Goal: Task Accomplishment & Management: Use online tool/utility

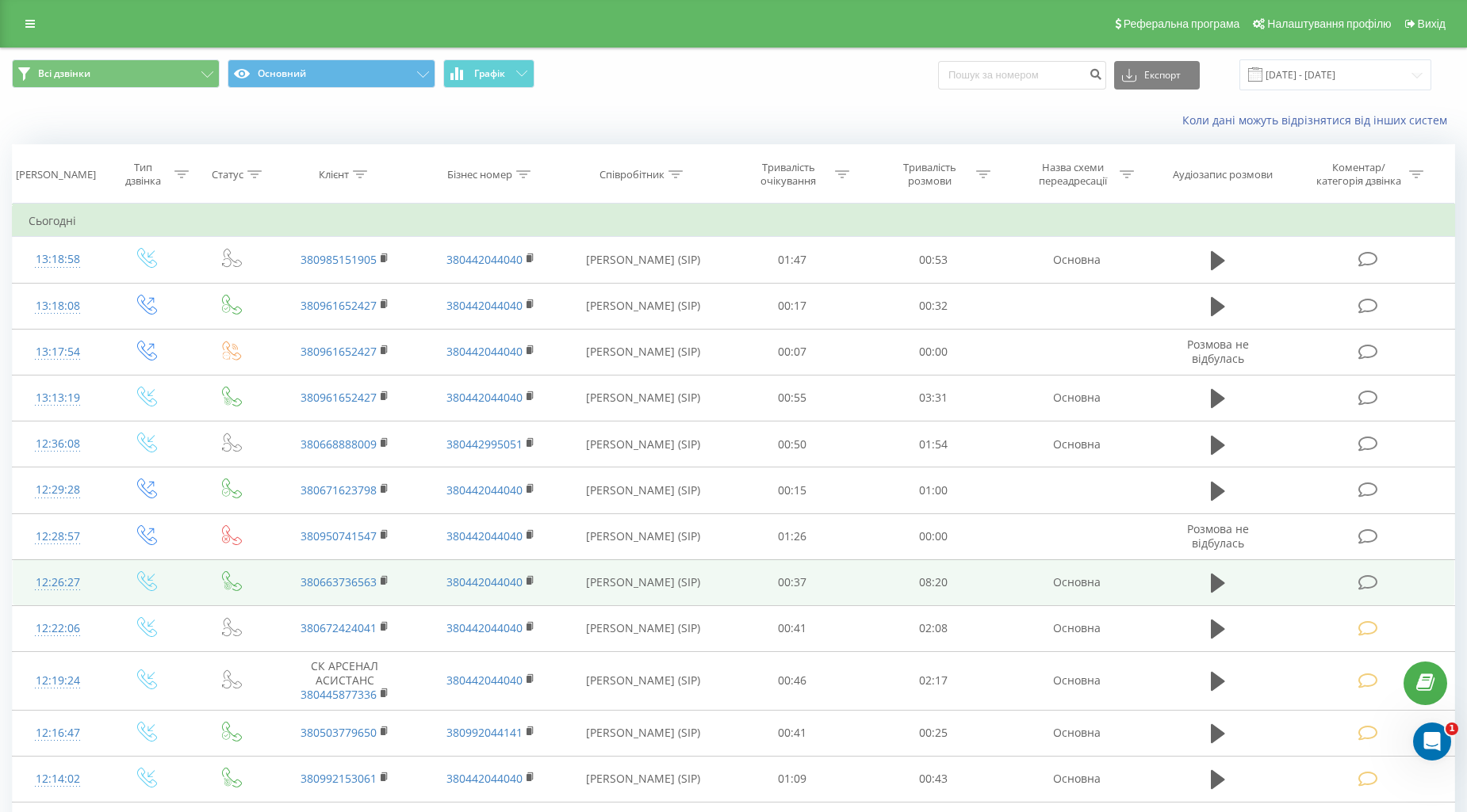
click at [1370, 581] on icon at bounding box center [1367, 582] width 20 height 17
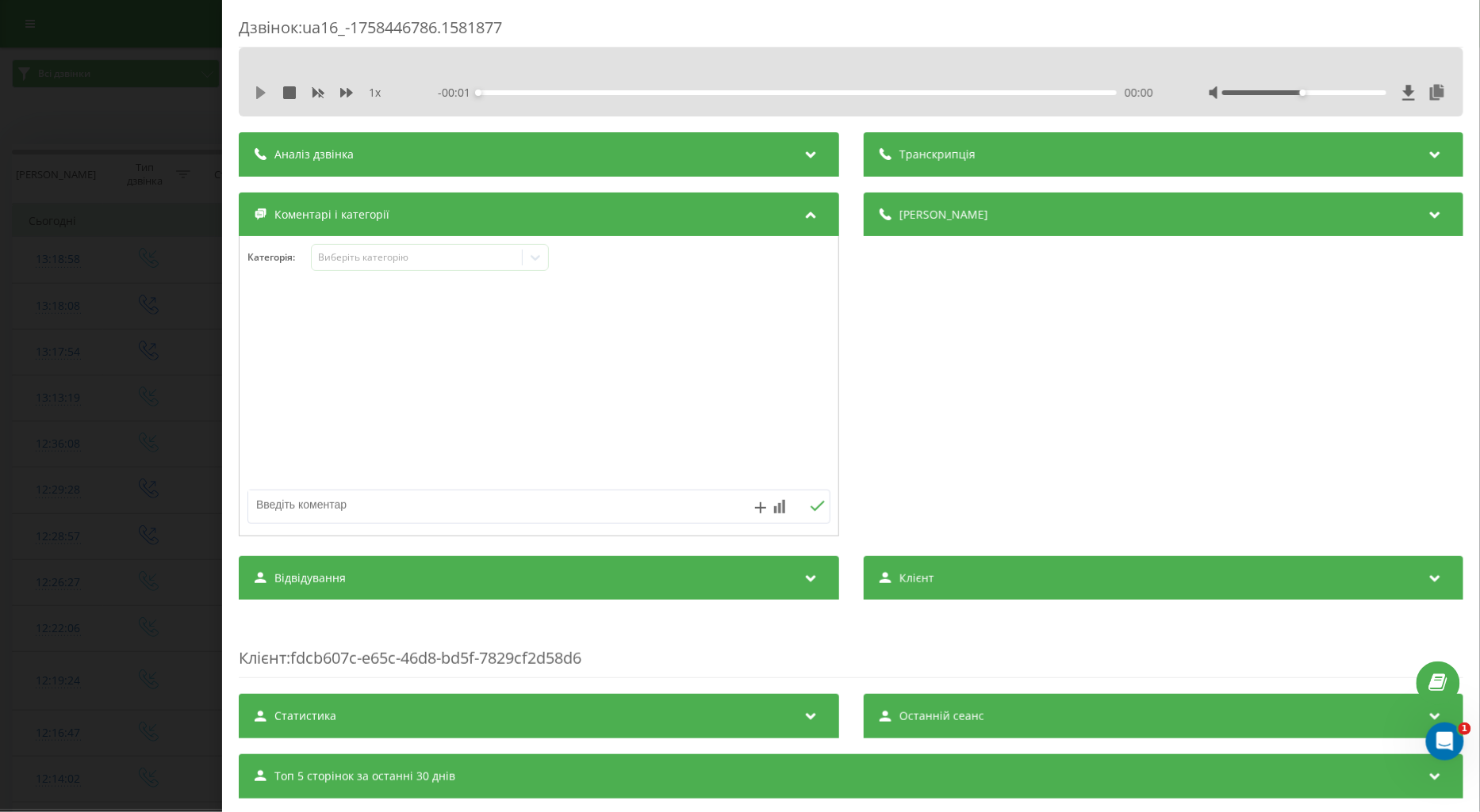
click at [255, 91] on icon at bounding box center [260, 93] width 13 height 13
click at [346, 91] on icon at bounding box center [346, 93] width 13 height 13
click at [353, 255] on div "Виберіть категорію" at bounding box center [416, 257] width 198 height 13
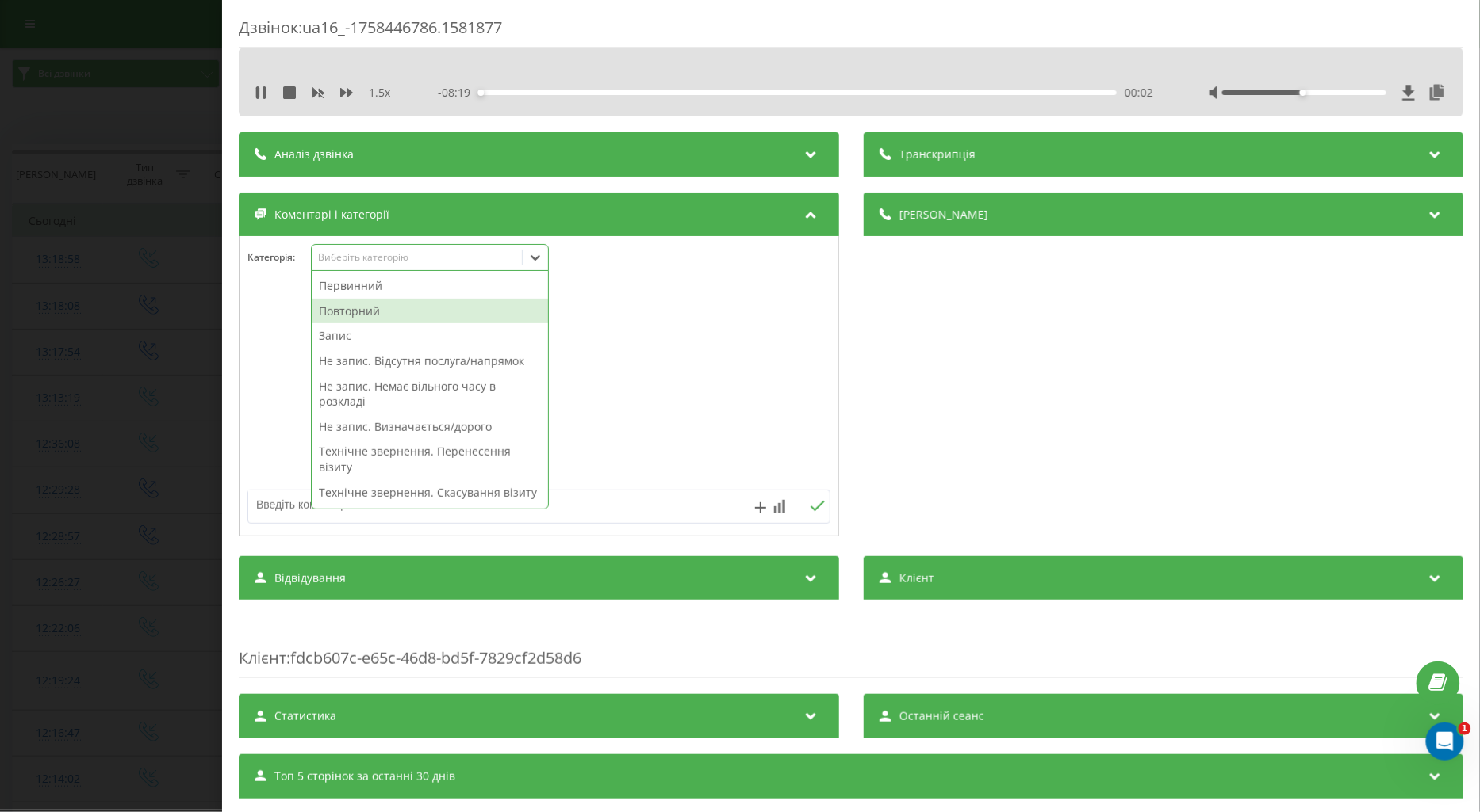
click at [354, 305] on div "Повторний" at bounding box center [430, 311] width 237 height 26
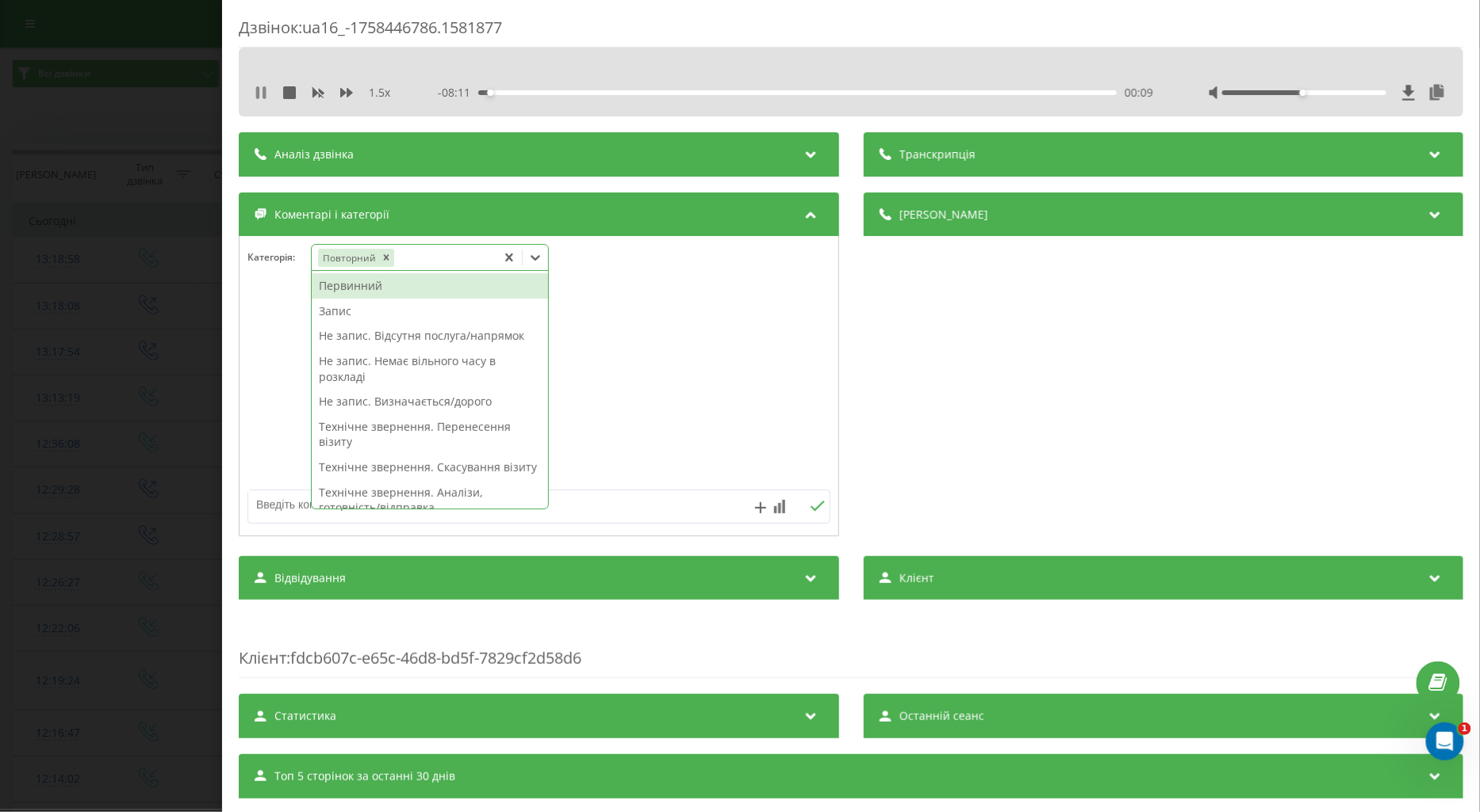
click at [254, 97] on icon at bounding box center [260, 93] width 13 height 13
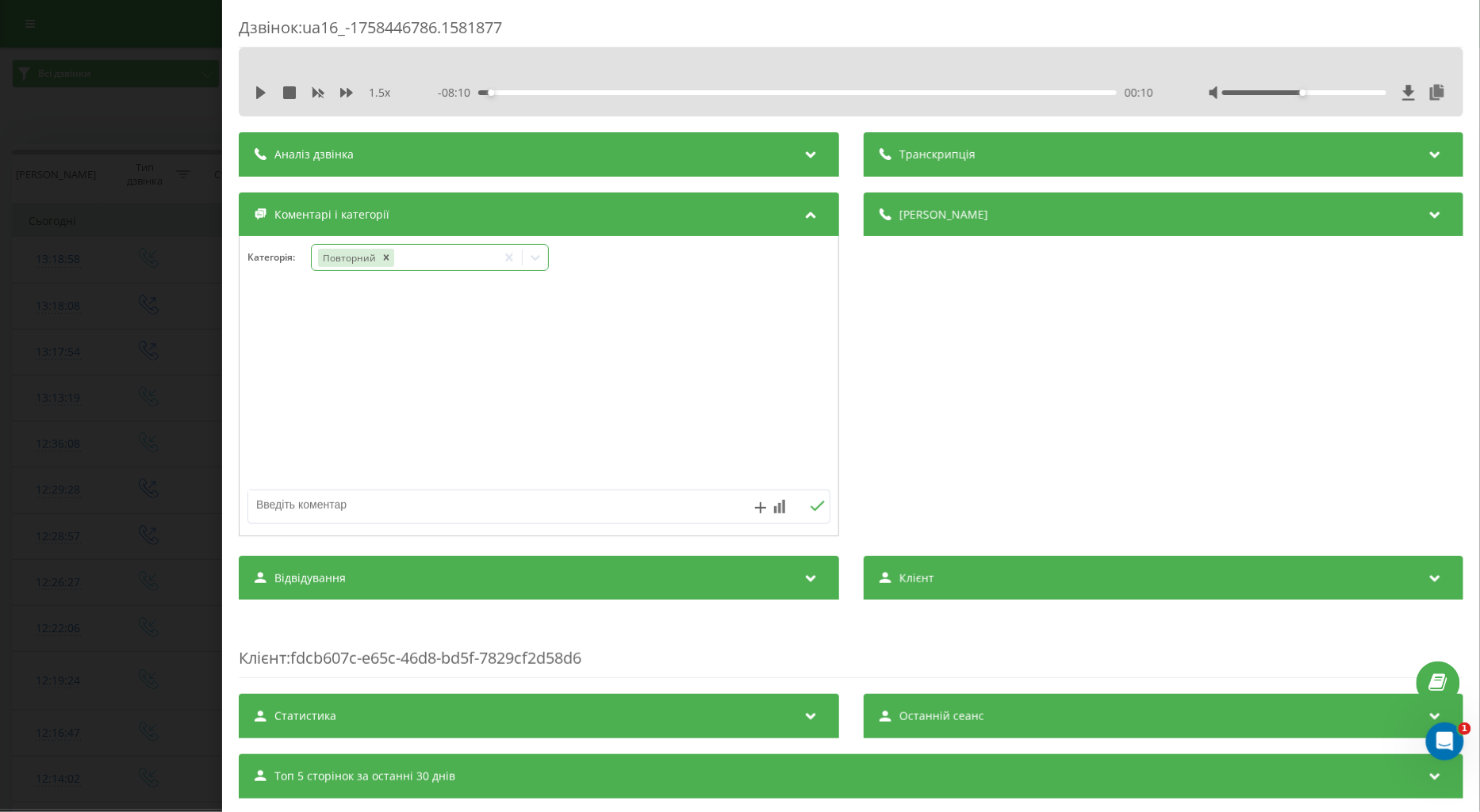
click at [536, 257] on icon at bounding box center [535, 257] width 16 height 16
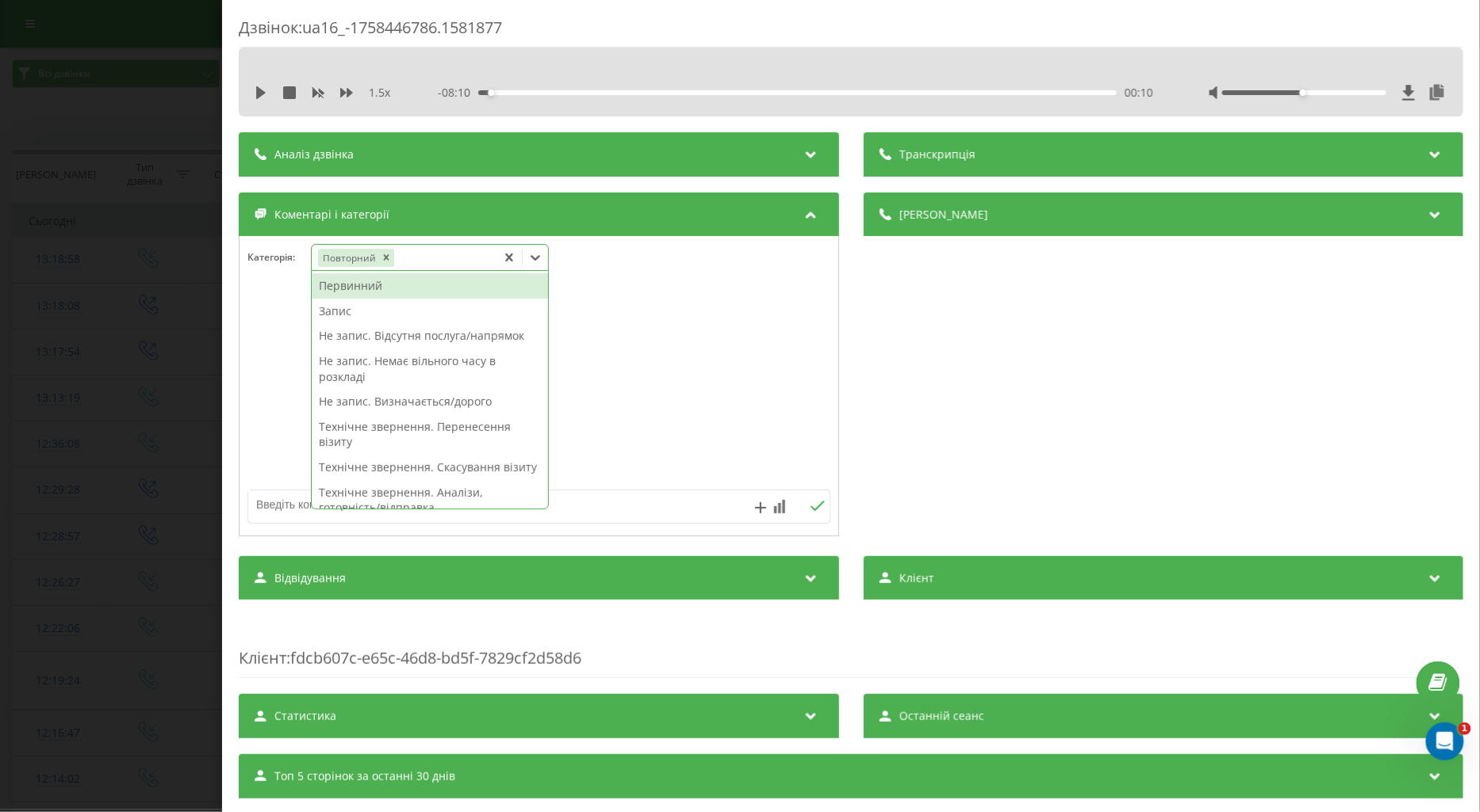
click at [346, 296] on div "Первинний" at bounding box center [430, 286] width 237 height 26
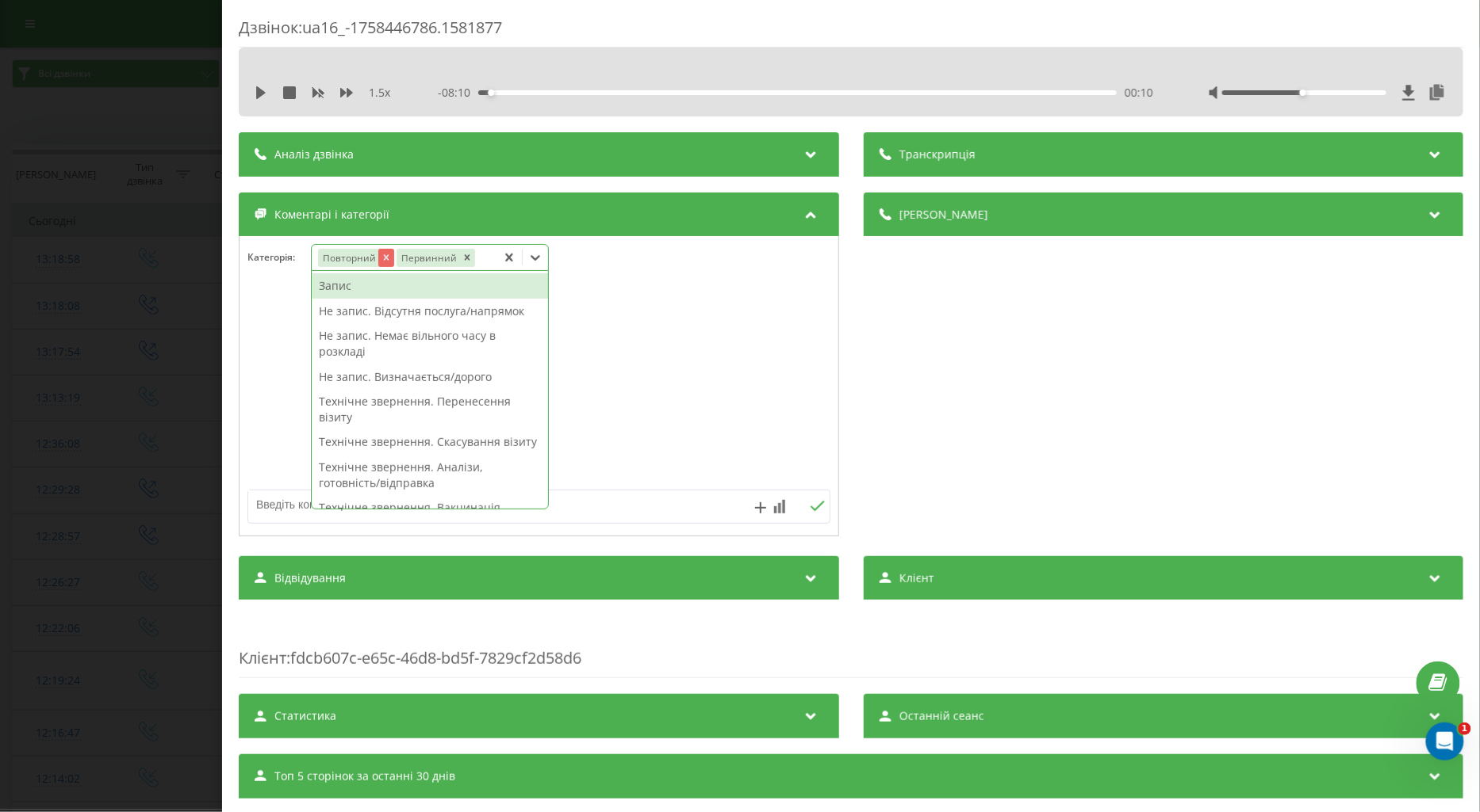
click at [383, 256] on icon "Remove Повторний" at bounding box center [386, 258] width 6 height 6
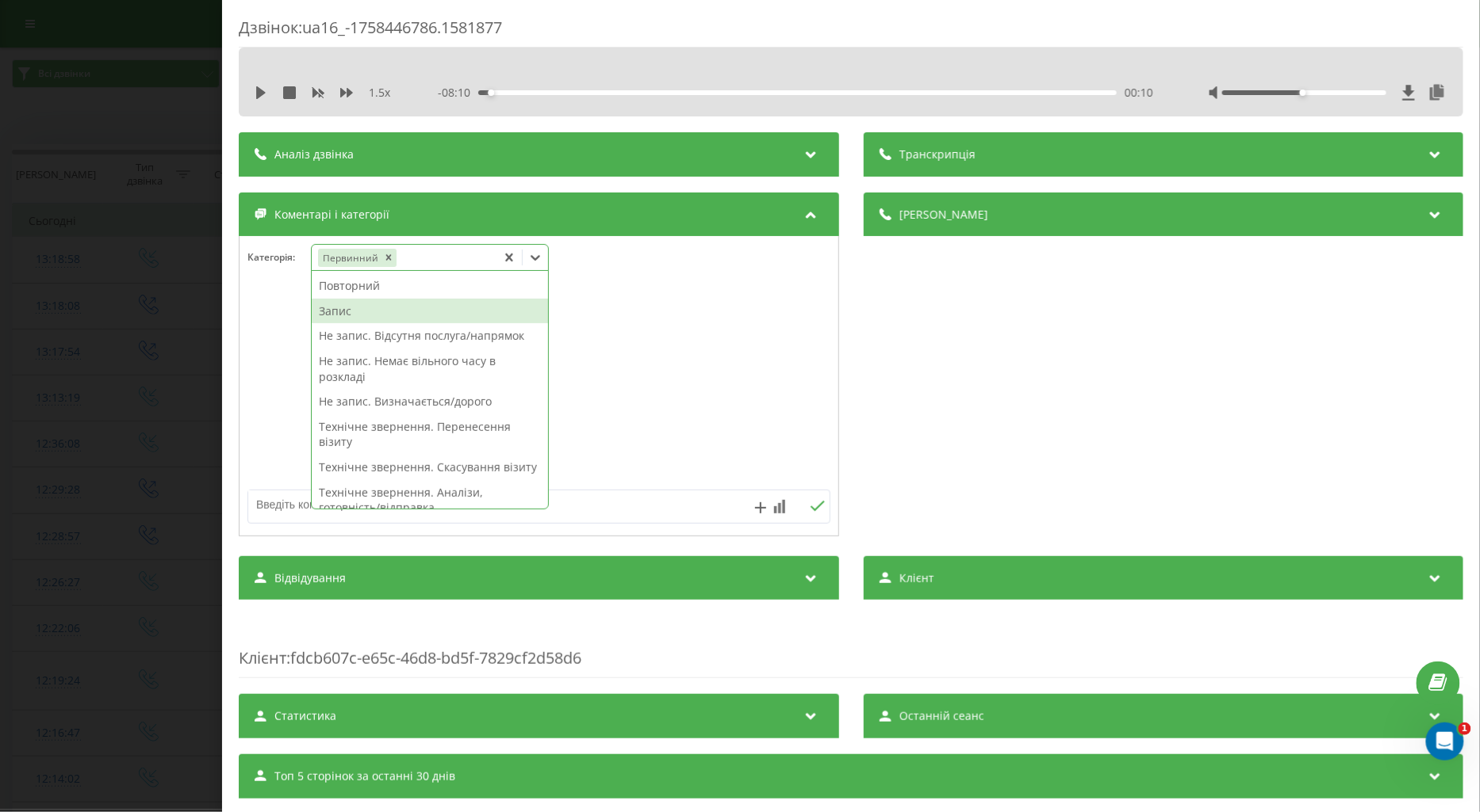
click at [336, 313] on div "Запис" at bounding box center [430, 311] width 237 height 26
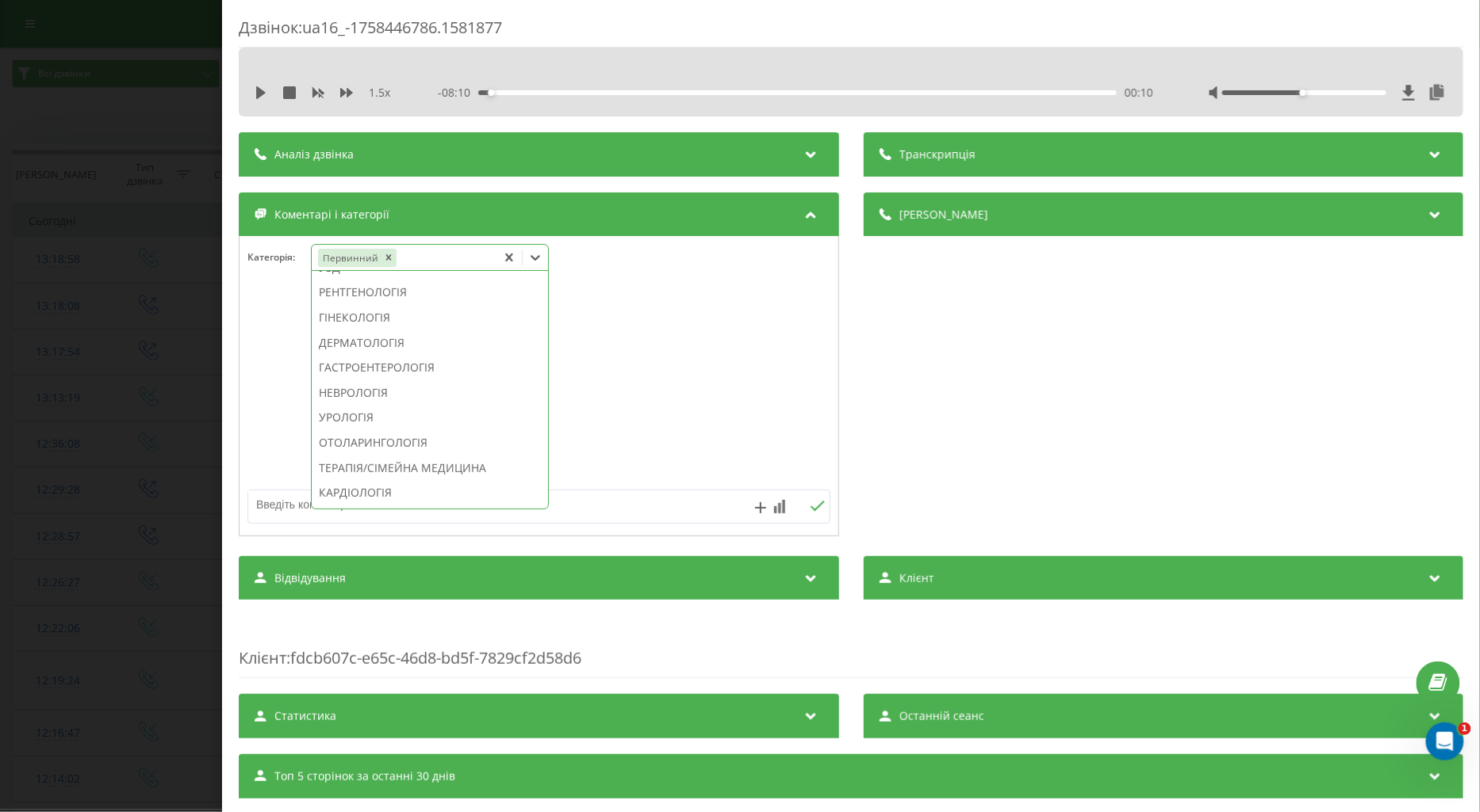
scroll to position [504, 0]
click at [275, 505] on textarea at bounding box center [480, 505] width 464 height 29
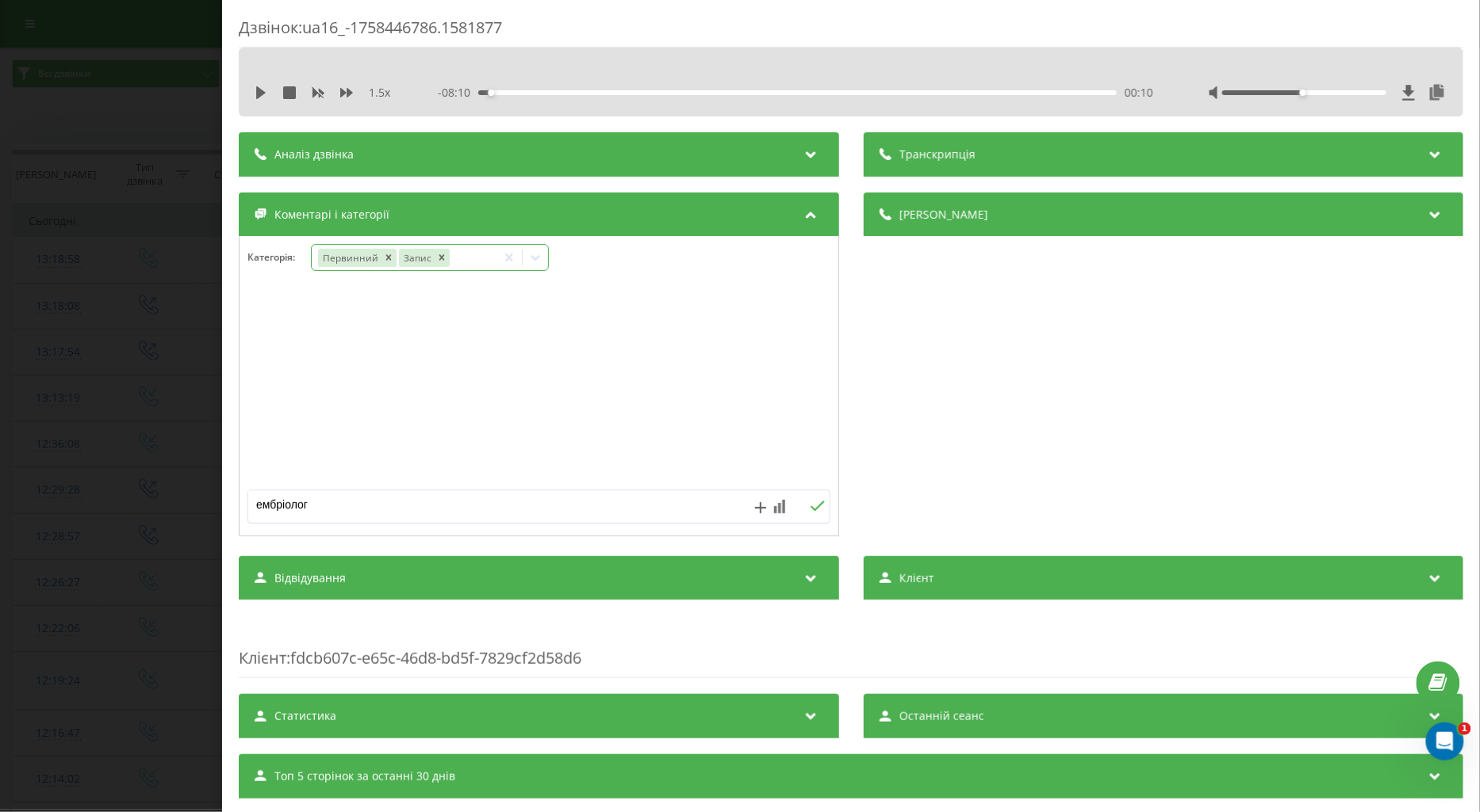
type textarea "ембріолог."
click at [810, 504] on icon at bounding box center [816, 506] width 15 height 11
click at [259, 91] on icon at bounding box center [261, 93] width 10 height 13
click at [161, 374] on div "Дзвінок : ua16_-1758446786.1581877 1.5 x - 07:57 00:23 00:23 Транскрипція Для A…" at bounding box center [740, 406] width 1480 height 812
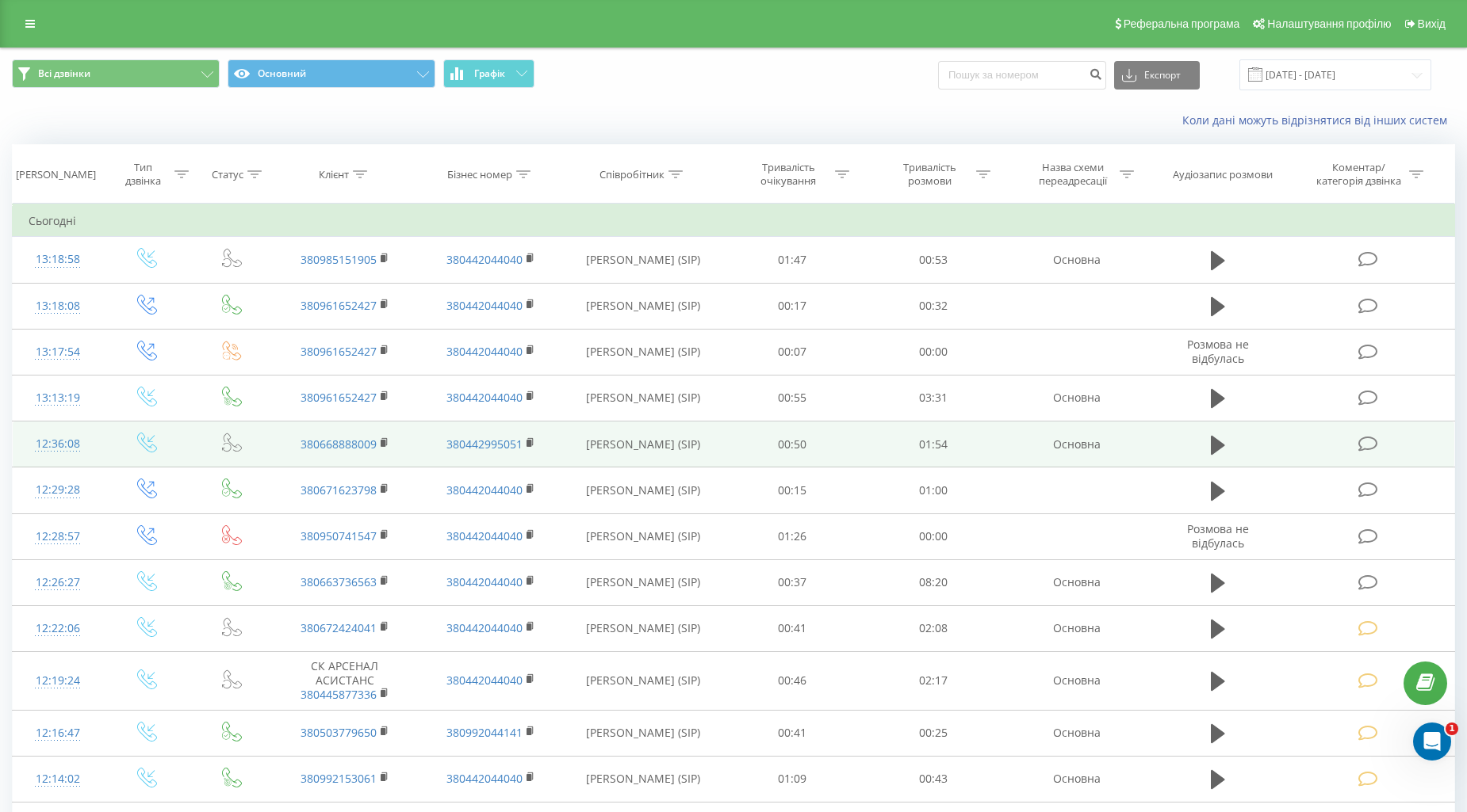
click at [1365, 437] on icon at bounding box center [1367, 443] width 20 height 17
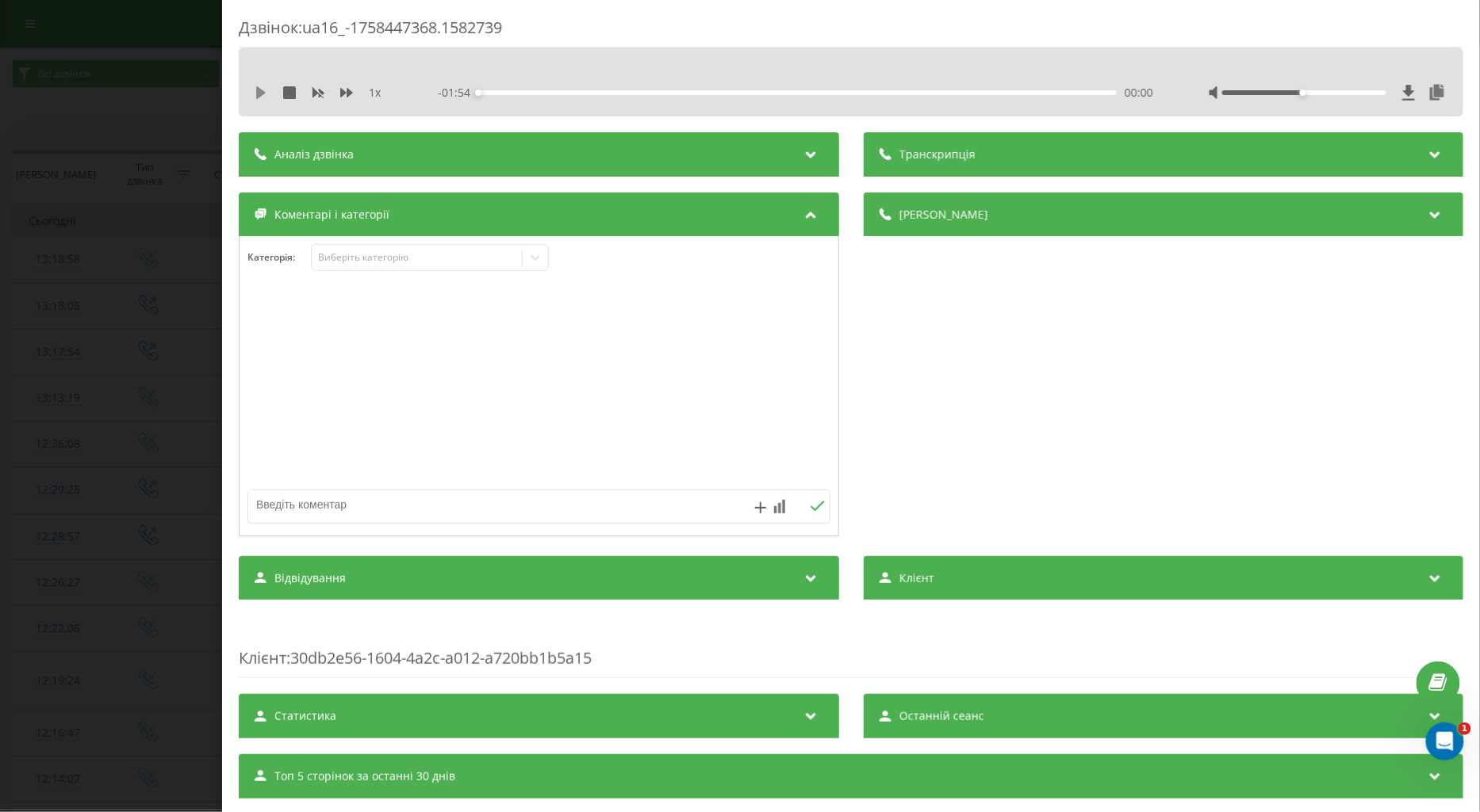
click at [254, 95] on icon at bounding box center [260, 93] width 13 height 13
click at [341, 88] on icon at bounding box center [346, 93] width 13 height 13
click at [342, 88] on icon at bounding box center [346, 93] width 13 height 13
click at [358, 254] on div "Виберіть категорію" at bounding box center [416, 257] width 198 height 13
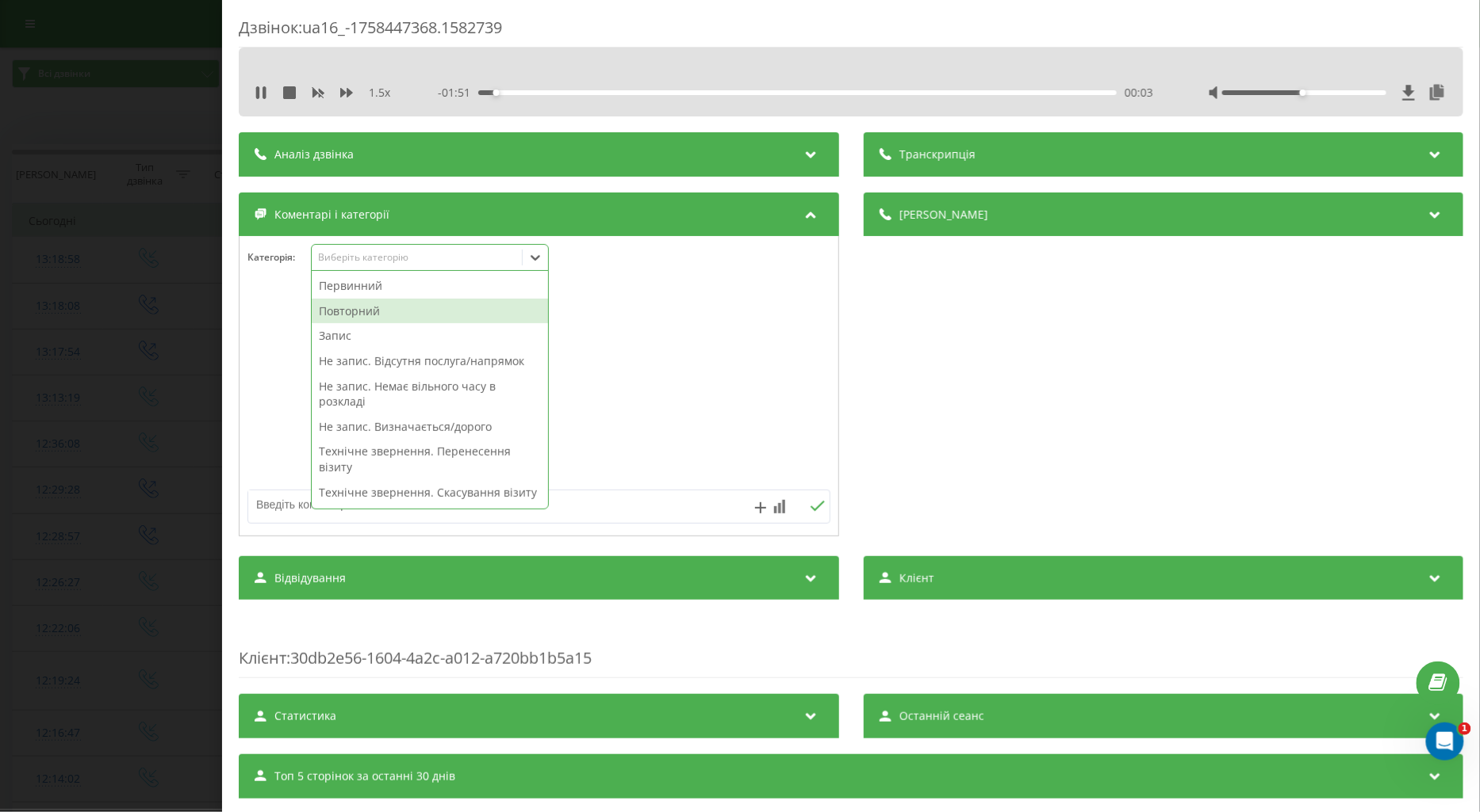
click at [370, 307] on div "Повторний" at bounding box center [430, 311] width 237 height 26
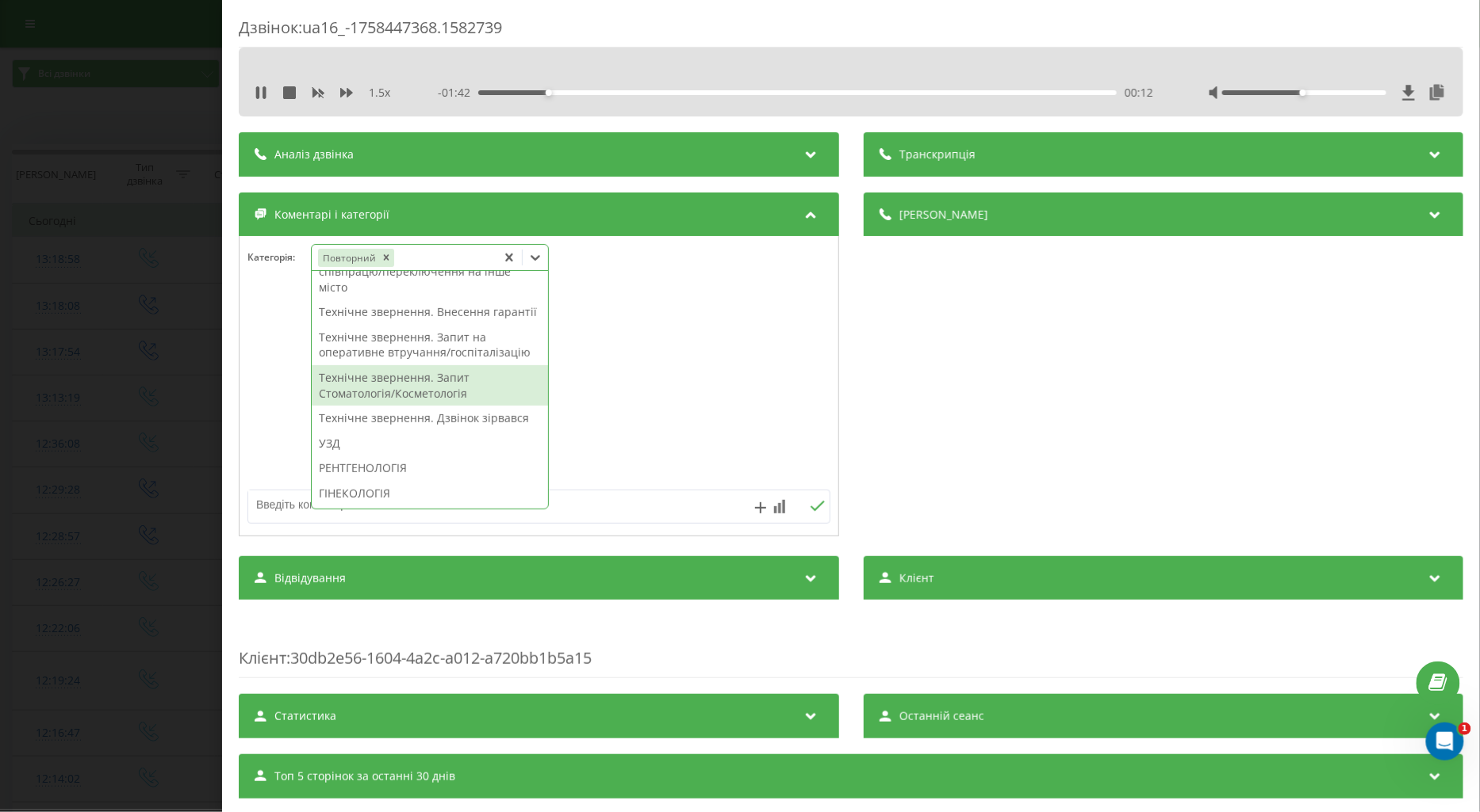
scroll to position [528, 0]
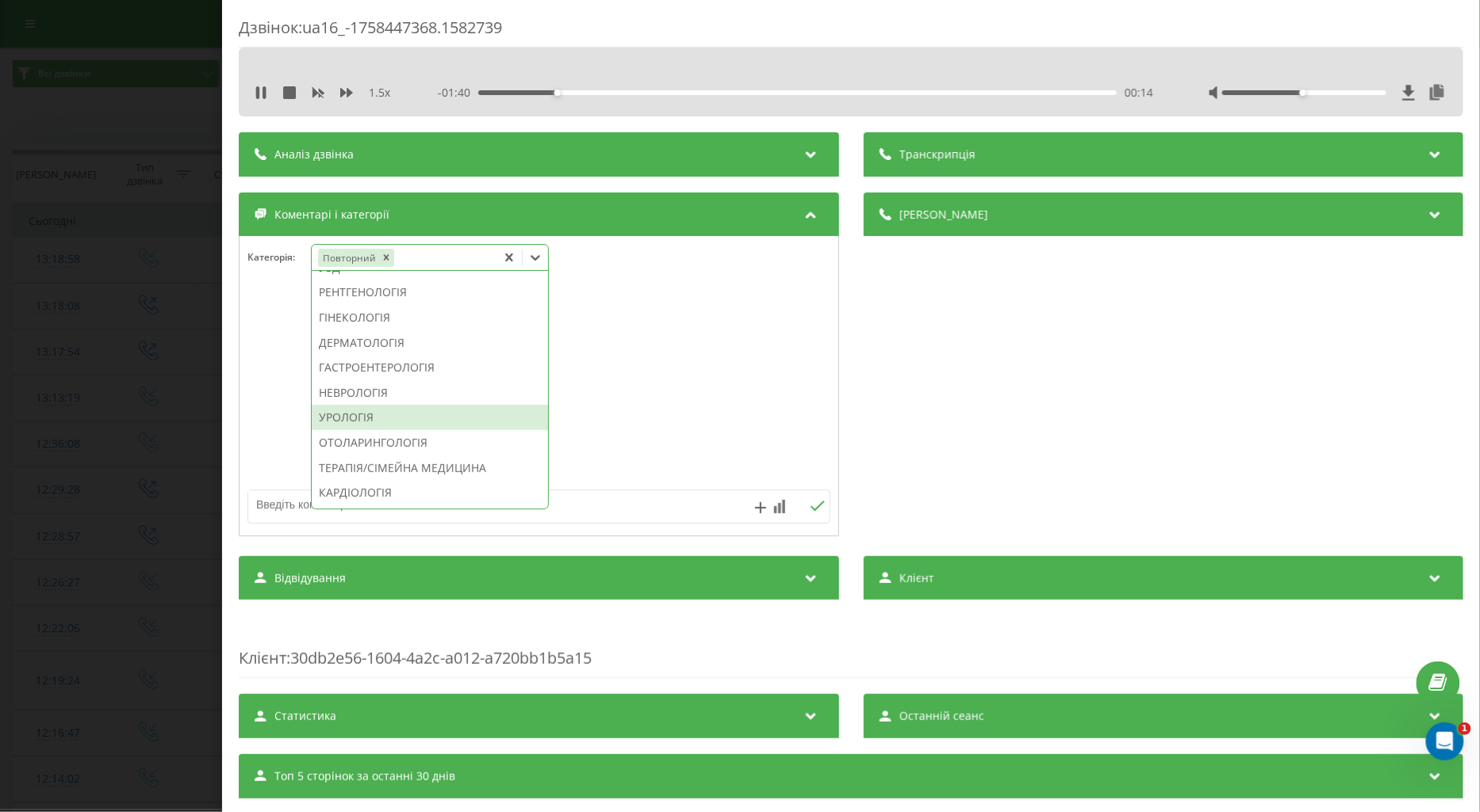
click at [371, 431] on div "УРОЛОГІЯ" at bounding box center [430, 418] width 237 height 26
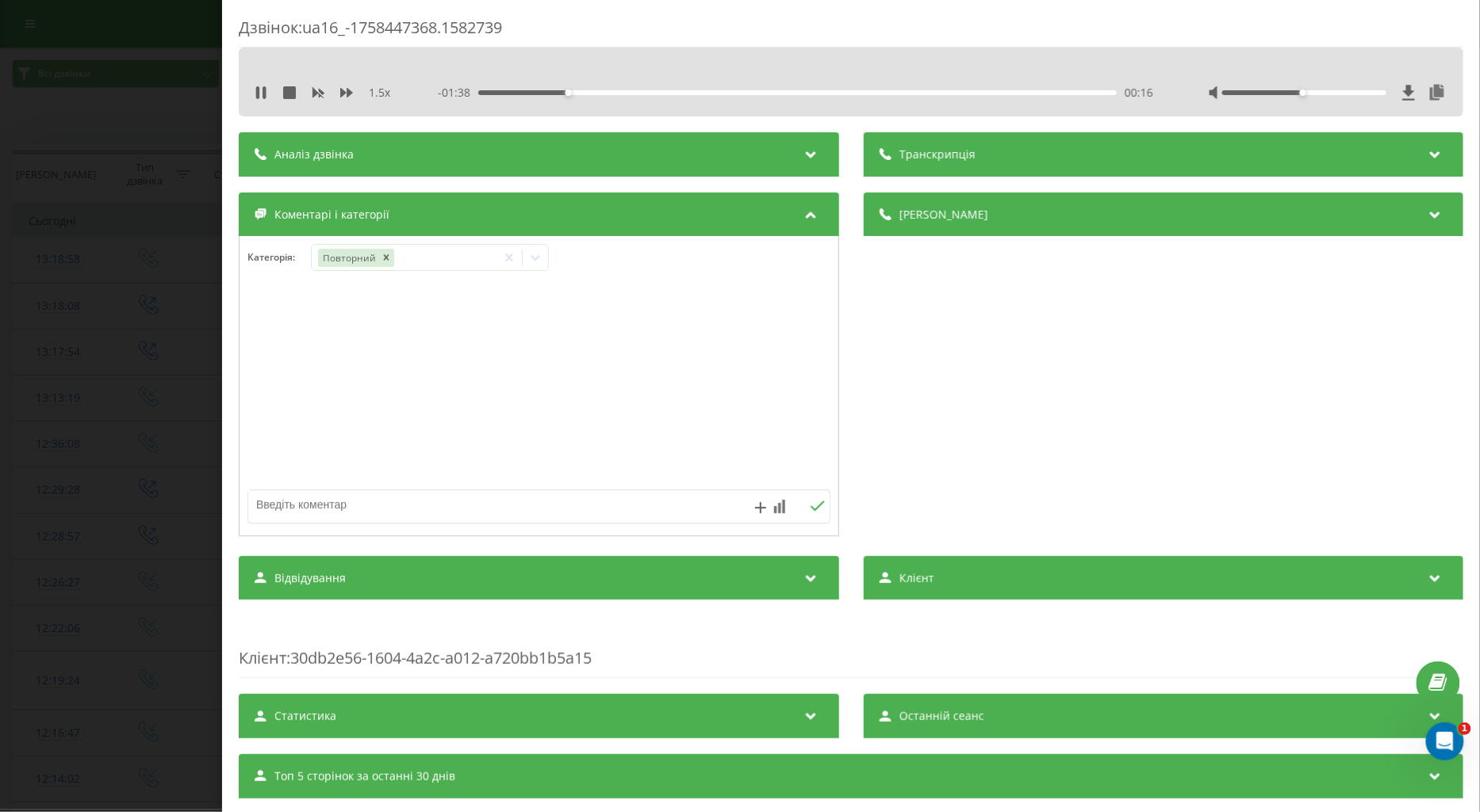
click at [269, 501] on textarea at bounding box center [480, 505] width 464 height 29
type textarea "поточ по можлив запису та перетел."
click at [810, 504] on icon at bounding box center [816, 506] width 15 height 11
click at [168, 423] on div "Дзвінок : ua16_-1758447368.1582739 1.5 x - 01:08 00:46 00:46 Транскрипція Для A…" at bounding box center [740, 406] width 1480 height 812
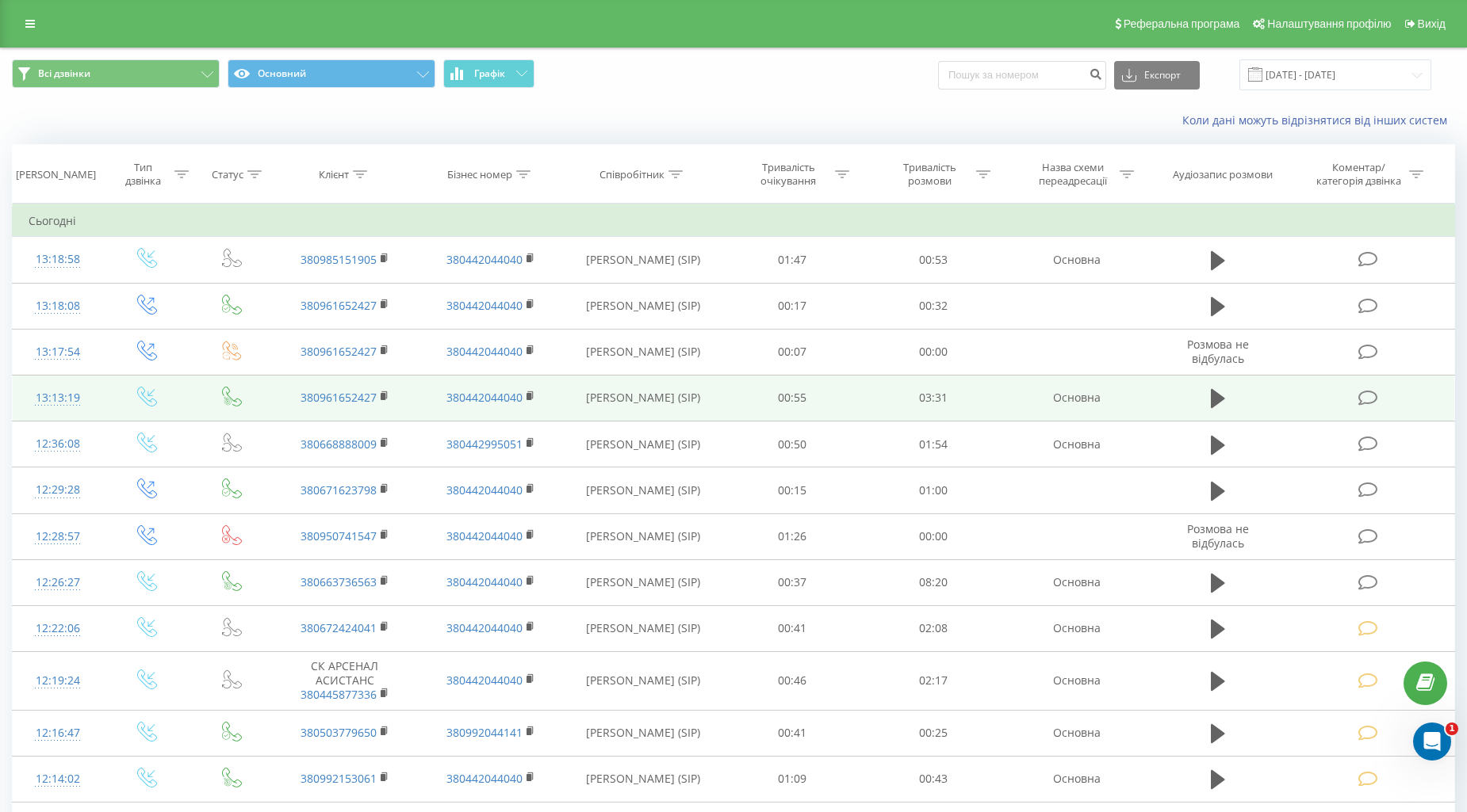
click at [1371, 396] on icon at bounding box center [1367, 398] width 20 height 17
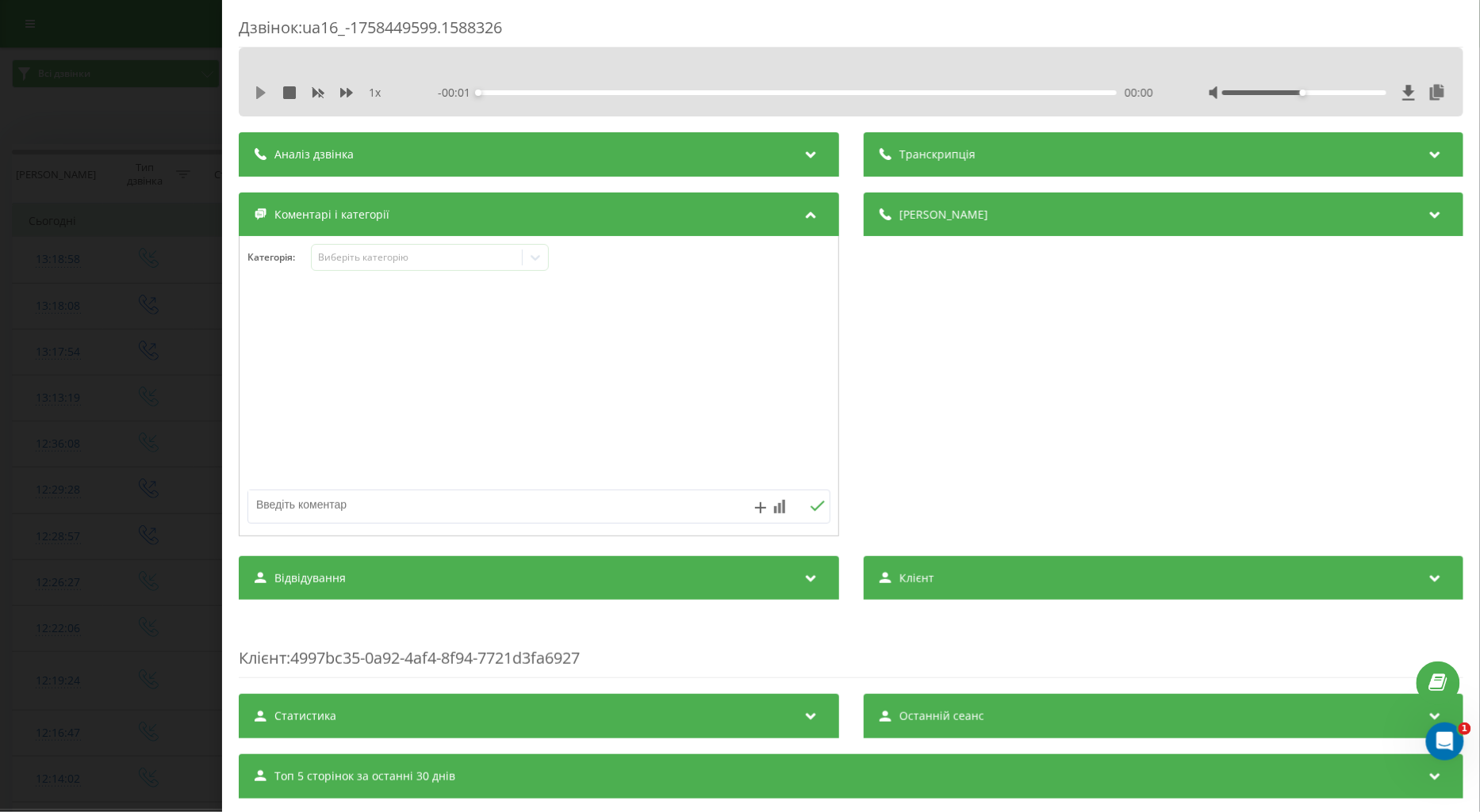
click at [256, 89] on icon at bounding box center [261, 93] width 10 height 13
click at [344, 91] on icon at bounding box center [346, 93] width 13 height 13
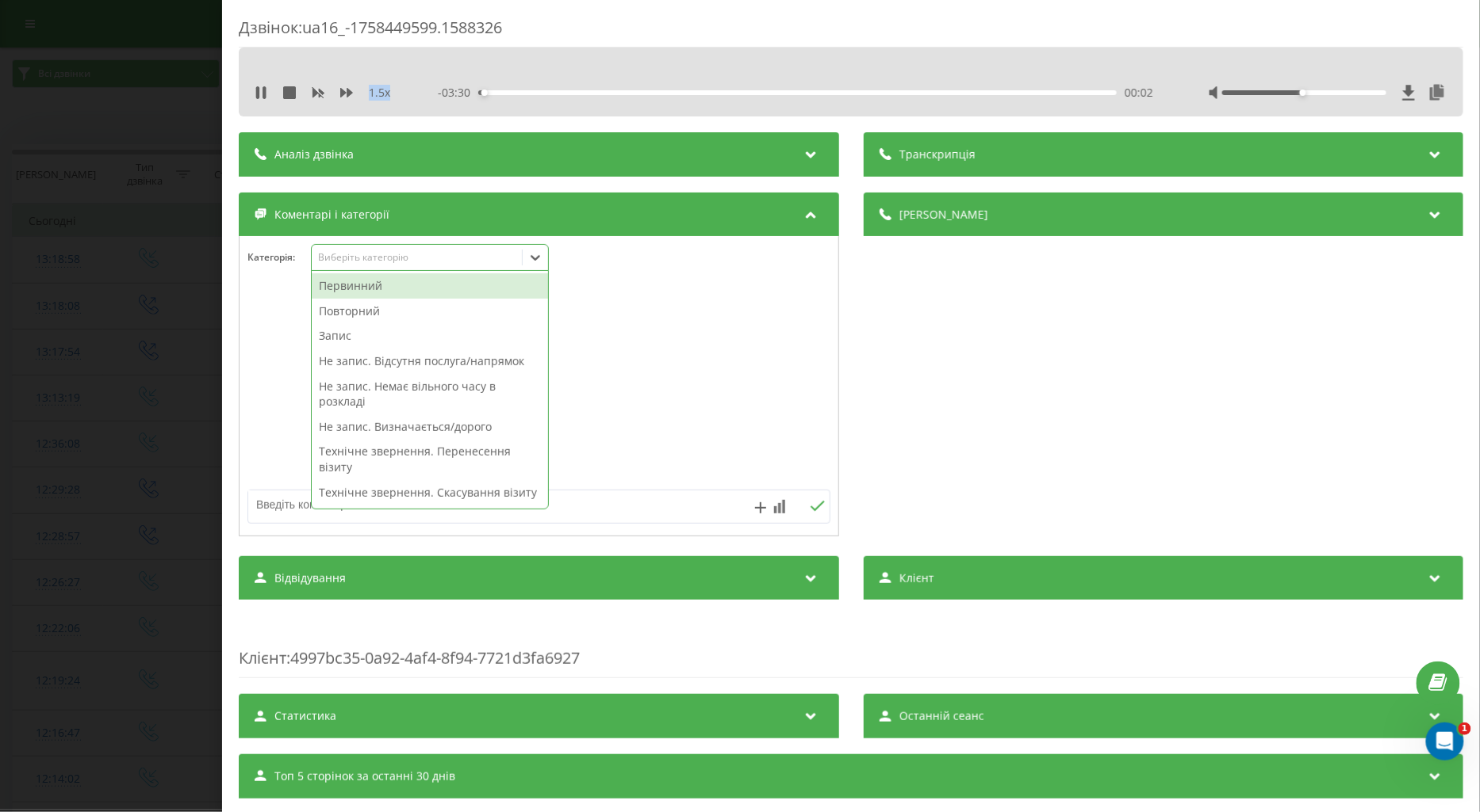
click at [360, 250] on div "Виберіть категорію" at bounding box center [416, 257] width 210 height 15
click at [342, 311] on div "Повторний" at bounding box center [430, 311] width 237 height 26
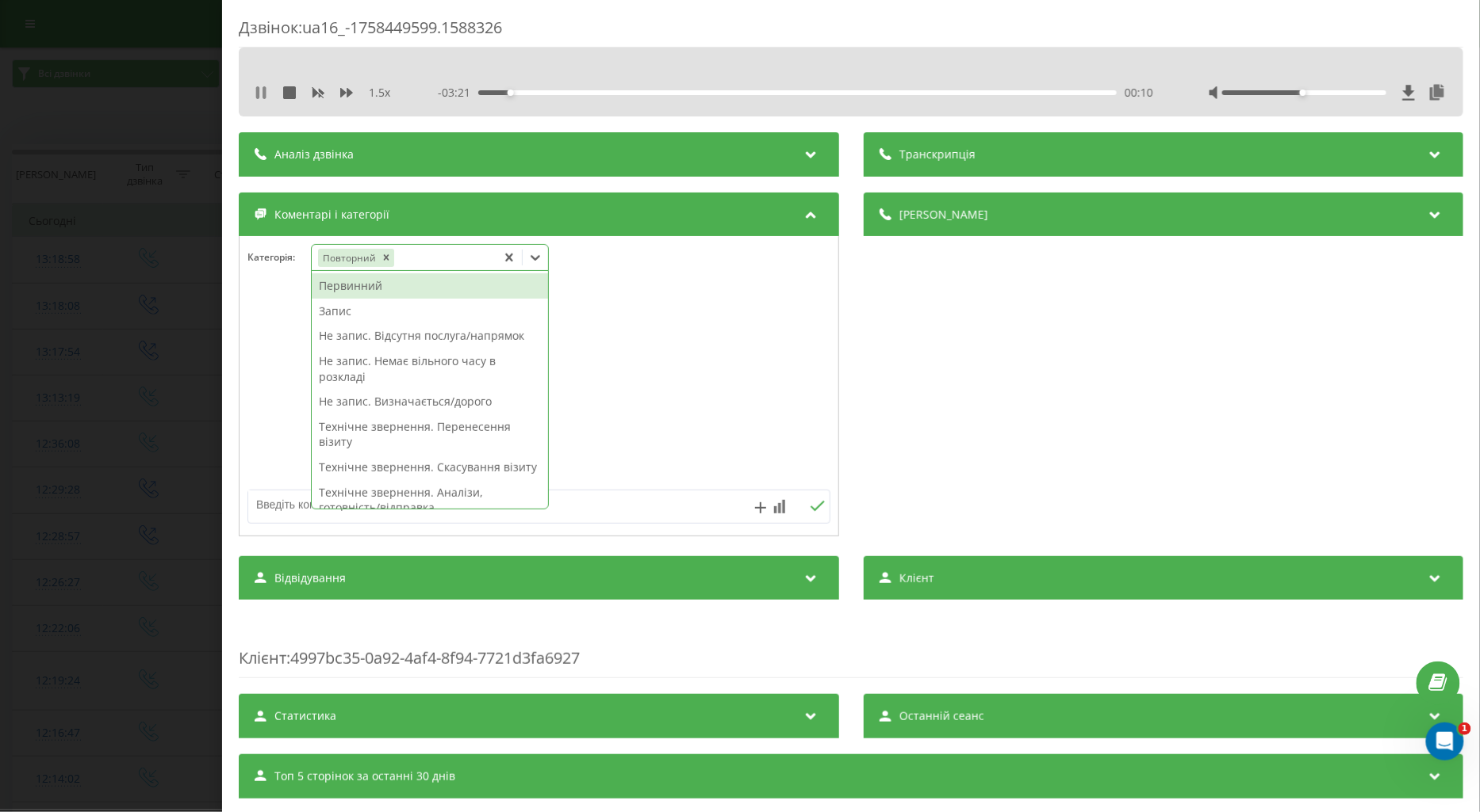
click at [255, 92] on icon at bounding box center [260, 93] width 13 height 13
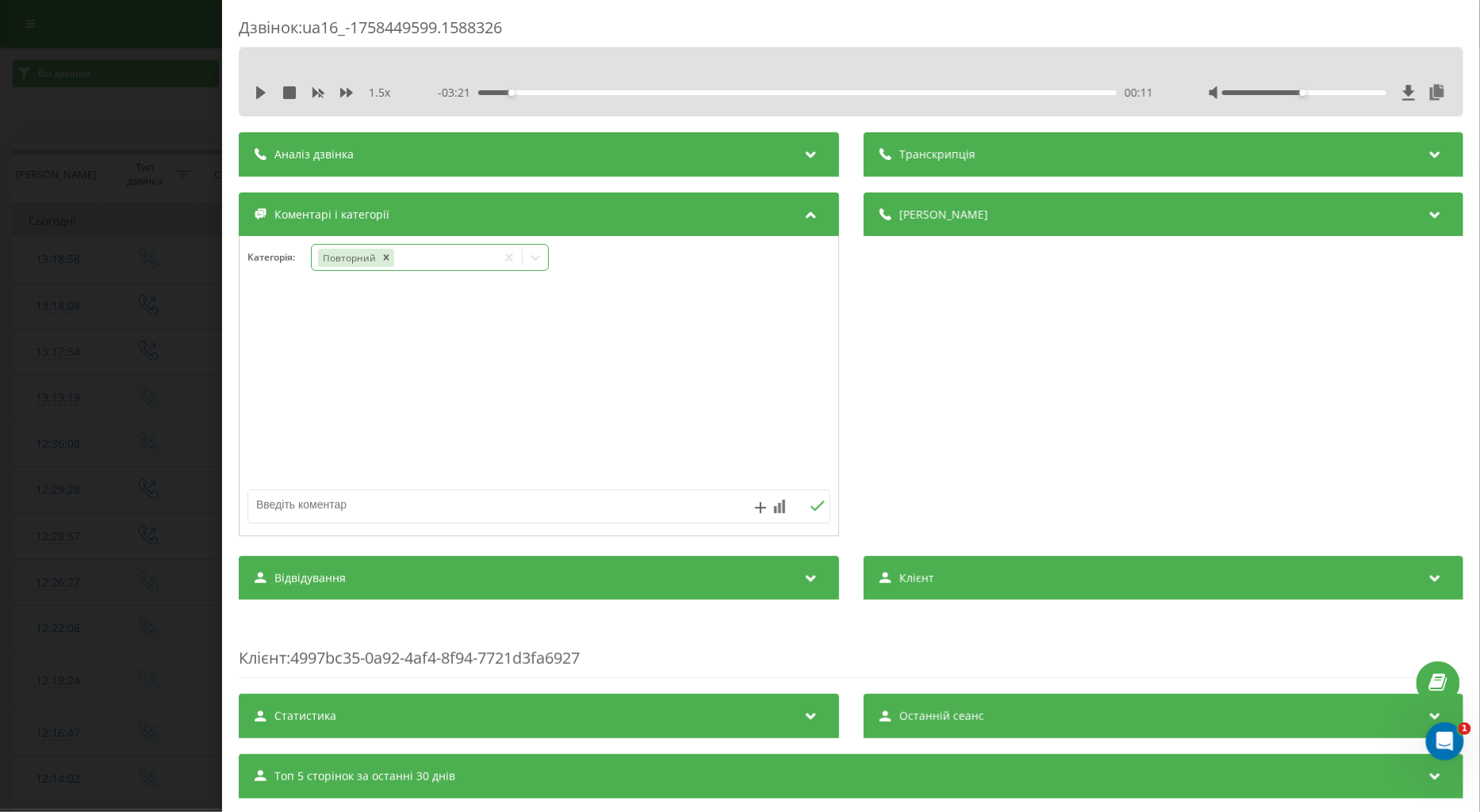
click at [531, 257] on icon at bounding box center [535, 257] width 16 height 16
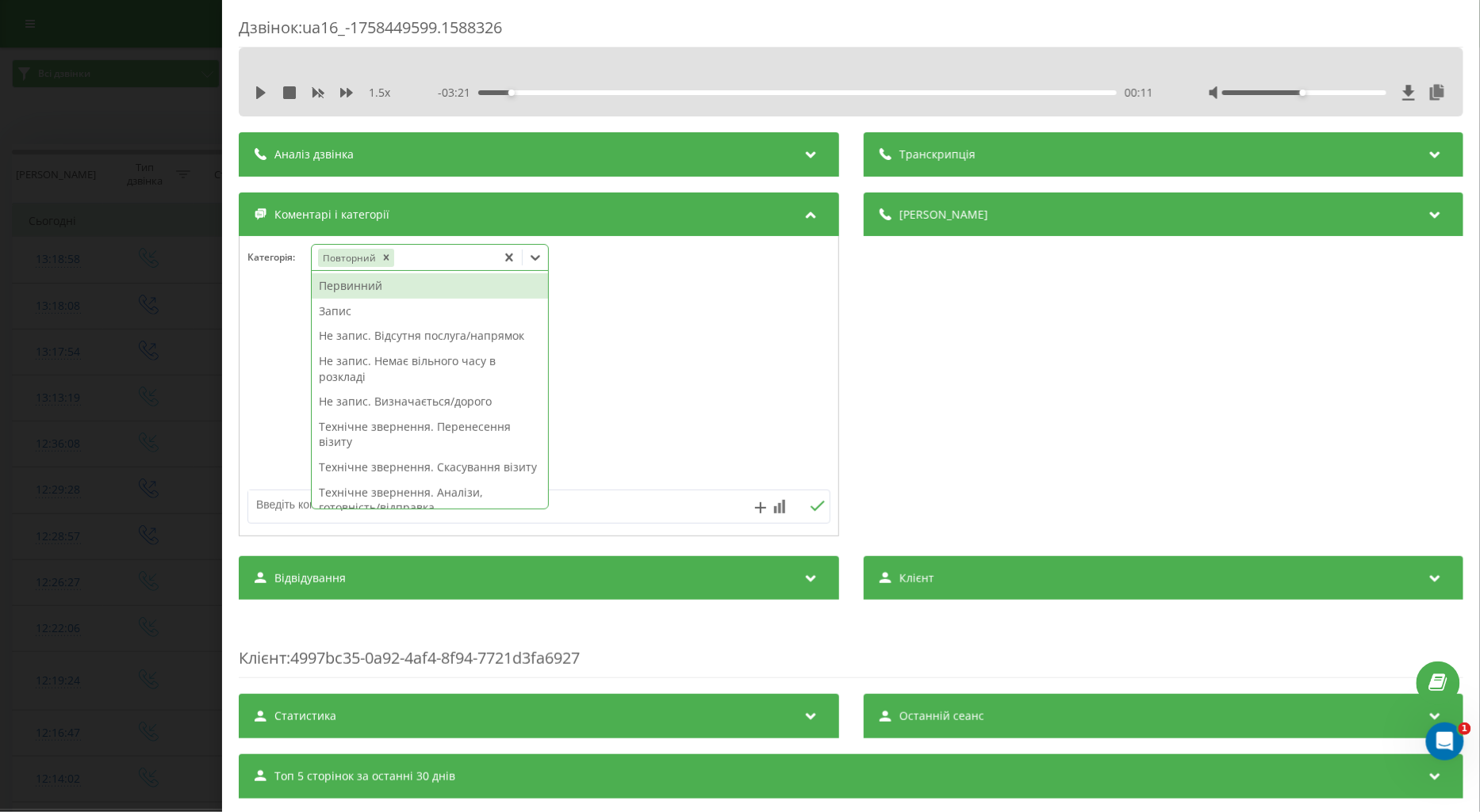
click at [354, 287] on div "Первинний" at bounding box center [430, 286] width 237 height 26
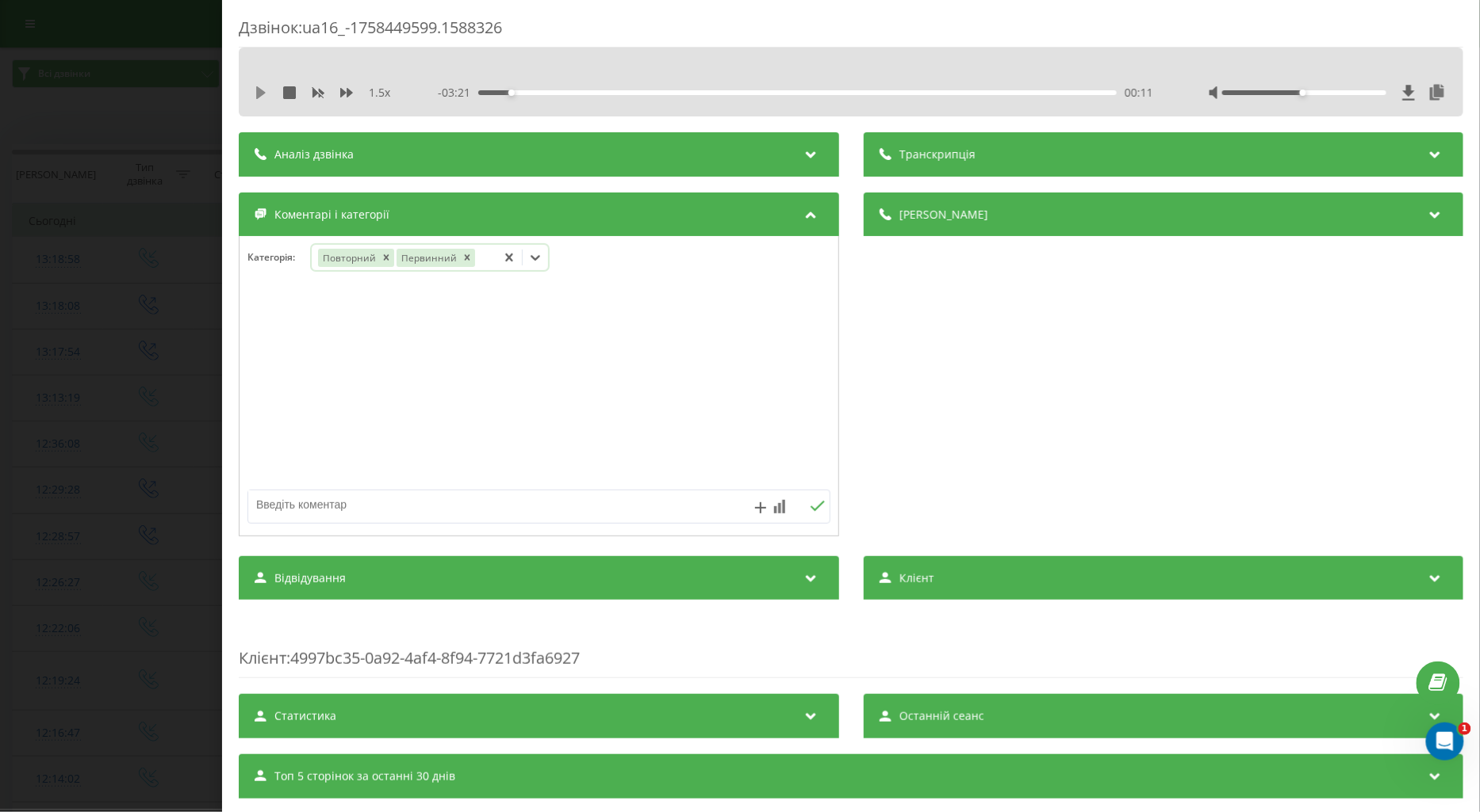
click at [260, 95] on icon at bounding box center [261, 93] width 10 height 13
click at [383, 257] on icon "Remove Повторний" at bounding box center [385, 257] width 11 height 11
click at [536, 262] on icon at bounding box center [535, 257] width 16 height 16
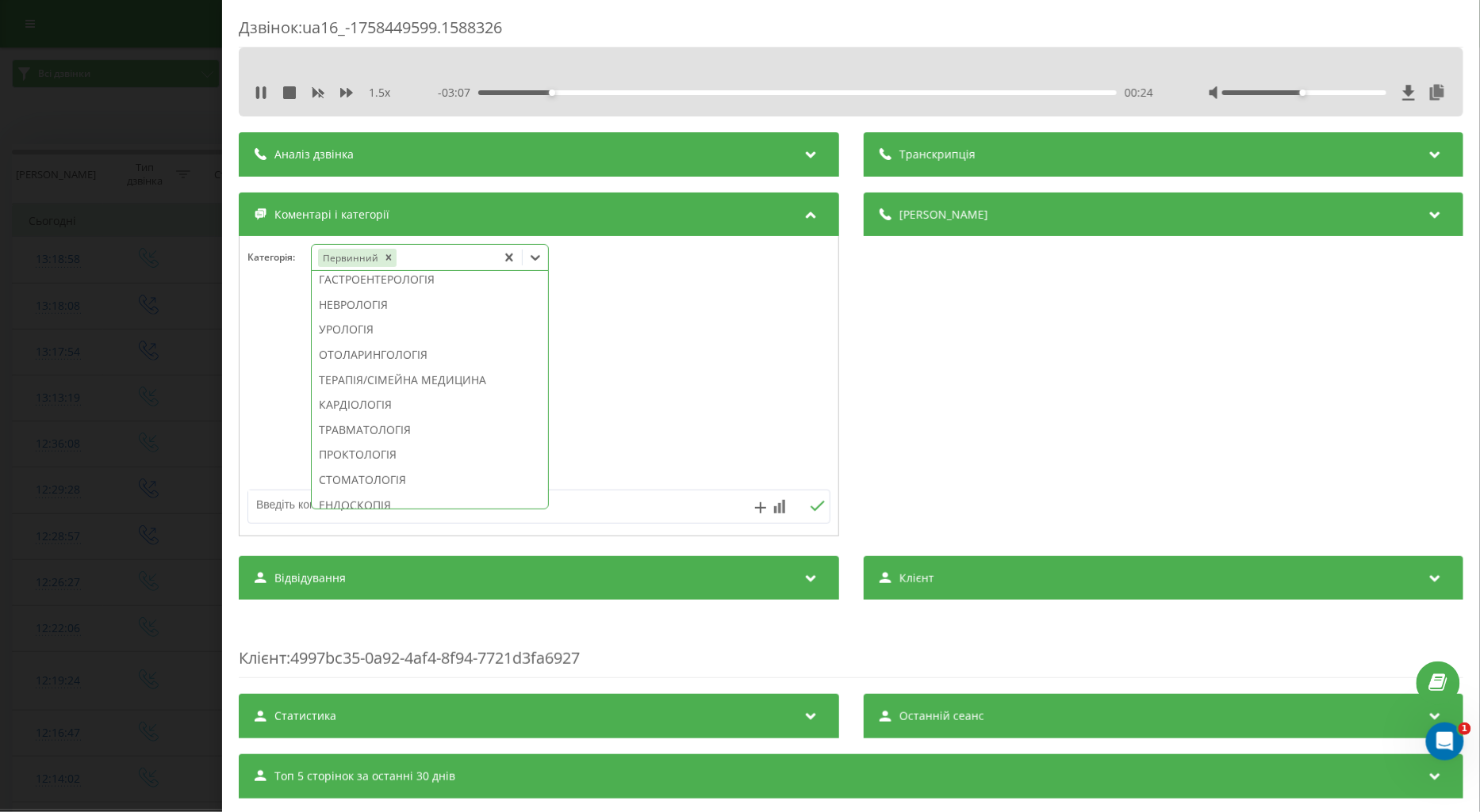
scroll to position [792, 0]
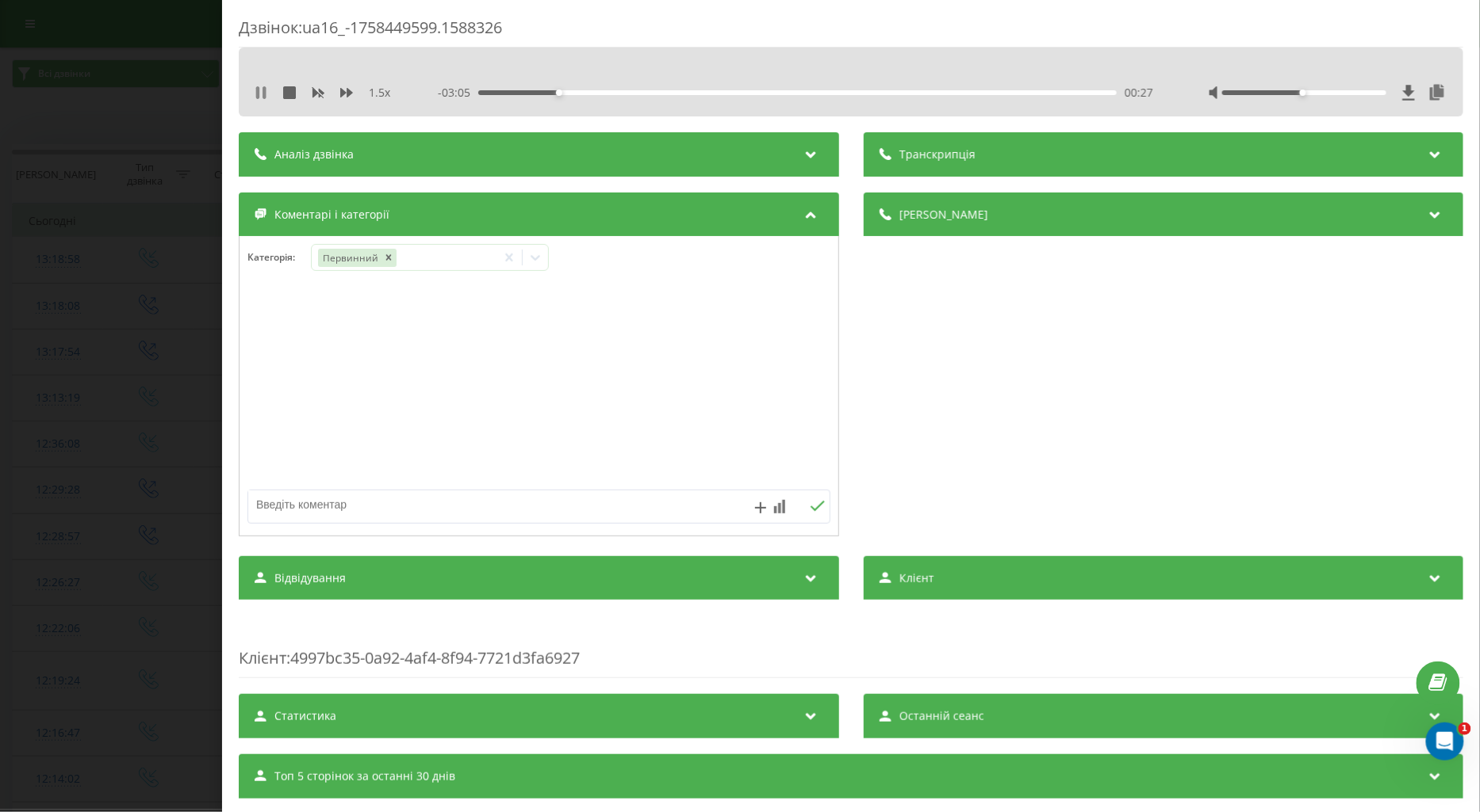
click at [261, 94] on icon at bounding box center [260, 93] width 13 height 13
click at [532, 259] on icon at bounding box center [535, 257] width 16 height 16
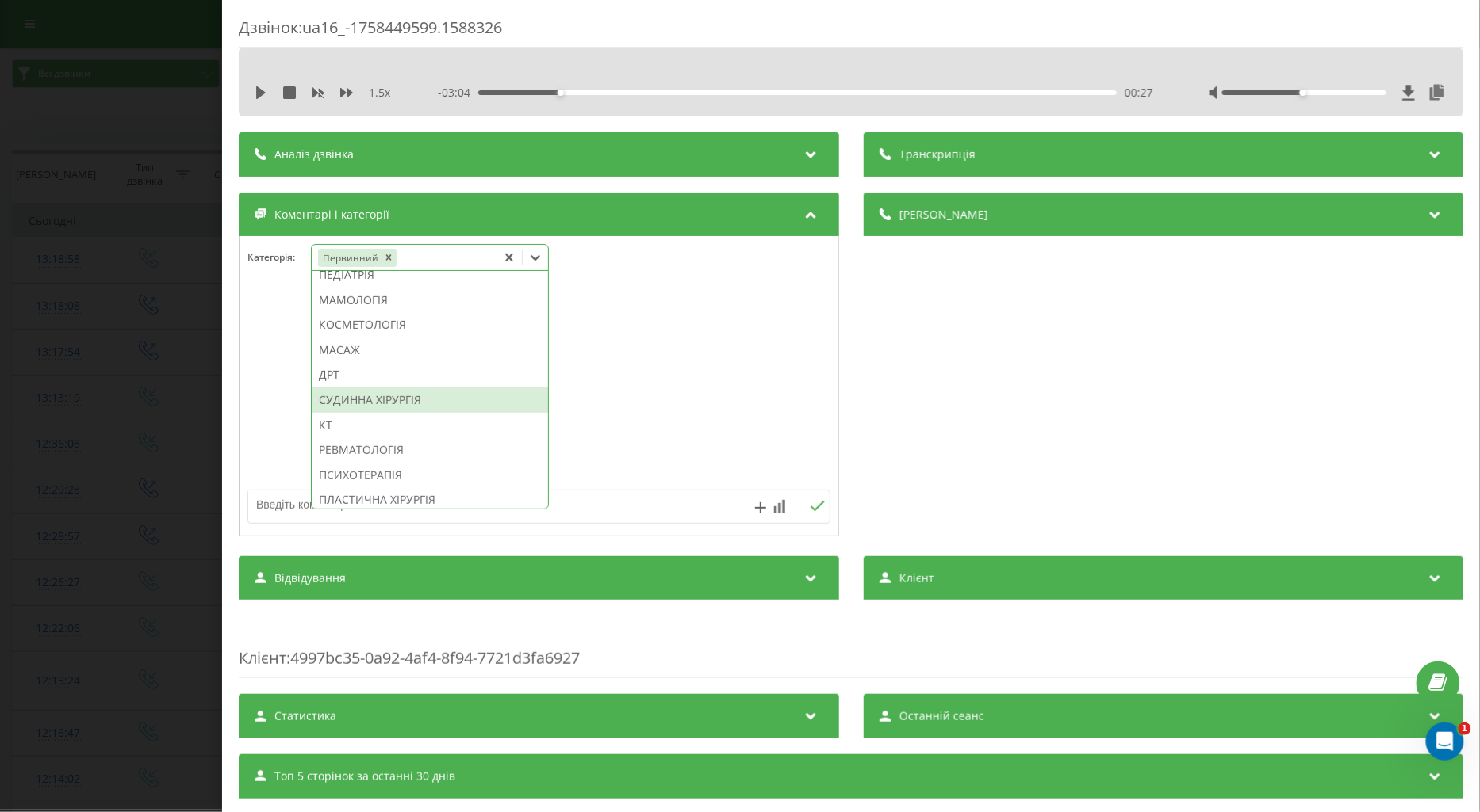
scroll to position [858, 0]
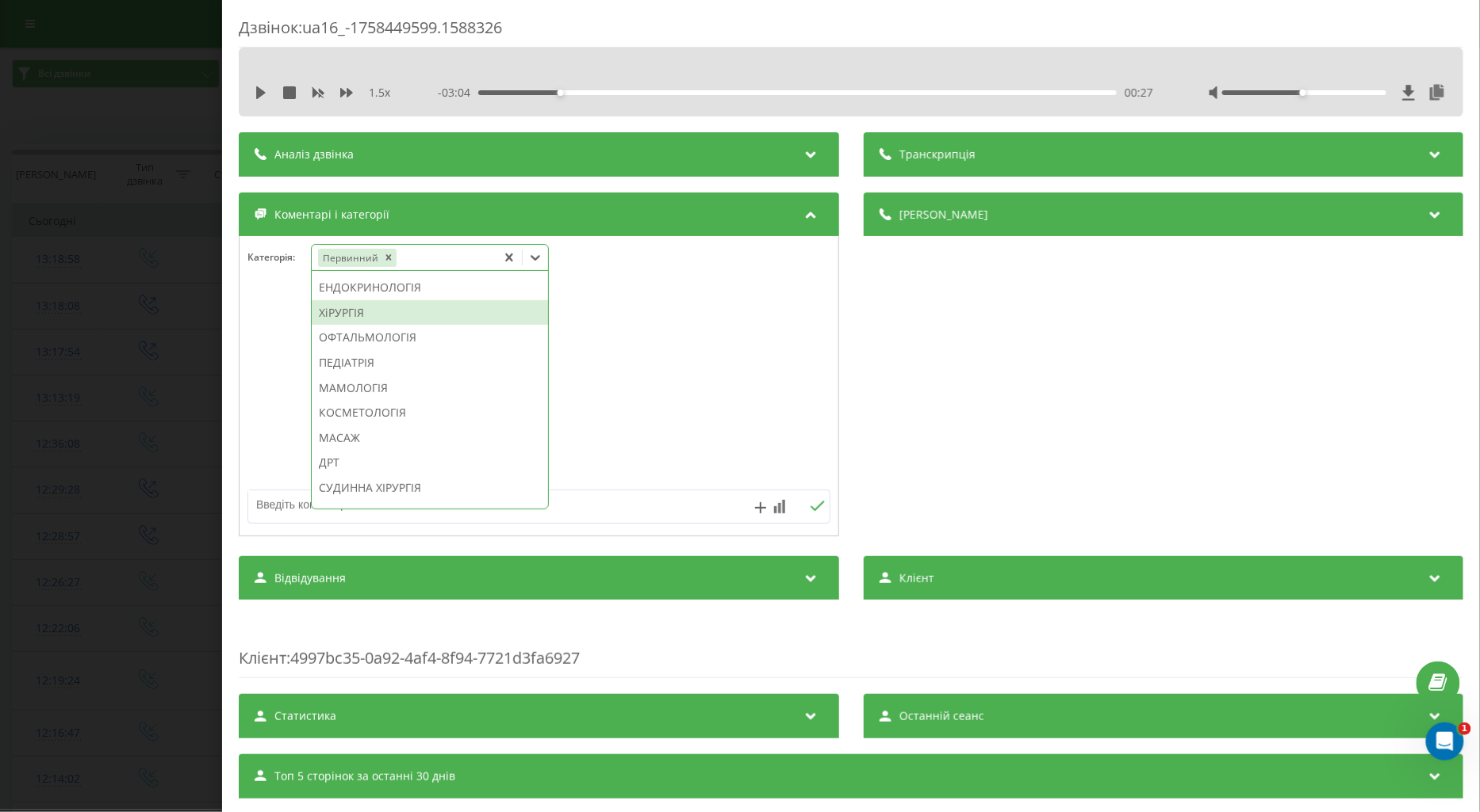
click at [330, 325] on div "ХіРУРГІЯ" at bounding box center [430, 313] width 237 height 26
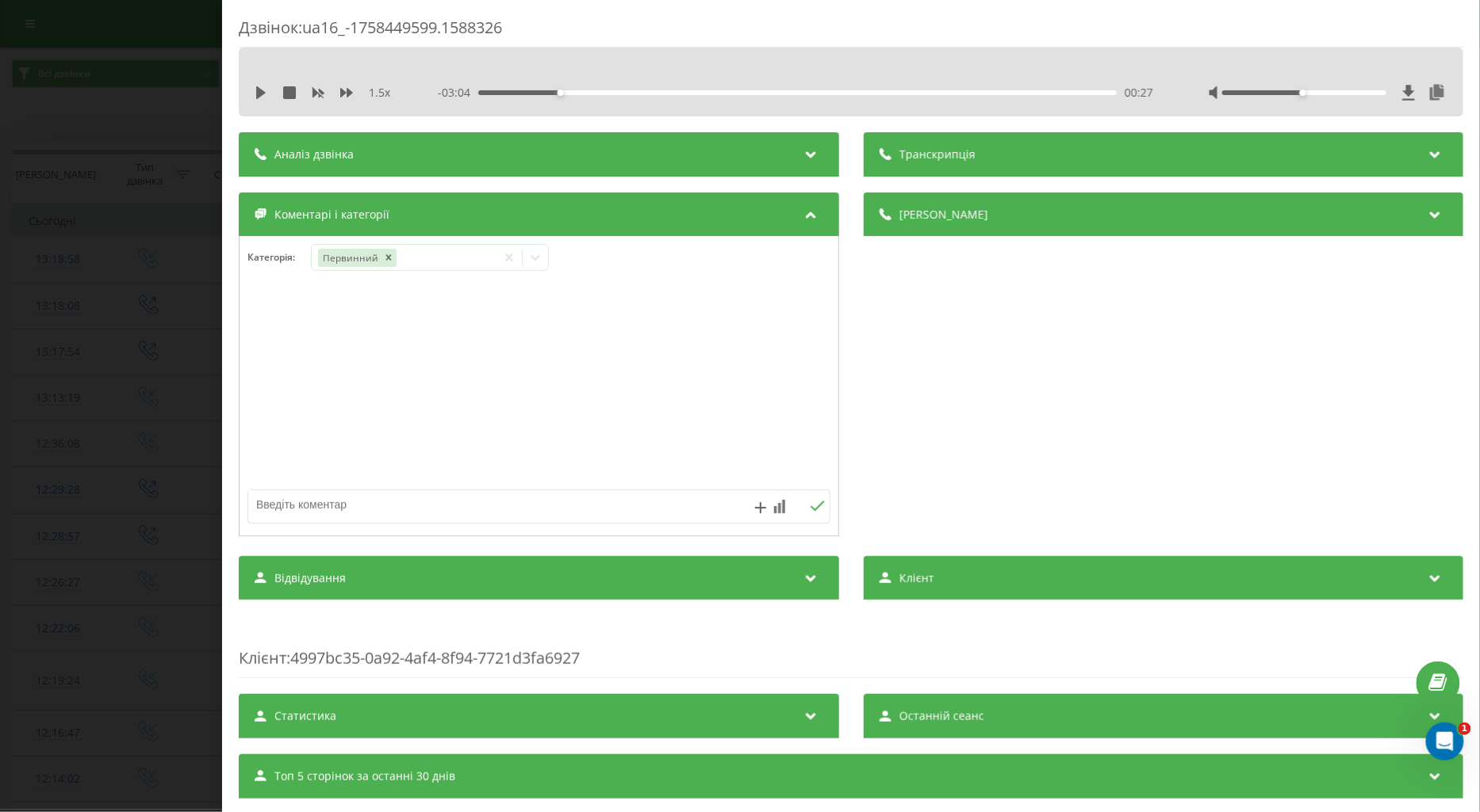
click at [270, 409] on div at bounding box center [538, 386] width 599 height 190
click at [298, 508] on textarea at bounding box center [480, 505] width 464 height 29
type textarea "поточ питання"
click at [810, 508] on icon at bounding box center [816, 506] width 14 height 10
click at [536, 260] on icon at bounding box center [535, 258] width 10 height 6
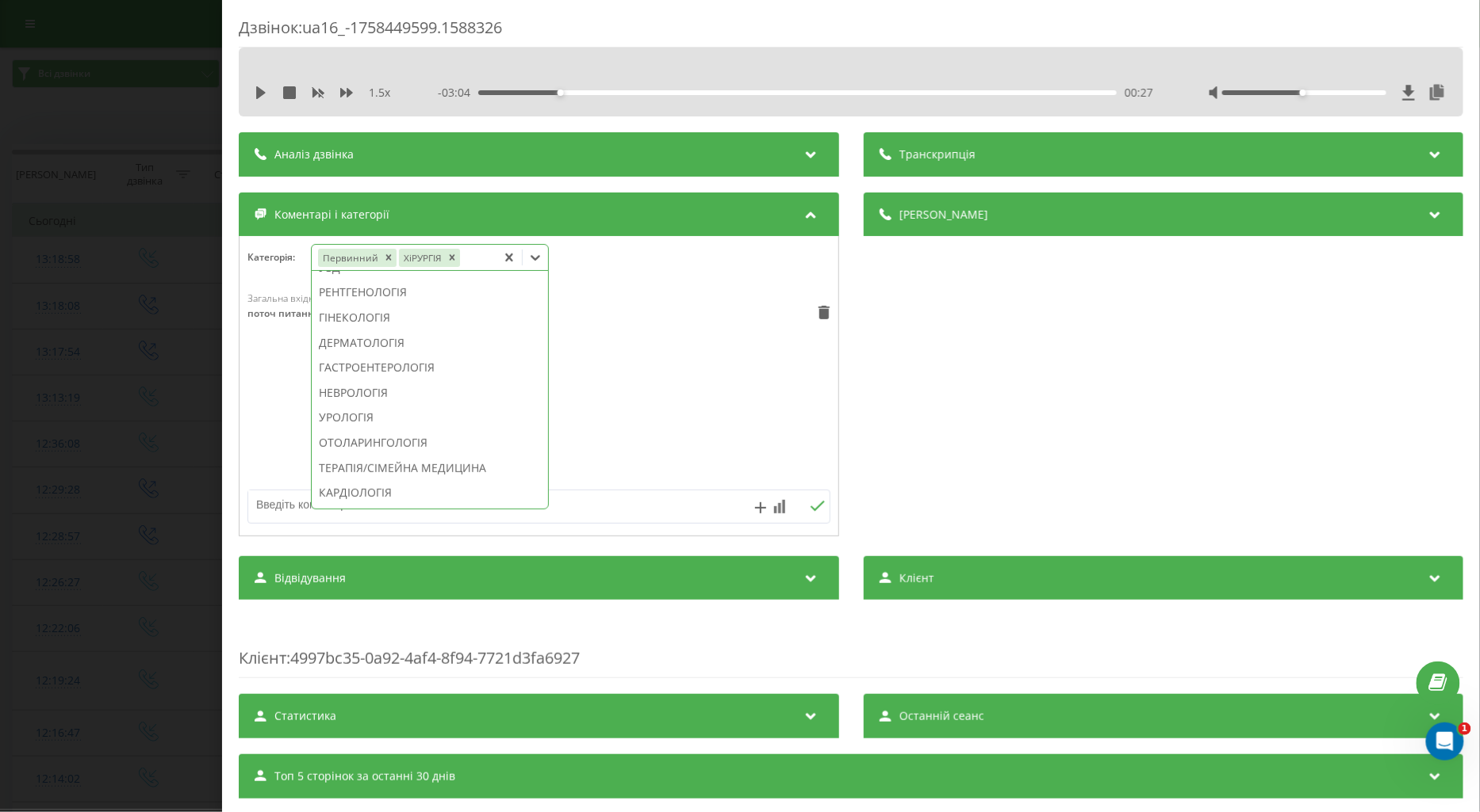
scroll to position [616, 0]
click at [400, 368] on div "ОТОЛАРИНГОЛОГІЯ" at bounding box center [430, 355] width 237 height 26
click at [278, 400] on div "Загальна вхідна п'ять 13:35, 21 Вересня 2025 поточ питання" at bounding box center [538, 386] width 599 height 190
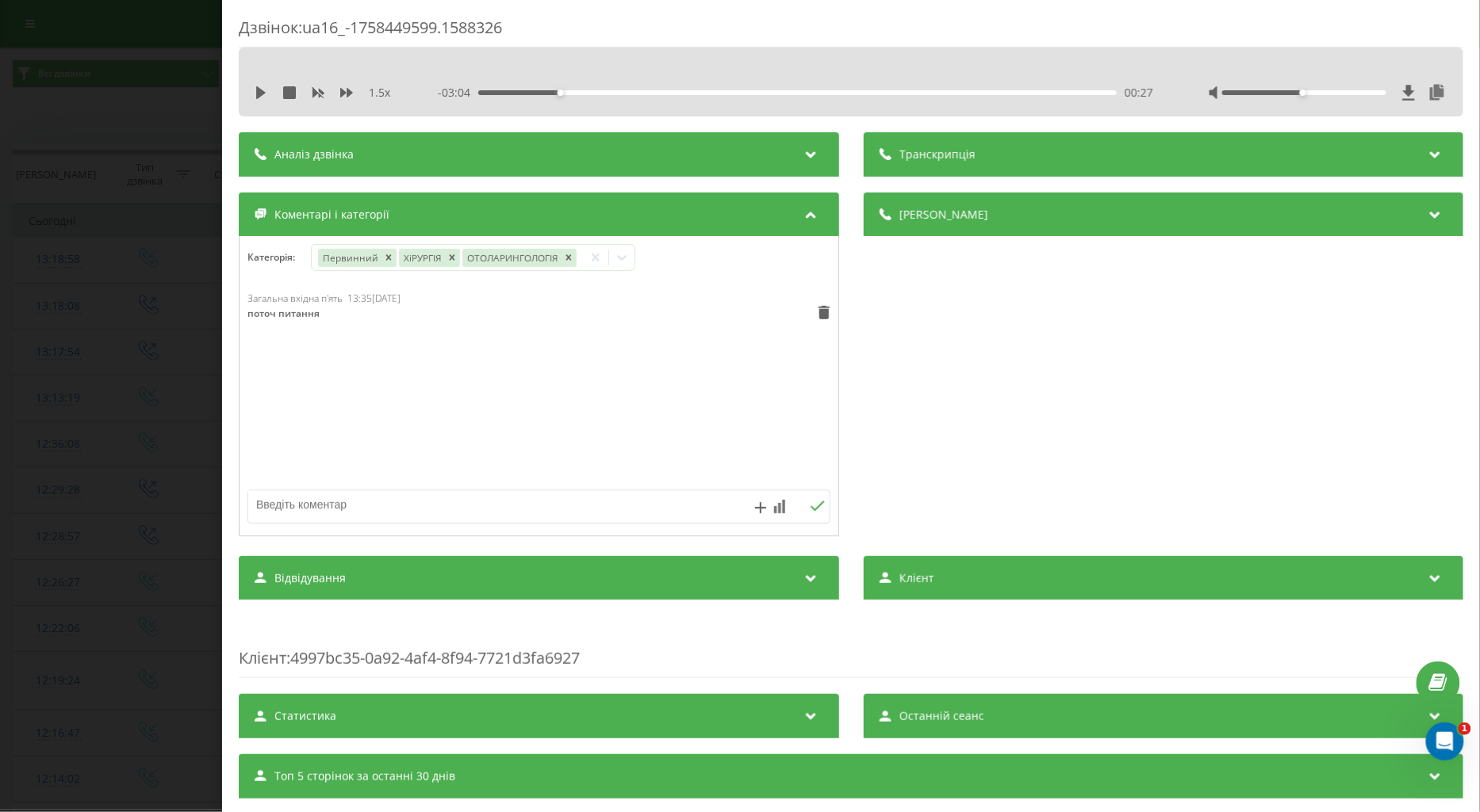
click at [161, 424] on div "Дзвінок : ua16_-1758449599.1588326 1.5 x - 03:04 00:27 00:27 Транскрипція Для A…" at bounding box center [740, 406] width 1480 height 812
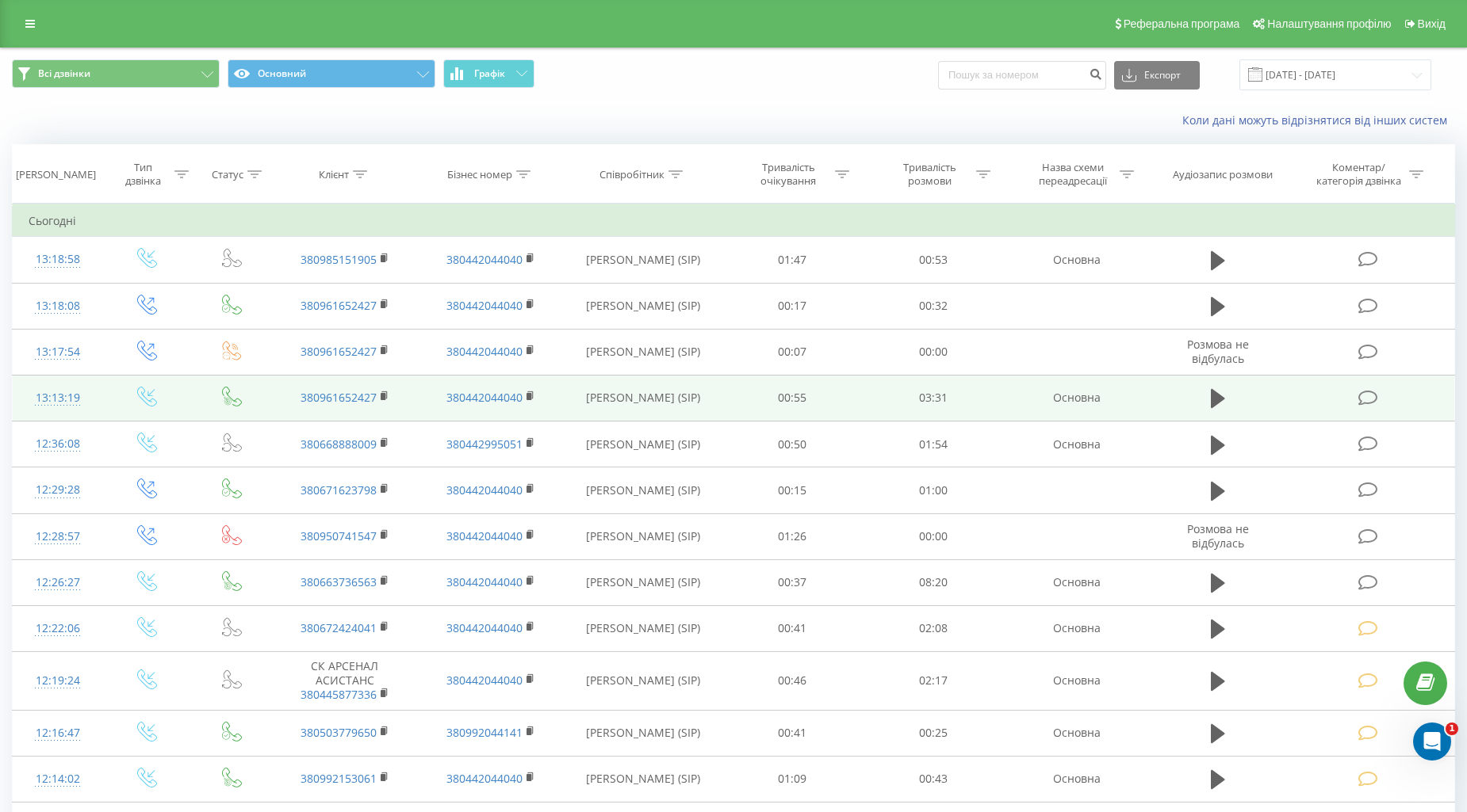
click at [1366, 398] on icon at bounding box center [1367, 398] width 20 height 17
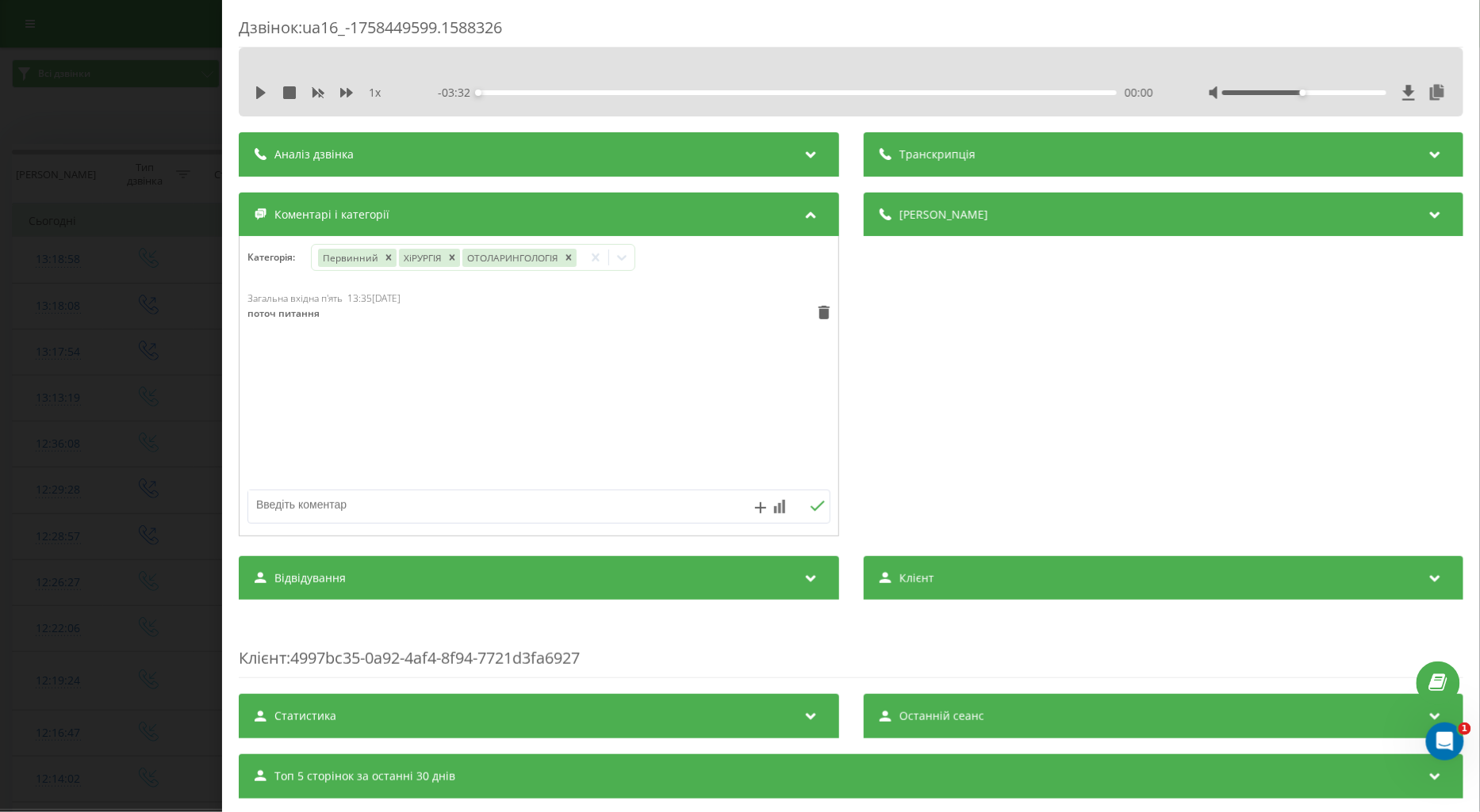
click at [168, 198] on div "Дзвінок : ua16_-1758449599.1588326 1 x - 03:32 00:00 00:00 Транскрипція Для AI-…" at bounding box center [740, 406] width 1480 height 812
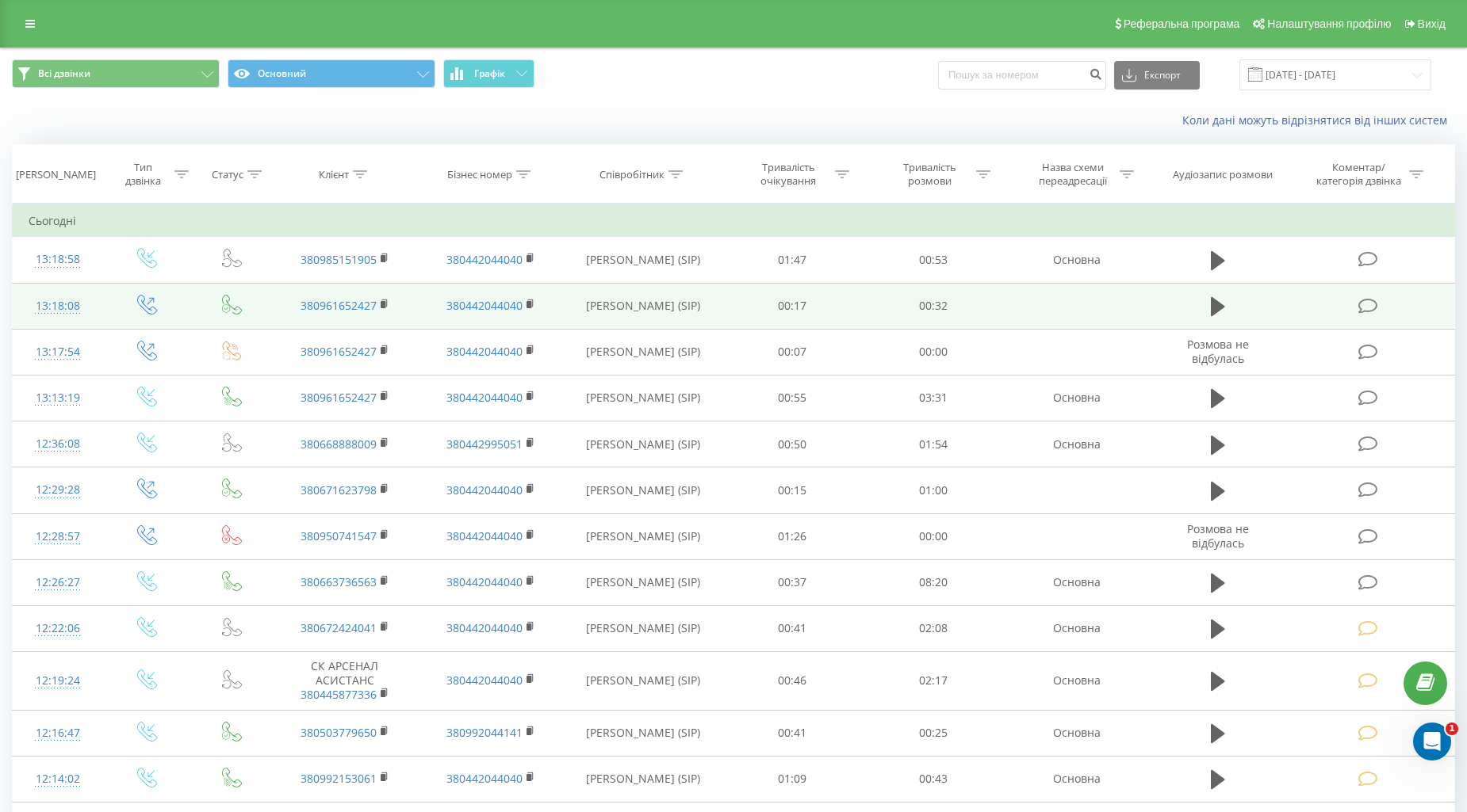
click at [1373, 302] on icon at bounding box center [1367, 305] width 20 height 17
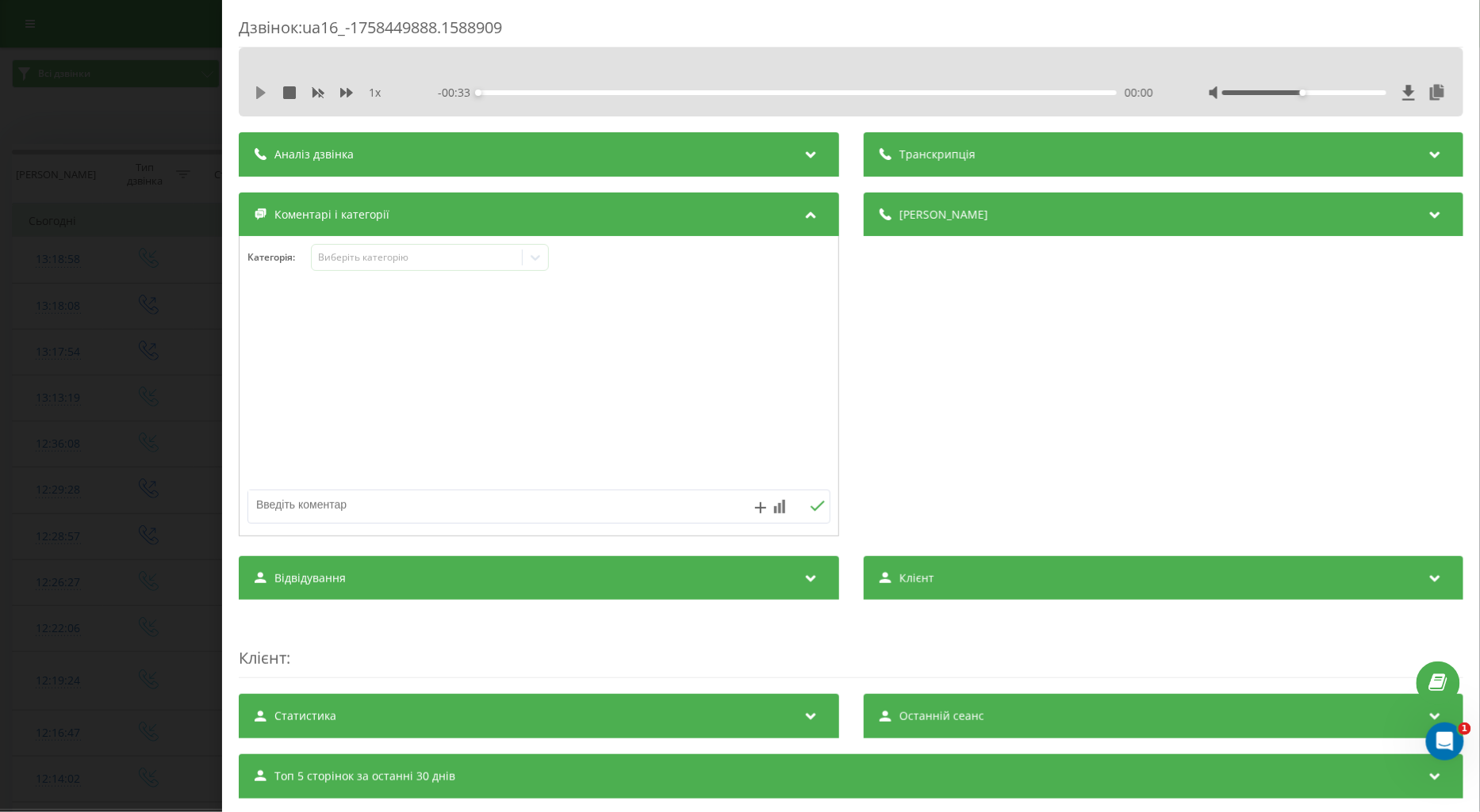
click at [262, 93] on icon at bounding box center [261, 93] width 10 height 13
click at [331, 257] on div "Виберіть категорію" at bounding box center [416, 257] width 198 height 13
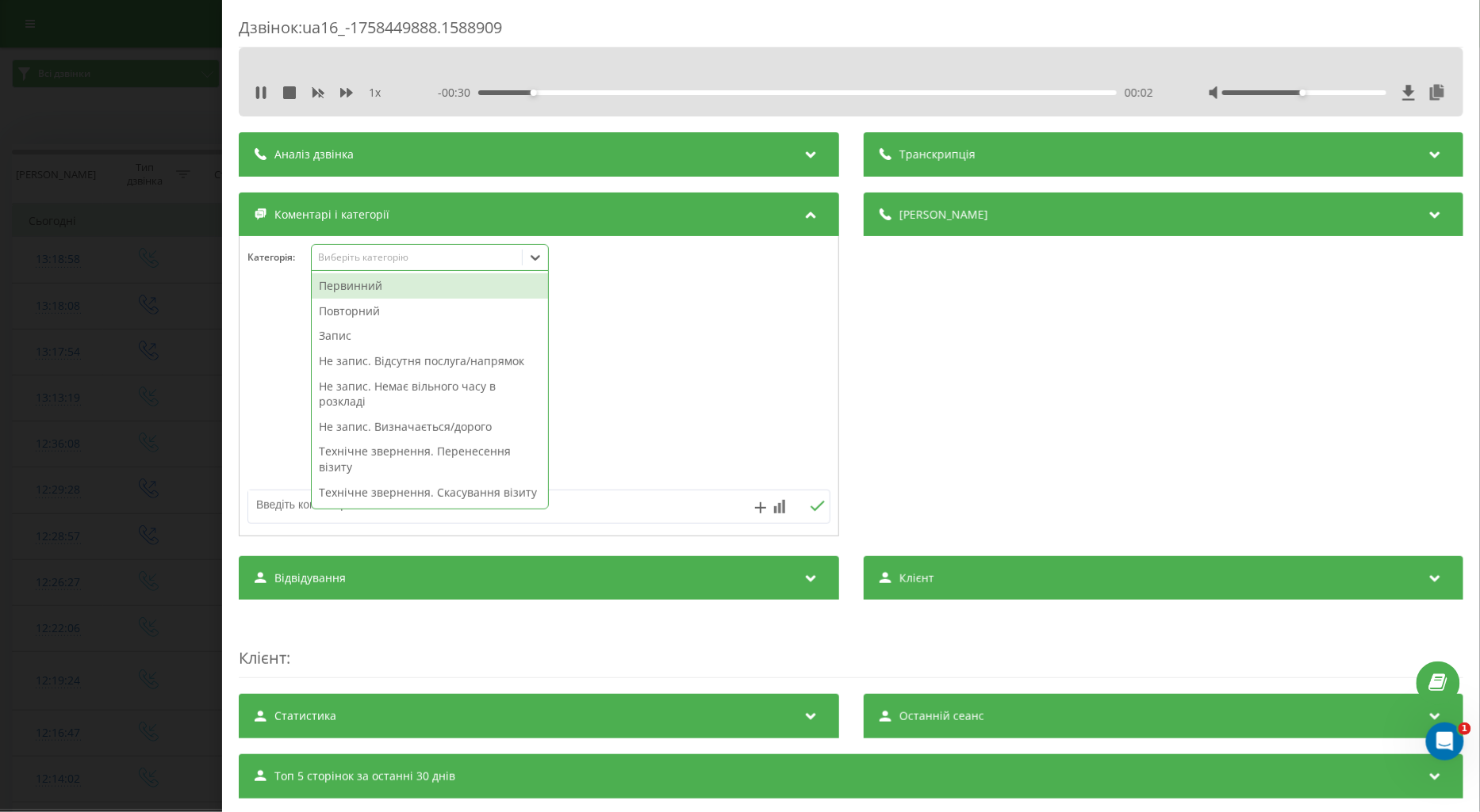
click at [383, 291] on div "Первинний" at bounding box center [430, 286] width 237 height 26
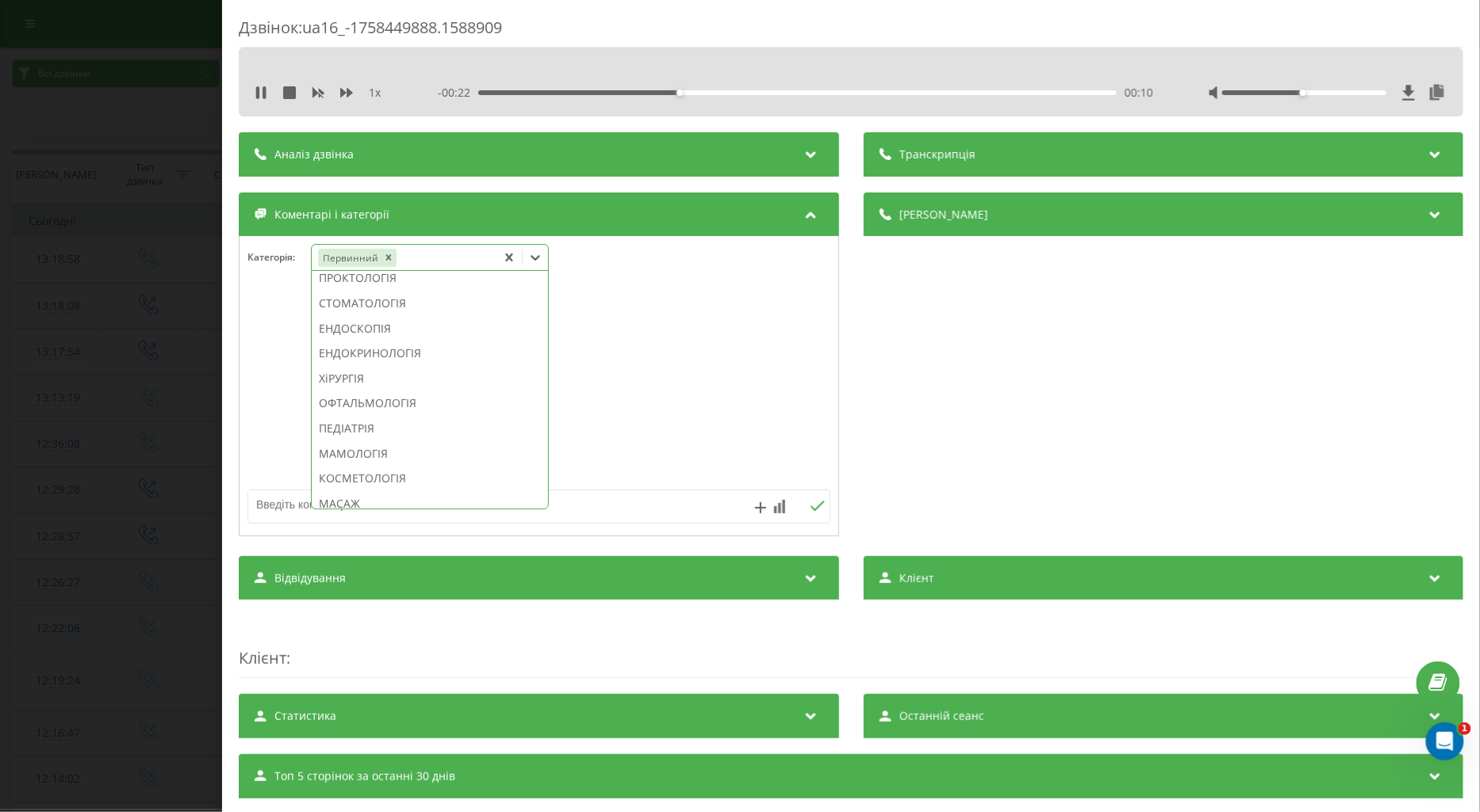
scroll to position [704, 0]
click at [381, 280] on div "ОТОЛАРИНГОЛОГІЯ" at bounding box center [430, 267] width 237 height 26
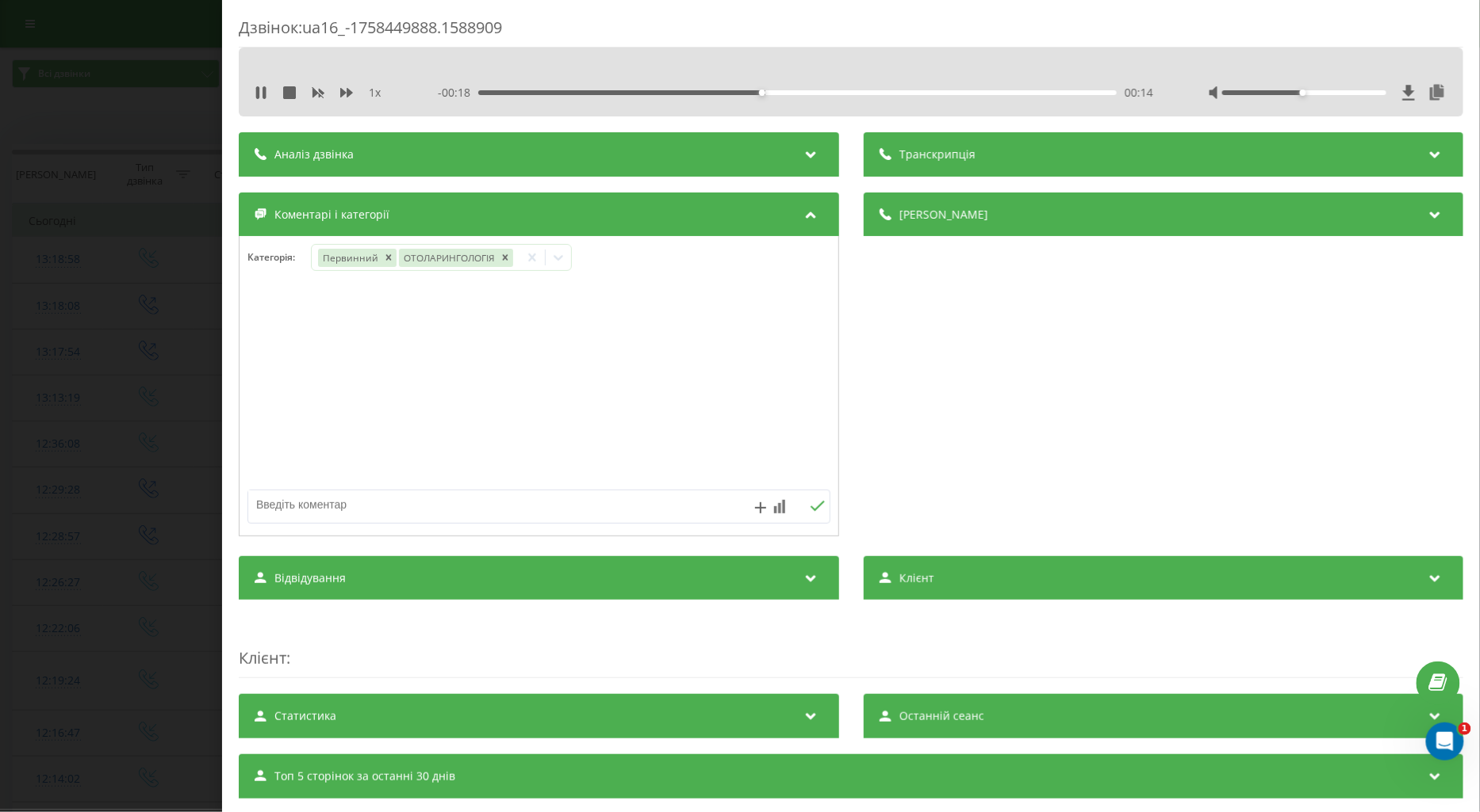
click at [266, 497] on textarea at bounding box center [480, 505] width 464 height 29
click at [258, 91] on icon at bounding box center [257, 93] width 3 height 13
click at [559, 260] on icon at bounding box center [558, 258] width 10 height 6
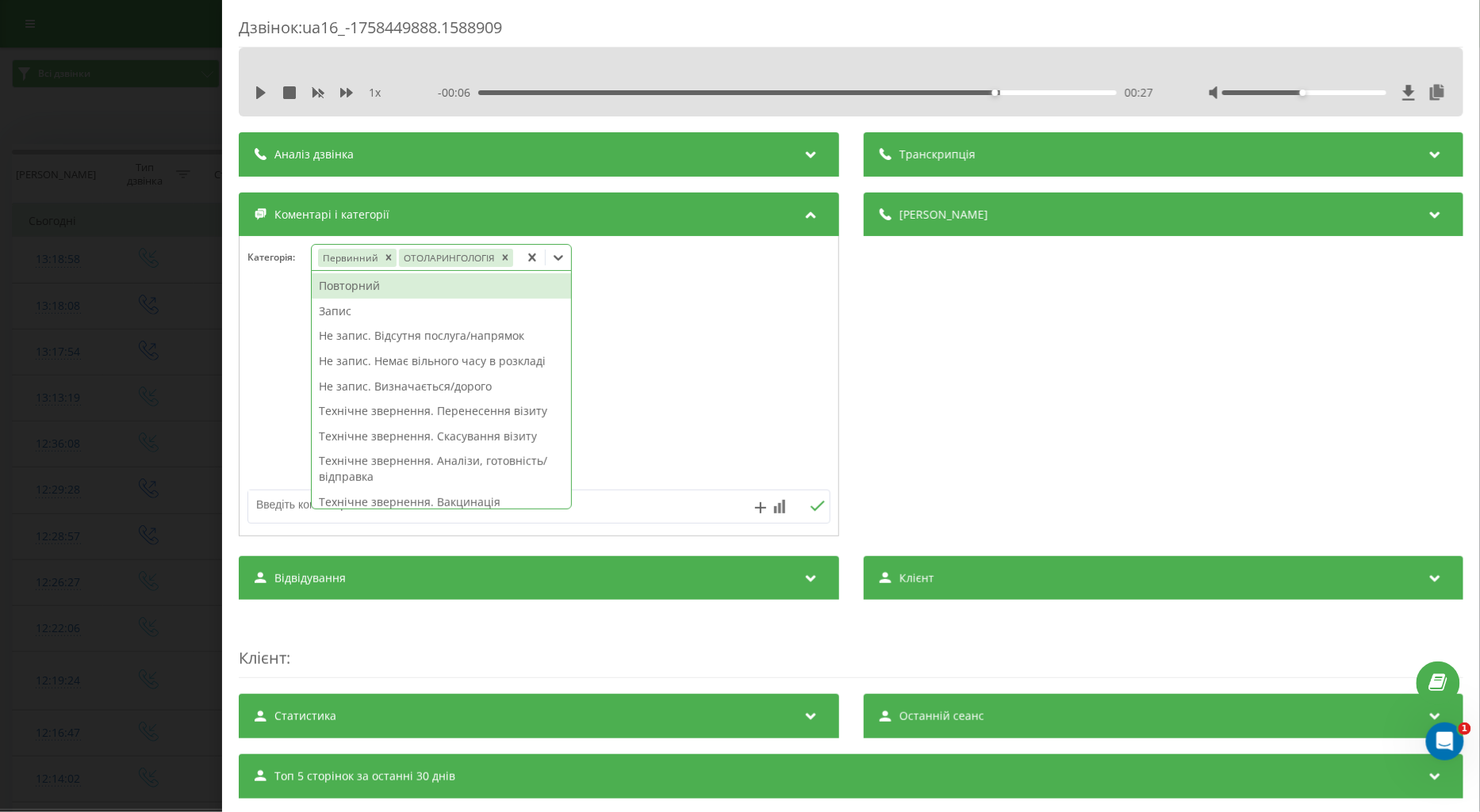
click at [613, 354] on div at bounding box center [538, 386] width 599 height 190
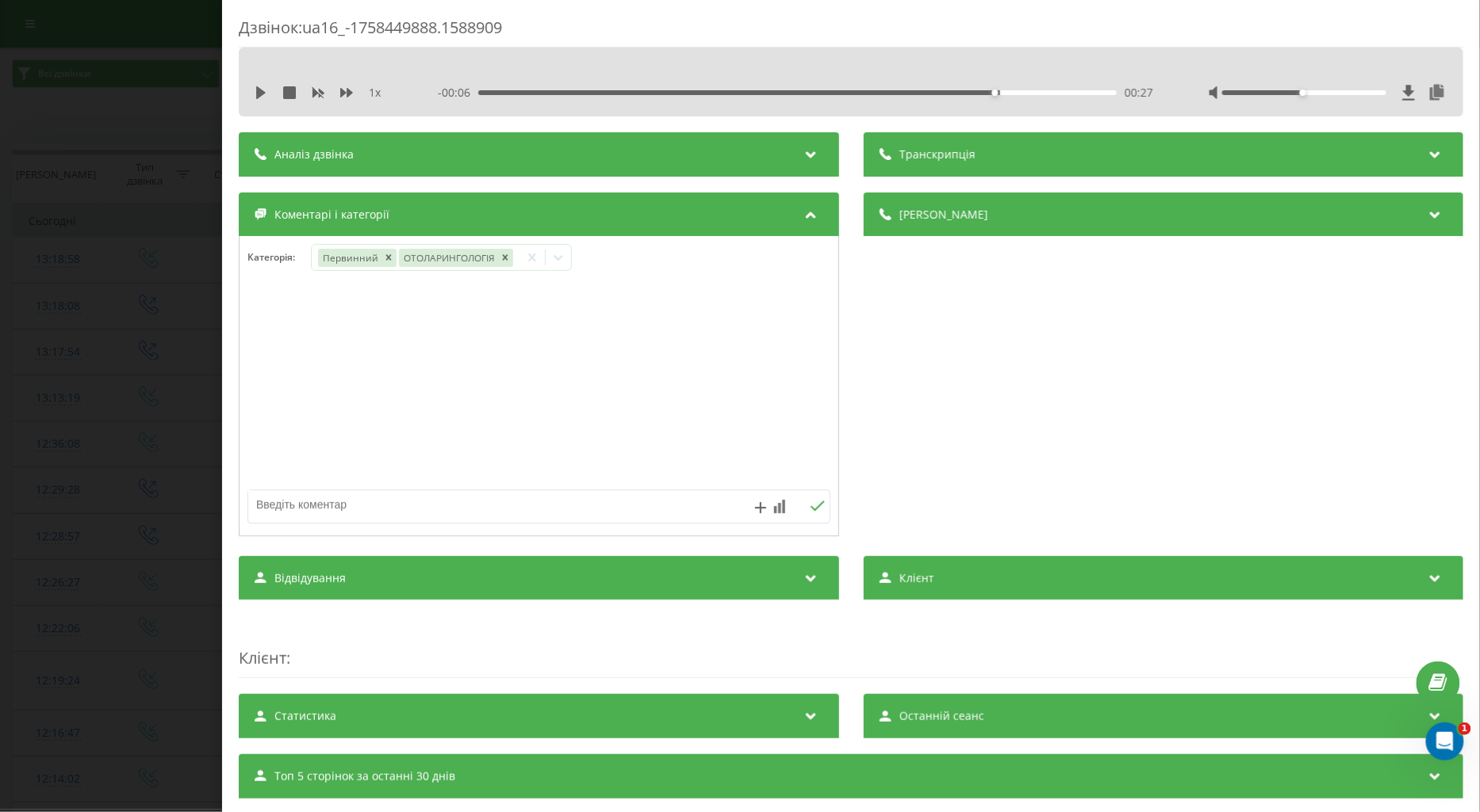
click at [325, 502] on textarea at bounding box center [480, 505] width 464 height 29
type textarea "подумає"
click at [811, 511] on icon at bounding box center [816, 506] width 15 height 11
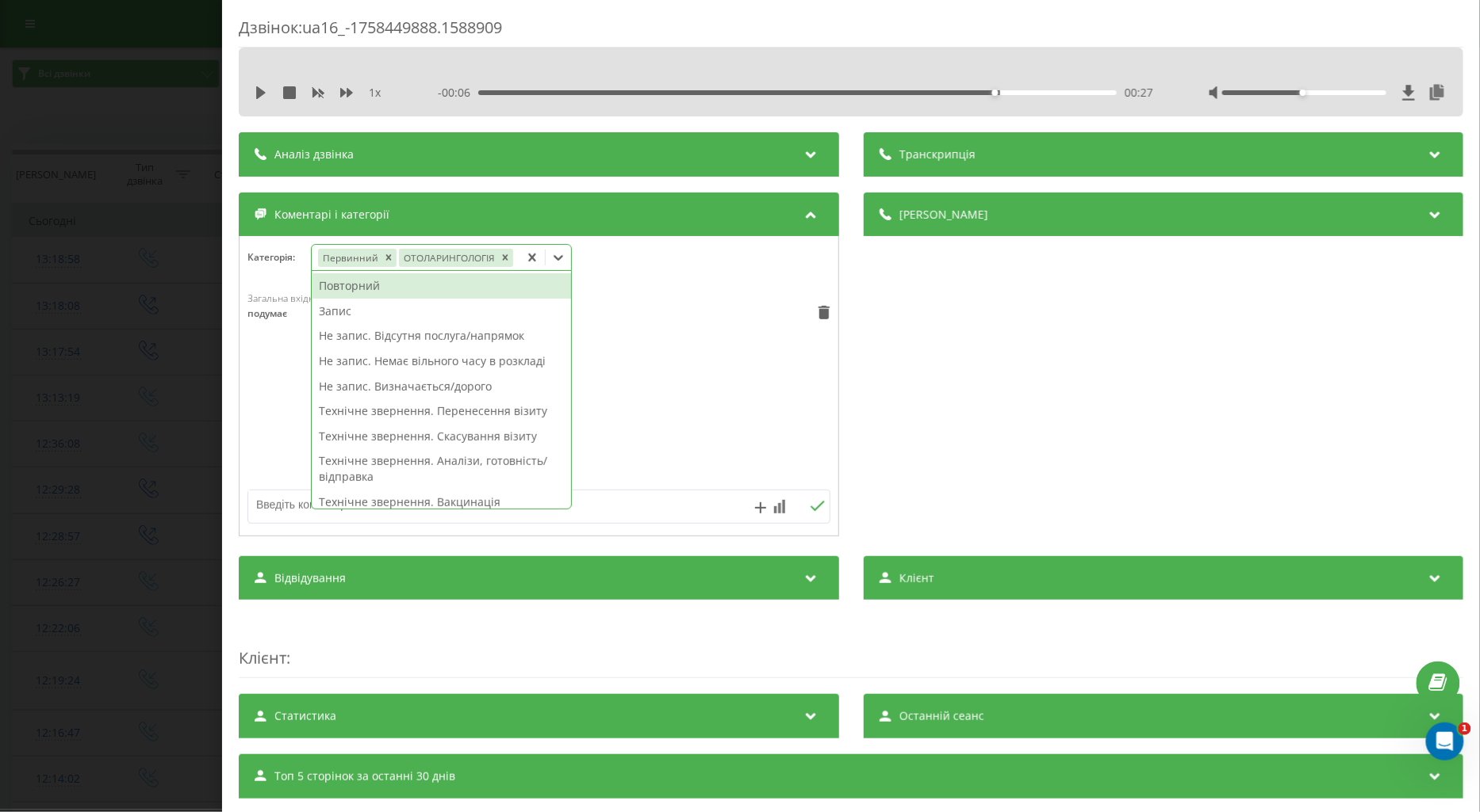
click at [561, 257] on icon at bounding box center [558, 258] width 10 height 6
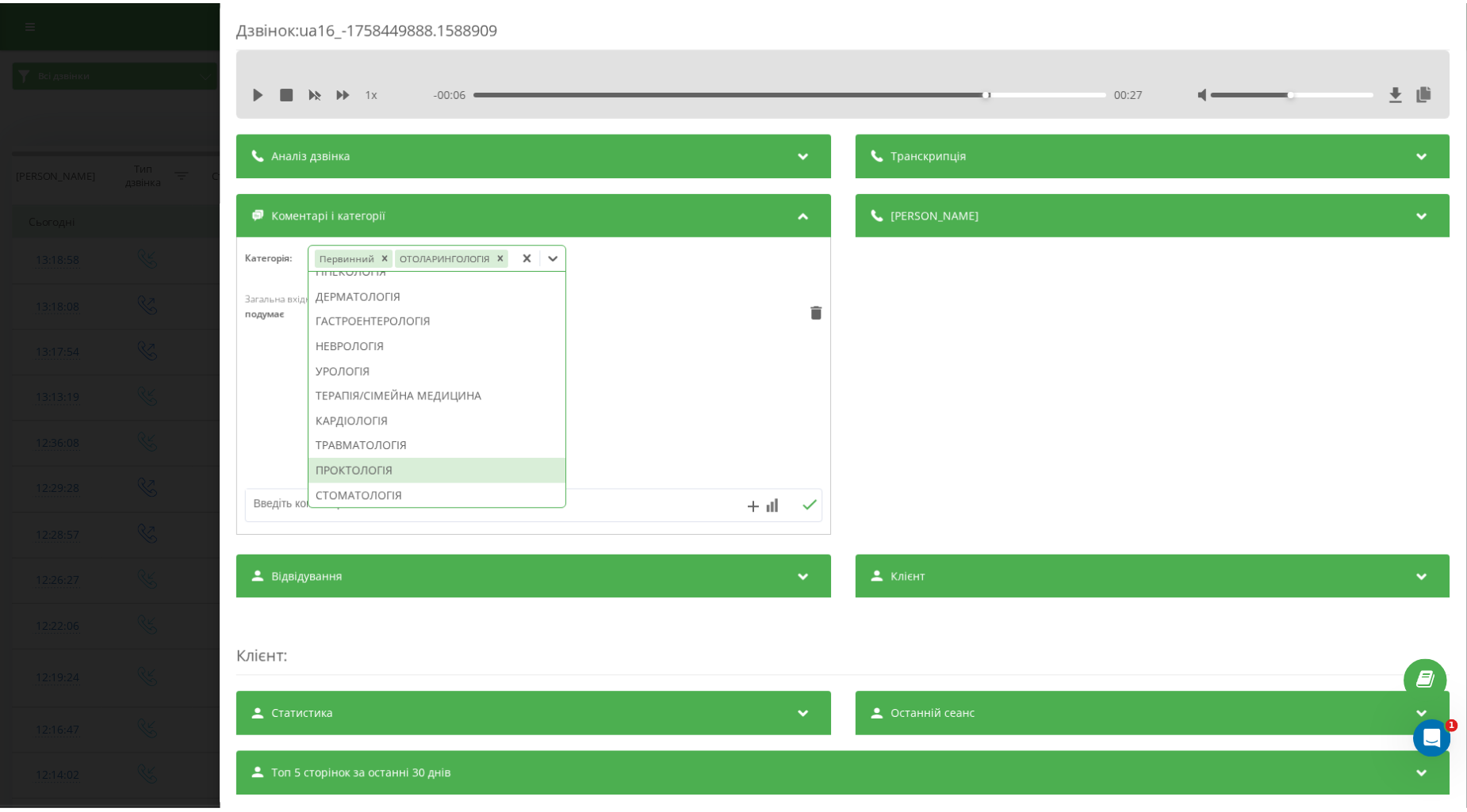
scroll to position [616, 0]
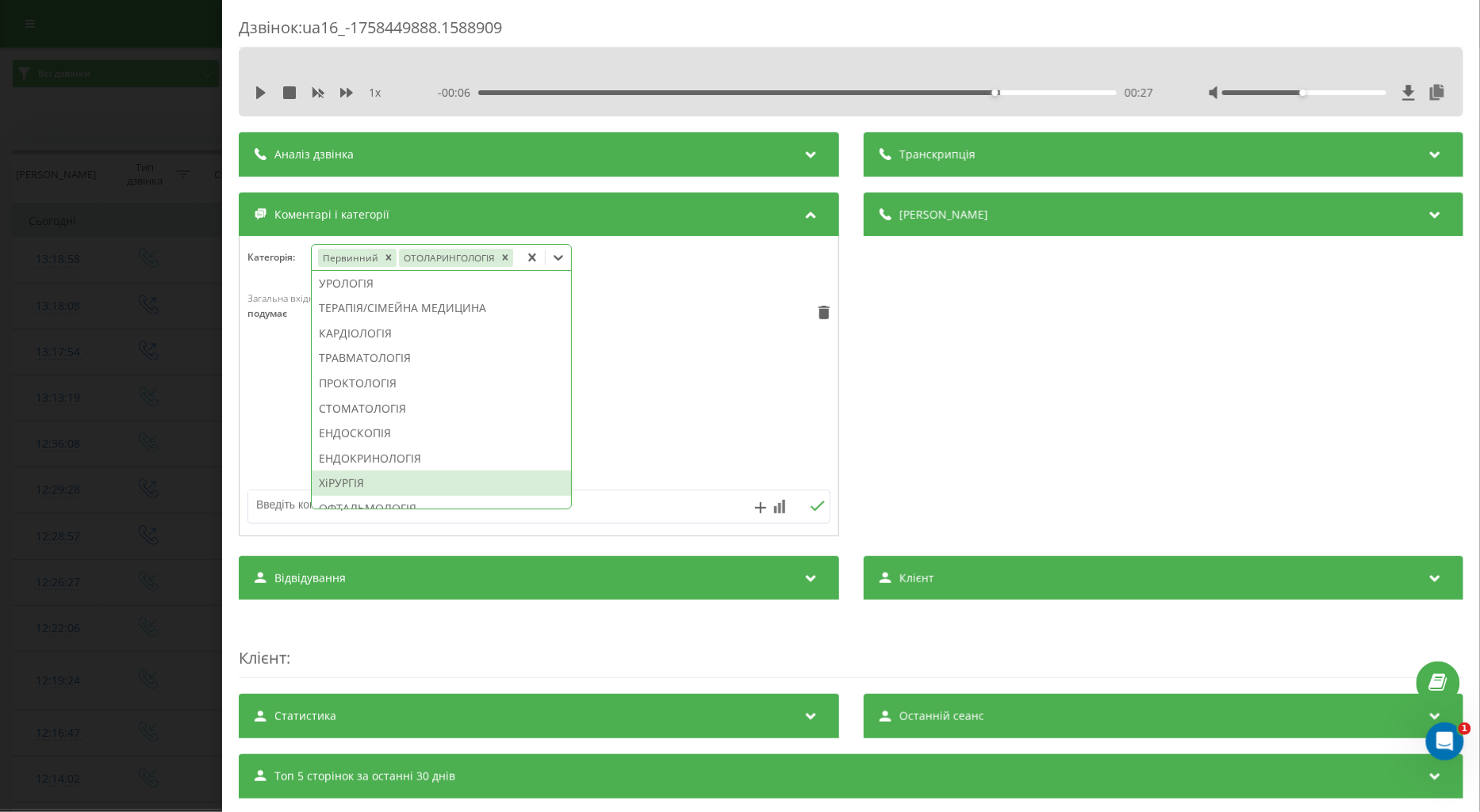
click at [362, 478] on div "ХіРУРГІЯ" at bounding box center [441, 484] width 259 height 26
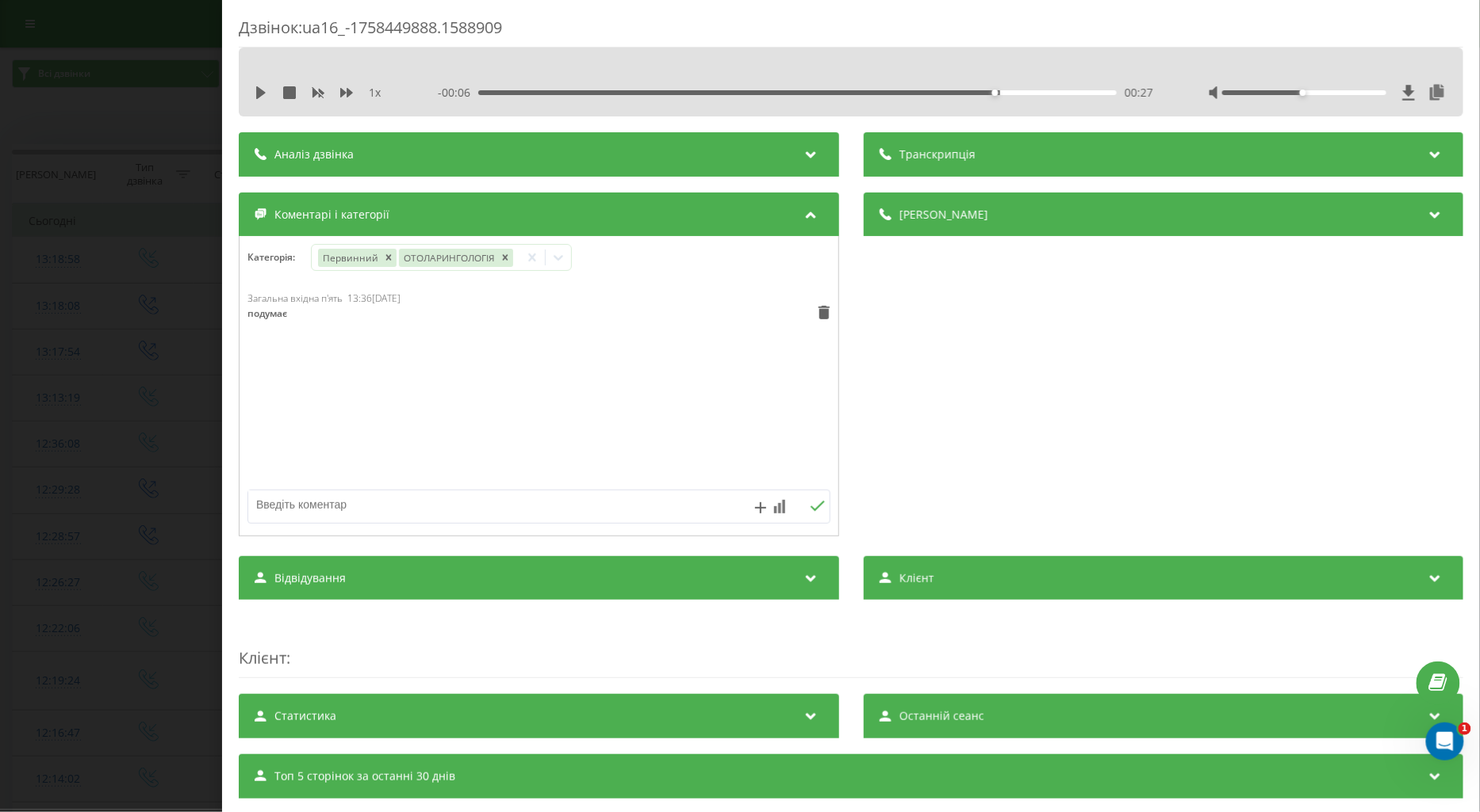
click at [282, 439] on div "Загальна вхідна п'ять 13:36, 21 Вересня 2025 подумає" at bounding box center [538, 386] width 599 height 190
click at [29, 442] on div "Дзвінок : ua16_-1758449888.1588909 1 x - 00:06 00:27 00:27 Транскрипція Для AI-…" at bounding box center [740, 406] width 1480 height 812
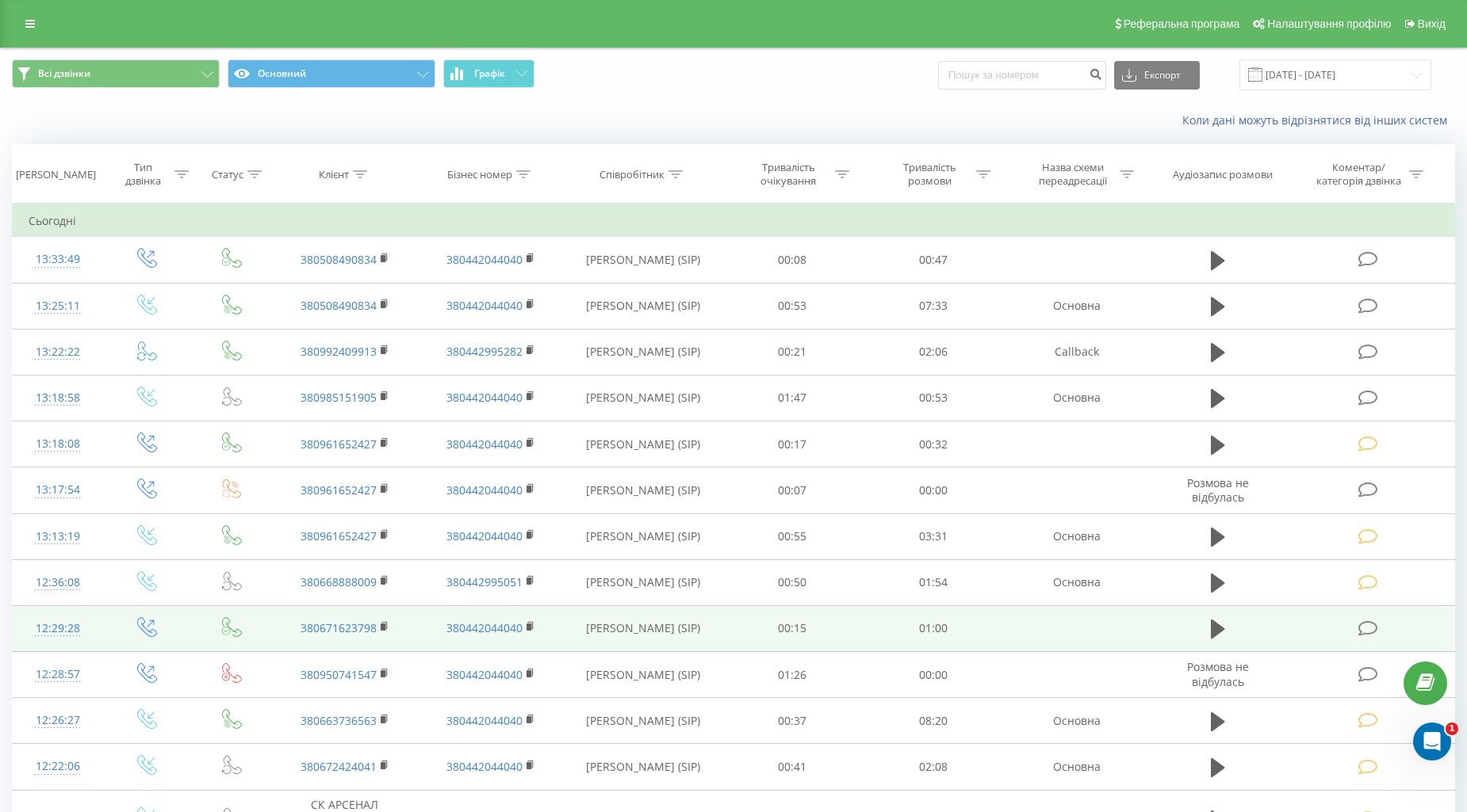
click at [1366, 629] on icon at bounding box center [1367, 629] width 20 height 17
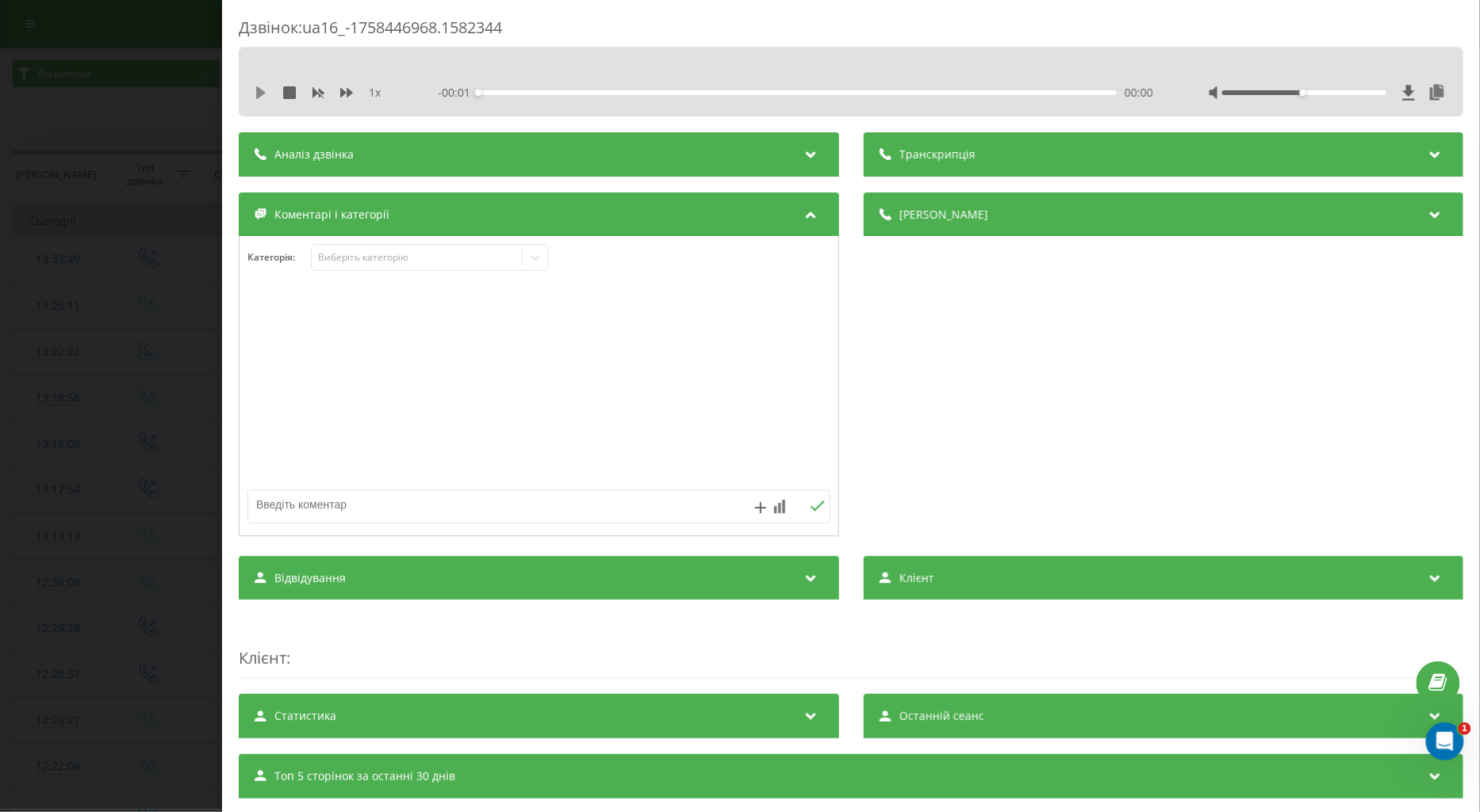
click at [257, 96] on icon at bounding box center [261, 93] width 10 height 13
click at [347, 91] on icon at bounding box center [346, 93] width 13 height 10
click at [337, 255] on div "Виберіть категорію" at bounding box center [416, 257] width 198 height 13
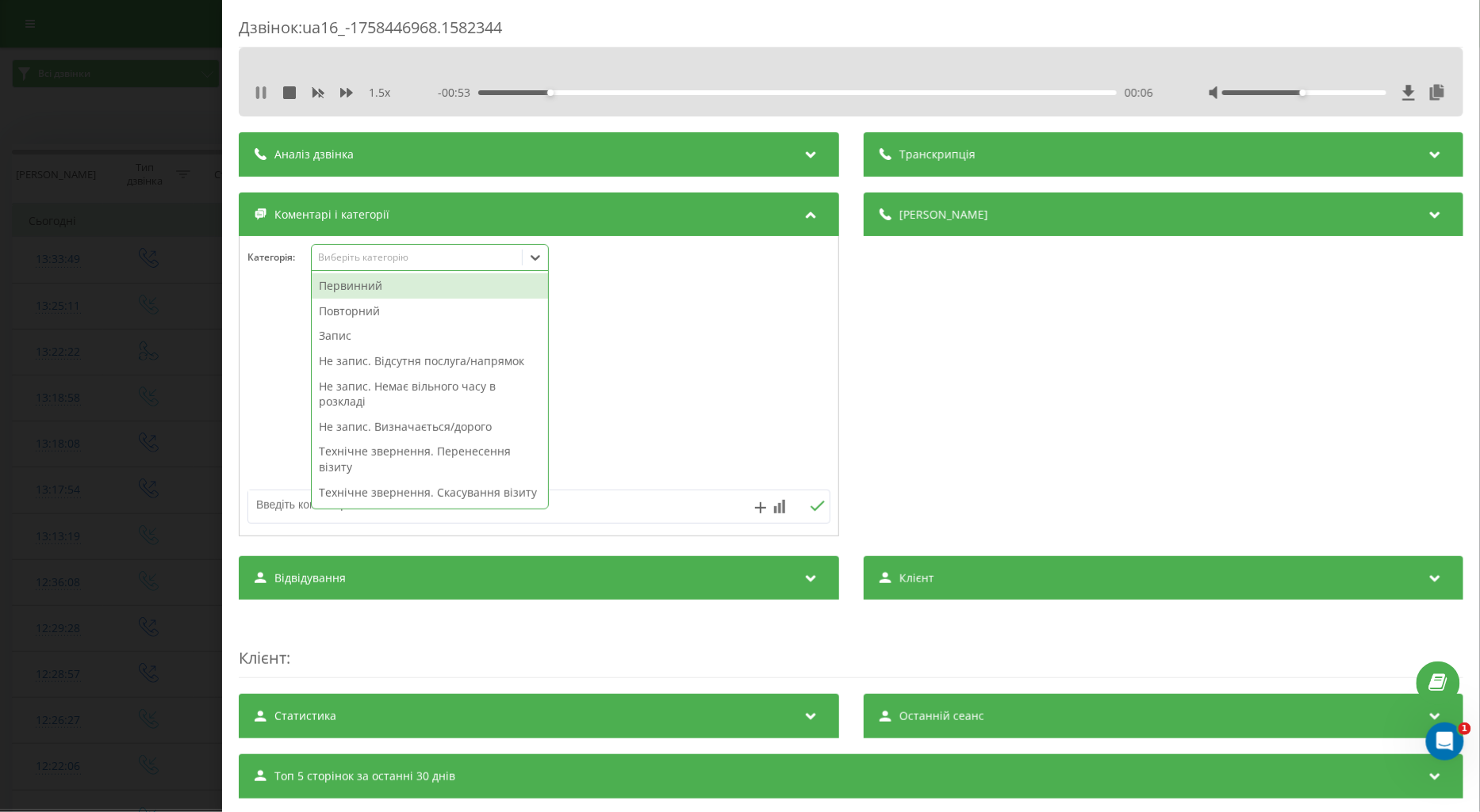
click at [264, 97] on icon at bounding box center [263, 93] width 3 height 13
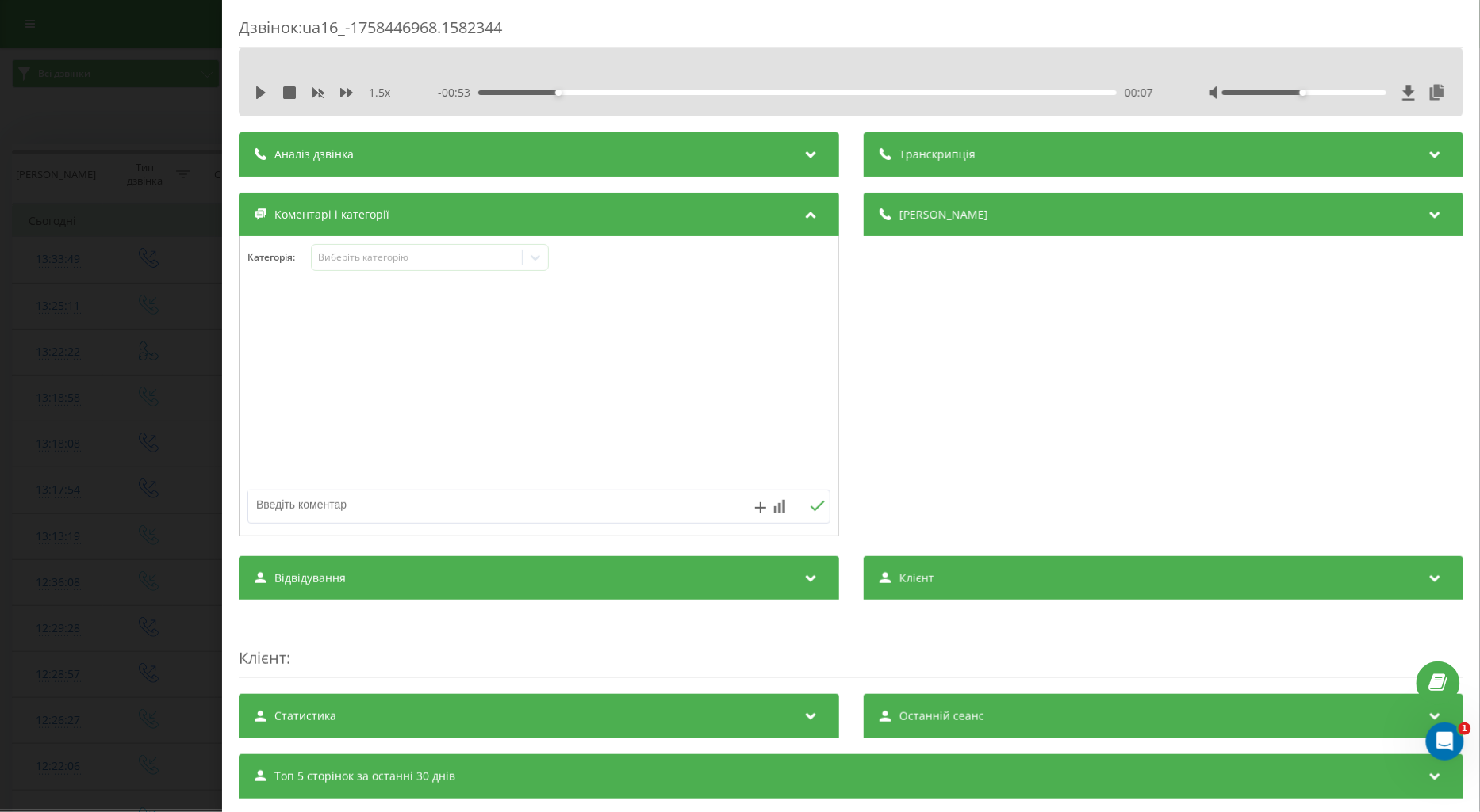
click at [311, 502] on textarea at bounding box center [480, 505] width 464 height 29
type textarea "лікар"
click at [810, 510] on icon at bounding box center [816, 506] width 14 height 10
click at [145, 274] on div "Дзвінок : ua16_-1758446968.1582344 1.5 x - 00:53 00:07 00:07 Транскрипція Для A…" at bounding box center [740, 406] width 1480 height 812
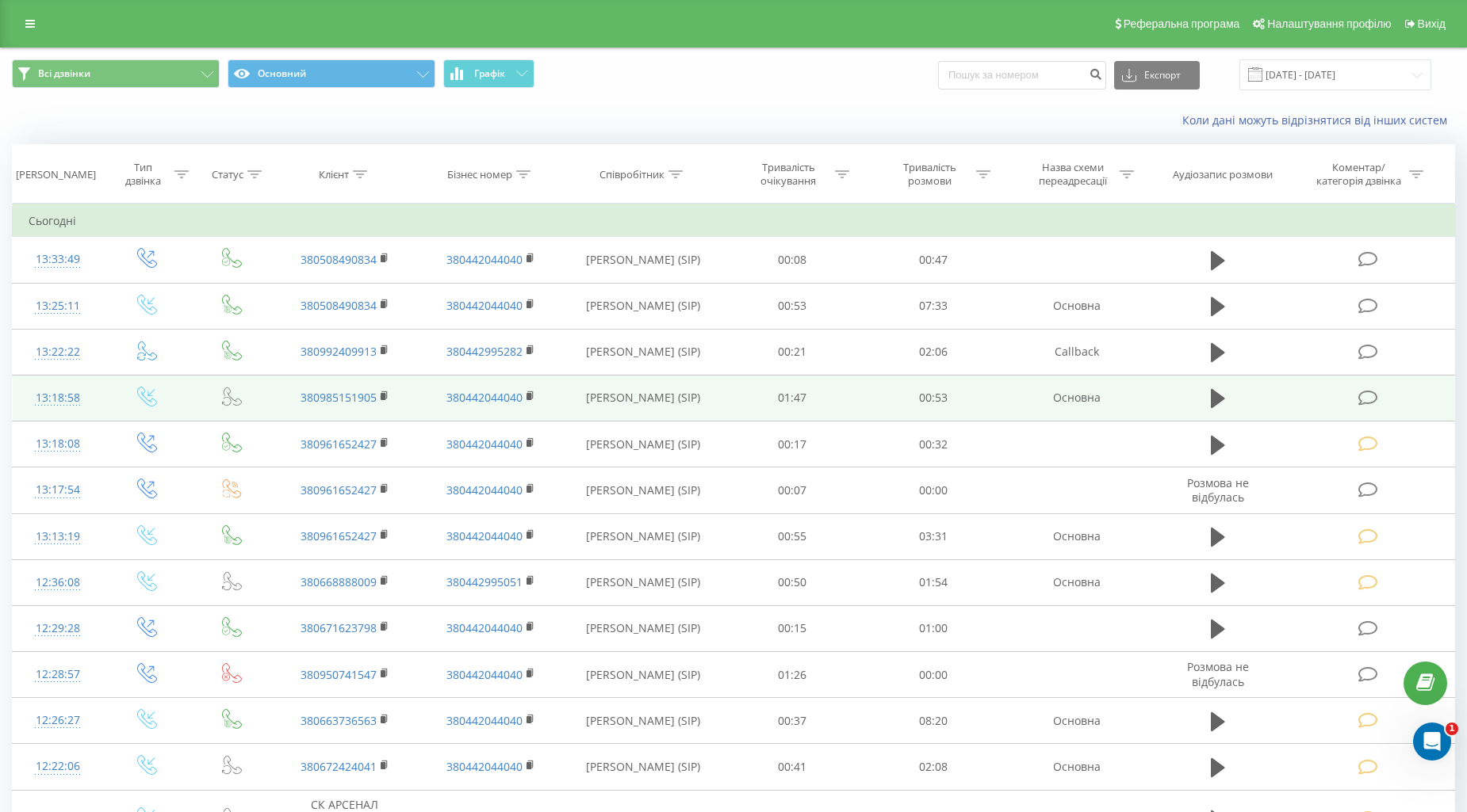
click at [1369, 391] on icon at bounding box center [1367, 398] width 20 height 17
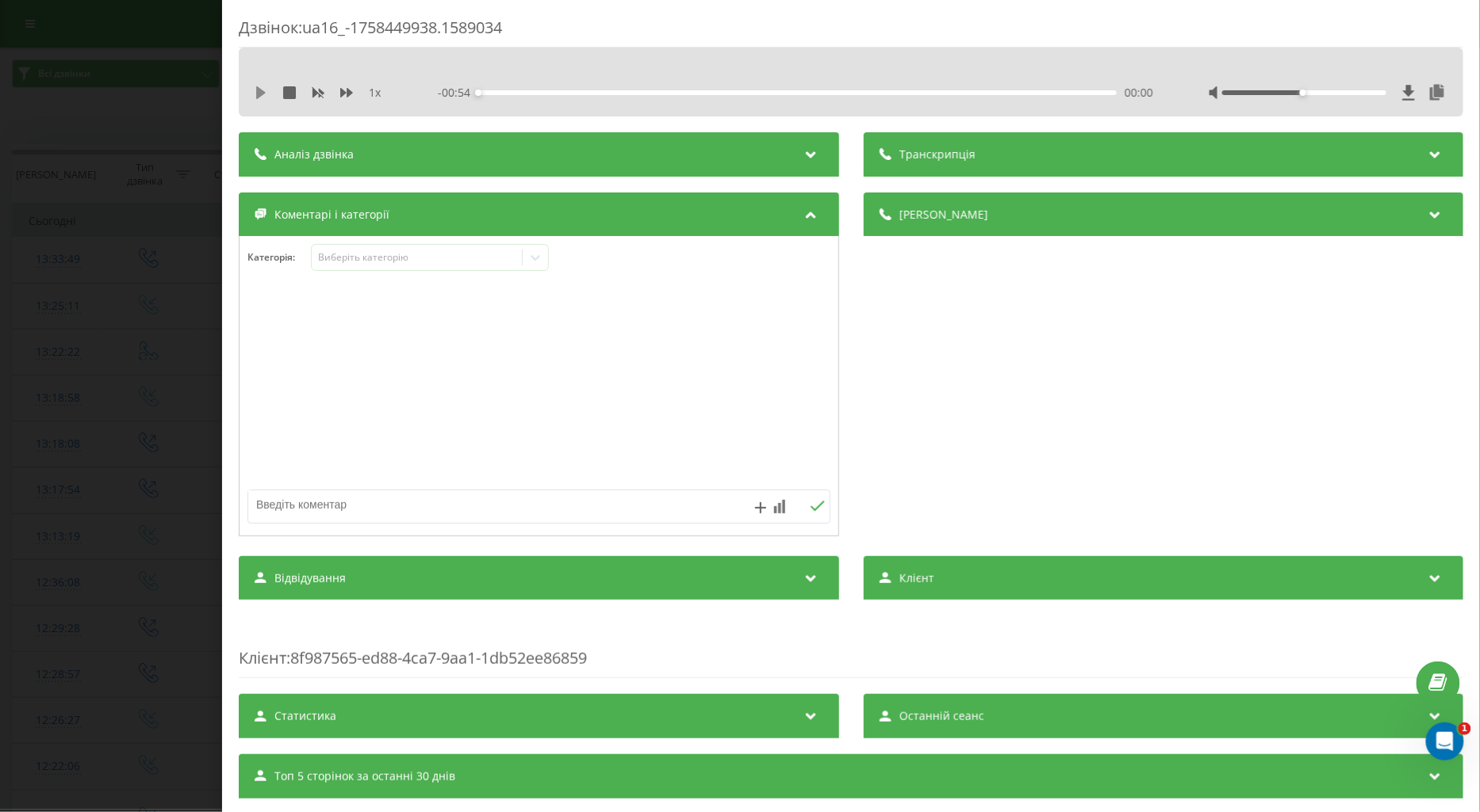
click at [261, 93] on icon at bounding box center [261, 93] width 10 height 13
click at [342, 92] on icon at bounding box center [346, 93] width 13 height 10
click at [346, 253] on div "Виберіть категорію" at bounding box center [416, 257] width 198 height 13
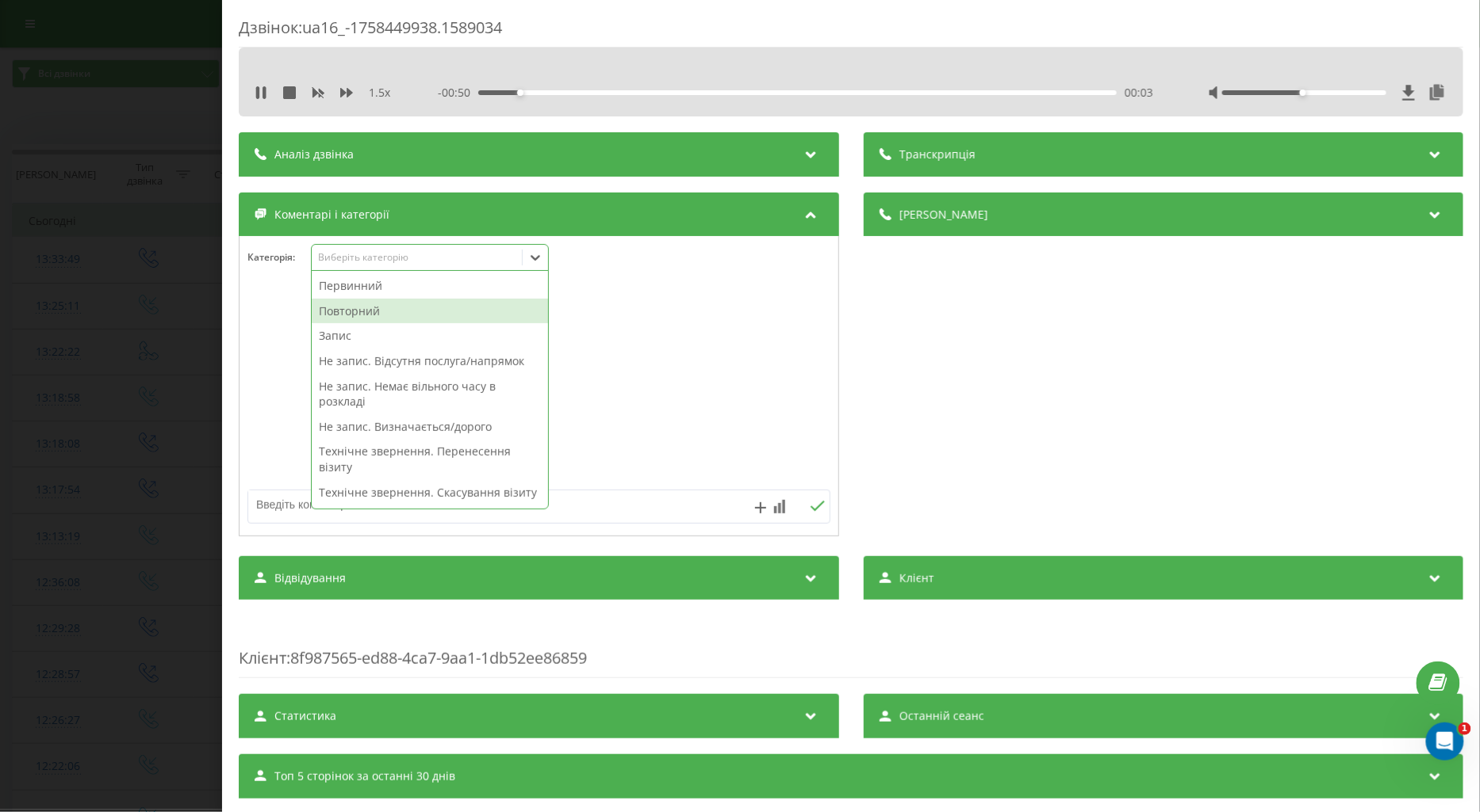
click at [354, 309] on div "Повторний" at bounding box center [430, 311] width 237 height 26
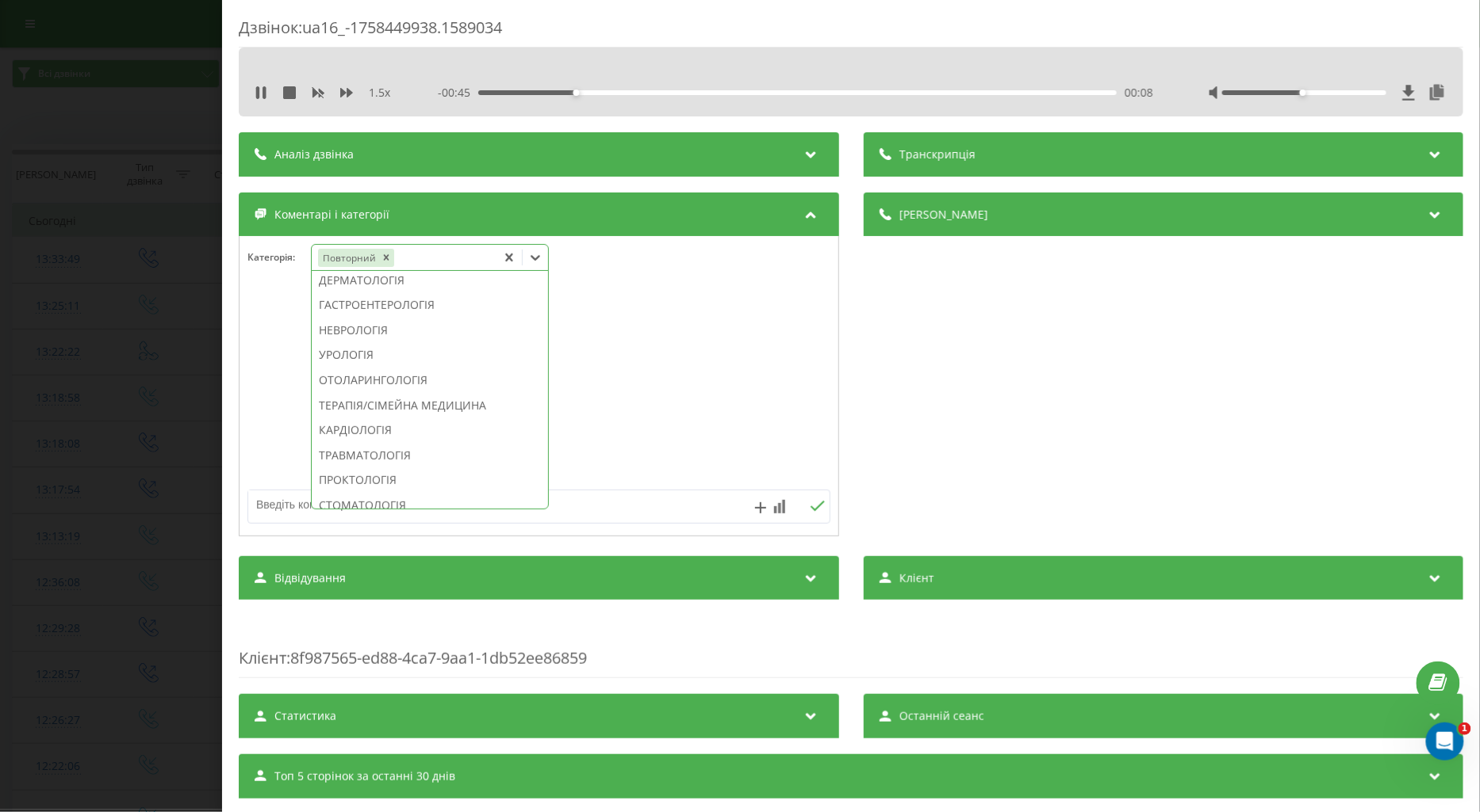
scroll to position [415, 0]
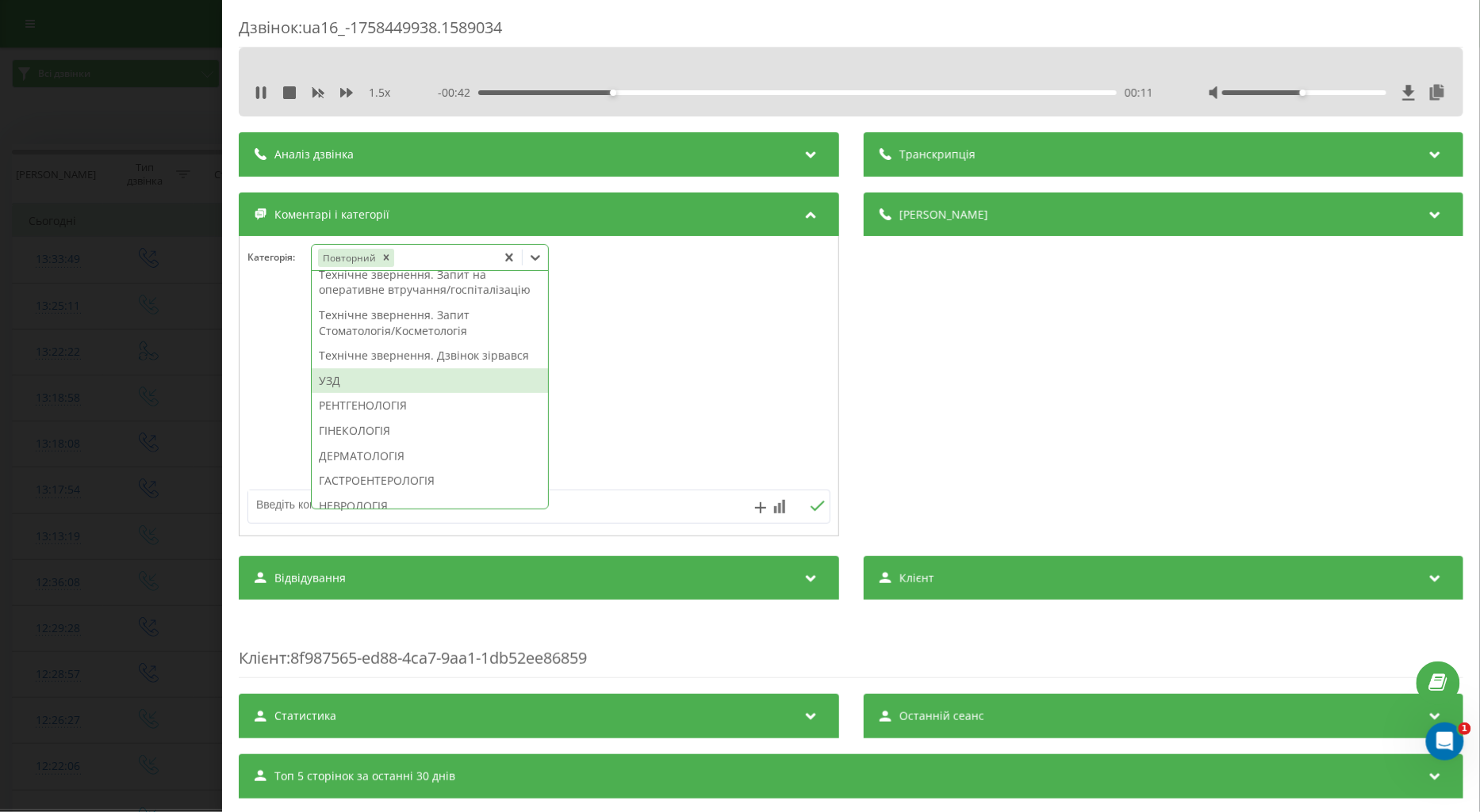
click at [346, 394] on div "УЗД" at bounding box center [430, 381] width 237 height 26
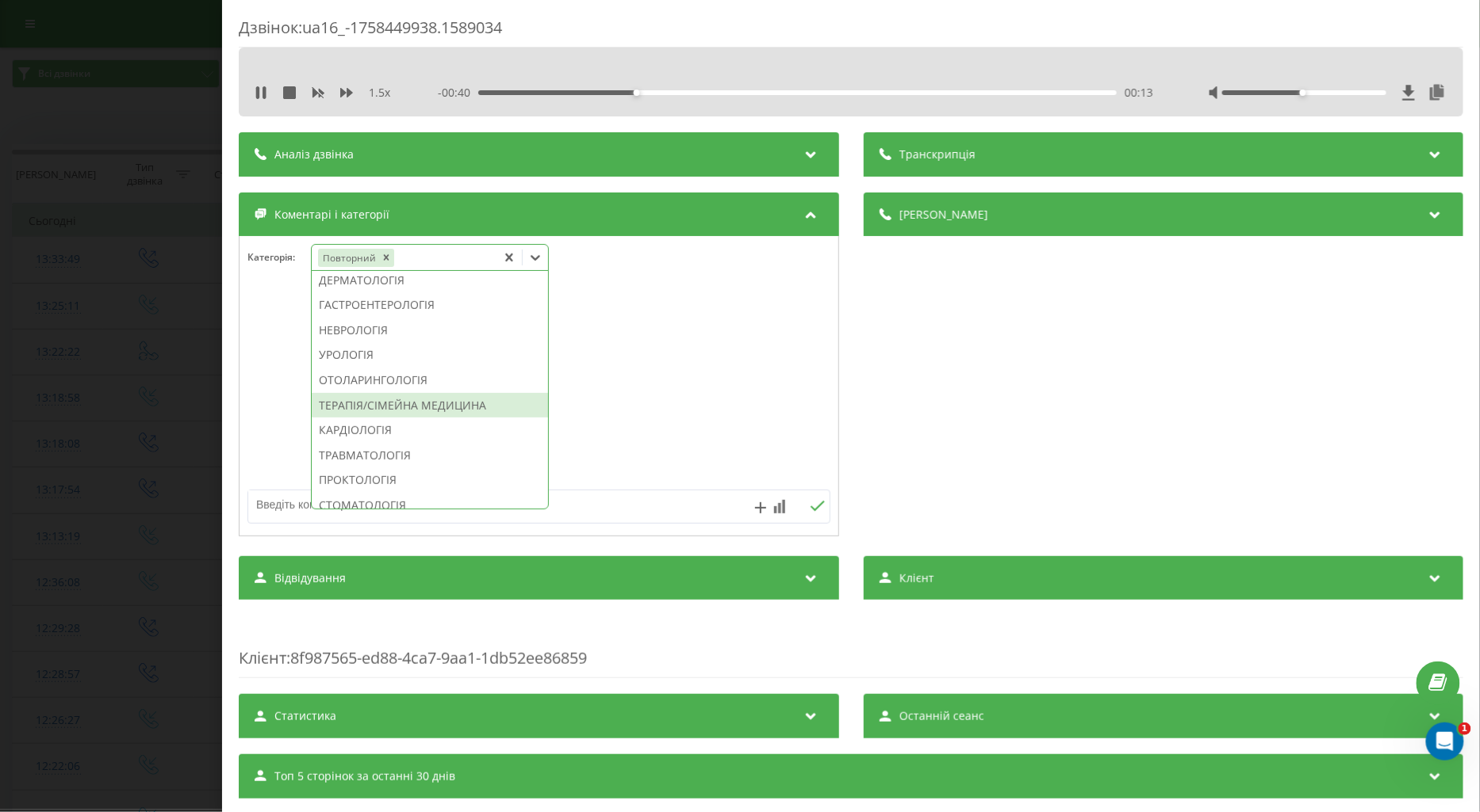
click at [428, 419] on div "ТЕРАПІЯ/СІМЕЙНА МЕДИЦИНА" at bounding box center [430, 406] width 237 height 26
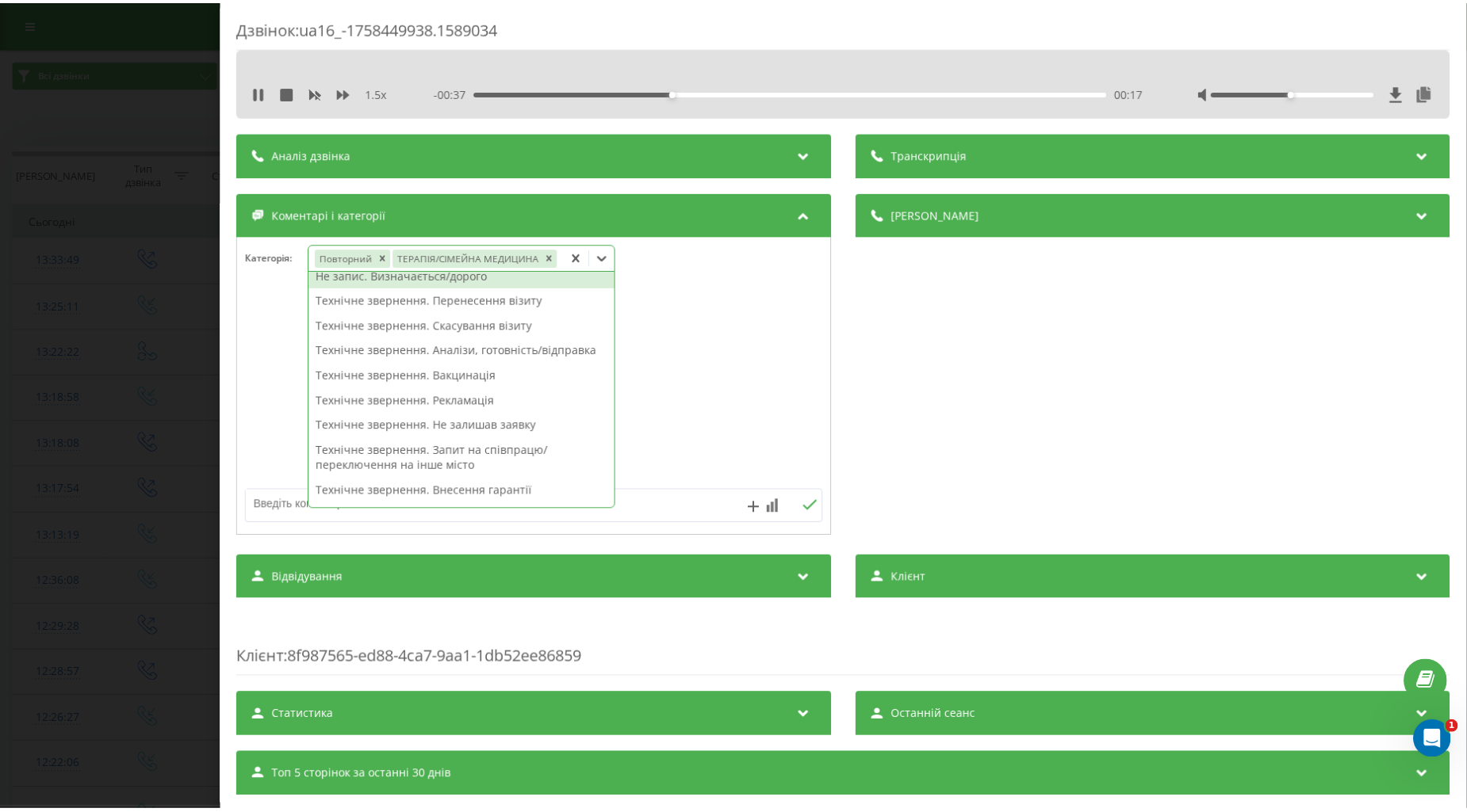
scroll to position [0, 0]
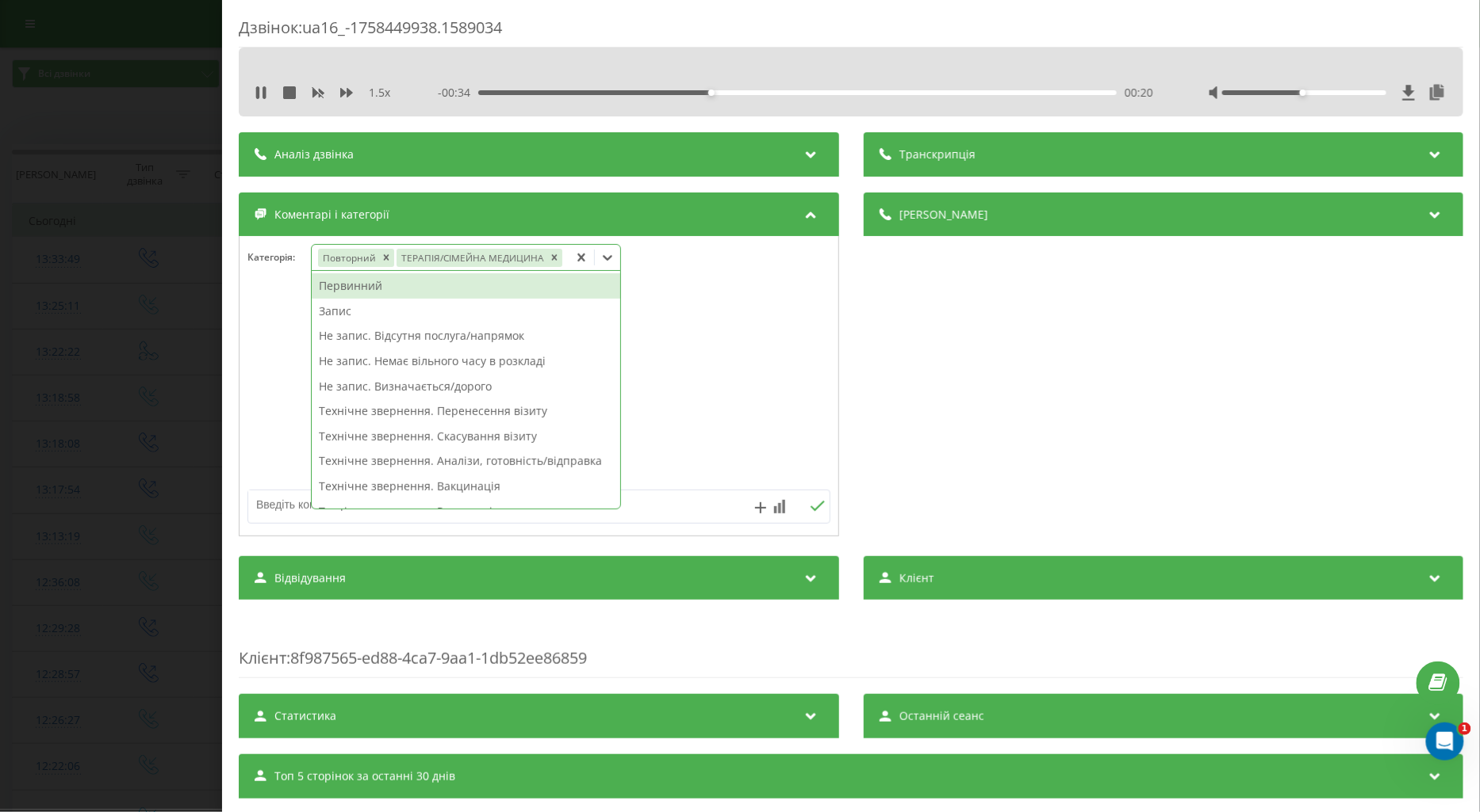
click at [500, 363] on div "Не запис. Немає вільного часу в розкладі" at bounding box center [465, 362] width 309 height 26
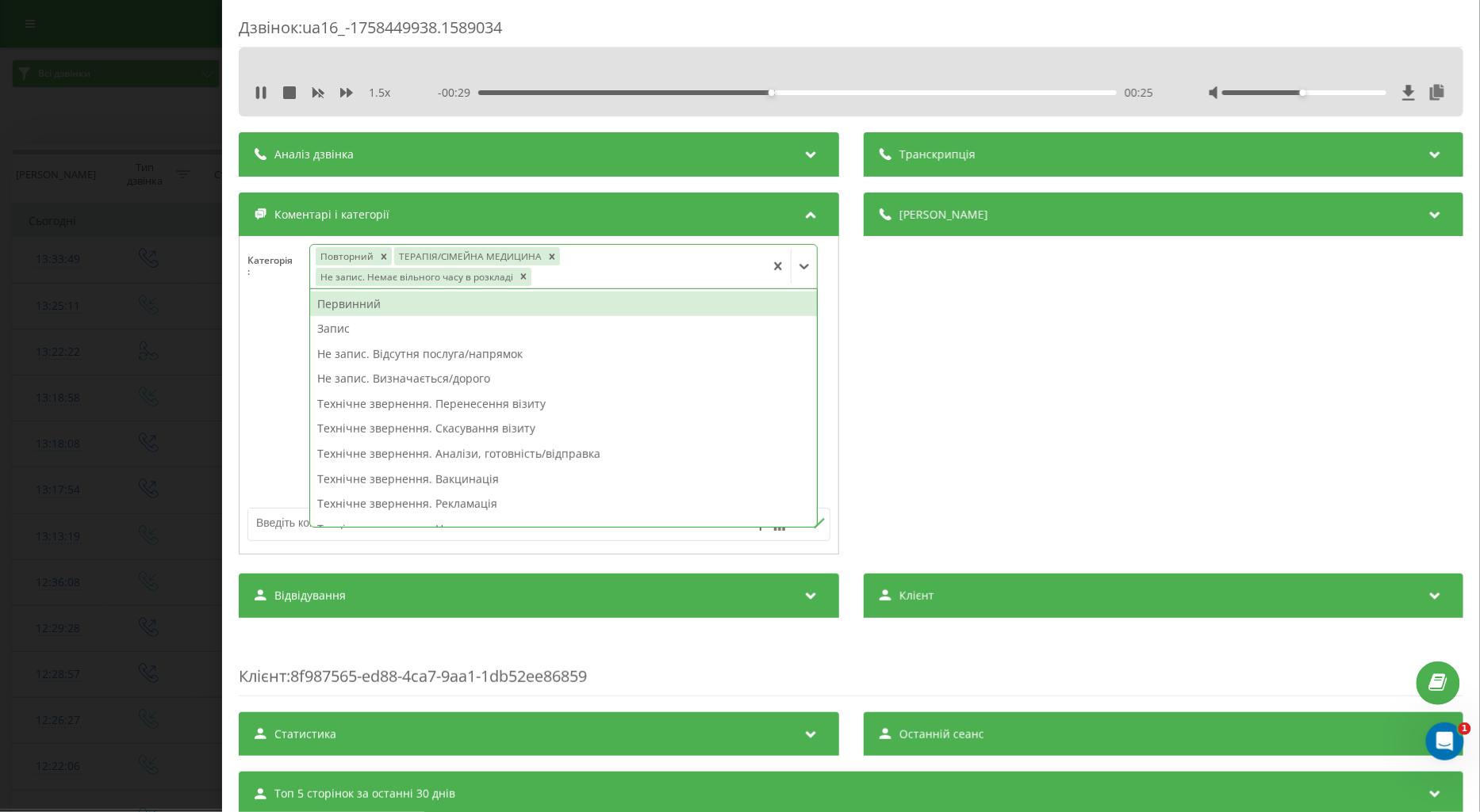
click at [271, 361] on div at bounding box center [538, 404] width 599 height 190
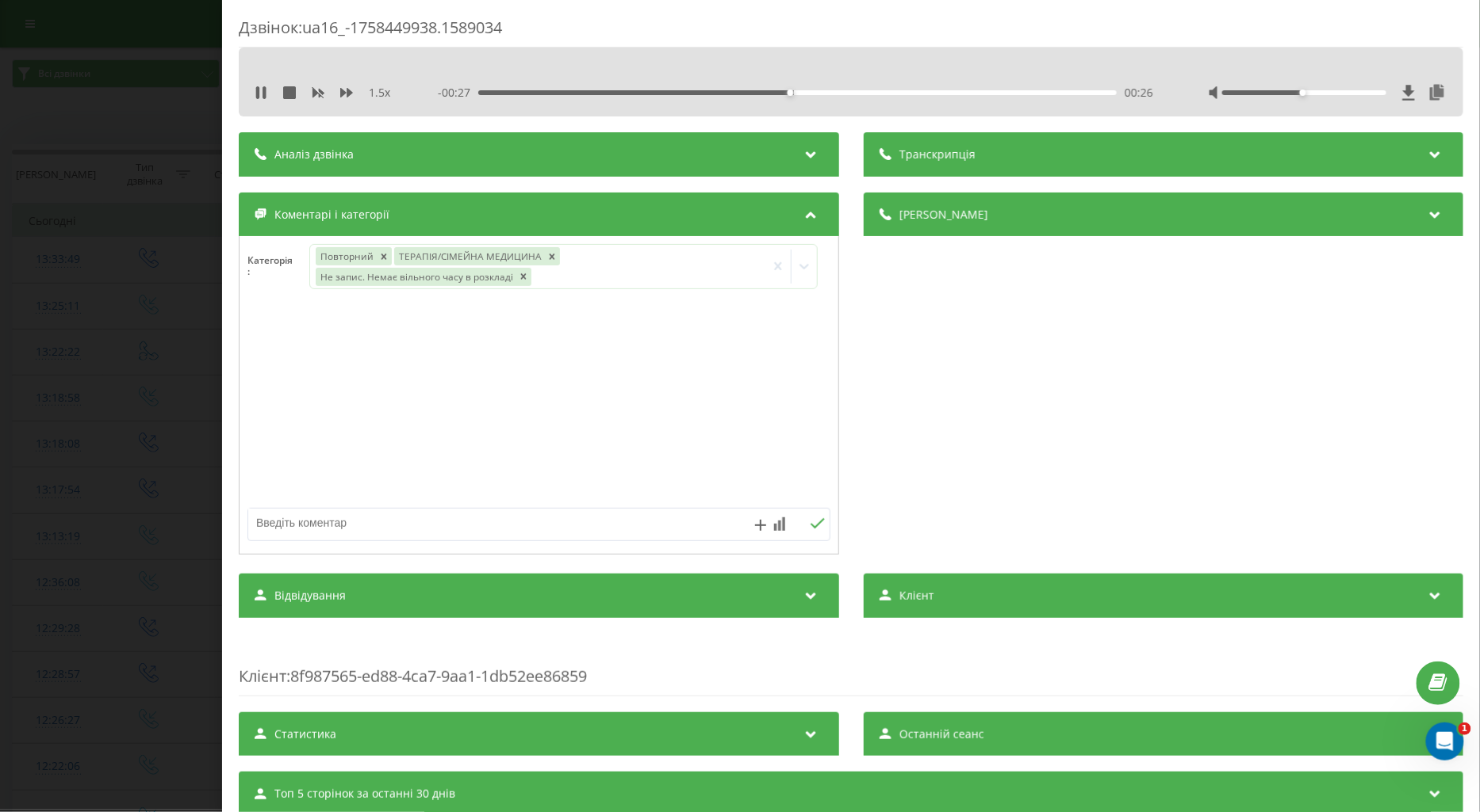
drag, startPoint x: 271, startPoint y: 531, endPoint x: 286, endPoint y: 529, distance: 15.1
click at [270, 531] on textarea at bounding box center [480, 522] width 464 height 29
drag, startPoint x: 263, startPoint y: 84, endPoint x: 311, endPoint y: 120, distance: 60.0
click at [263, 85] on div "1.5 x" at bounding box center [325, 93] width 143 height 16
drag, startPoint x: 257, startPoint y: 93, endPoint x: 330, endPoint y: 138, distance: 85.8
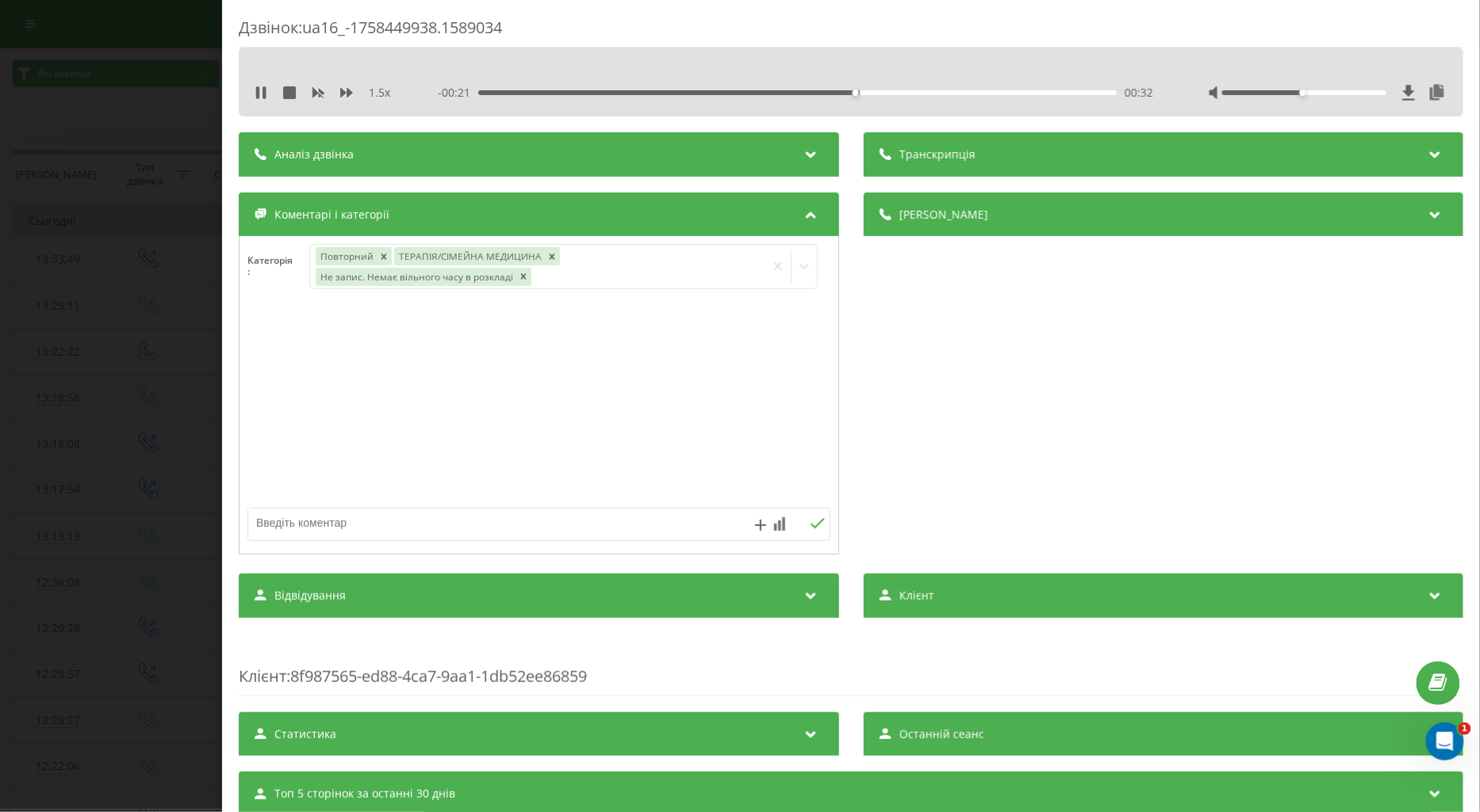
click at [256, 93] on icon at bounding box center [257, 93] width 3 height 13
click at [350, 524] on textarea at bounding box center [480, 522] width 464 height 29
type textarea "узд лікаря не має"
click at [811, 520] on icon at bounding box center [816, 523] width 15 height 11
click at [288, 526] on textarea at bounding box center [480, 522] width 464 height 29
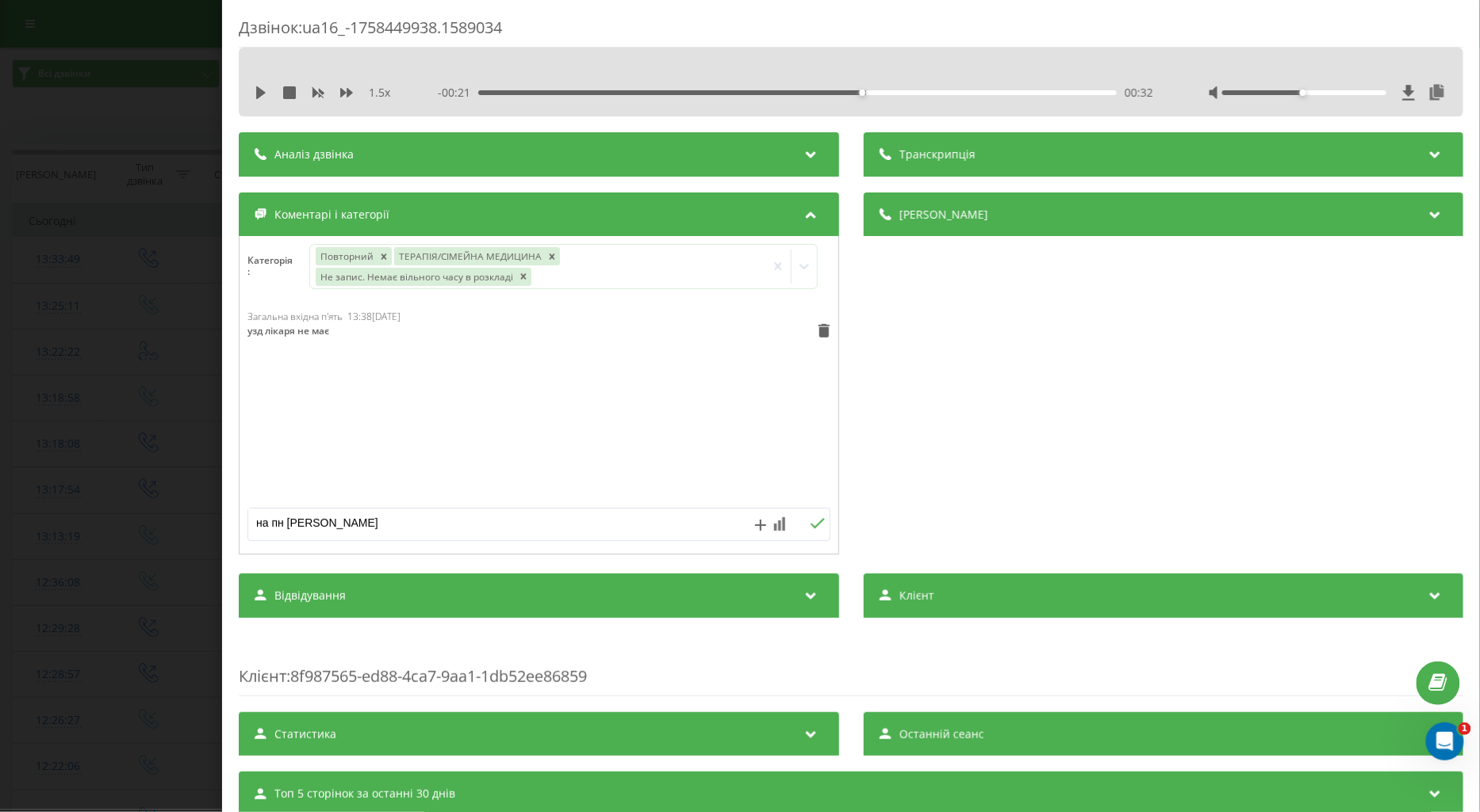
type textarea "на пн маланюка"
click at [810, 521] on icon at bounding box center [816, 523] width 15 height 11
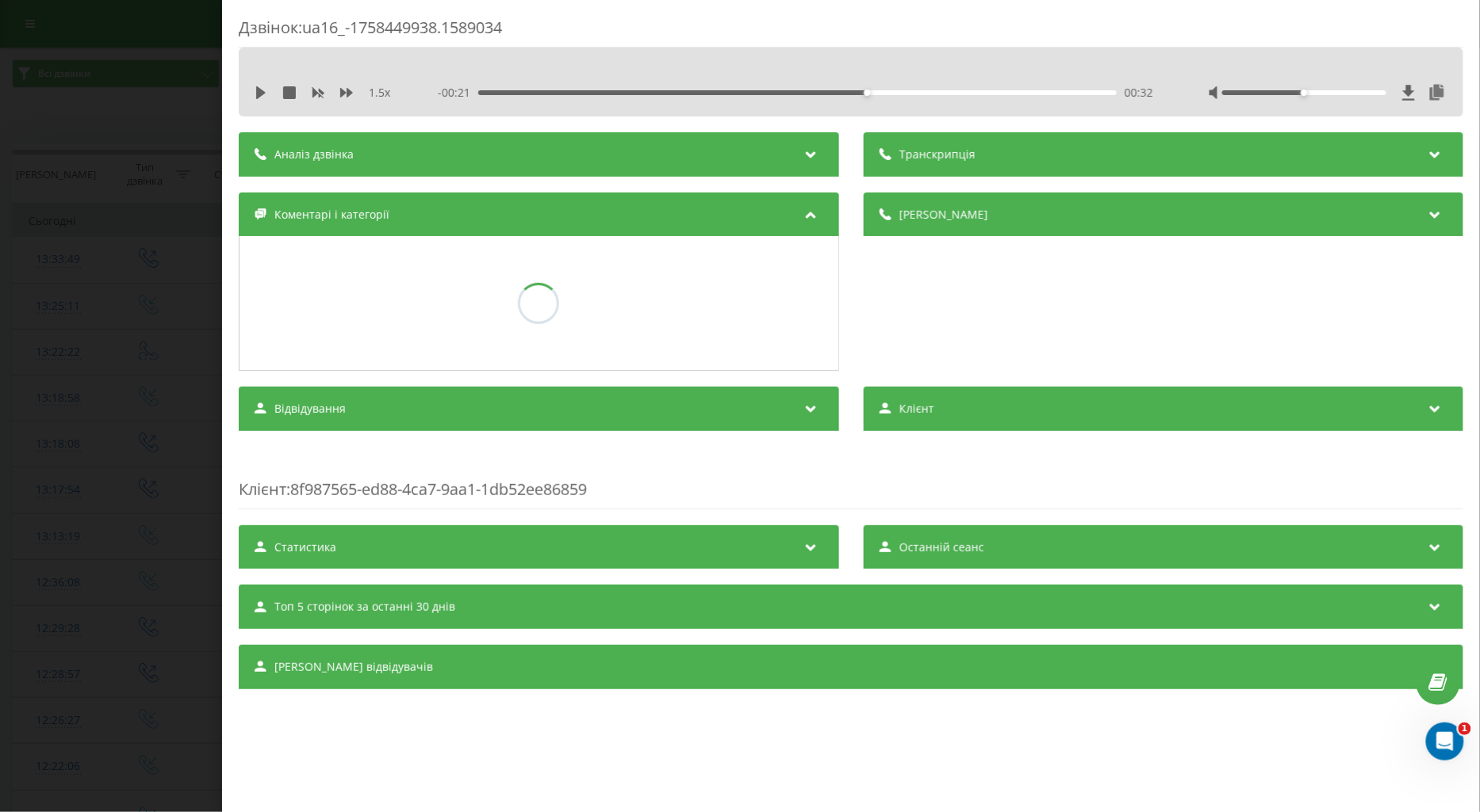
click at [149, 380] on div "Дзвінок : ua16_-1758449938.1589034 1.5 x - 00:21 00:32 00:32 Транскрипція Для A…" at bounding box center [740, 406] width 1480 height 812
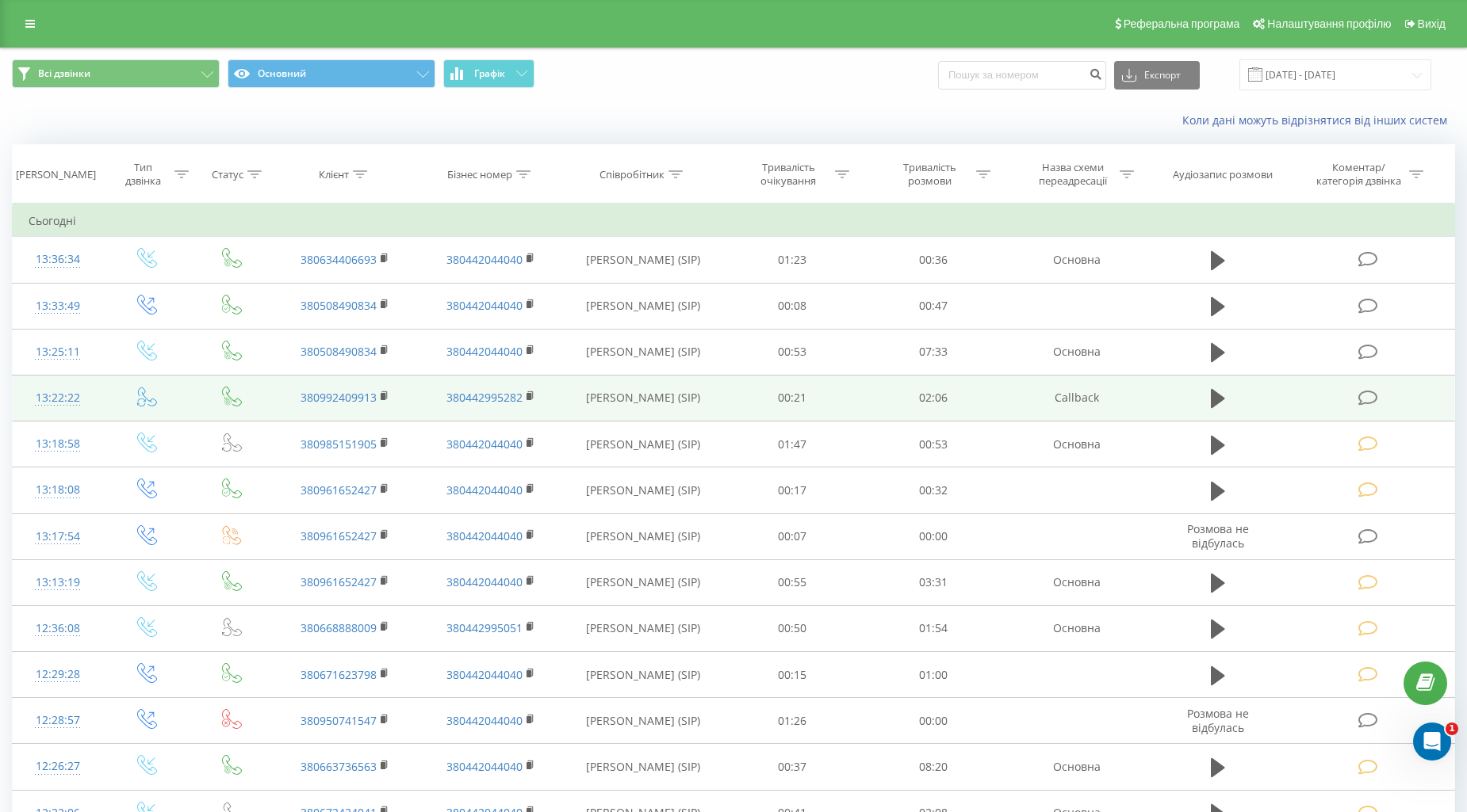
click at [1365, 391] on icon at bounding box center [1367, 398] width 20 height 17
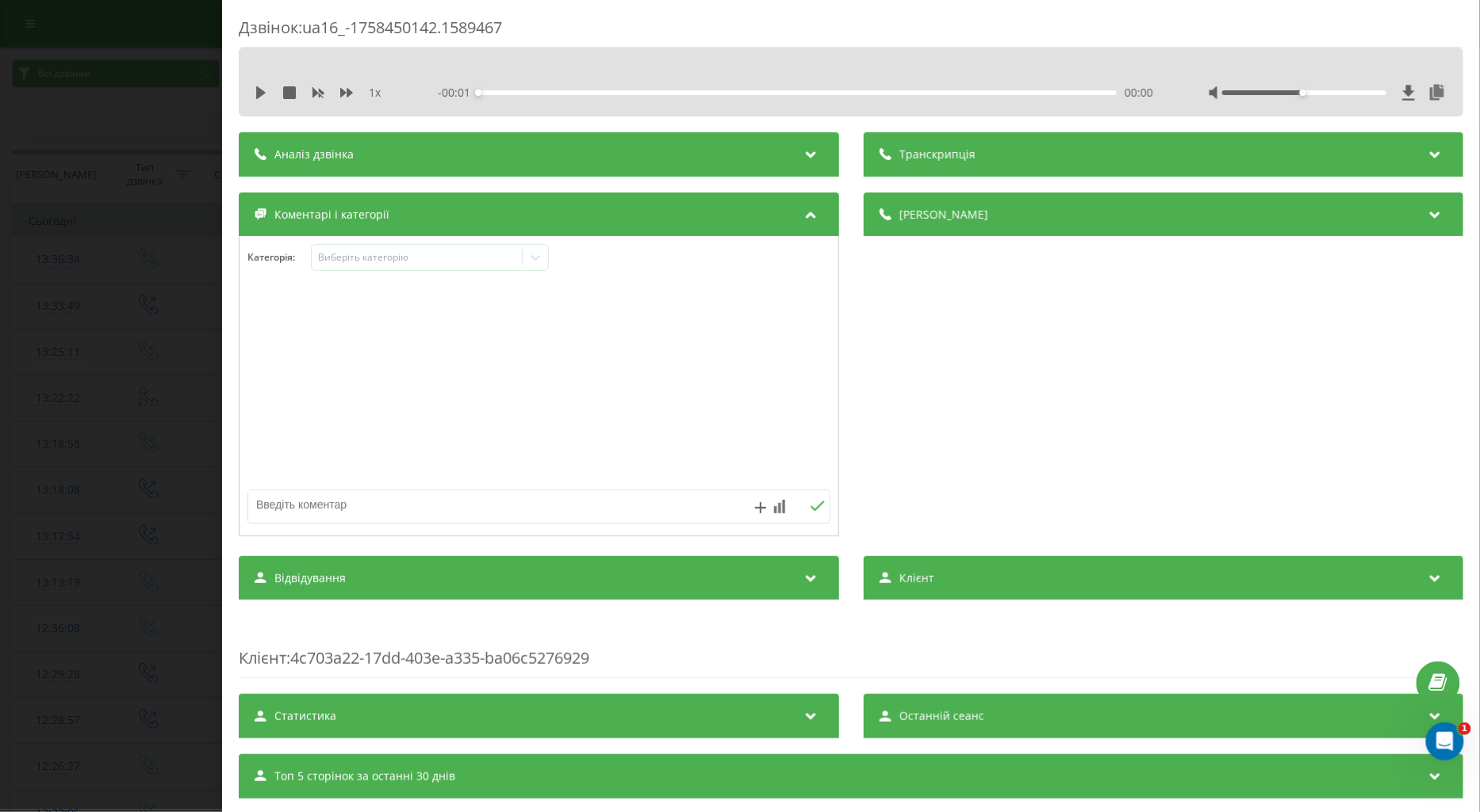
click at [250, 91] on div "1 x - 00:01 00:00 00:00" at bounding box center [850, 93] width 1200 height 24
click at [258, 93] on icon at bounding box center [261, 93] width 10 height 13
click at [349, 91] on icon at bounding box center [346, 93] width 13 height 13
click at [347, 91] on icon at bounding box center [346, 93] width 13 height 10
click at [352, 260] on div "Виберіть категорію" at bounding box center [416, 257] width 198 height 13
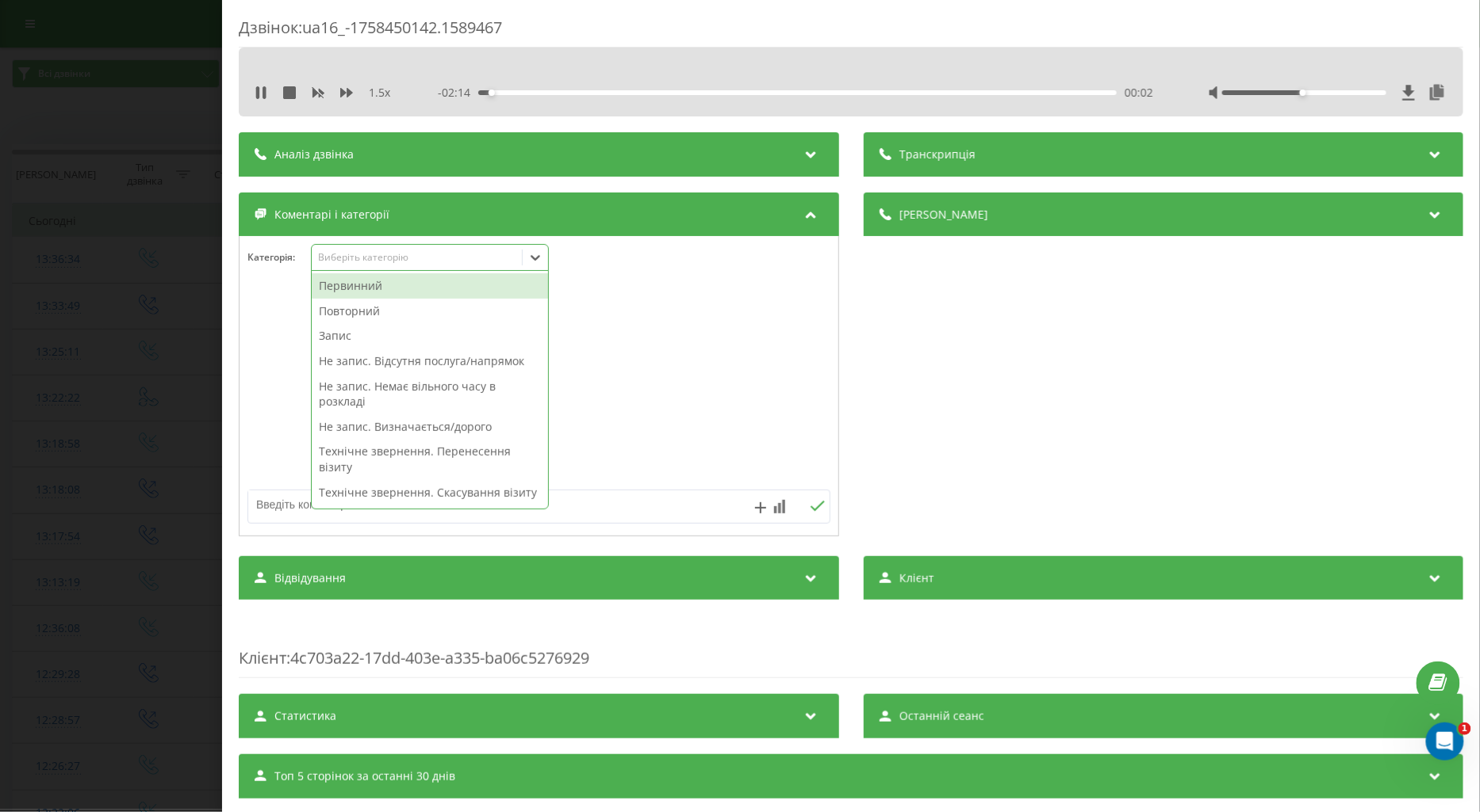
click at [344, 317] on div "Повторний" at bounding box center [430, 311] width 237 height 26
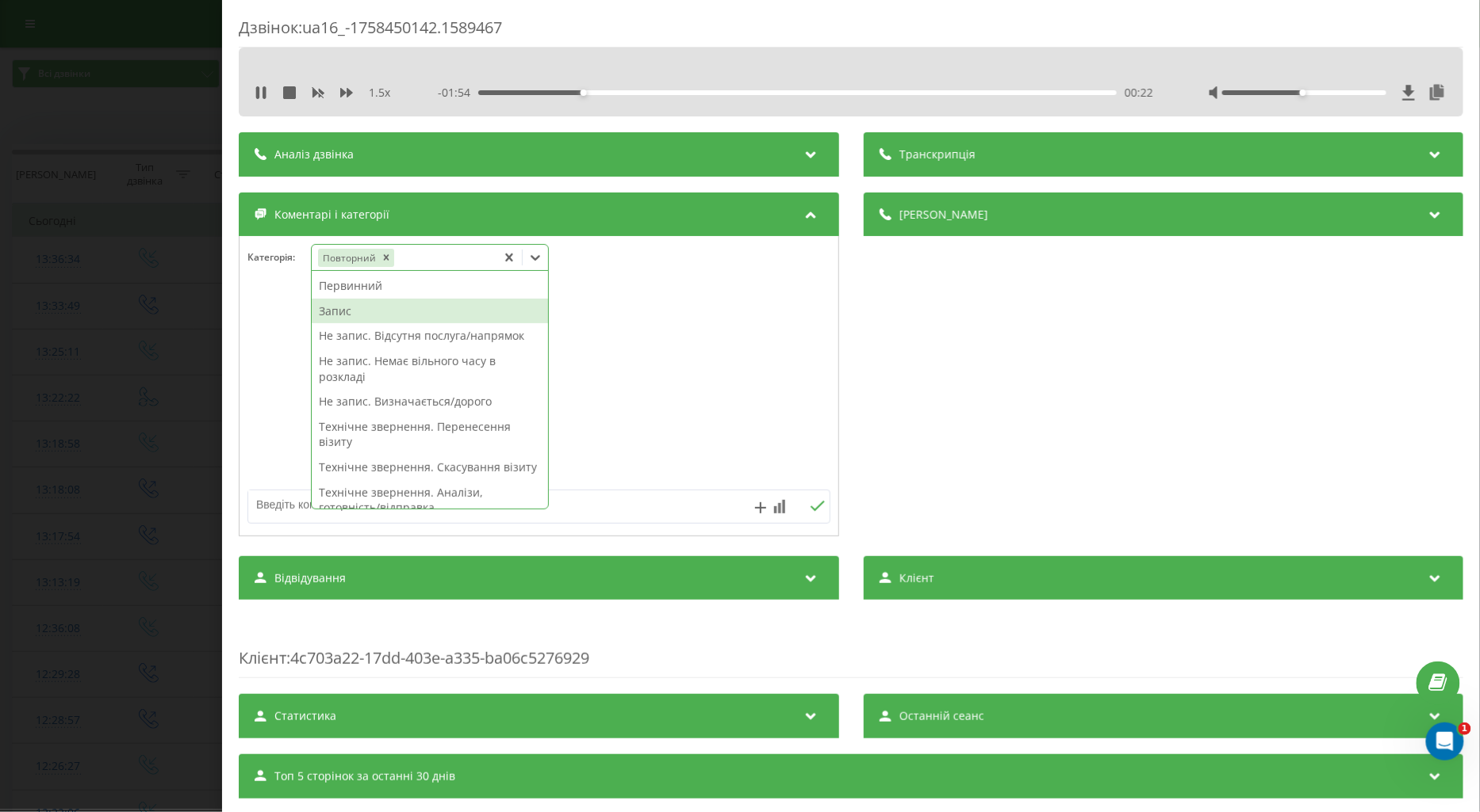
click at [353, 311] on div "Запис" at bounding box center [430, 311] width 237 height 26
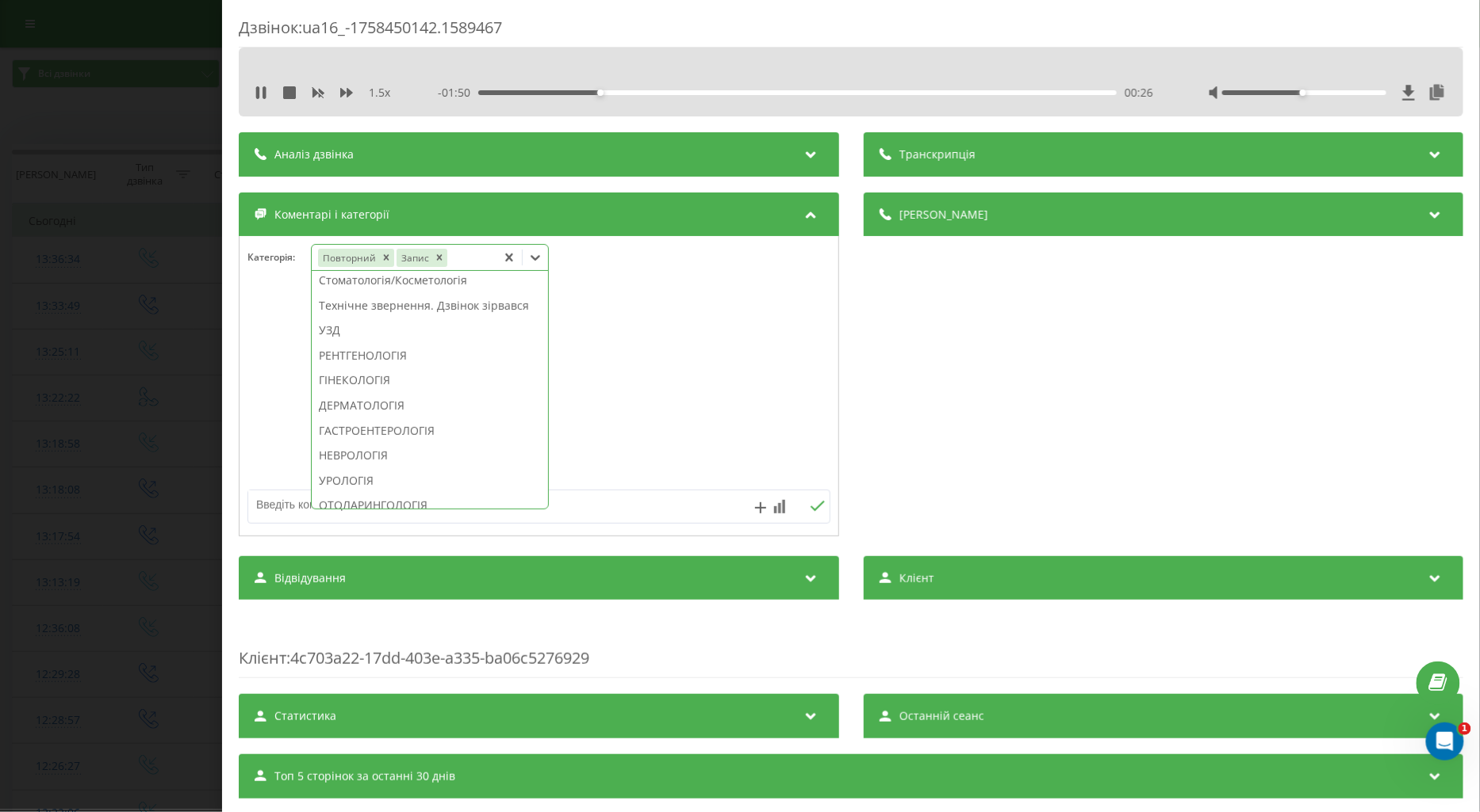
scroll to position [528, 0]
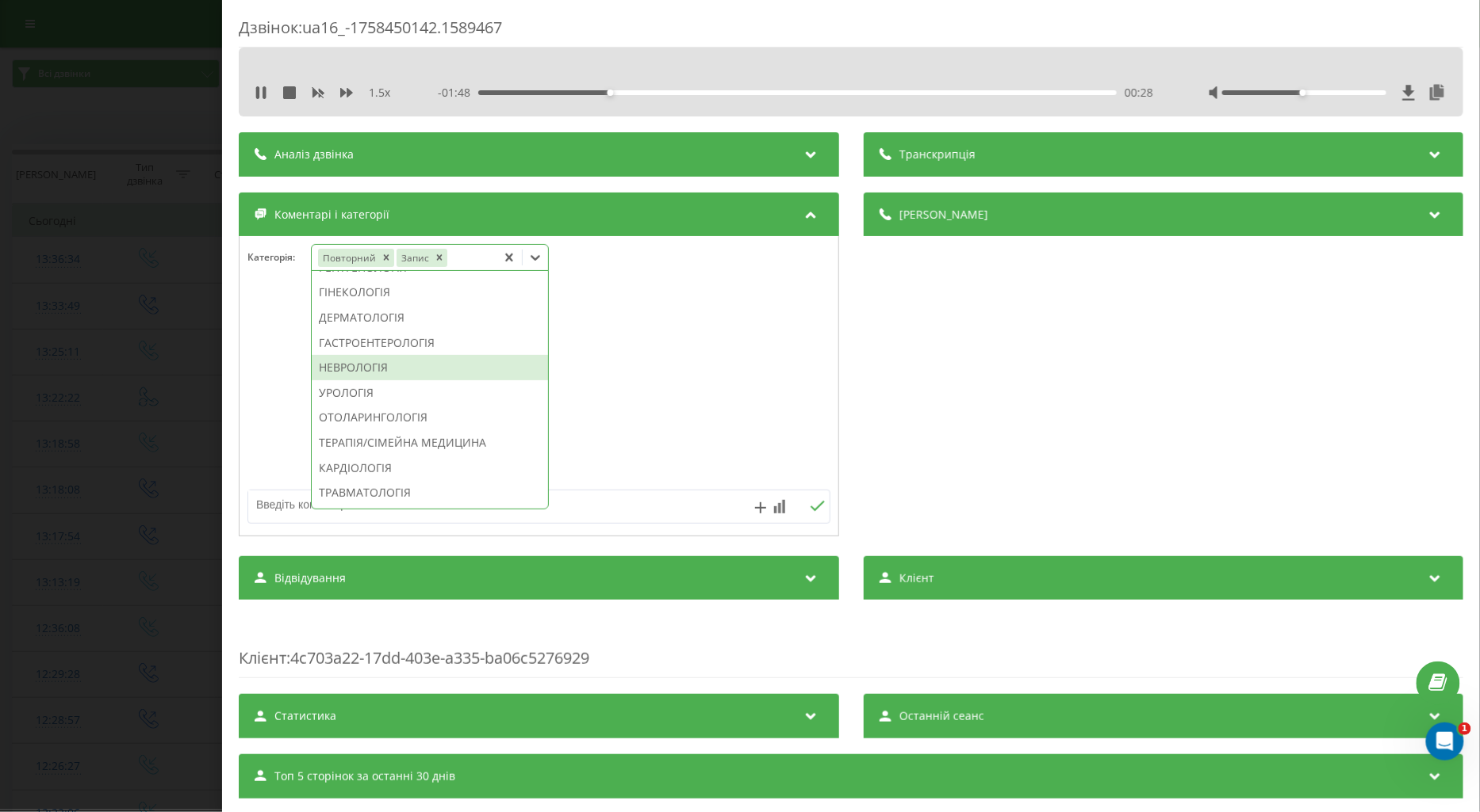
click at [344, 380] on div "НЕВРОЛОГІЯ" at bounding box center [430, 368] width 237 height 26
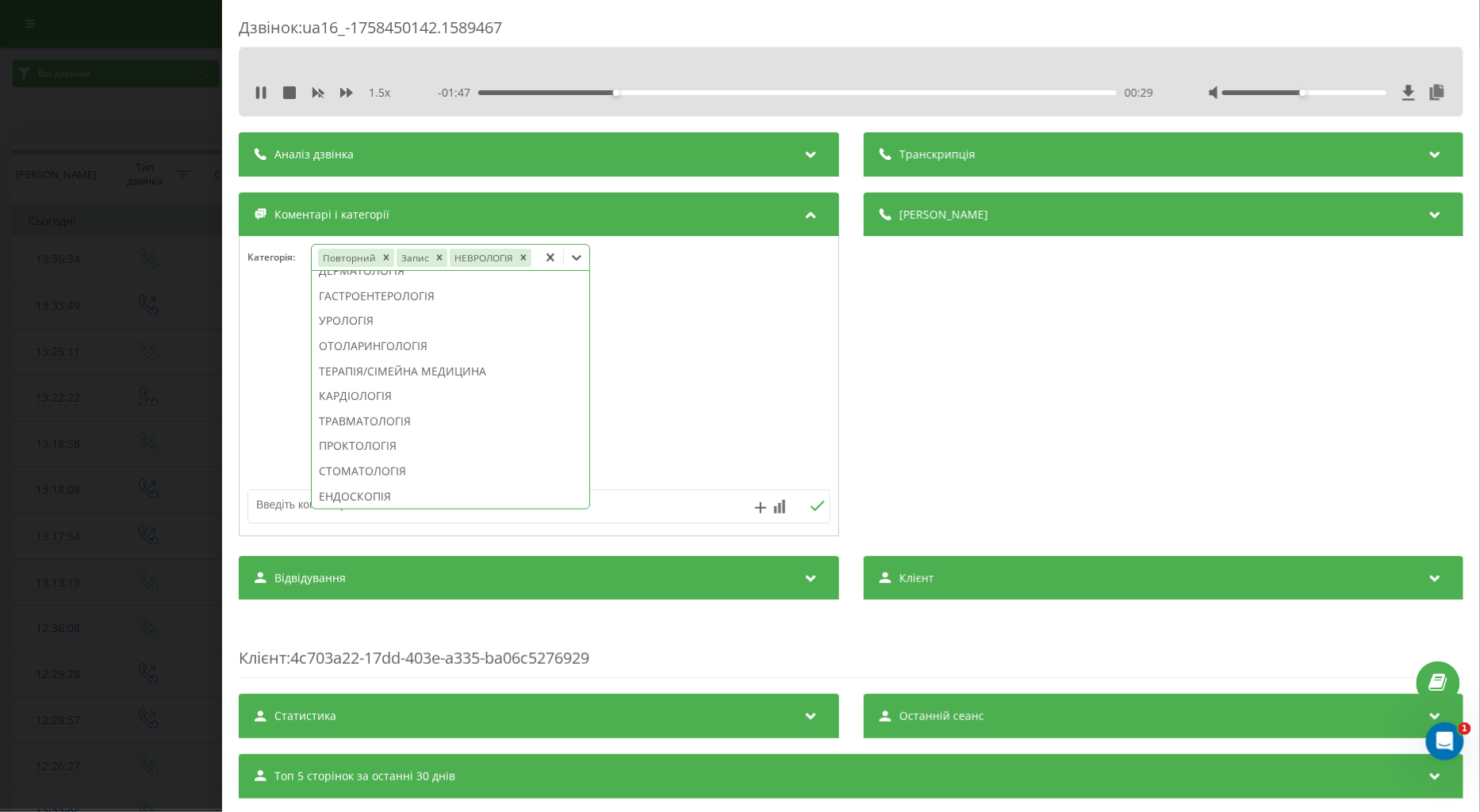
scroll to position [435, 0]
click at [270, 394] on div at bounding box center [538, 386] width 599 height 190
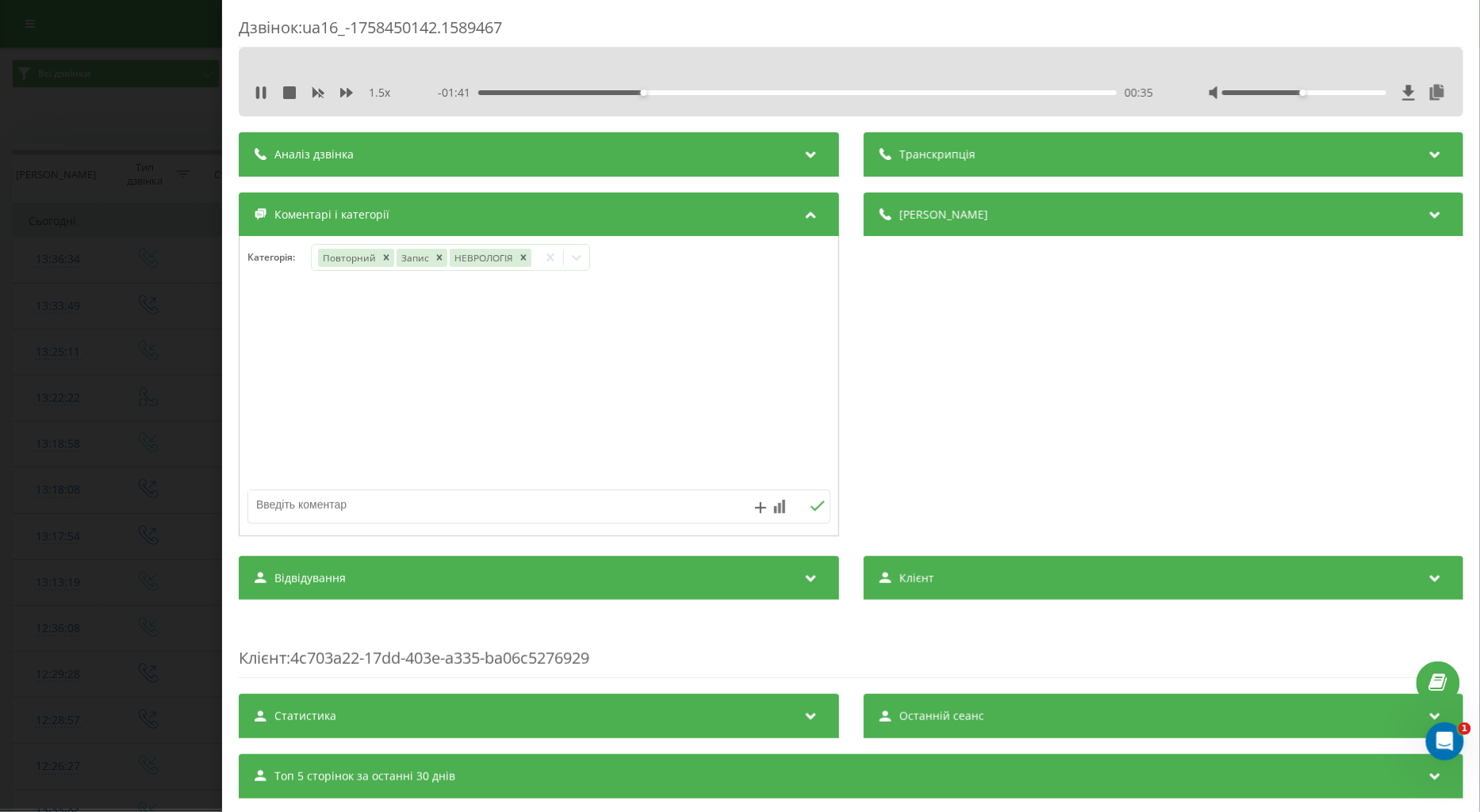
click at [136, 396] on div "Дзвінок : ua16_-1758450142.1589467 1.5 x - 01:41 00:35 00:35 Транскрипція Для A…" at bounding box center [740, 406] width 1480 height 812
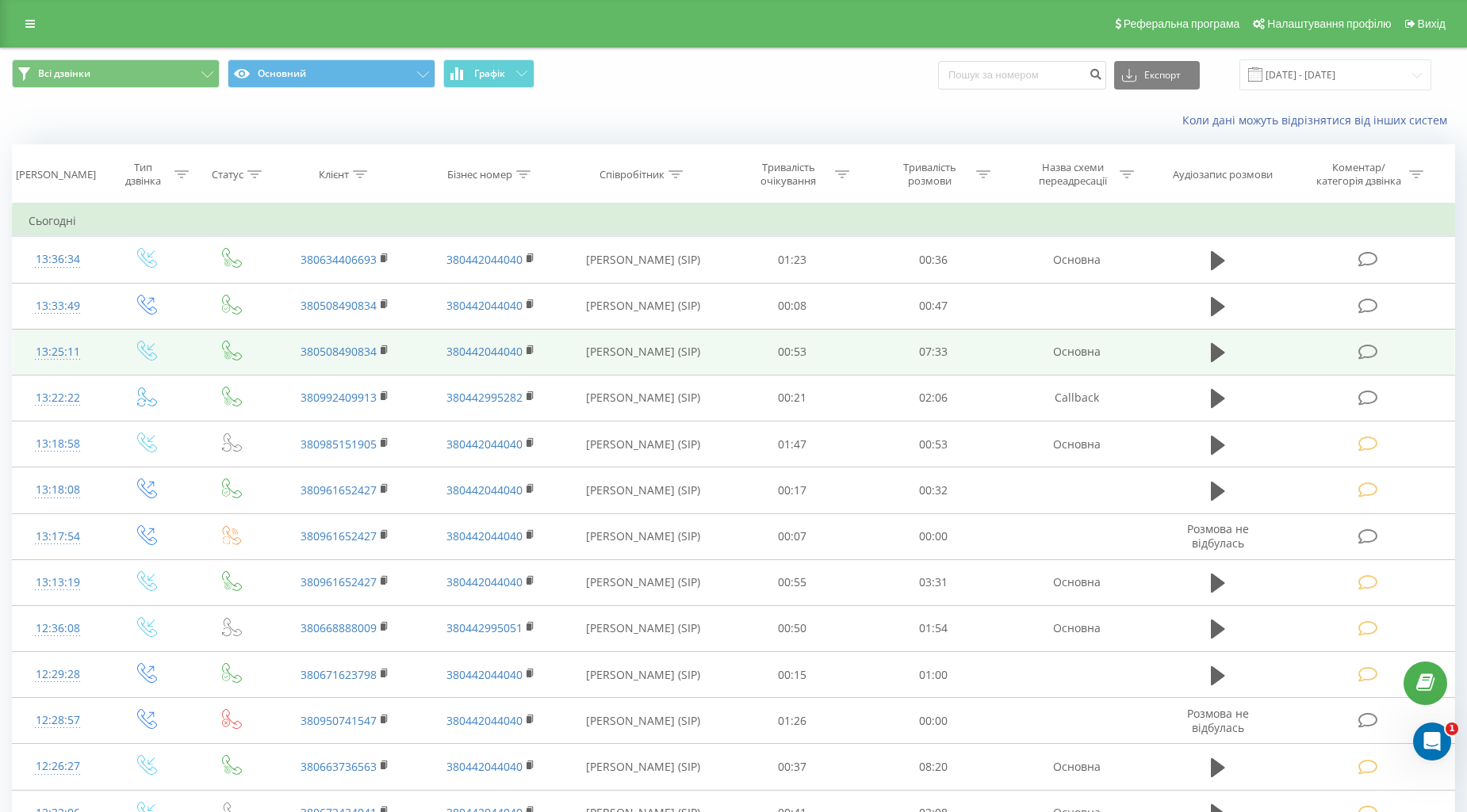
click at [1383, 354] on td at bounding box center [1368, 352] width 169 height 46
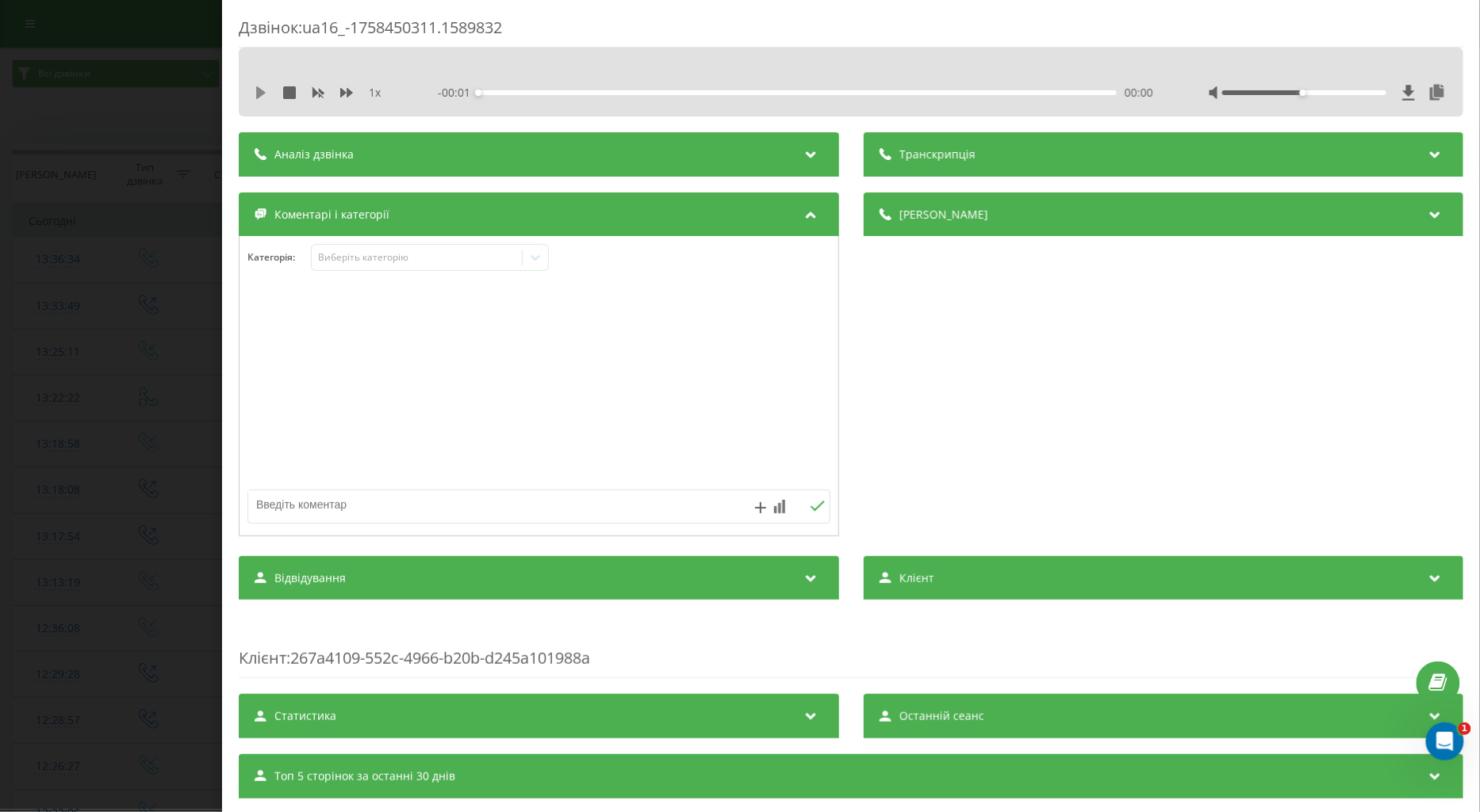
click at [262, 89] on icon at bounding box center [260, 93] width 13 height 13
click at [346, 87] on icon at bounding box center [346, 93] width 13 height 13
click at [337, 255] on div "Виберіть категорію" at bounding box center [416, 257] width 198 height 13
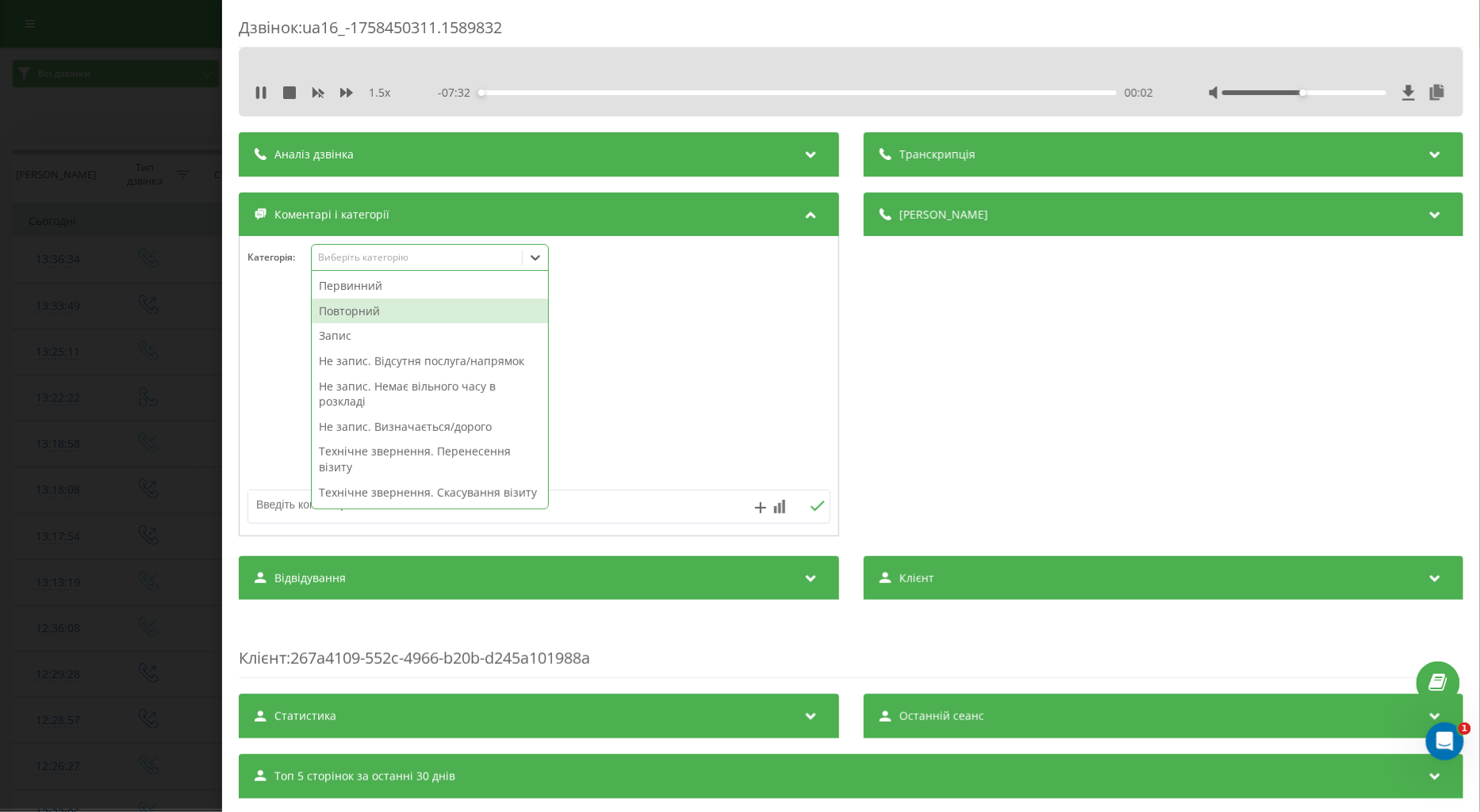
click at [345, 313] on div "Повторний" at bounding box center [430, 311] width 237 height 26
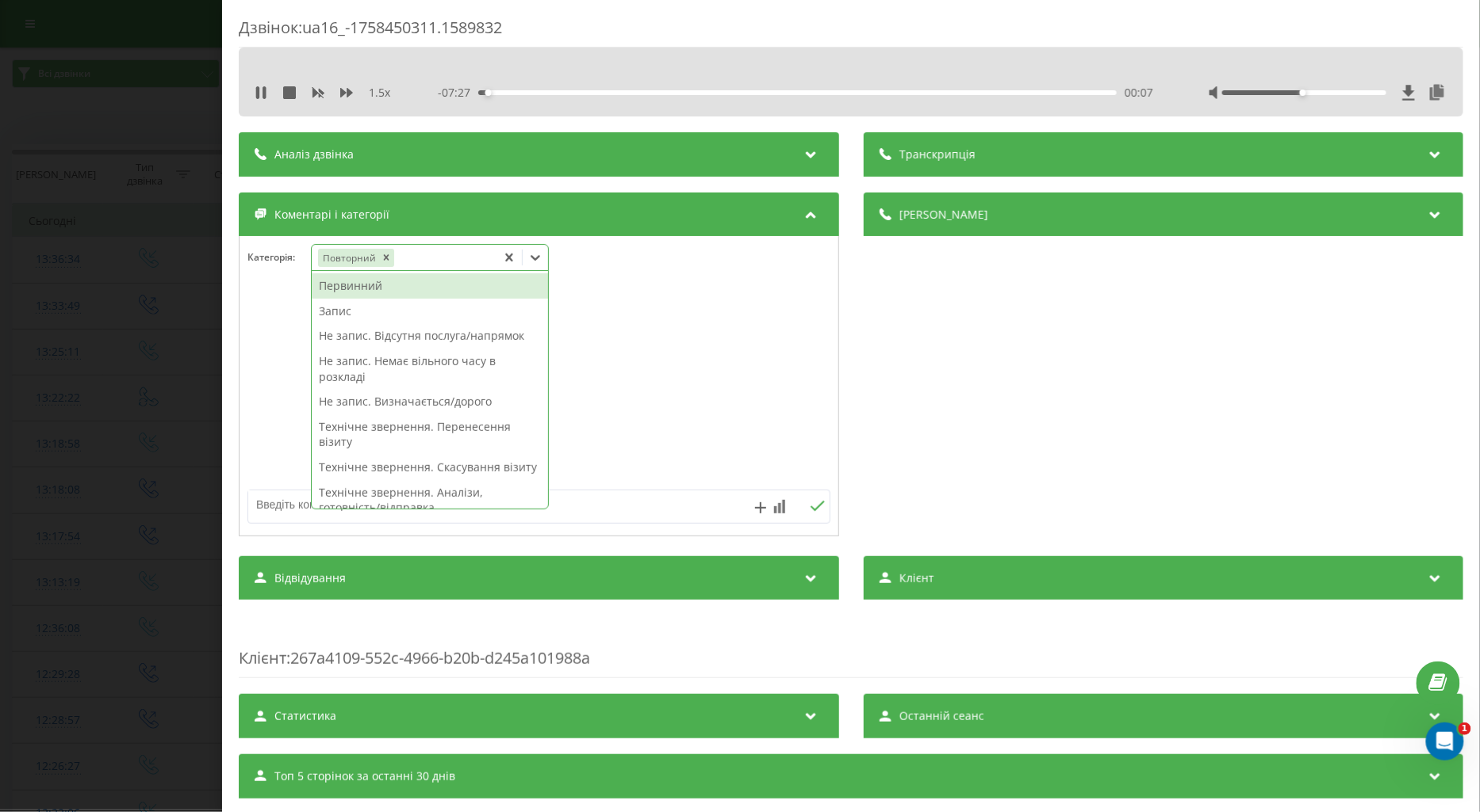
drag, startPoint x: 262, startPoint y: 502, endPoint x: 272, endPoint y: 503, distance: 10.0
click at [262, 503] on textarea at bounding box center [480, 505] width 464 height 29
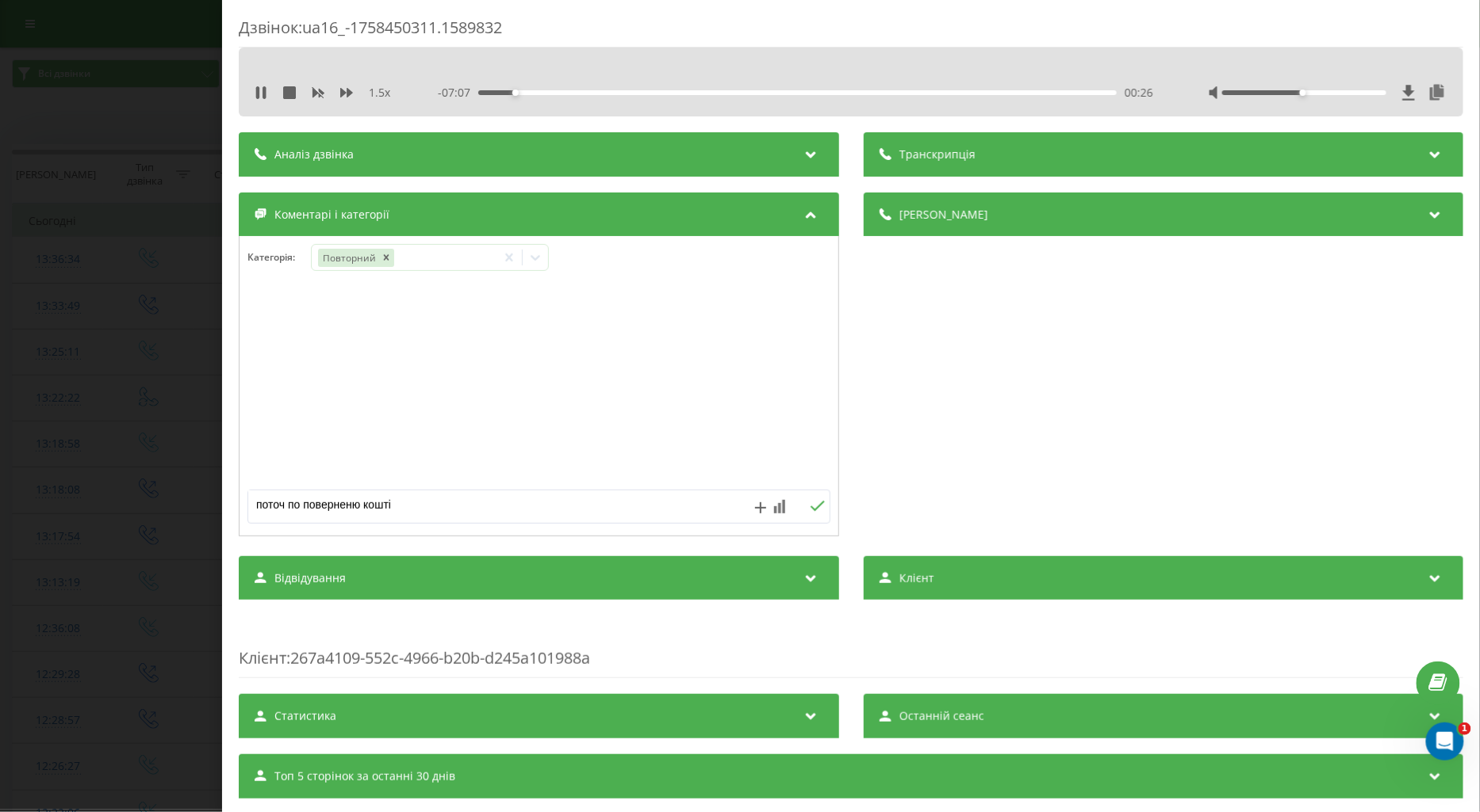
type textarea "поточ по поверненю коштів"
click at [807, 513] on button at bounding box center [816, 507] width 25 height 14
click at [196, 409] on div "Дзвінок : ua16_-1758450311.1589832 1.5 x - 07:01 00:32 00:32 Транскрипція Для A…" at bounding box center [740, 406] width 1480 height 812
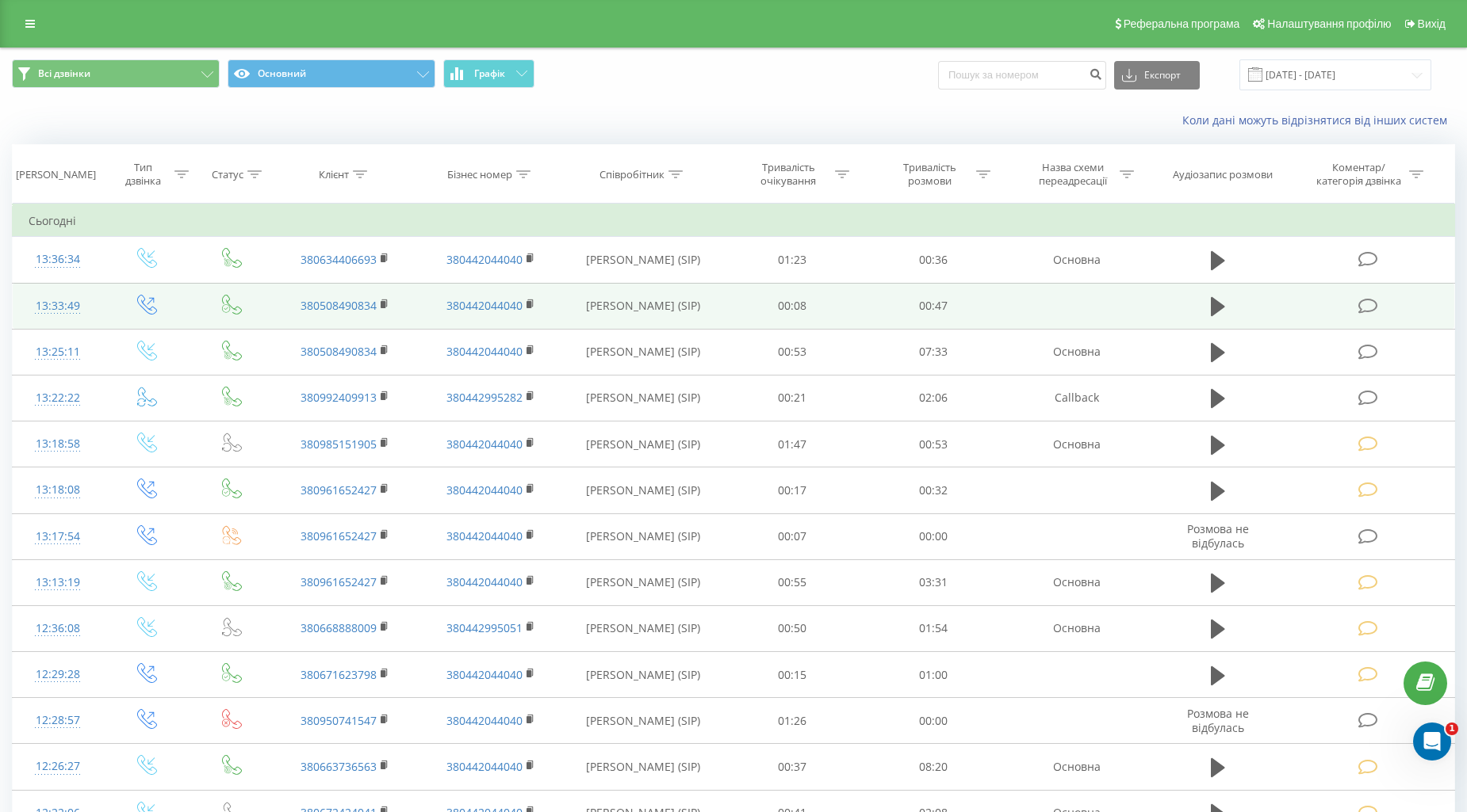
click at [1374, 305] on icon at bounding box center [1367, 305] width 20 height 17
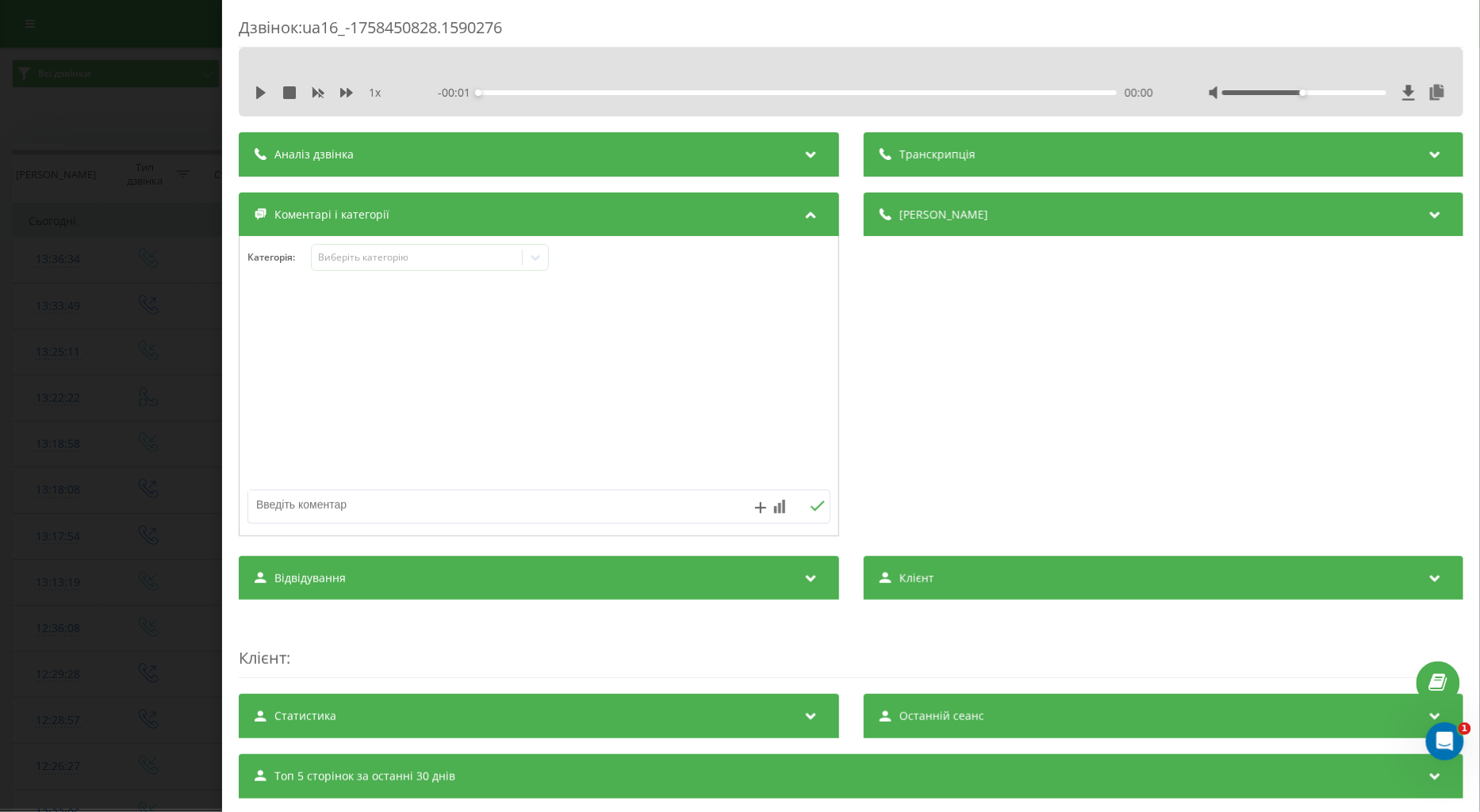
click at [89, 309] on div "Дзвінок : ua16_-1758450828.1590276 1 x - 00:01 00:00 00:00 Транскрипція Для AI-…" at bounding box center [740, 406] width 1480 height 812
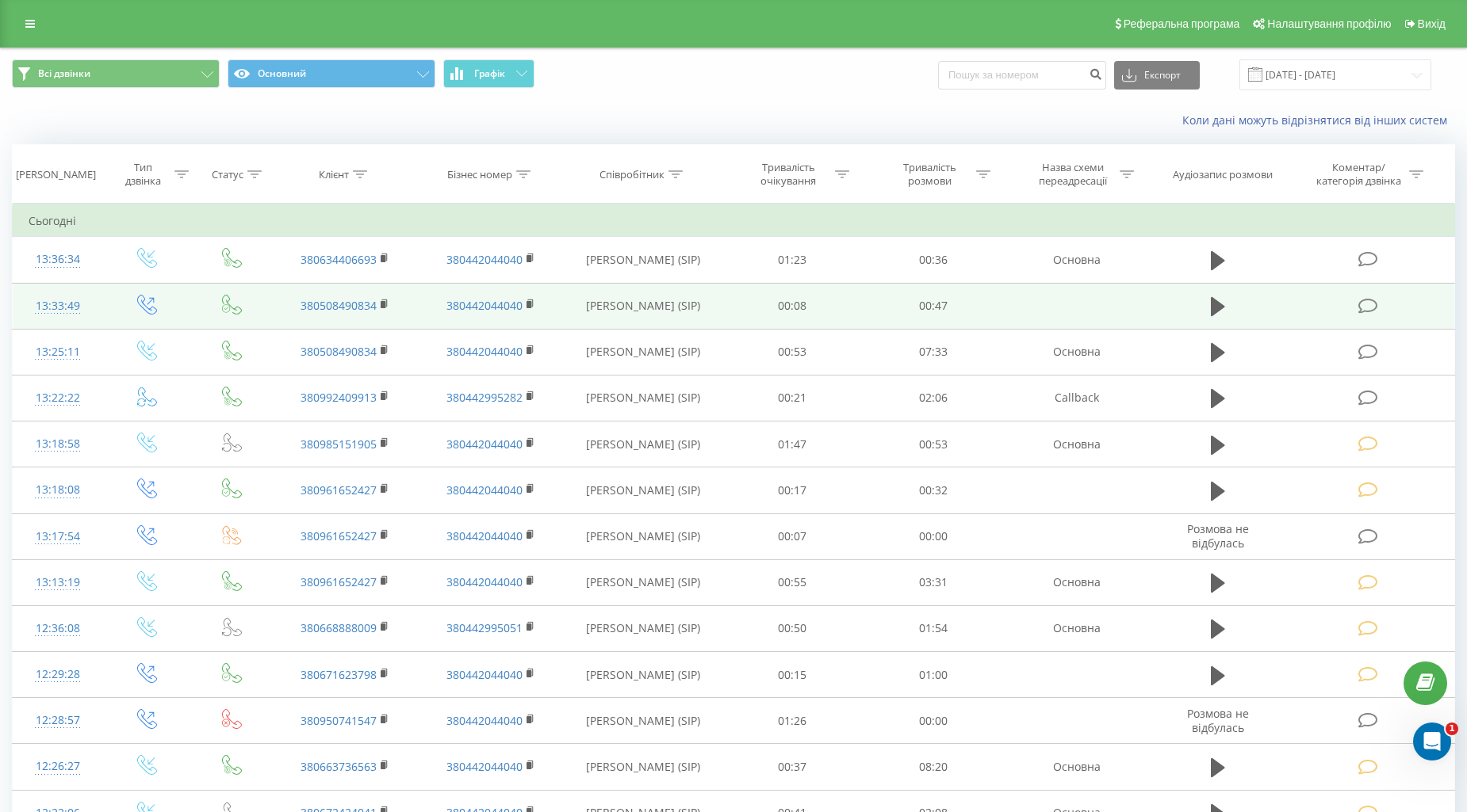
click at [1350, 303] on td at bounding box center [1368, 305] width 169 height 46
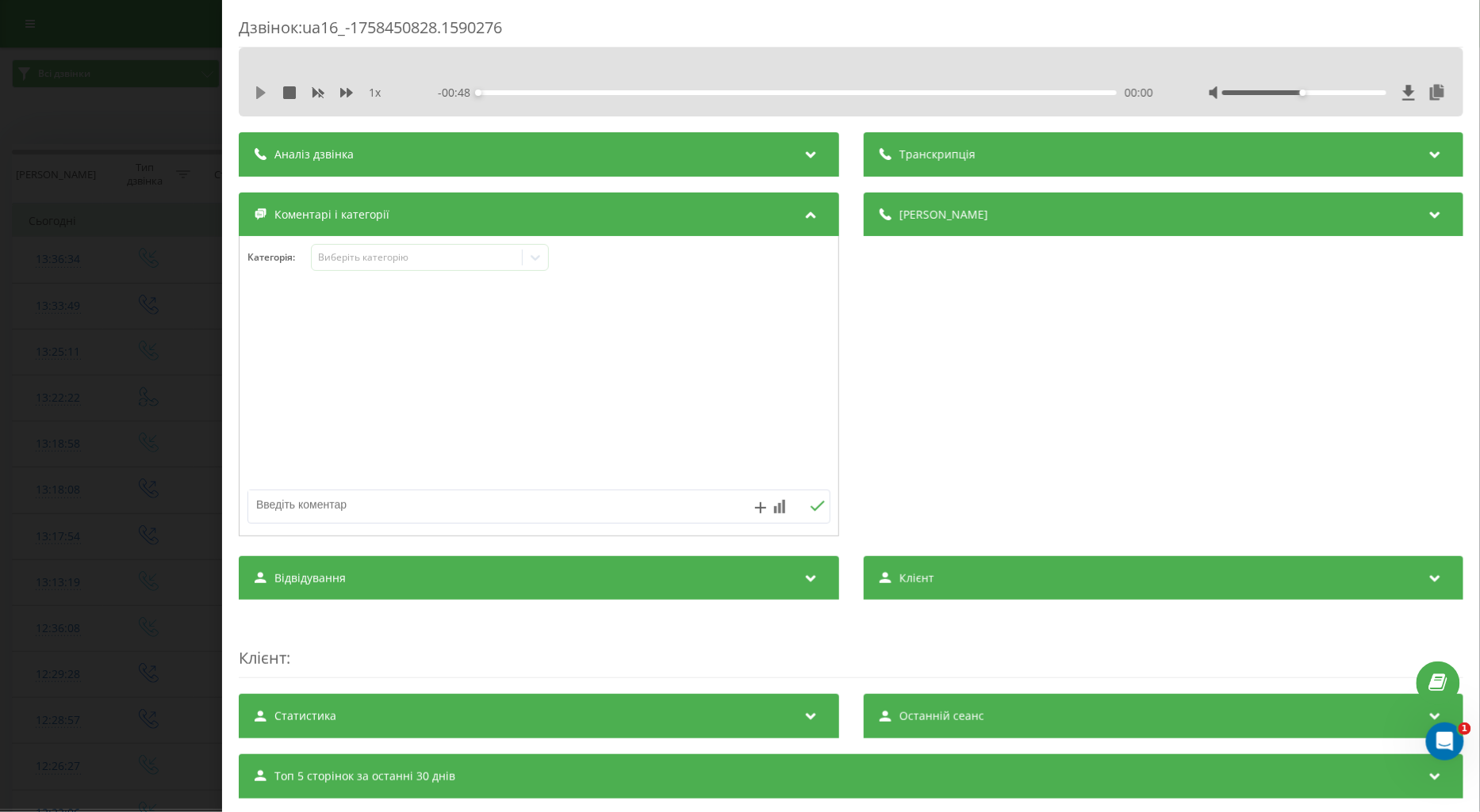
click at [261, 89] on icon at bounding box center [260, 93] width 13 height 13
click at [343, 90] on icon at bounding box center [346, 93] width 13 height 13
click at [387, 264] on div "Виберіть категорію" at bounding box center [416, 257] width 198 height 13
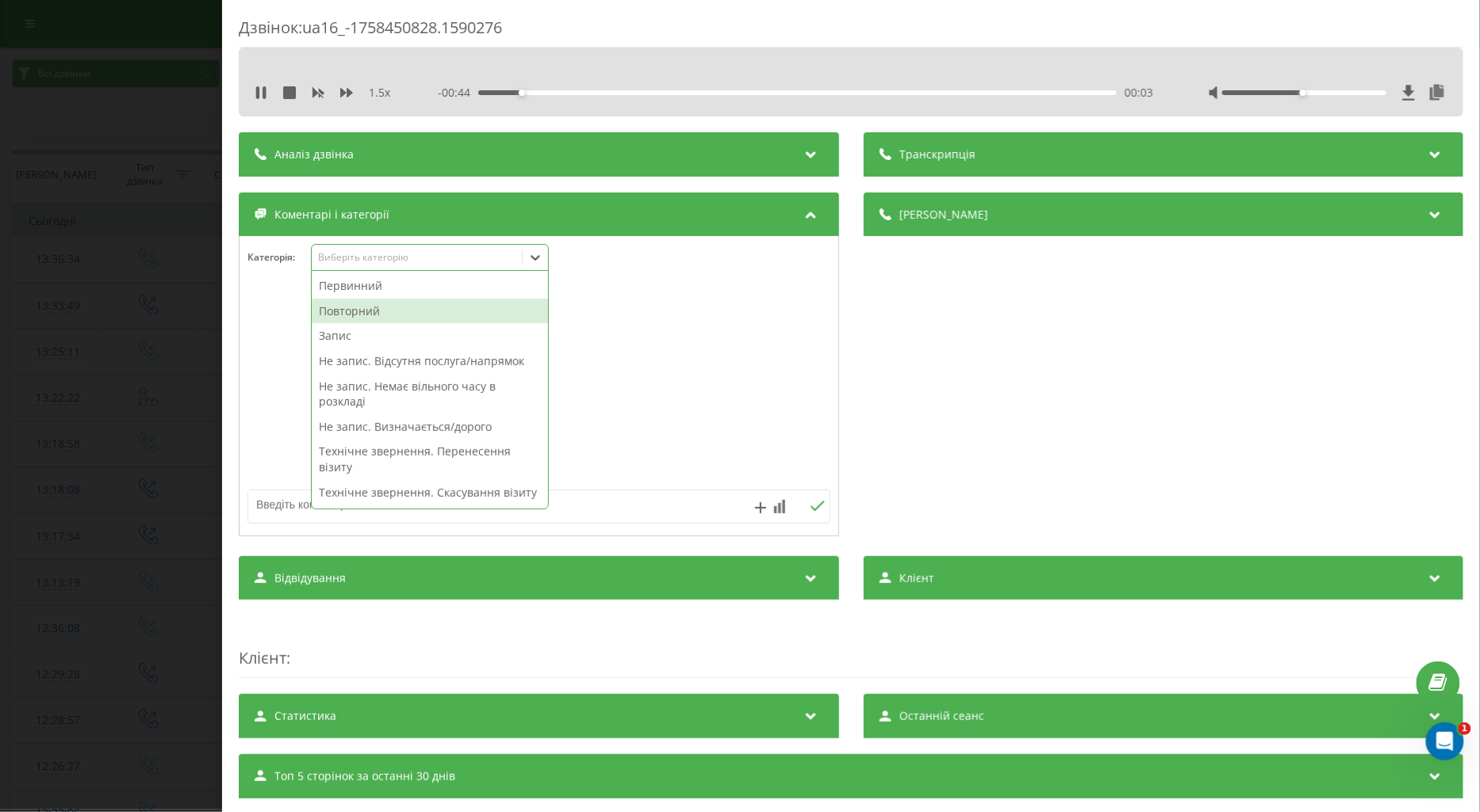
click at [365, 311] on div "Повторний" at bounding box center [430, 311] width 237 height 26
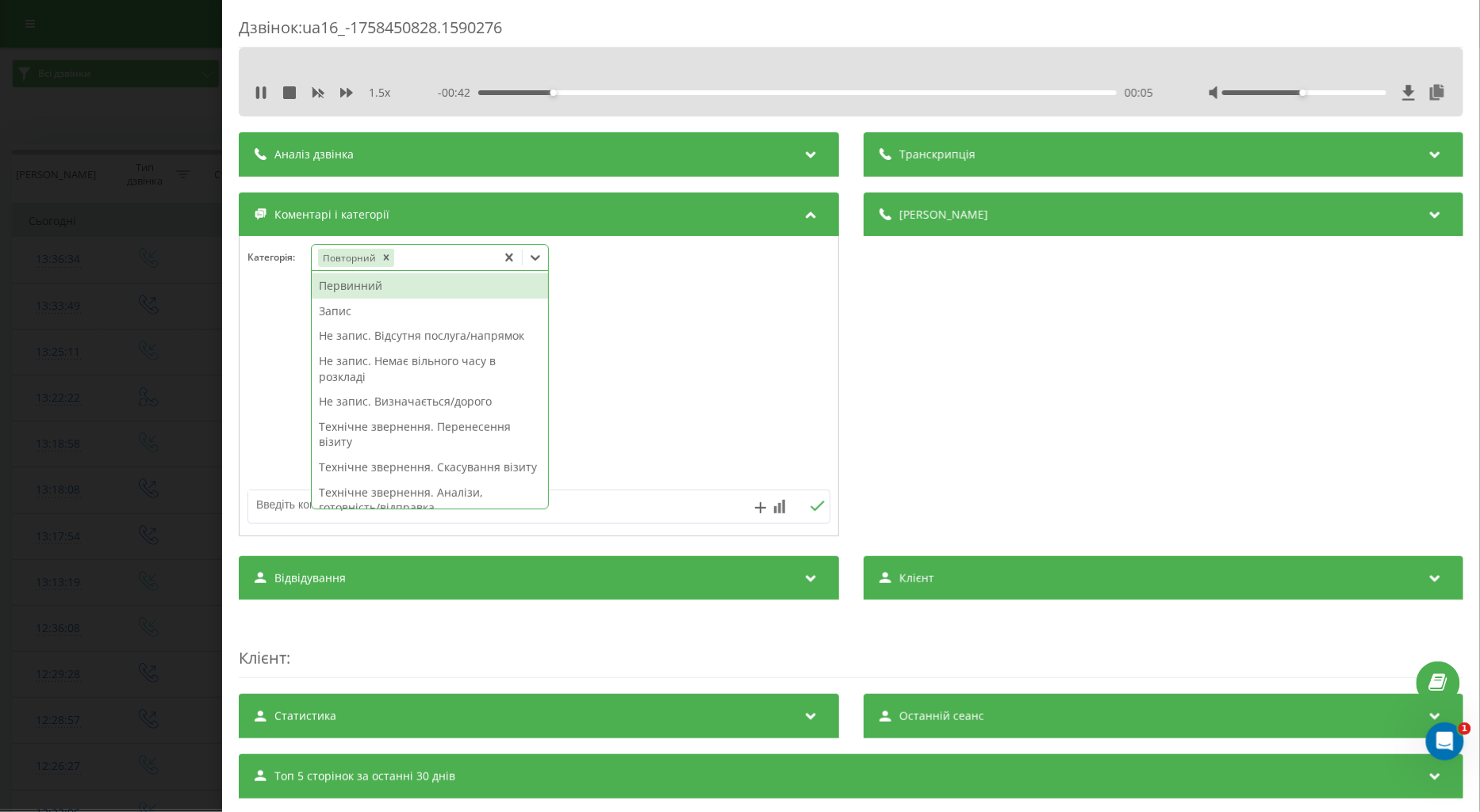
click at [277, 508] on textarea at bounding box center [480, 505] width 464 height 29
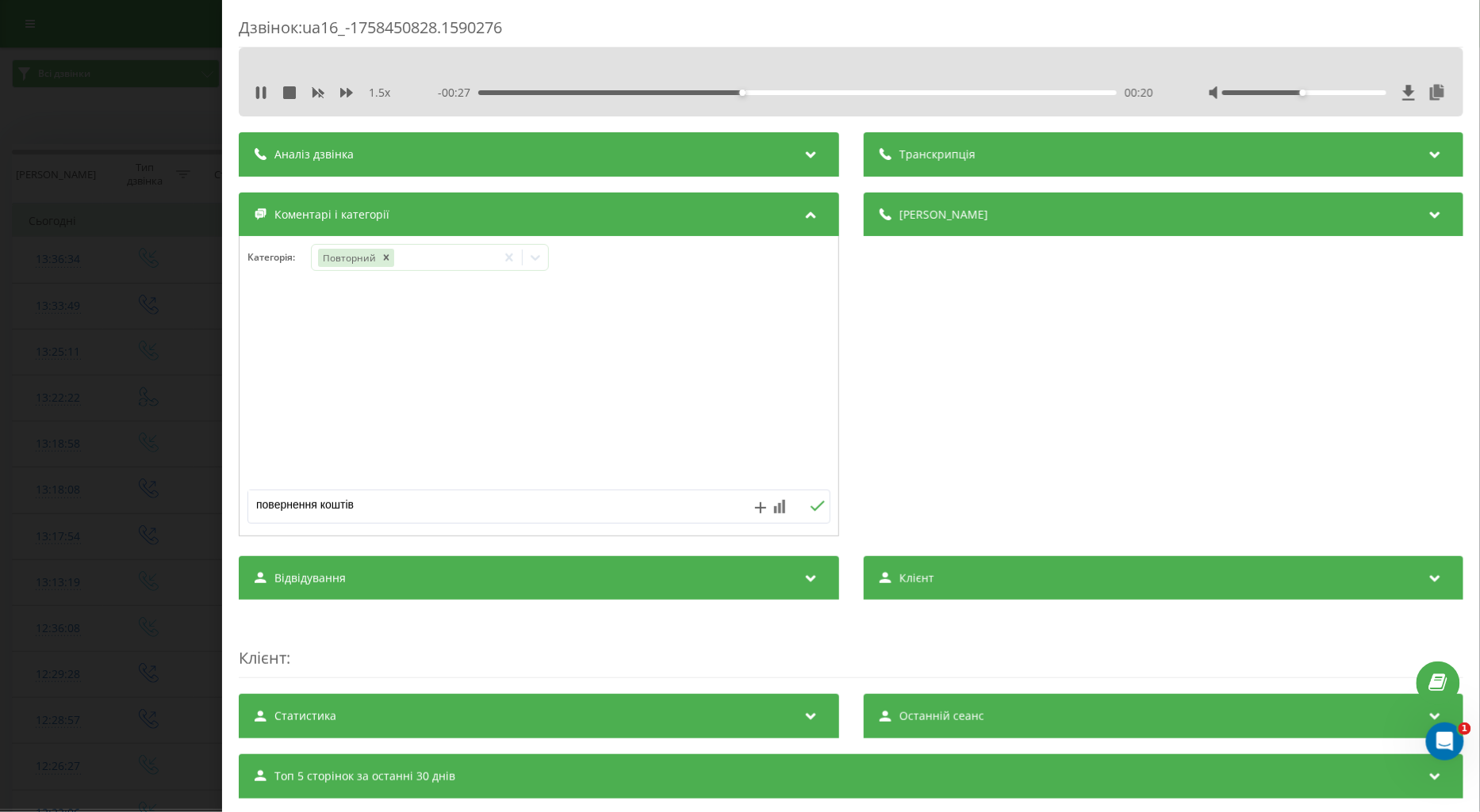
type textarea "повернення коштів"
click at [810, 500] on div "повернення коштів" at bounding box center [538, 507] width 583 height 34
click at [120, 435] on div "Дзвінок : ua16_-1758450828.1590276 1.5 x - 00:26 00:21 00:21 Транскрипція Для A…" at bounding box center [740, 406] width 1480 height 812
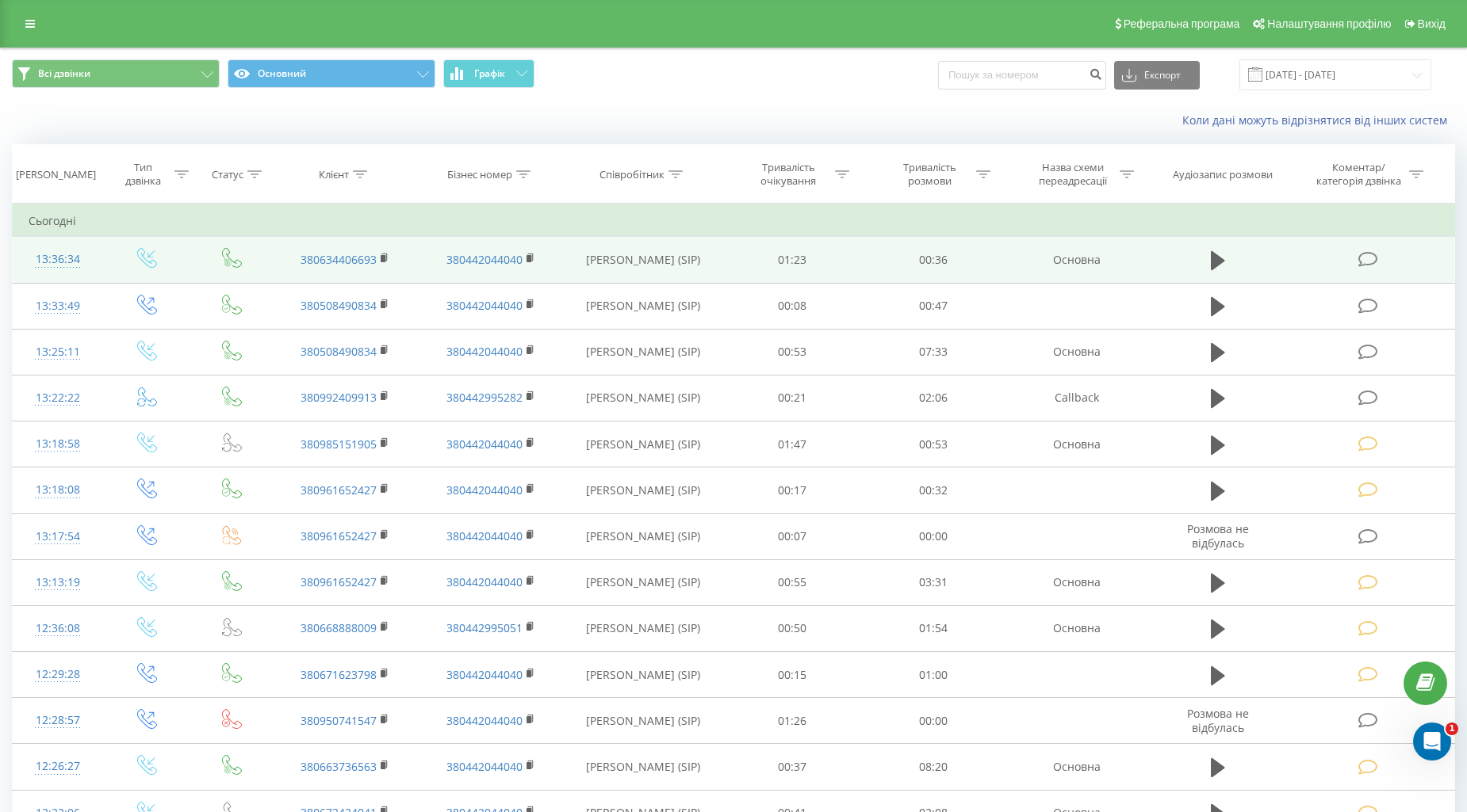
click at [1372, 258] on icon at bounding box center [1367, 259] width 20 height 17
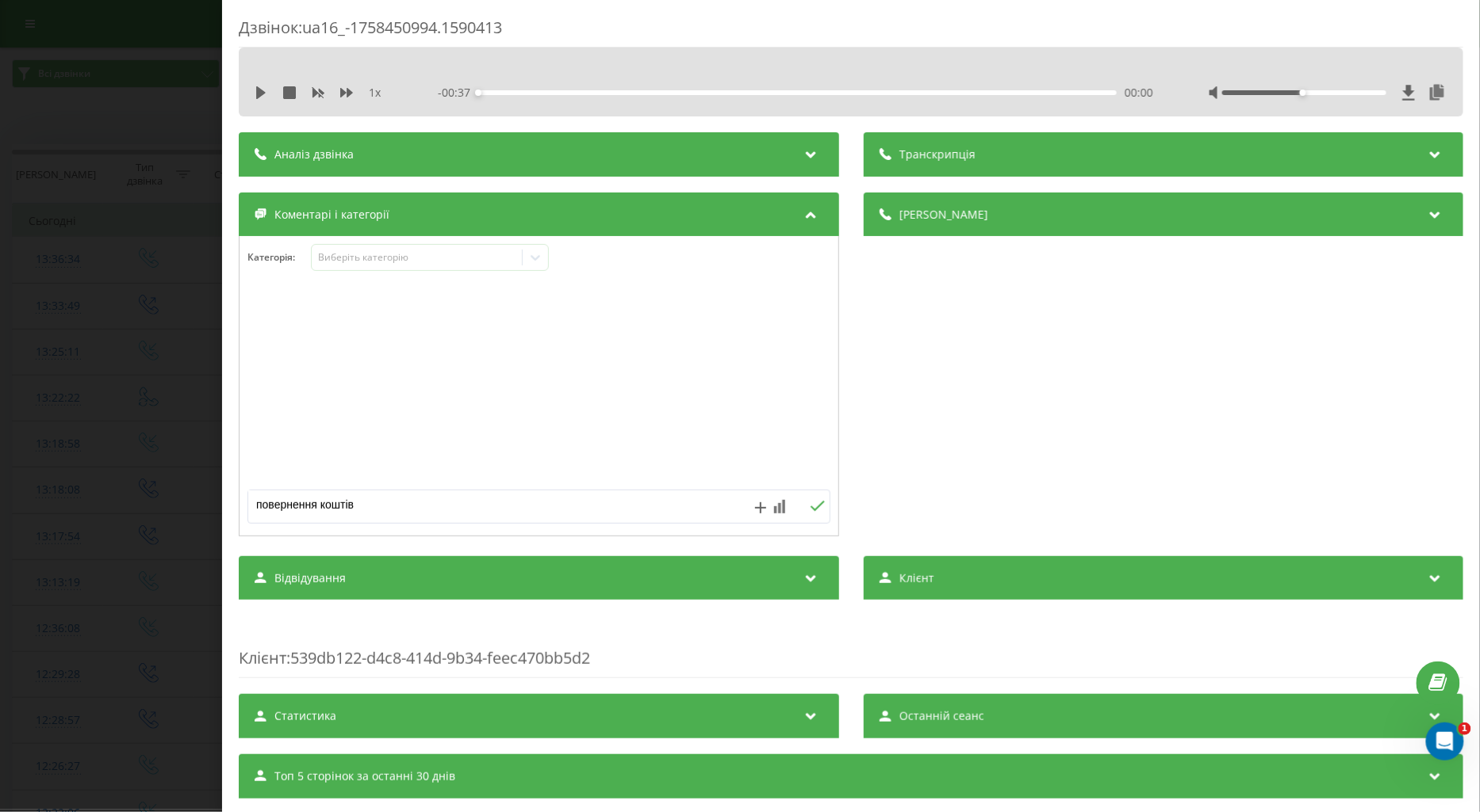
drag, startPoint x: 258, startPoint y: 90, endPoint x: 310, endPoint y: 100, distance: 53.0
click at [257, 91] on icon at bounding box center [261, 93] width 10 height 13
click at [347, 91] on icon at bounding box center [346, 93] width 13 height 10
click at [334, 273] on div "Категорія : Виберіть категорію" at bounding box center [538, 268] width 599 height 47
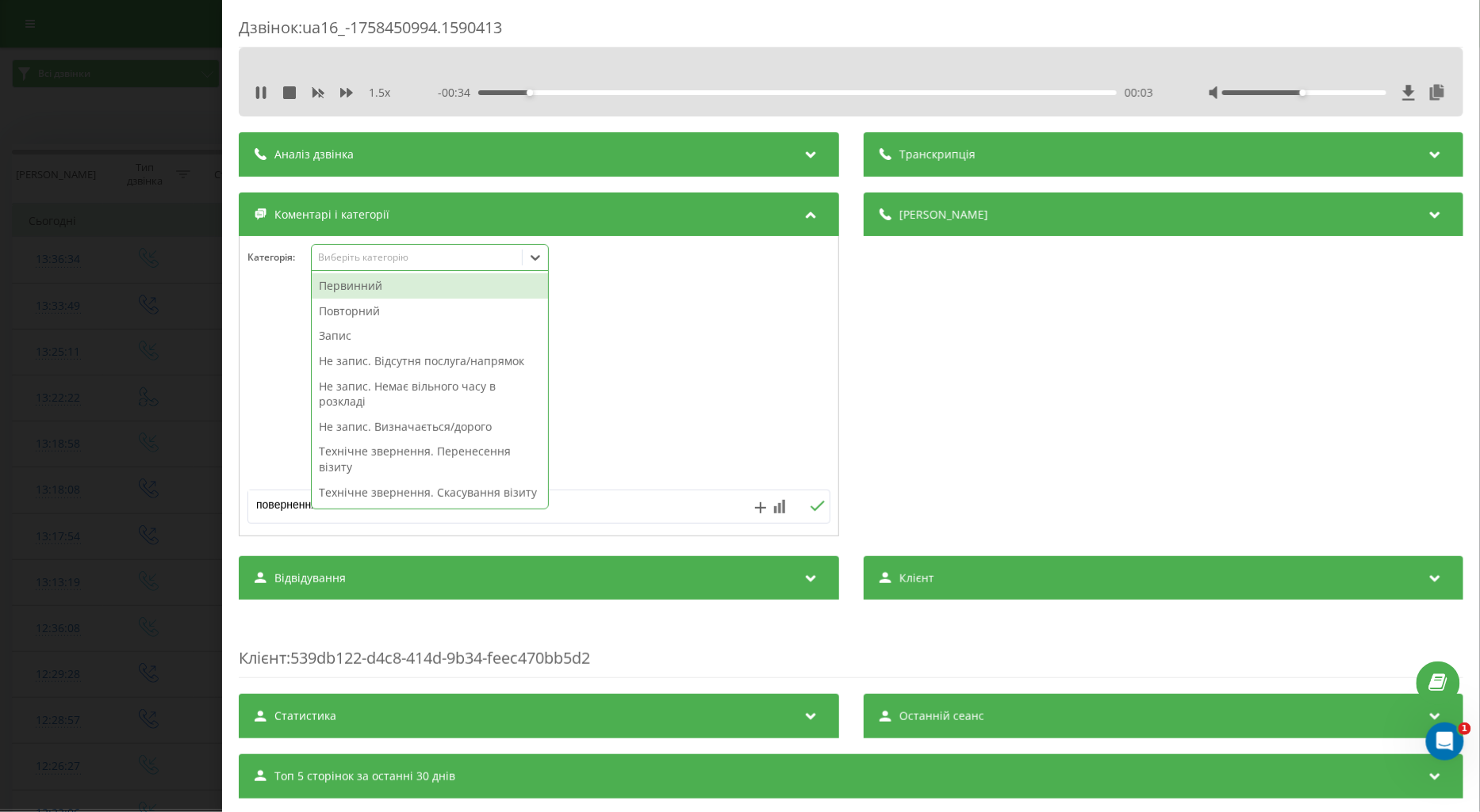
click at [344, 258] on div "Виберіть категорію" at bounding box center [416, 257] width 198 height 13
click at [353, 309] on div "Повторний" at bounding box center [430, 311] width 237 height 26
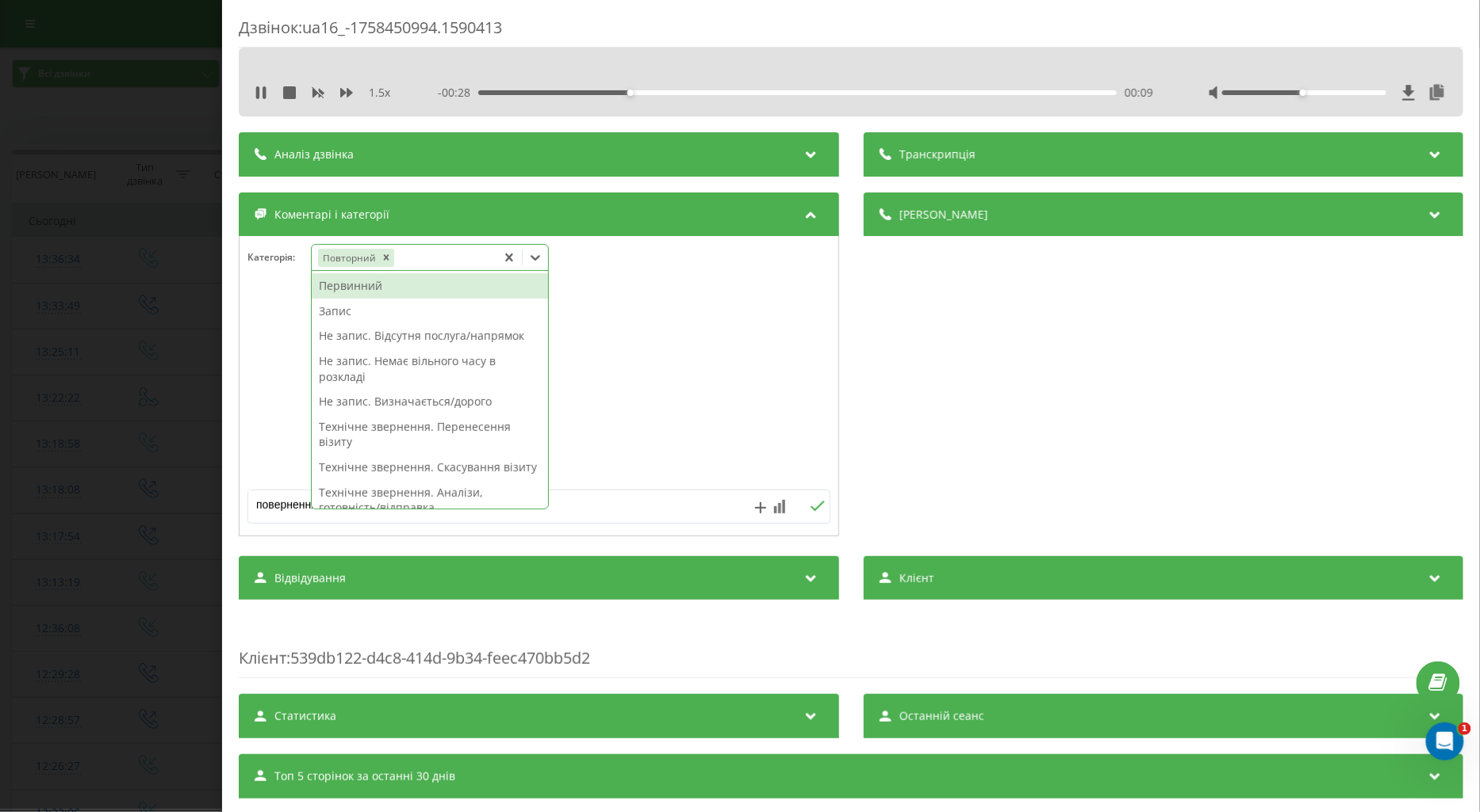
click at [344, 286] on div "Первинний" at bounding box center [430, 286] width 237 height 26
click at [384, 255] on icon "Remove Повторний" at bounding box center [385, 257] width 11 height 11
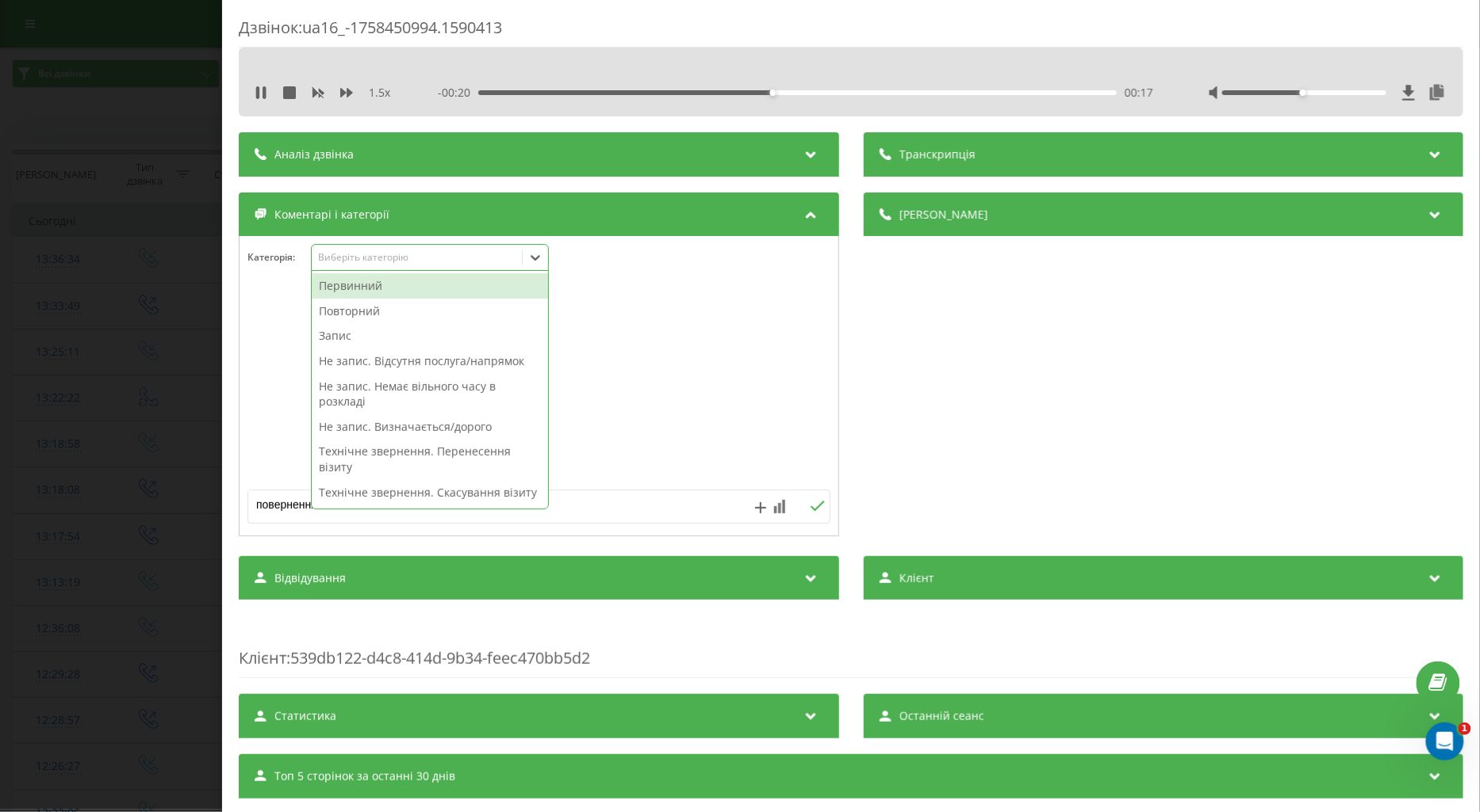
click at [376, 288] on div "Первинний" at bounding box center [430, 286] width 237 height 26
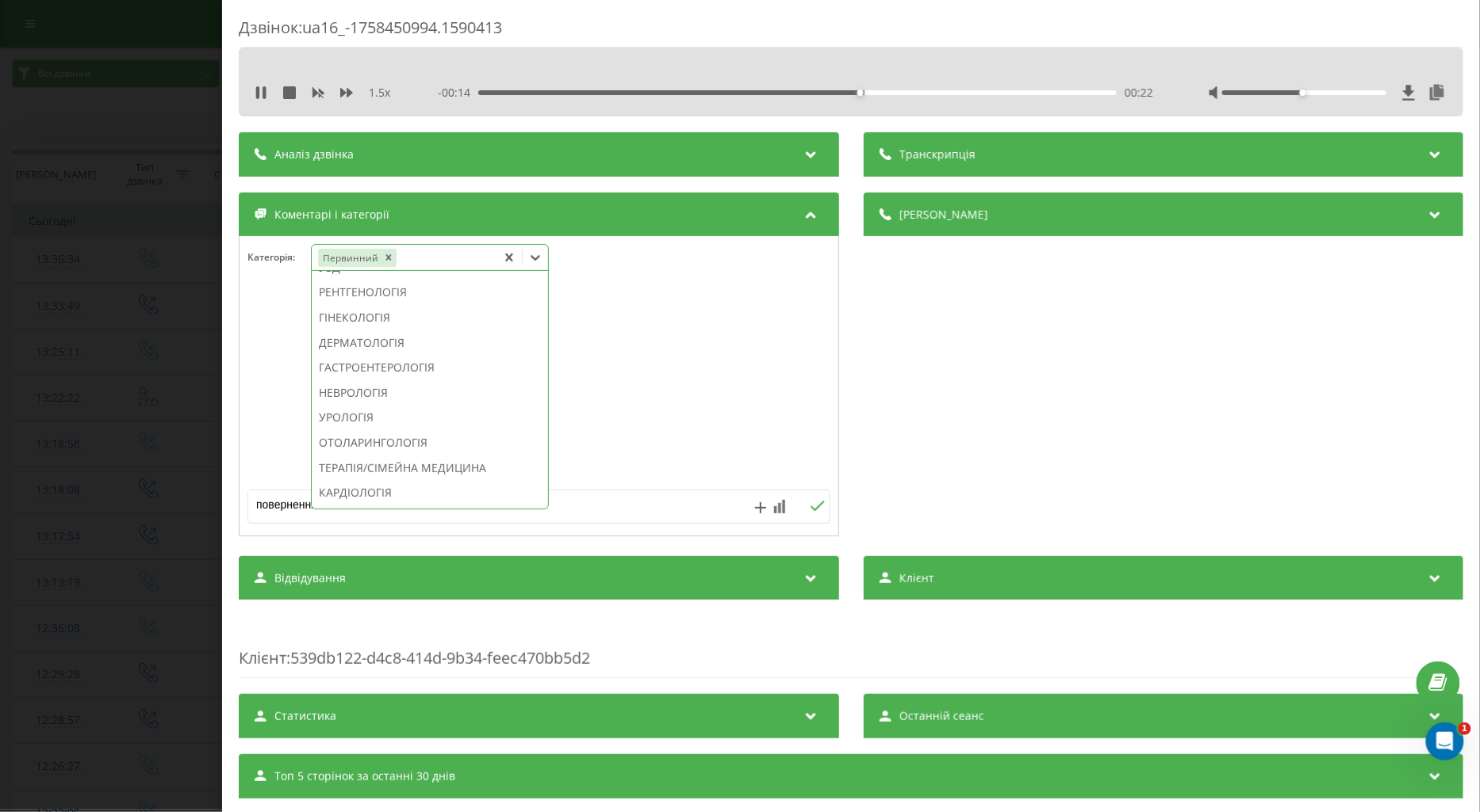
scroll to position [792, 0]
click at [411, 416] on div "ОФТАЛЬМОЛОГІЯ" at bounding box center [430, 403] width 237 height 26
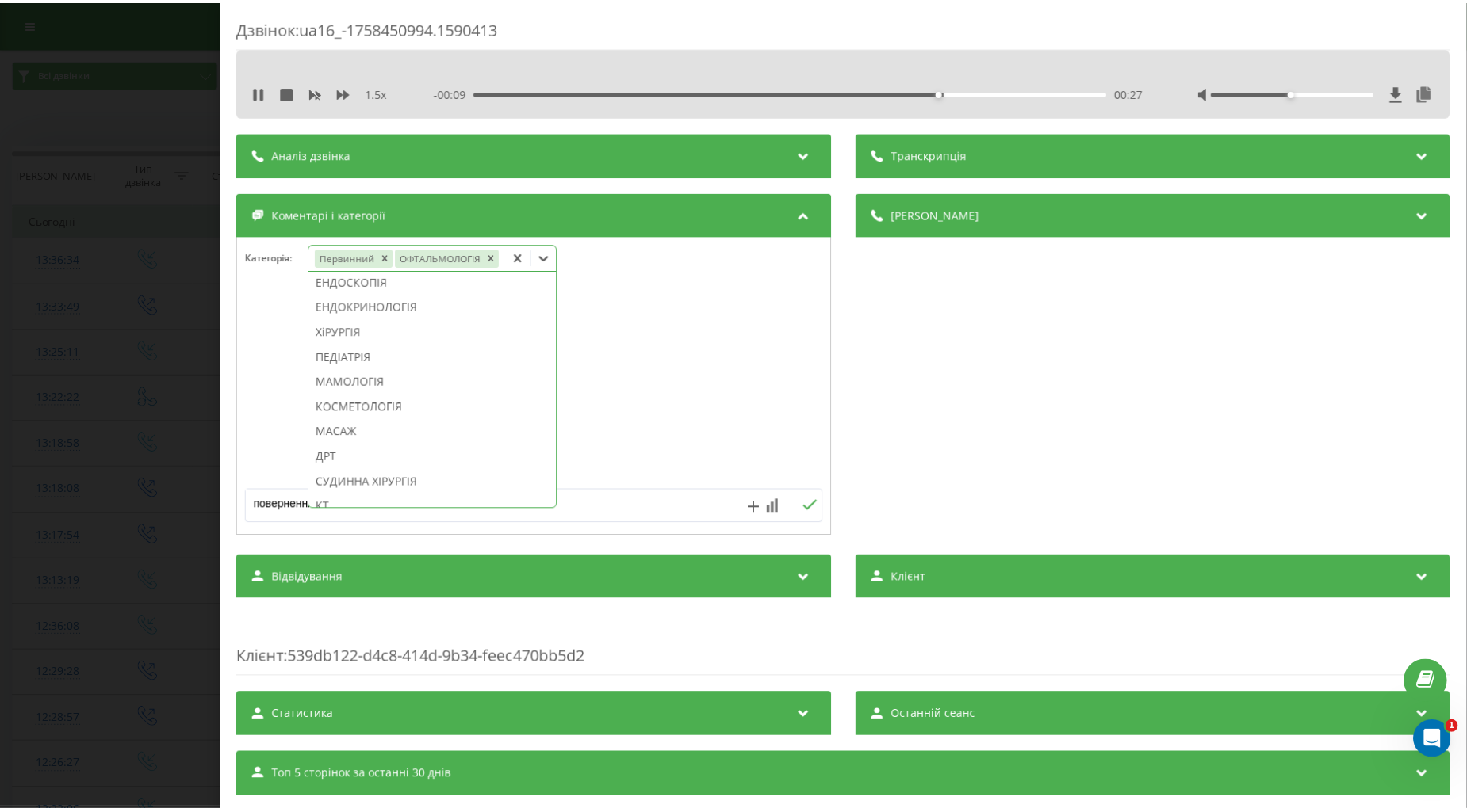
scroll to position [730, 0]
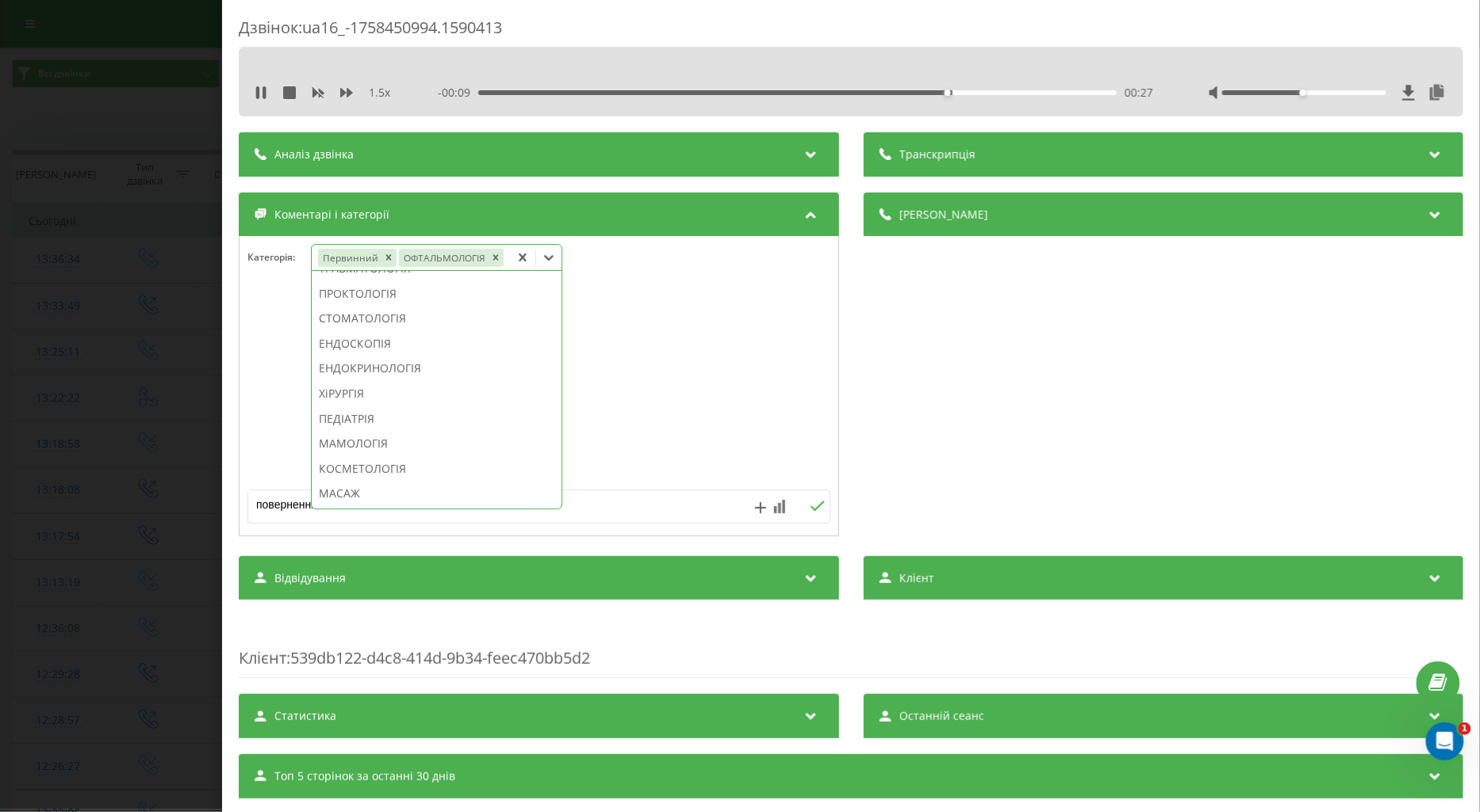
click at [640, 369] on div at bounding box center [538, 386] width 599 height 190
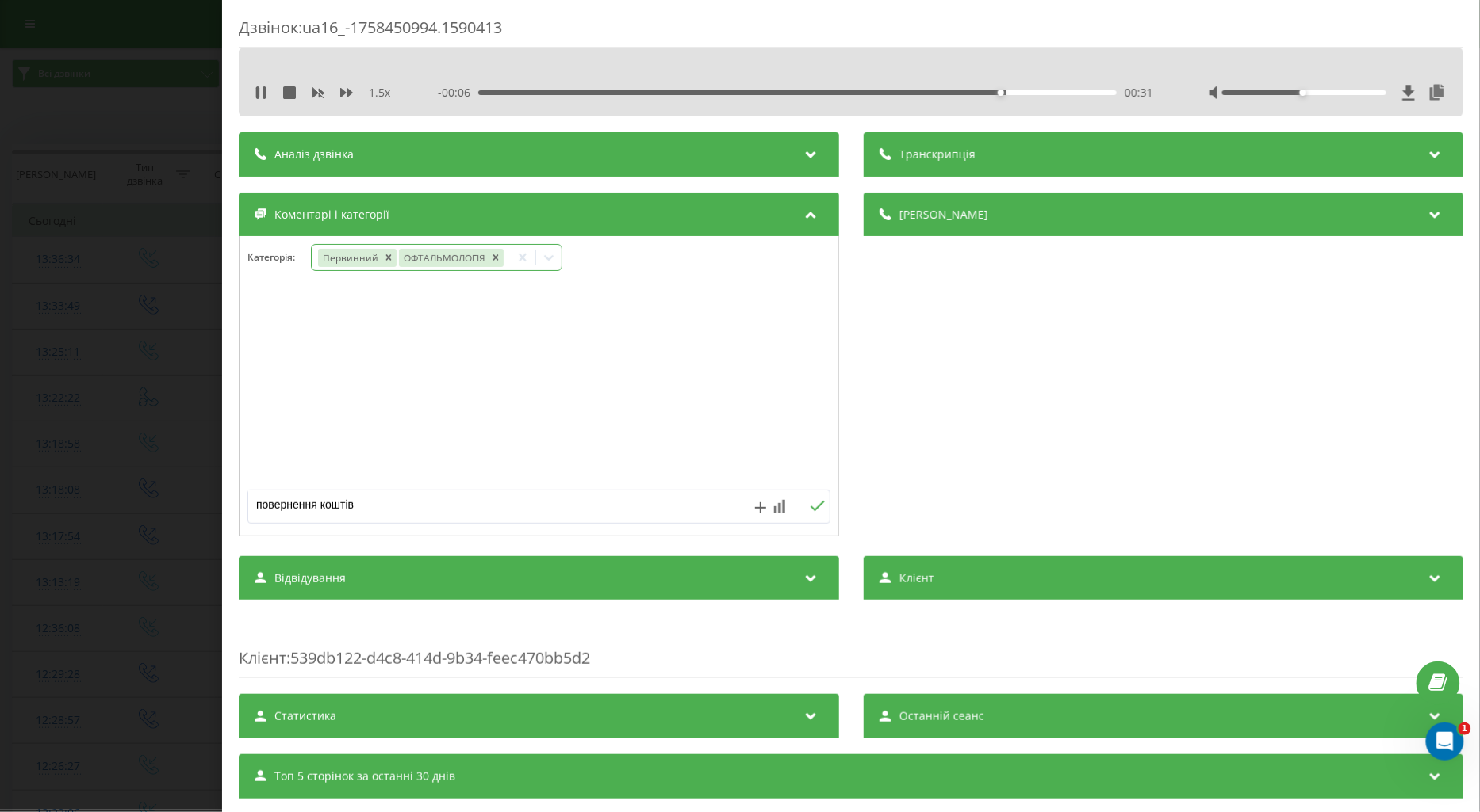
drag, startPoint x: 376, startPoint y: 504, endPoint x: 215, endPoint y: 520, distance: 161.8
click at [215, 520] on div "Дзвінок : ua16_-1758450994.1590413 1.5 x - 00:06 00:31 00:31 Транскрипція Для A…" at bounding box center [740, 406] width 1480 height 812
type textarea "подумає"
click at [810, 506] on icon at bounding box center [816, 506] width 15 height 11
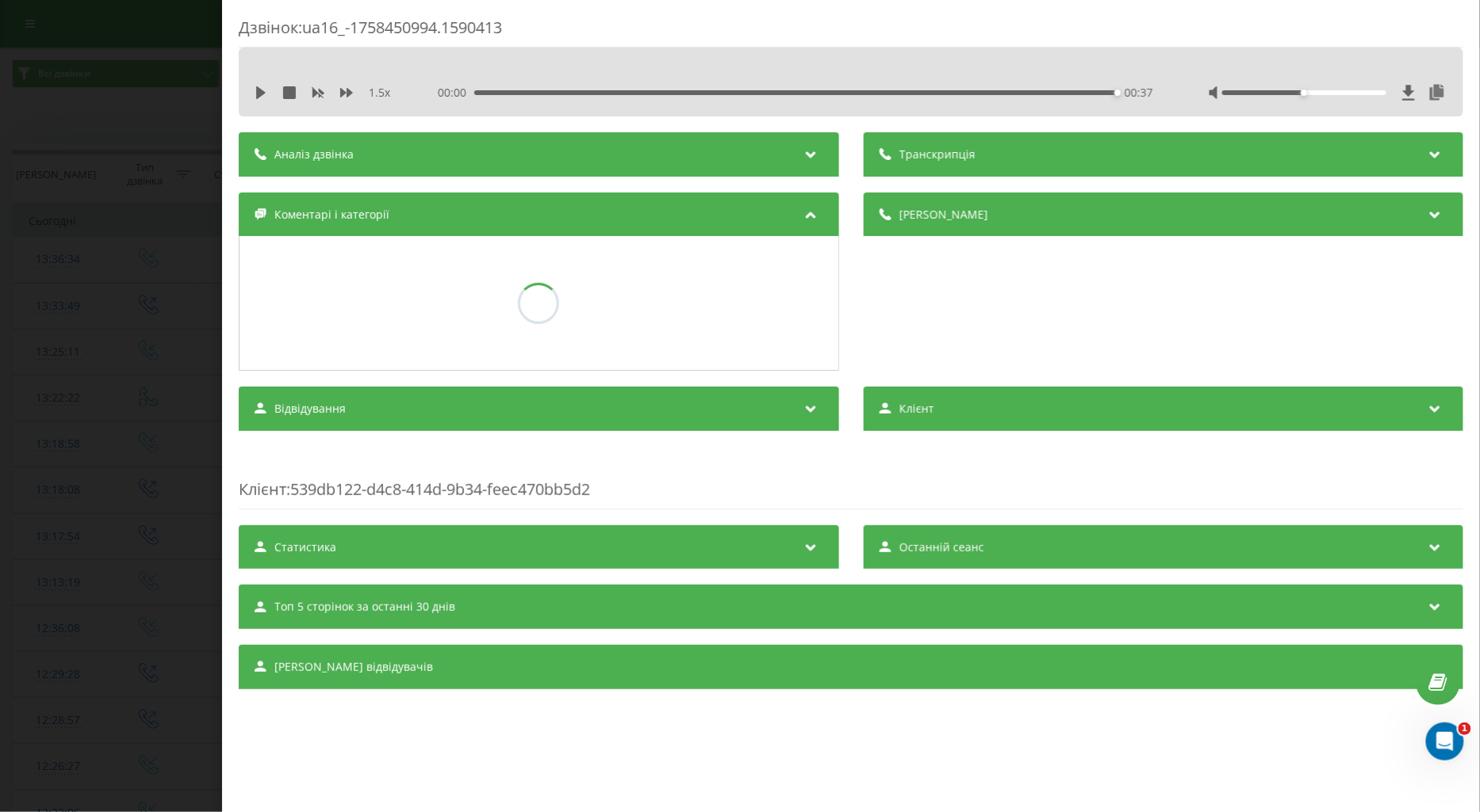
click at [202, 352] on div "Дзвінок : ua16_-1758450994.1590413 1.5 x 00:00 00:37 00:37 Транскрипція Для AI-…" at bounding box center [740, 406] width 1480 height 812
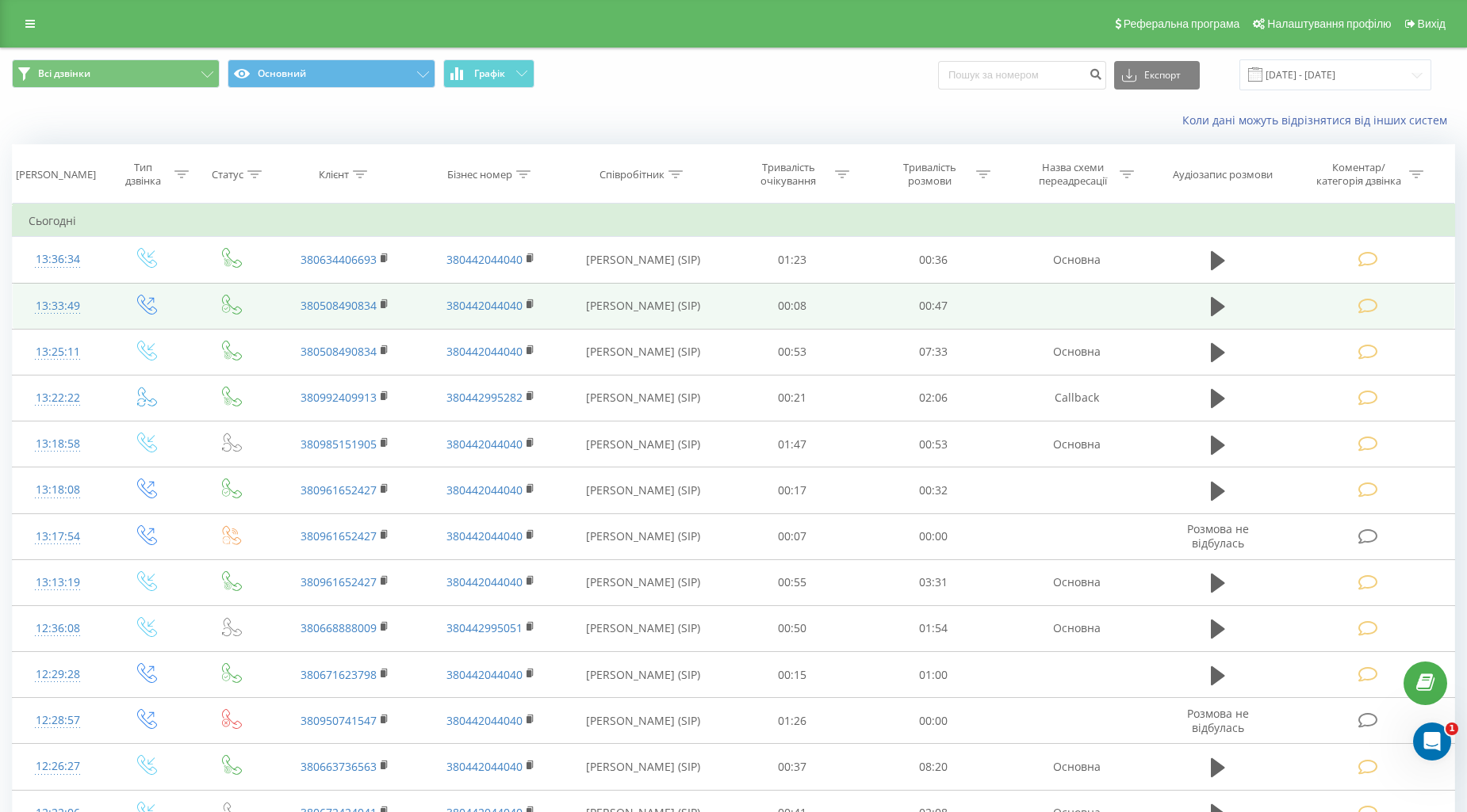
click at [1362, 304] on icon at bounding box center [1367, 305] width 20 height 17
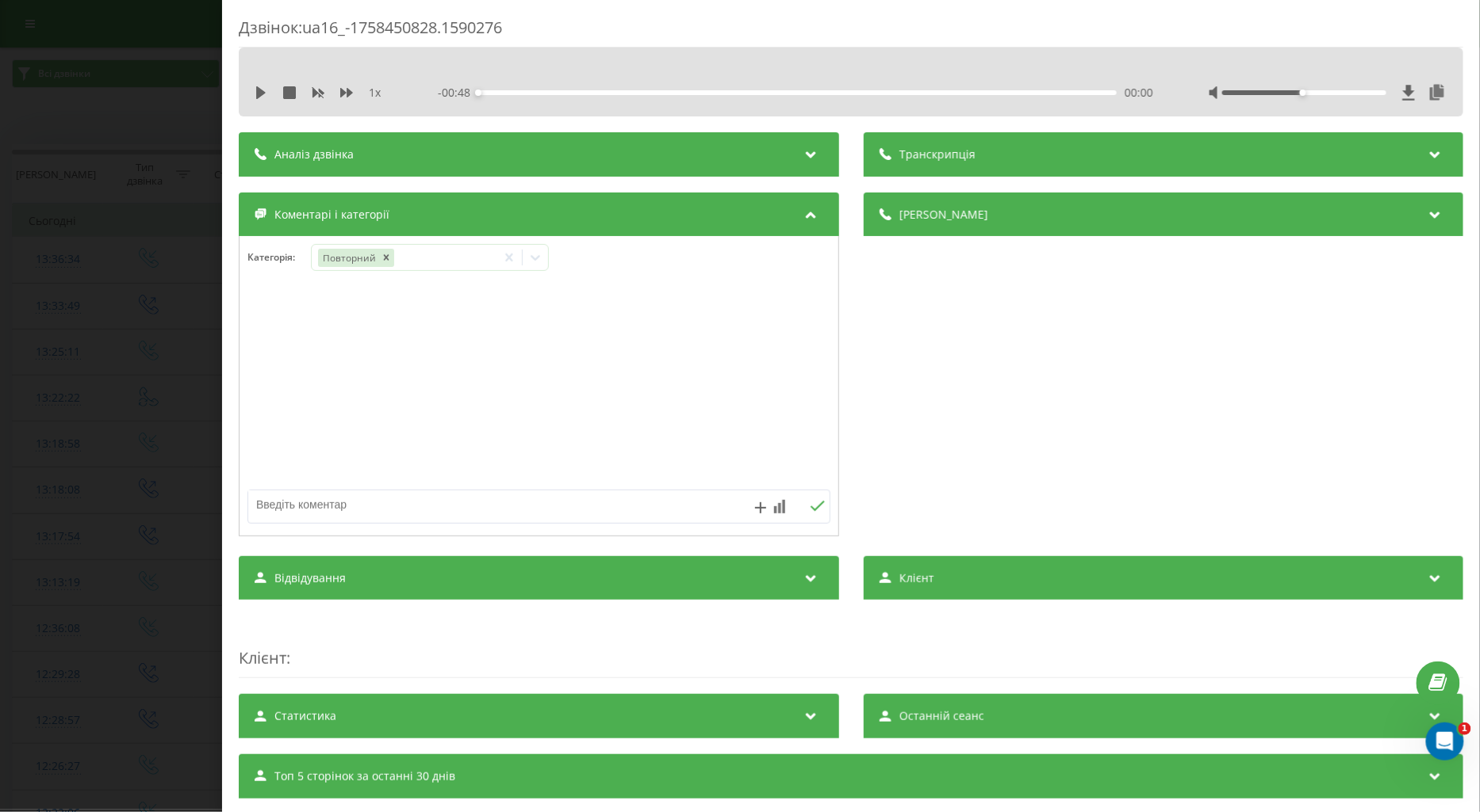
click at [308, 502] on textarea at bounding box center [480, 505] width 464 height 29
type textarea "повернення коштів"
click at [810, 506] on icon at bounding box center [816, 506] width 15 height 11
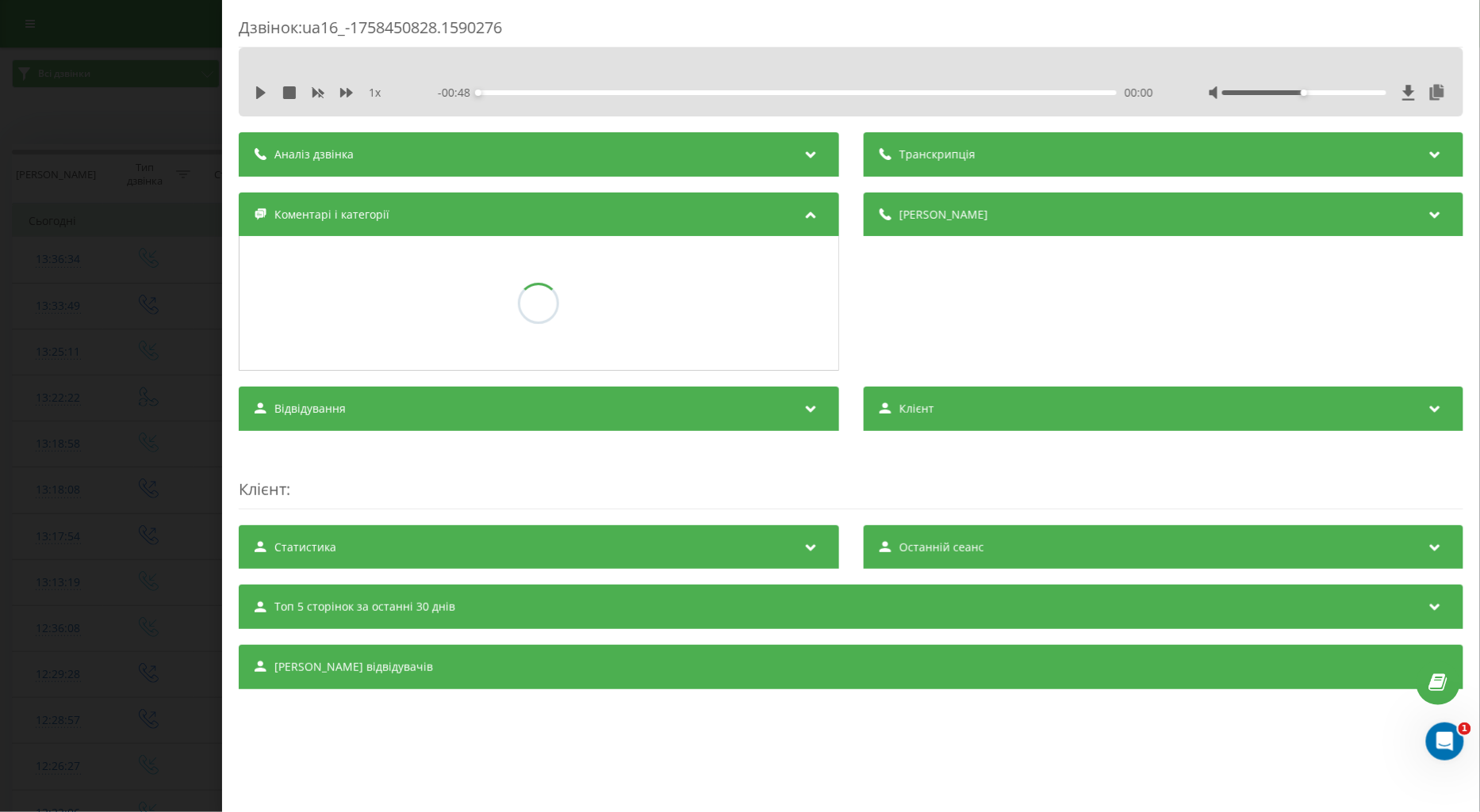
click at [133, 376] on div "Дзвінок : ua16_-1758450828.1590276 1 x - 00:48 00:00 00:00 Транскрипція Для AI-…" at bounding box center [740, 406] width 1480 height 812
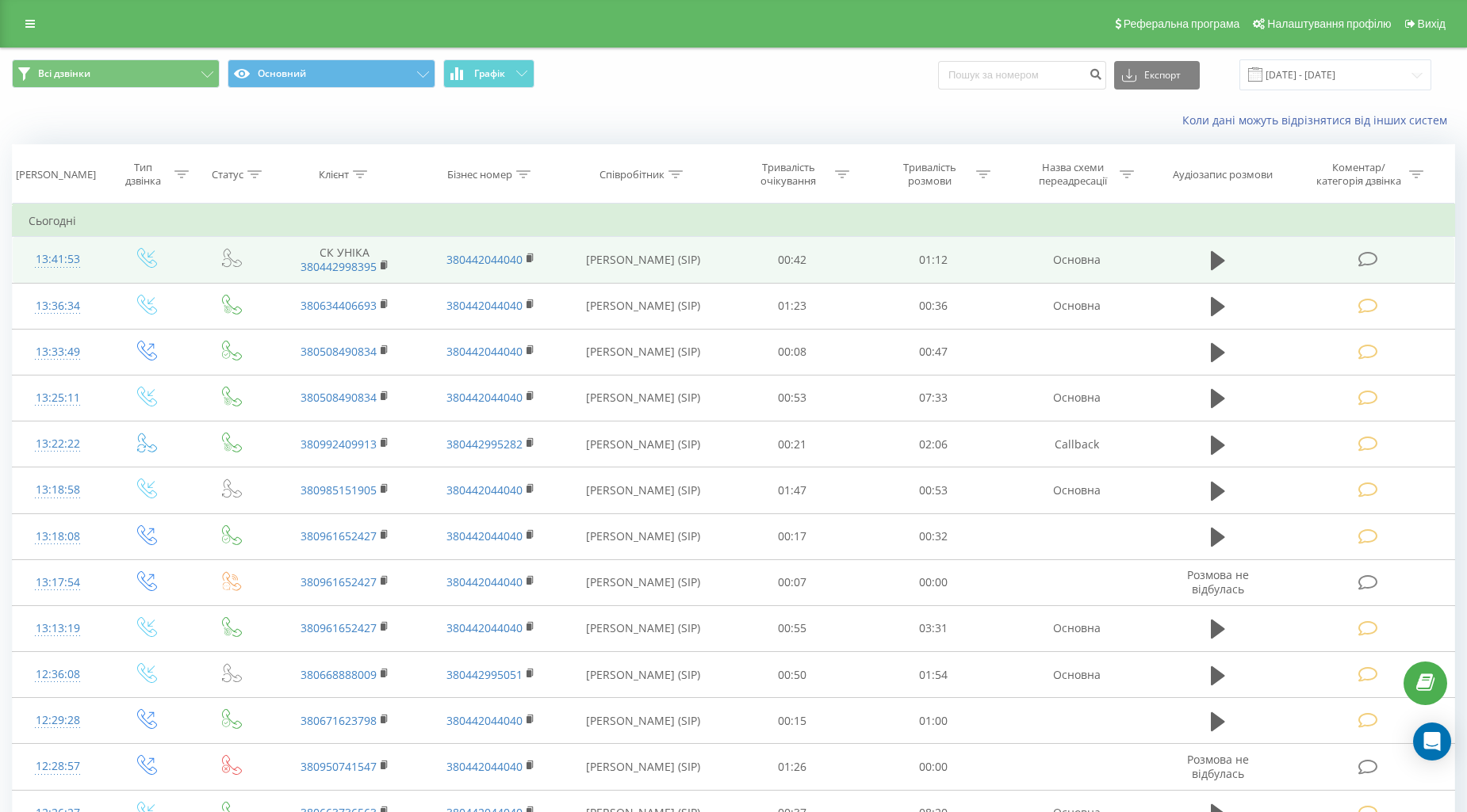
click at [1359, 261] on icon at bounding box center [1367, 259] width 20 height 17
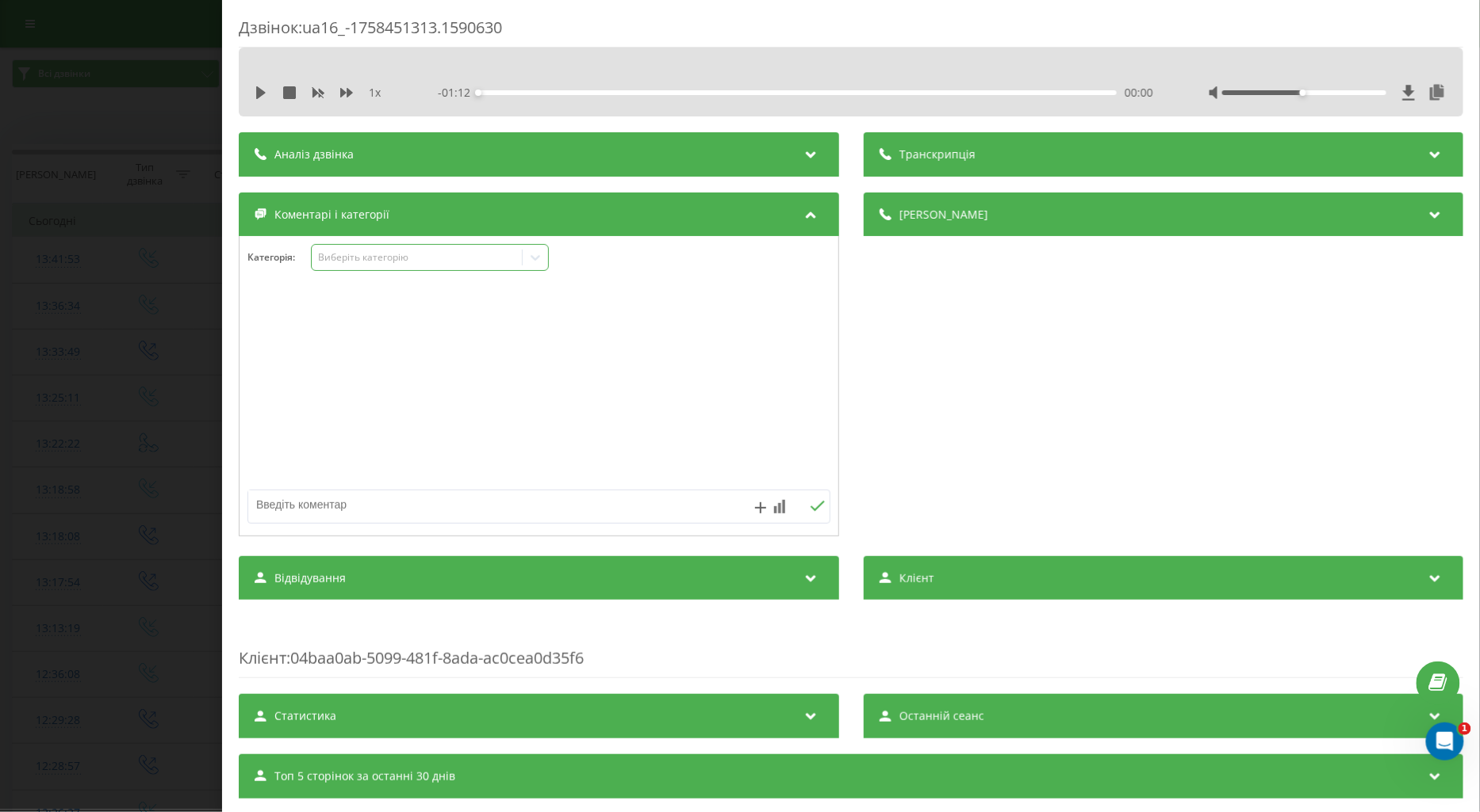
click at [345, 261] on div "Виберіть категорію" at bounding box center [416, 257] width 198 height 13
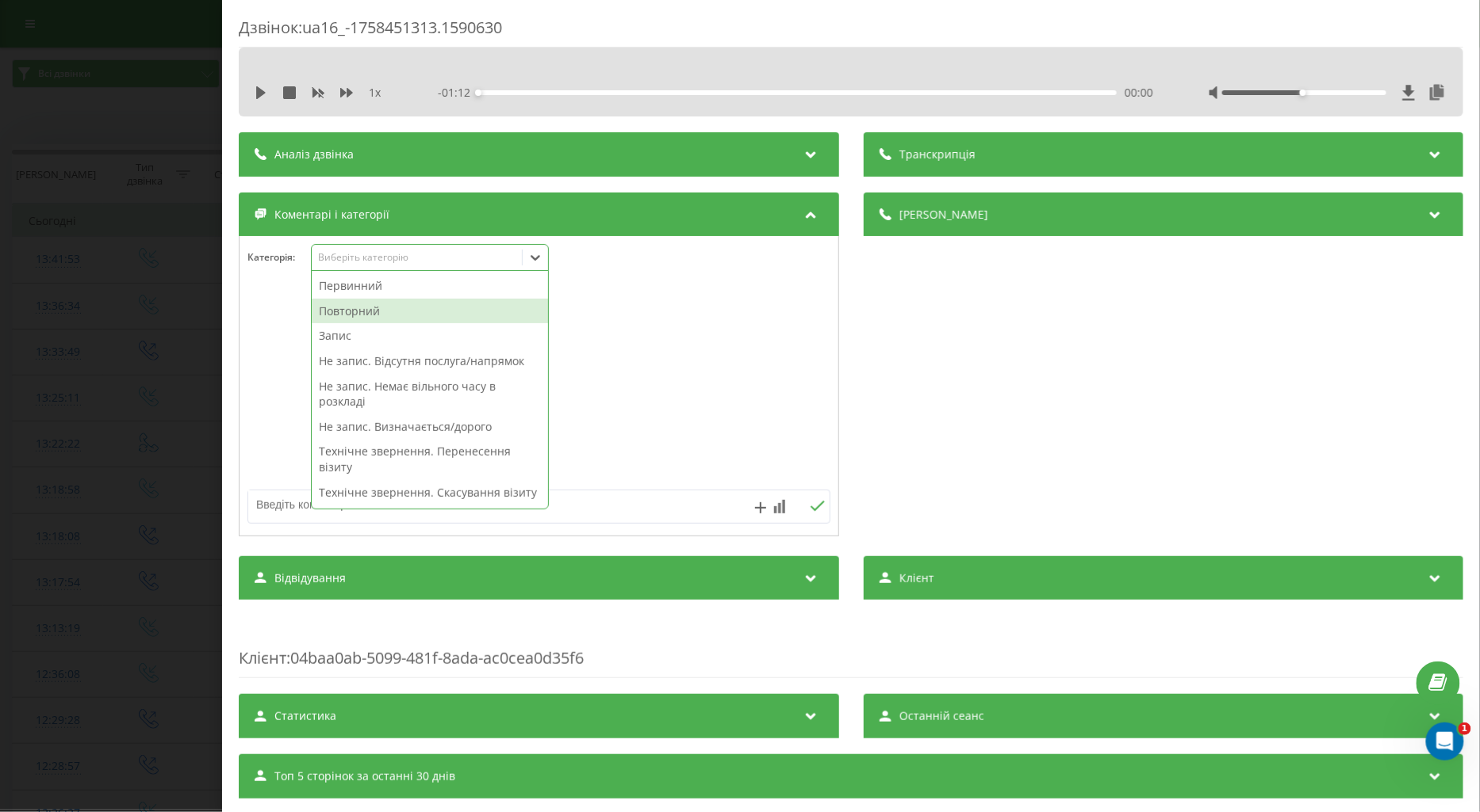
click at [360, 309] on div "Повторний" at bounding box center [430, 311] width 237 height 26
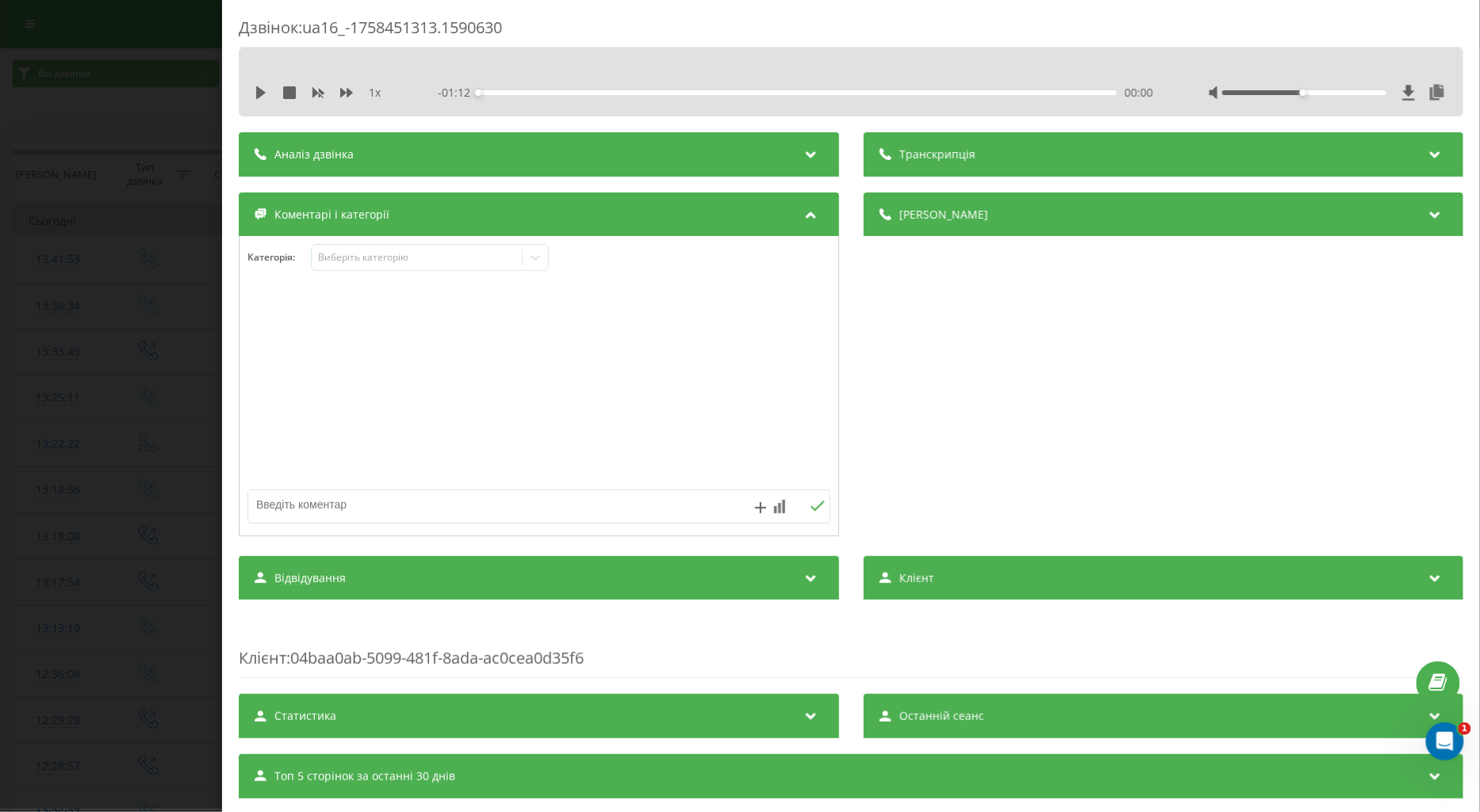
click at [278, 503] on textarea at bounding box center [480, 505] width 464 height 29
click at [316, 504] on textarea at bounding box center [480, 505] width 464 height 29
type textarea "поточ по госпіталіз."
click at [810, 508] on icon at bounding box center [816, 506] width 14 height 10
click at [534, 257] on icon at bounding box center [535, 257] width 16 height 16
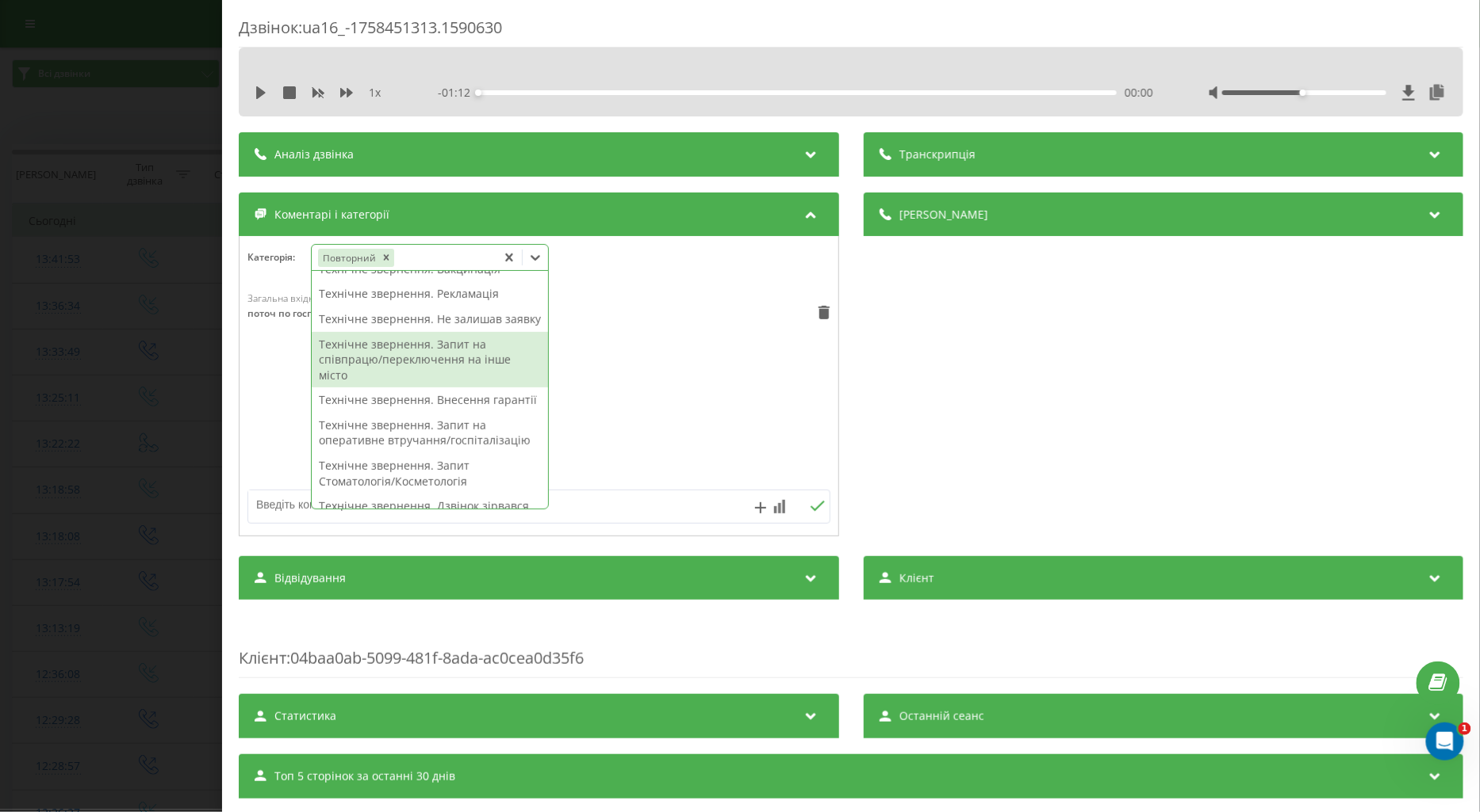
scroll to position [352, 0]
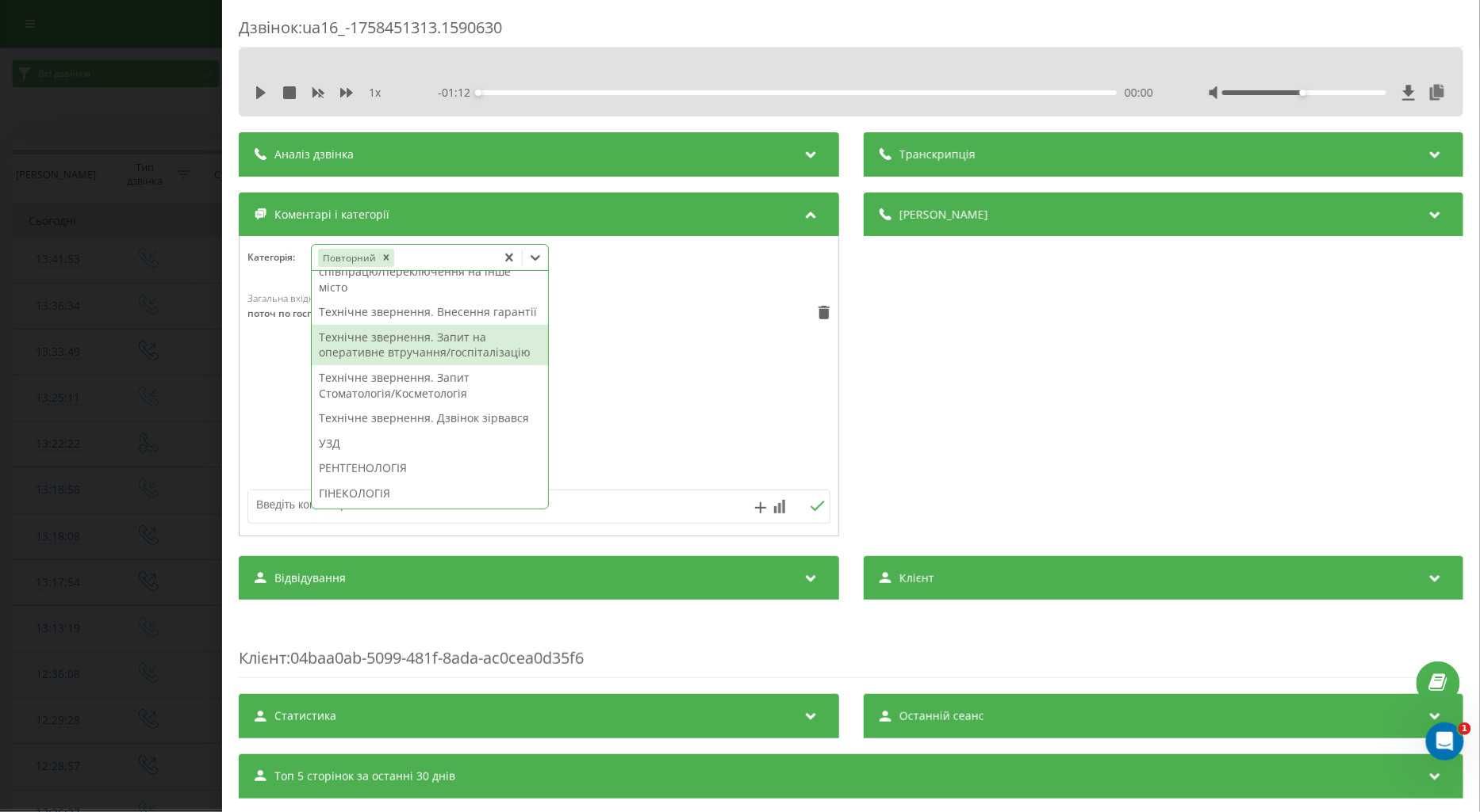
click at [467, 366] on div "Технічне звернення. Запит на оперативне втручання/госпіталізацію" at bounding box center [430, 345] width 237 height 40
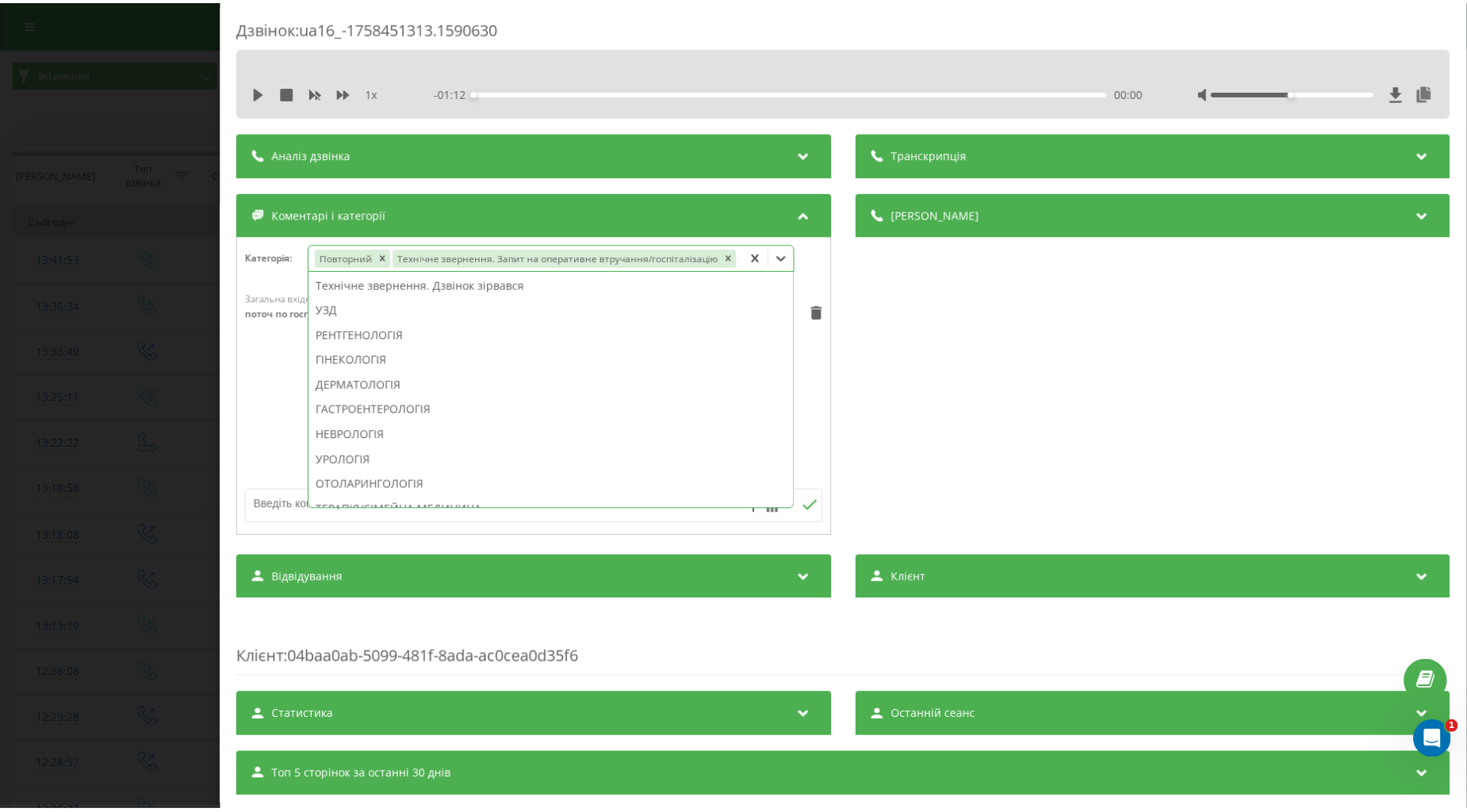
scroll to position [290, 0]
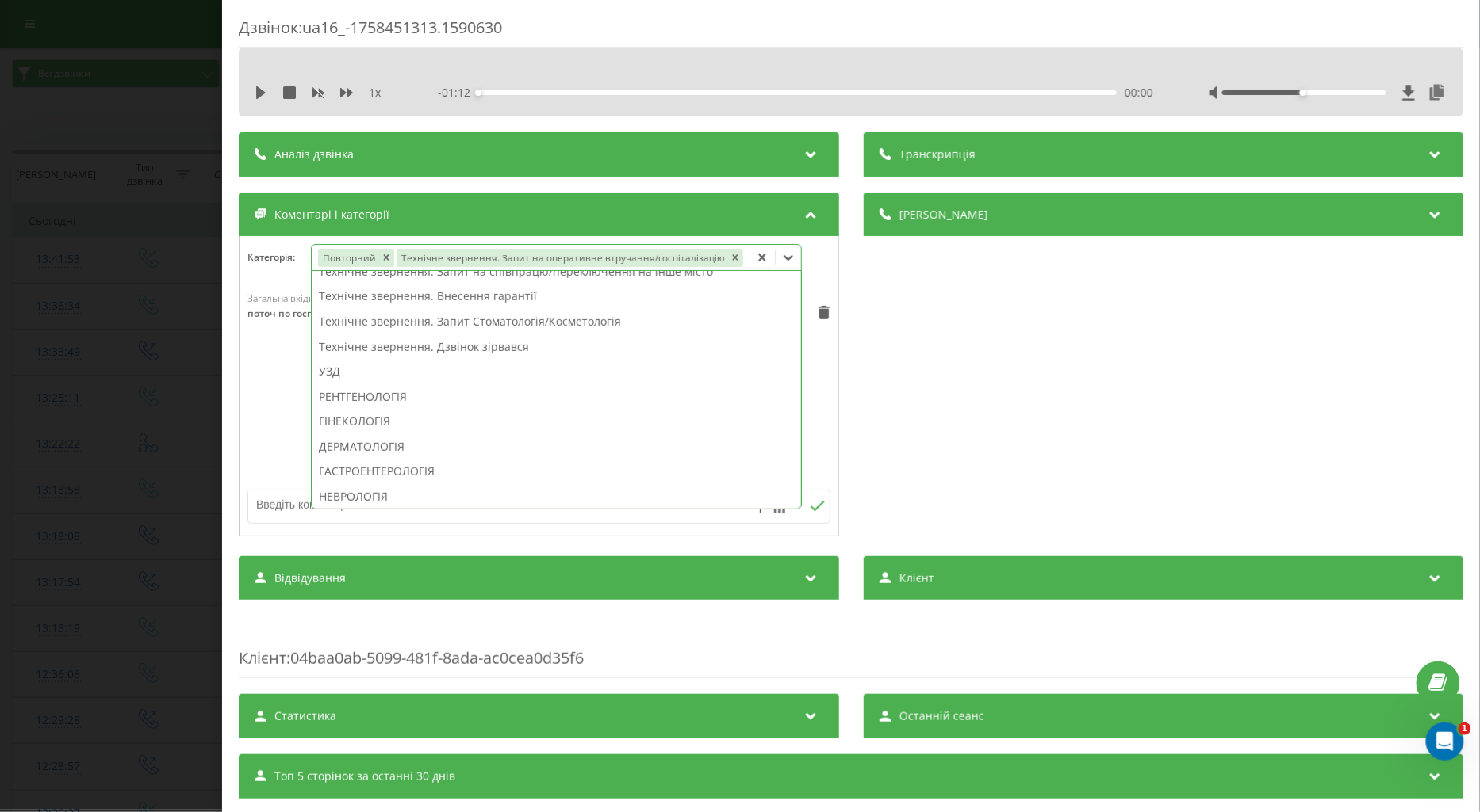
click at [252, 430] on div "Загальна вхідна п'ять 13:51, 21 Вересня 2025 поточ по госпіталіз." at bounding box center [538, 386] width 599 height 190
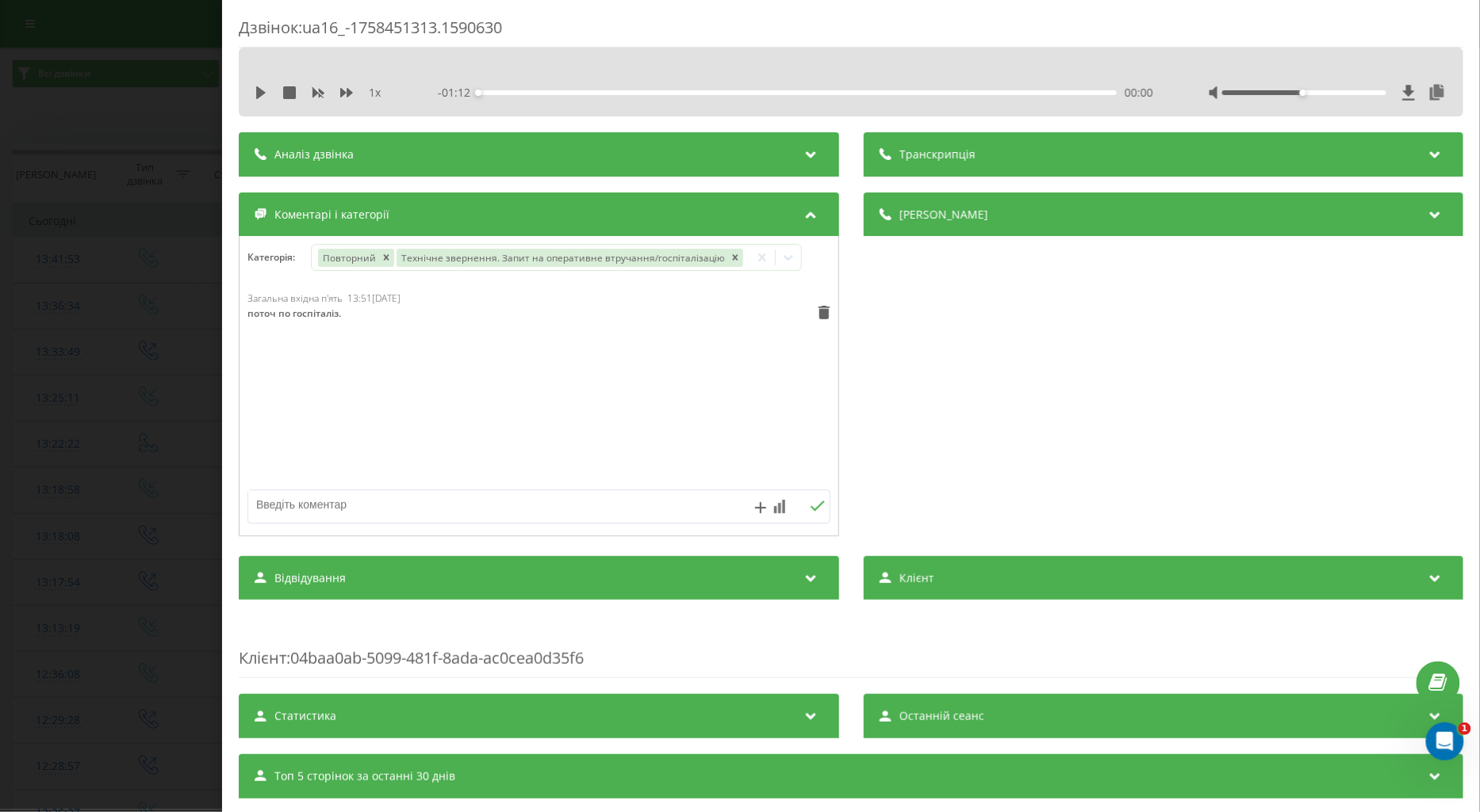
click at [173, 445] on div "Дзвінок : ua16_-1758451313.1590630 1 x - 01:12 00:00 00:00 Транскрипція Для AI-…" at bounding box center [740, 406] width 1480 height 812
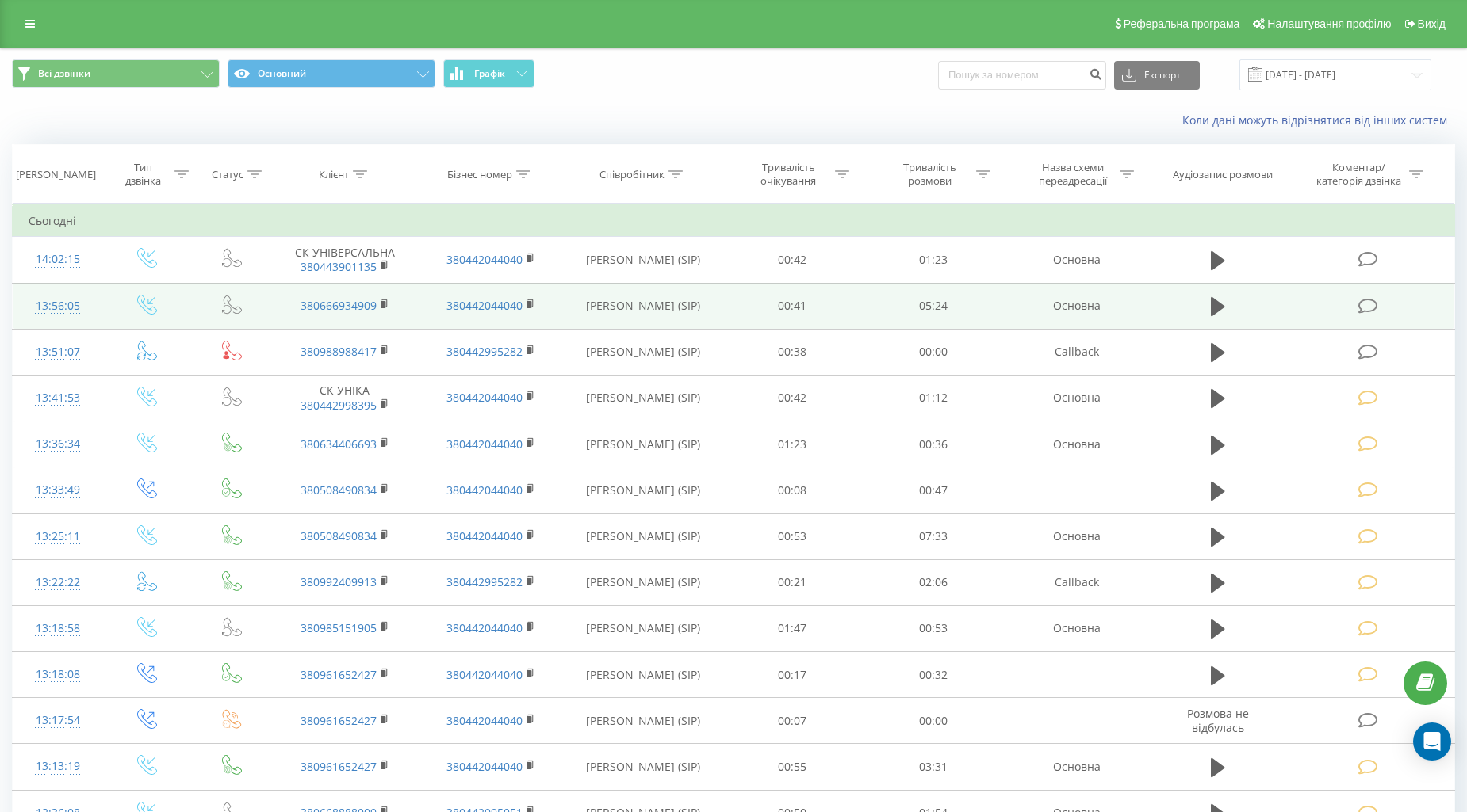
click at [1370, 310] on icon at bounding box center [1367, 305] width 20 height 17
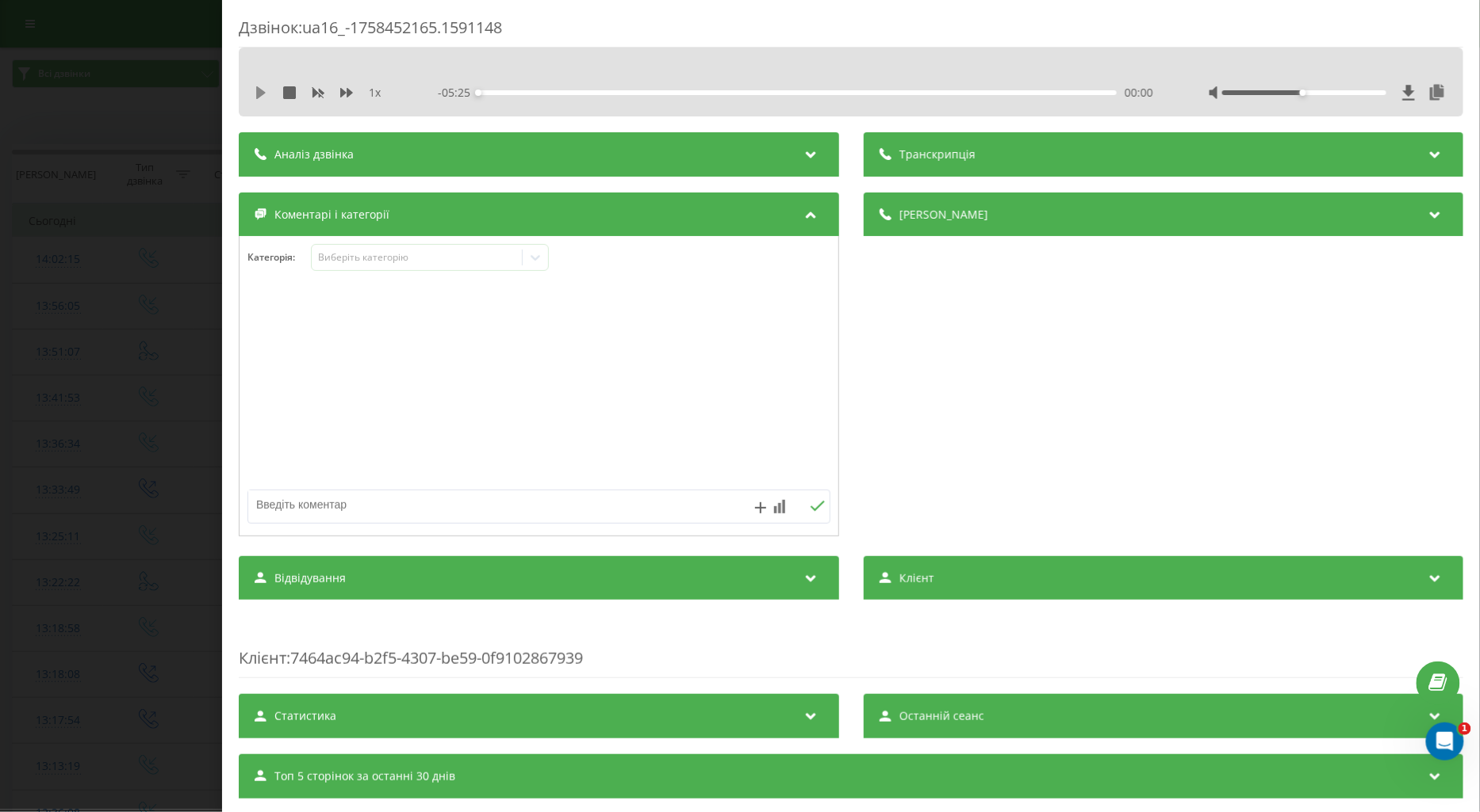
click at [256, 92] on icon at bounding box center [261, 93] width 10 height 13
click at [537, 91] on div "00:12" at bounding box center [797, 93] width 638 height 5
click at [575, 91] on div "00:35" at bounding box center [797, 93] width 638 height 5
click at [535, 89] on div "- 03:54 01:30 01:30" at bounding box center [795, 93] width 715 height 16
click at [539, 93] on div "00:32" at bounding box center [797, 93] width 638 height 5
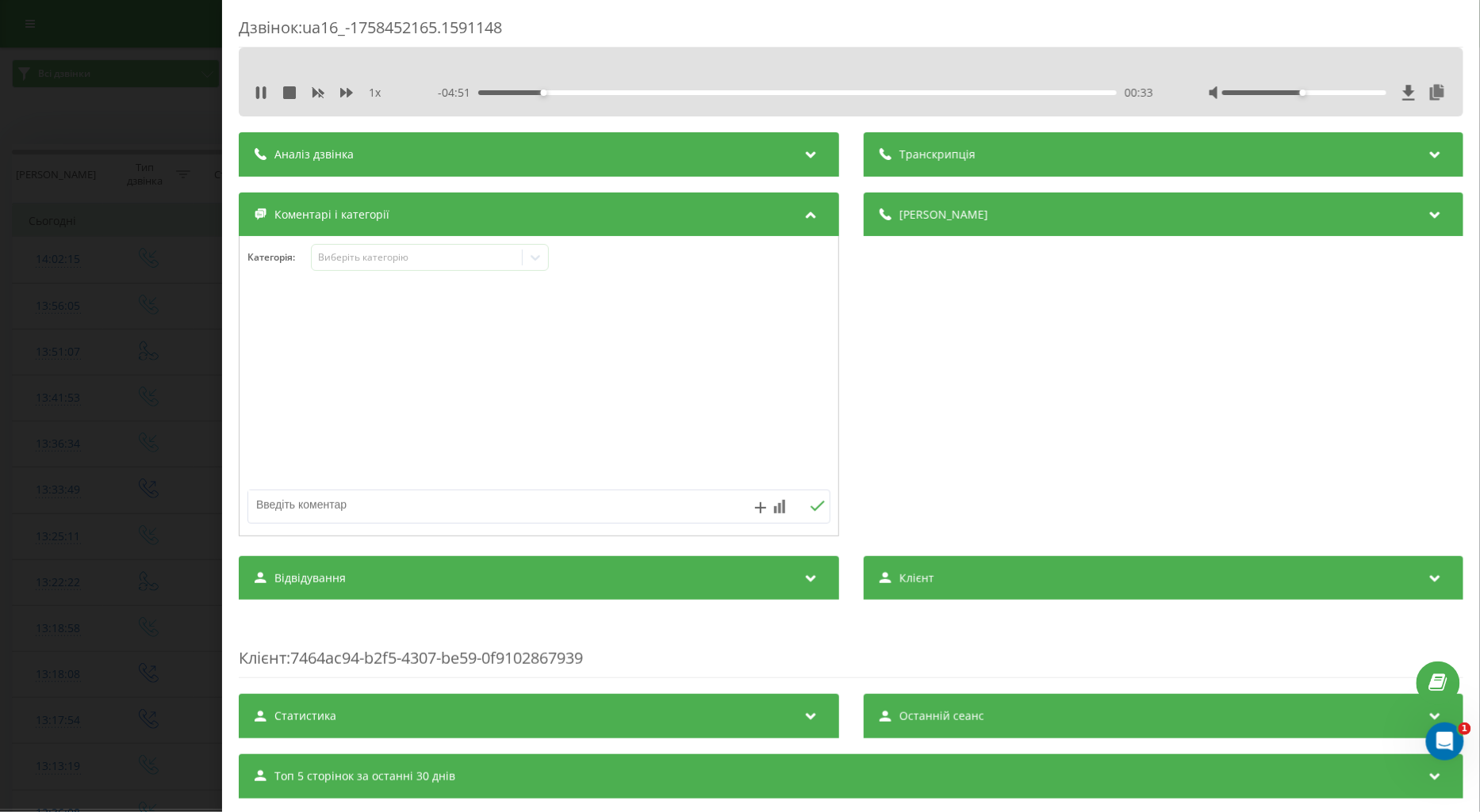
click at [508, 97] on div "- 04:51 00:33 00:33" at bounding box center [795, 93] width 715 height 16
click at [500, 92] on div "00:34" at bounding box center [797, 93] width 638 height 5
click at [502, 91] on div "00:34" at bounding box center [797, 93] width 638 height 5
click at [259, 96] on icon at bounding box center [260, 93] width 13 height 13
click at [252, 93] on div "1 x - 04:47 00:37 00:37" at bounding box center [850, 93] width 1200 height 24
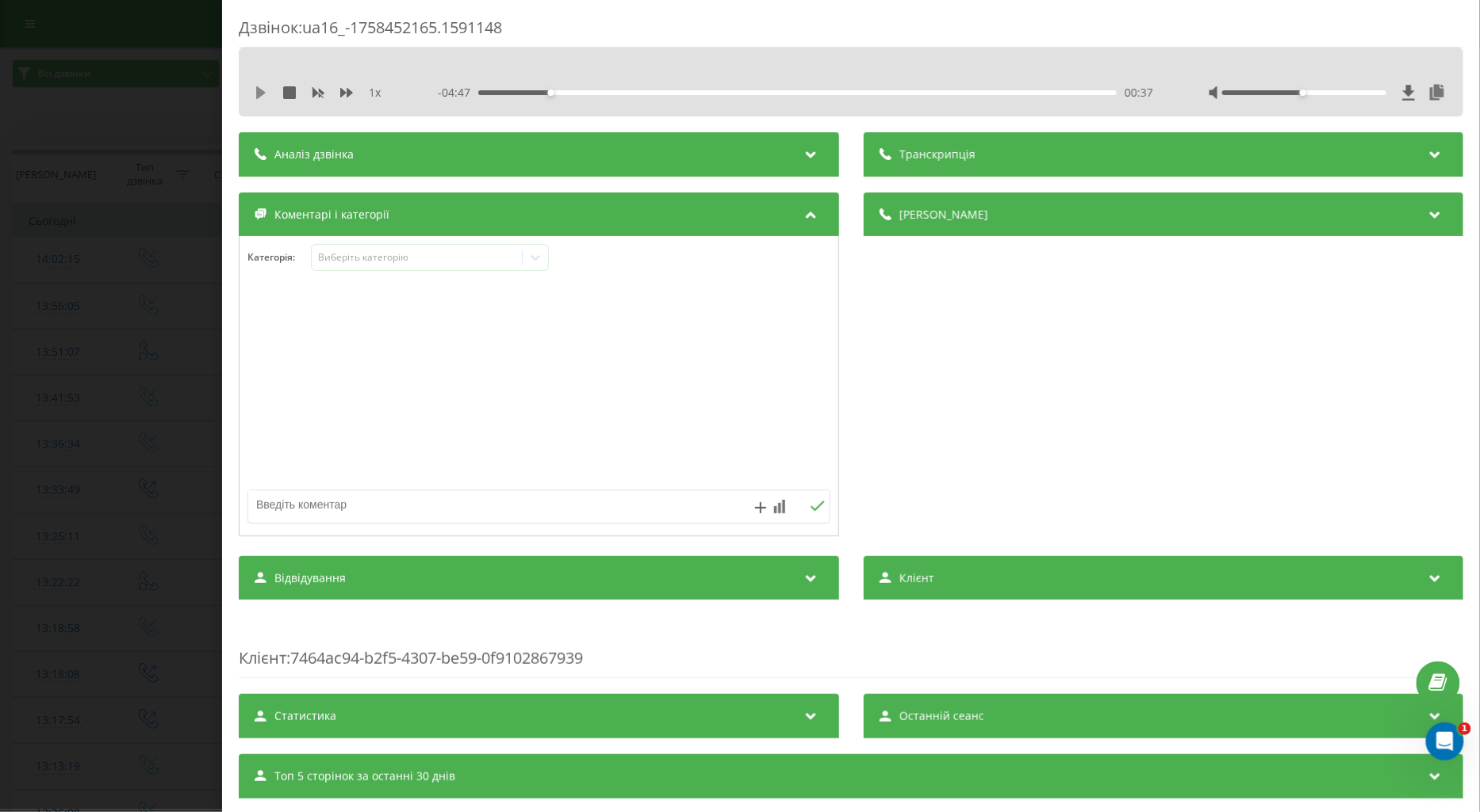
click at [258, 88] on icon at bounding box center [261, 93] width 10 height 13
click at [346, 93] on icon at bounding box center [346, 93] width 13 height 13
click at [260, 102] on div "1.5 x - 04:44 00:40 00:40" at bounding box center [850, 93] width 1200 height 24
click at [264, 94] on icon at bounding box center [263, 93] width 3 height 13
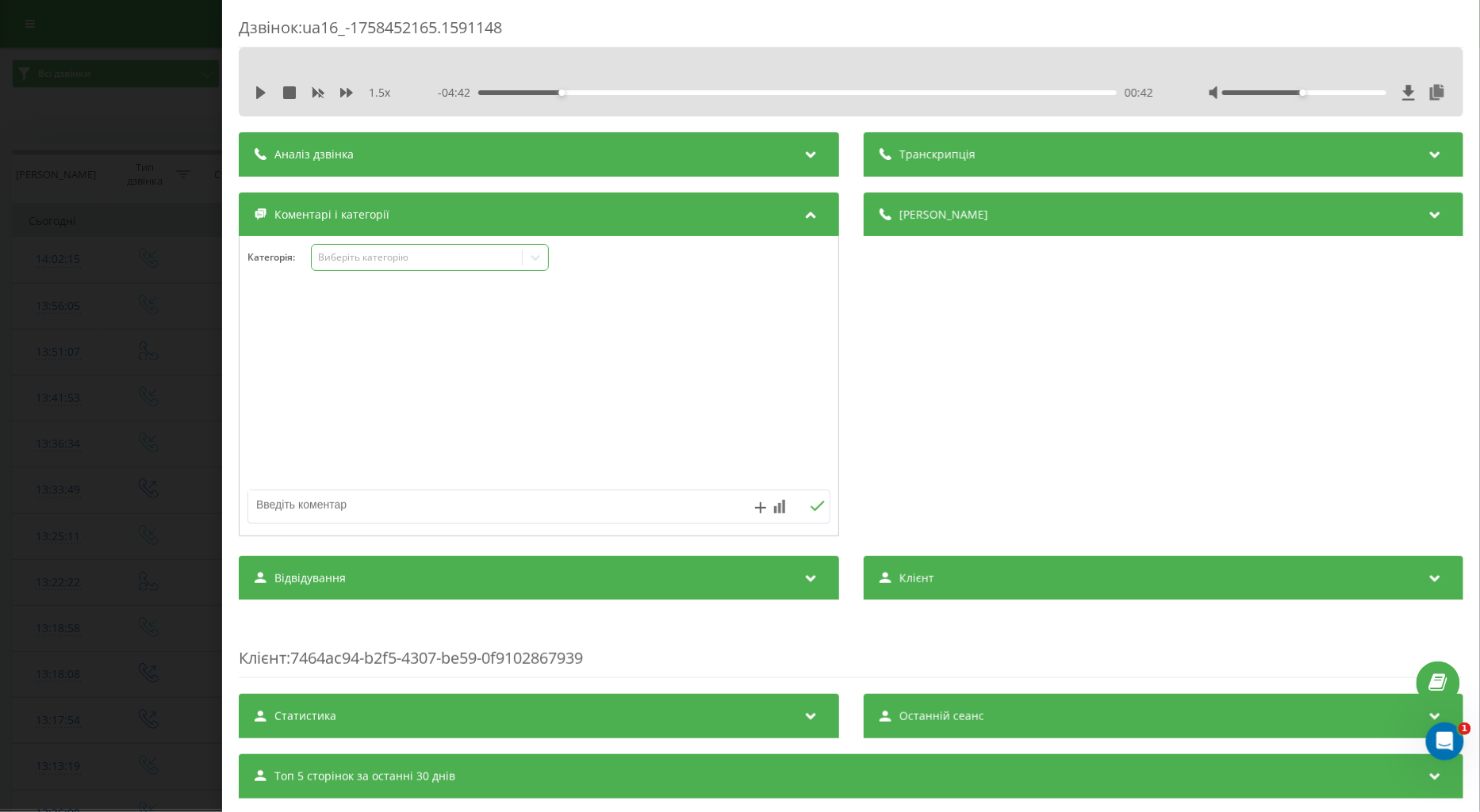
click at [330, 253] on div "Виберіть категорію" at bounding box center [416, 257] width 198 height 13
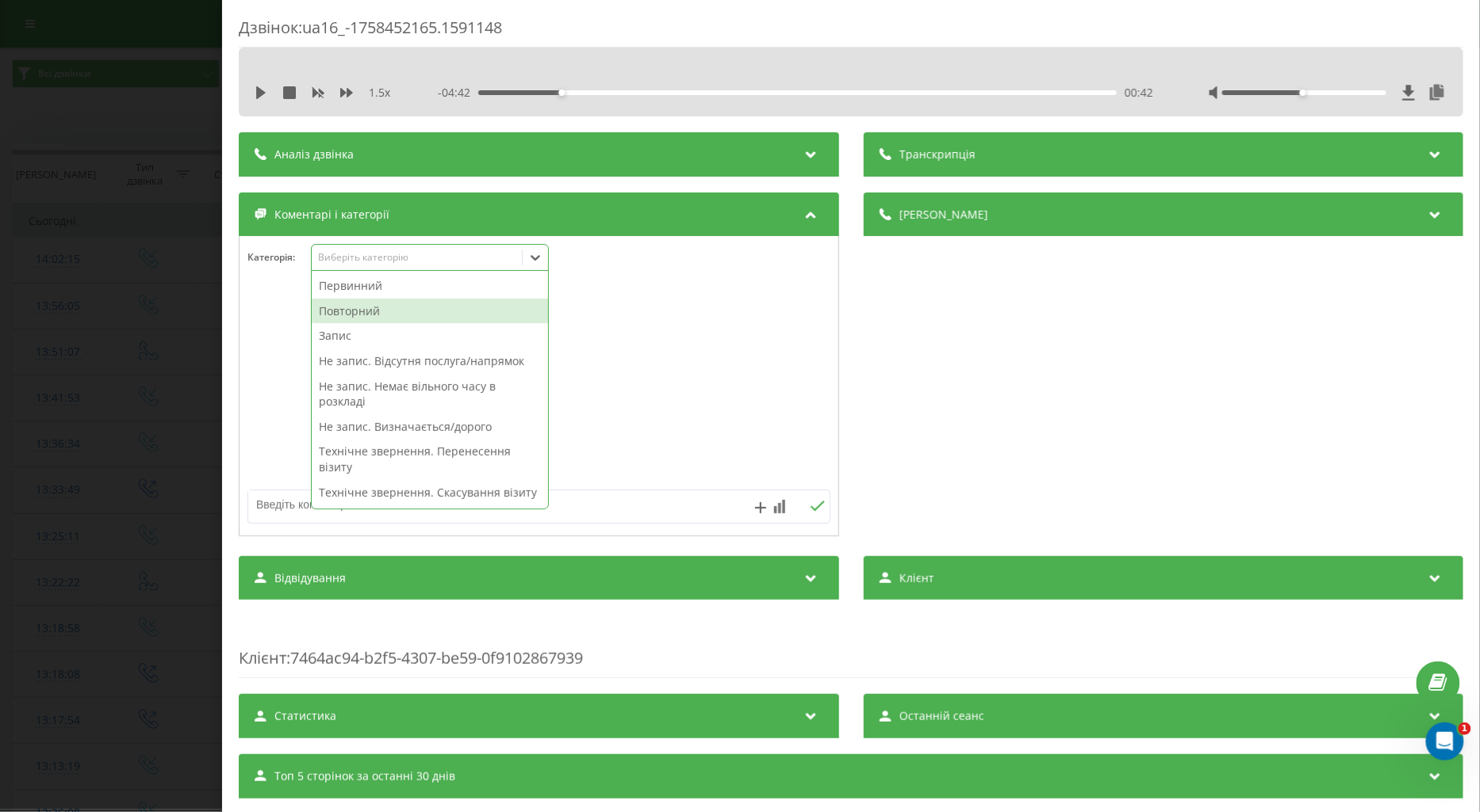
click at [335, 310] on div "Повторний" at bounding box center [430, 311] width 237 height 26
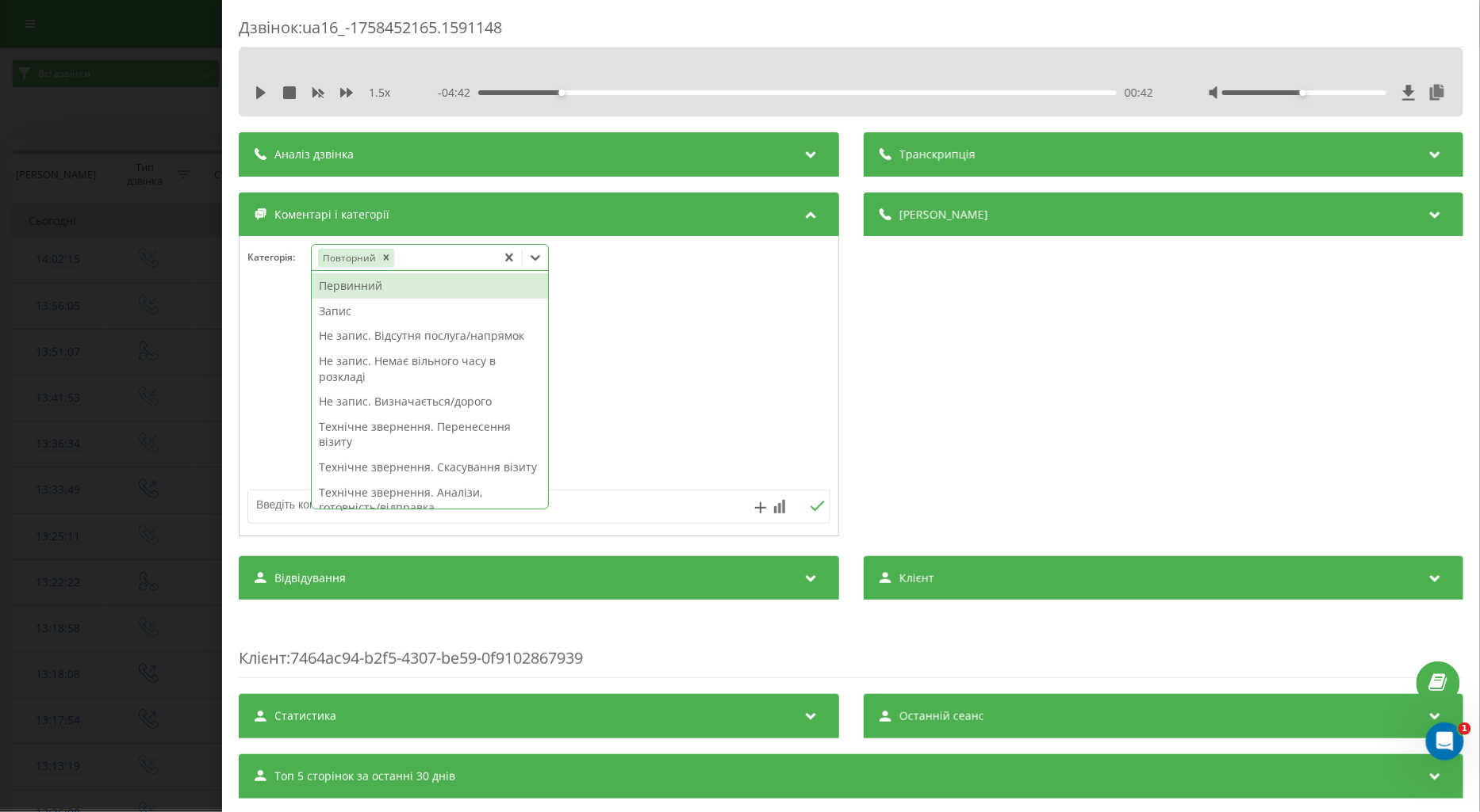
click at [288, 511] on textarea at bounding box center [480, 505] width 464 height 29
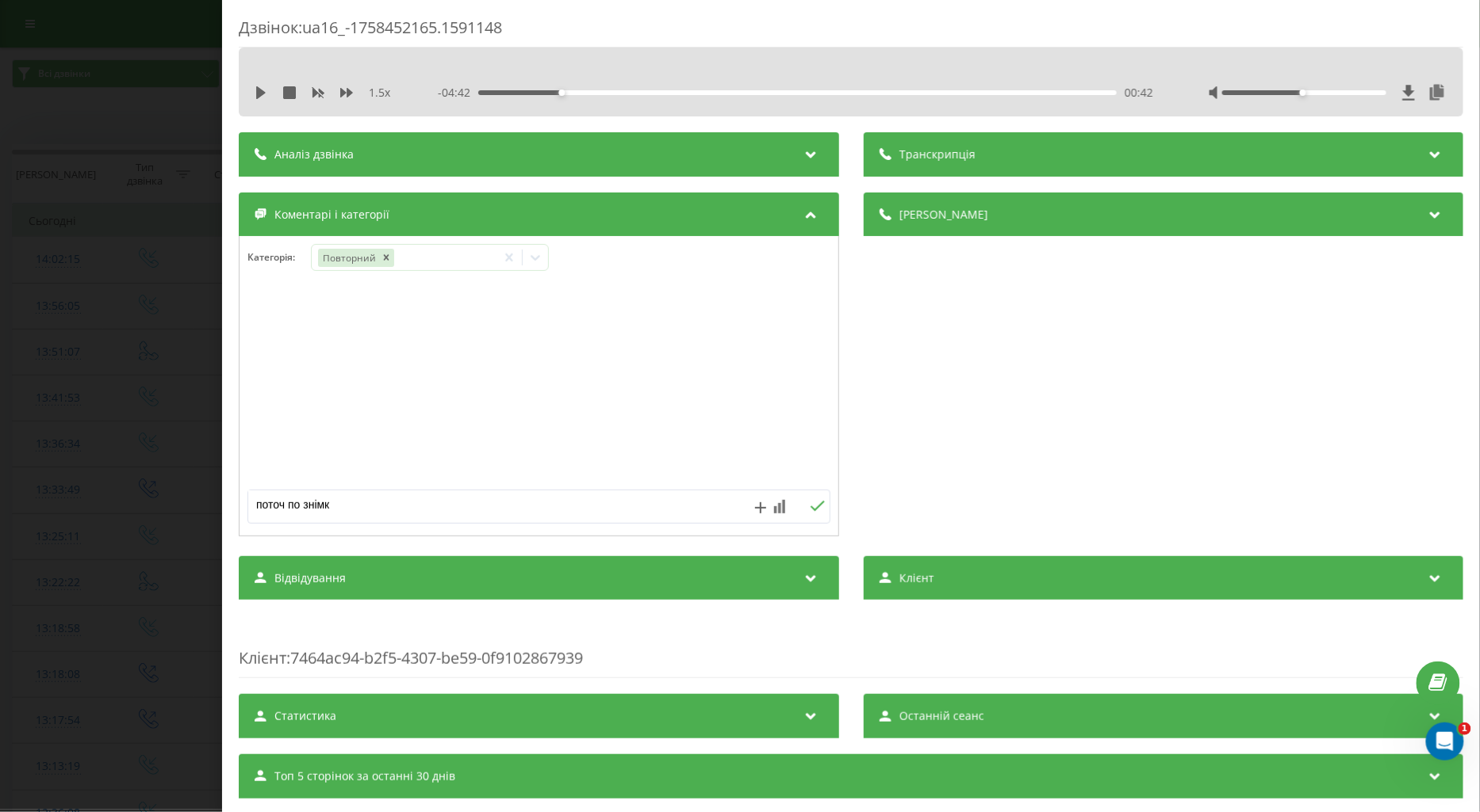
type textarea "поточ по знімку"
click at [810, 511] on icon at bounding box center [816, 506] width 15 height 11
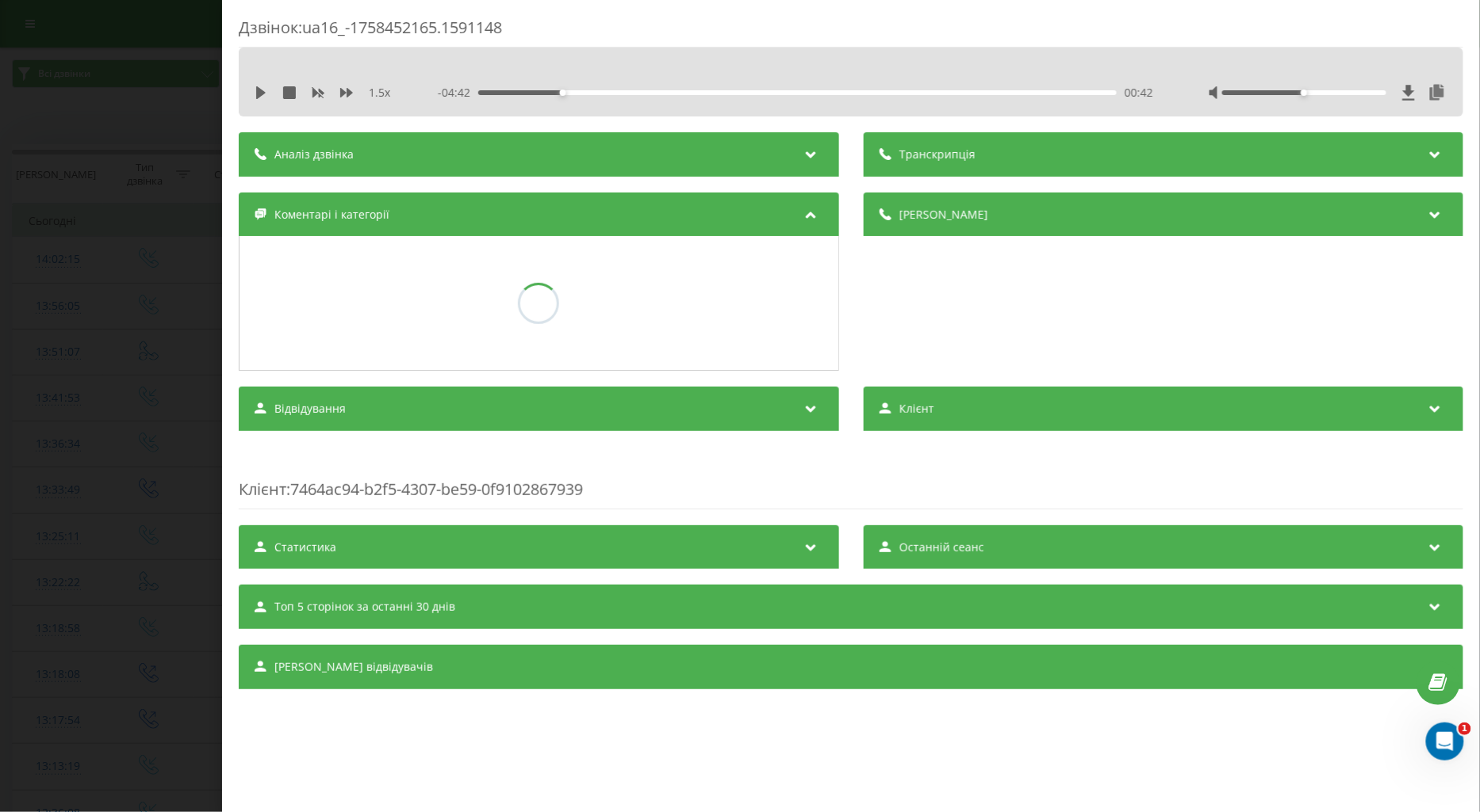
click at [163, 362] on div "Дзвінок : ua16_-1758452165.1591148 1.5 x - 04:42 00:42 00:42 Транскрипція Для A…" at bounding box center [740, 406] width 1480 height 812
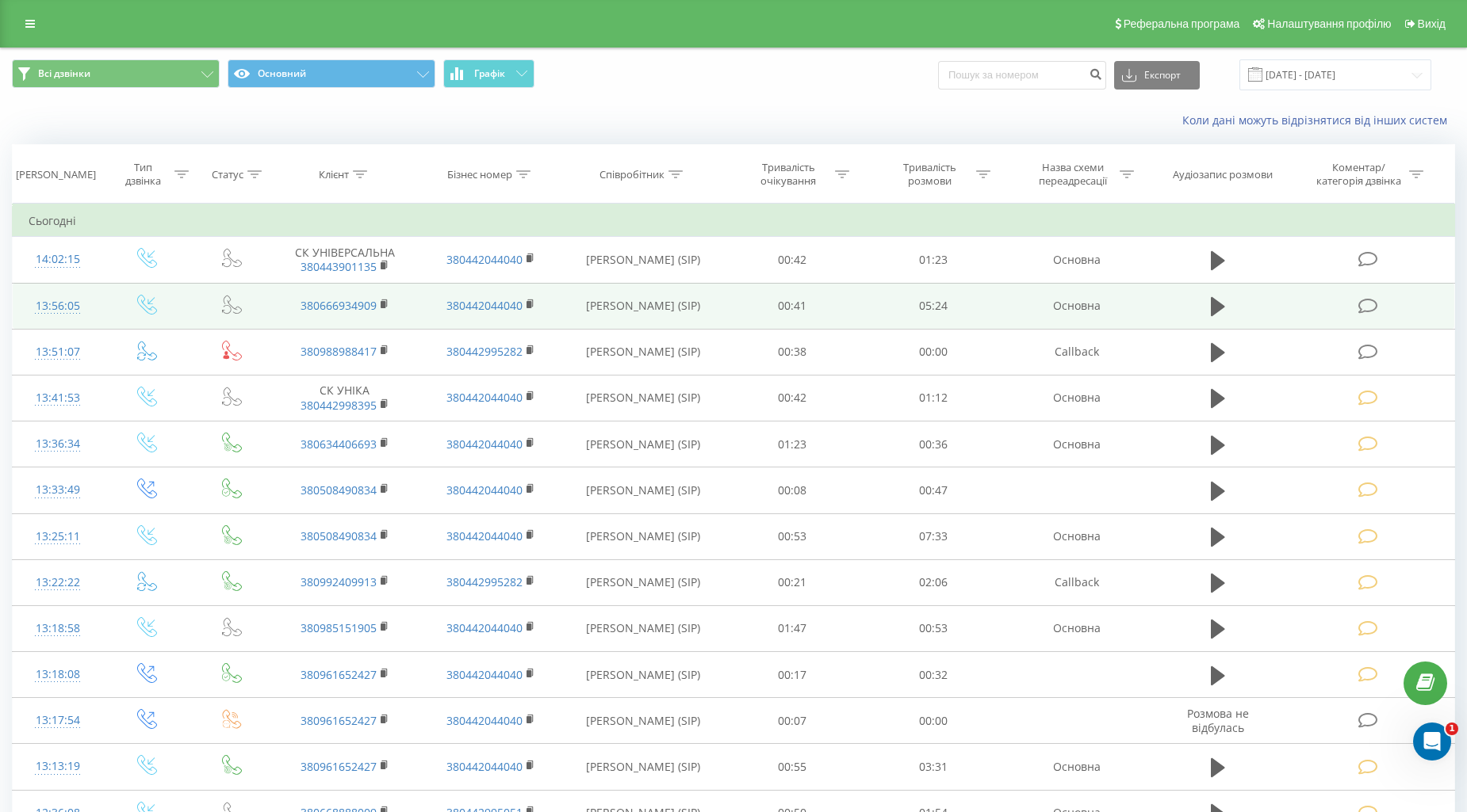
click at [1357, 303] on td at bounding box center [1368, 305] width 169 height 46
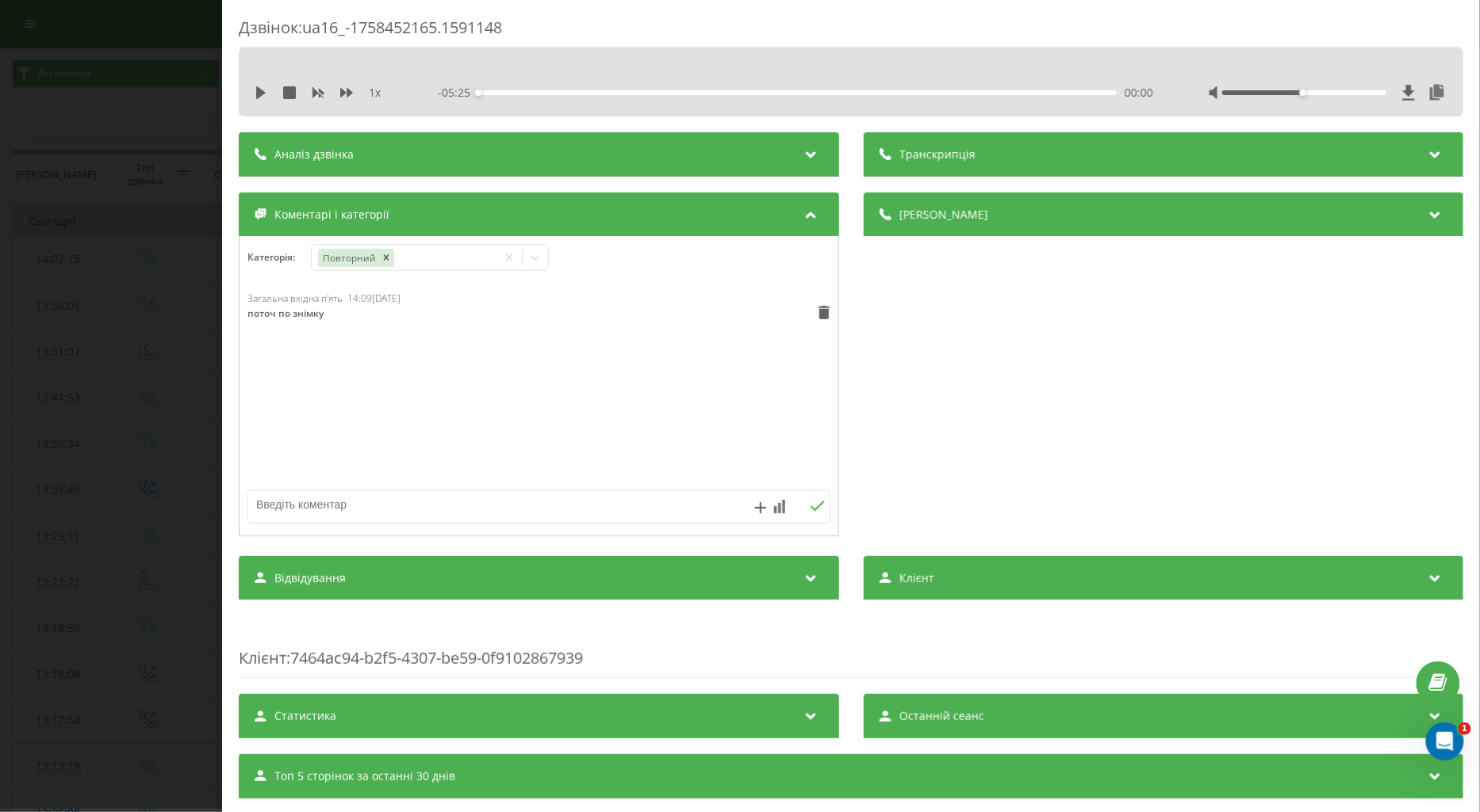
click at [138, 251] on div "Дзвінок : ua16_-1758452165.1591148 1 x - 05:25 00:00 00:00 Транскрипція Для AI-…" at bounding box center [740, 406] width 1480 height 812
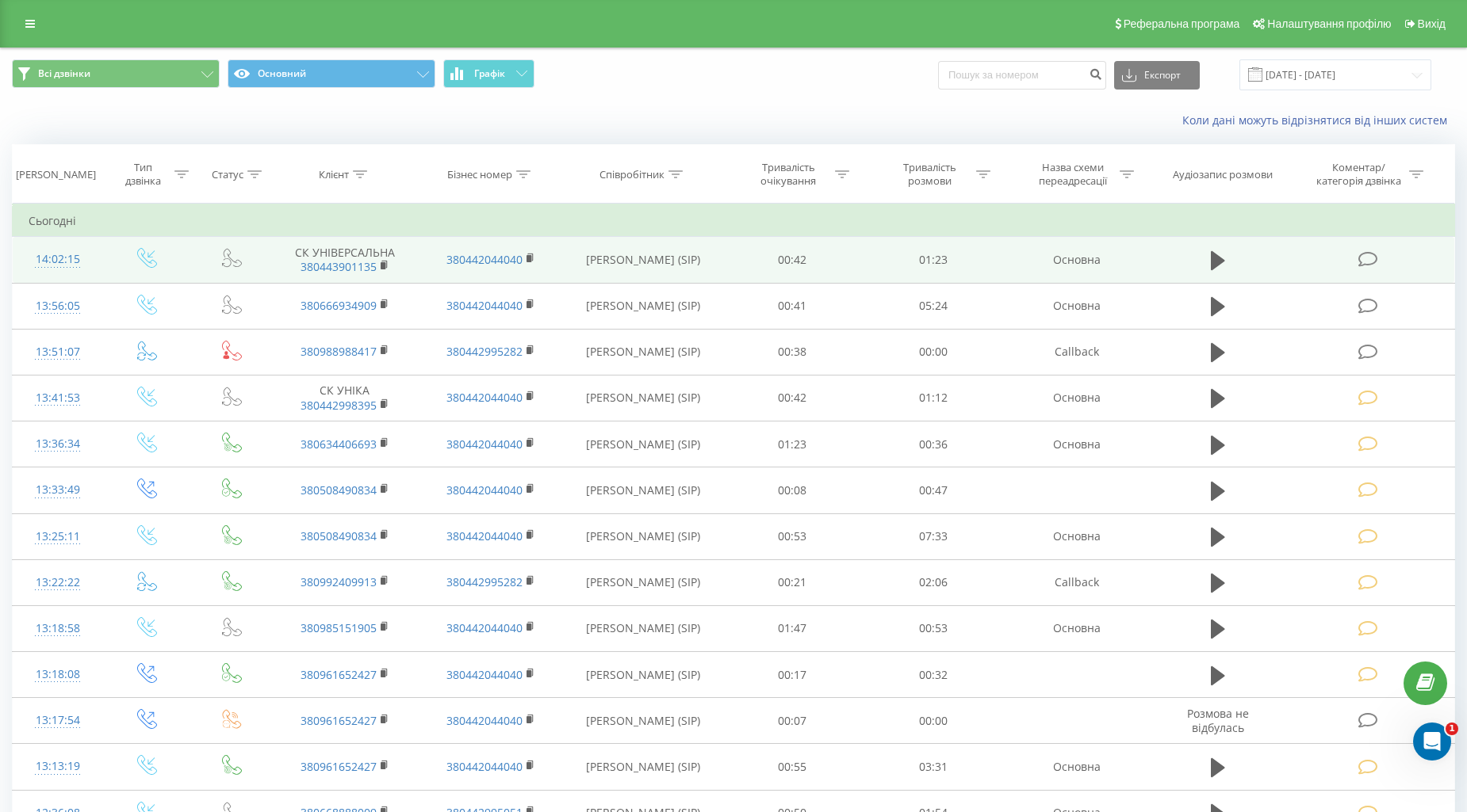
click at [1363, 263] on icon at bounding box center [1367, 259] width 20 height 17
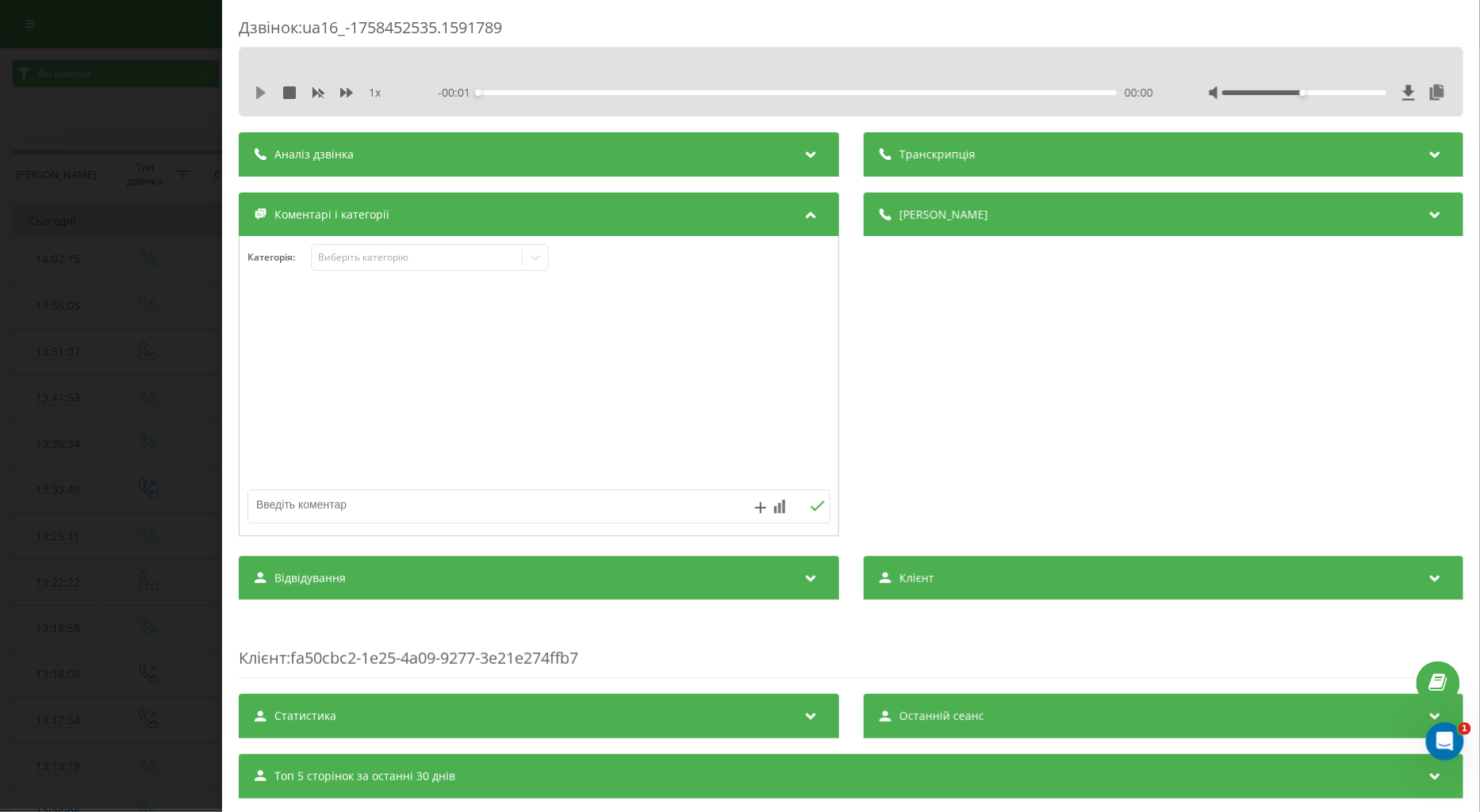
click at [259, 98] on icon at bounding box center [260, 93] width 13 height 13
click at [344, 98] on icon at bounding box center [346, 93] width 13 height 13
click at [373, 264] on div "Виберіть категорію" at bounding box center [416, 257] width 198 height 13
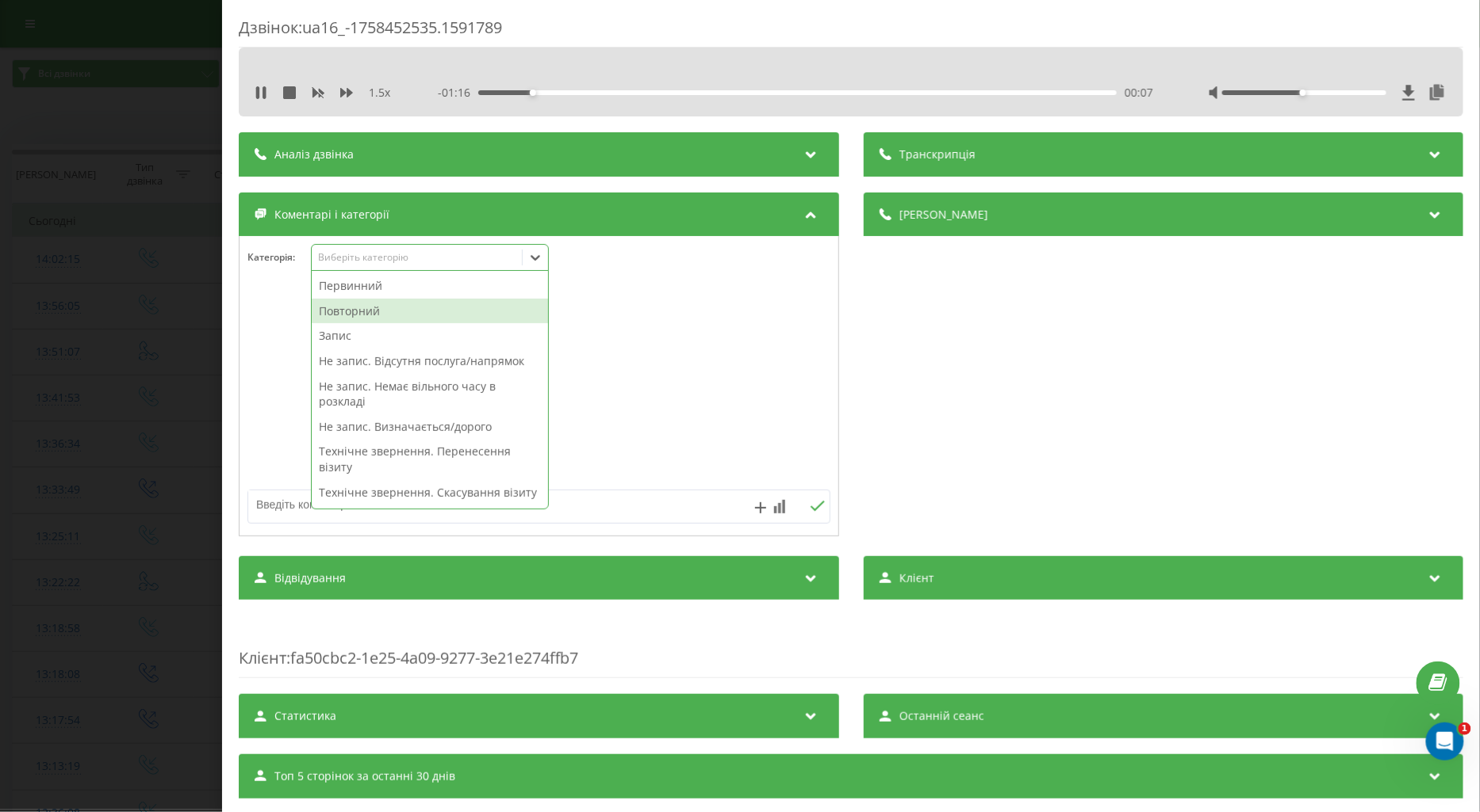
click at [362, 313] on div "Повторний" at bounding box center [430, 311] width 237 height 26
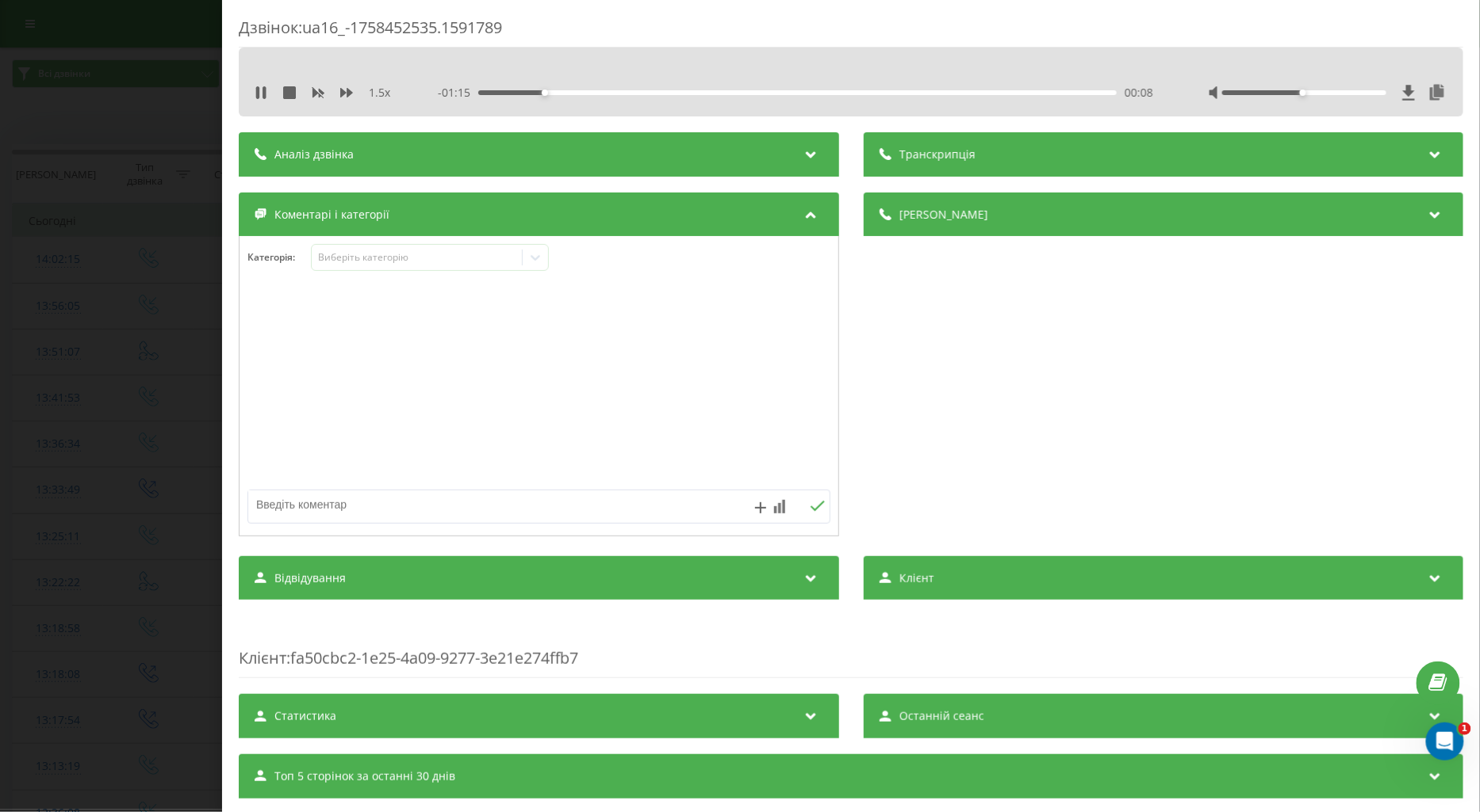
click at [254, 500] on textarea at bounding box center [480, 505] width 464 height 29
type textarea "поточ по візиту"
click at [810, 510] on icon at bounding box center [816, 506] width 14 height 10
click at [109, 417] on div "Дзвінок : ua16_-1758452535.1591789 1.5 x - 00:56 00:27 00:27 Транскрипція Для A…" at bounding box center [740, 406] width 1480 height 812
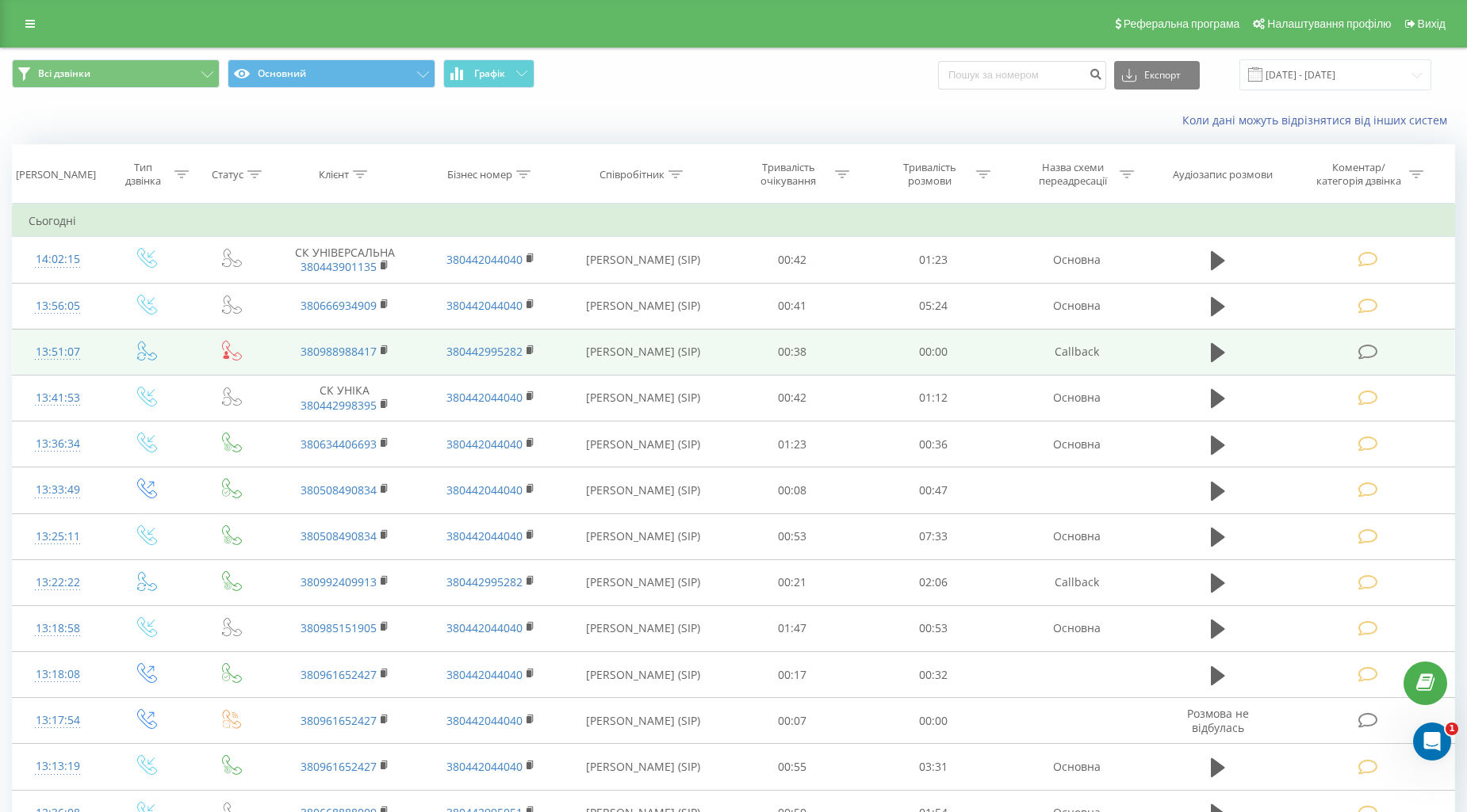
click at [1362, 350] on icon at bounding box center [1367, 352] width 20 height 17
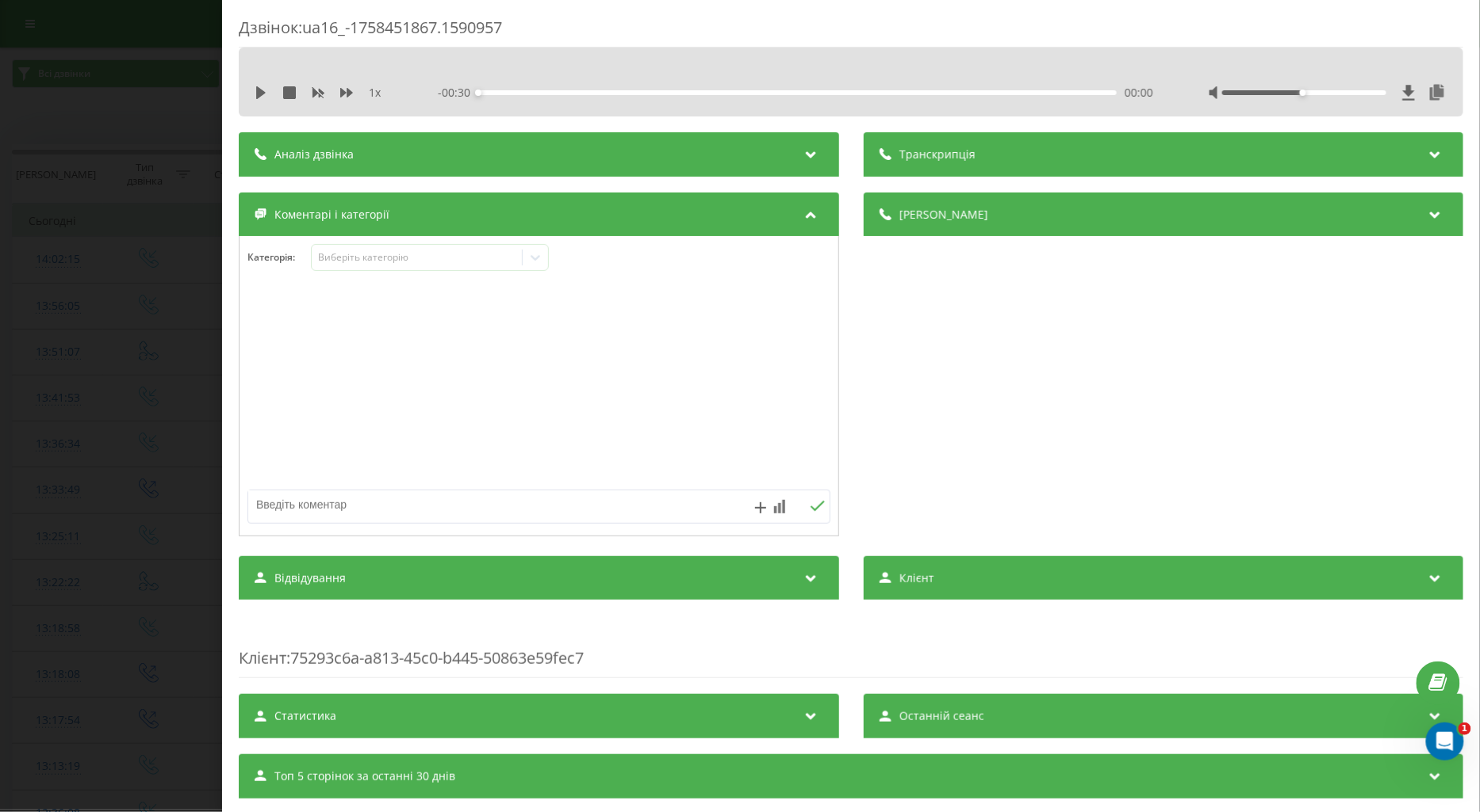
click at [259, 91] on icon at bounding box center [261, 93] width 10 height 13
click at [342, 91] on icon at bounding box center [346, 93] width 13 height 10
click at [273, 509] on textarea at bounding box center [480, 505] width 464 height 29
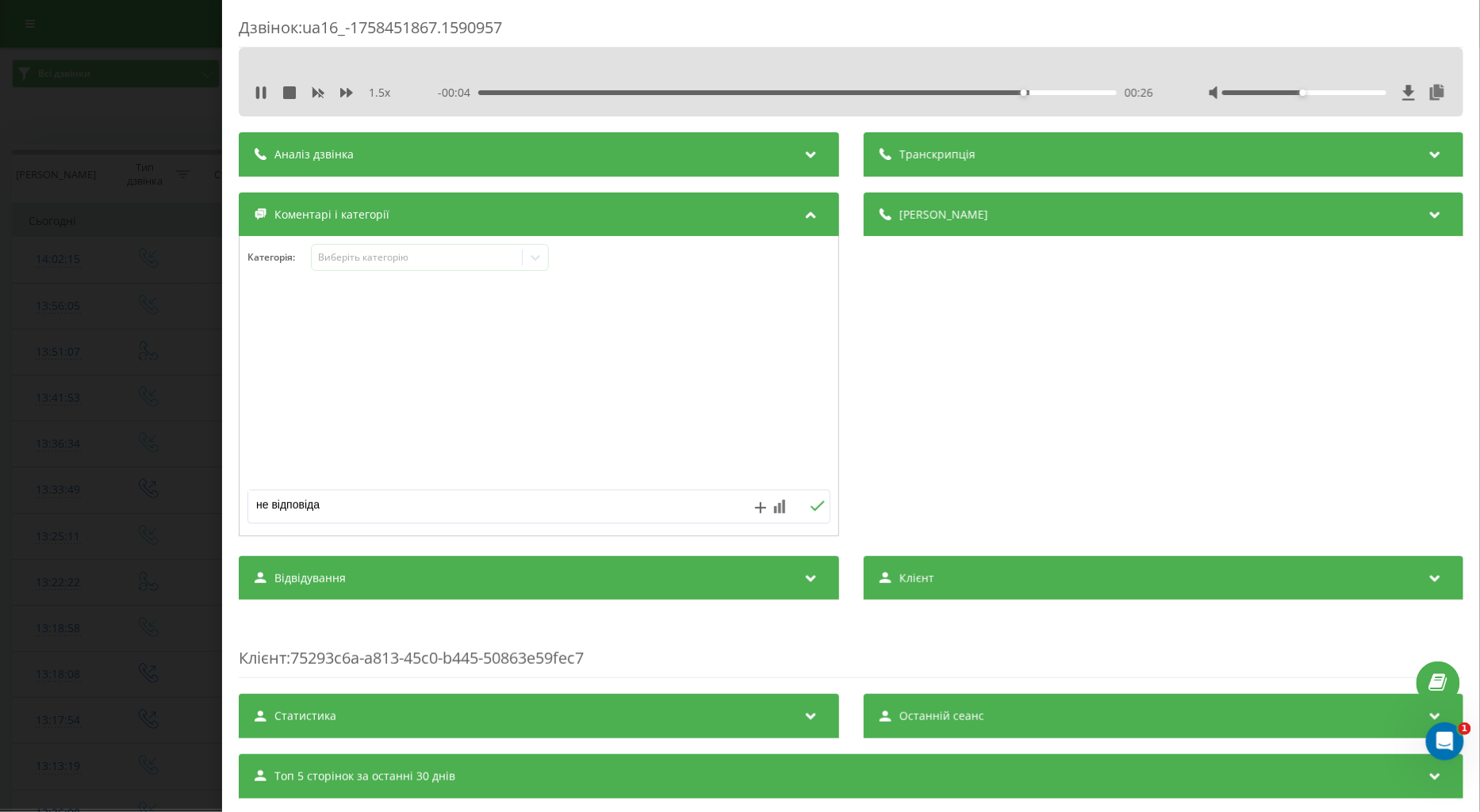
type textarea "не відповідає"
click at [810, 511] on icon at bounding box center [816, 506] width 15 height 11
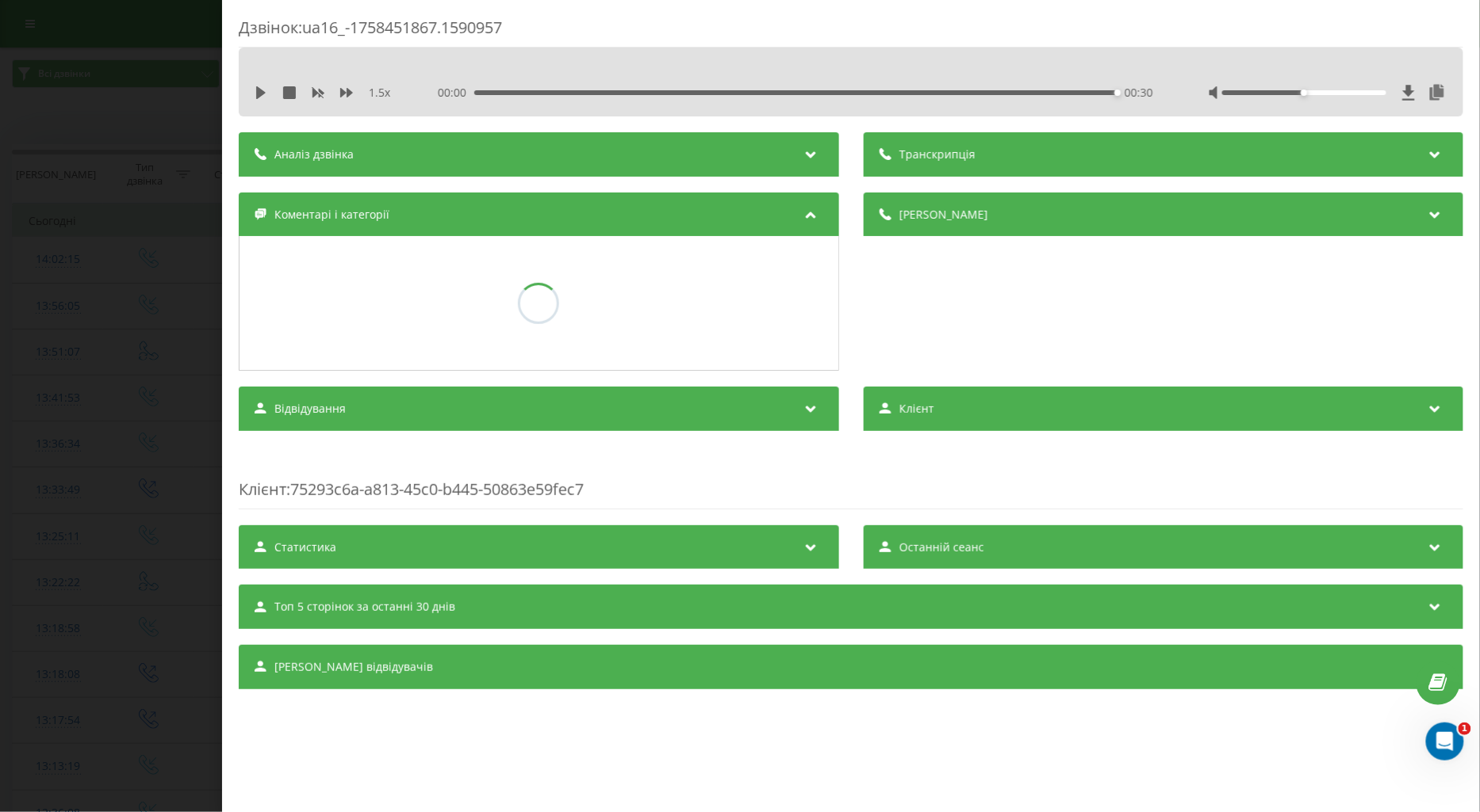
click at [140, 457] on div "Дзвінок : ua16_-1758451867.1590957 1.5 x 00:00 00:30 00:30 Транскрипція Для AI-…" at bounding box center [740, 406] width 1480 height 812
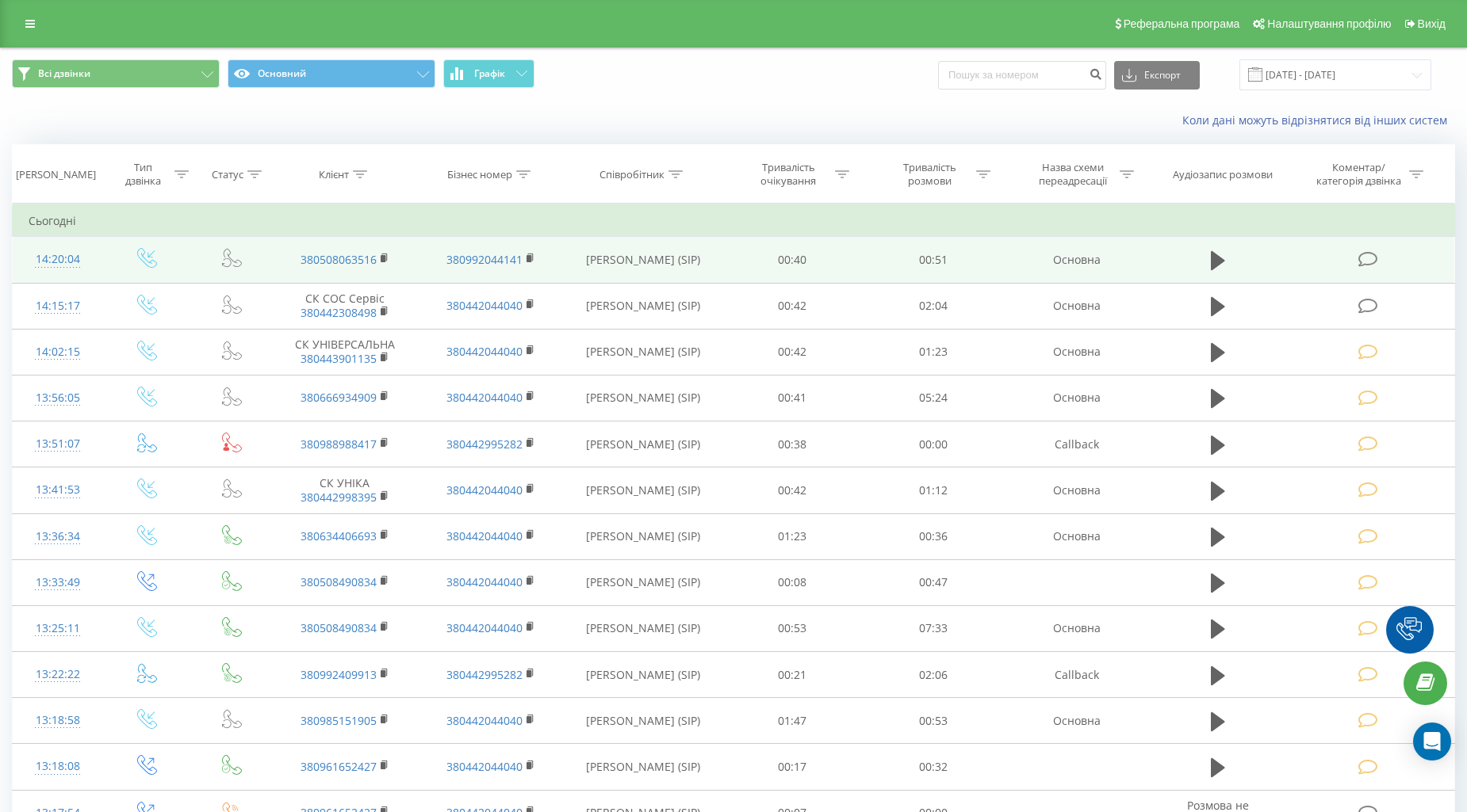
click at [1368, 263] on icon at bounding box center [1367, 259] width 20 height 17
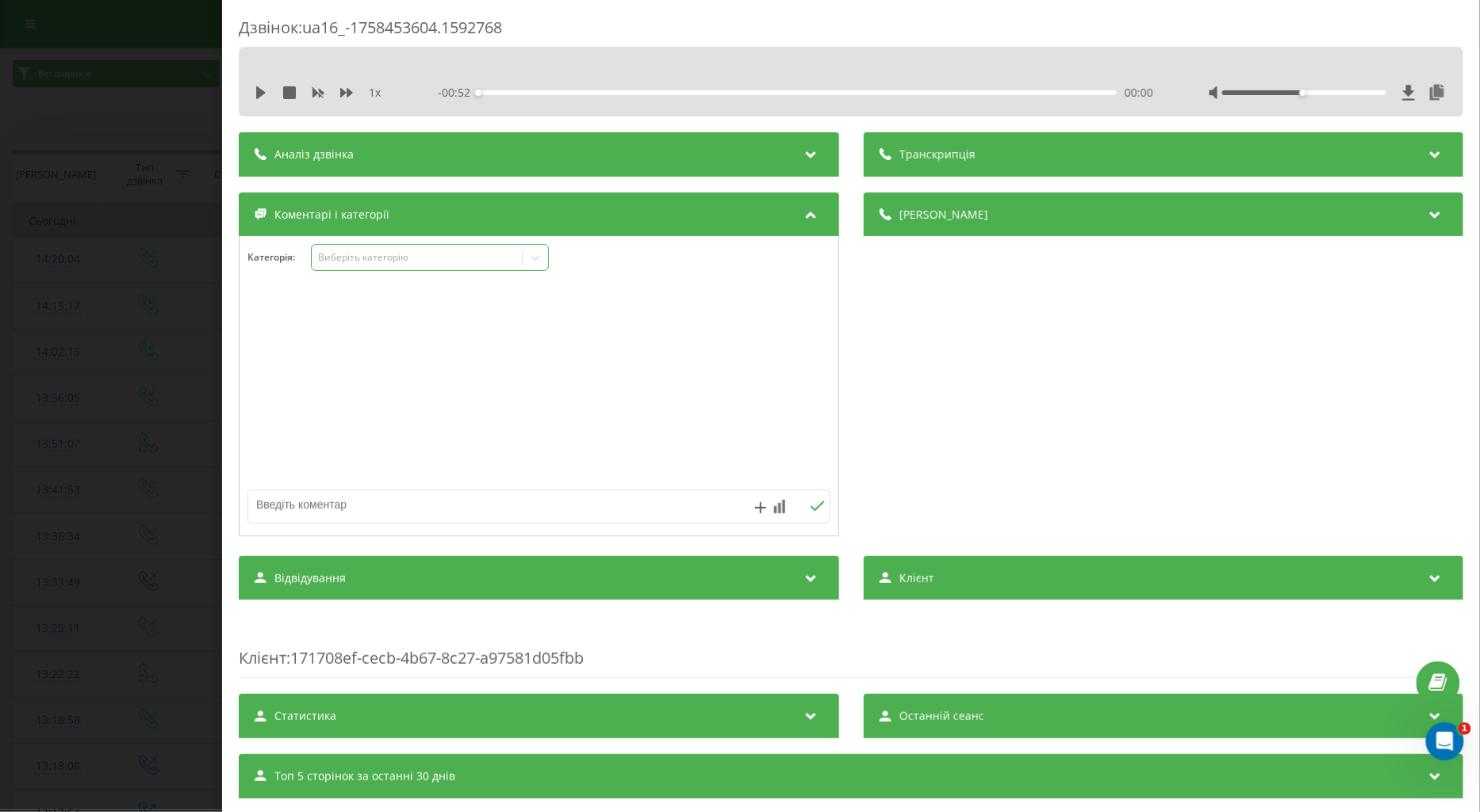
click at [434, 261] on div "Виберіть категорію" at bounding box center [416, 257] width 198 height 13
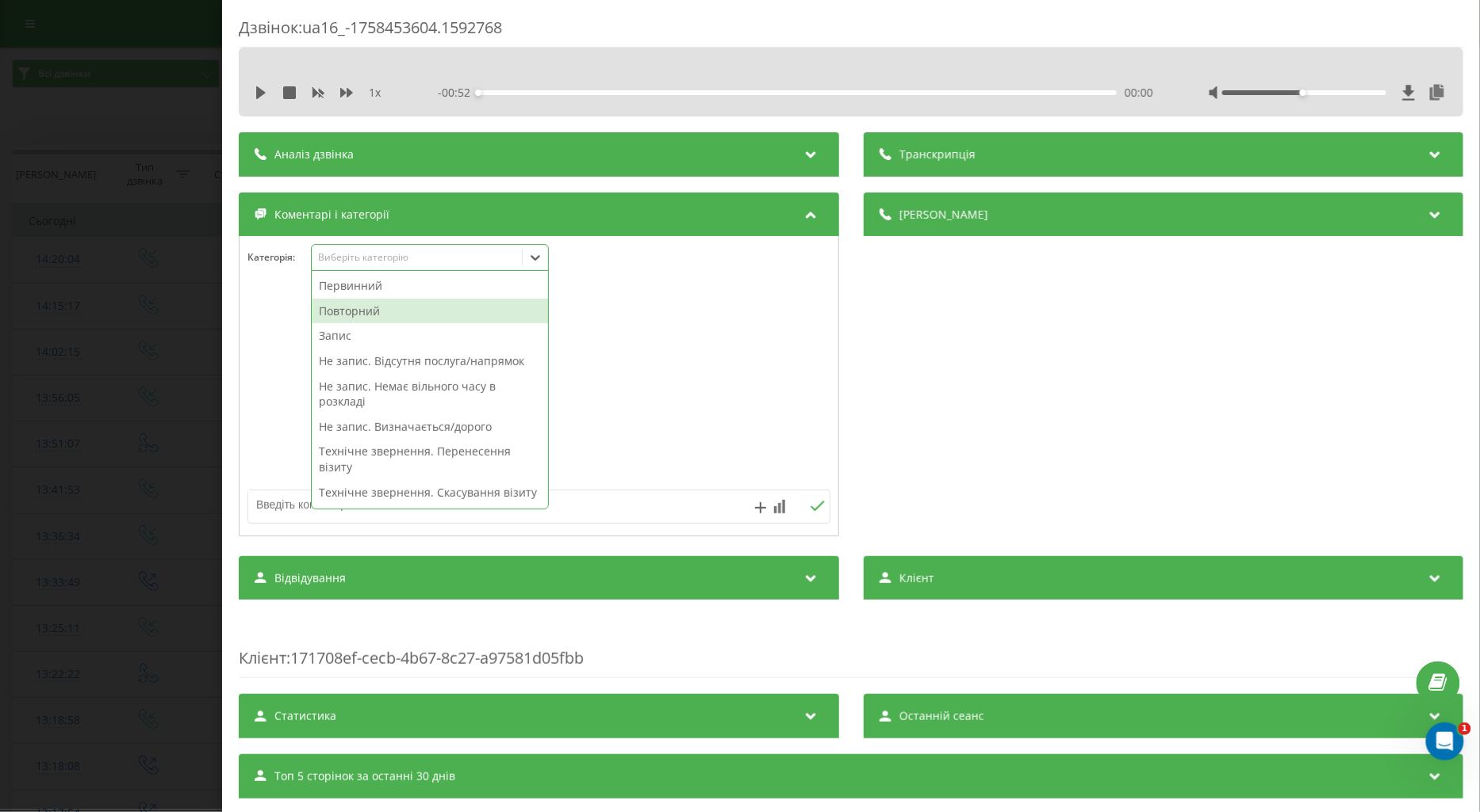
click at [399, 313] on div "Повторний" at bounding box center [430, 311] width 237 height 26
click at [281, 506] on textarea at bounding box center [480, 505] width 464 height 29
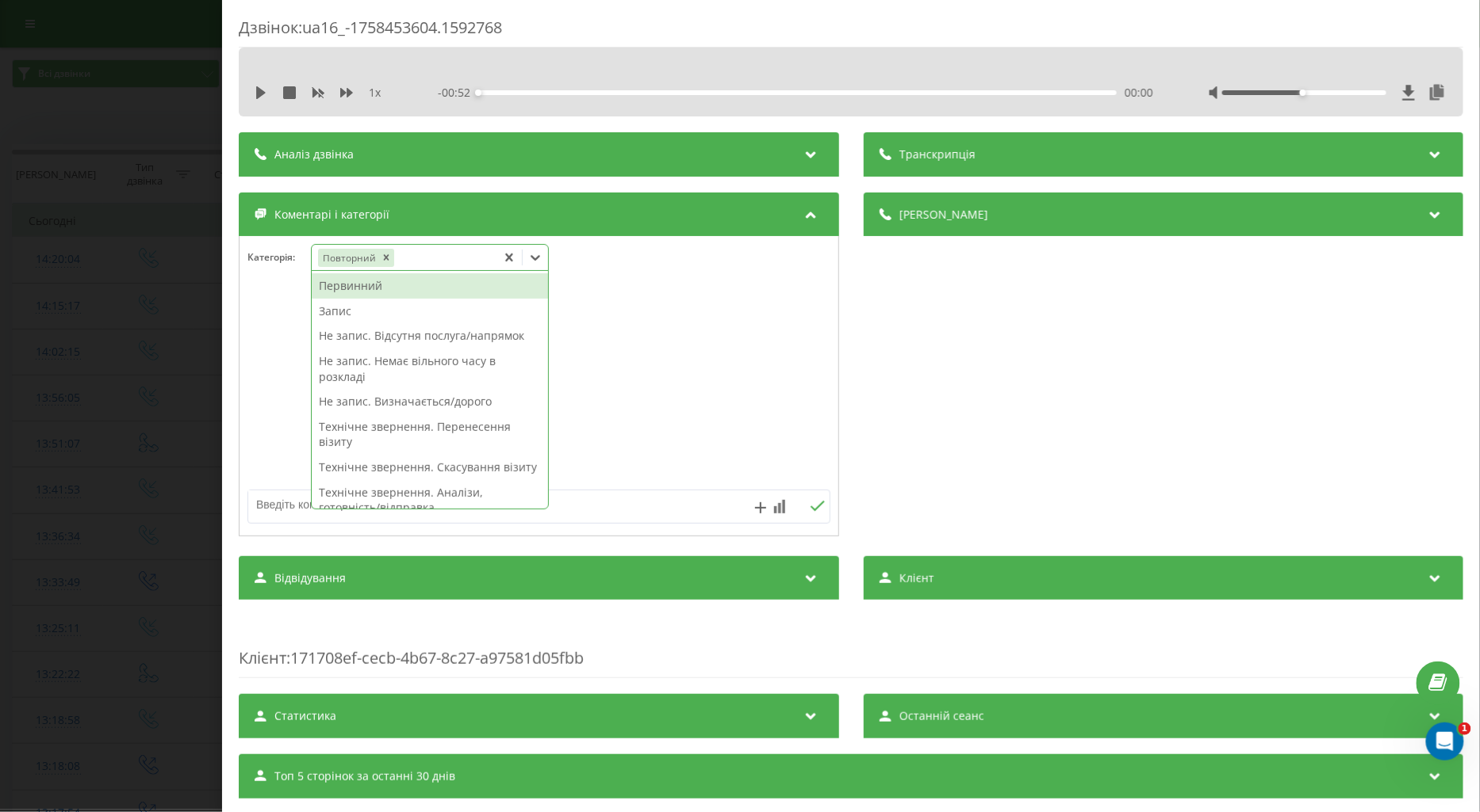
click at [443, 260] on div "Повторний" at bounding box center [403, 257] width 184 height 23
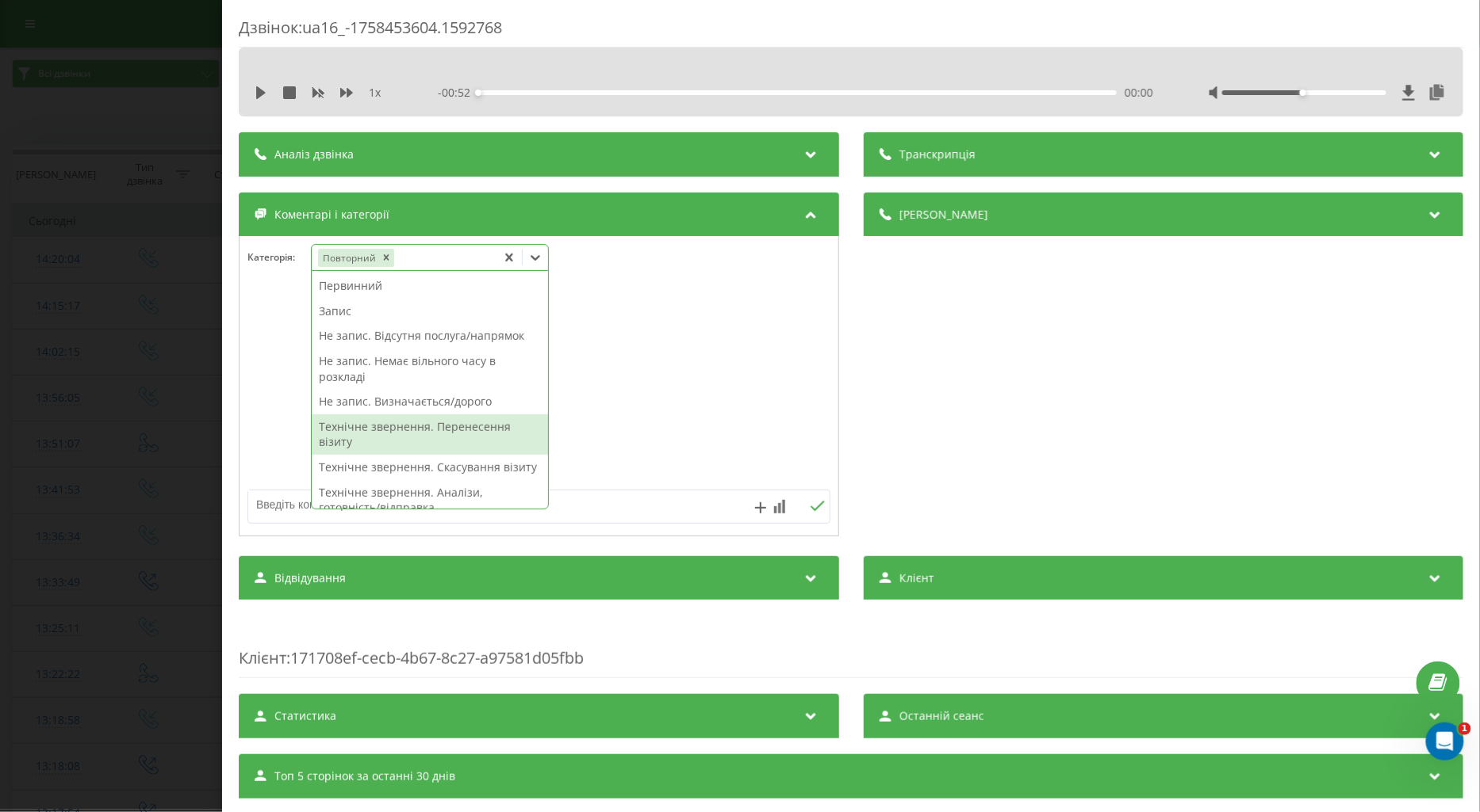
click at [273, 504] on textarea at bounding box center [480, 505] width 464 height 29
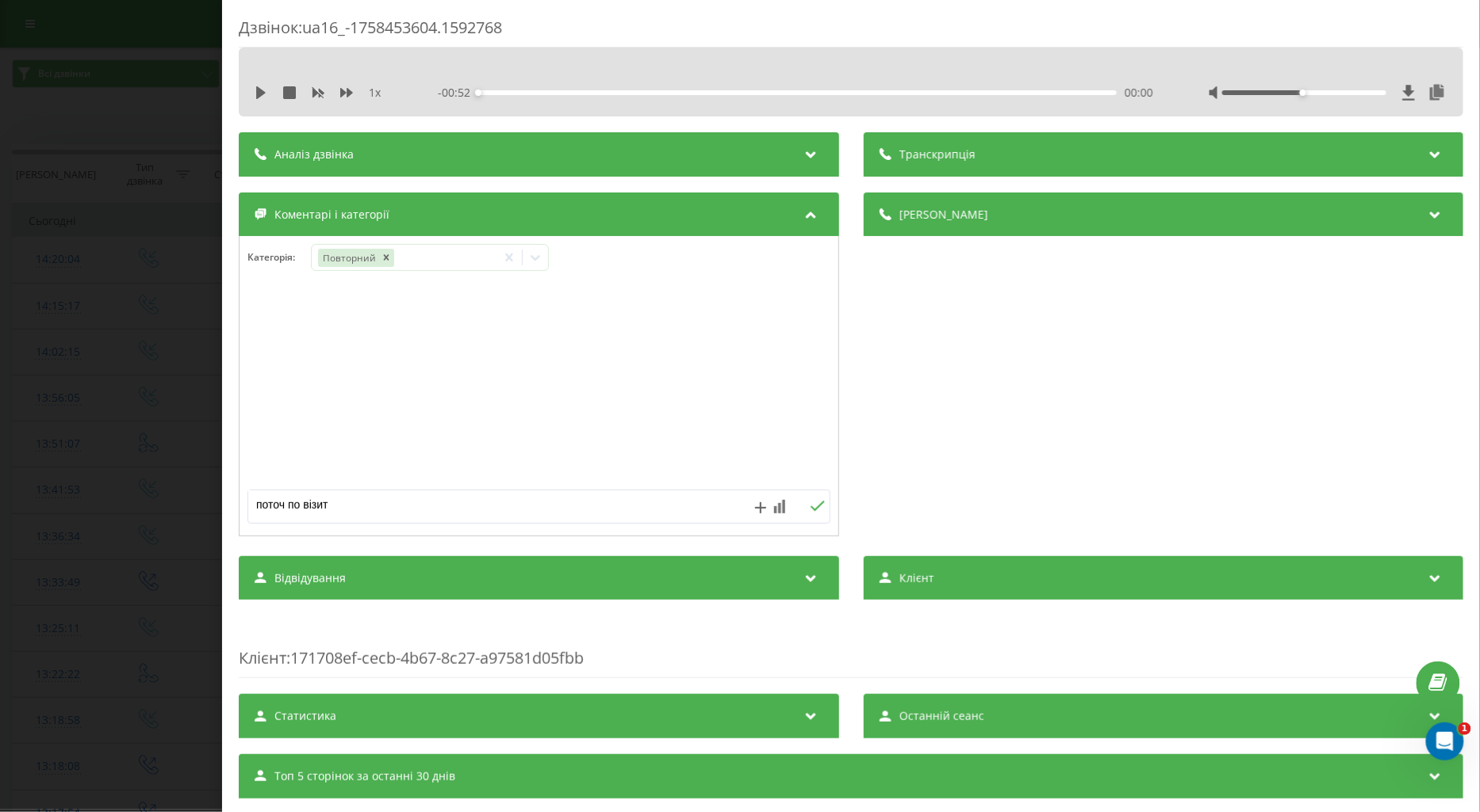
type textarea "поточ по візиту"
click at [805, 505] on button at bounding box center [816, 507] width 25 height 14
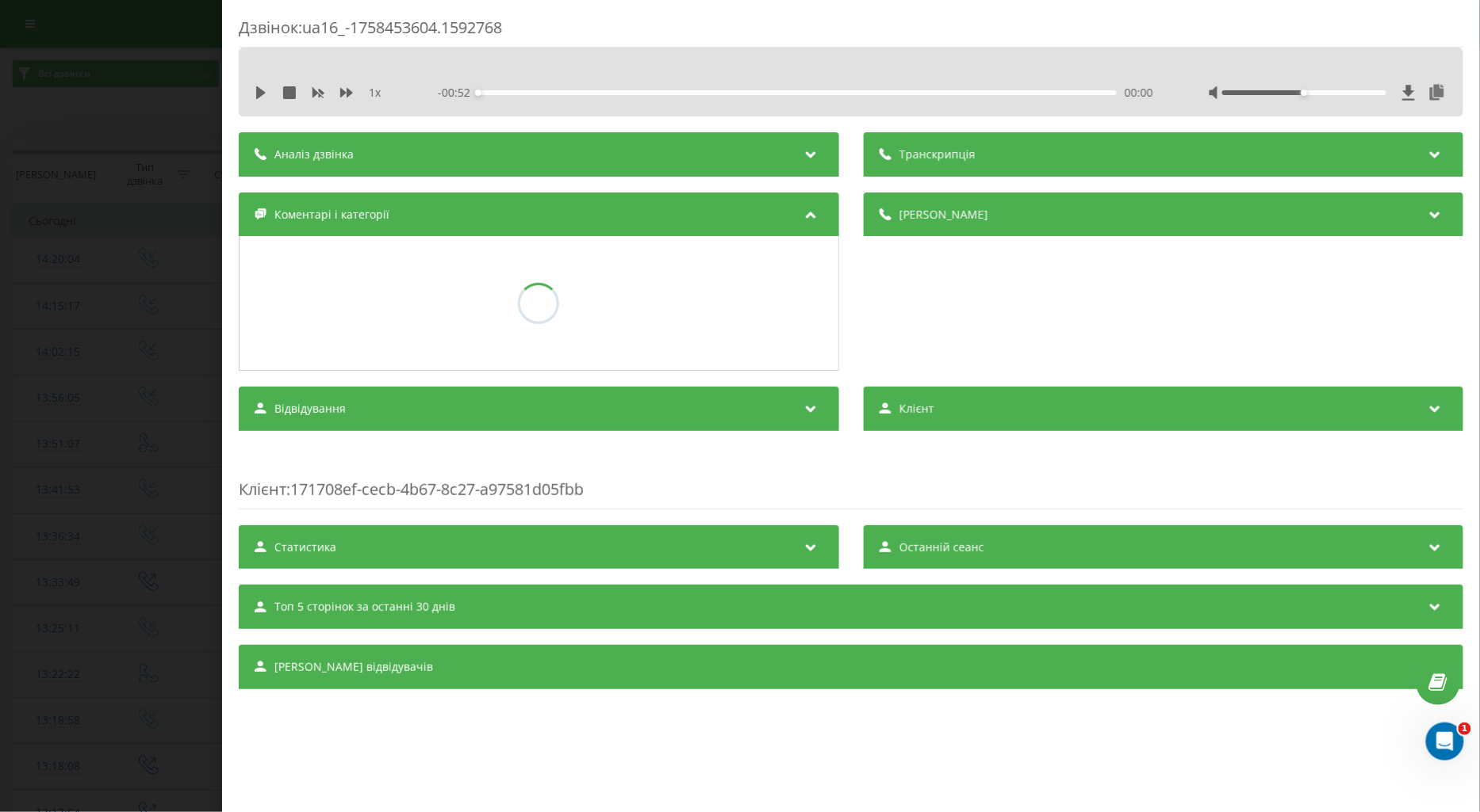
click at [136, 528] on div "Дзвінок : ua16_-1758453604.1592768 1 x - 00:52 00:00 00:00 Транскрипція Для AI-…" at bounding box center [740, 406] width 1480 height 812
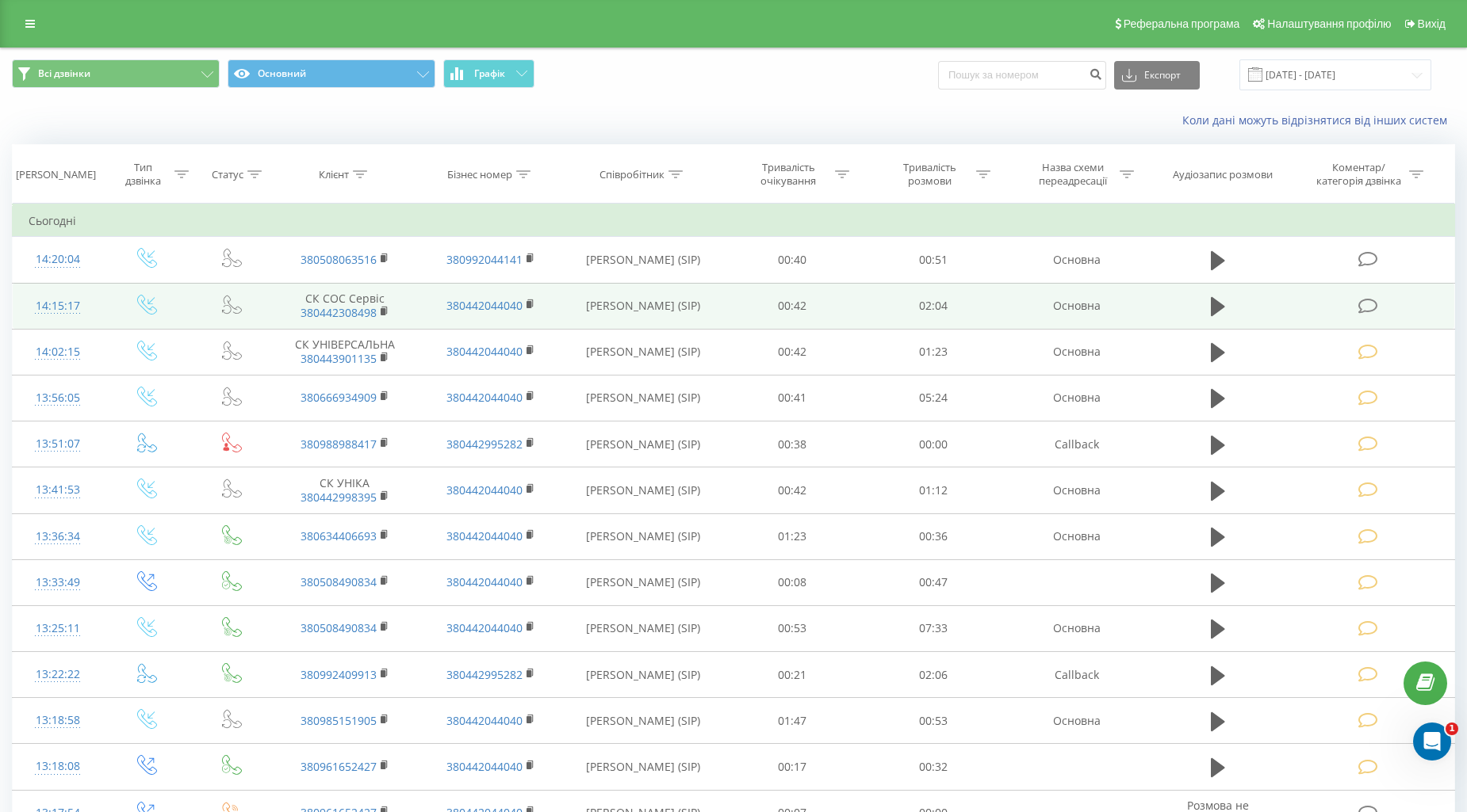
click at [1363, 310] on icon at bounding box center [1367, 305] width 20 height 17
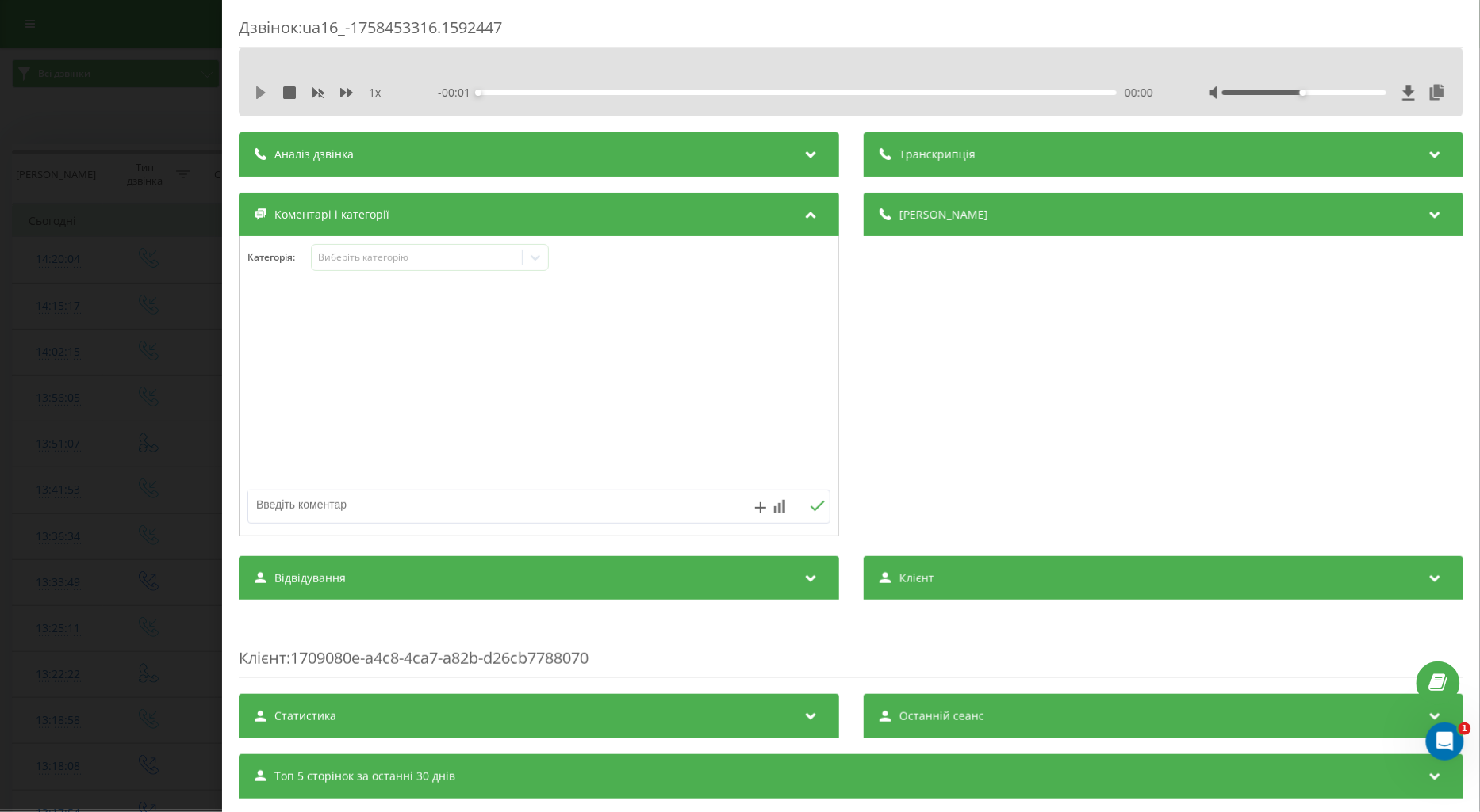
click at [261, 95] on icon at bounding box center [261, 93] width 10 height 13
click at [346, 92] on icon at bounding box center [346, 93] width 13 height 10
click at [370, 259] on div "Виберіть категорію" at bounding box center [416, 257] width 198 height 13
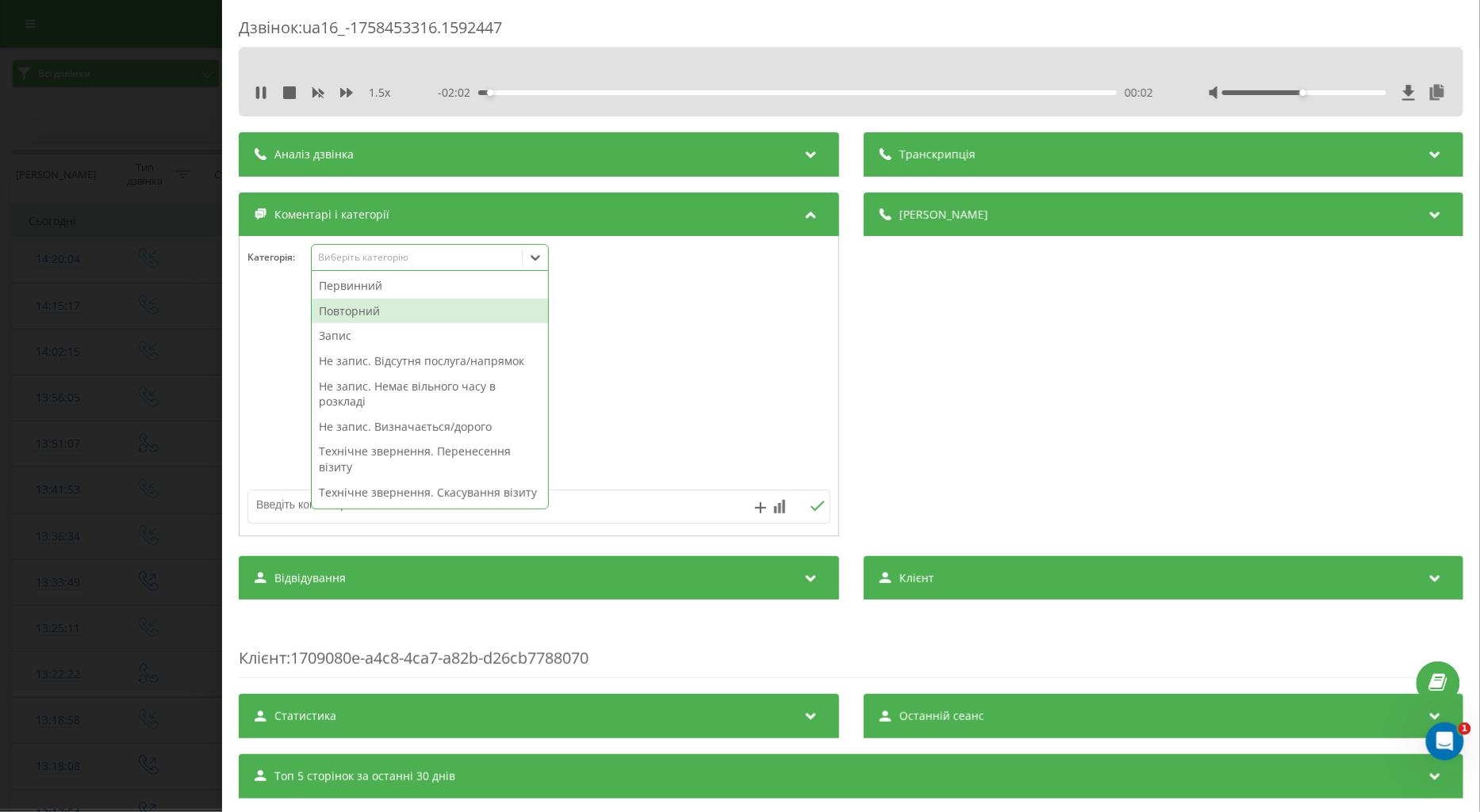
click at [354, 317] on div "Повторний" at bounding box center [430, 311] width 237 height 26
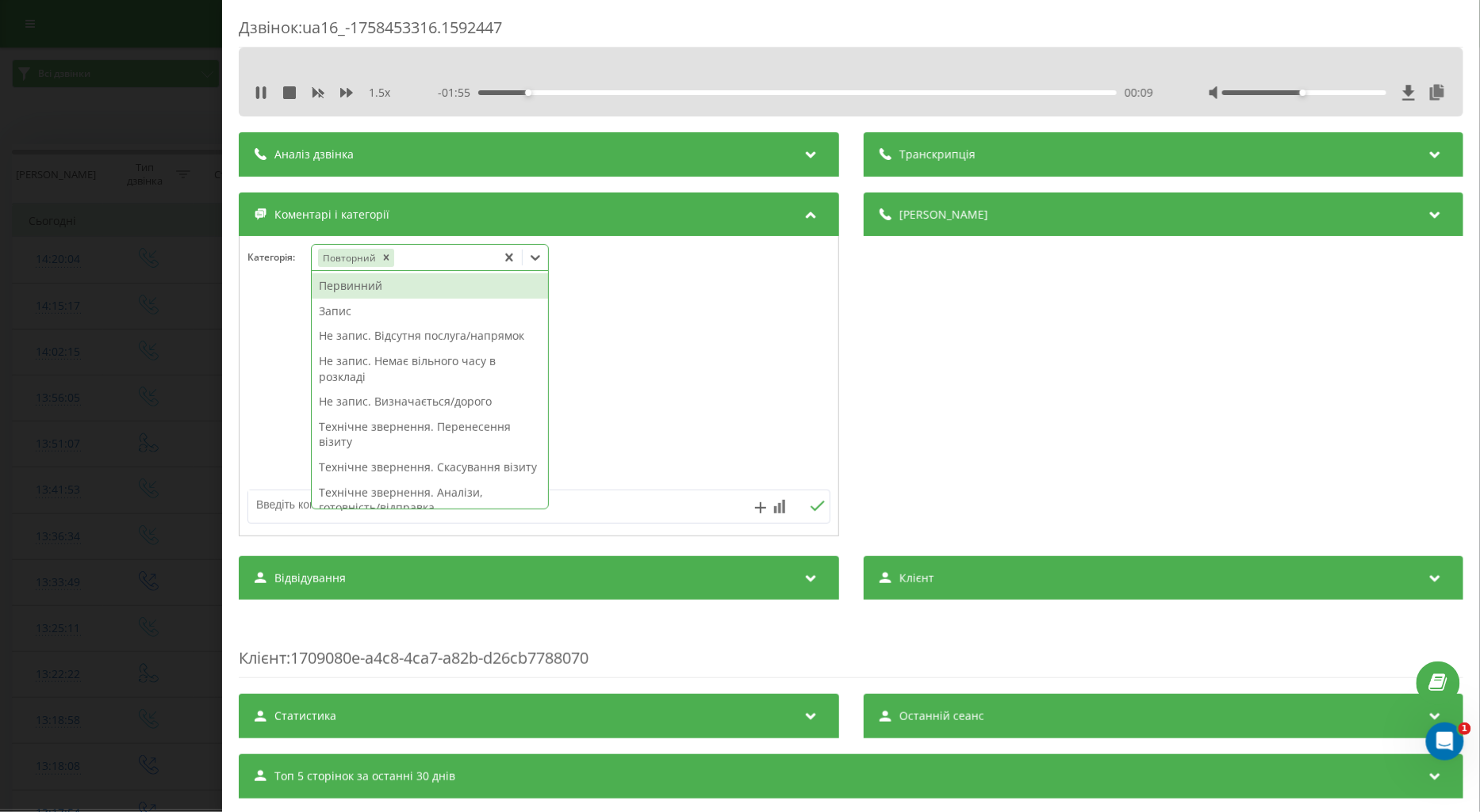
click at [350, 305] on div "Запис" at bounding box center [430, 311] width 237 height 26
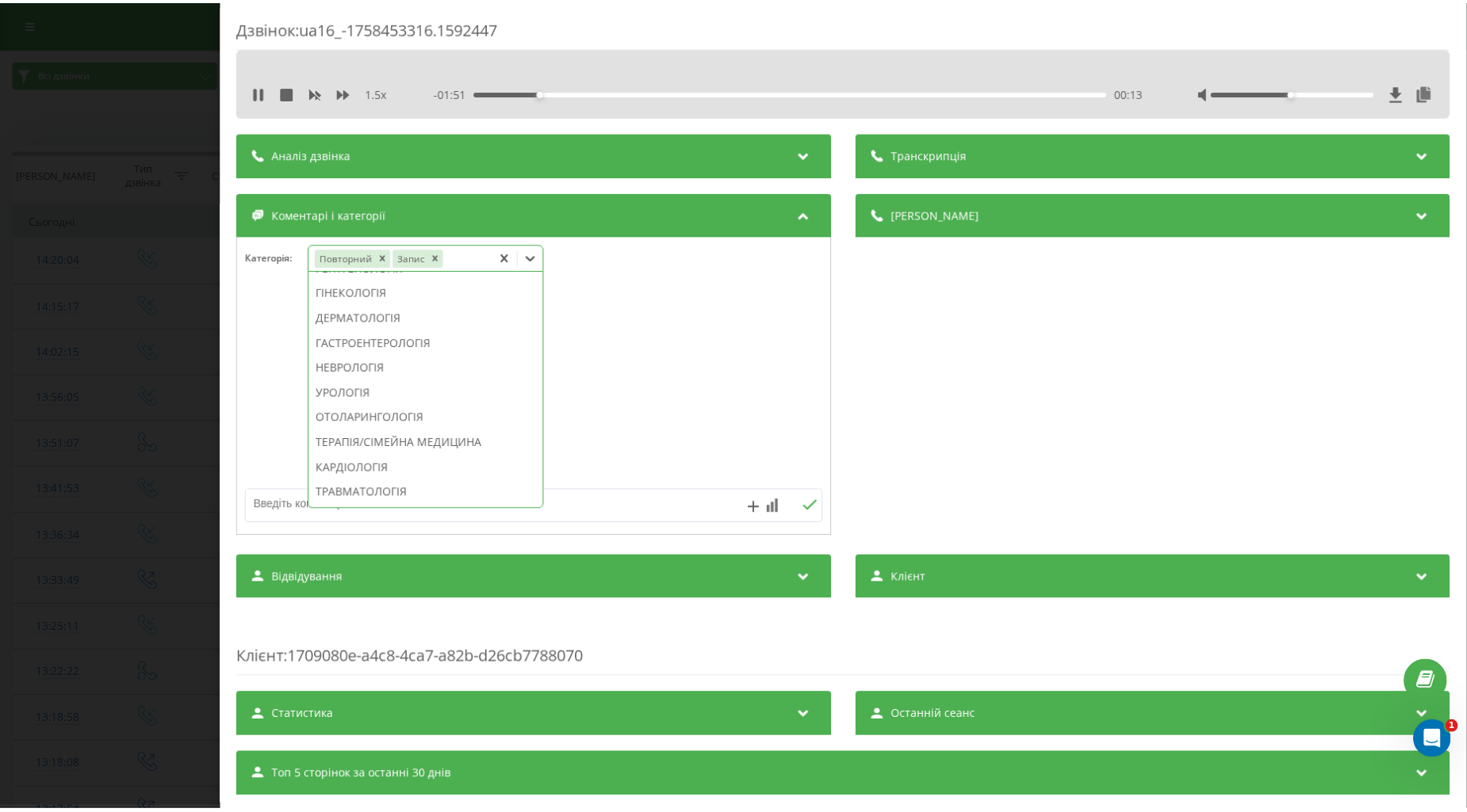
scroll to position [504, 0]
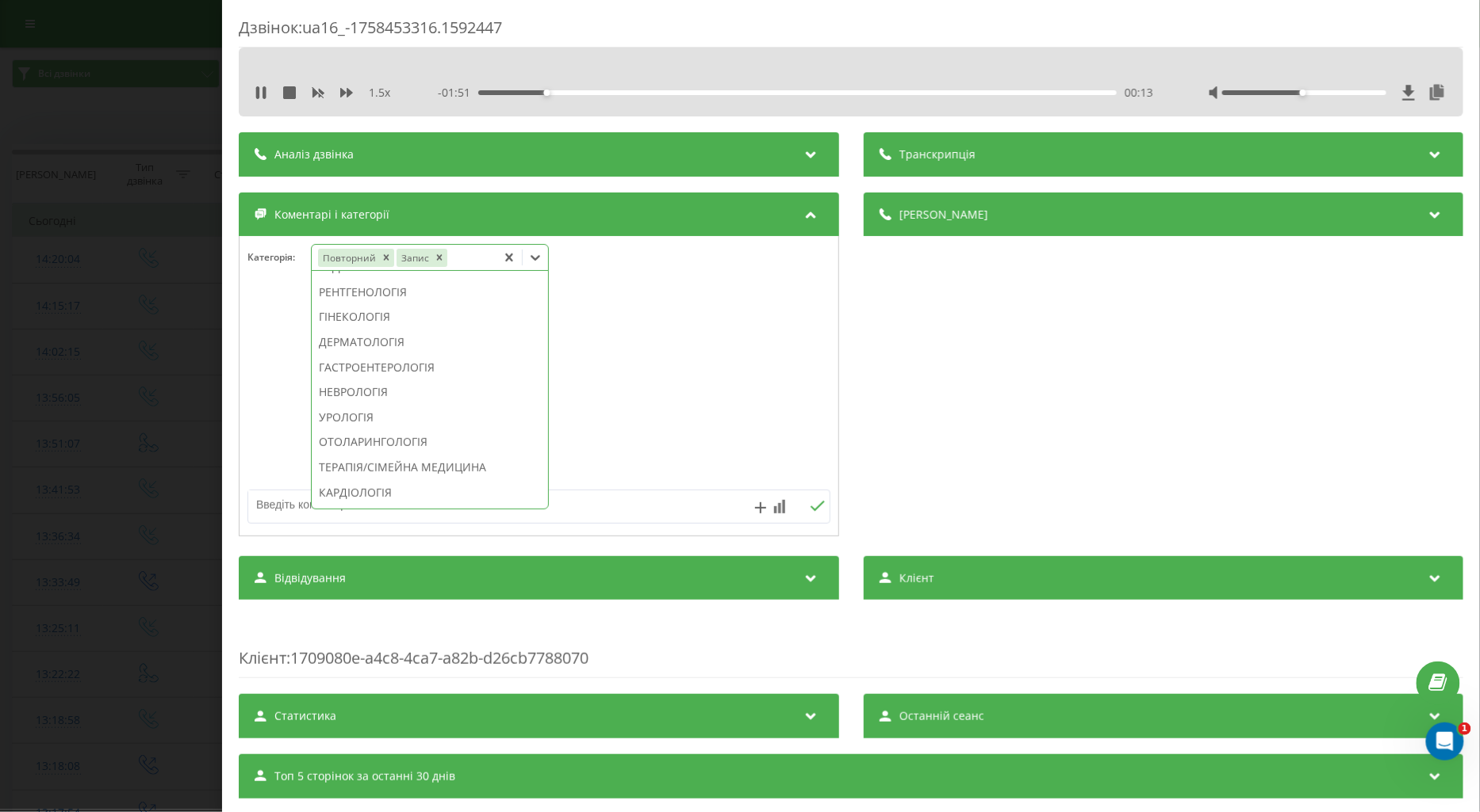
click at [393, 380] on div "ГАСТРОЕНТЕРОЛОГІЯ" at bounding box center [430, 368] width 237 height 26
click at [261, 402] on div at bounding box center [538, 386] width 599 height 190
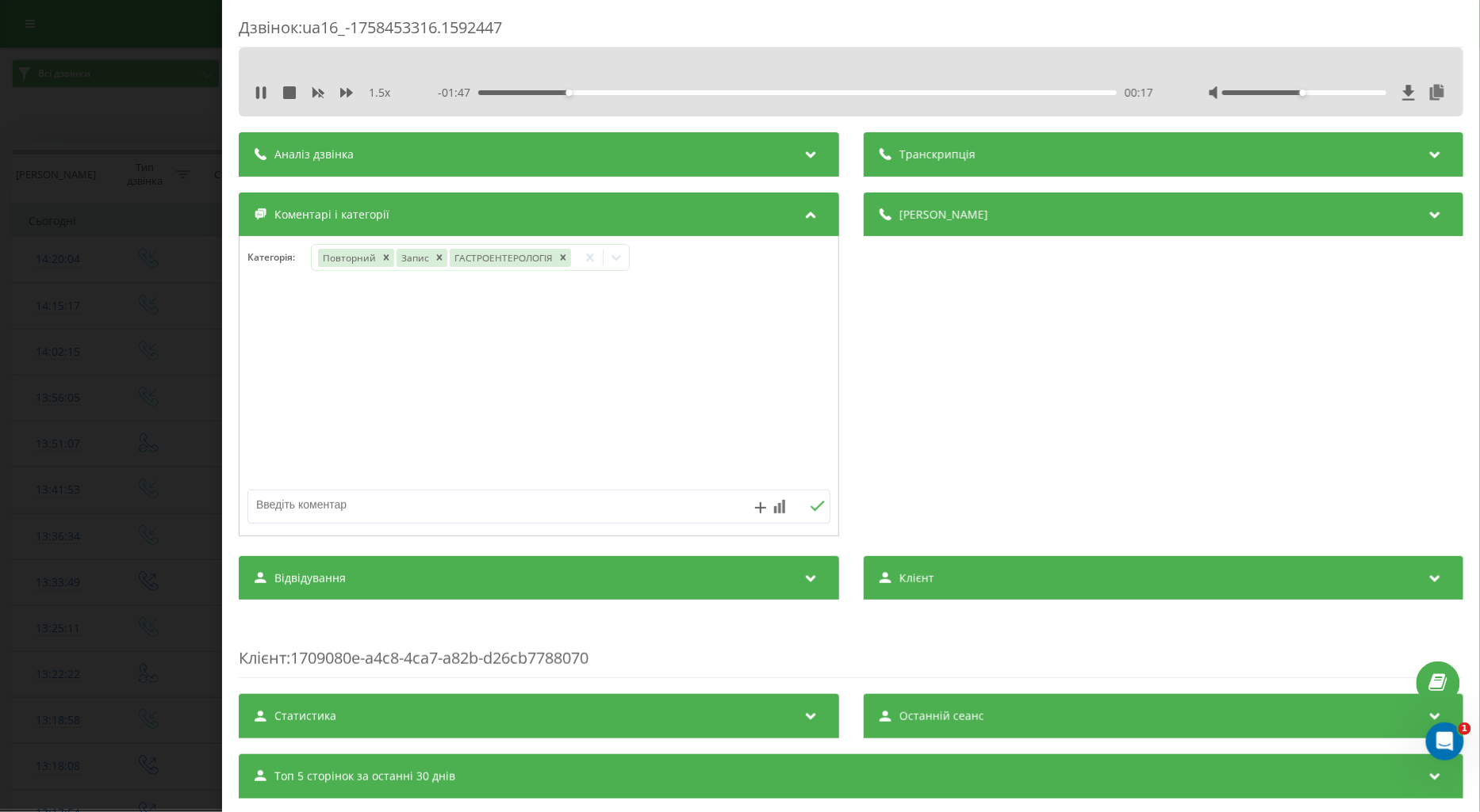
click at [99, 386] on div "Дзвінок : ua16_-1758453316.1592447 1.5 x - 01:47 00:17 00:17 Транскрипція Для A…" at bounding box center [740, 406] width 1480 height 812
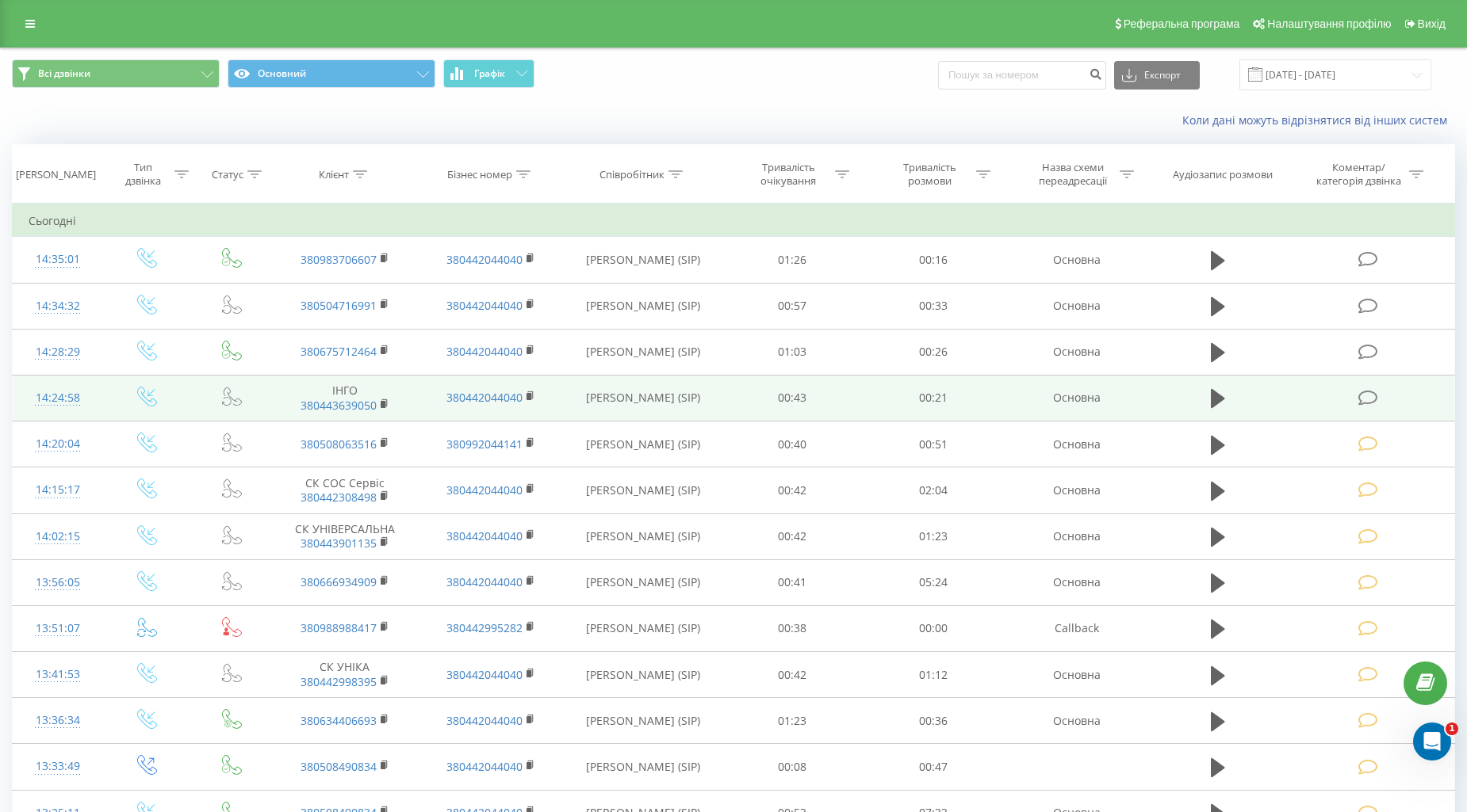
click at [1367, 398] on icon at bounding box center [1367, 398] width 20 height 17
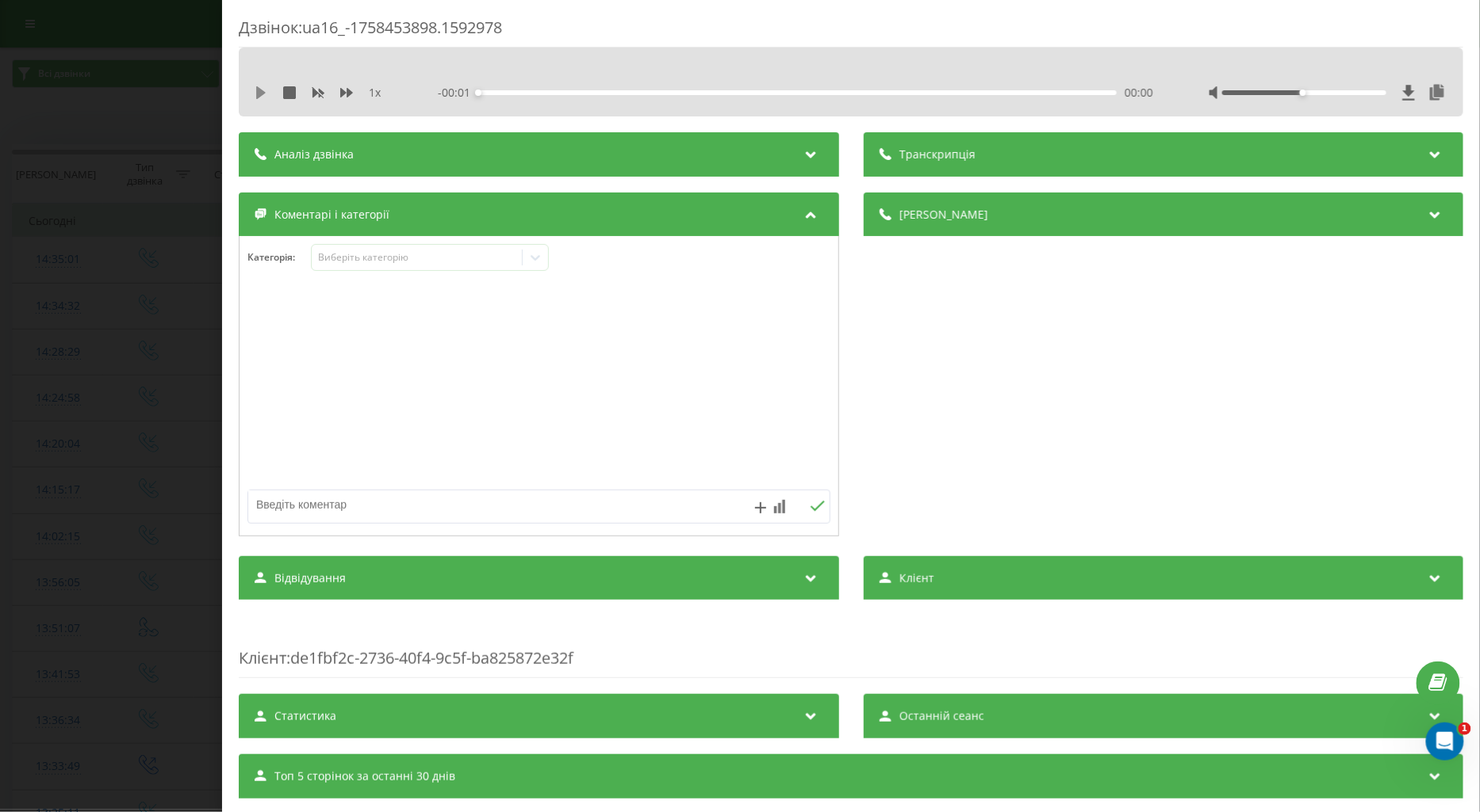
click at [261, 91] on icon at bounding box center [261, 93] width 10 height 13
click at [342, 89] on icon at bounding box center [346, 93] width 13 height 13
click at [330, 263] on div "Виберіть категорію" at bounding box center [416, 257] width 198 height 13
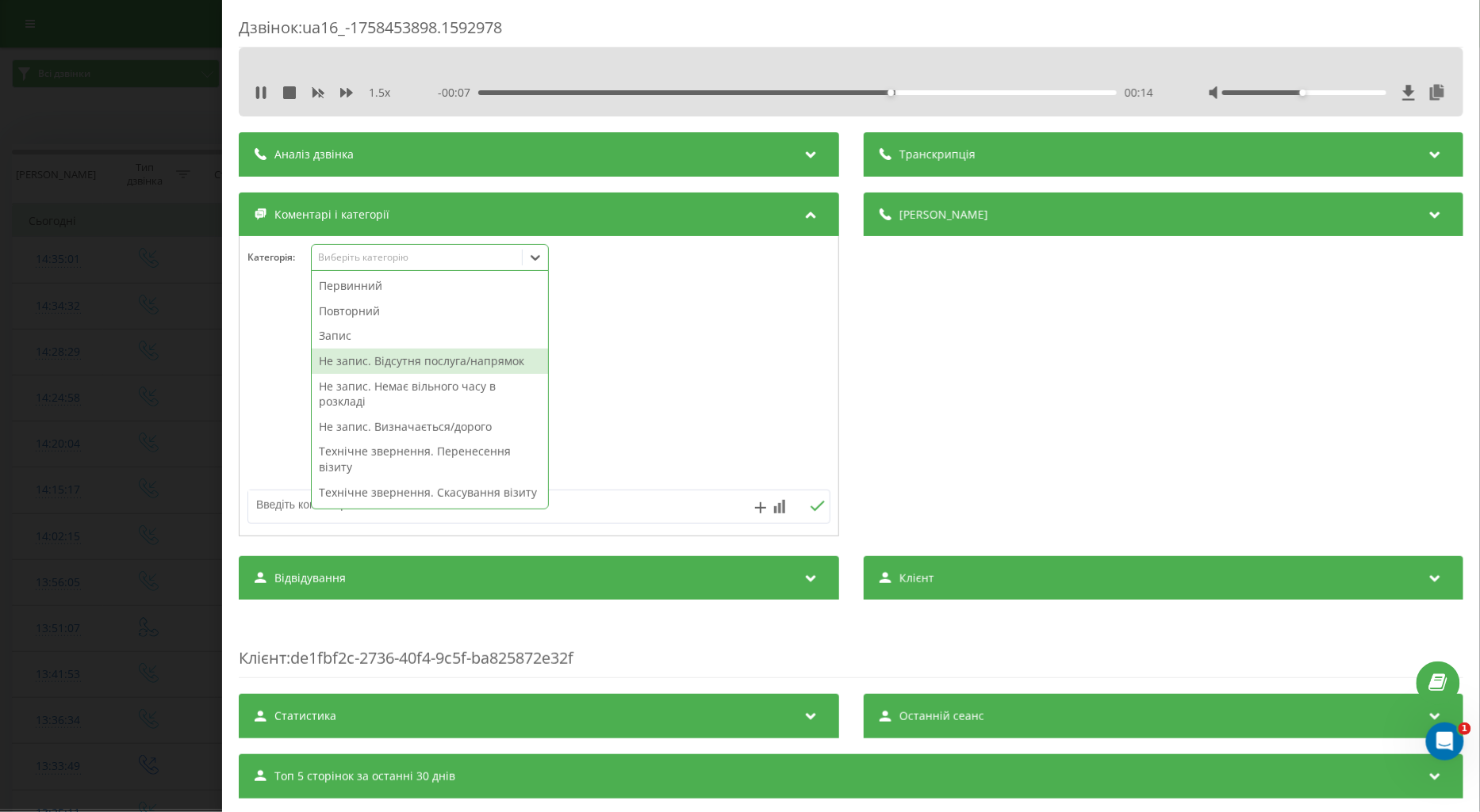
click at [412, 361] on div "Не запис. Відсутня послуга/напрямок" at bounding box center [430, 362] width 237 height 26
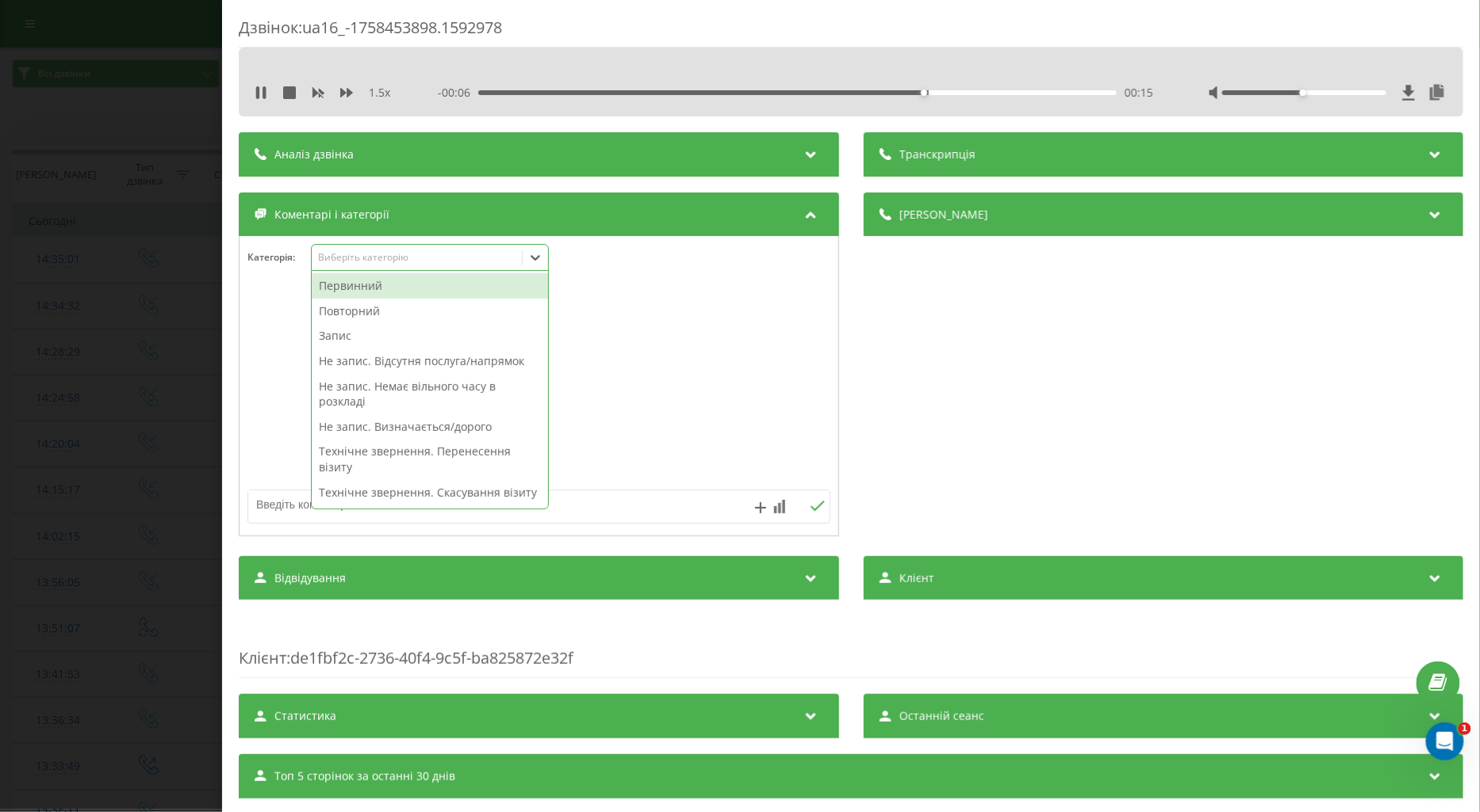
click at [275, 500] on textarea at bounding box center [480, 505] width 464 height 29
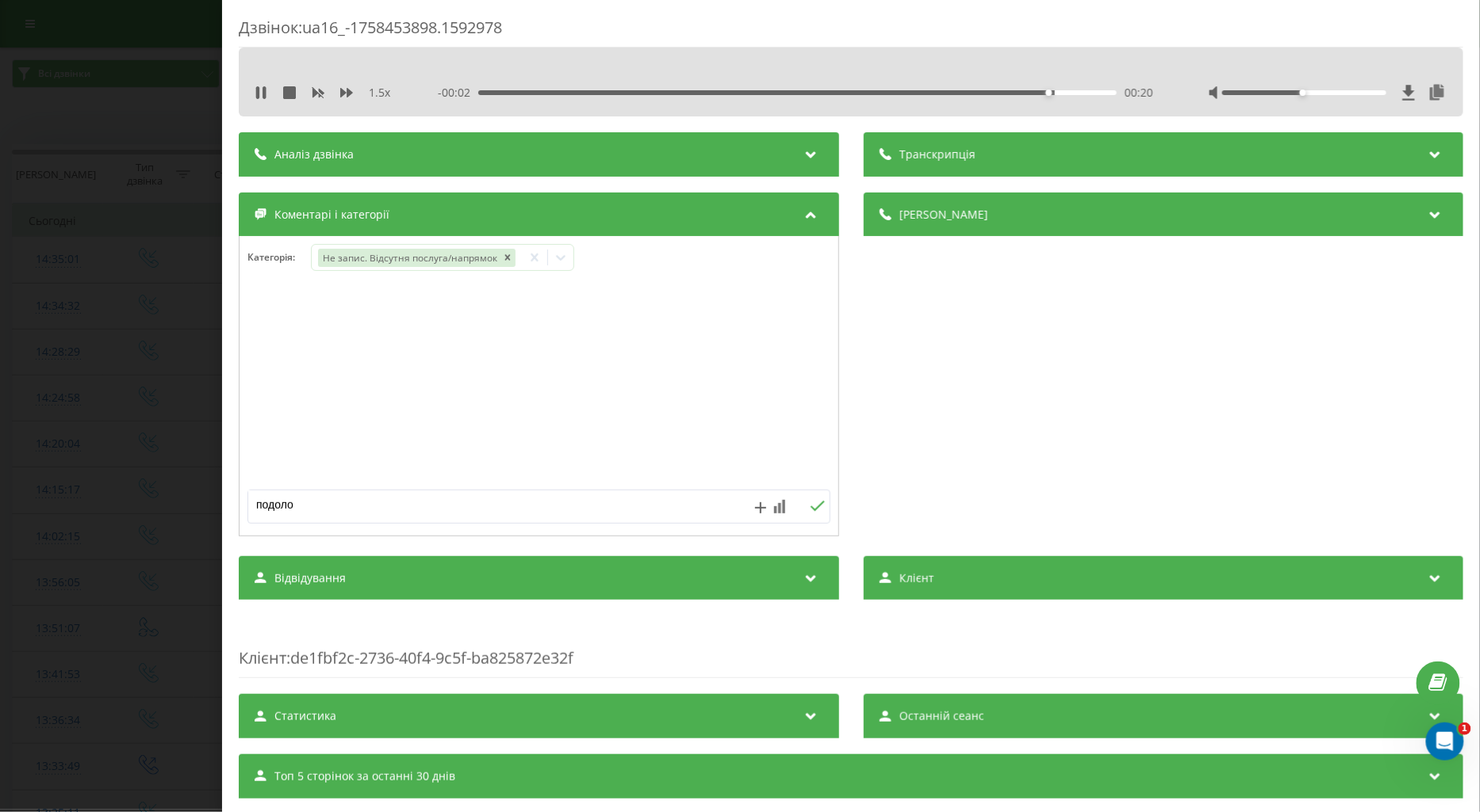
type textarea "подолог"
click at [812, 511] on icon at bounding box center [816, 506] width 15 height 11
click at [124, 374] on div "Дзвінок : ua16_-1758453898.1592978 1.5 x 00:00 00:22 00:22 Транскрипція Для AI-…" at bounding box center [740, 406] width 1480 height 812
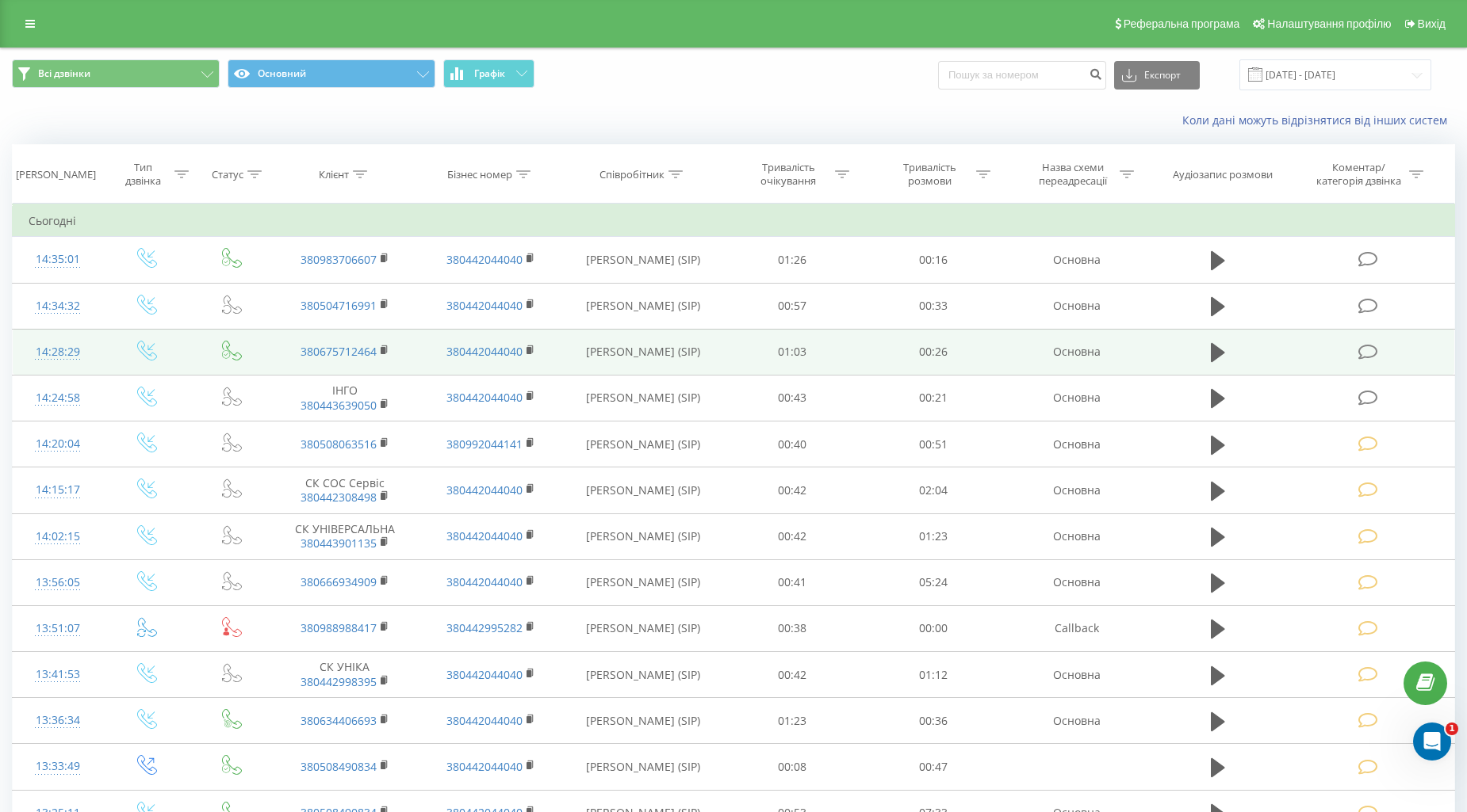
click at [1350, 357] on td at bounding box center [1368, 352] width 169 height 46
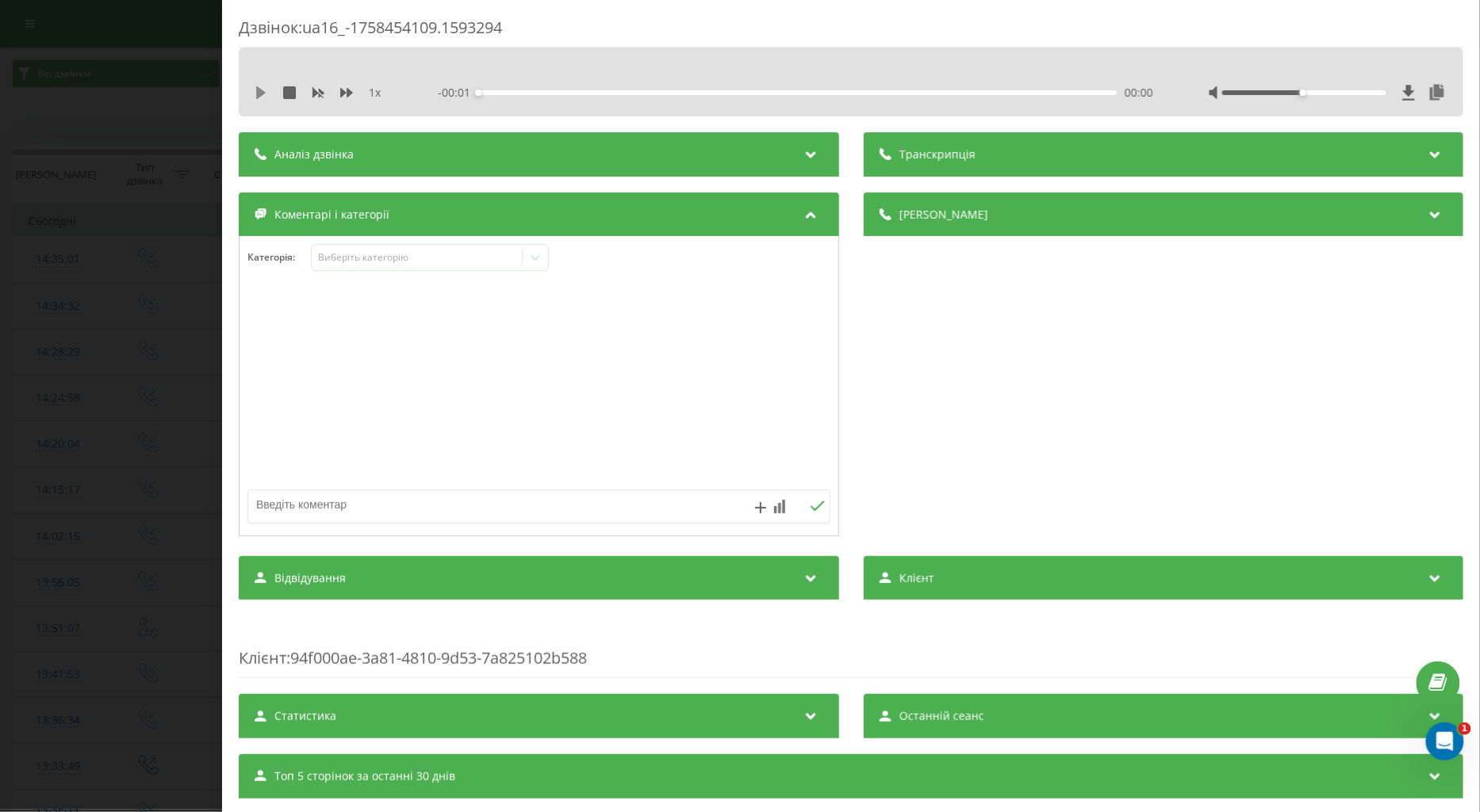
click at [256, 87] on icon at bounding box center [261, 93] width 10 height 13
click at [346, 90] on icon at bounding box center [346, 93] width 13 height 13
click at [362, 257] on div "Виберіть категорію" at bounding box center [416, 257] width 198 height 13
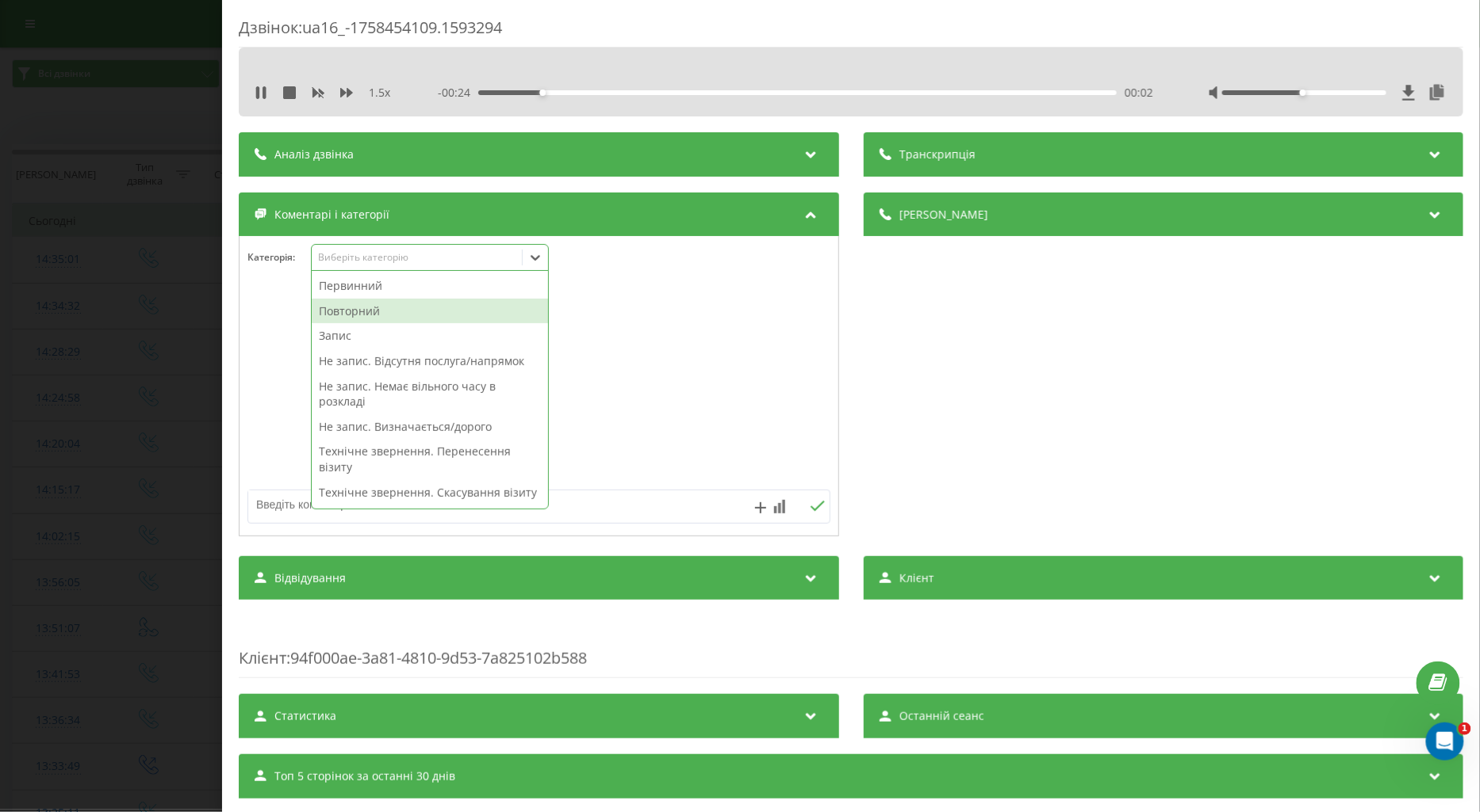
click at [358, 314] on div "Повторний" at bounding box center [430, 311] width 237 height 26
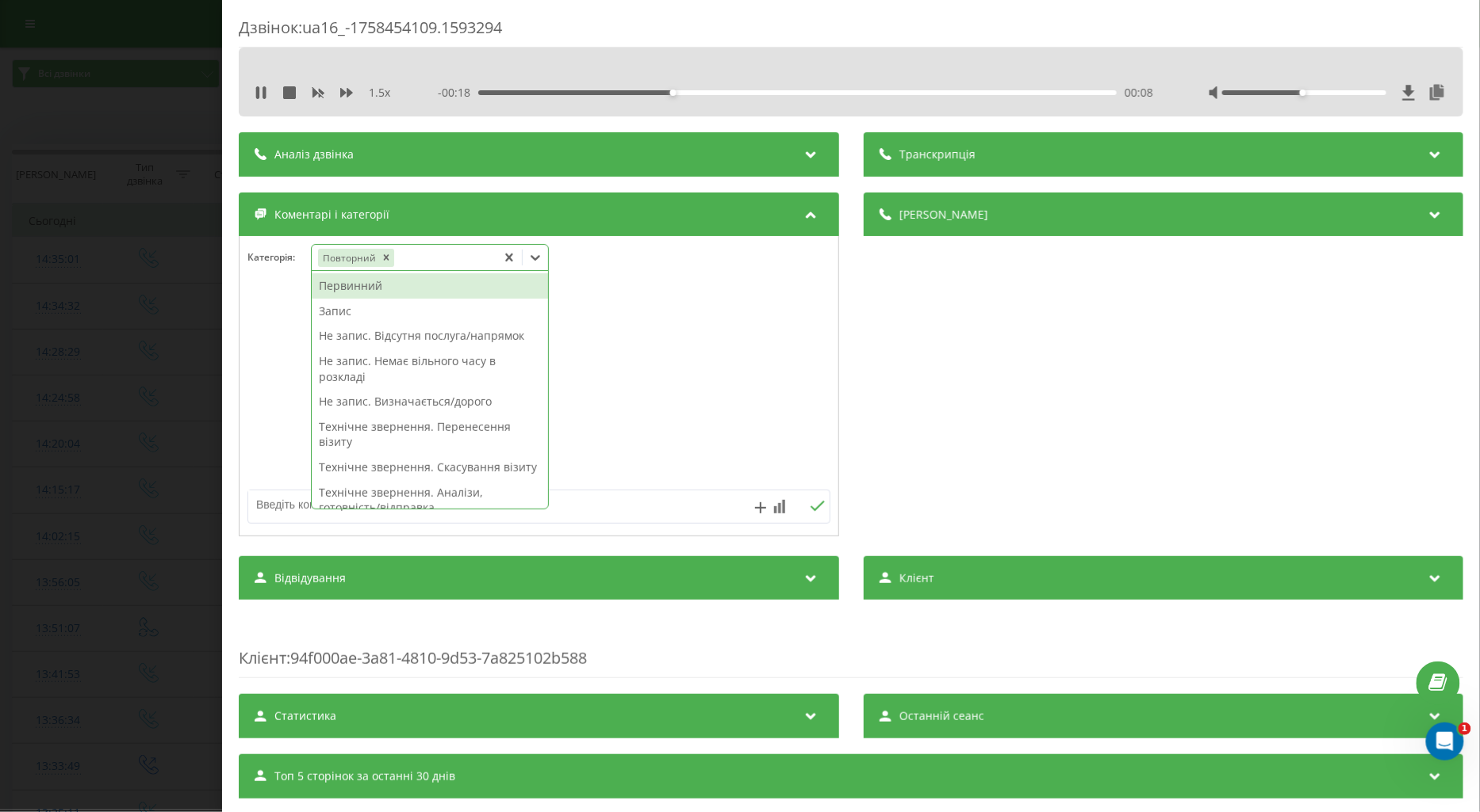
click at [278, 493] on textarea at bounding box center [480, 505] width 464 height 29
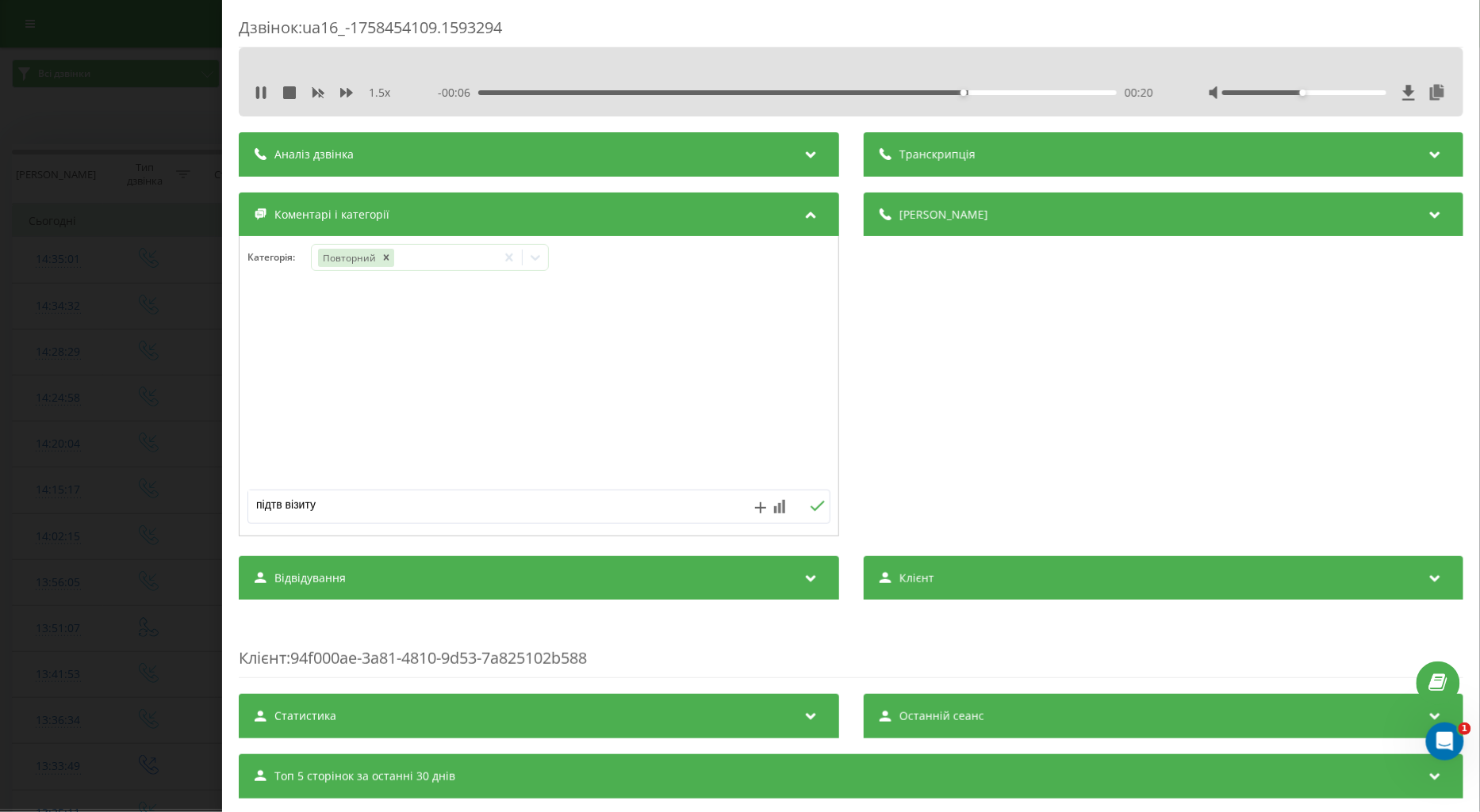
type textarea "підтв візиту"
click at [810, 509] on icon at bounding box center [816, 506] width 15 height 11
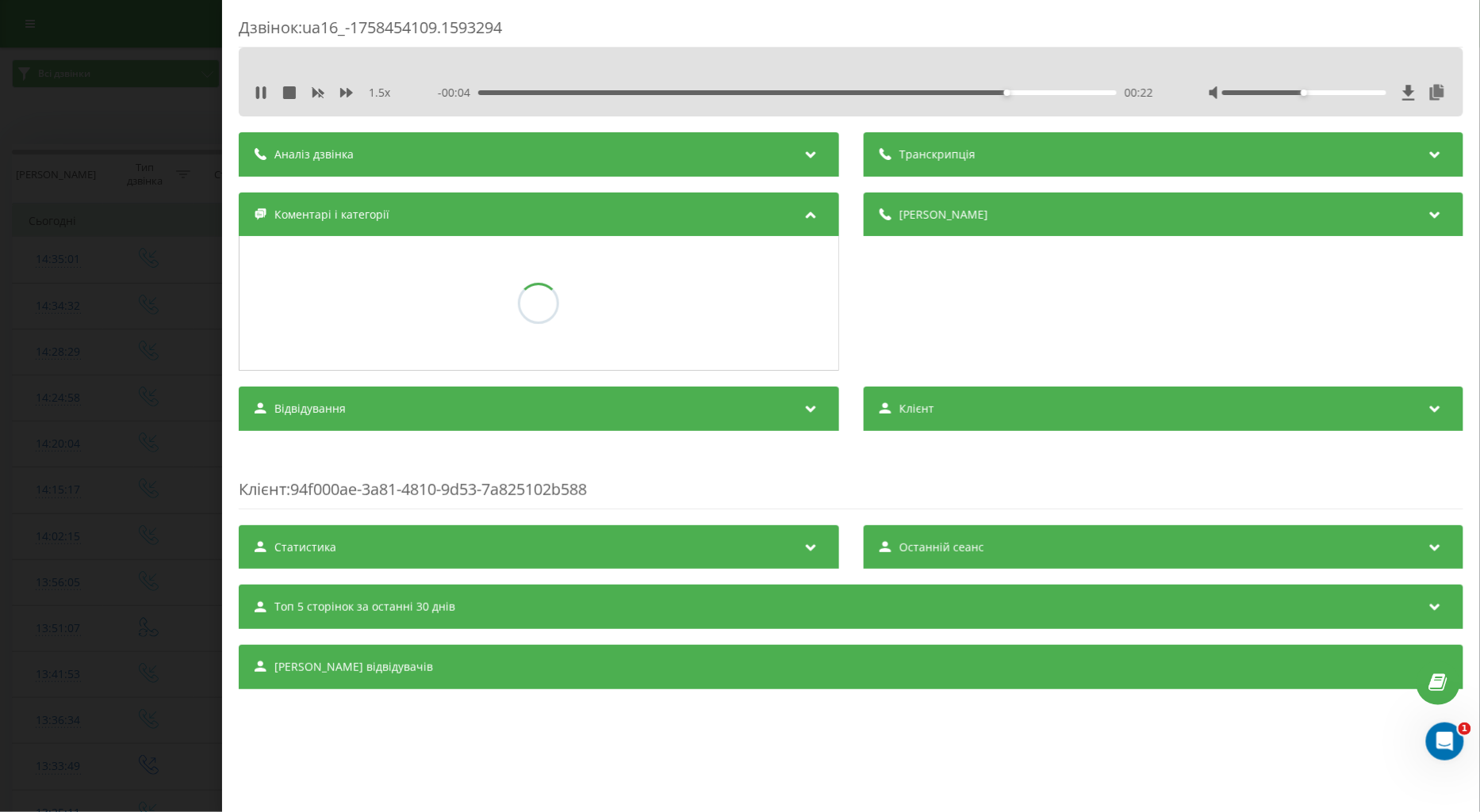
click at [212, 440] on div "Дзвінок : ua16_-1758454109.1593294 1.5 x - 00:04 00:22 00:22 Транскрипція Для A…" at bounding box center [740, 406] width 1480 height 812
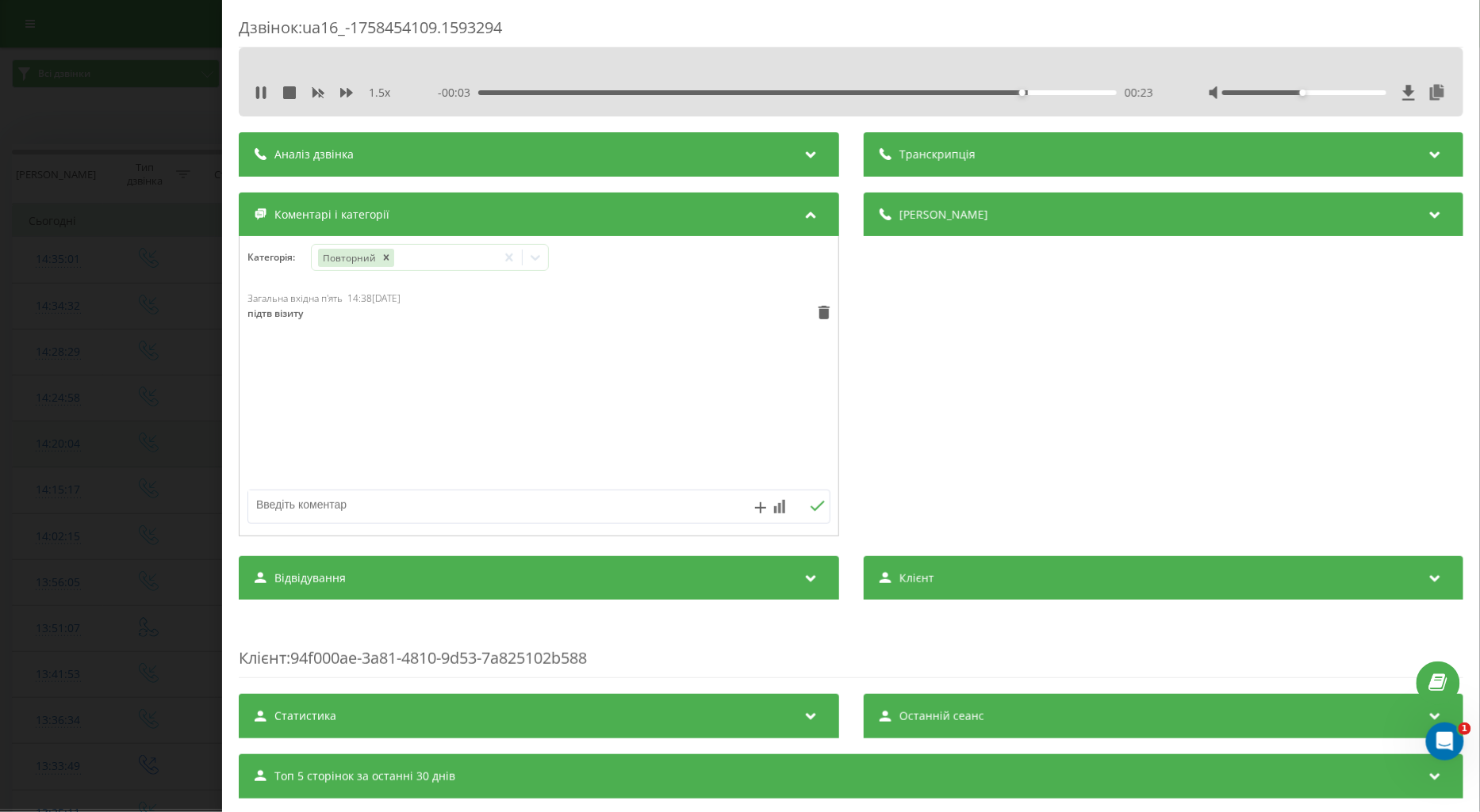
click at [190, 426] on td at bounding box center [149, 444] width 91 height 46
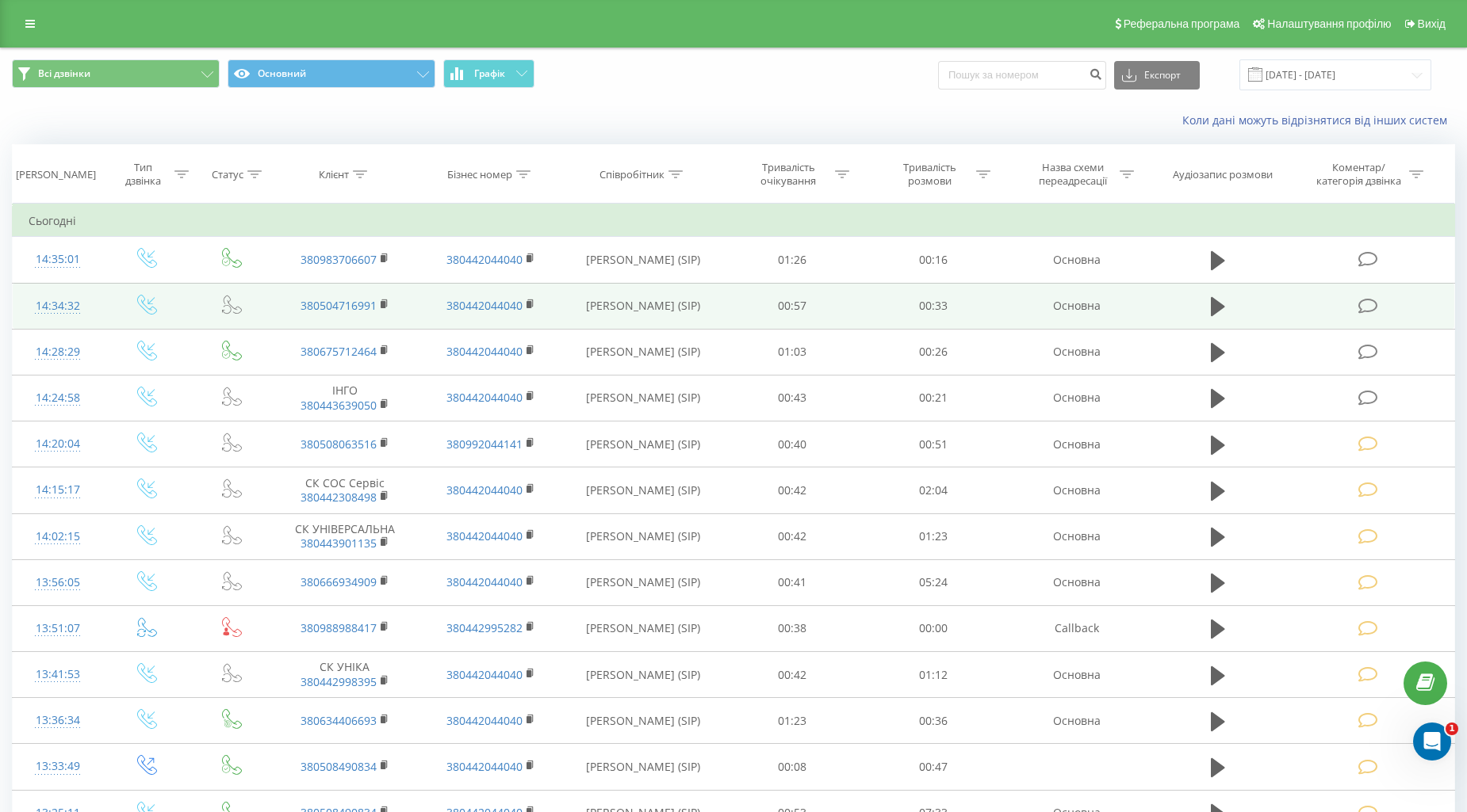
click at [1373, 304] on icon at bounding box center [1367, 305] width 20 height 17
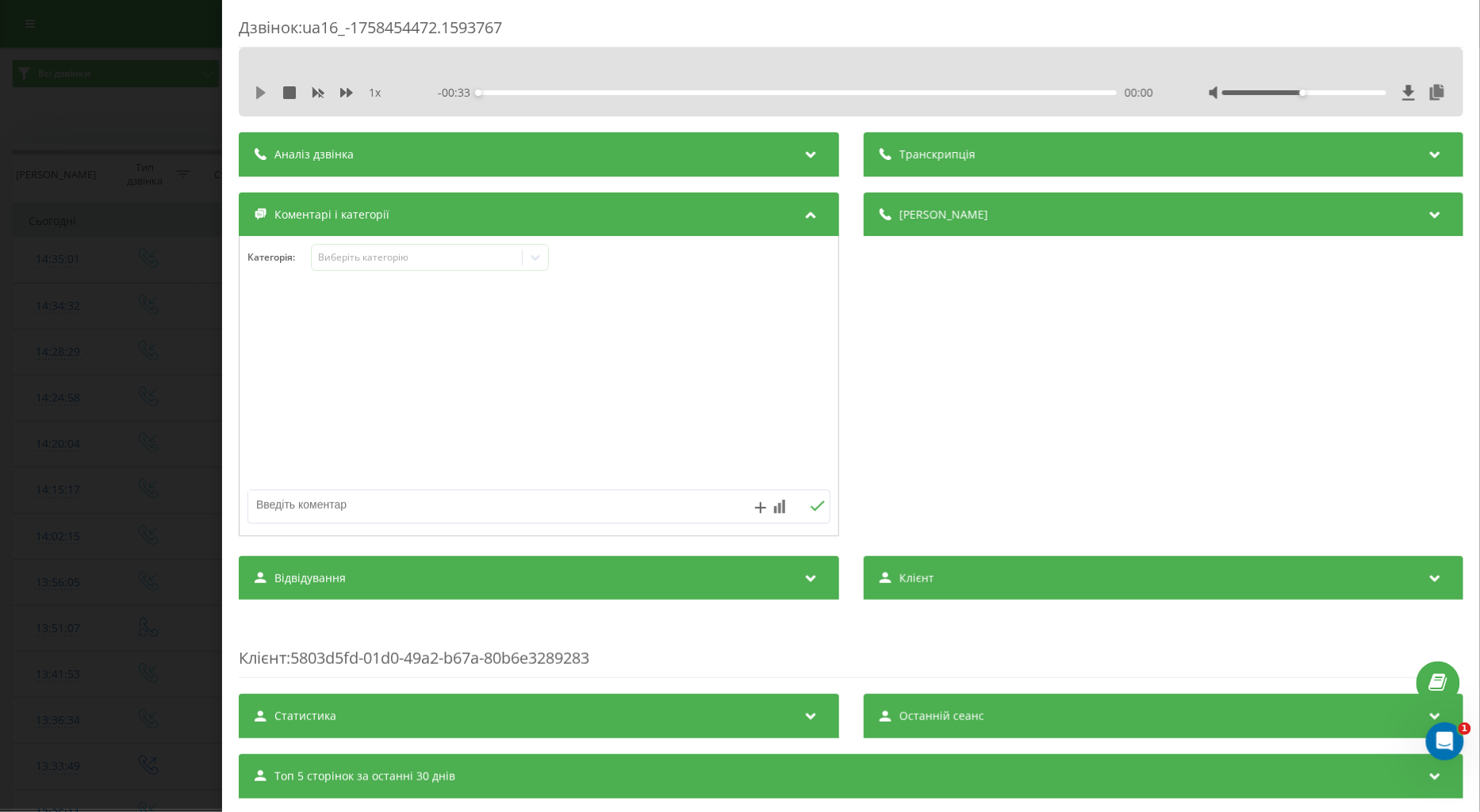
click at [261, 91] on icon at bounding box center [261, 93] width 10 height 13
click at [342, 92] on icon at bounding box center [346, 93] width 13 height 10
click at [336, 256] on div "Виберіть категорію" at bounding box center [416, 257] width 198 height 13
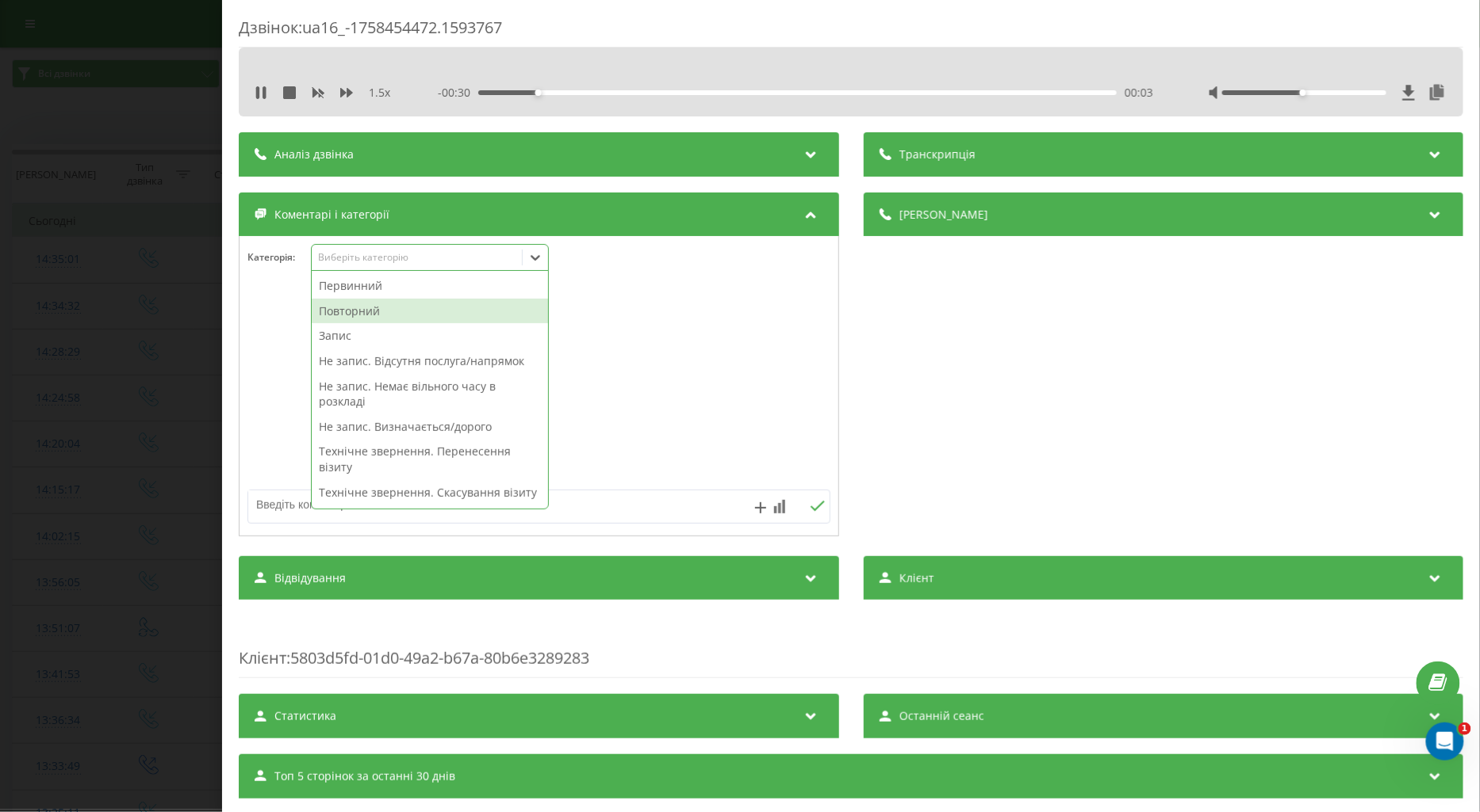
click at [371, 313] on div "Повторний" at bounding box center [430, 311] width 237 height 26
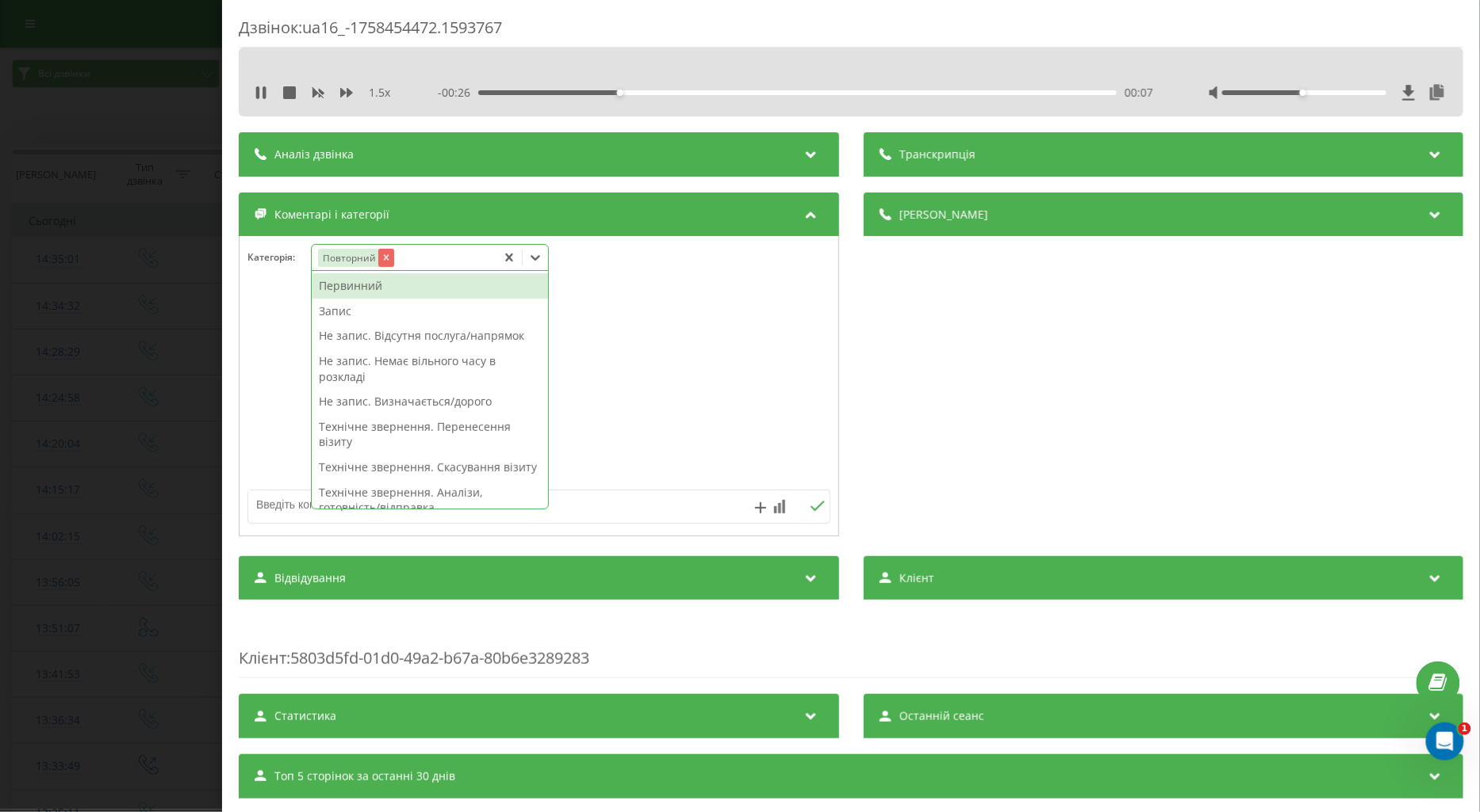
click at [387, 256] on icon "Remove Повторний" at bounding box center [385, 257] width 11 height 11
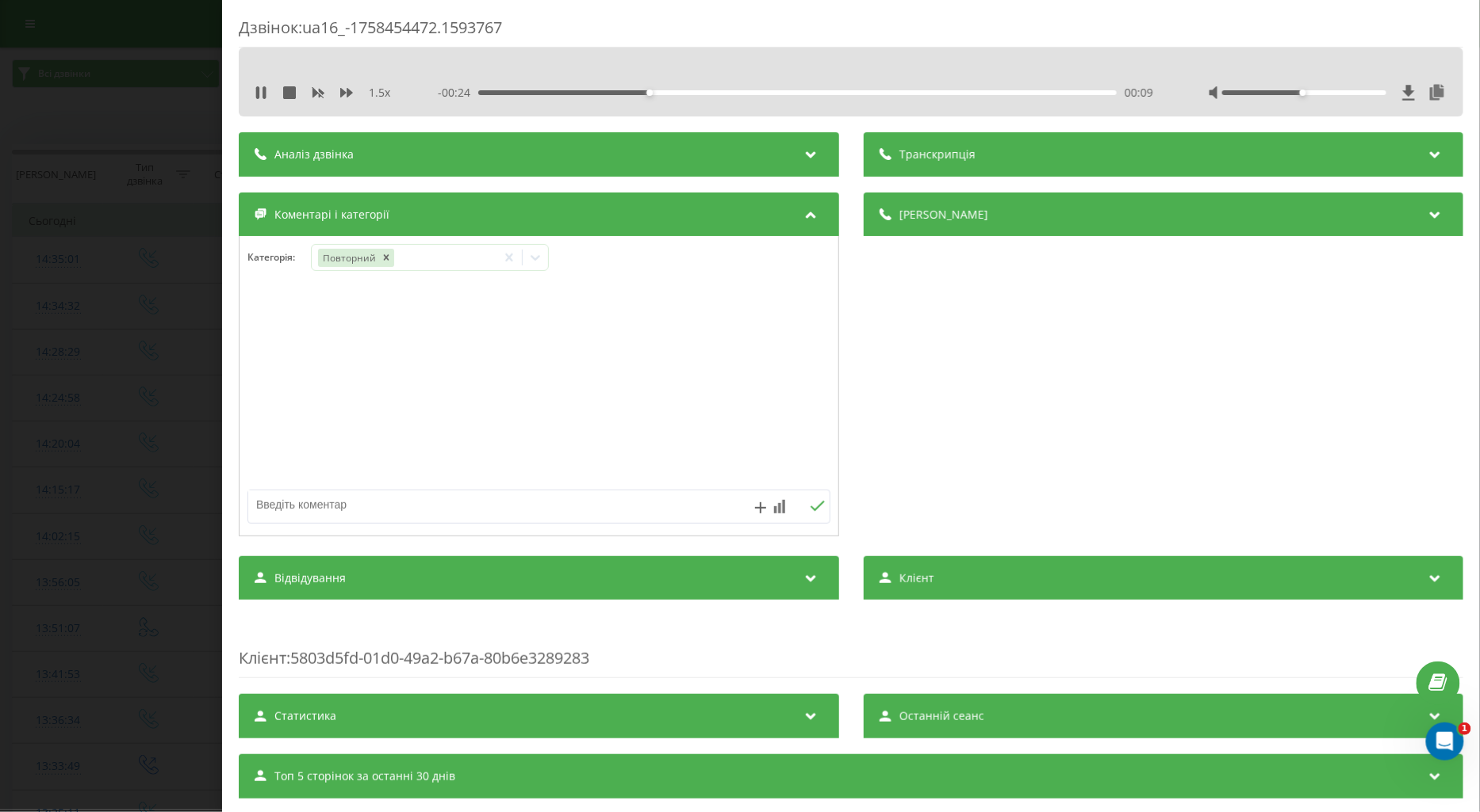
click at [260, 504] on textarea at bounding box center [480, 505] width 464 height 29
type textarea "лікар"
click at [810, 505] on icon at bounding box center [816, 506] width 15 height 11
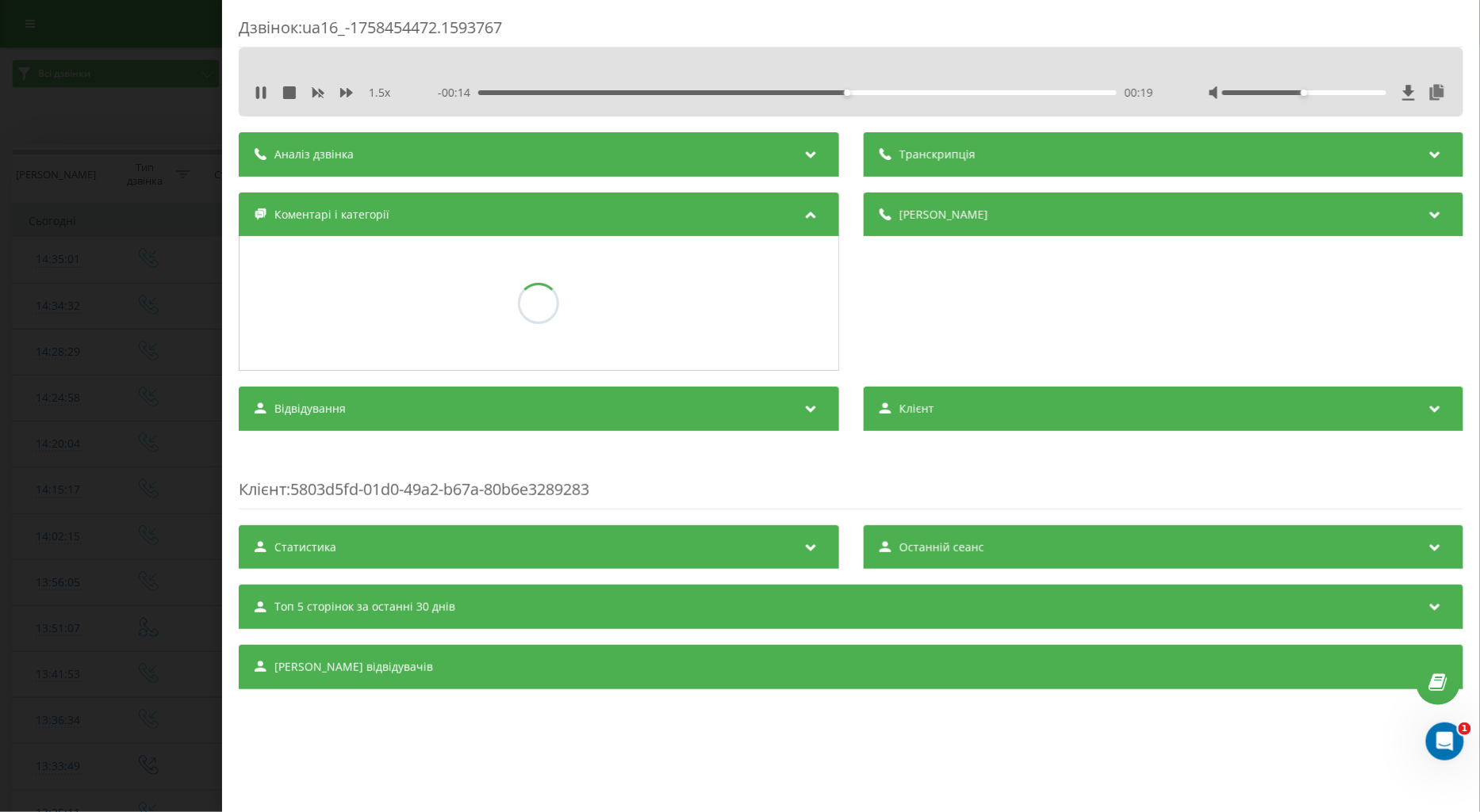
click at [129, 416] on div "Дзвінок : ua16_-1758454472.1593767 1.5 x - 00:14 00:19 00:19 Транскрипція Для A…" at bounding box center [740, 406] width 1480 height 812
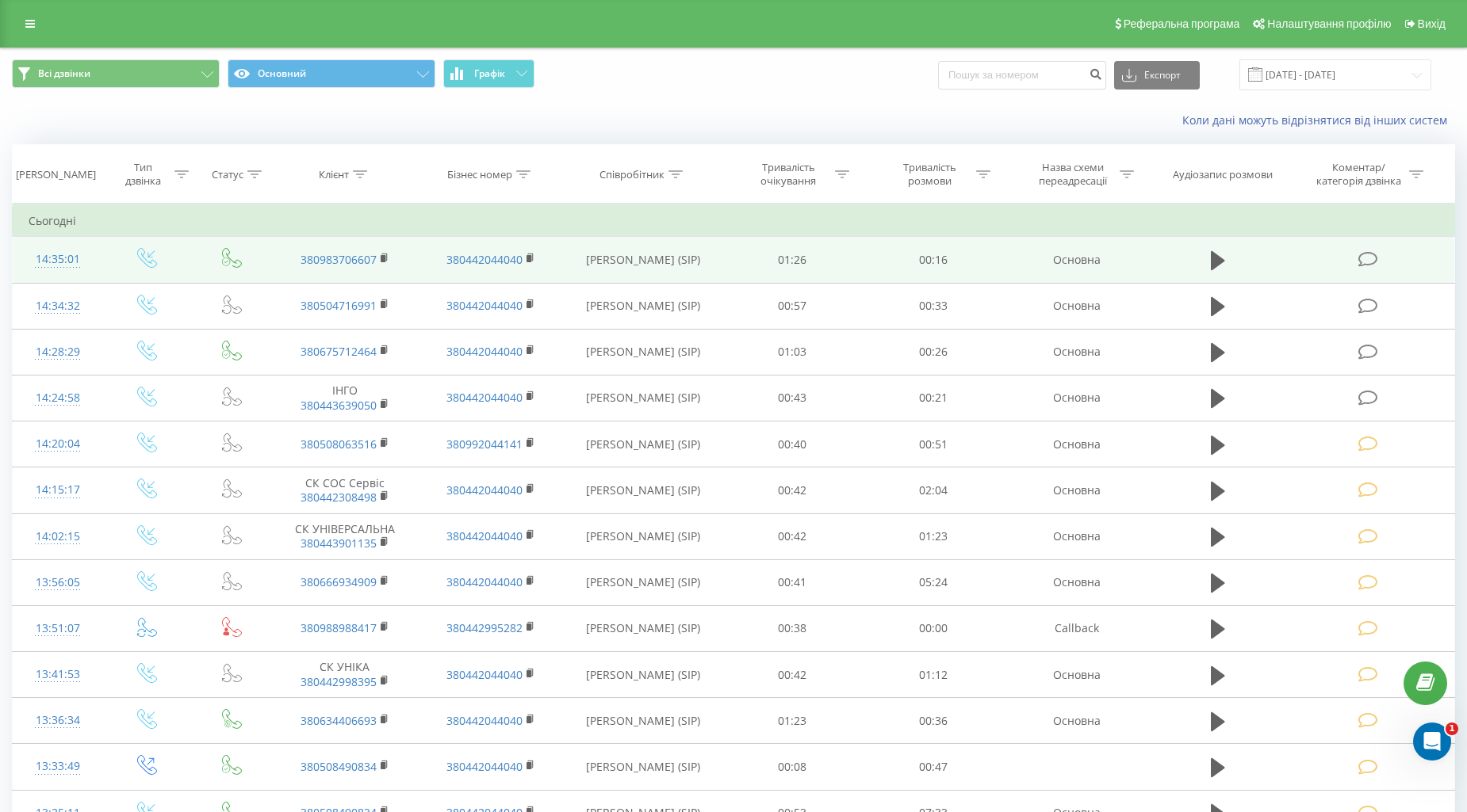
click at [1364, 258] on icon at bounding box center [1367, 259] width 20 height 17
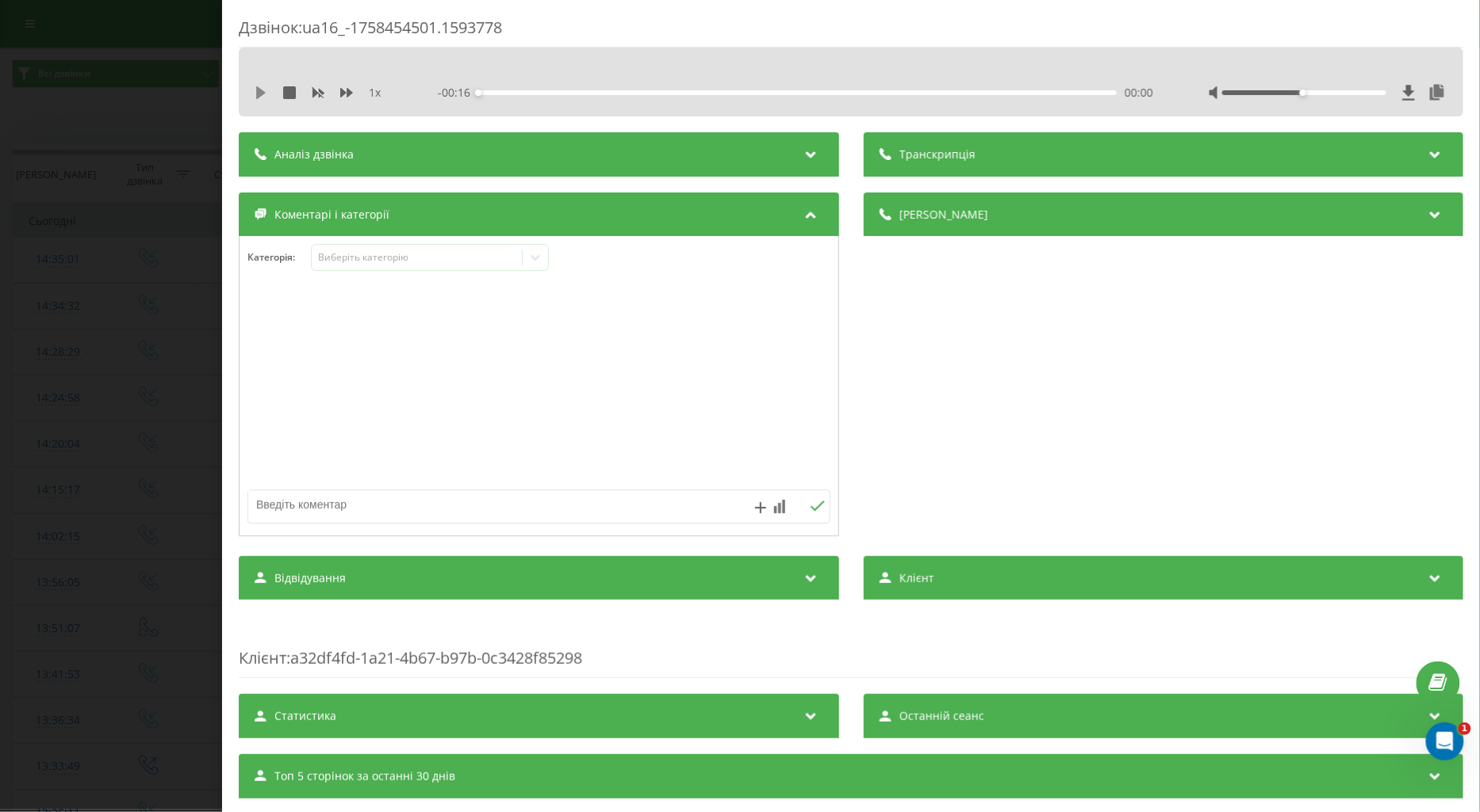
click at [254, 94] on icon at bounding box center [260, 93] width 13 height 13
click at [345, 89] on icon at bounding box center [346, 93] width 13 height 13
click at [374, 251] on div "Виберіть категорію" at bounding box center [416, 257] width 198 height 13
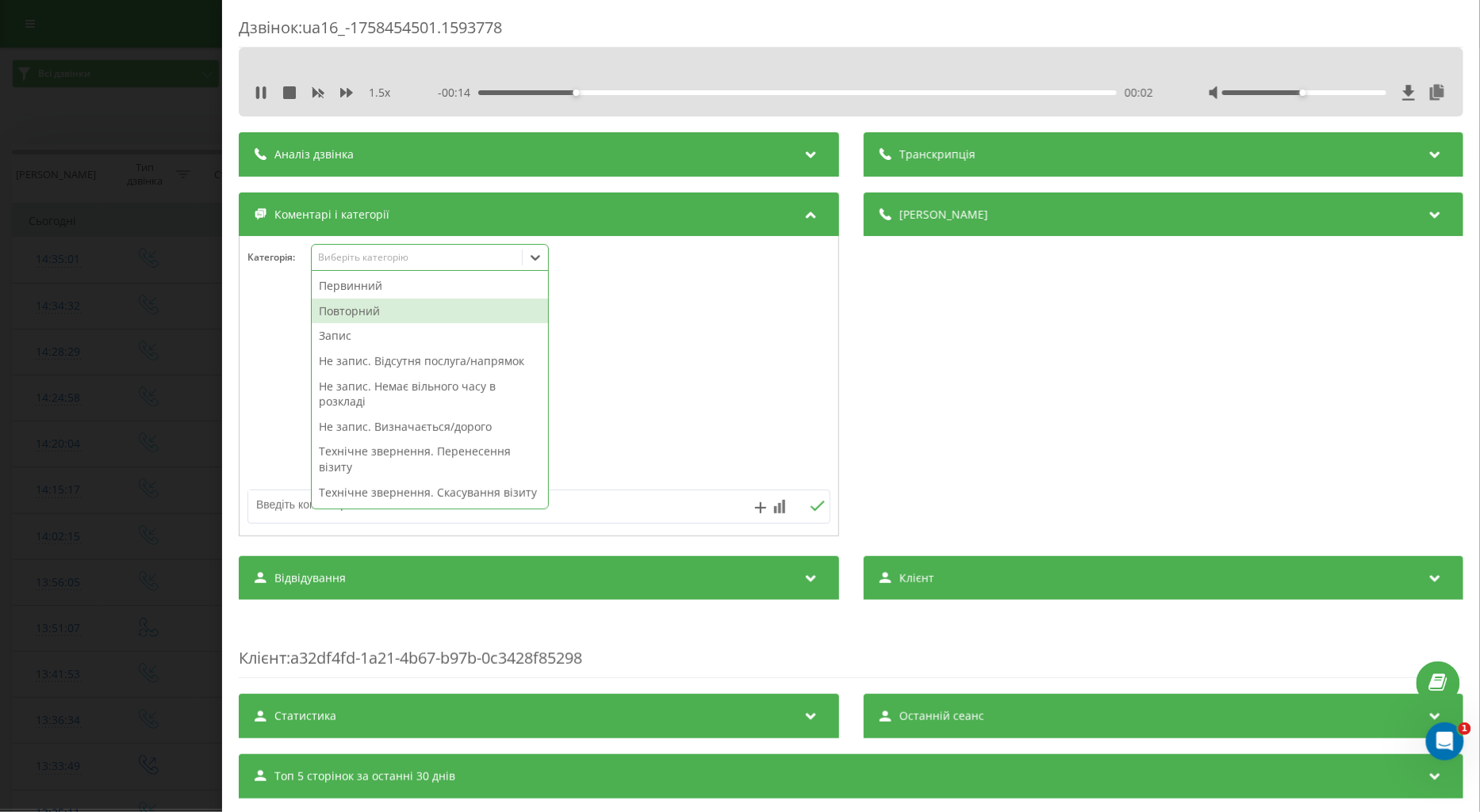
click at [339, 310] on div "Повторний" at bounding box center [430, 311] width 237 height 26
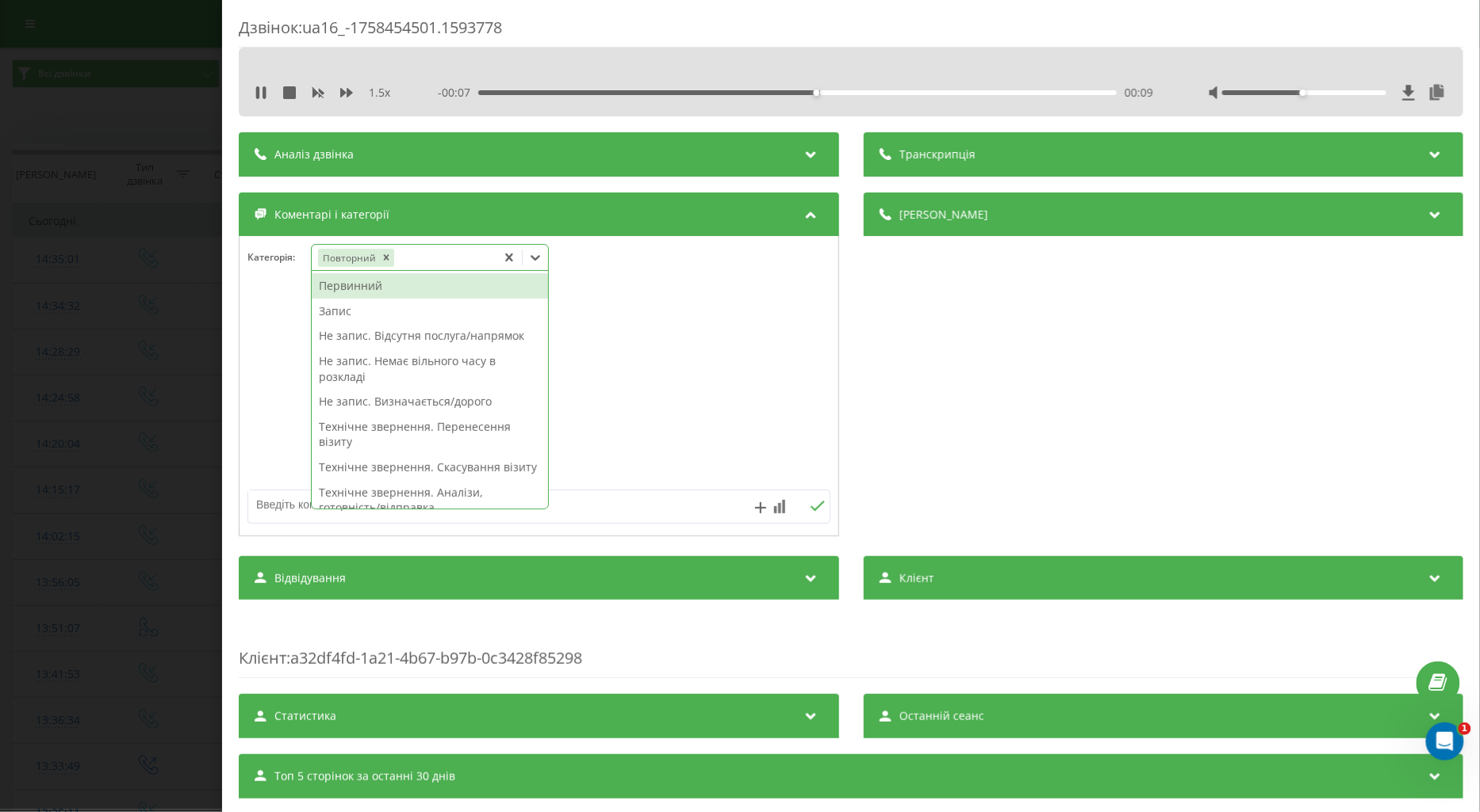
click at [376, 287] on div "Первинний" at bounding box center [430, 286] width 237 height 26
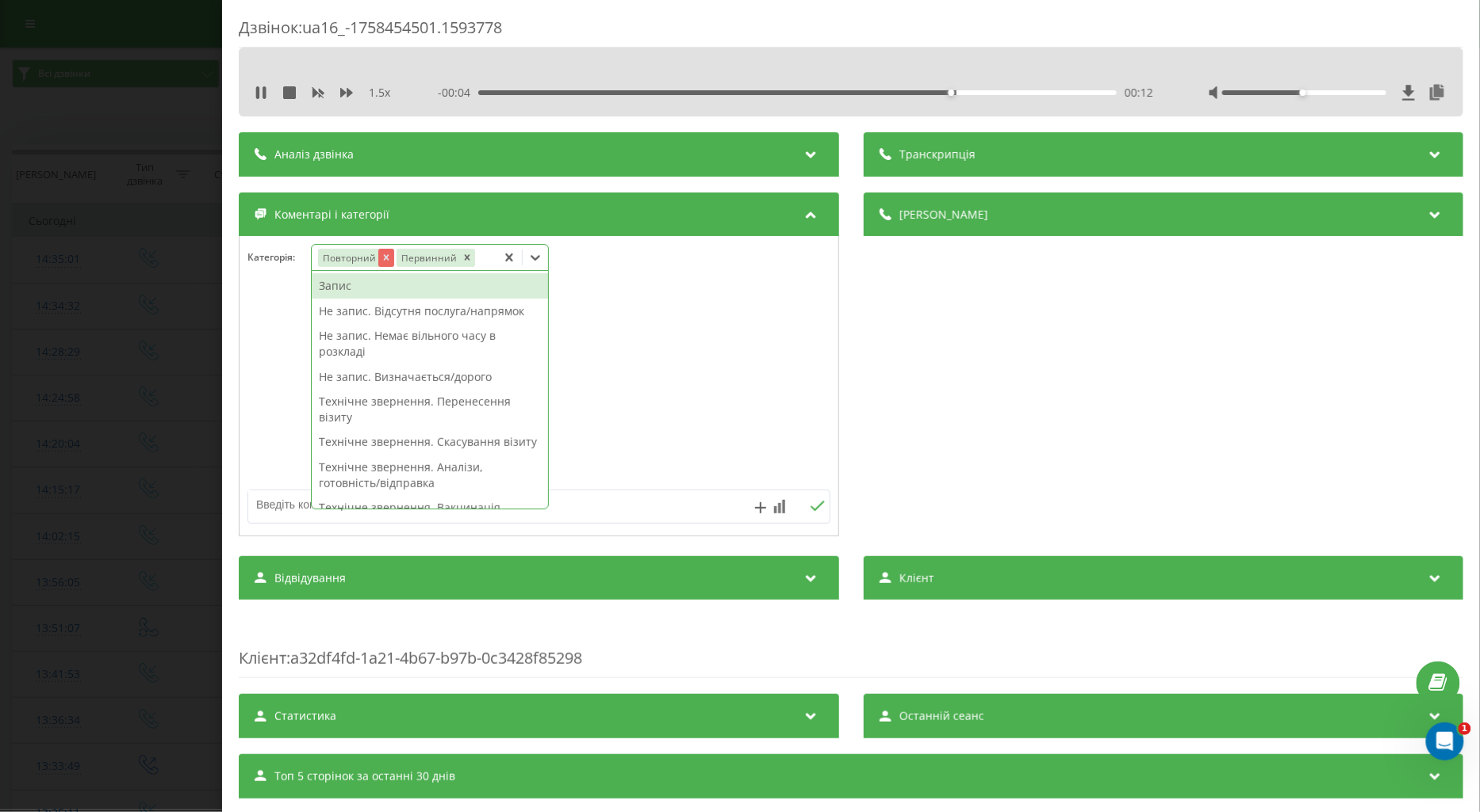
click at [387, 260] on icon "Remove Повторний" at bounding box center [386, 258] width 6 height 6
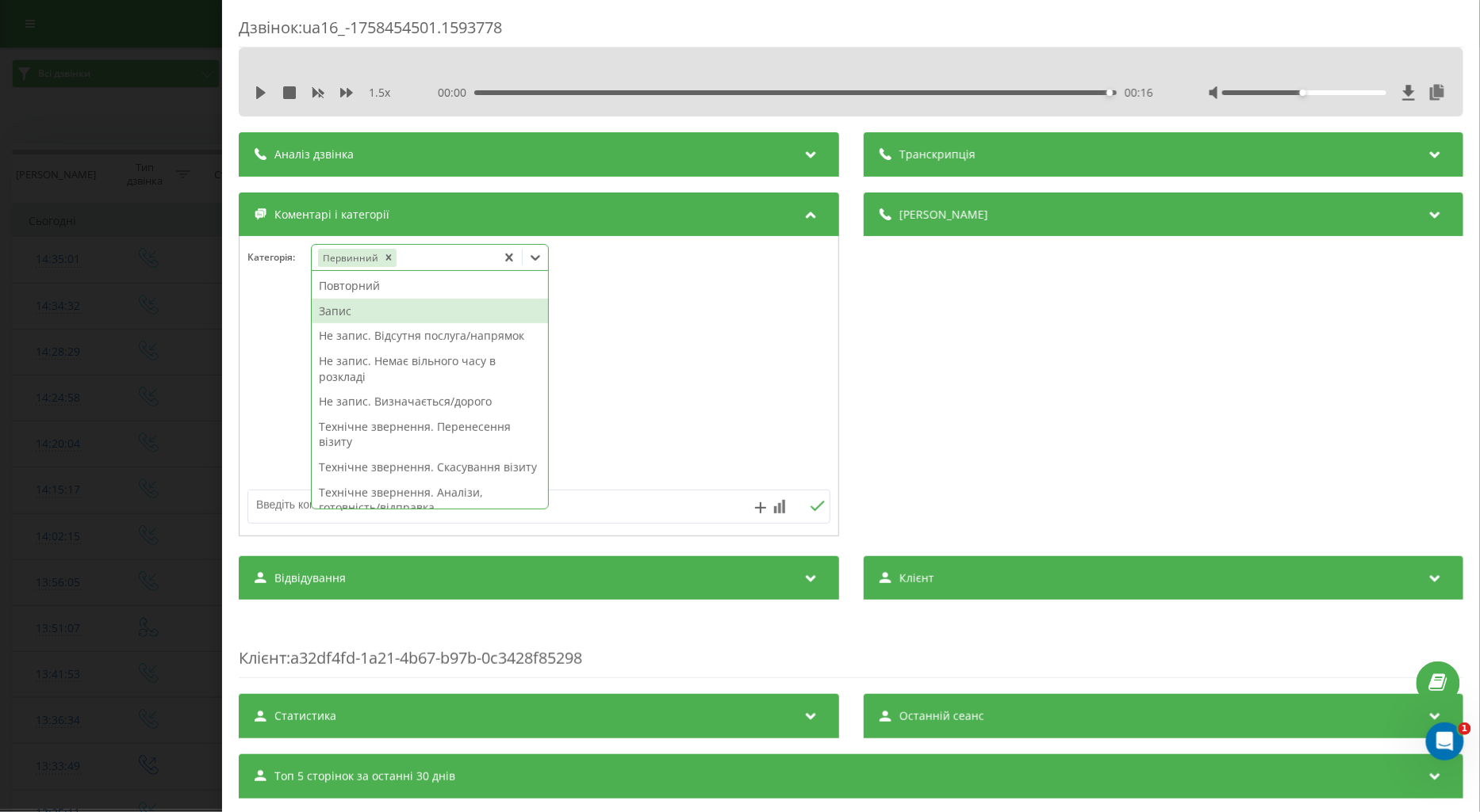
click at [439, 311] on div "Запис" at bounding box center [430, 311] width 237 height 26
click at [440, 338] on div "Не запис. Відсутня послуга/напрямок" at bounding box center [430, 336] width 237 height 26
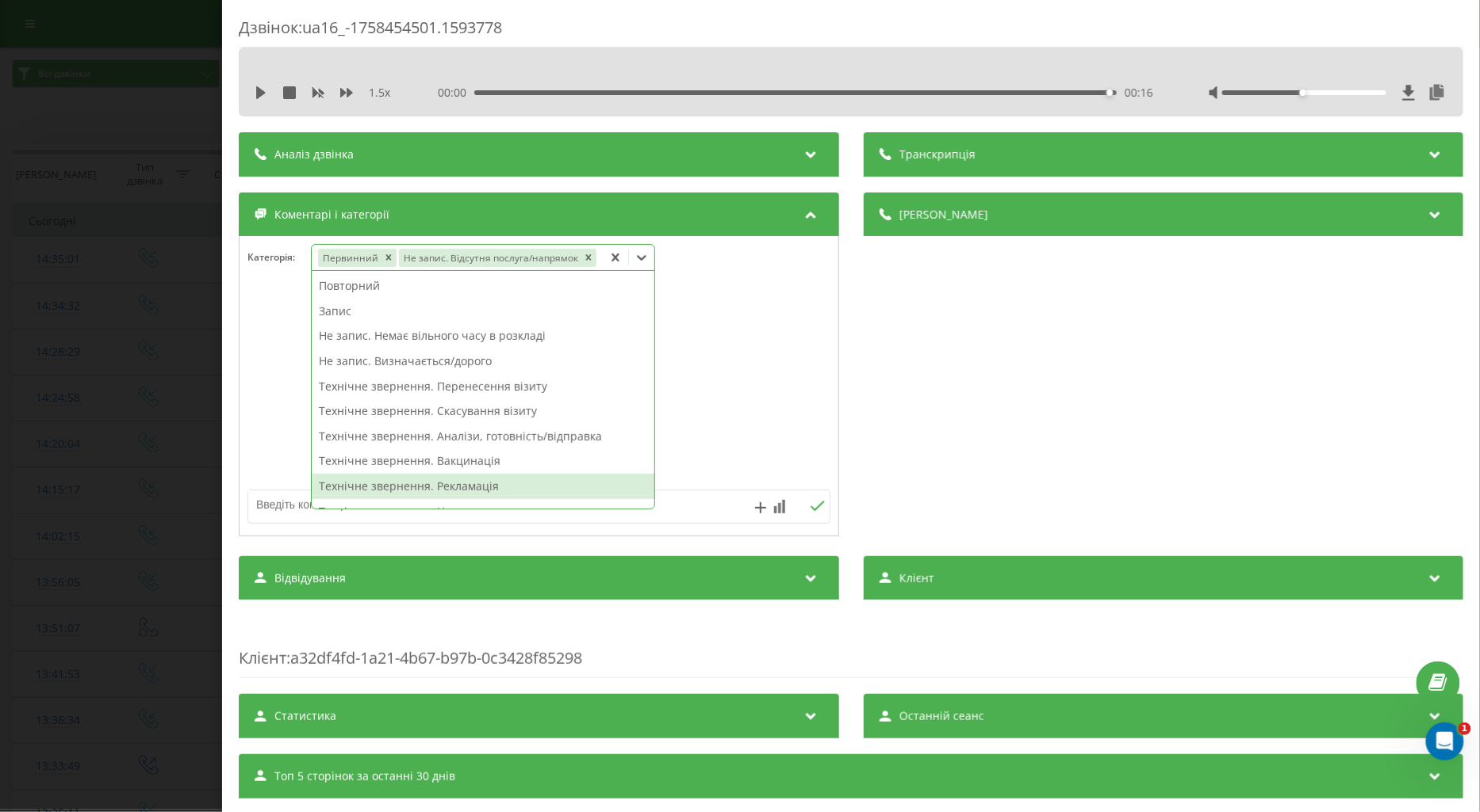
click at [276, 511] on textarea at bounding box center [480, 505] width 464 height 29
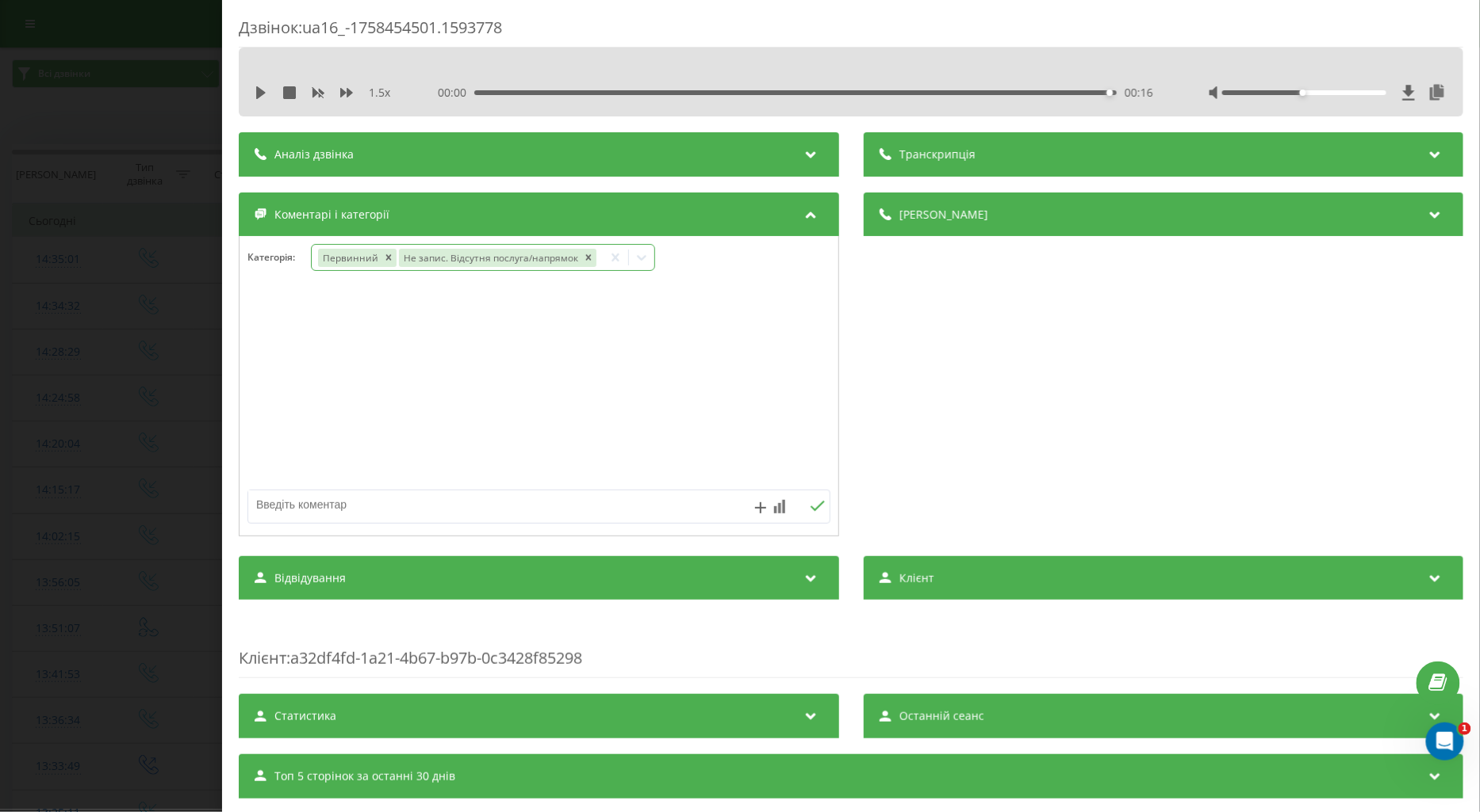
click at [639, 257] on icon at bounding box center [641, 257] width 16 height 16
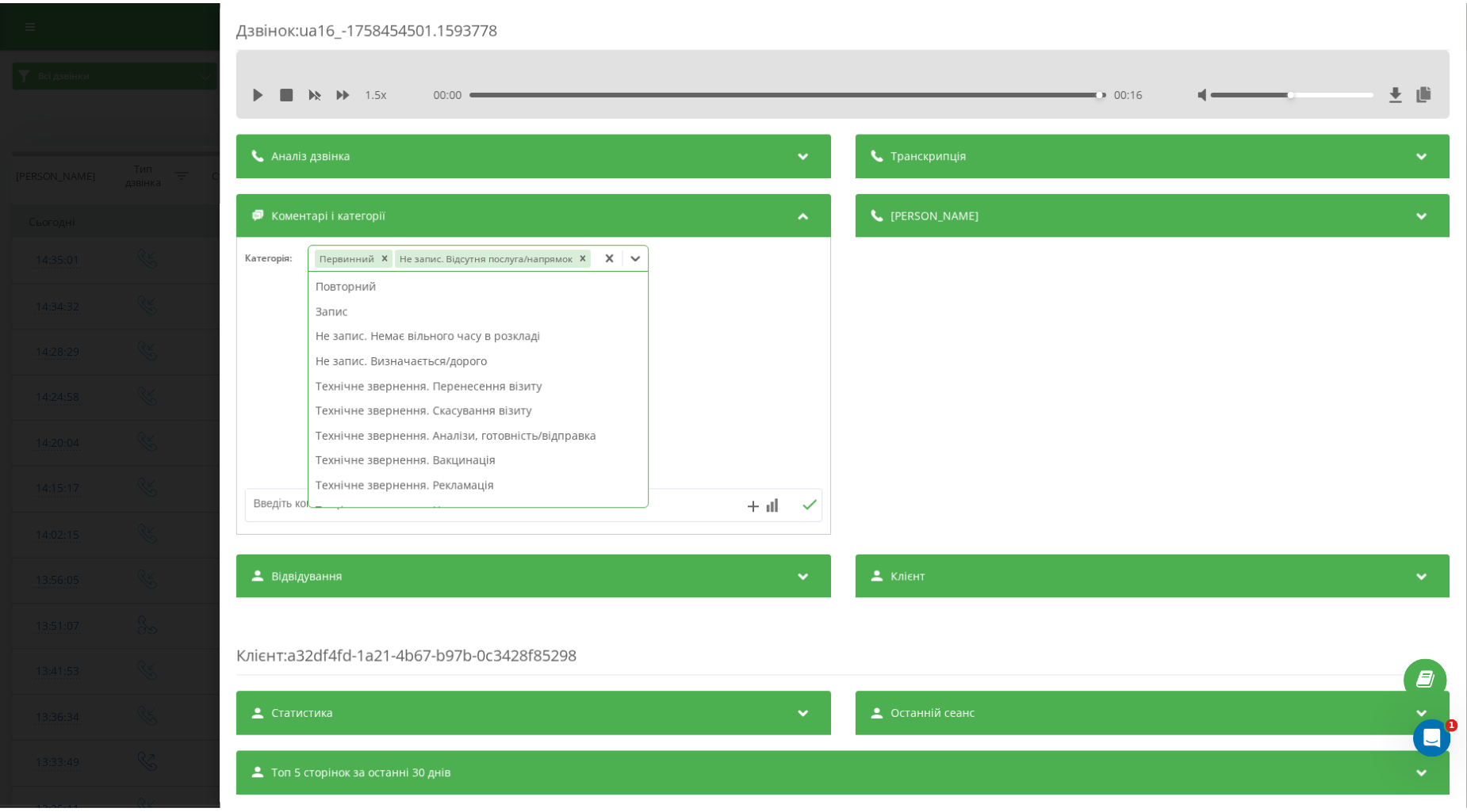
scroll to position [352, 0]
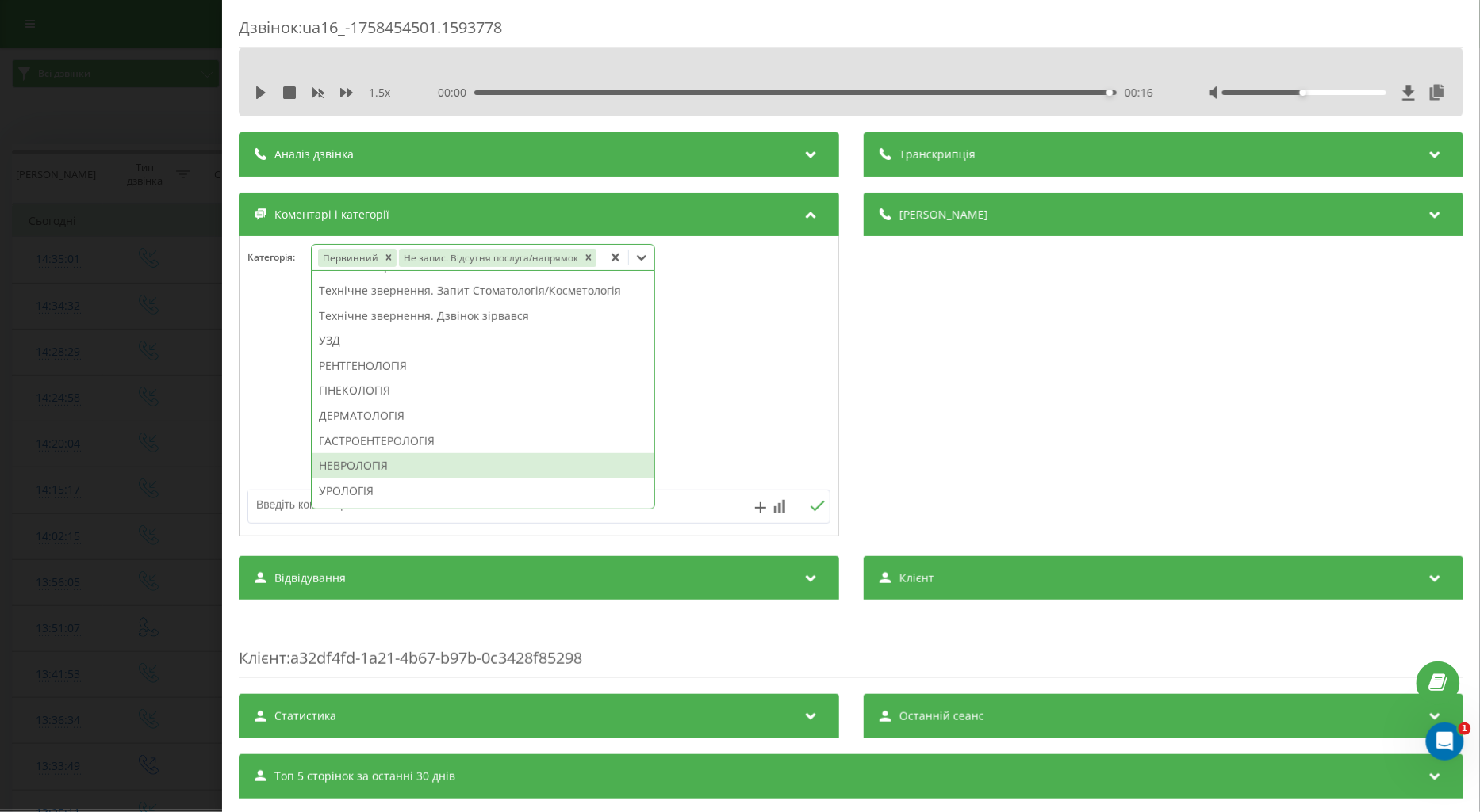
click at [371, 463] on div "НЕВРОЛОГІЯ" at bounding box center [482, 466] width 342 height 26
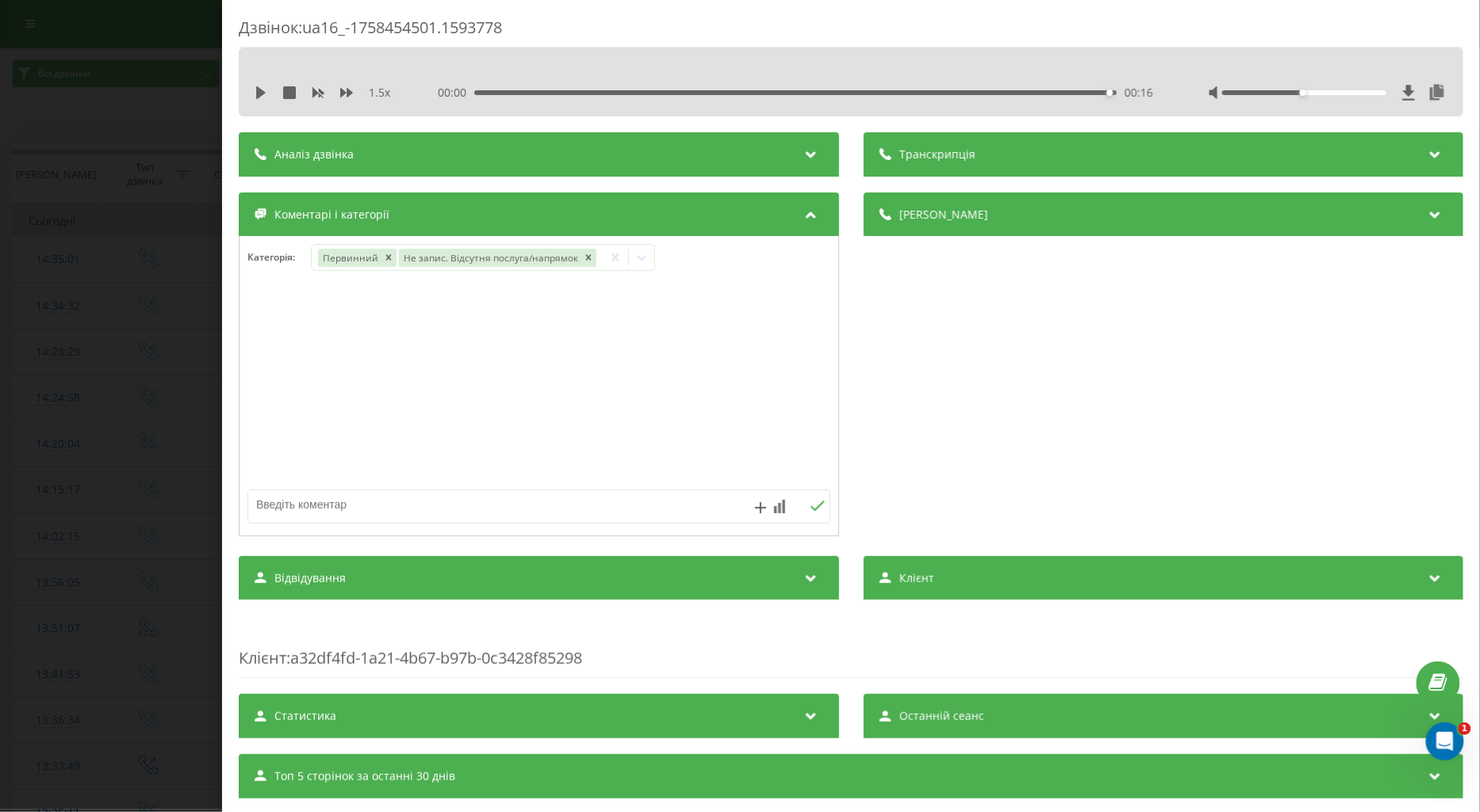
click at [282, 511] on textarea at bounding box center [480, 505] width 464 height 29
type textarea "дитина"
click at [810, 509] on icon at bounding box center [816, 506] width 14 height 10
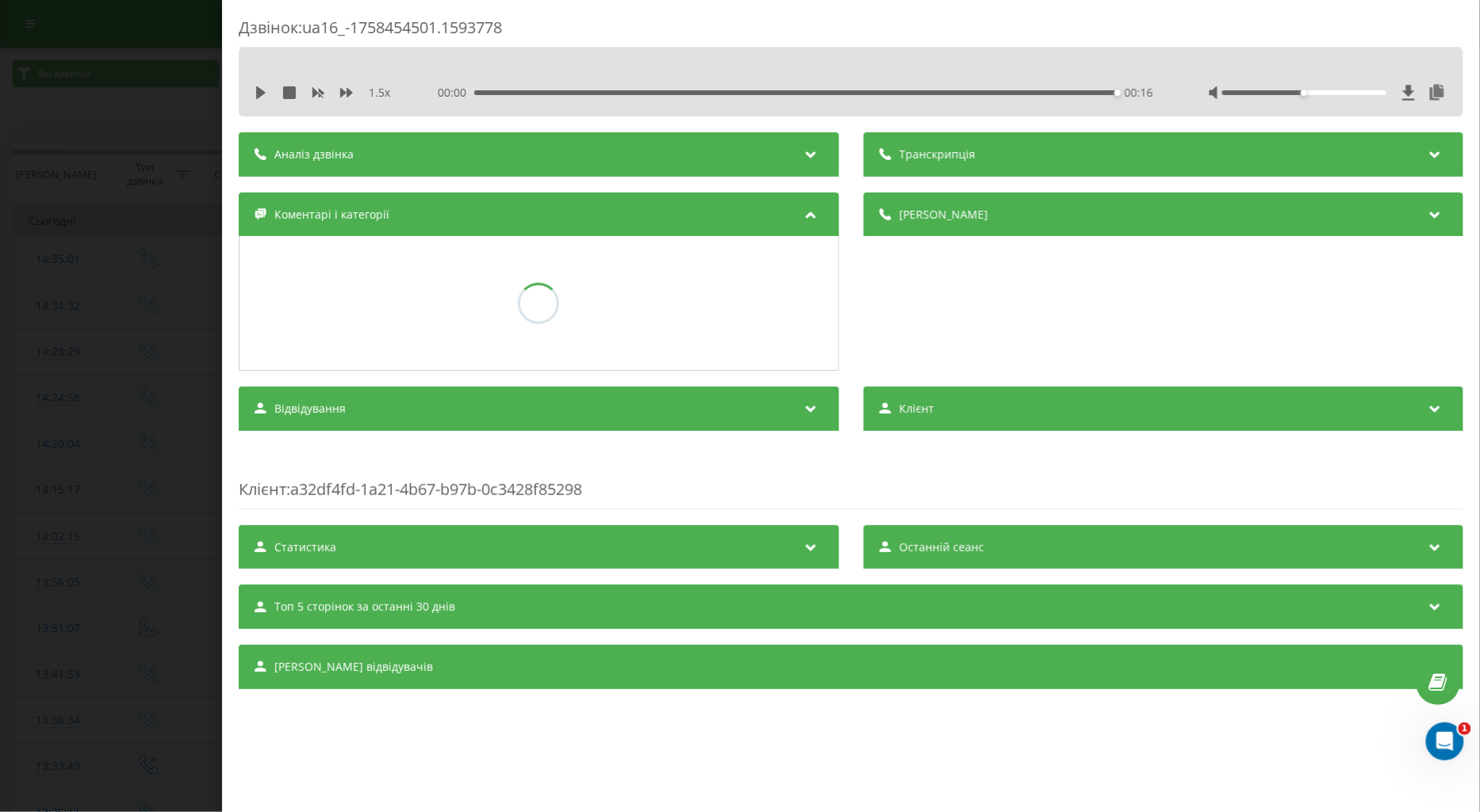
click at [136, 409] on div "Дзвінок : ua16_-1758454501.1593778 1.5 x 00:00 00:16 00:16 Транскрипція Для AI-…" at bounding box center [740, 406] width 1480 height 812
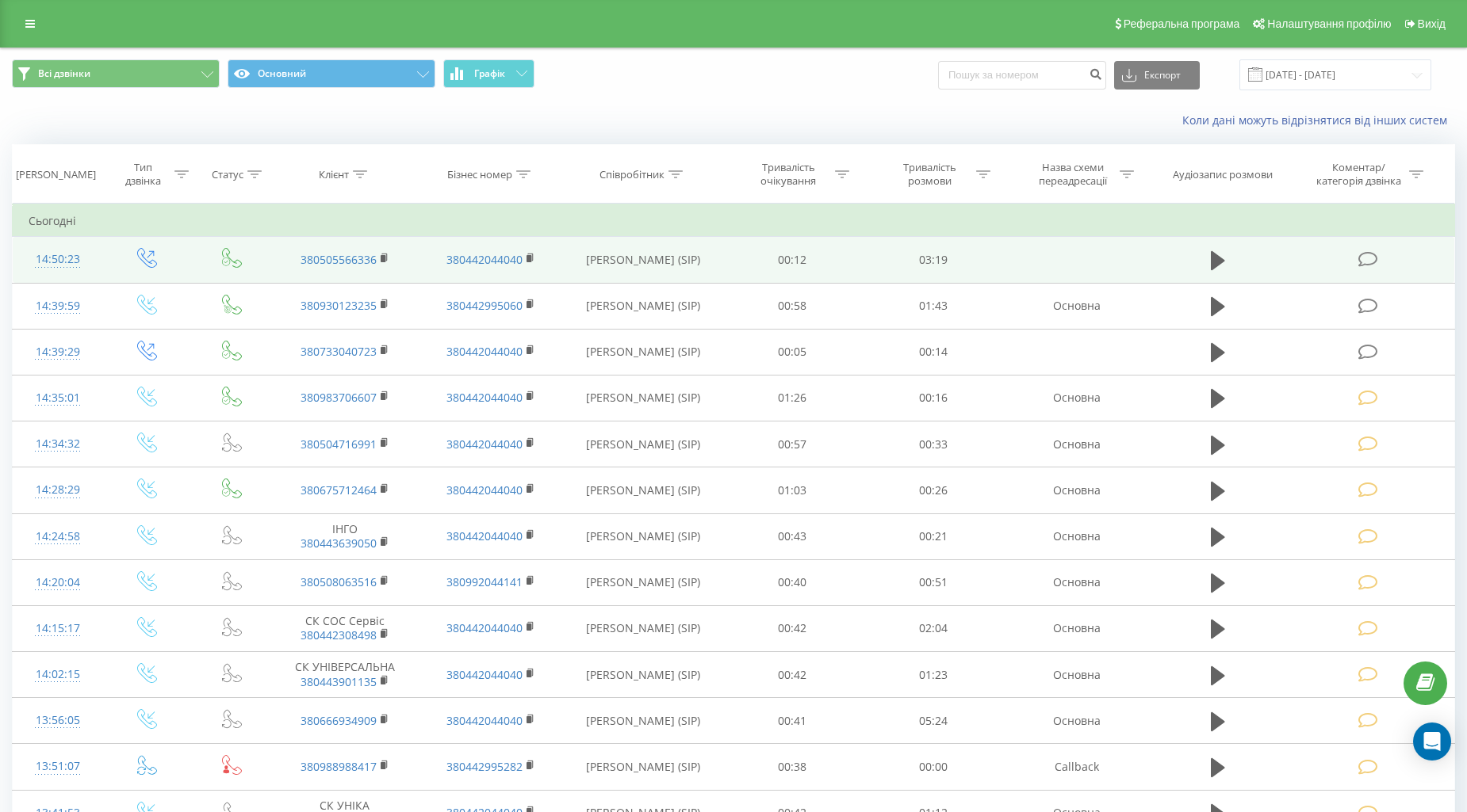
click at [1367, 253] on icon at bounding box center [1367, 259] width 20 height 17
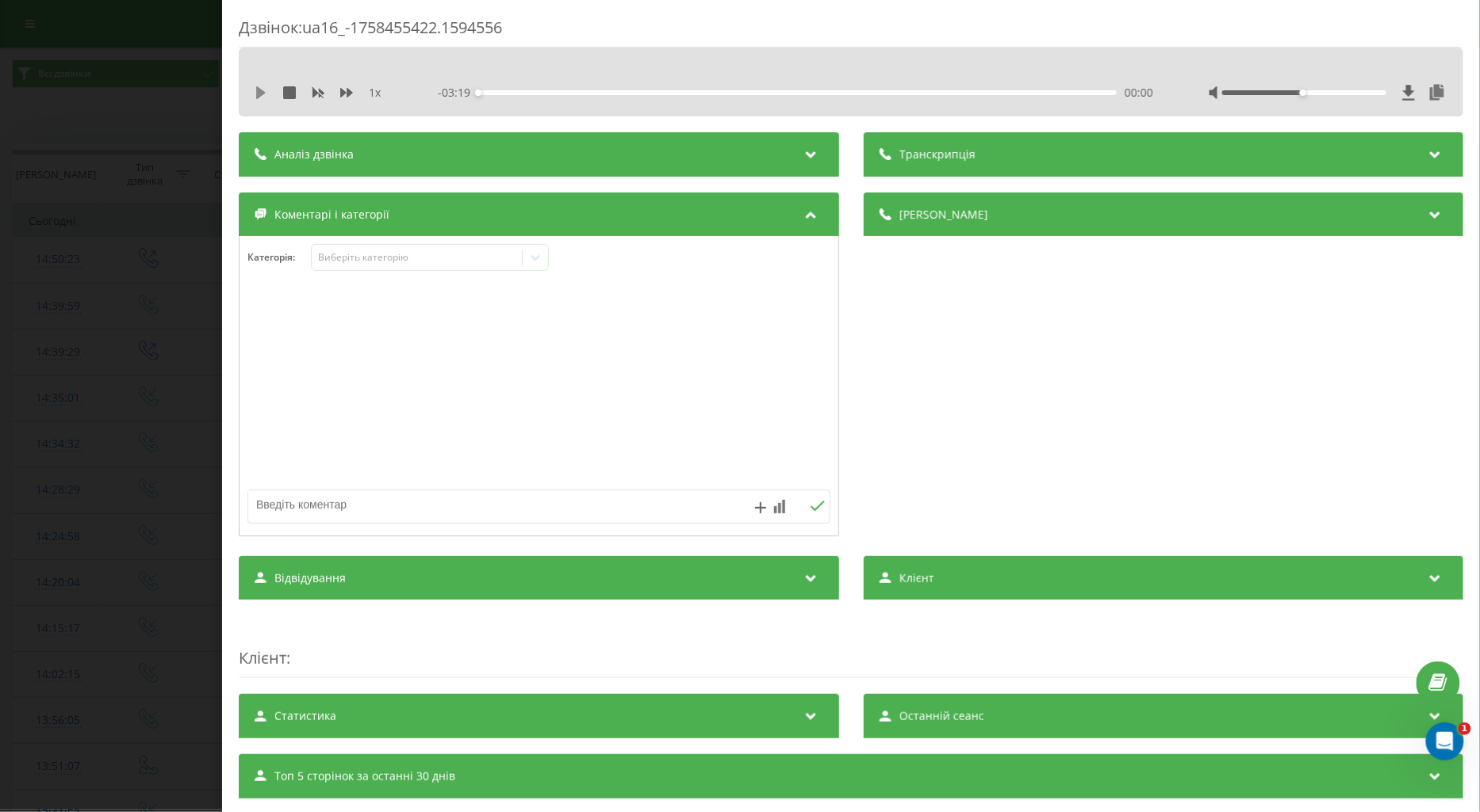
click at [258, 93] on icon at bounding box center [261, 93] width 10 height 13
click at [347, 257] on div "Виберіть категорію" at bounding box center [416, 257] width 198 height 13
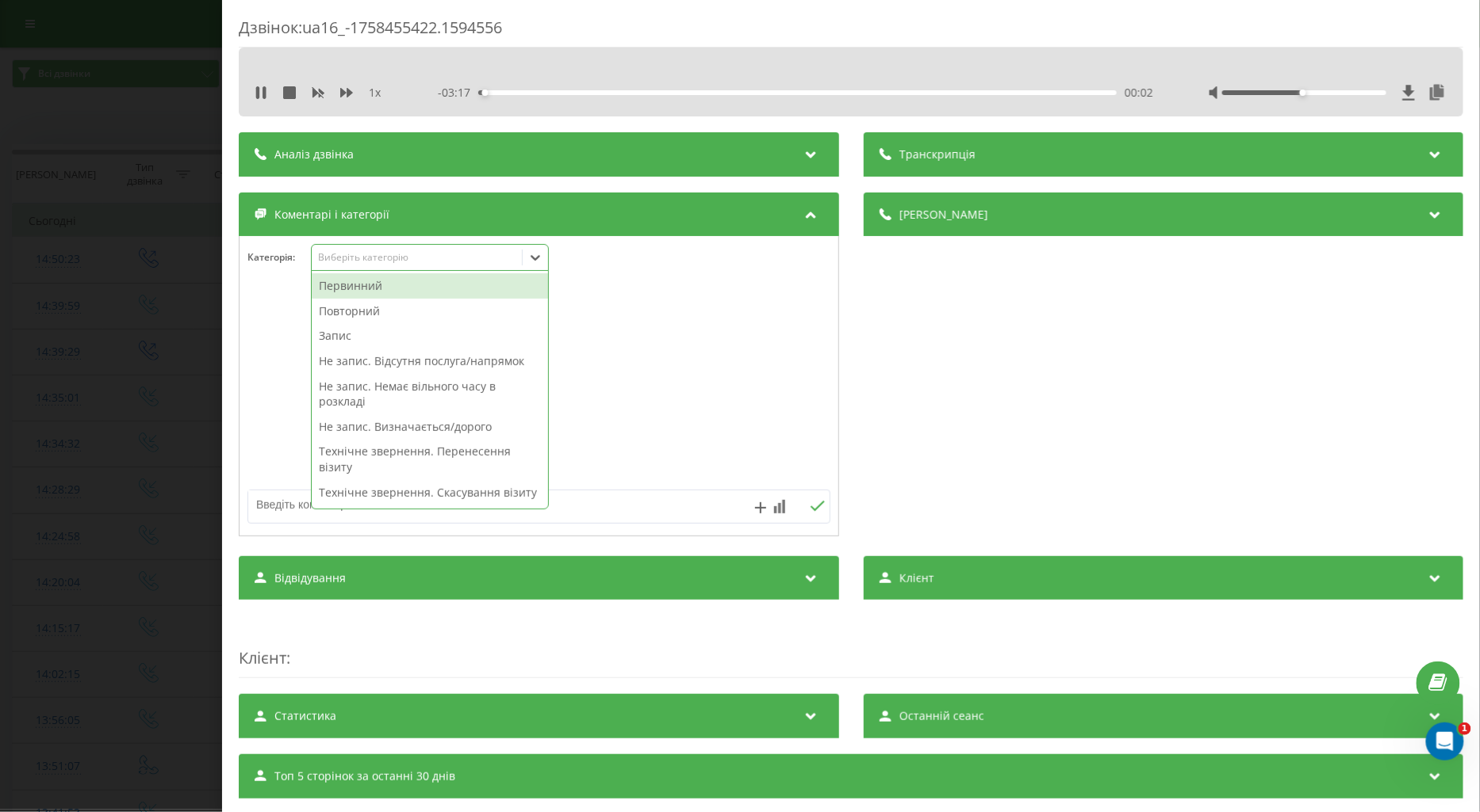
click at [367, 284] on div "Первинний" at bounding box center [430, 286] width 237 height 26
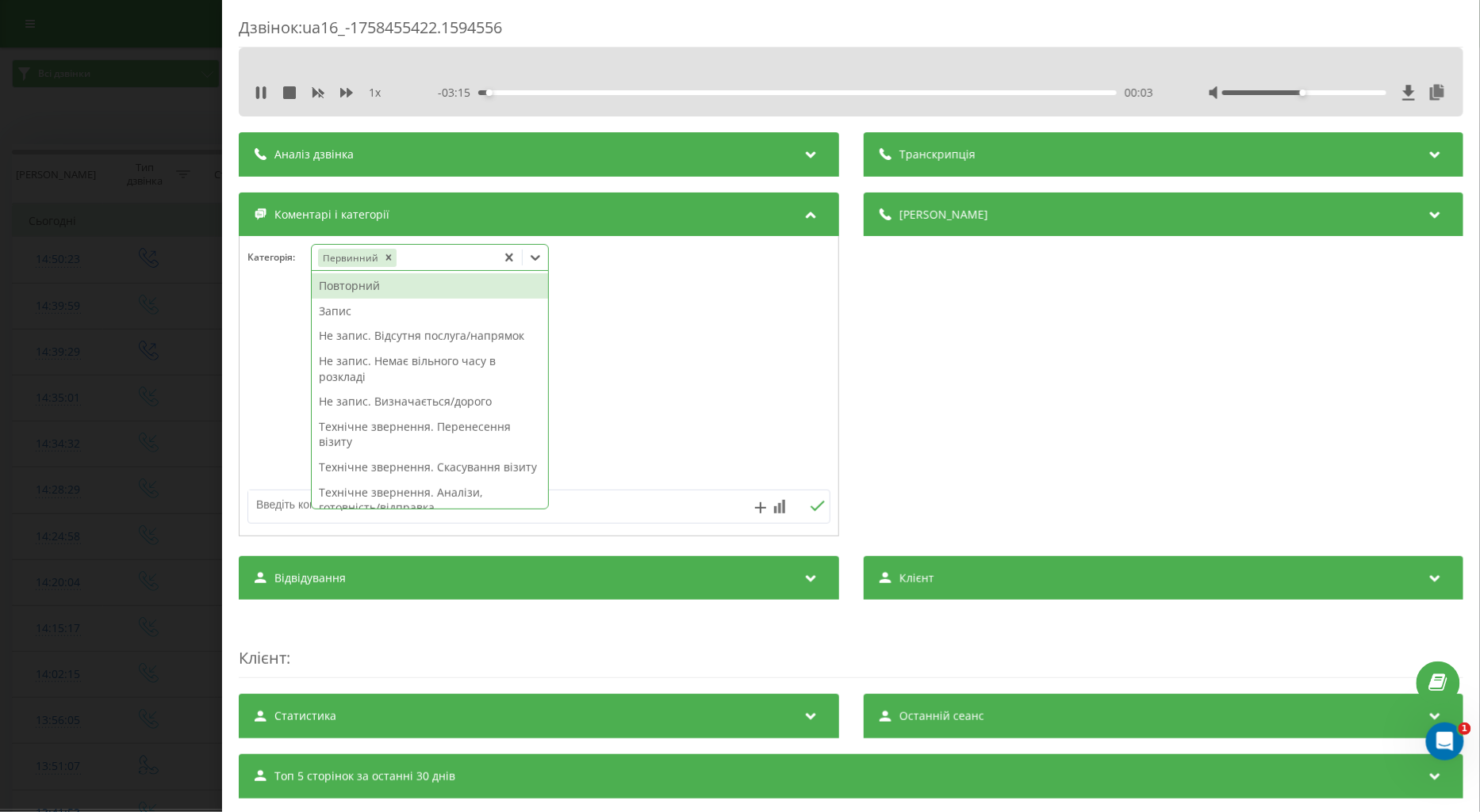
scroll to position [88, 0]
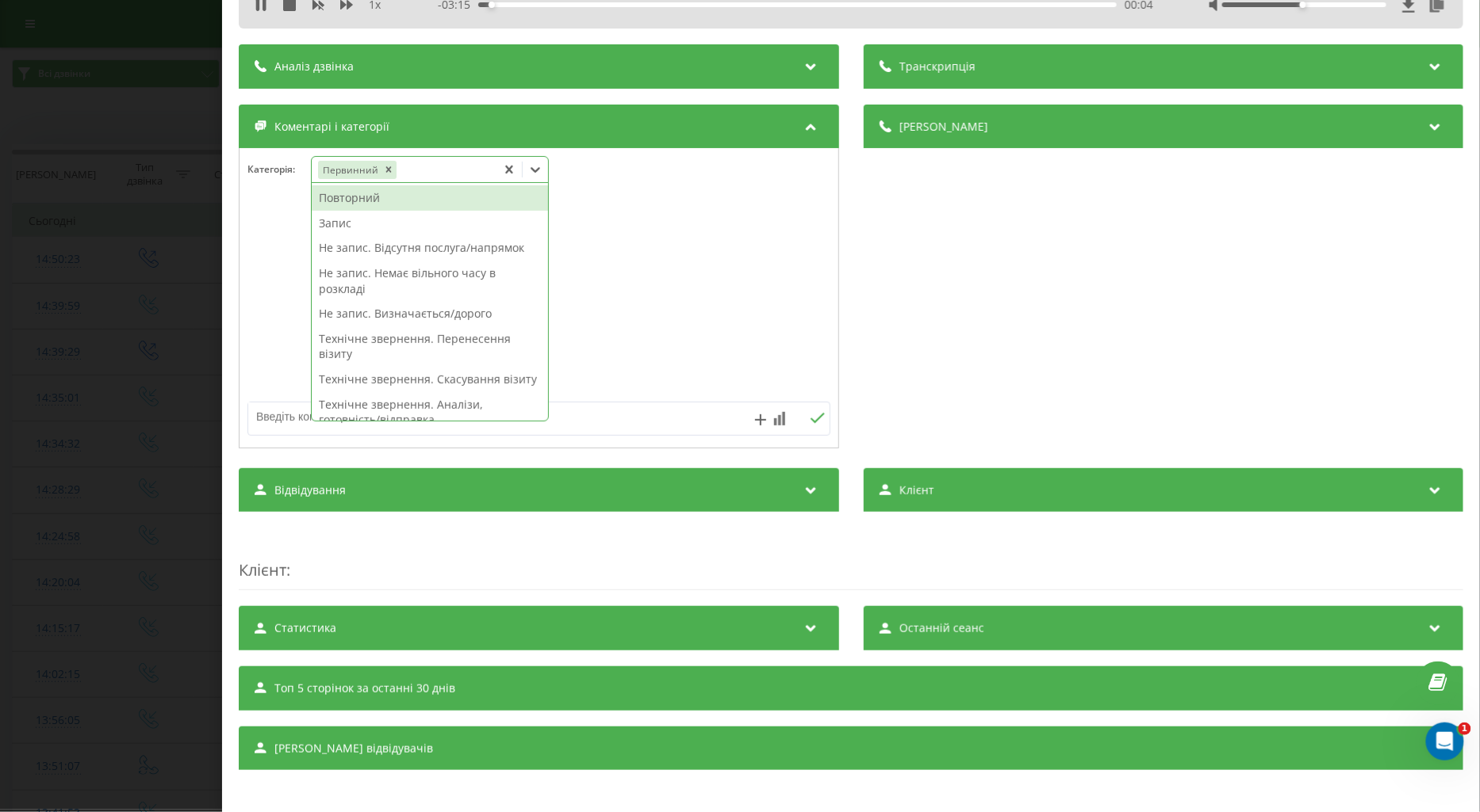
click at [345, 225] on div "Запис" at bounding box center [430, 224] width 237 height 26
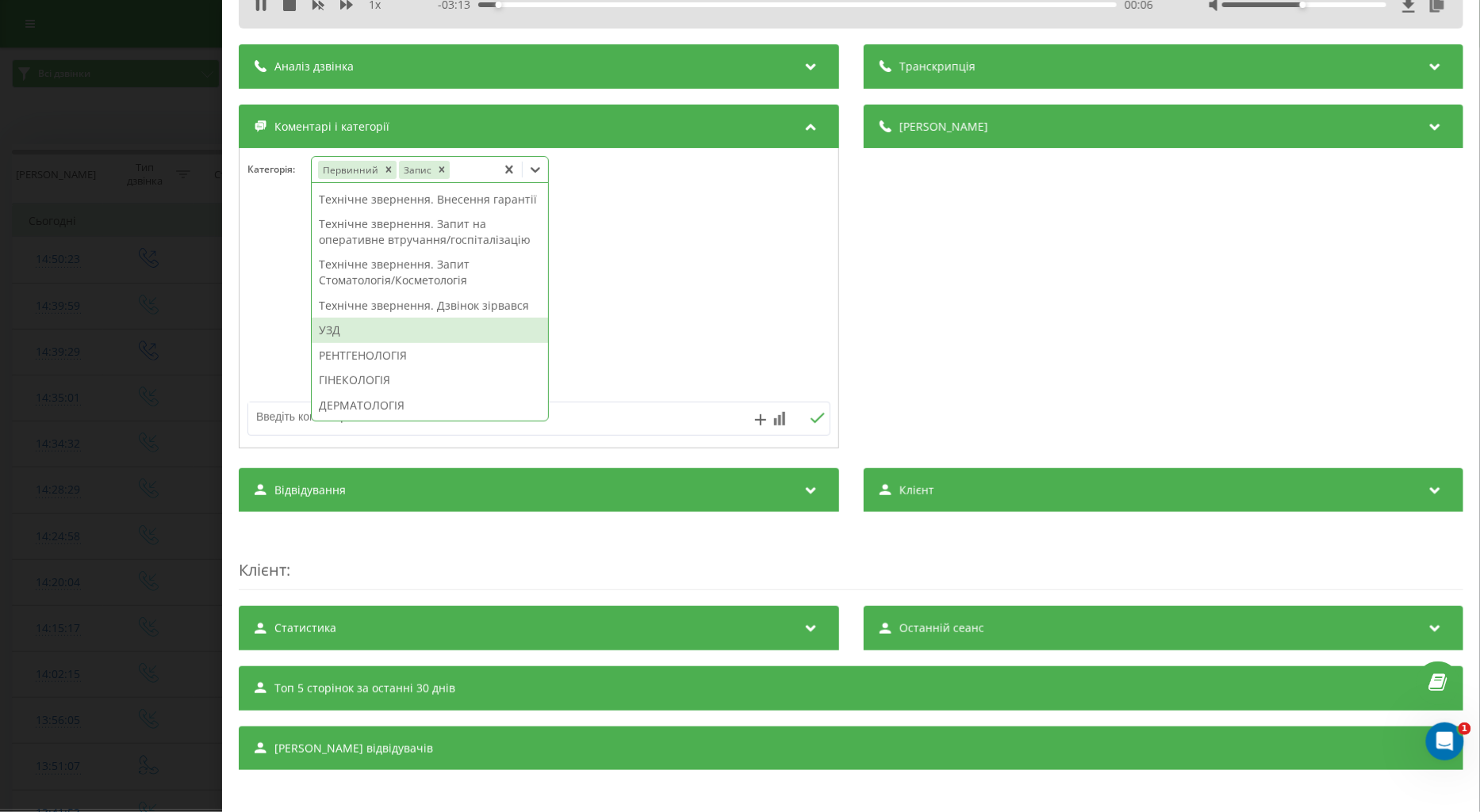
click at [338, 343] on div "УЗД" at bounding box center [430, 330] width 237 height 26
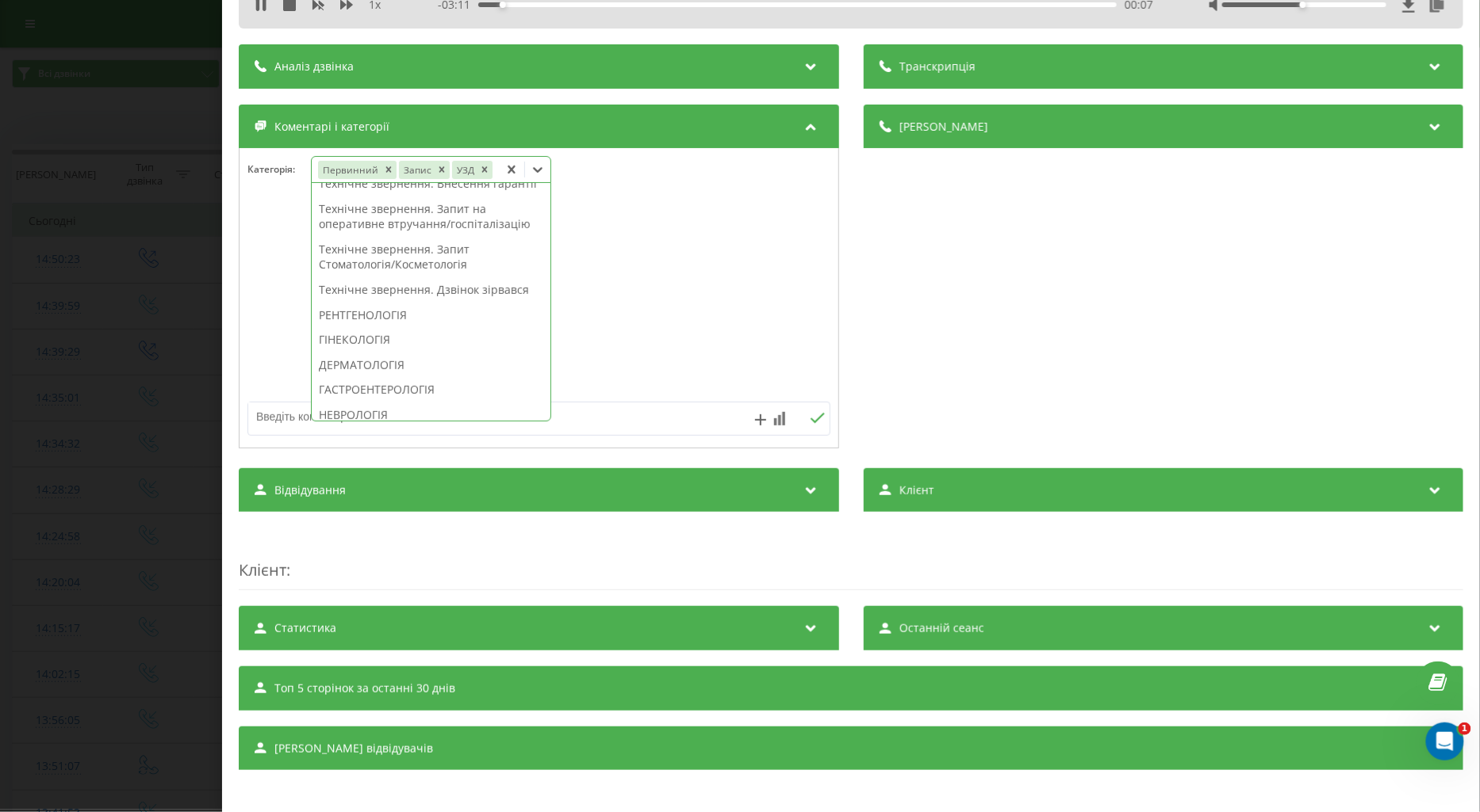
click at [263, 290] on div at bounding box center [538, 299] width 599 height 190
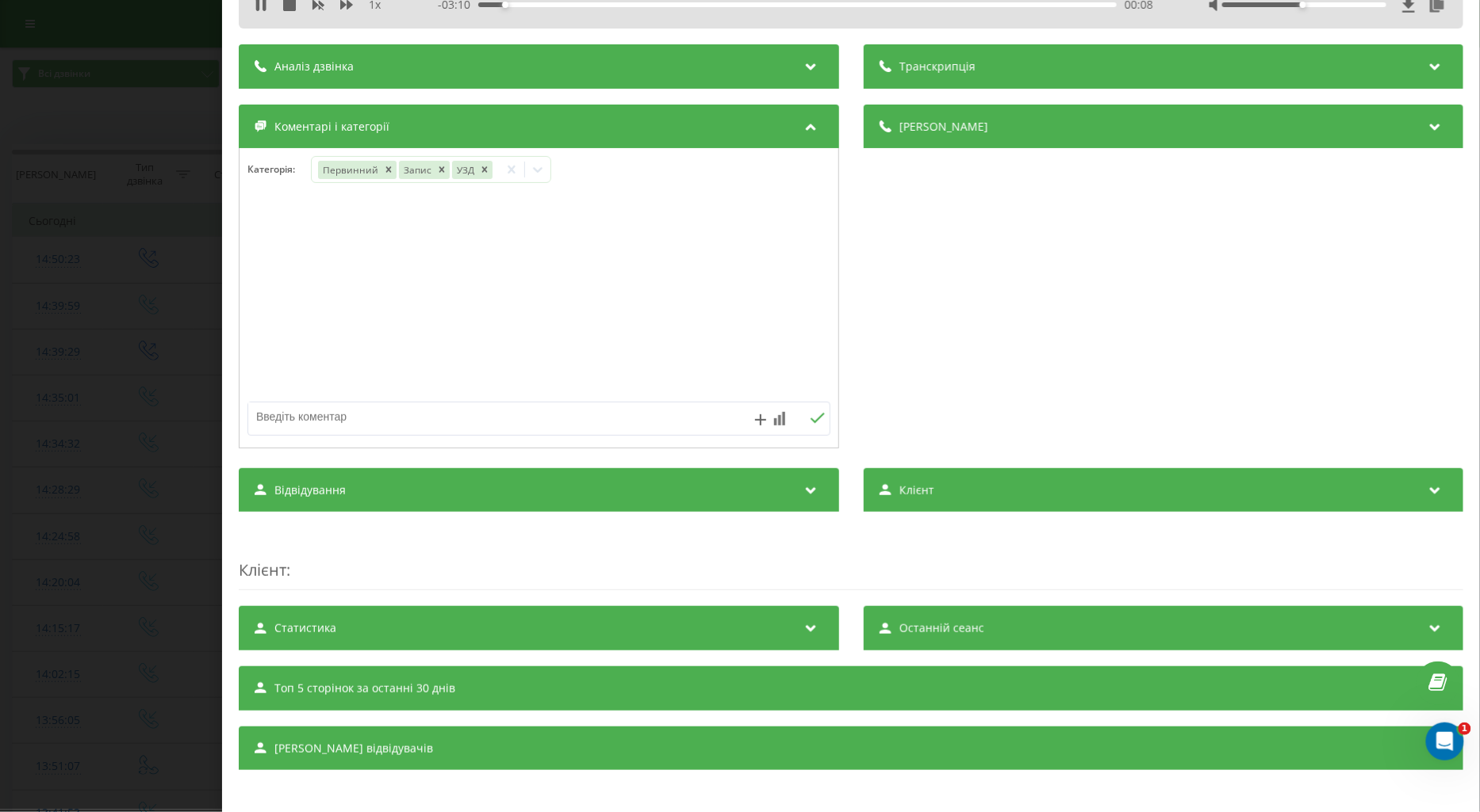
click at [137, 339] on div "Дзвінок : ua16_-1758455422.1594556 1 x - 03:10 00:08 00:08 Транскрипція Для AI-…" at bounding box center [740, 406] width 1480 height 812
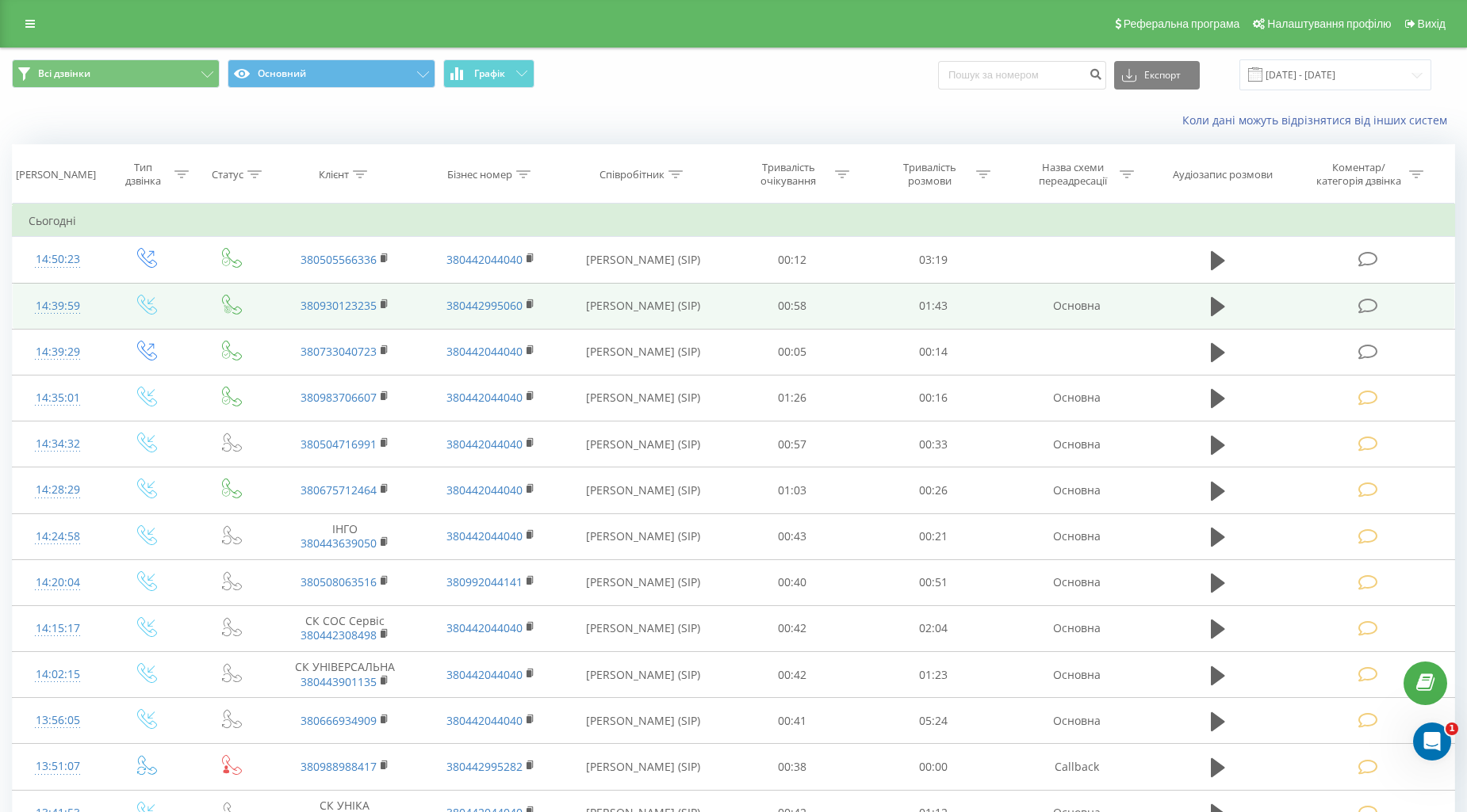
click at [1364, 311] on icon at bounding box center [1367, 305] width 20 height 17
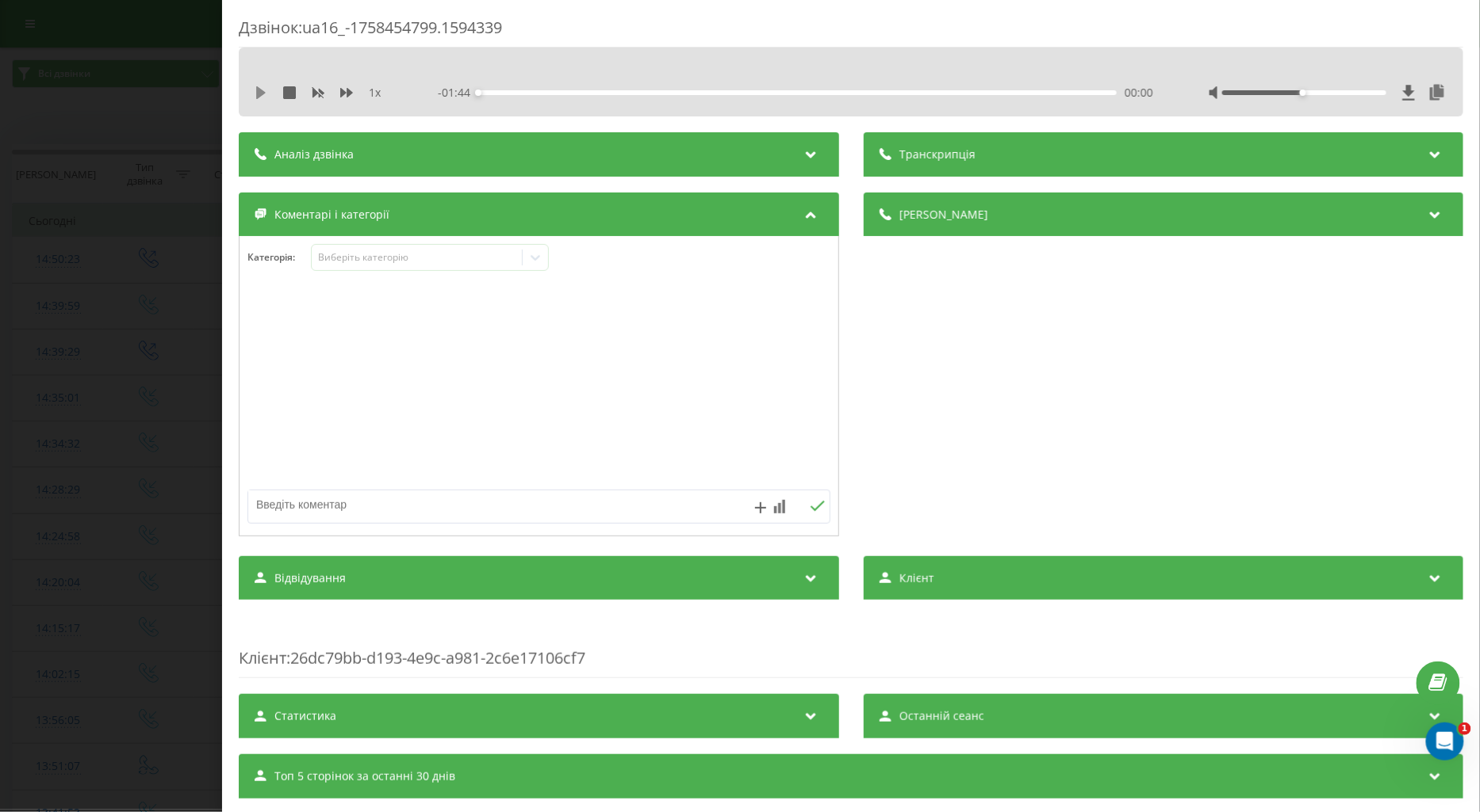
click at [264, 92] on icon at bounding box center [261, 93] width 10 height 13
click at [347, 90] on icon at bounding box center [346, 93] width 13 height 10
click at [342, 256] on div "Виберіть категорію" at bounding box center [416, 257] width 198 height 13
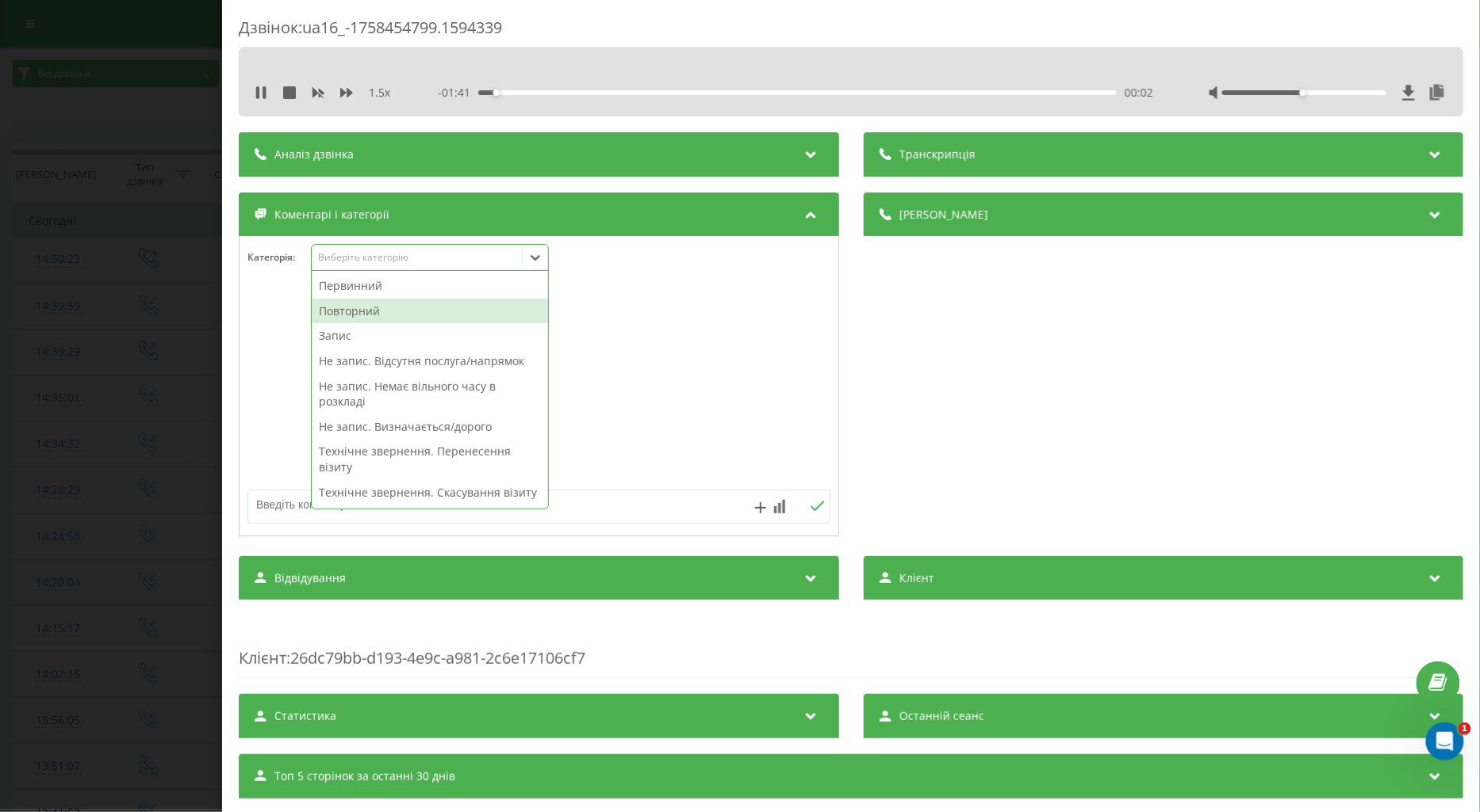
click at [338, 312] on div "Повторний" at bounding box center [430, 311] width 237 height 26
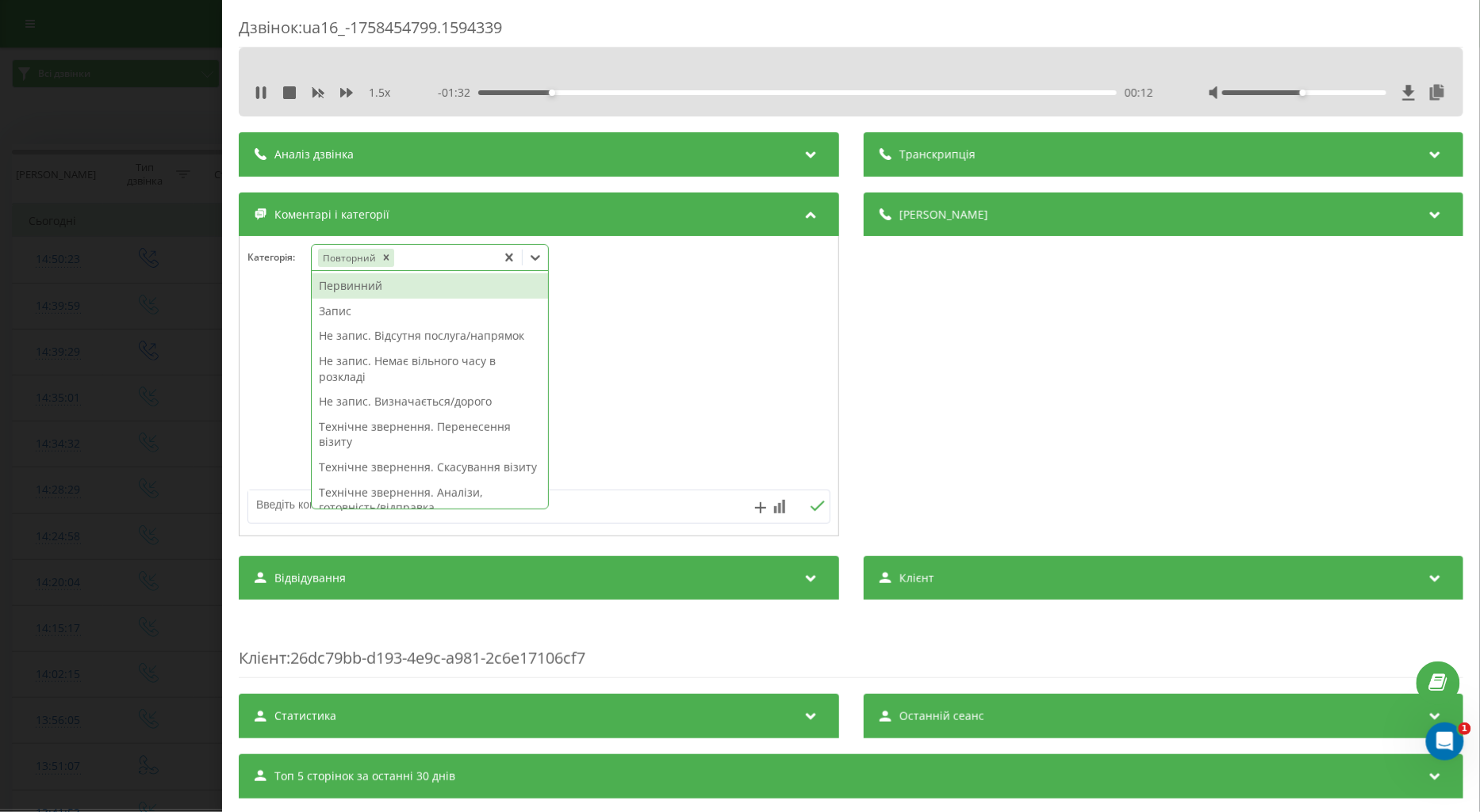
click at [371, 282] on div "Первинний" at bounding box center [430, 286] width 237 height 26
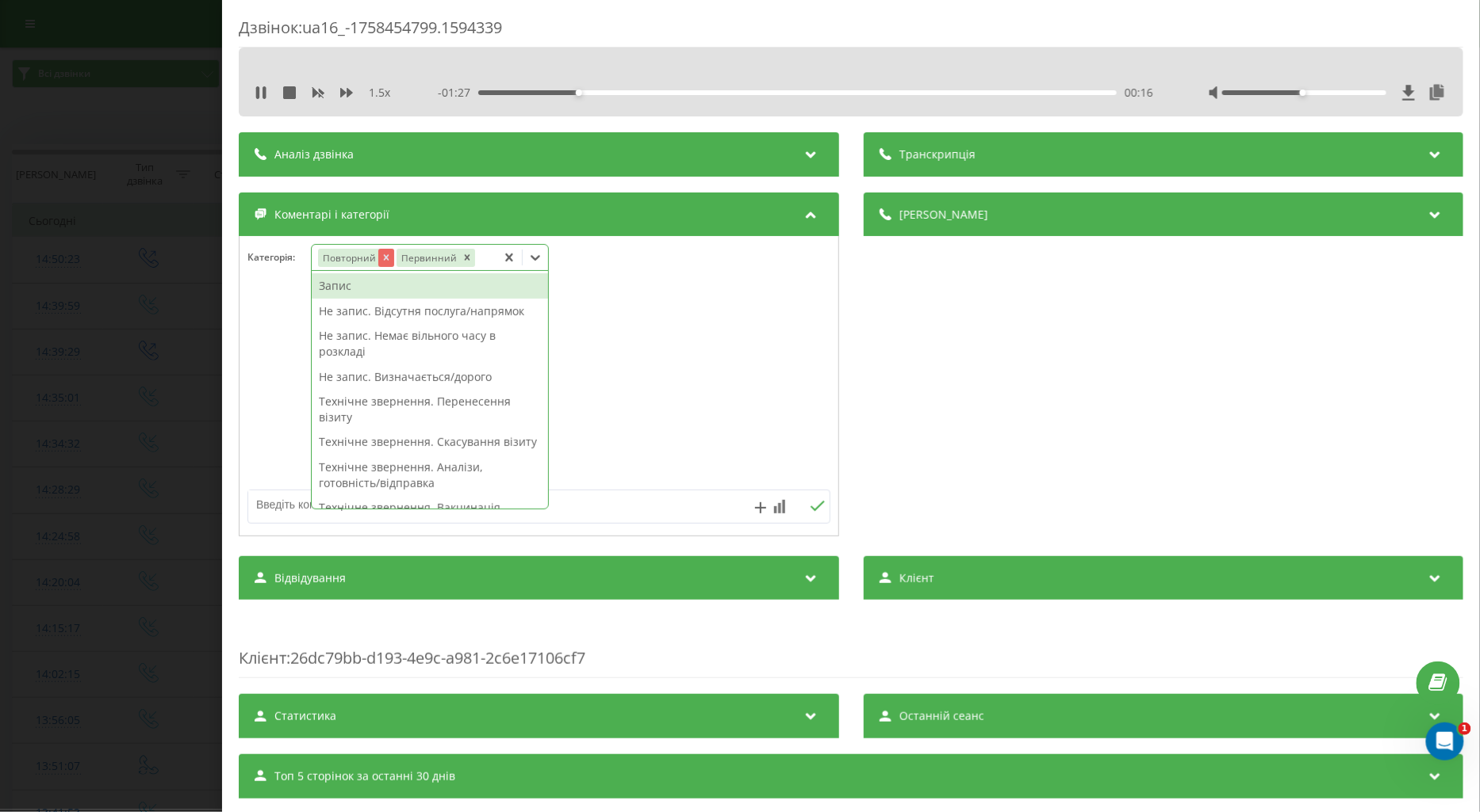
click at [385, 257] on icon "Remove Повторний" at bounding box center [386, 258] width 6 height 6
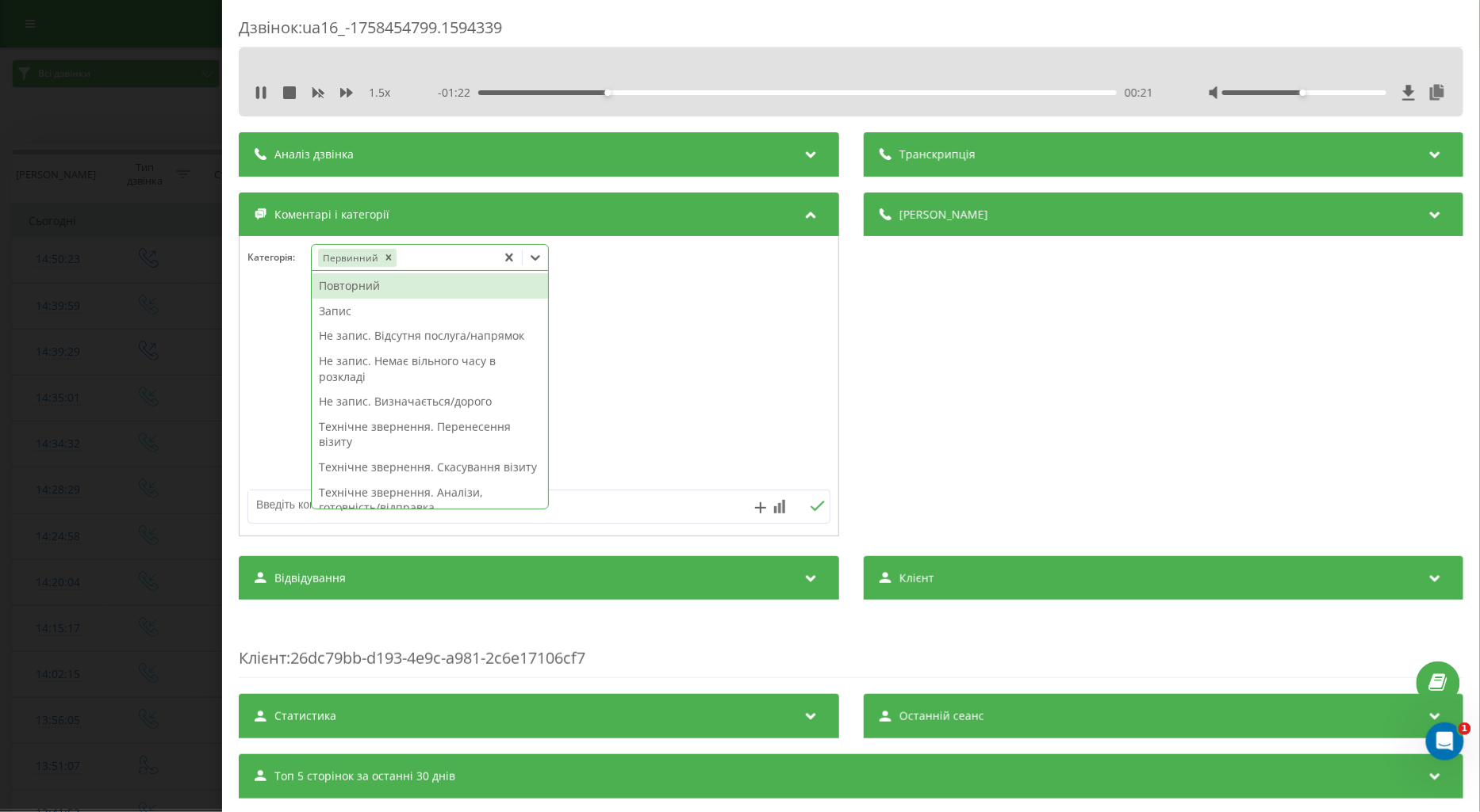
click at [353, 294] on div "Повторний" at bounding box center [430, 286] width 237 height 26
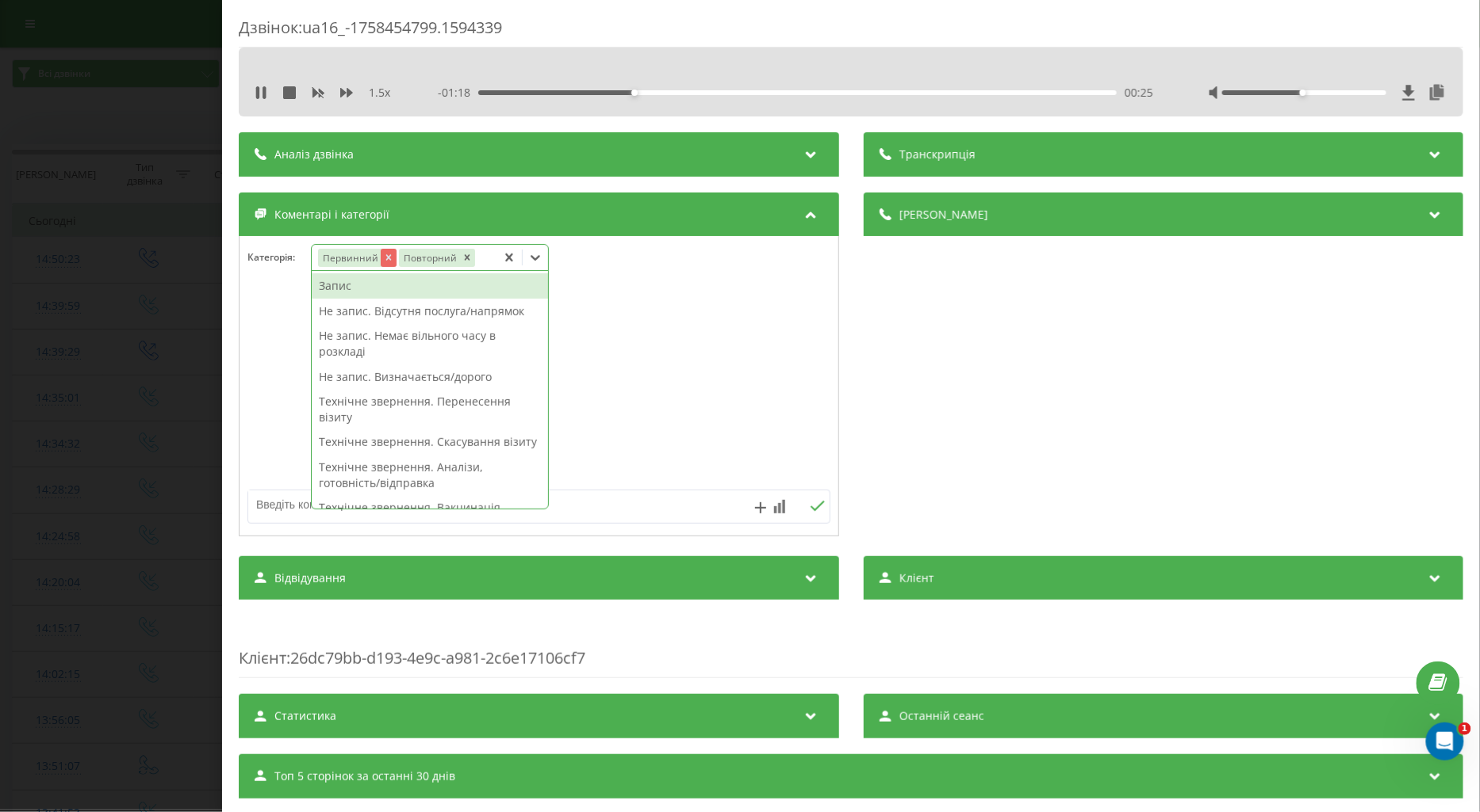
click at [387, 260] on icon "Remove Первинний" at bounding box center [388, 257] width 11 height 11
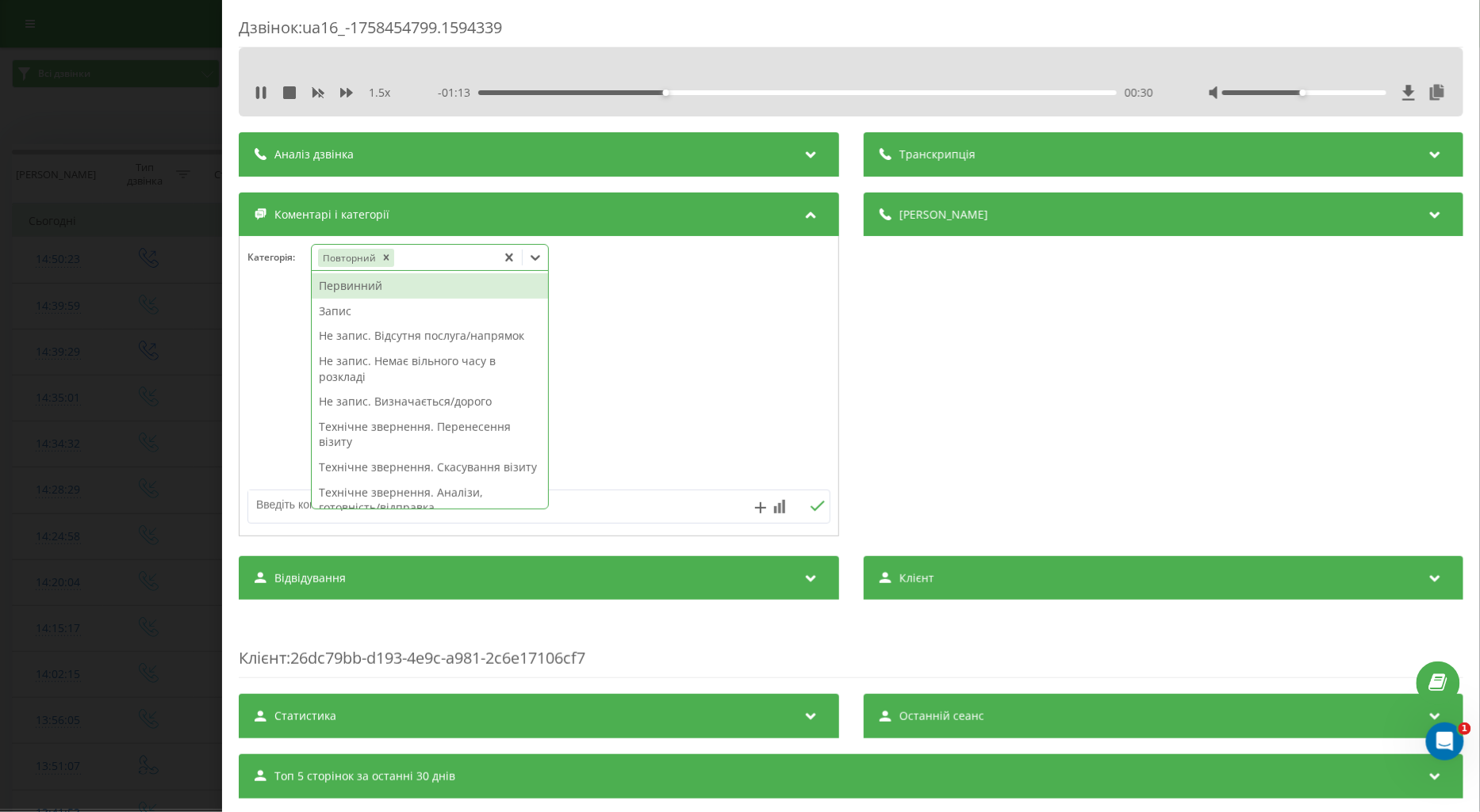
scroll to position [176, 0]
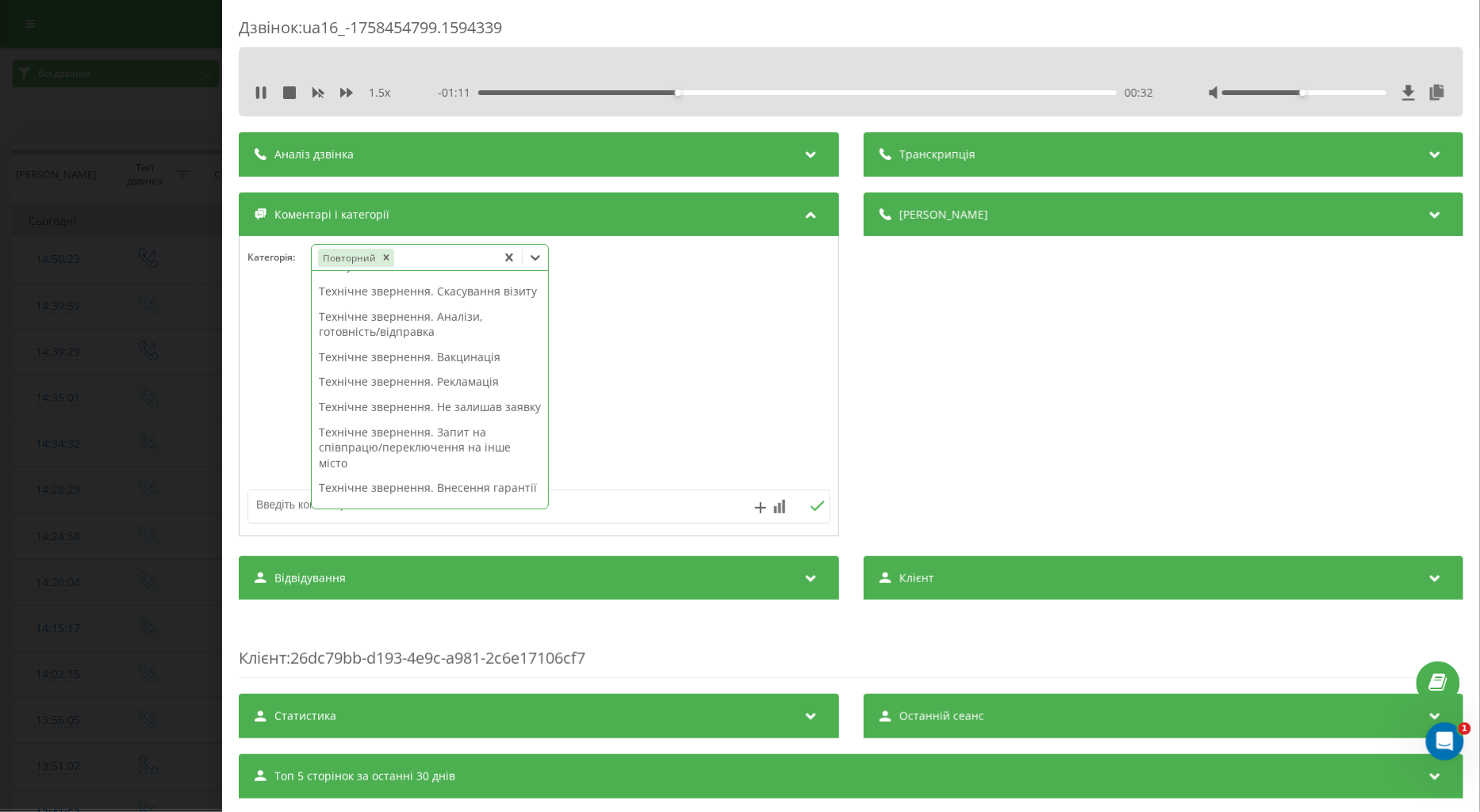
click at [447, 371] on div "Технічне звернення. Вакцинація" at bounding box center [430, 358] width 237 height 26
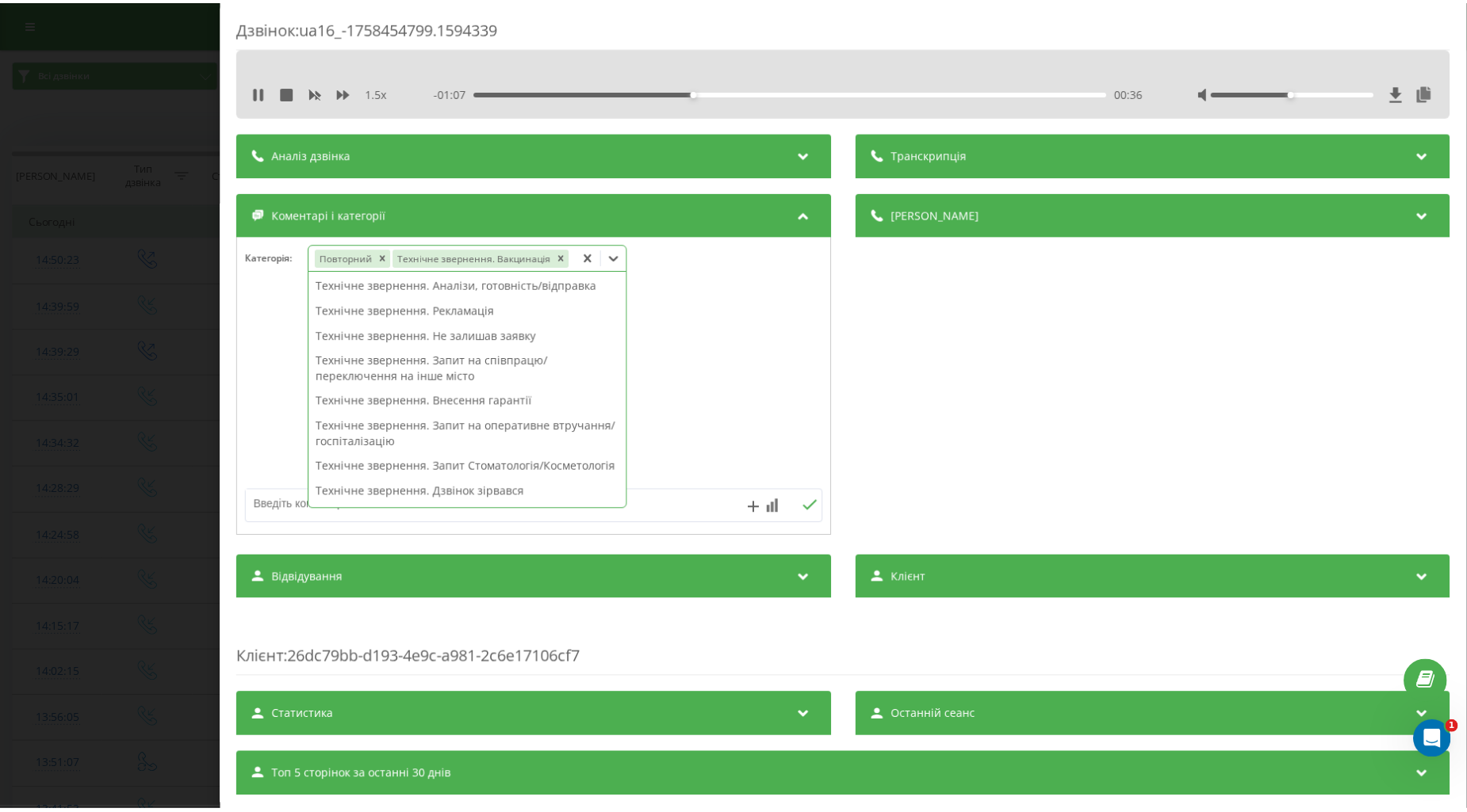
scroll to position [160, 0]
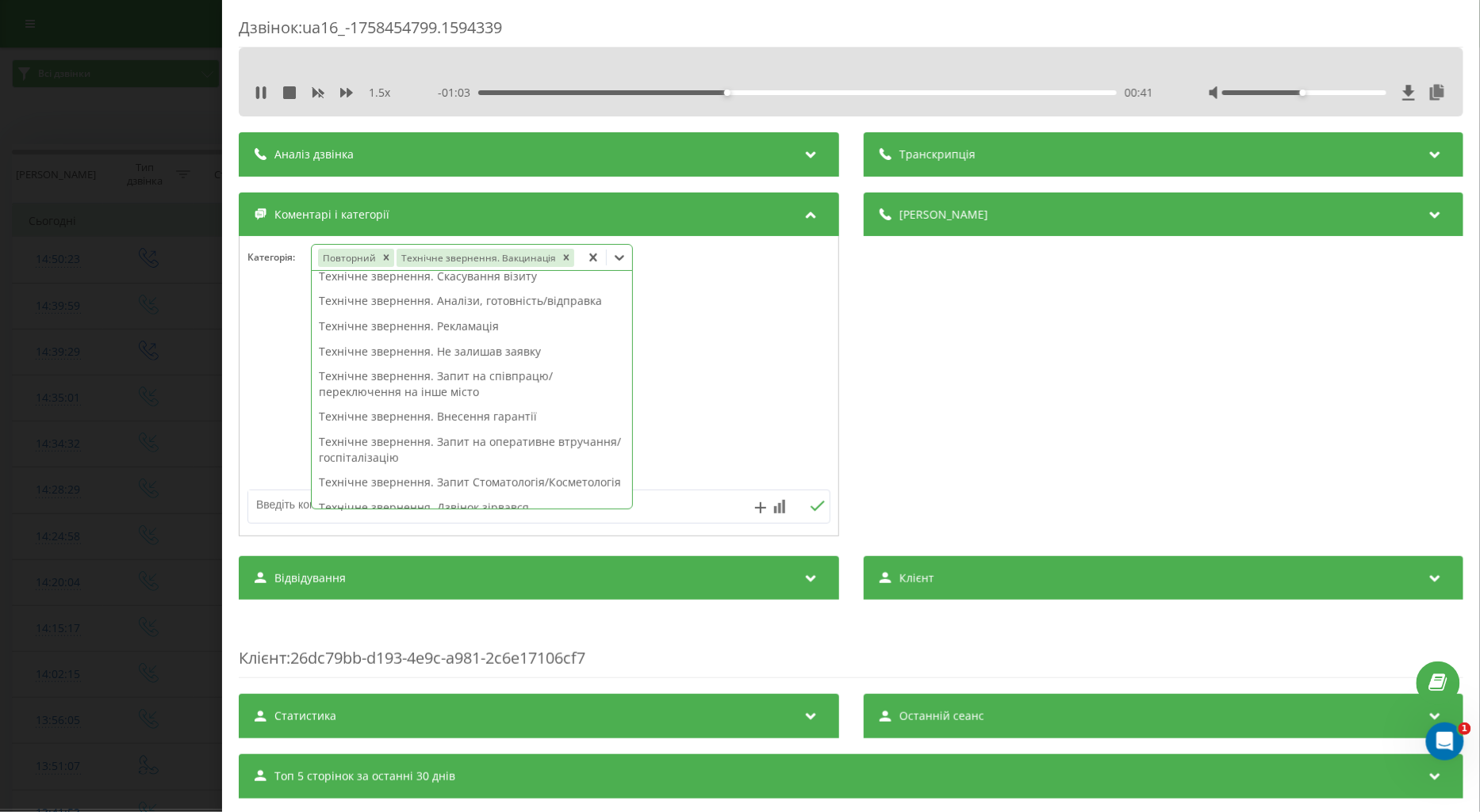
click at [273, 350] on div at bounding box center [538, 386] width 599 height 190
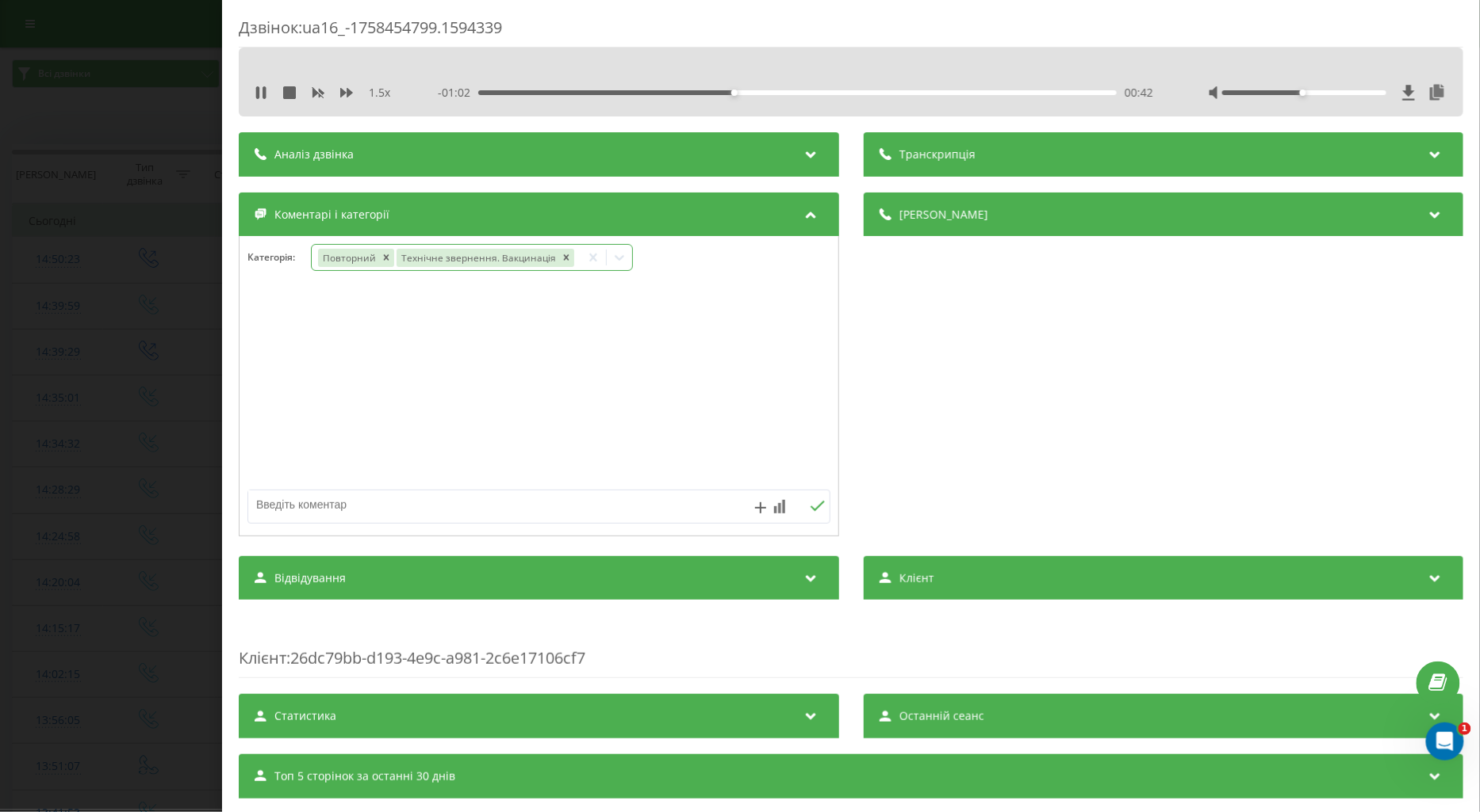
click at [289, 506] on textarea at bounding box center [480, 505] width 464 height 29
type textarea "подумає"
click at [811, 508] on icon at bounding box center [816, 506] width 14 height 10
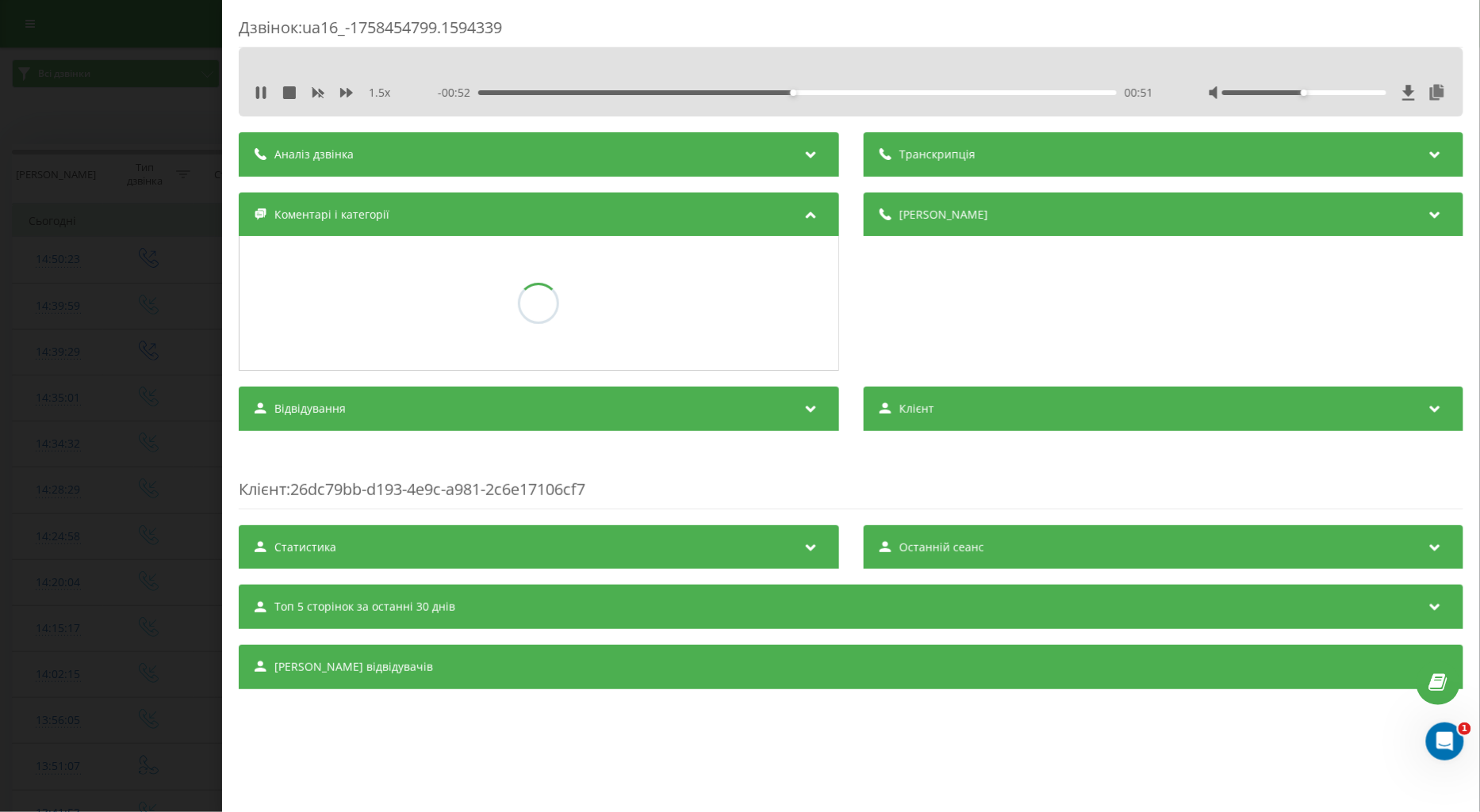
click at [141, 321] on div "Дзвінок : ua16_-1758454799.1594339 1.5 x - 00:52 00:51 00:51 Транскрипція Для A…" at bounding box center [740, 406] width 1480 height 812
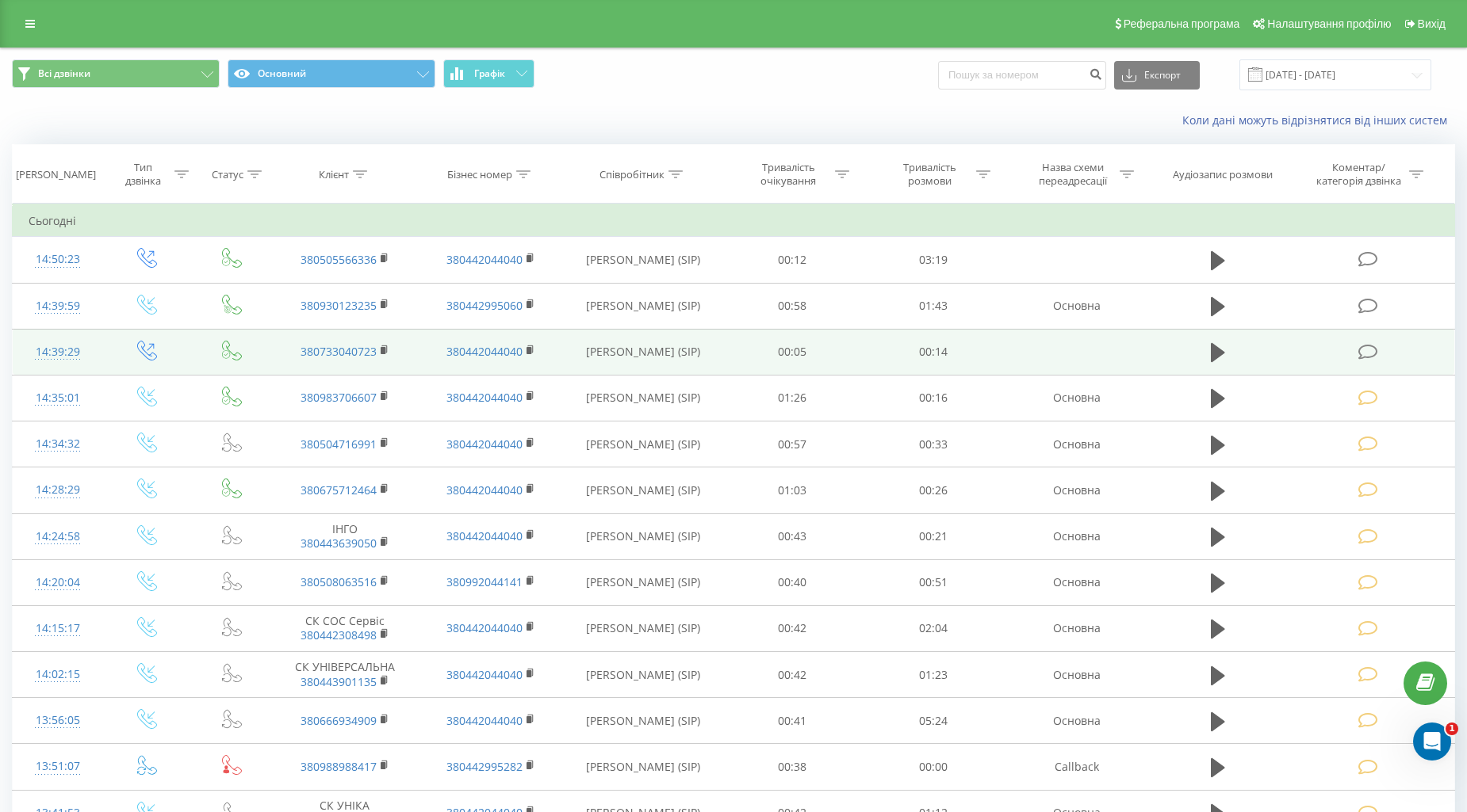
click at [1362, 352] on icon at bounding box center [1367, 352] width 20 height 17
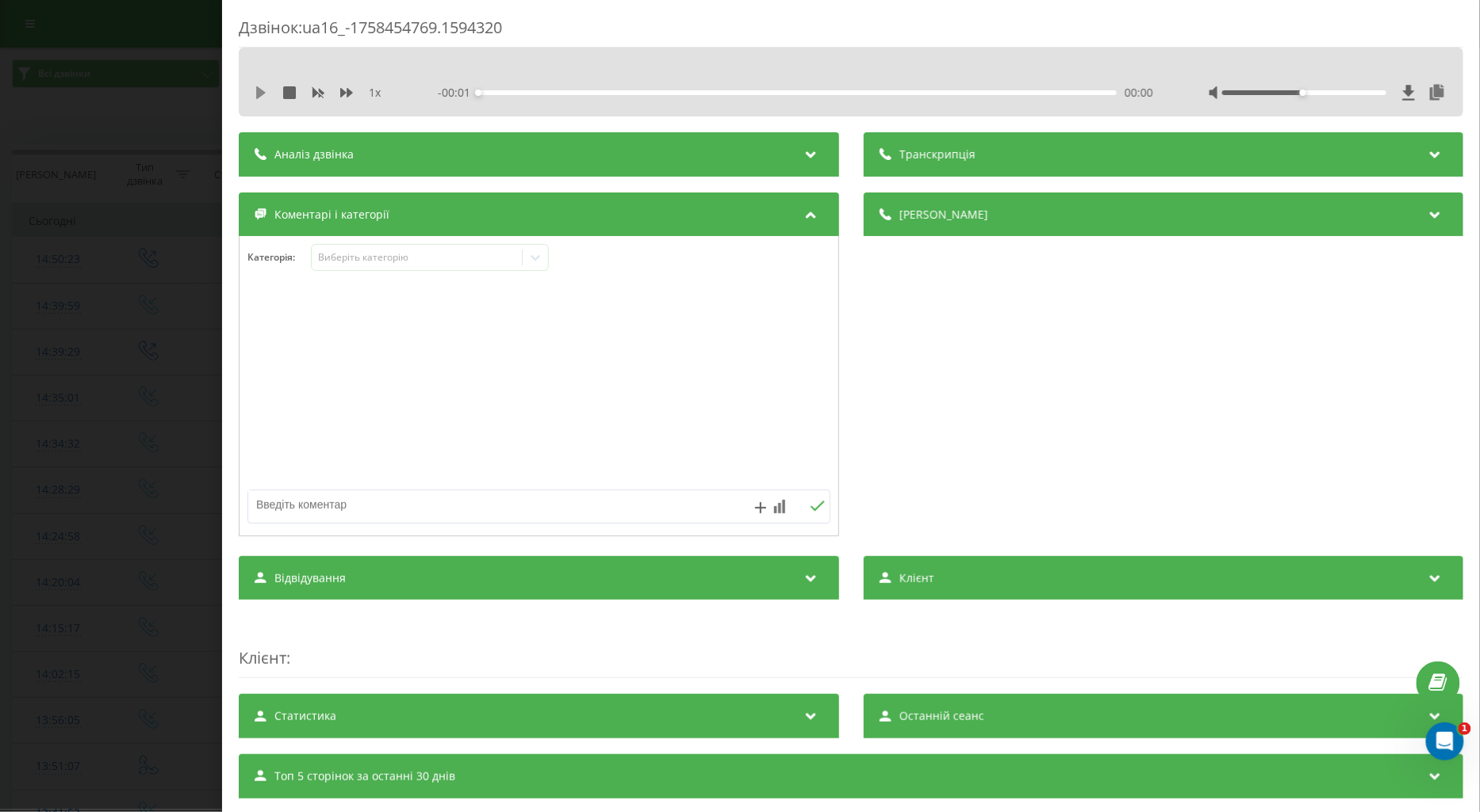
click at [255, 87] on icon at bounding box center [260, 93] width 13 height 13
click at [342, 88] on icon at bounding box center [346, 93] width 13 height 13
click at [330, 253] on div "Виберіть категорію" at bounding box center [416, 257] width 198 height 13
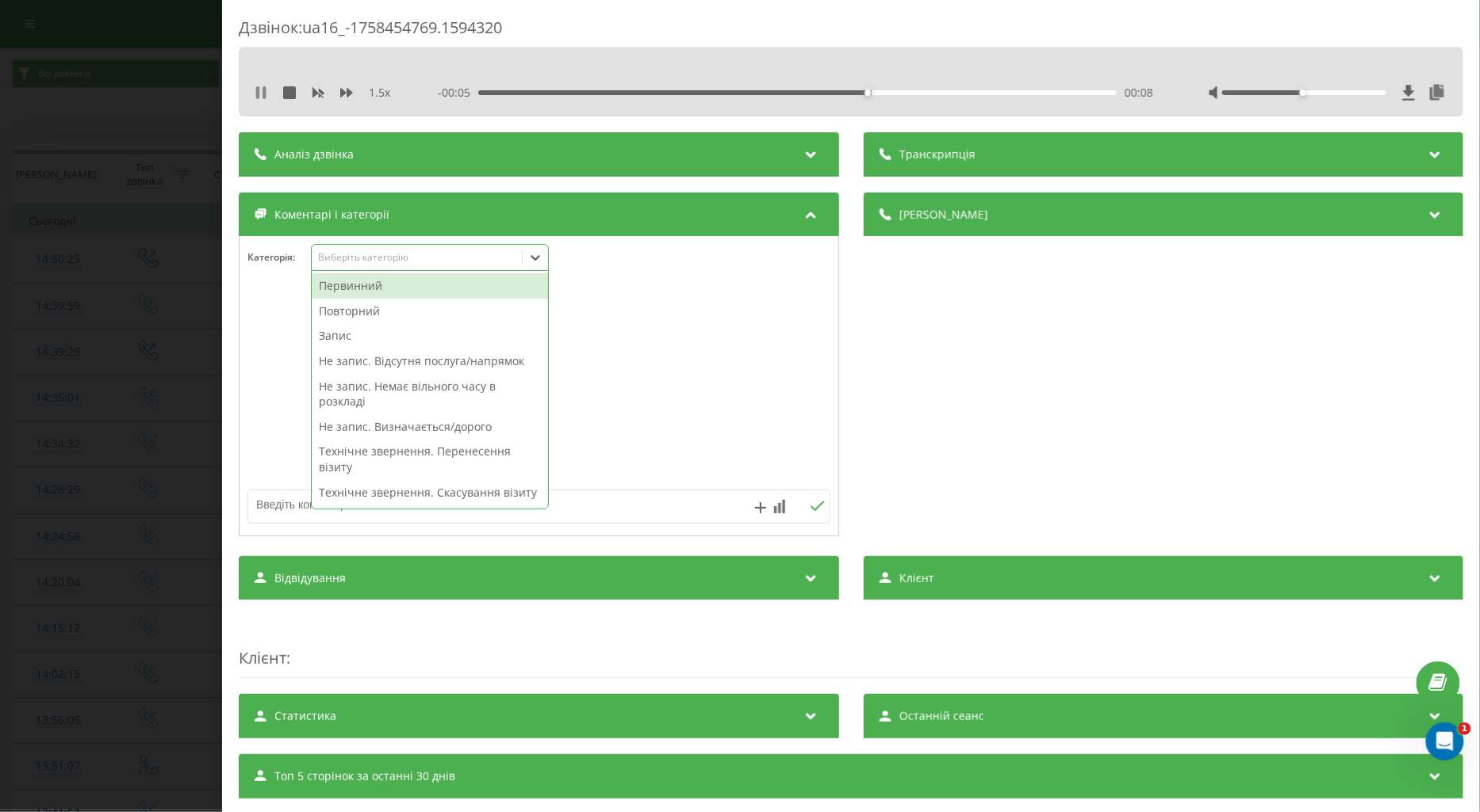
click at [260, 98] on icon at bounding box center [260, 93] width 13 height 13
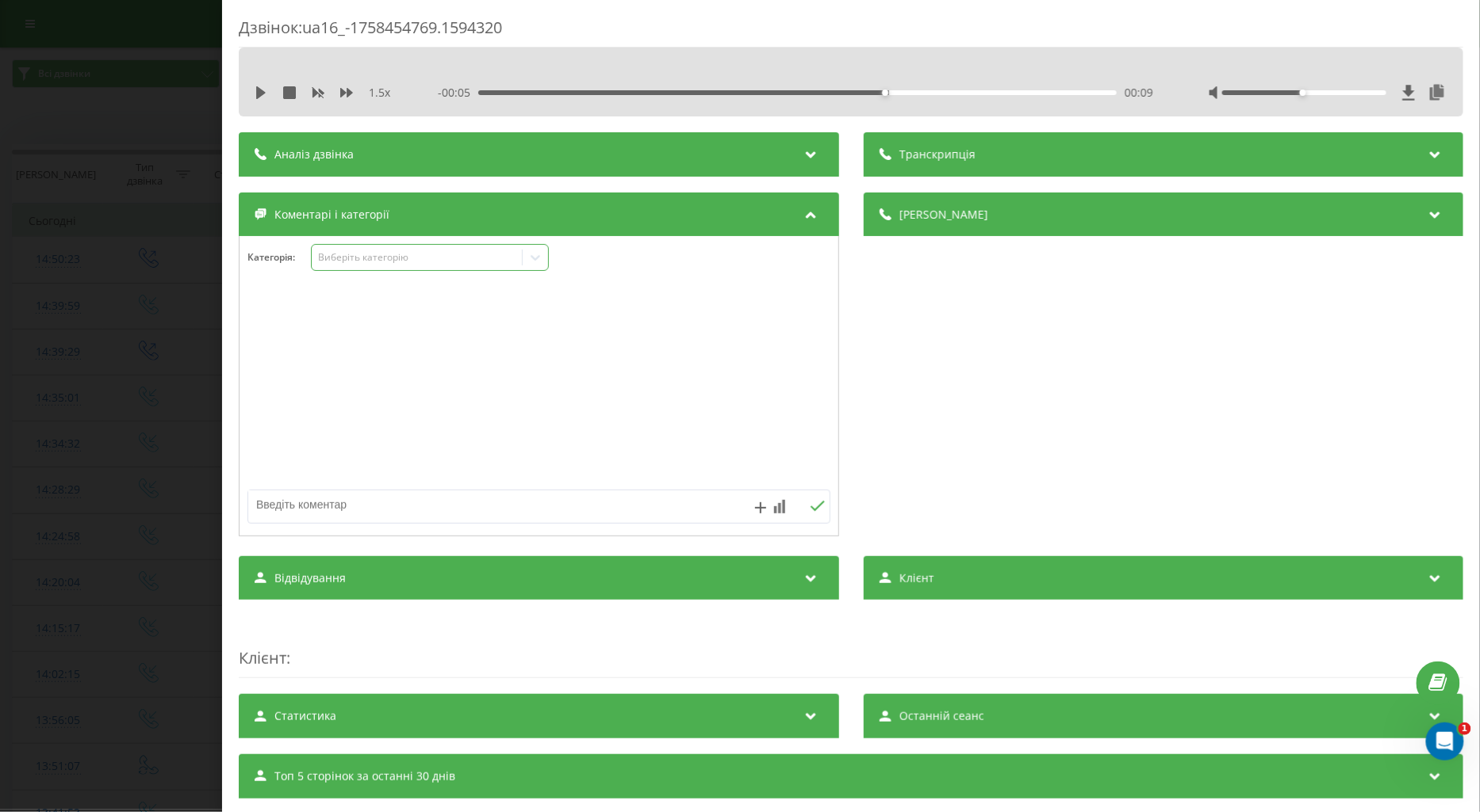
click at [366, 255] on div "Виберіть категорію" at bounding box center [416, 257] width 198 height 13
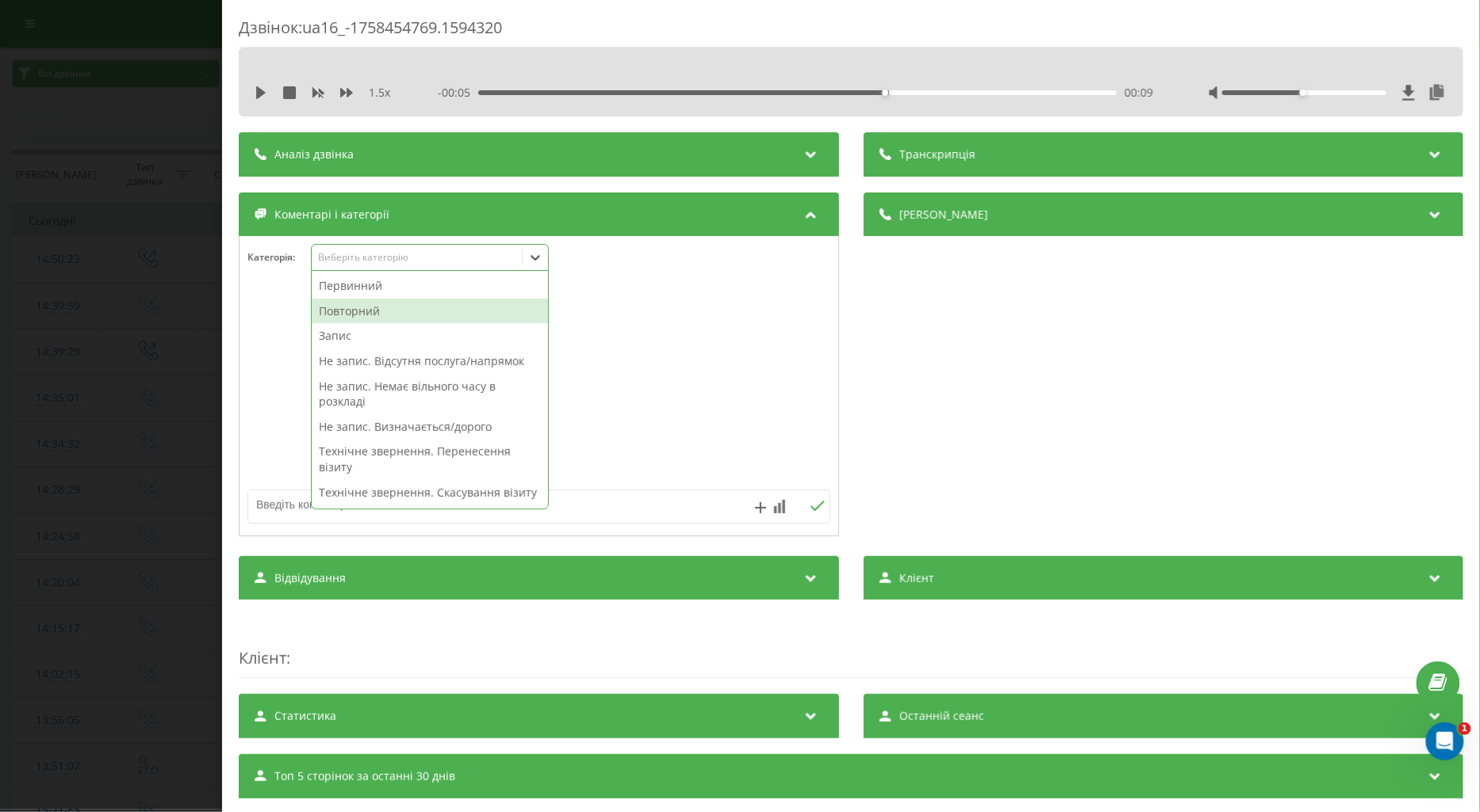
click at [358, 313] on div "Повторний" at bounding box center [430, 311] width 237 height 26
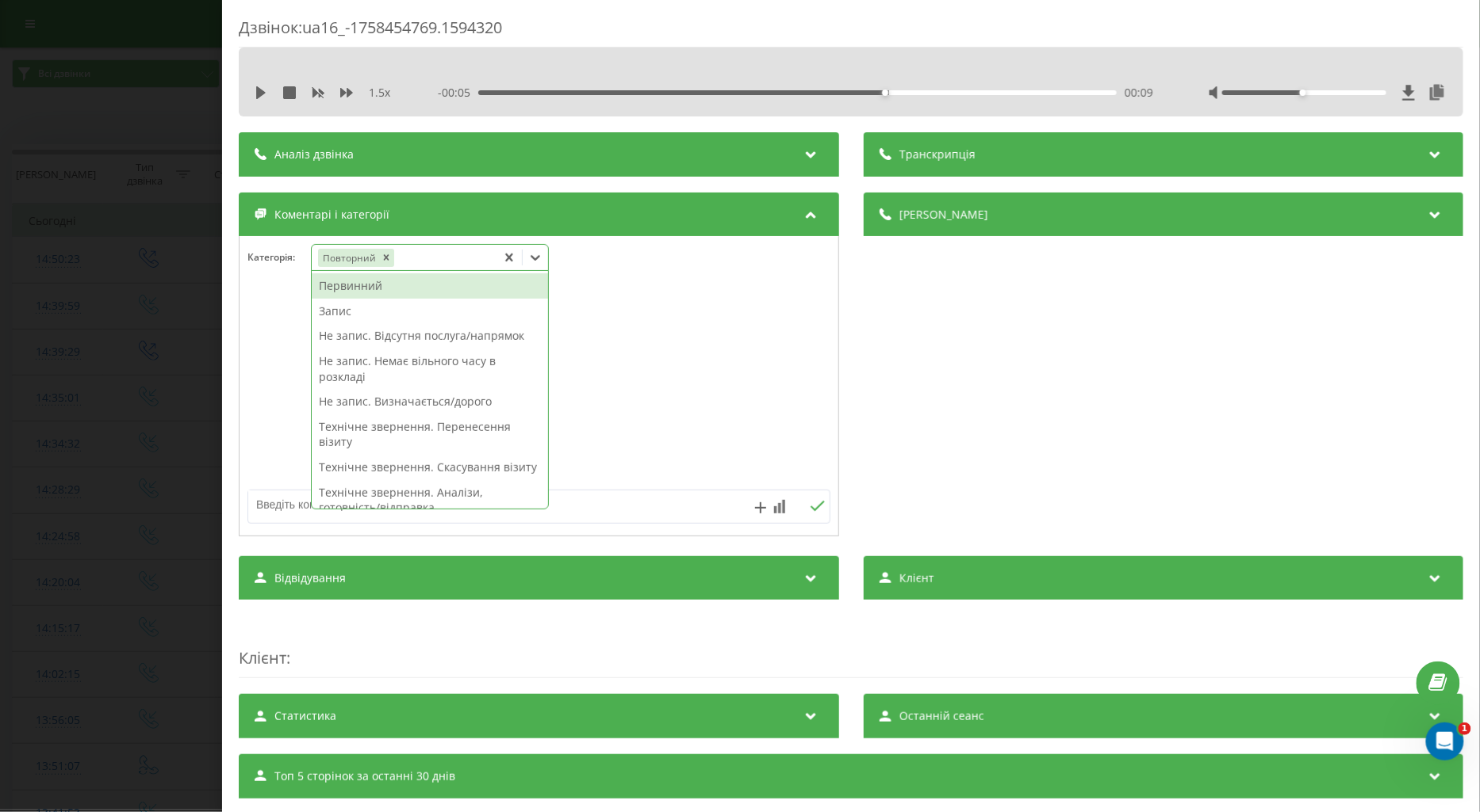
click at [278, 502] on textarea at bounding box center [480, 505] width 464 height 29
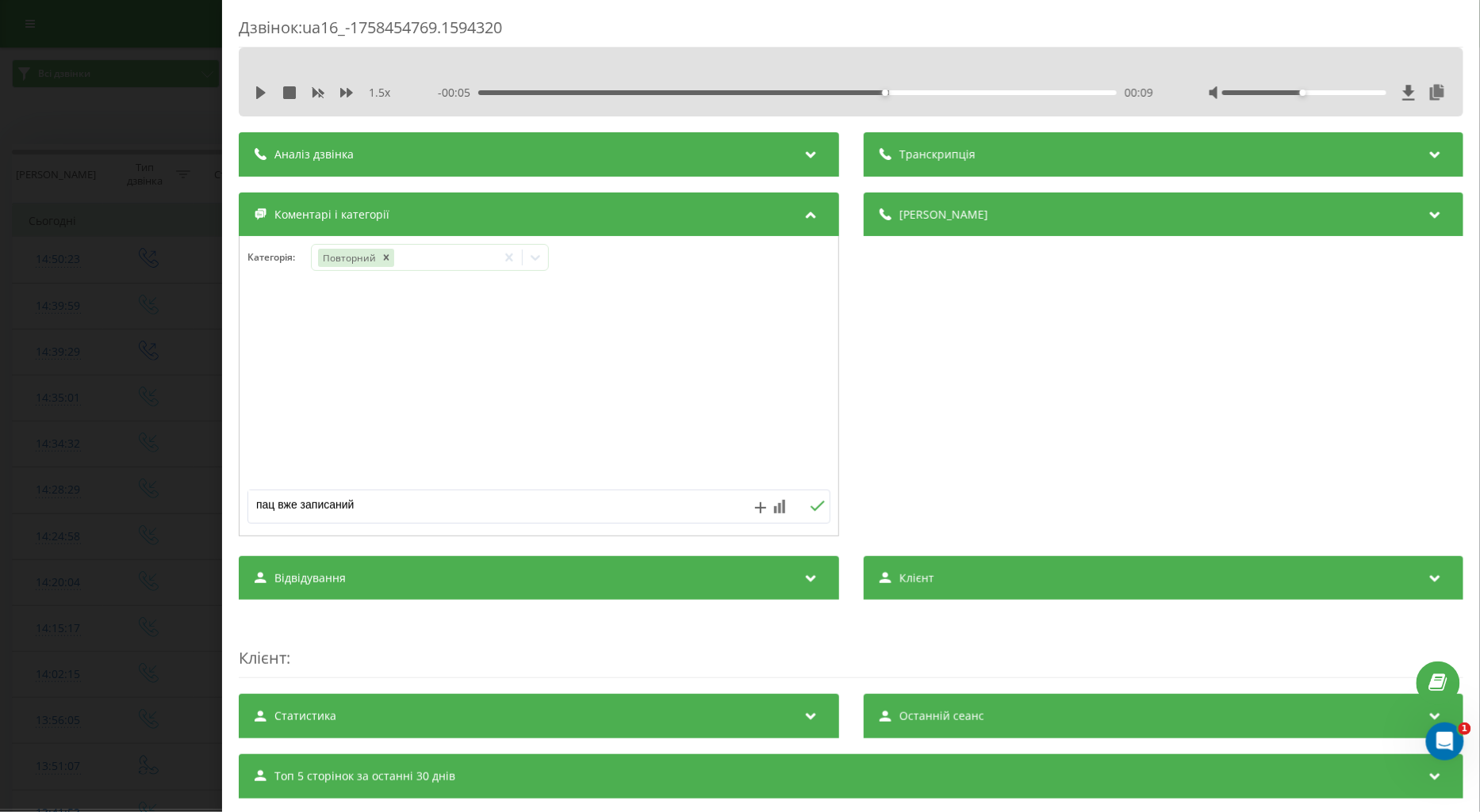
type textarea "пац вже записаний"
drag, startPoint x: 811, startPoint y: 510, endPoint x: 775, endPoint y: 513, distance: 36.1
click at [810, 510] on icon at bounding box center [816, 506] width 15 height 11
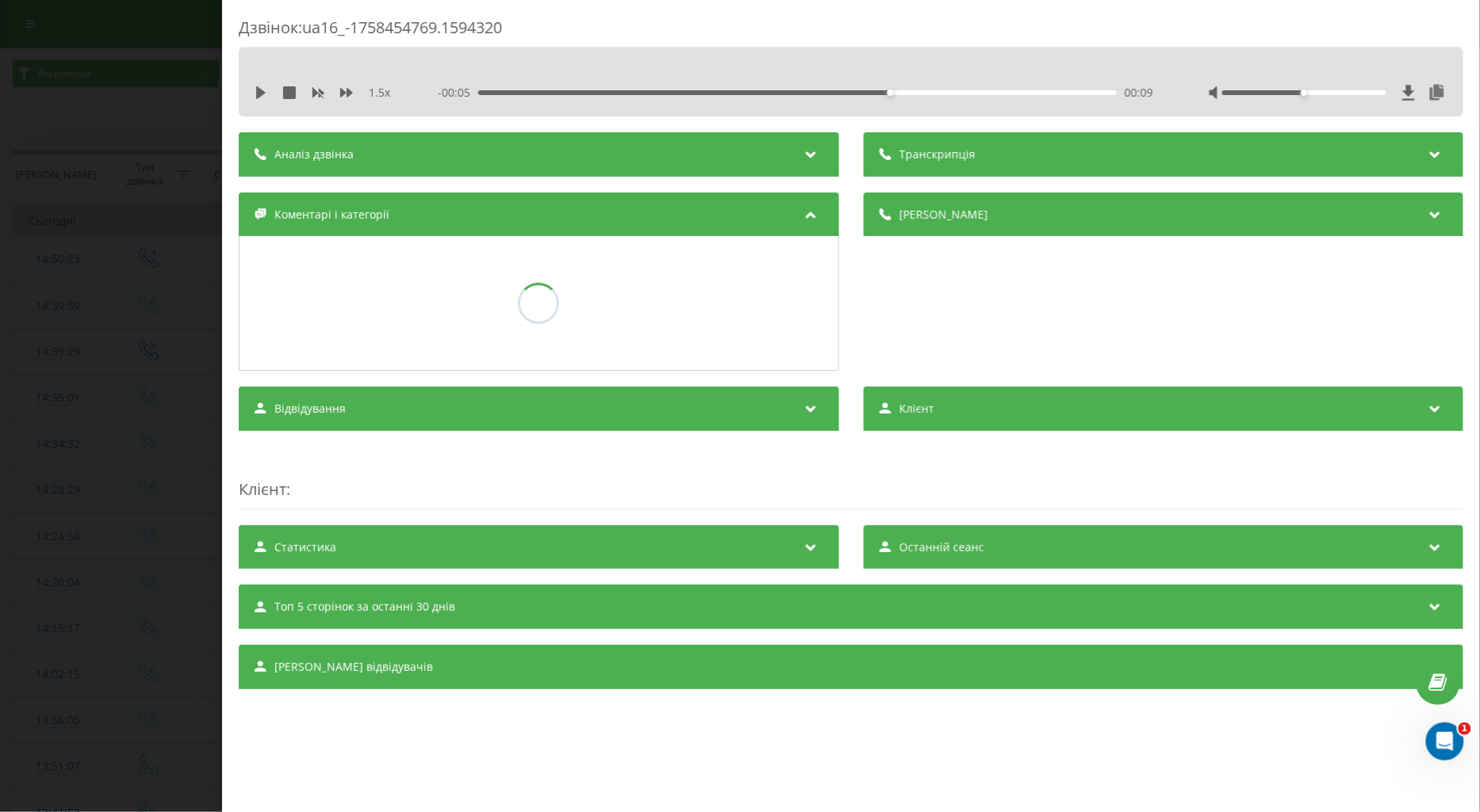
click at [105, 338] on div "Дзвінок : ua16_-1758454769.1594320 1.5 x - 00:05 00:09 00:09 Транскрипція Для A…" at bounding box center [740, 406] width 1480 height 812
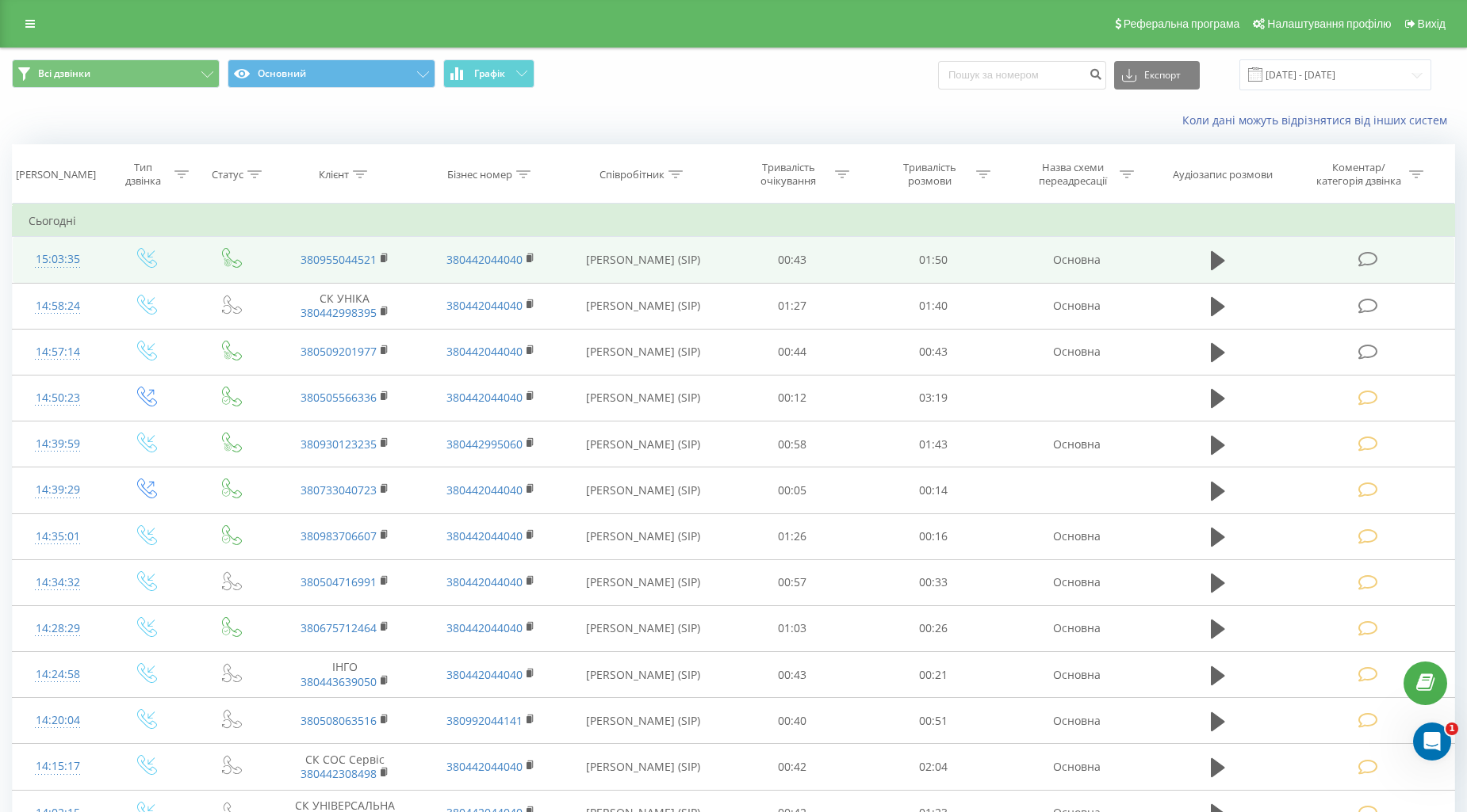
click at [1361, 257] on icon at bounding box center [1367, 259] width 20 height 17
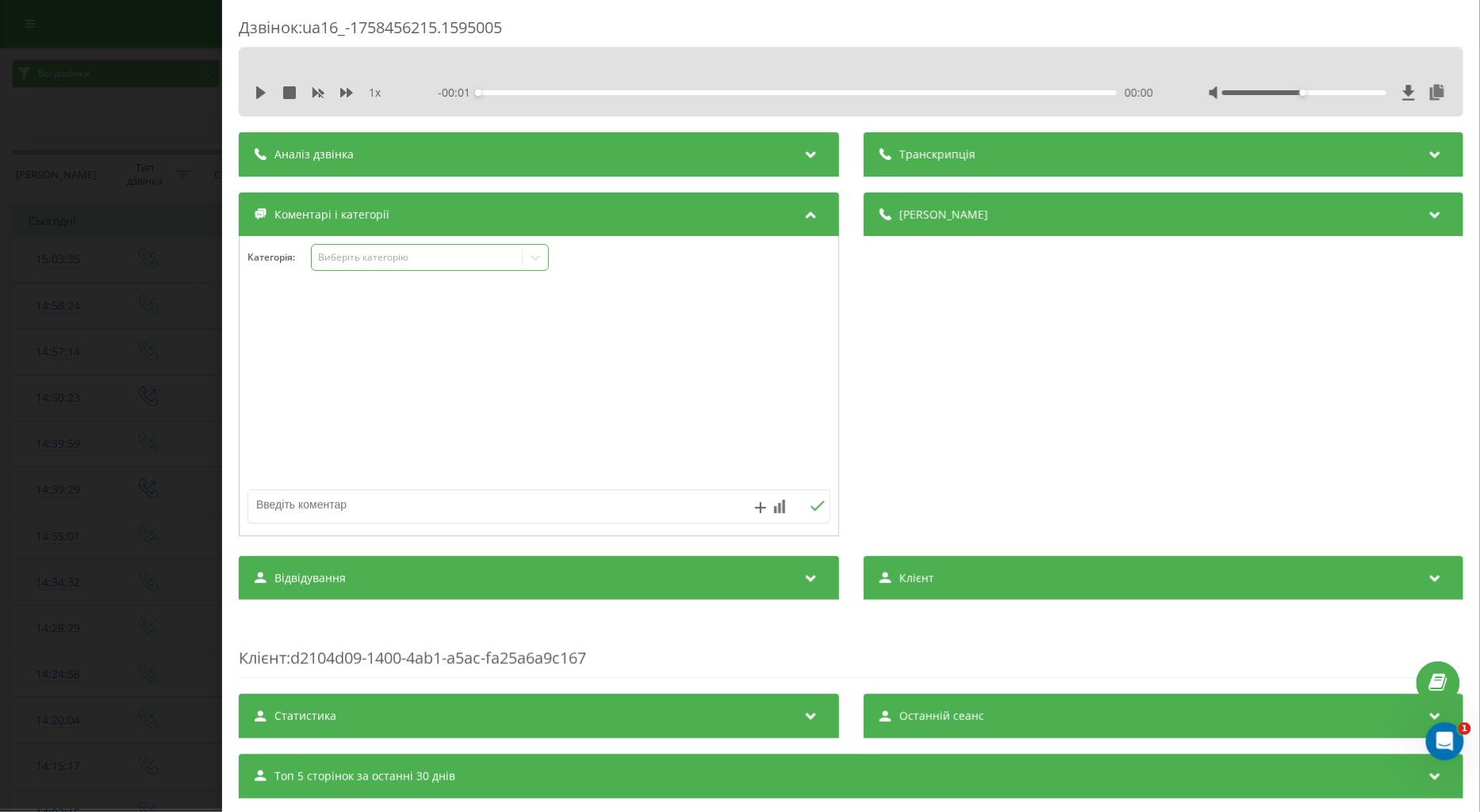
click at [344, 253] on div "Виберіть категорію" at bounding box center [416, 257] width 198 height 13
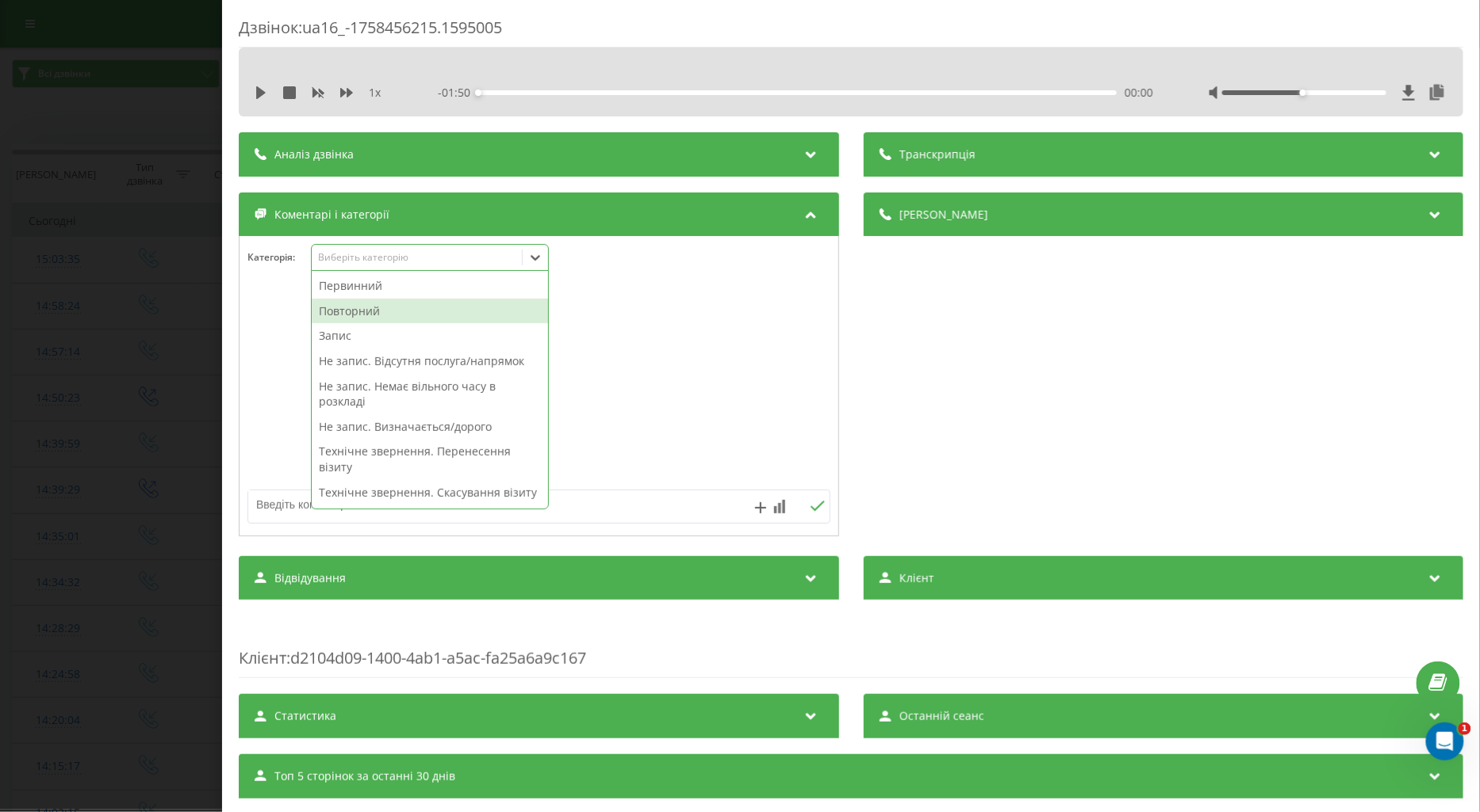
click at [345, 313] on div "Повторний" at bounding box center [430, 311] width 237 height 26
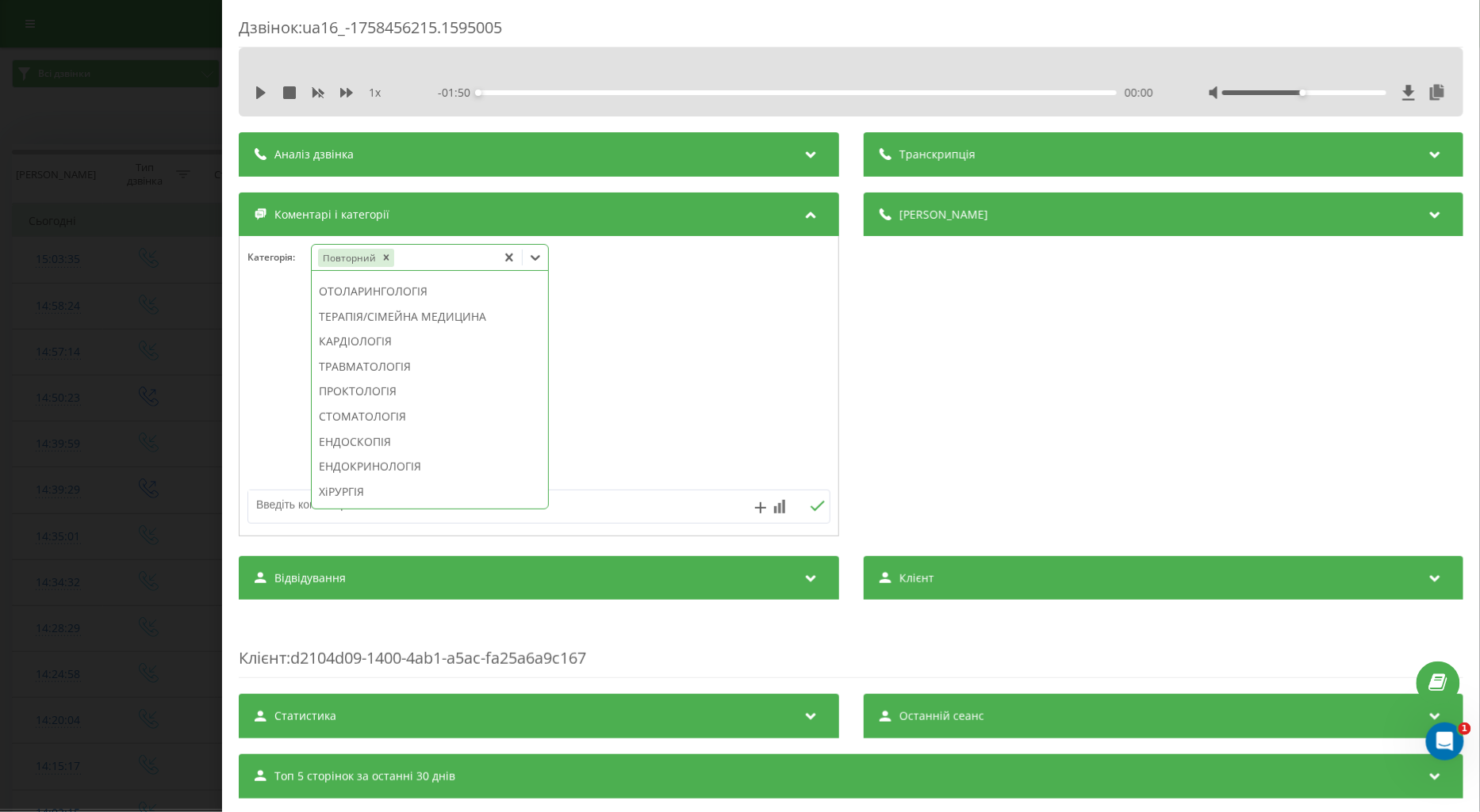
scroll to position [855, 0]
click at [363, 403] on div "МАМОЛОГІЯ" at bounding box center [430, 391] width 237 height 26
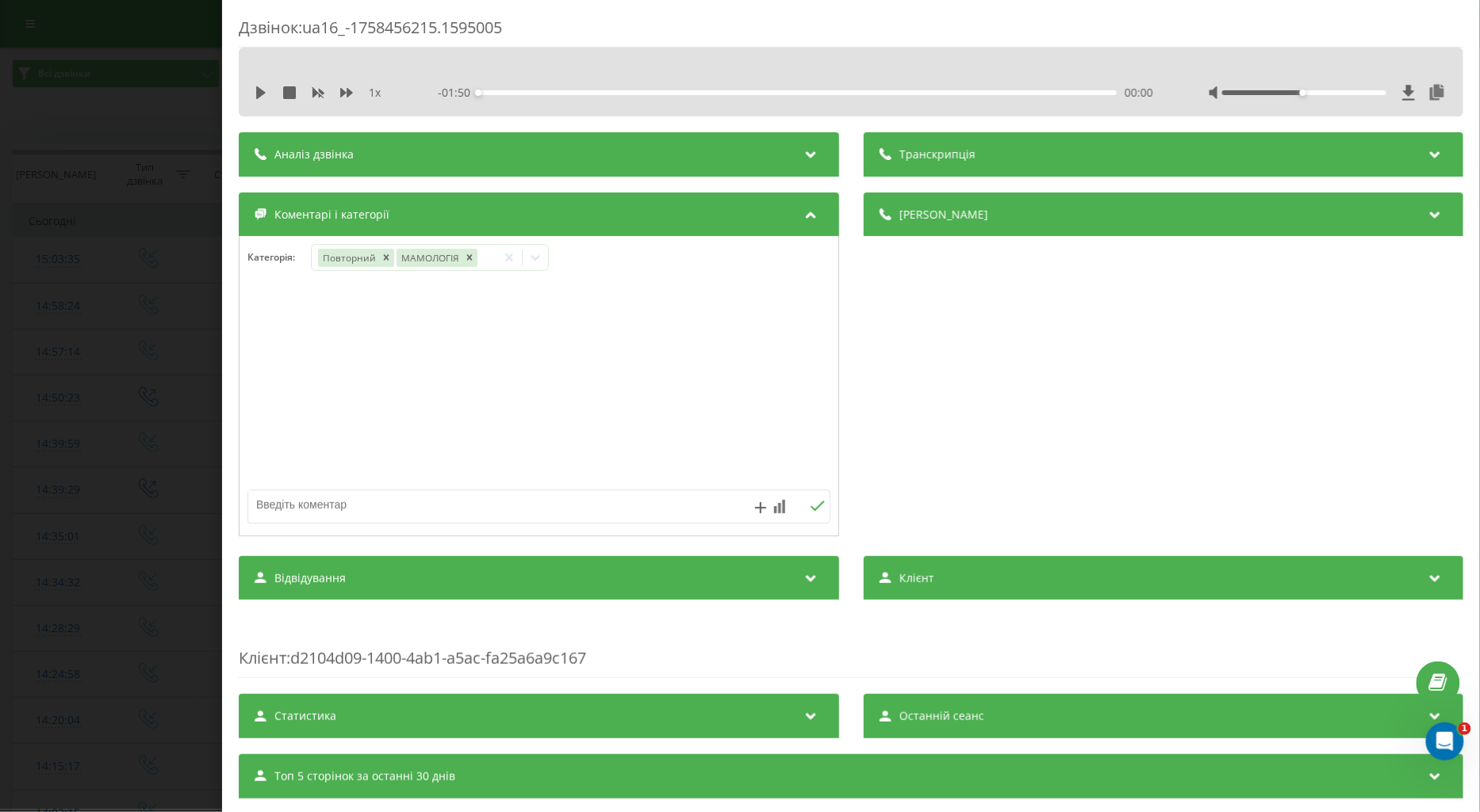
click at [267, 508] on textarea at bounding box center [480, 505] width 464 height 29
click at [261, 95] on icon at bounding box center [261, 93] width 10 height 13
click at [303, 515] on textarea at bounding box center [480, 505] width 464 height 29
type textarea "інф пац по запису"
click at [812, 508] on icon at bounding box center [816, 506] width 15 height 11
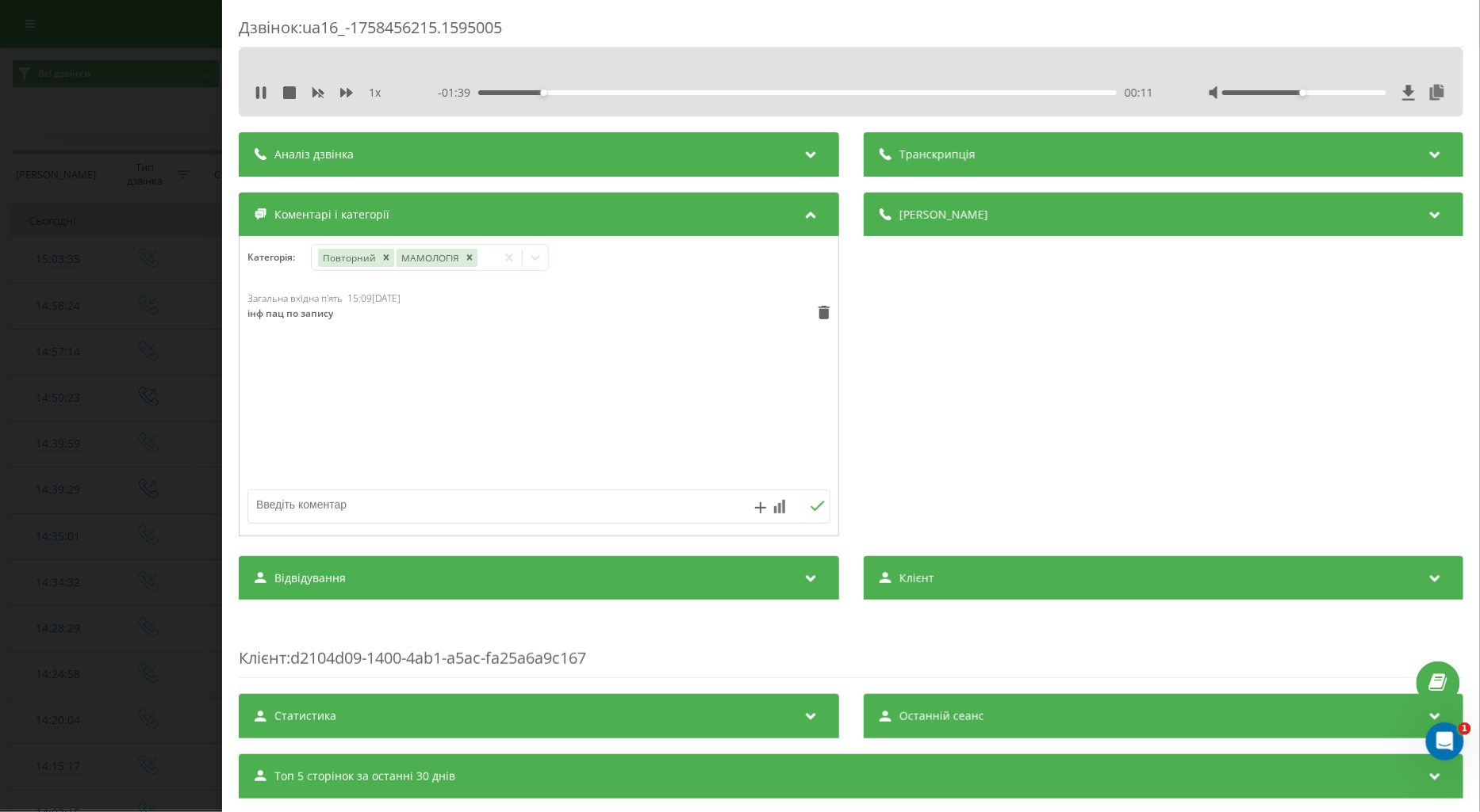
click at [184, 358] on div "Дзвінок : ua16_-1758456215.1595005 1 x - 01:39 00:11 00:11 Транскрипція Для AI-…" at bounding box center [740, 406] width 1480 height 812
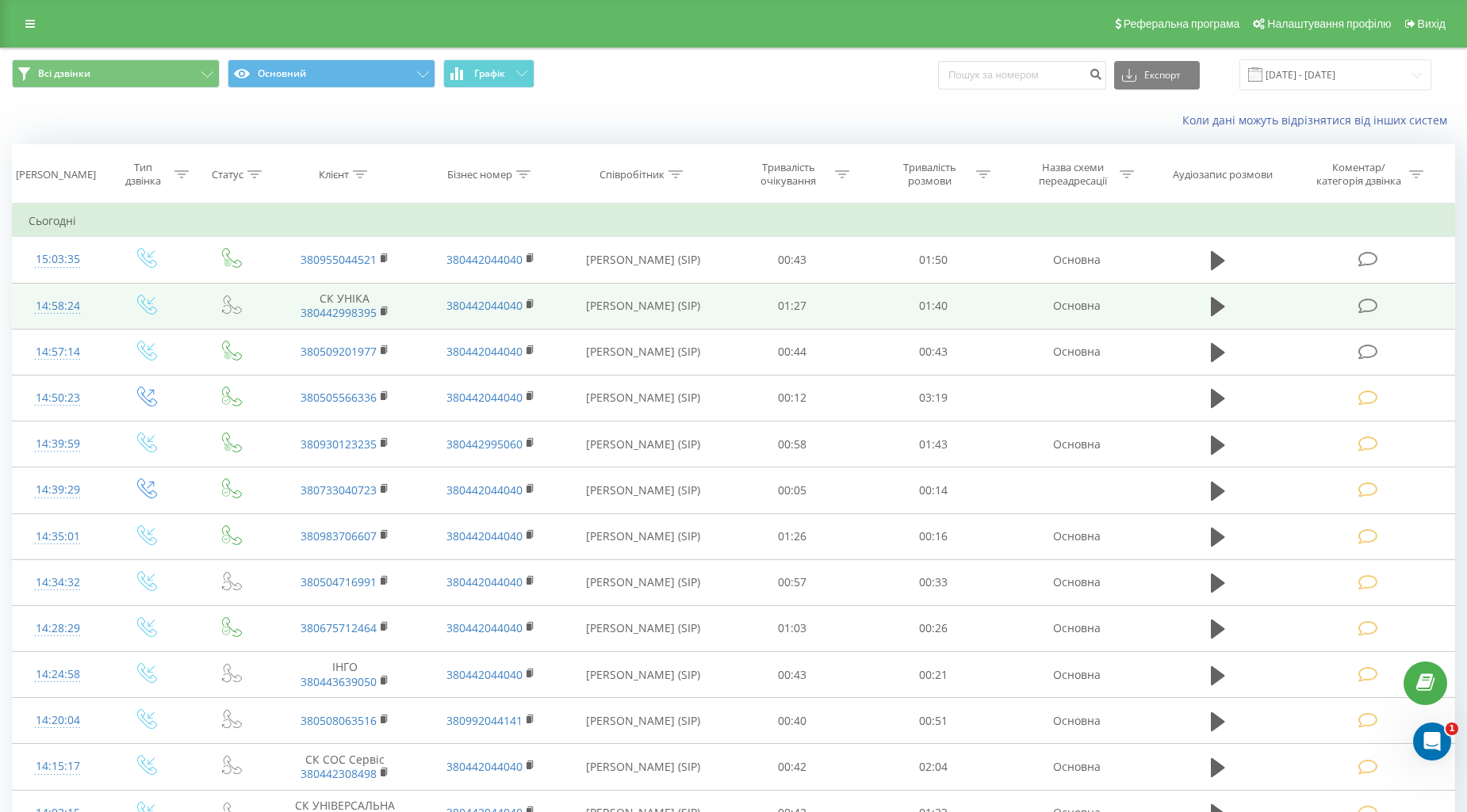
click at [1357, 309] on td at bounding box center [1368, 305] width 169 height 46
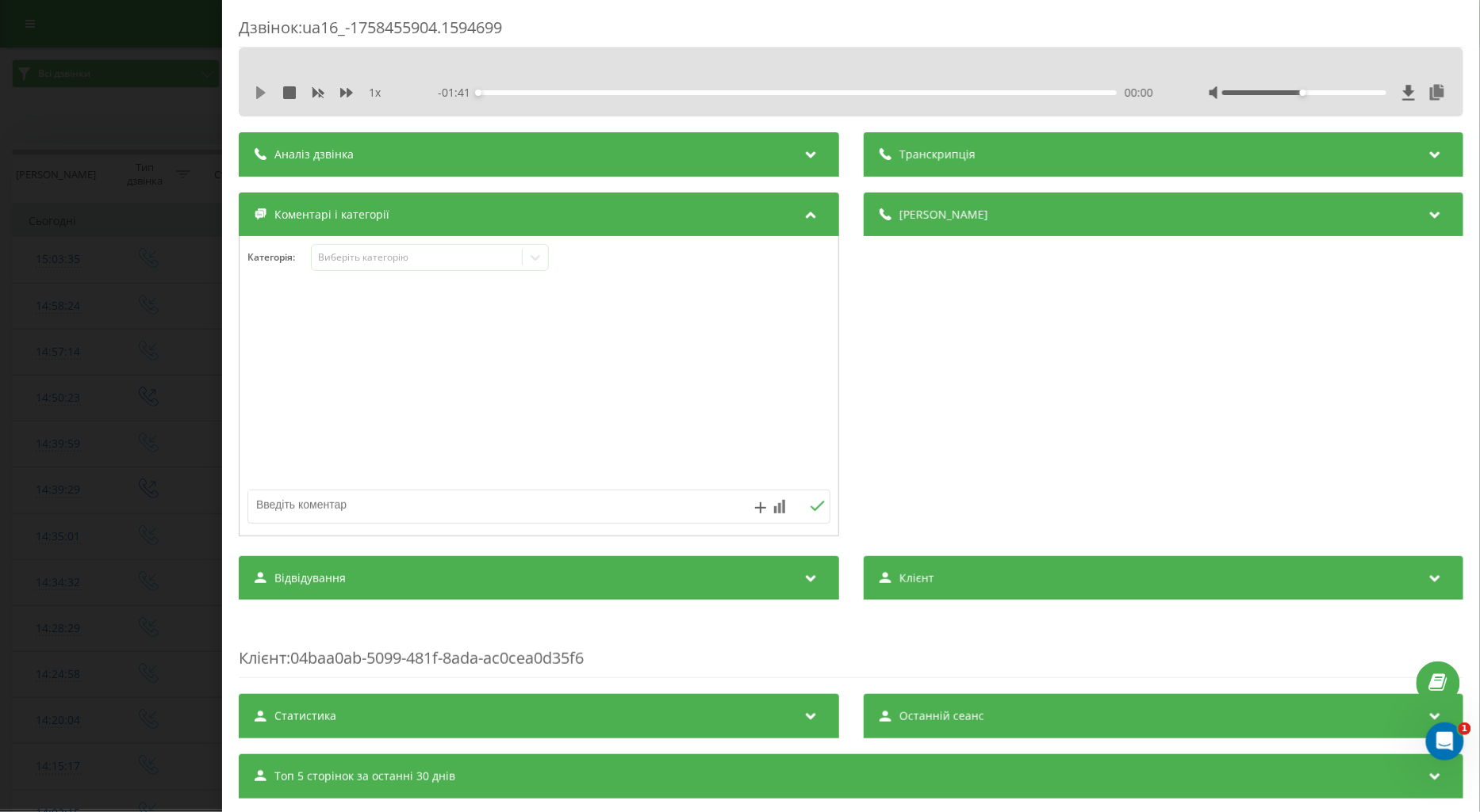
click at [264, 91] on icon at bounding box center [260, 93] width 13 height 13
click at [345, 90] on icon at bounding box center [346, 93] width 13 height 13
click at [339, 259] on div "Виберіть категорію" at bounding box center [416, 257] width 198 height 13
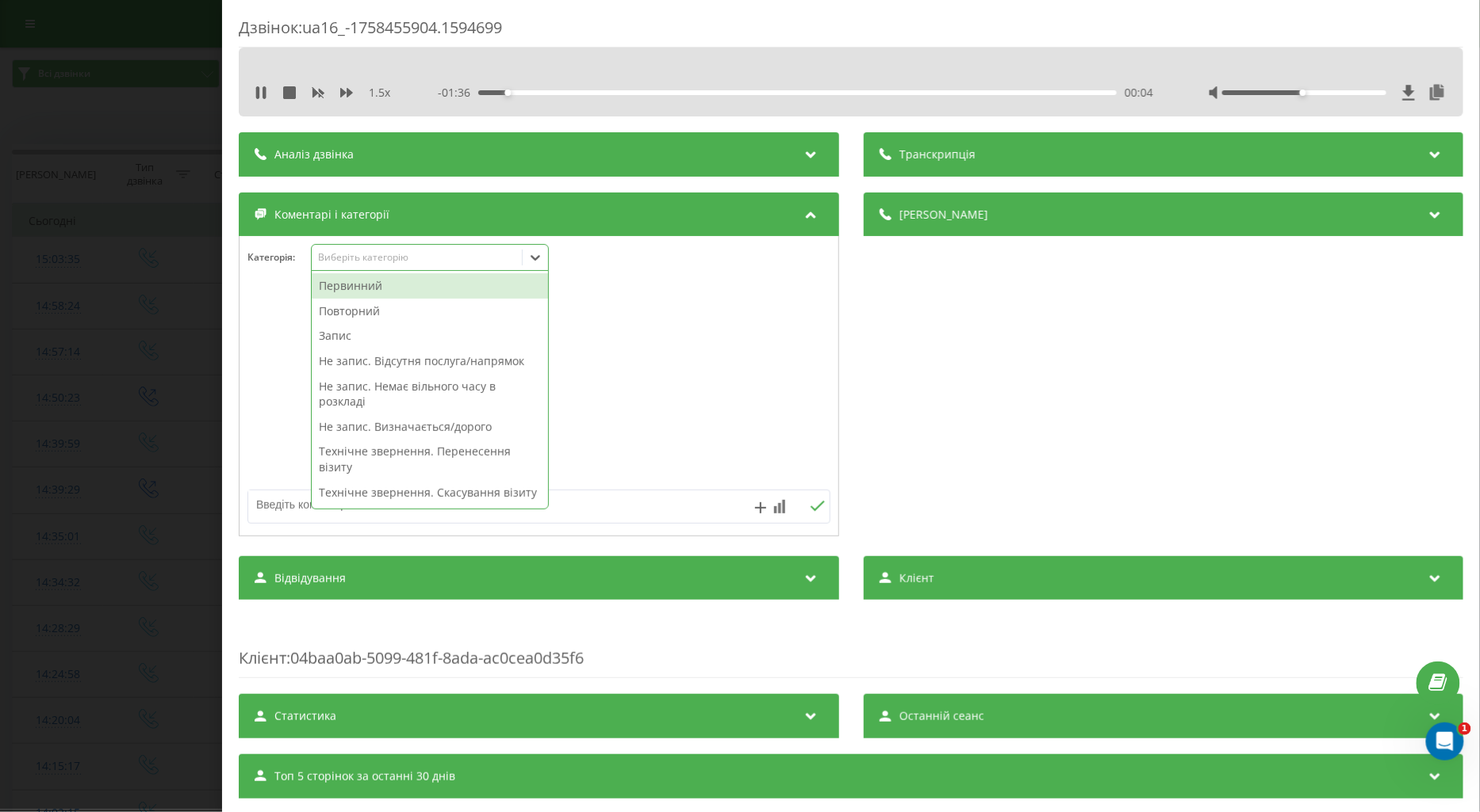
click at [1367, 95] on div at bounding box center [1327, 93] width 239 height 16
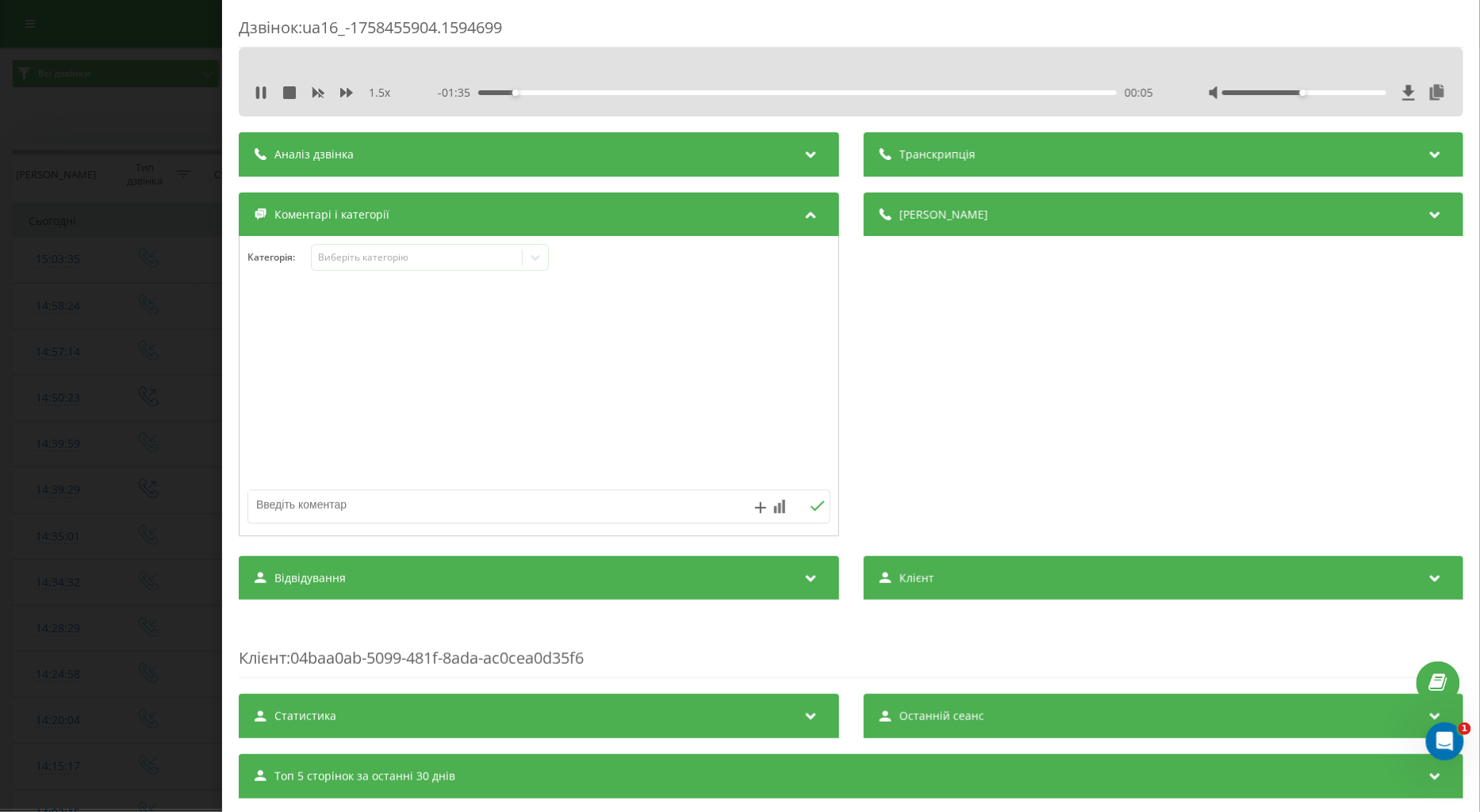
click at [1366, 92] on div at bounding box center [1304, 93] width 164 height 5
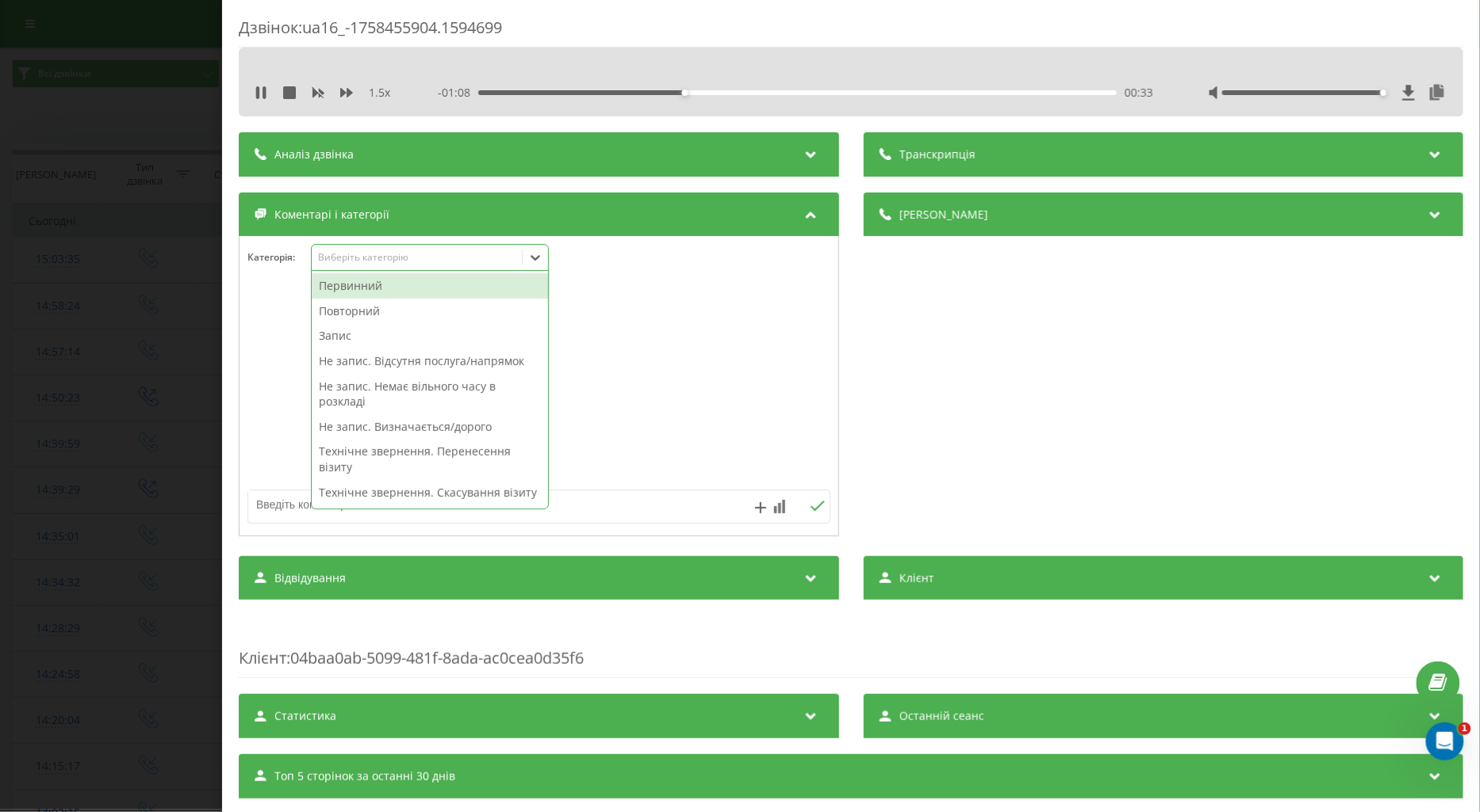
click at [353, 259] on div "Виберіть категорію" at bounding box center [416, 257] width 198 height 13
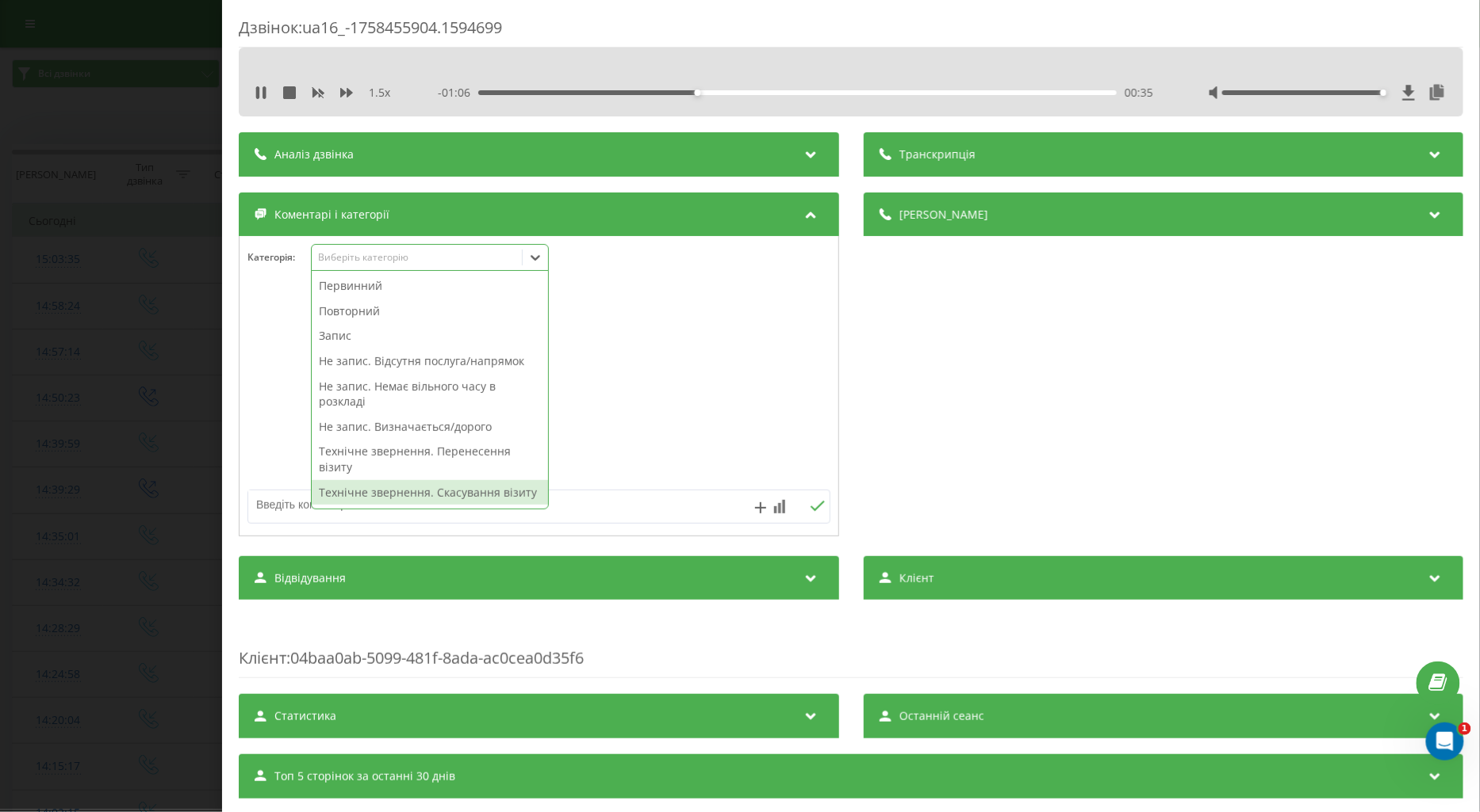
scroll to position [264, 0]
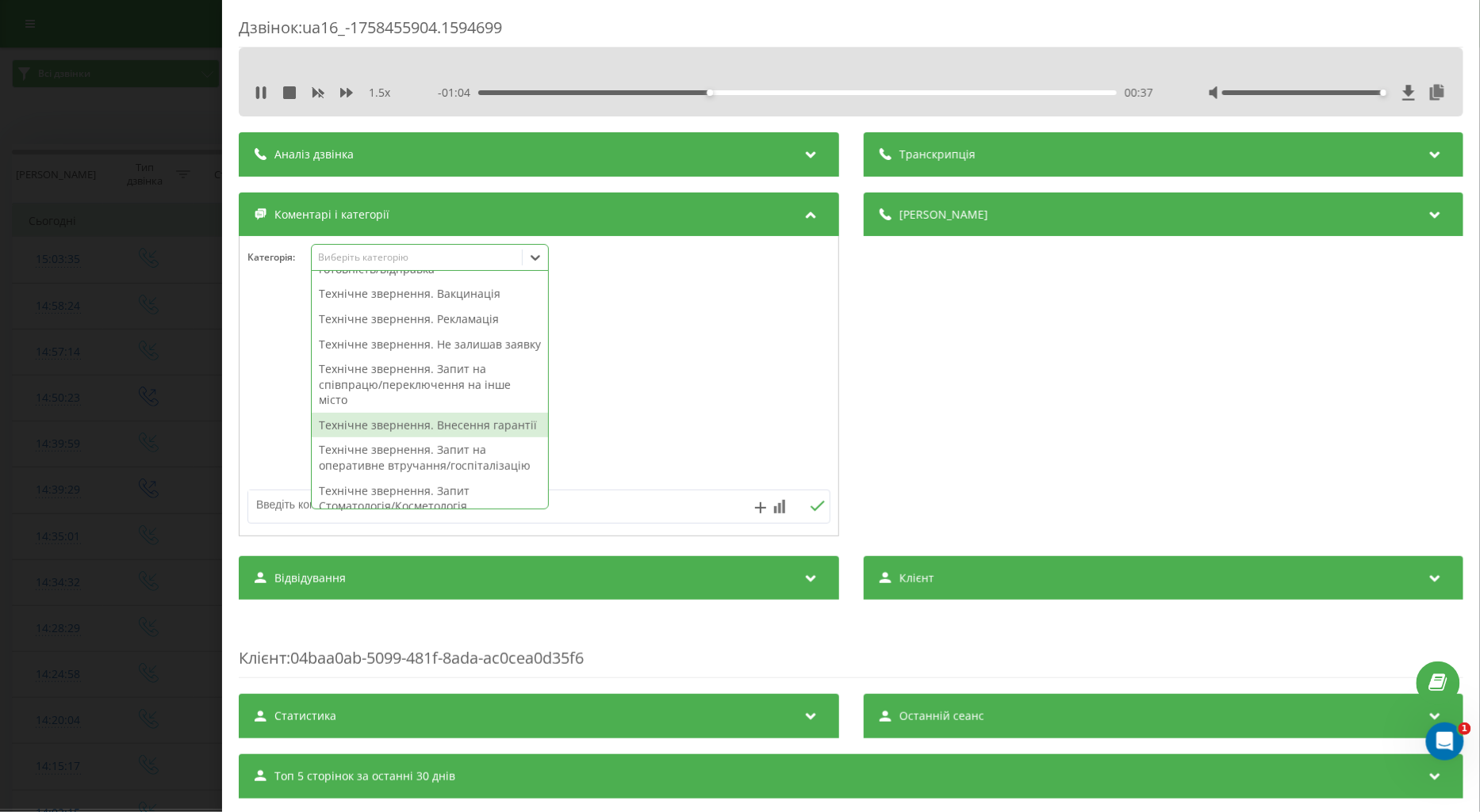
click at [379, 439] on div "Технічне звернення. Внесення гарантії" at bounding box center [430, 426] width 237 height 26
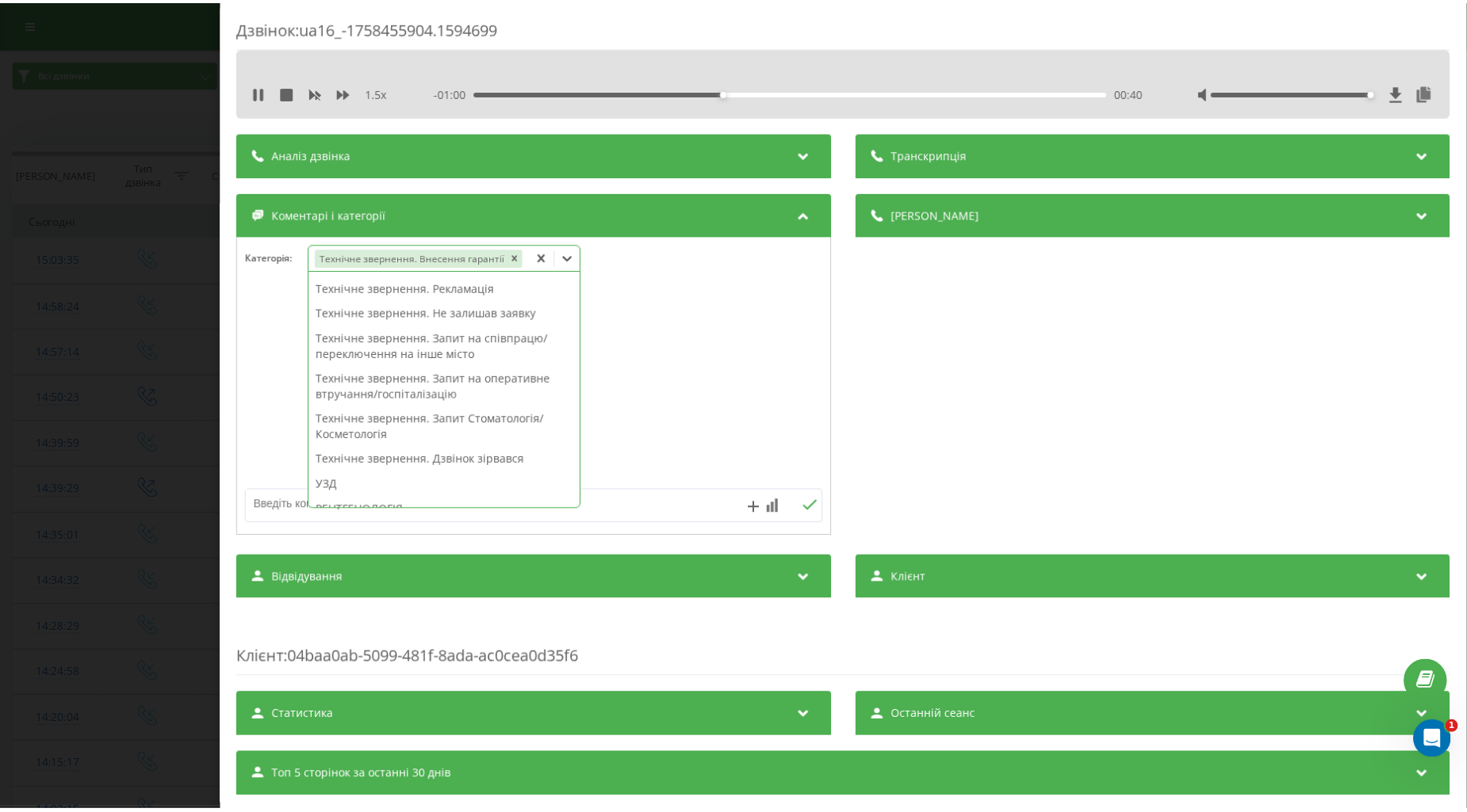
scroll to position [0, 0]
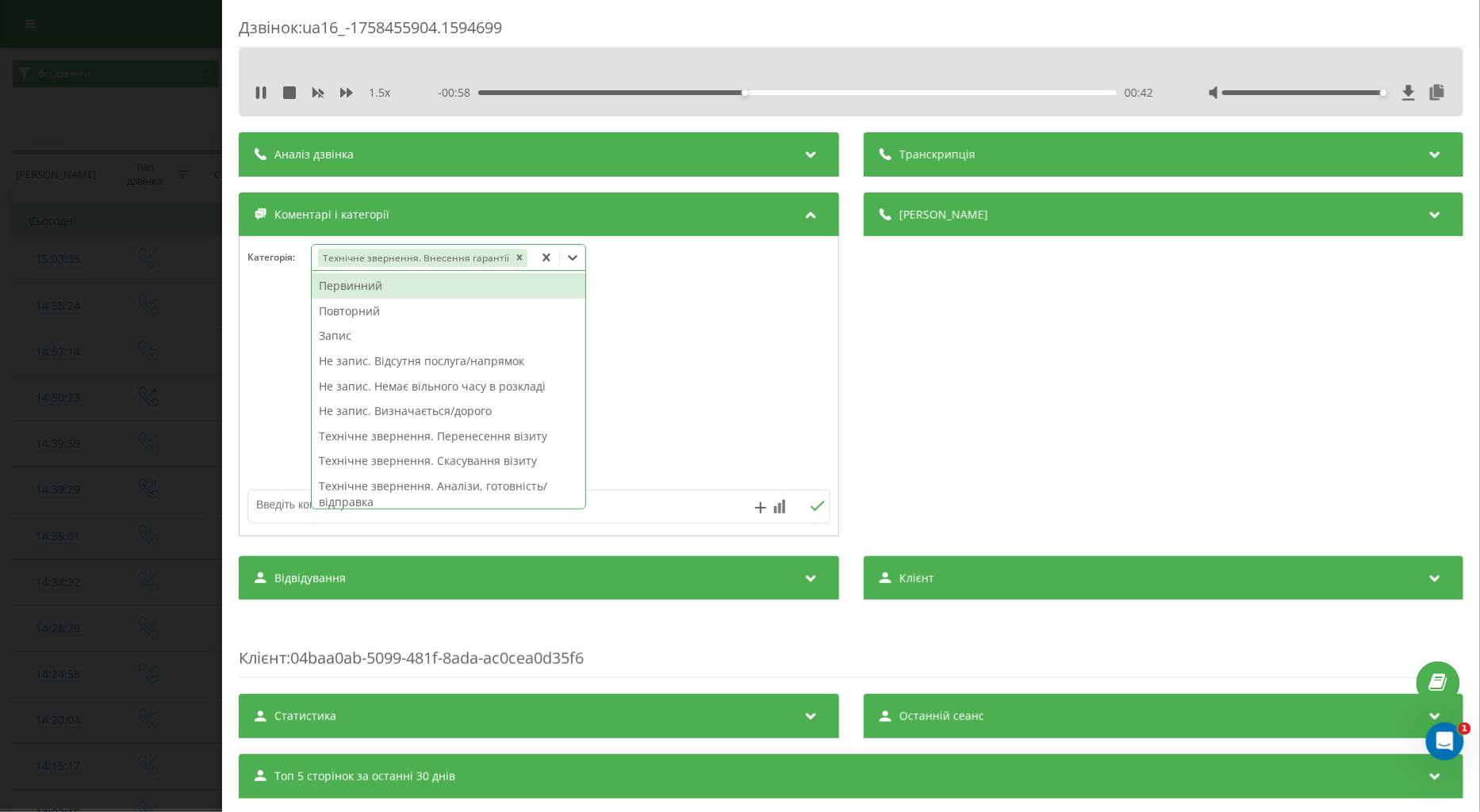
click at [369, 311] on div "Повторний" at bounding box center [448, 311] width 273 height 26
click at [262, 331] on div at bounding box center [538, 386] width 599 height 190
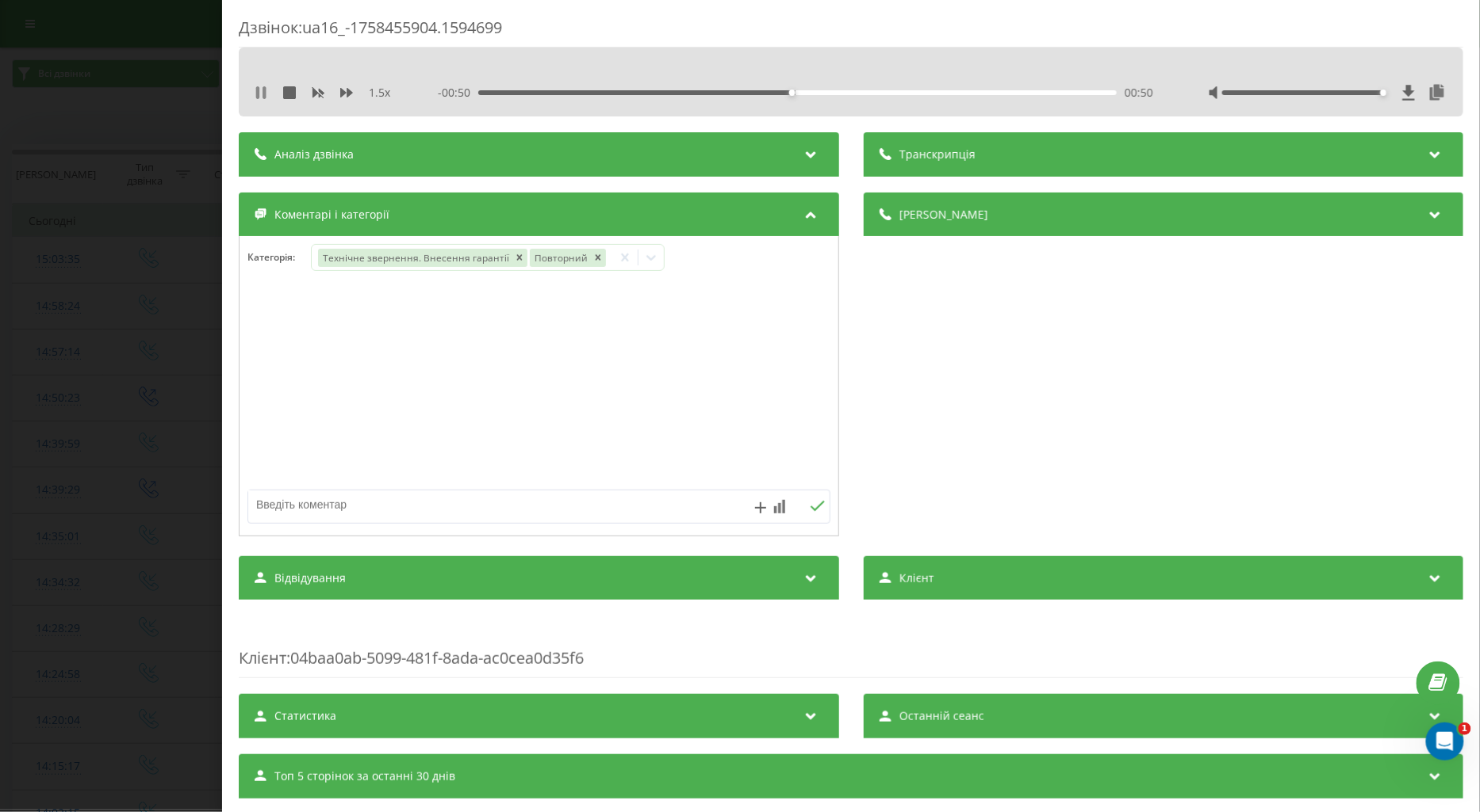
click at [257, 92] on icon at bounding box center [257, 93] width 3 height 13
click at [91, 425] on div "Дзвінок : ua16_-1758455904.1594699 1.5 x - 00:49 00:51 00:51 Транскрипція Для A…" at bounding box center [740, 406] width 1480 height 812
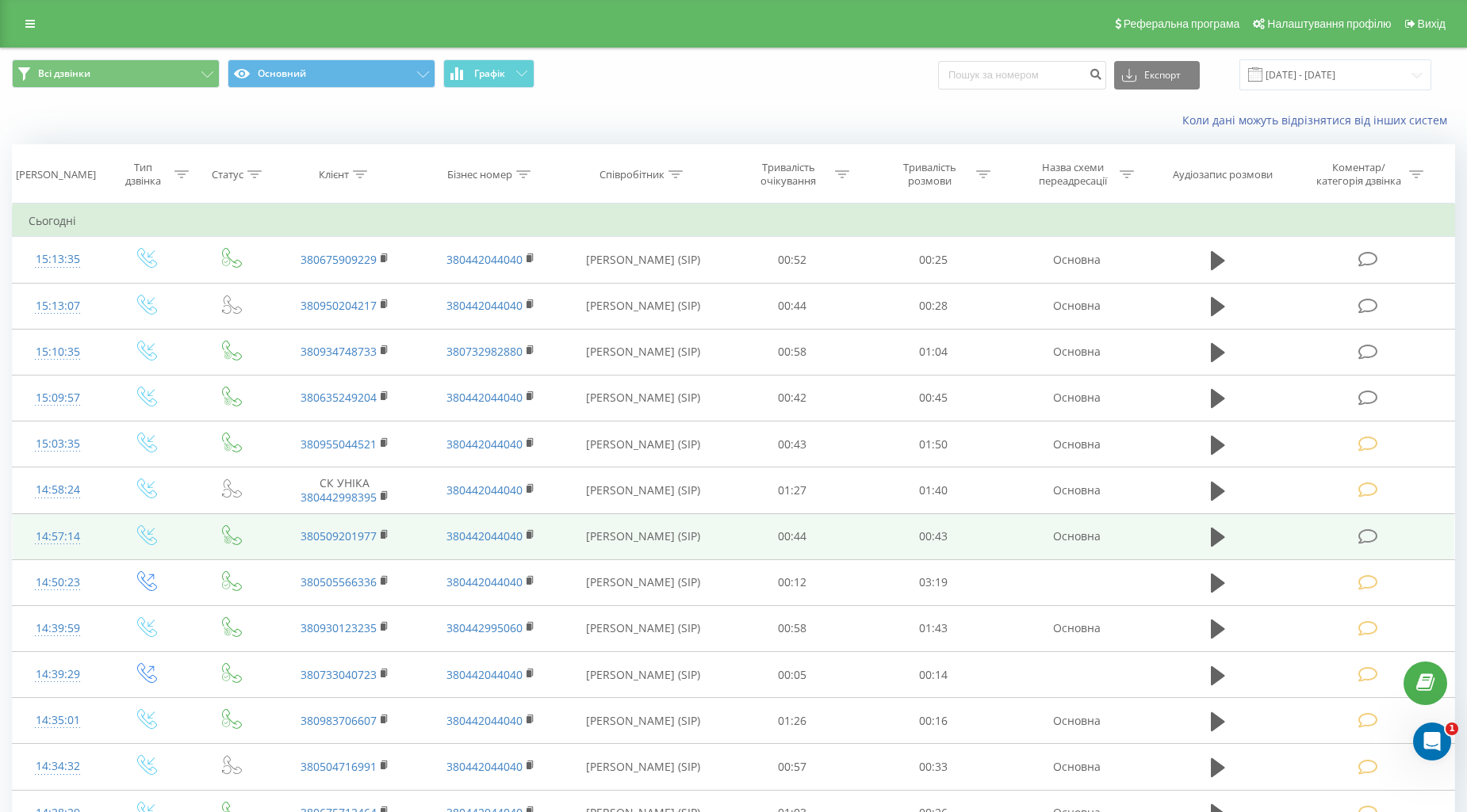
click at [1359, 539] on icon at bounding box center [1367, 536] width 20 height 17
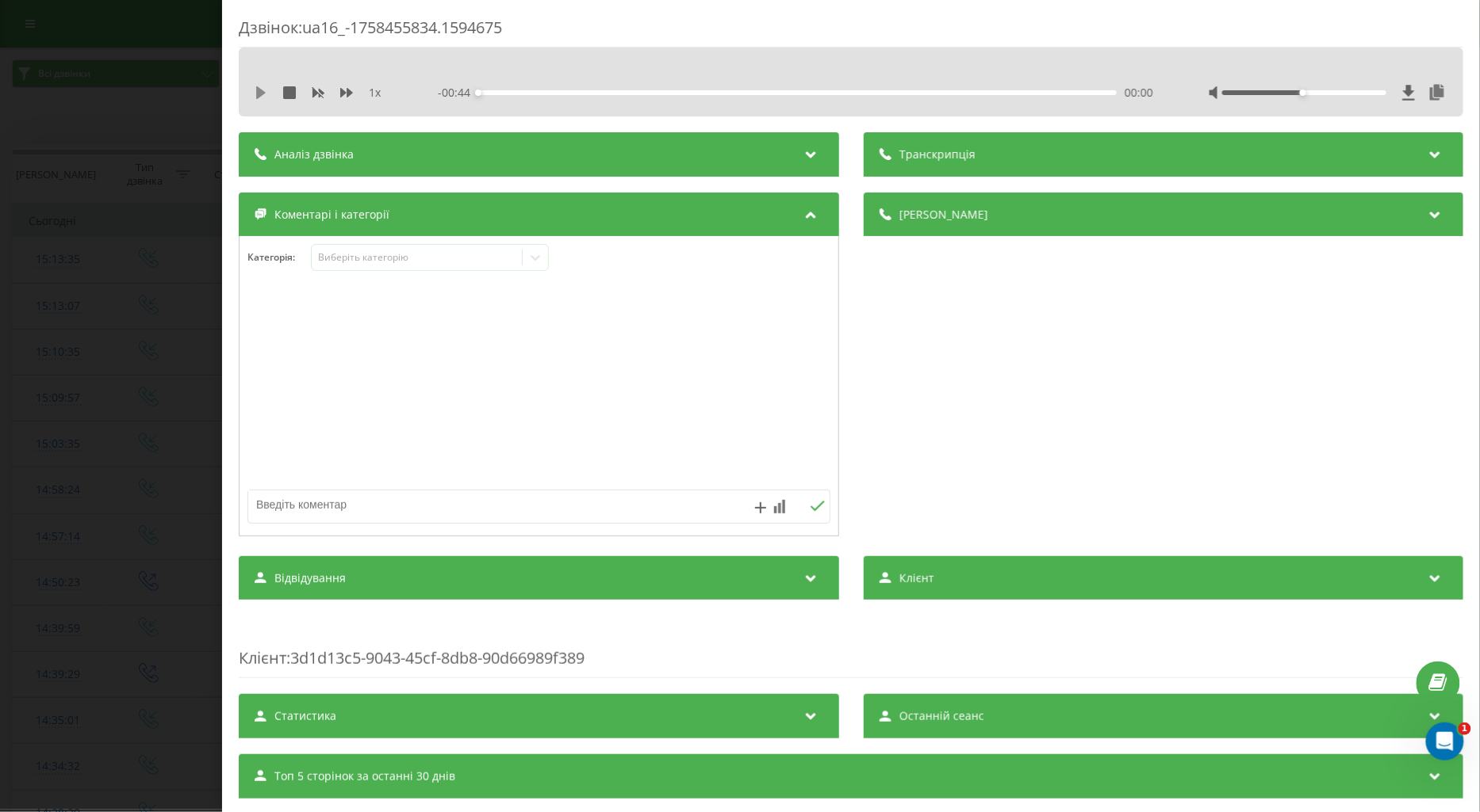
click at [256, 88] on icon at bounding box center [261, 93] width 10 height 13
click at [341, 89] on icon at bounding box center [346, 93] width 13 height 10
click at [262, 89] on icon at bounding box center [263, 93] width 3 height 13
click at [259, 89] on icon at bounding box center [261, 93] width 10 height 13
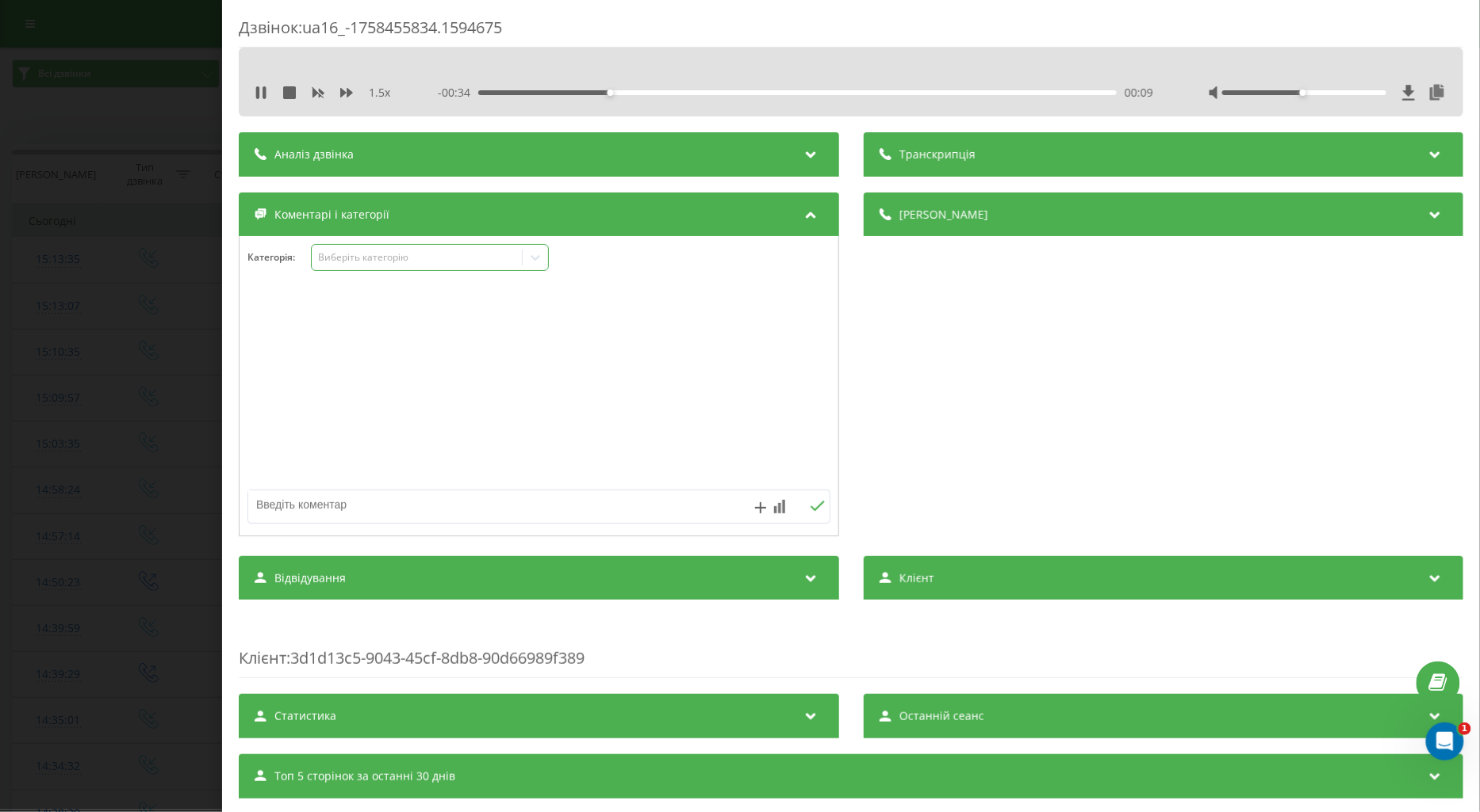
click at [358, 258] on div "Виберіть категорію" at bounding box center [416, 257] width 198 height 13
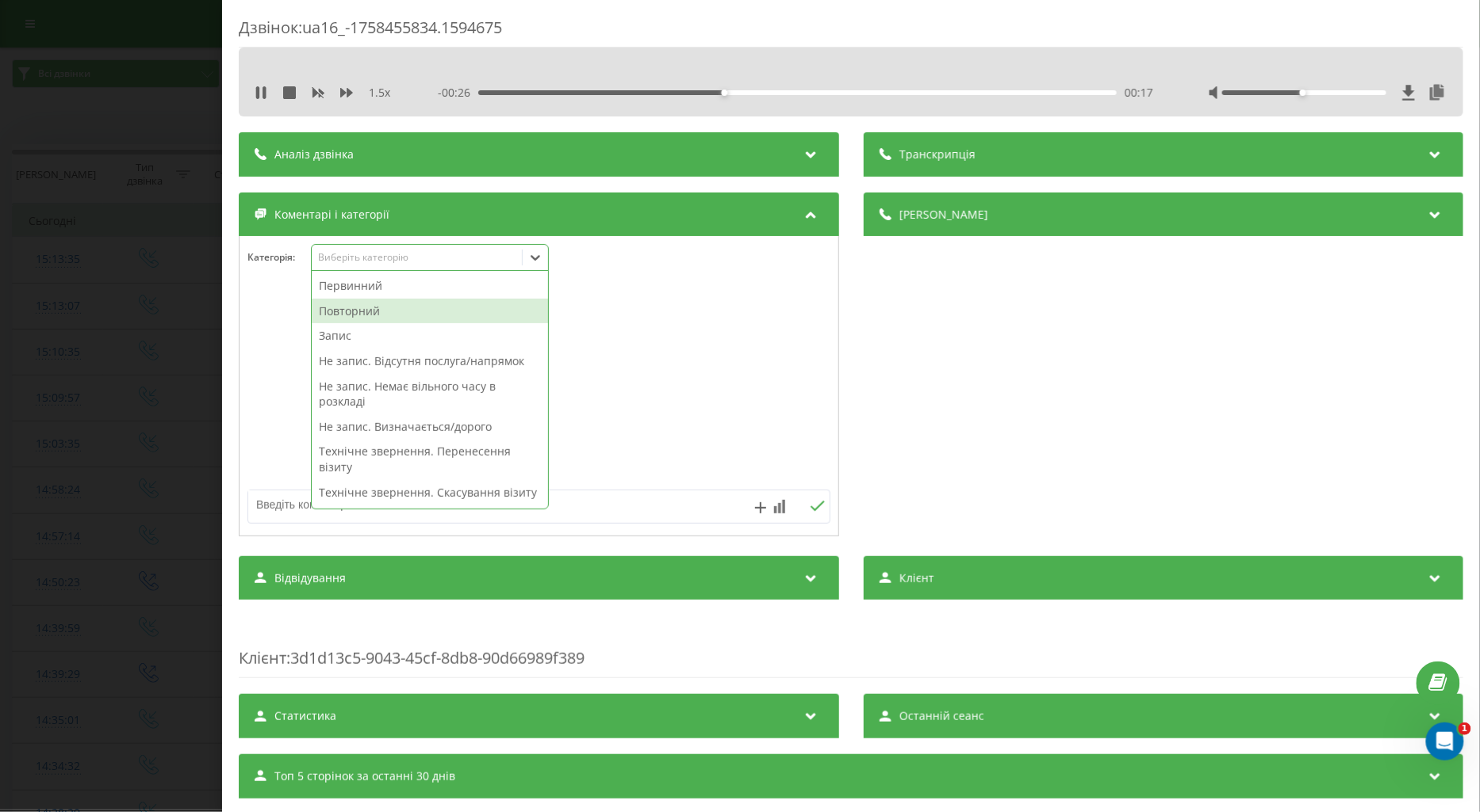
click at [355, 311] on div "Повторний" at bounding box center [430, 311] width 237 height 26
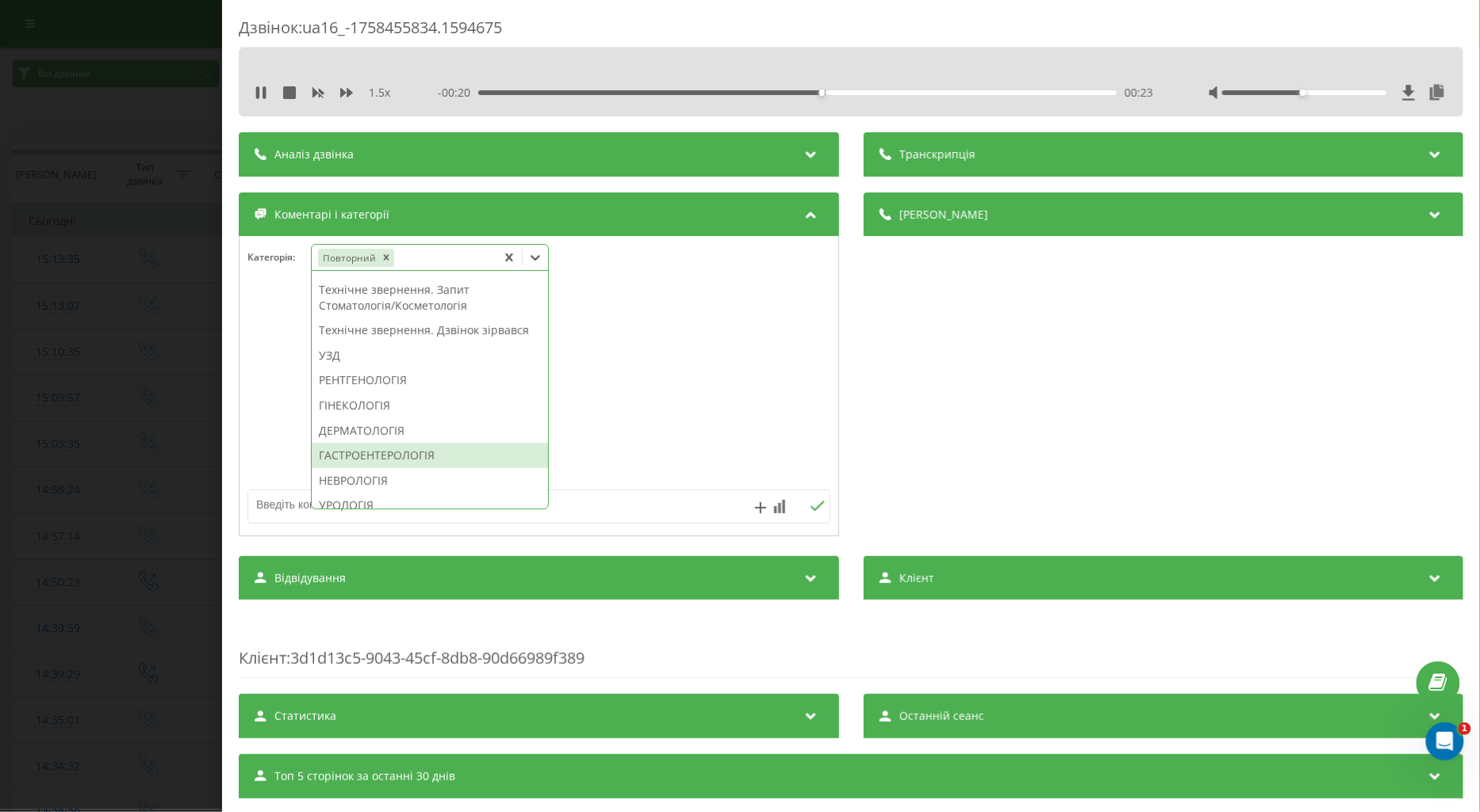
scroll to position [528, 0]
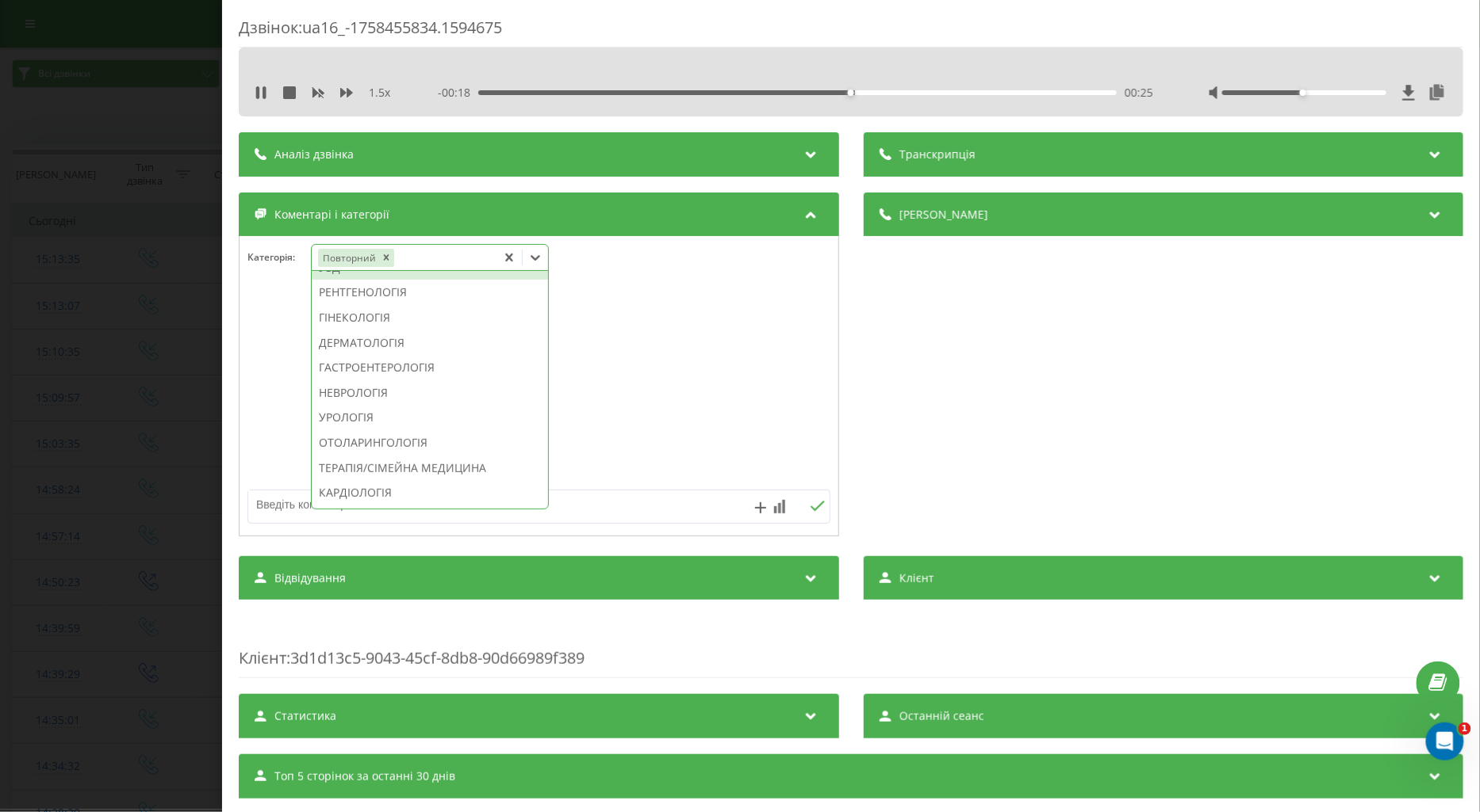
click at [333, 281] on div "УЗД" at bounding box center [430, 268] width 237 height 26
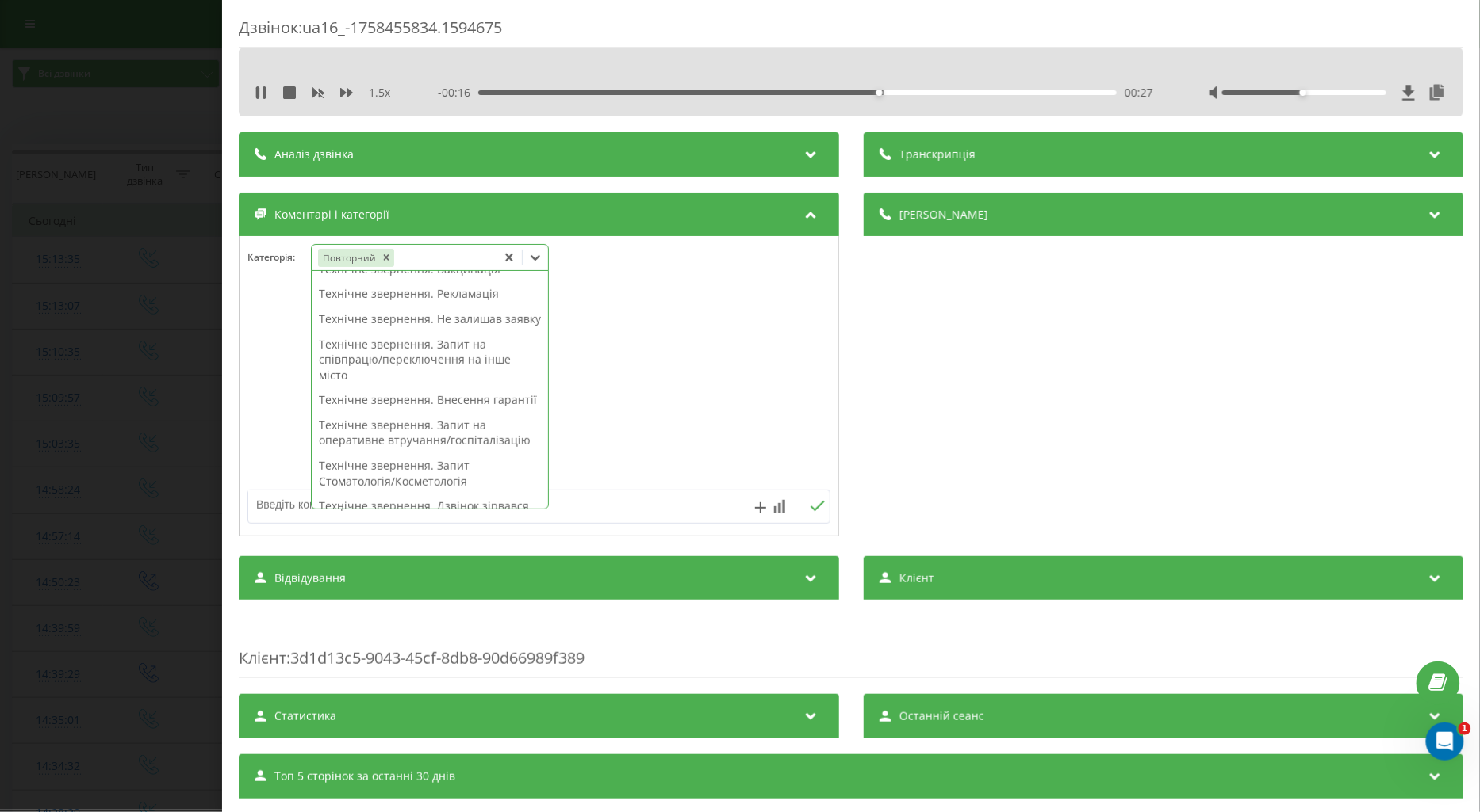
scroll to position [0, 0]
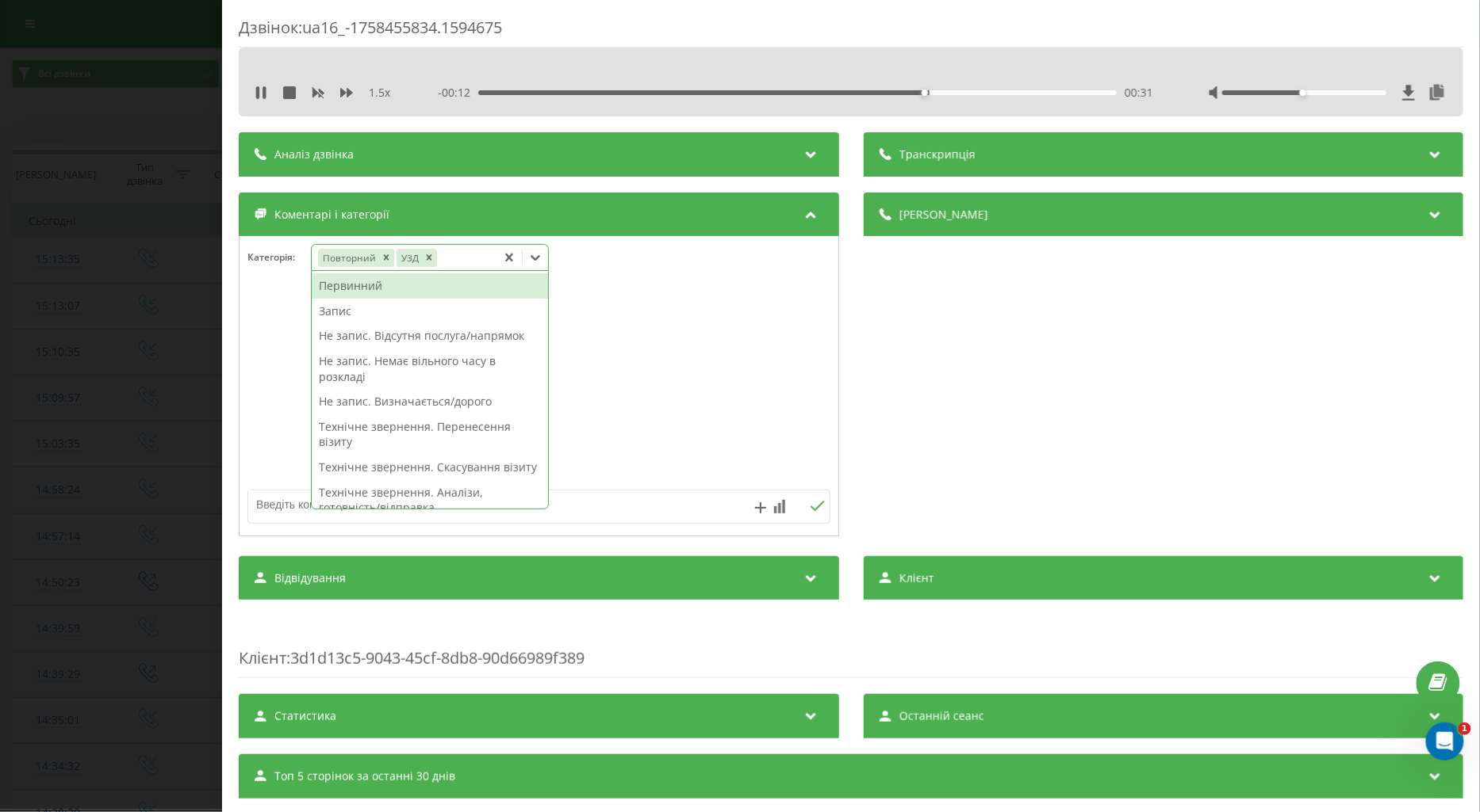
click at [431, 365] on div "Не запис. Немає вільного часу в розкладі" at bounding box center [430, 369] width 237 height 40
click at [281, 506] on textarea at bounding box center [480, 505] width 464 height 29
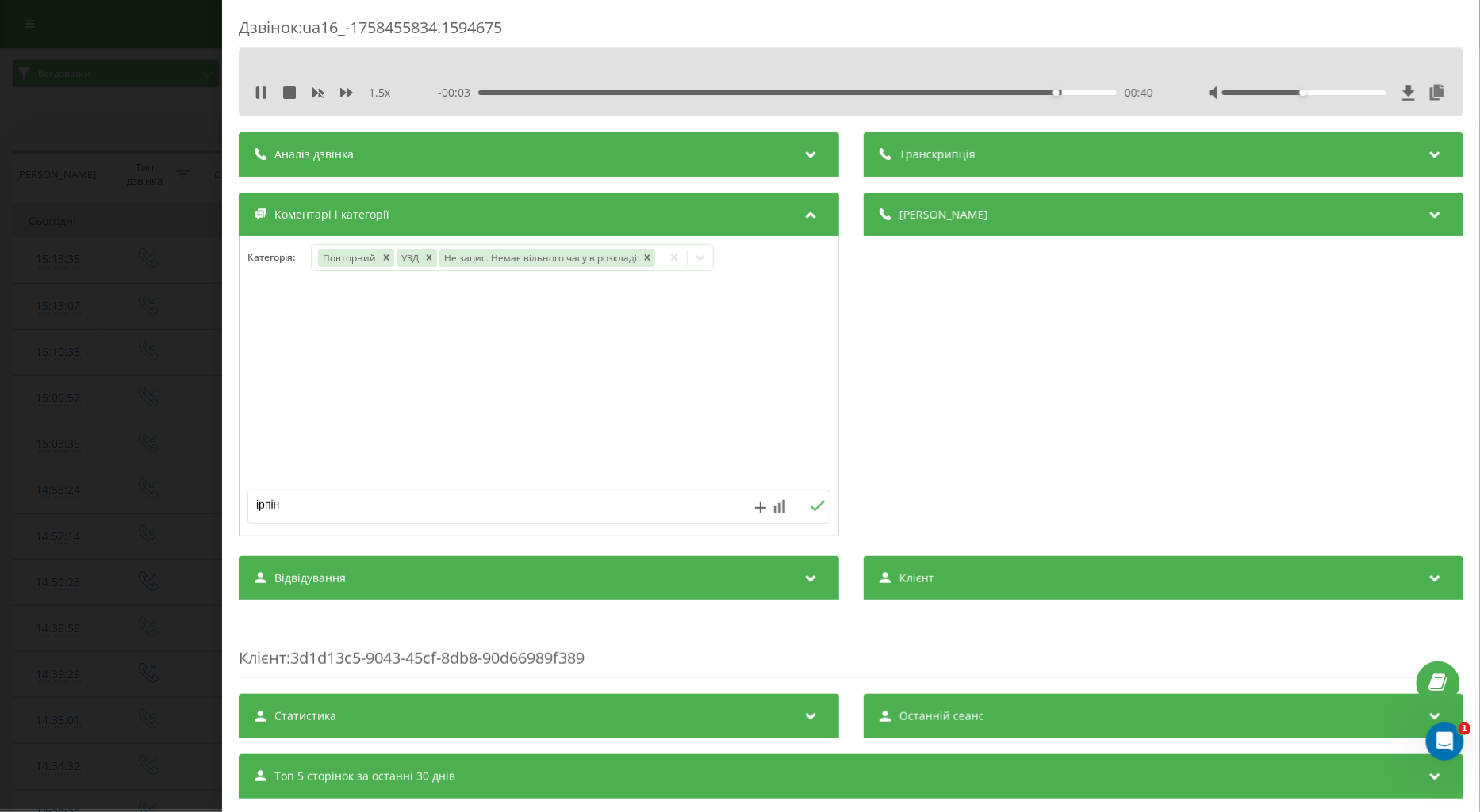
type textarea "ірпінь"
click at [811, 511] on icon at bounding box center [816, 506] width 15 height 11
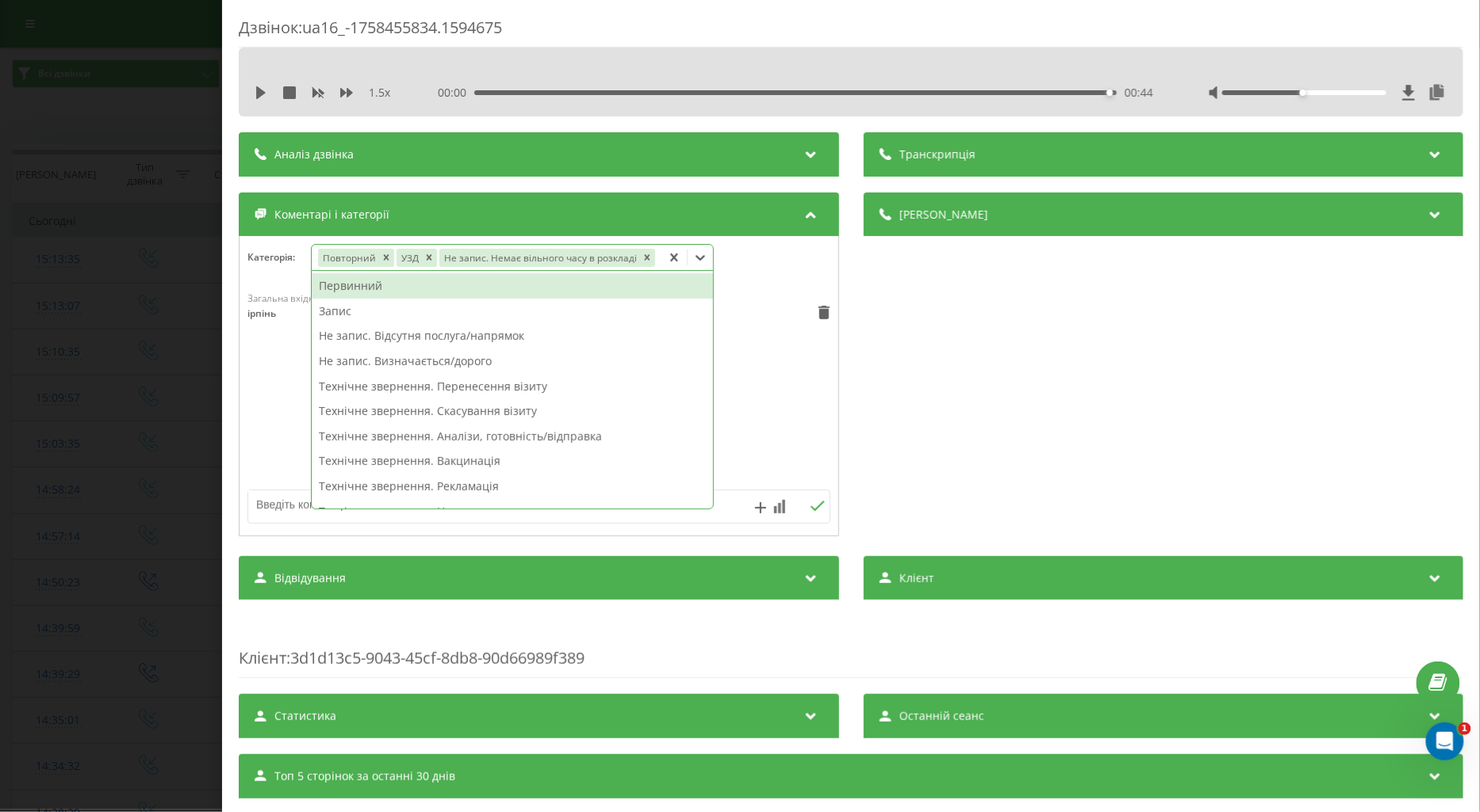
click at [695, 263] on icon at bounding box center [700, 257] width 16 height 16
click at [366, 285] on div "Первинний" at bounding box center [512, 286] width 401 height 26
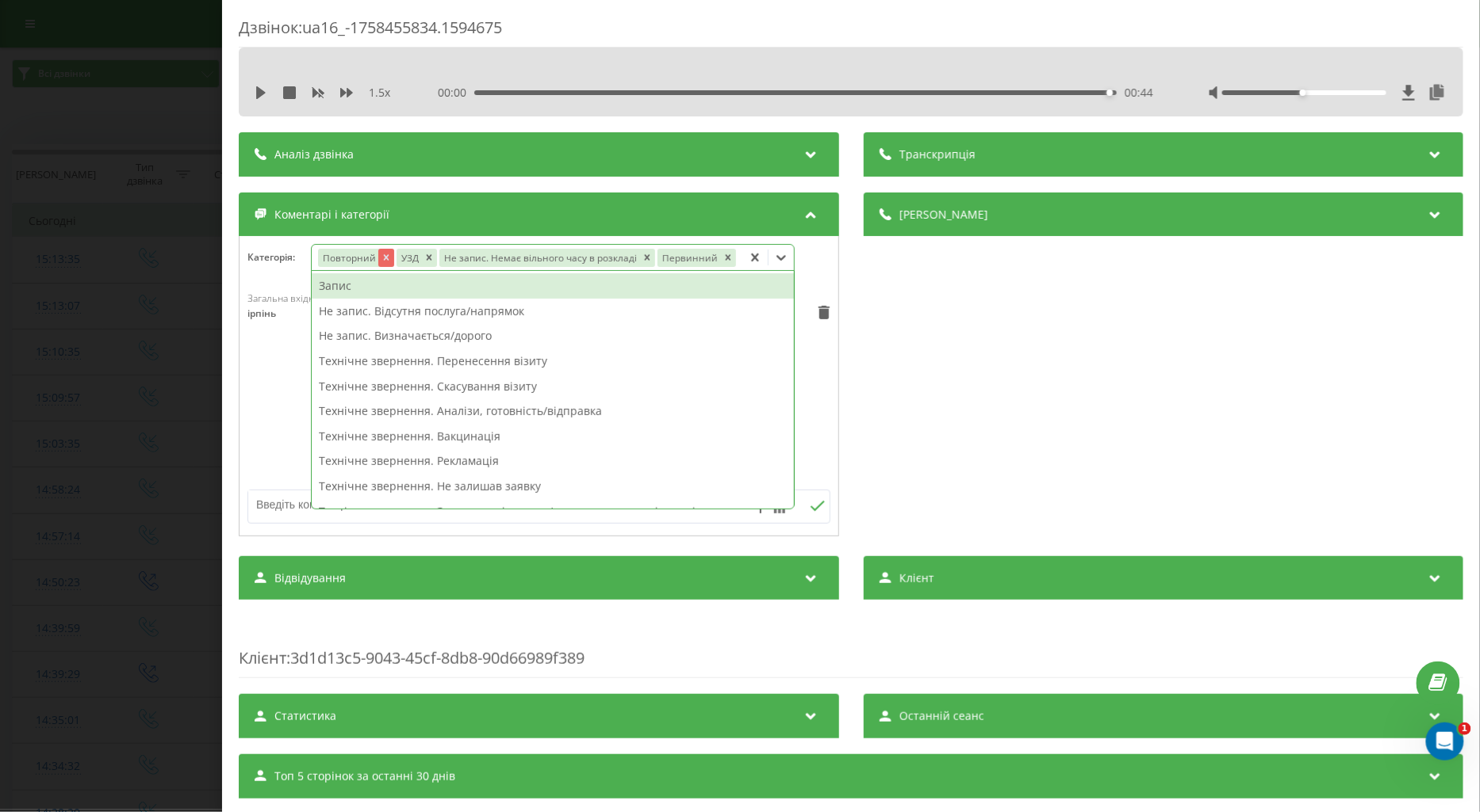
click at [385, 262] on icon "Remove Повторний" at bounding box center [385, 257] width 11 height 11
click at [263, 376] on div "Загальна вхідна п'ять 15:17[DATE] ірпінь" at bounding box center [538, 386] width 599 height 190
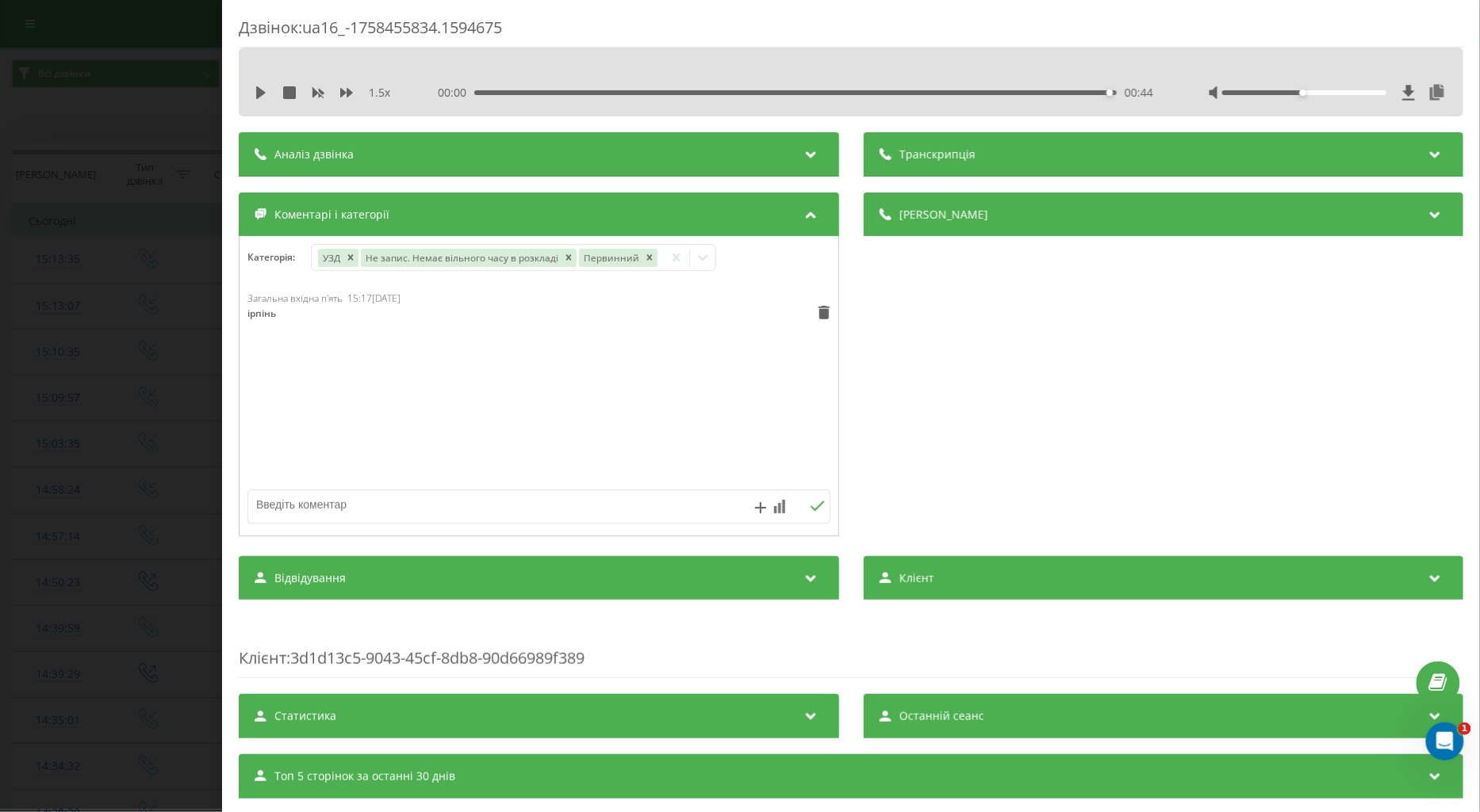
click at [107, 353] on div "Дзвінок : ua16_-1758455834.1594675 1.5 x 00:00 00:44 00:44 Транскрипція Для AI-…" at bounding box center [740, 406] width 1480 height 812
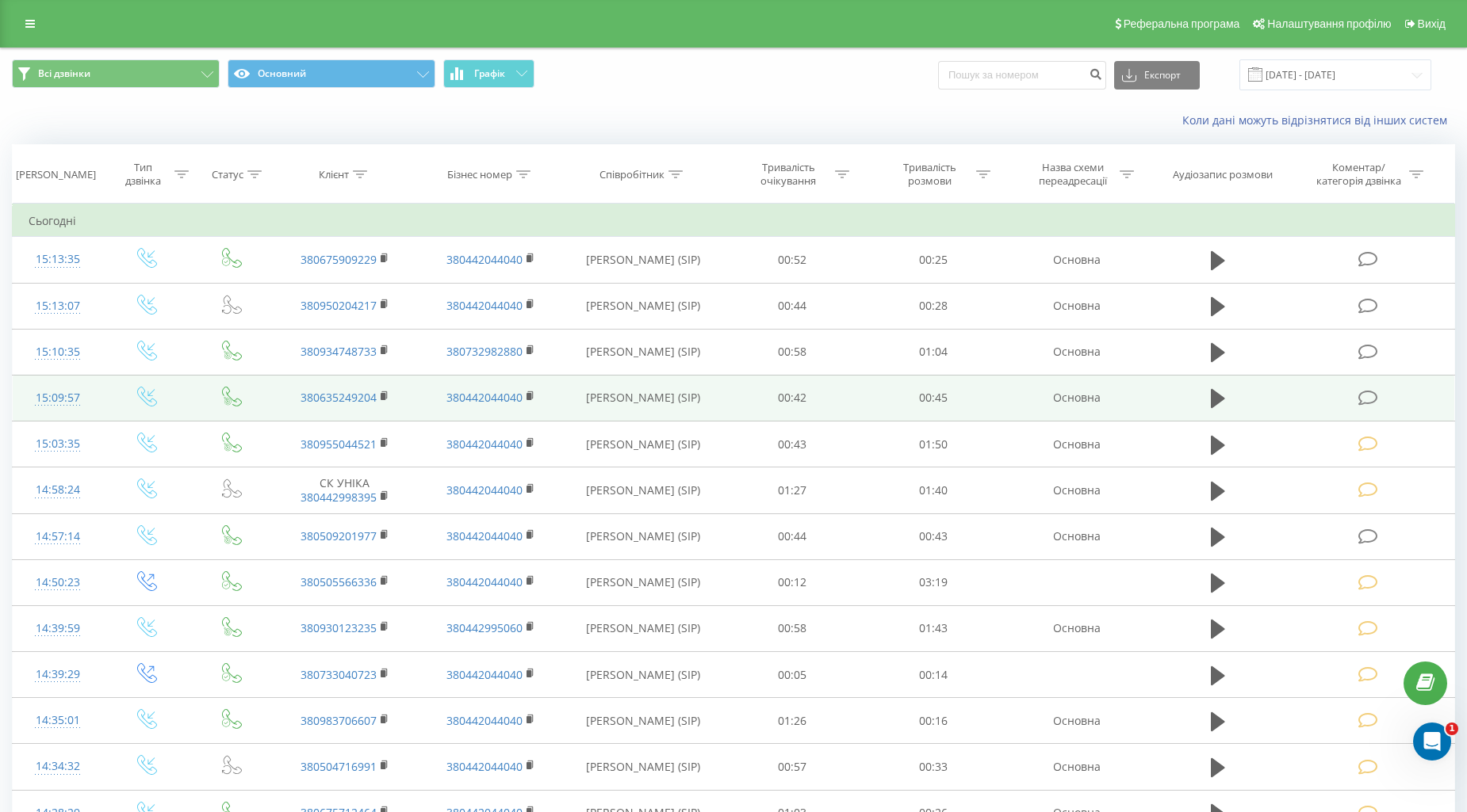
click at [1365, 394] on icon at bounding box center [1367, 398] width 20 height 17
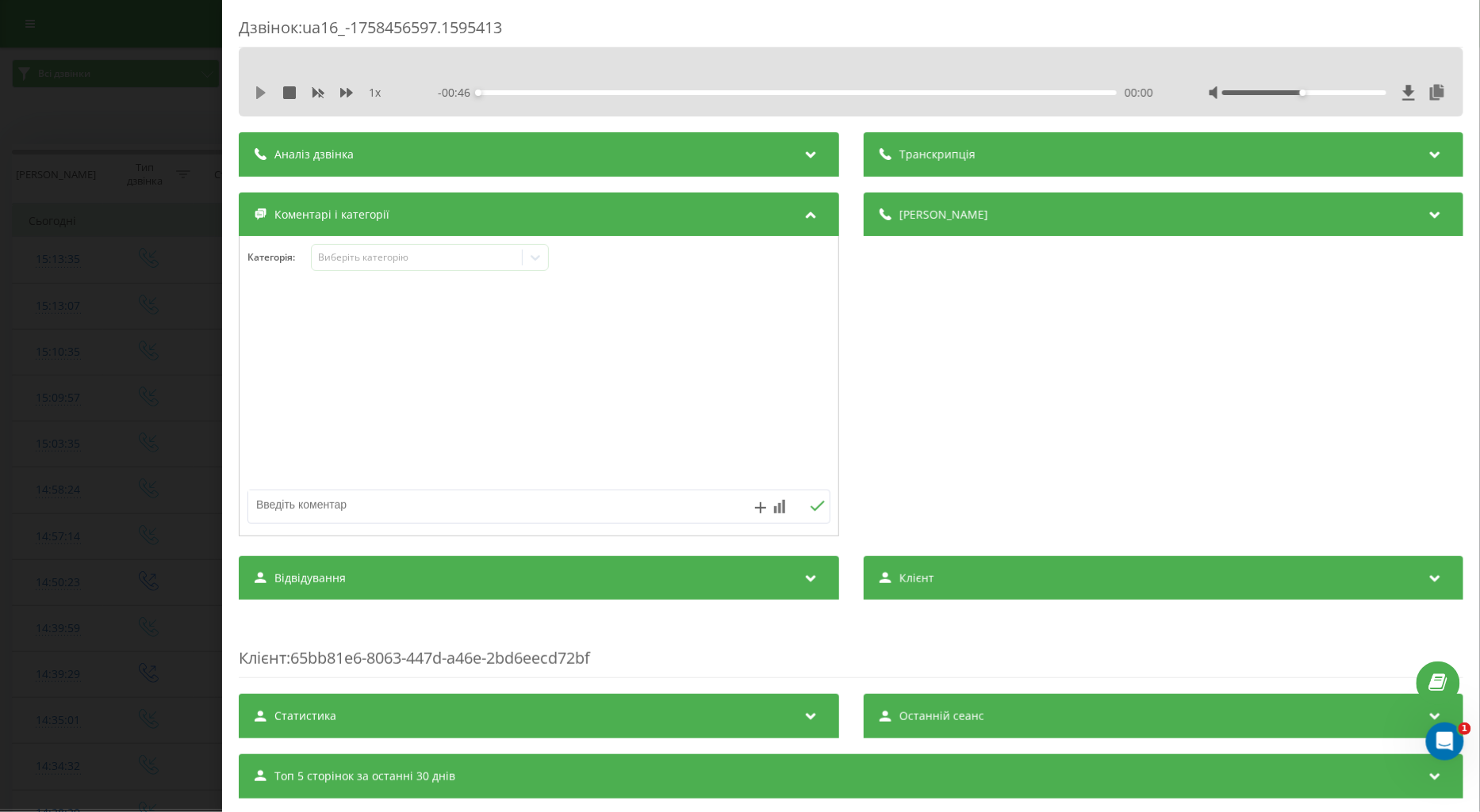
click at [260, 92] on icon at bounding box center [261, 93] width 10 height 13
click at [342, 94] on icon at bounding box center [346, 93] width 13 height 10
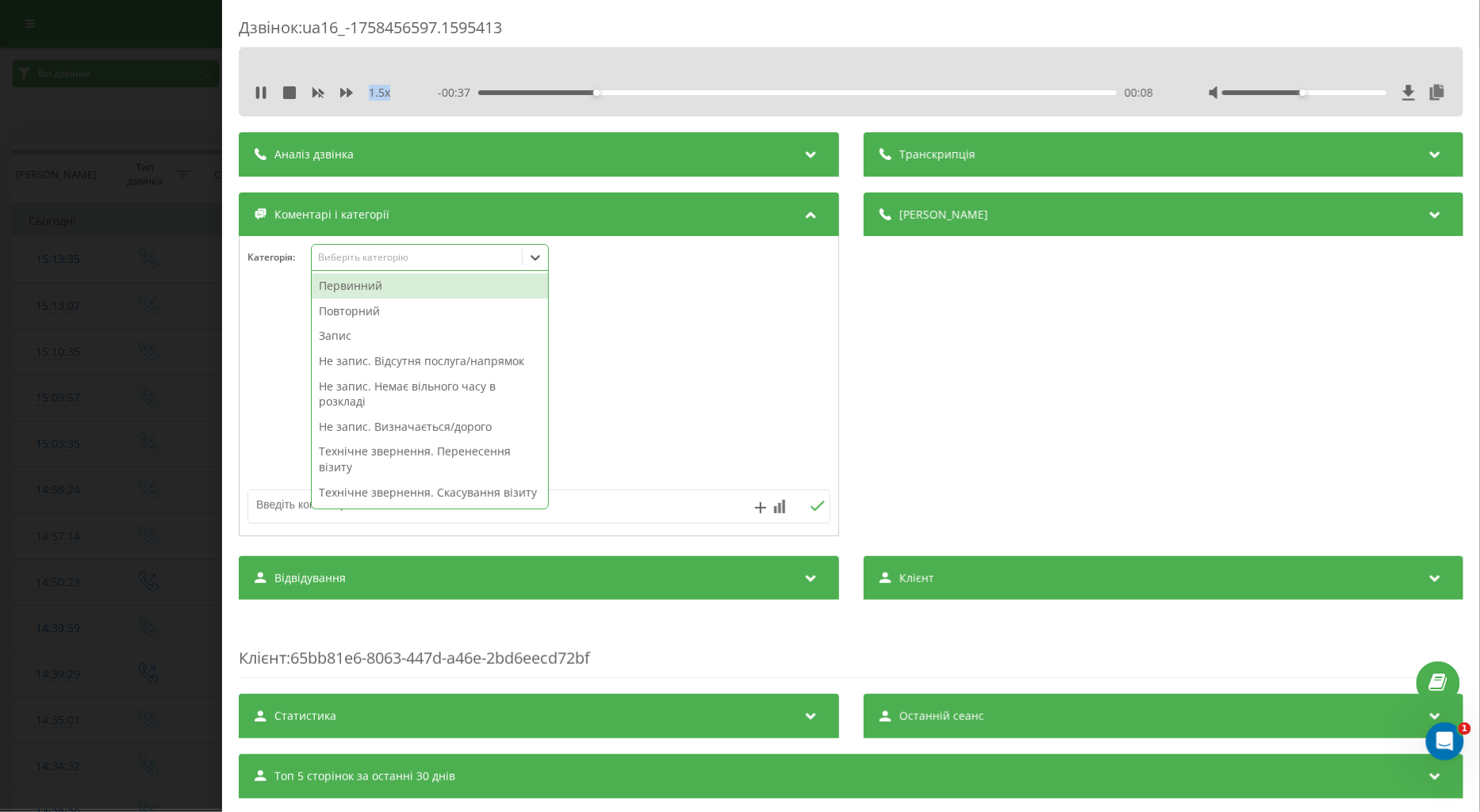
click at [375, 257] on div "Виберіть категорію" at bounding box center [416, 257] width 198 height 13
click at [371, 287] on div "Первинний" at bounding box center [430, 286] width 237 height 26
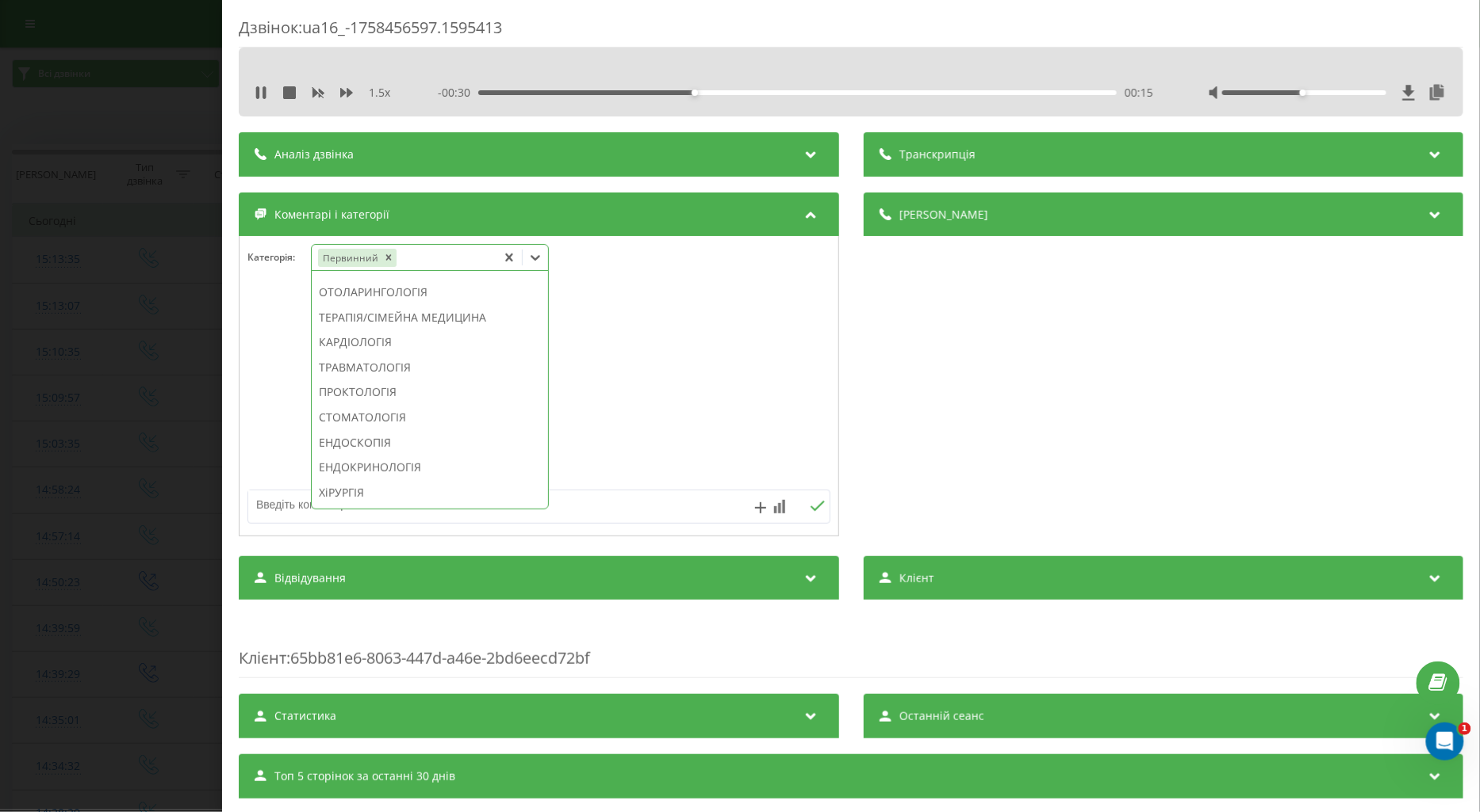
scroll to position [767, 0]
click at [378, 442] on div "ОФТАЛЬМОЛОГІЯ" at bounding box center [430, 430] width 237 height 26
click at [271, 498] on textarea at bounding box center [480, 505] width 464 height 29
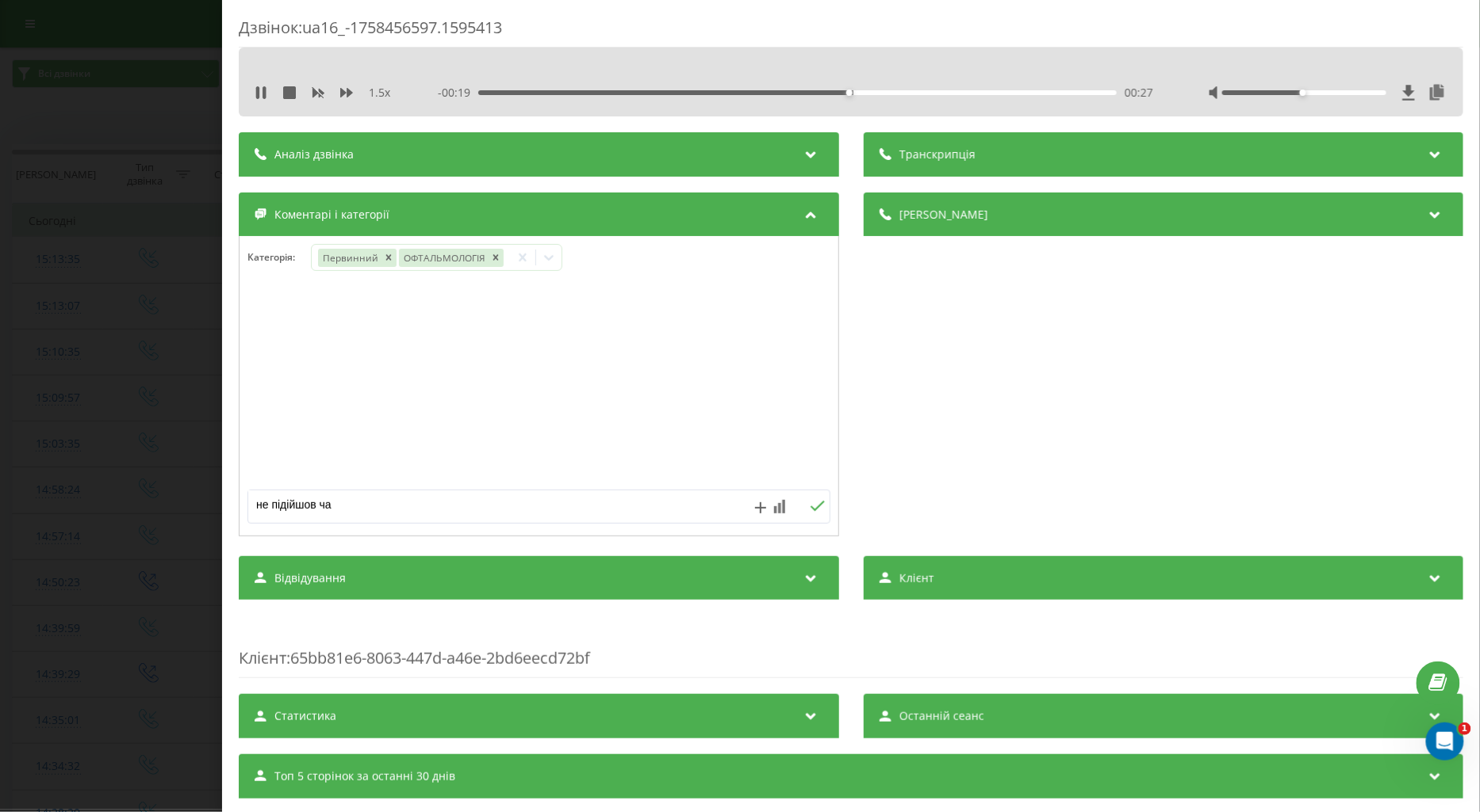
type textarea "не підійшов час"
click at [811, 504] on icon at bounding box center [816, 506] width 15 height 11
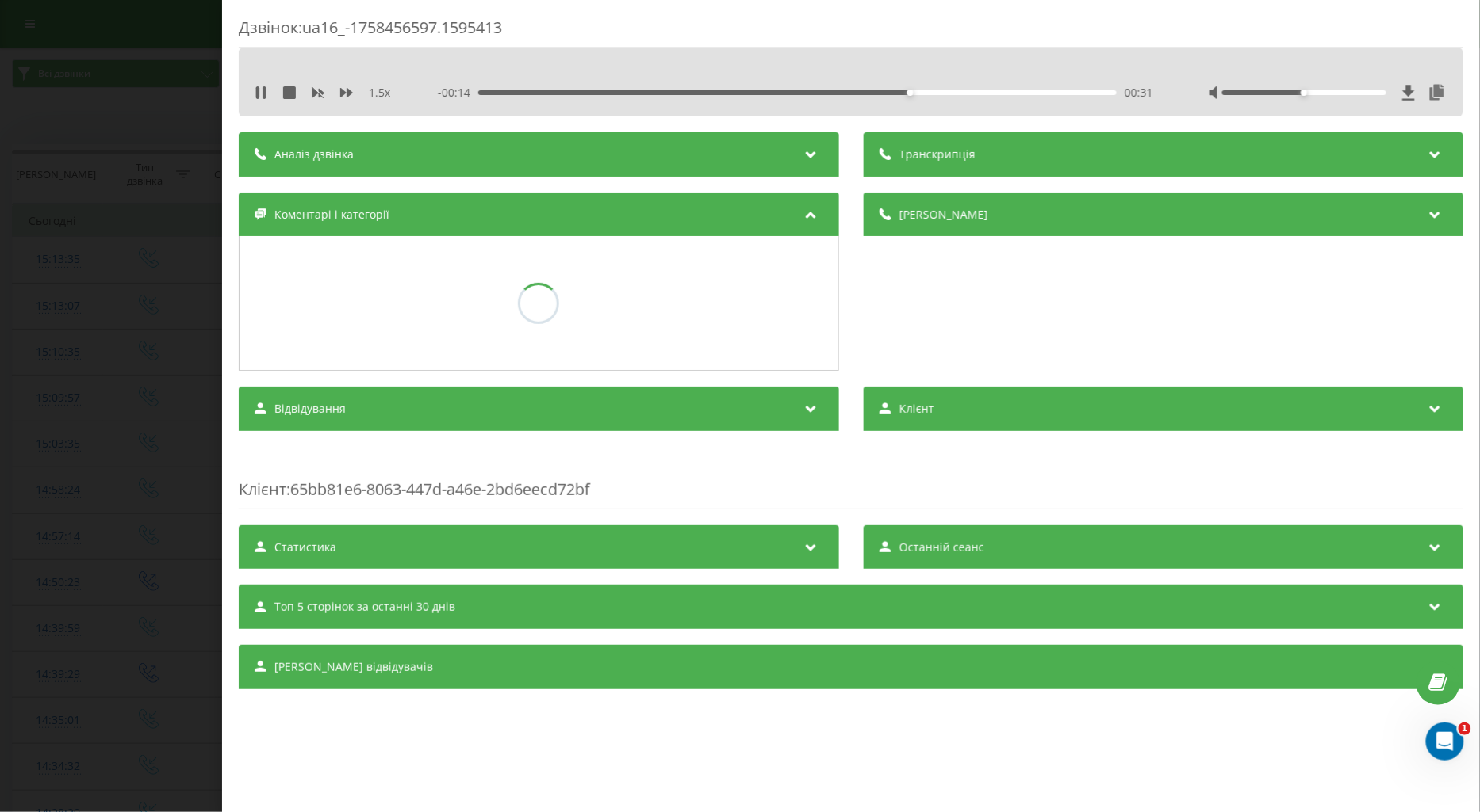
click at [180, 382] on div "Дзвінок : ua16_-1758456597.1595413 1.5 x - 00:14 00:31 00:31 Транскрипція Для A…" at bounding box center [740, 406] width 1480 height 812
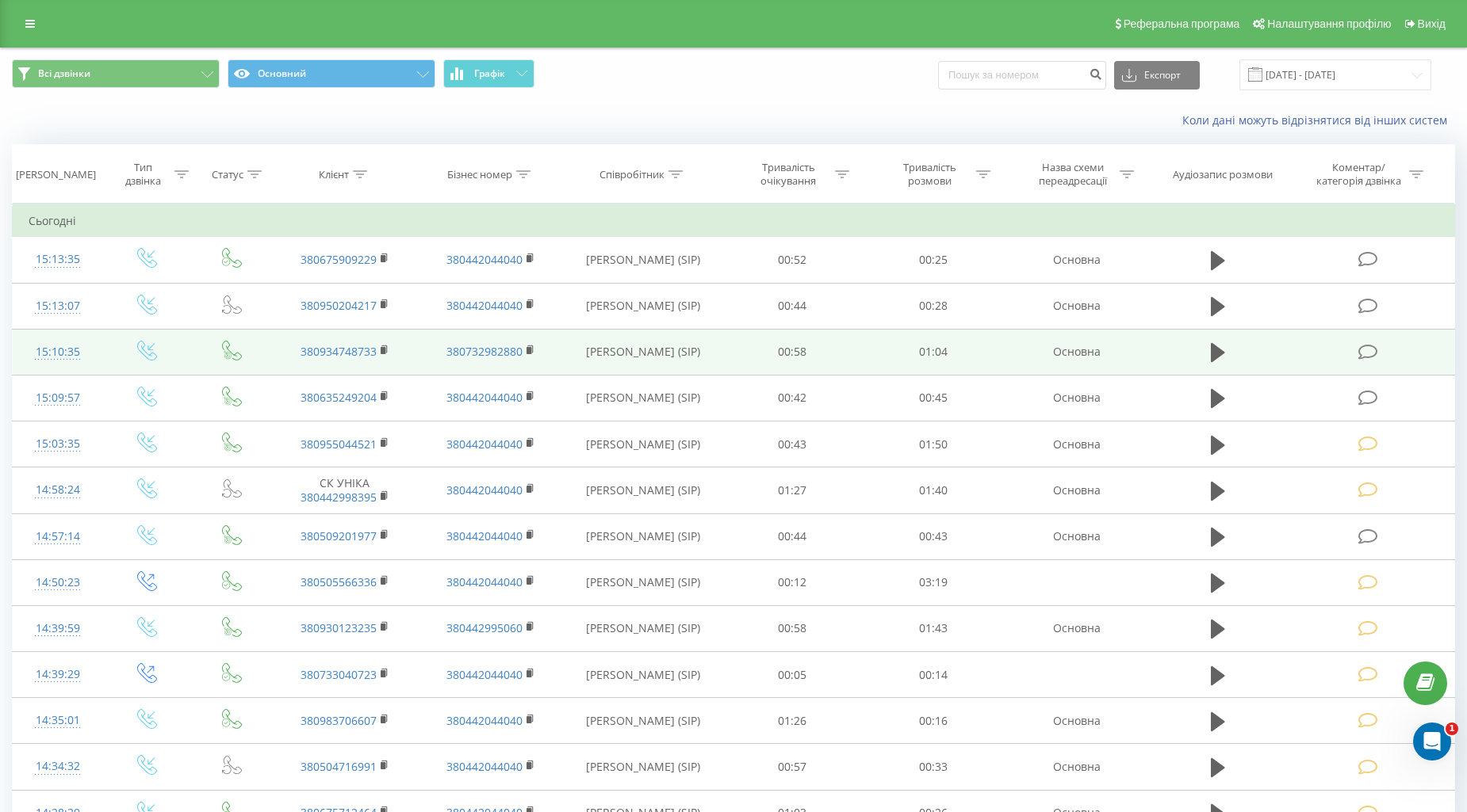
click at [1358, 349] on icon at bounding box center [1367, 352] width 20 height 17
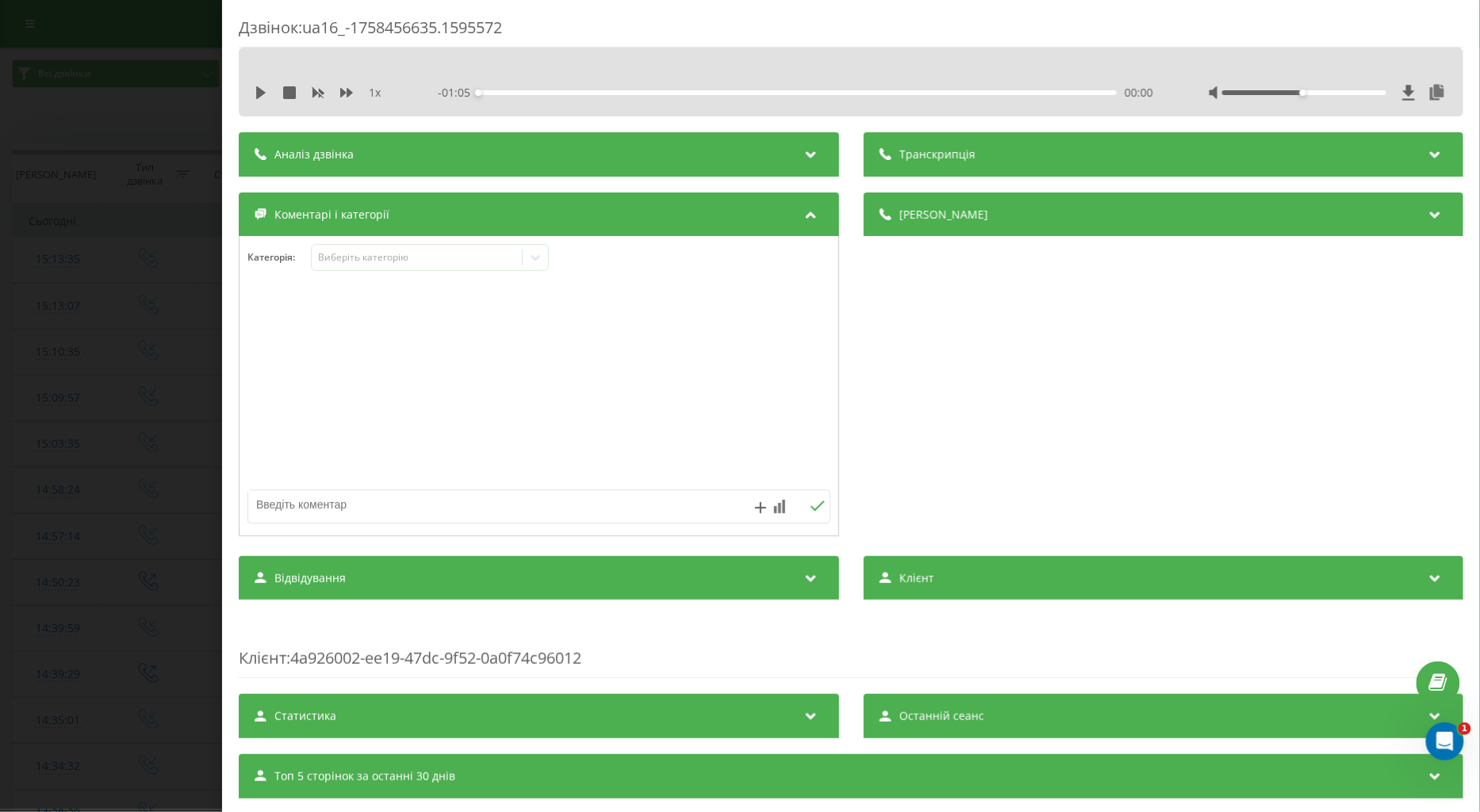
drag, startPoint x: 260, startPoint y: 90, endPoint x: 306, endPoint y: 103, distance: 47.8
click at [258, 91] on icon at bounding box center [261, 93] width 10 height 13
click at [343, 90] on icon at bounding box center [346, 93] width 13 height 13
click at [342, 261] on div "Виберіть категорію" at bounding box center [416, 257] width 198 height 13
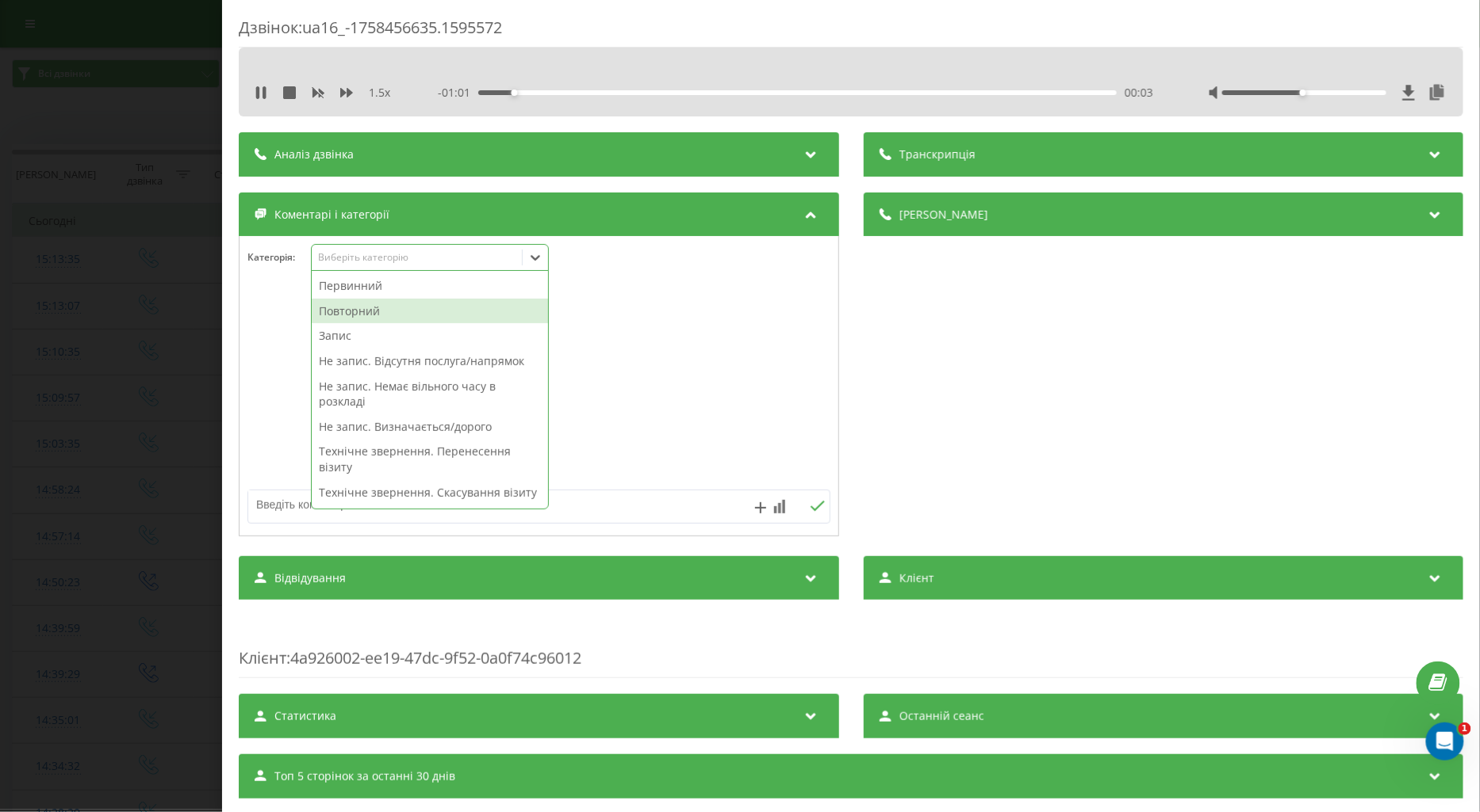
click at [355, 307] on div "Повторний" at bounding box center [430, 311] width 237 height 26
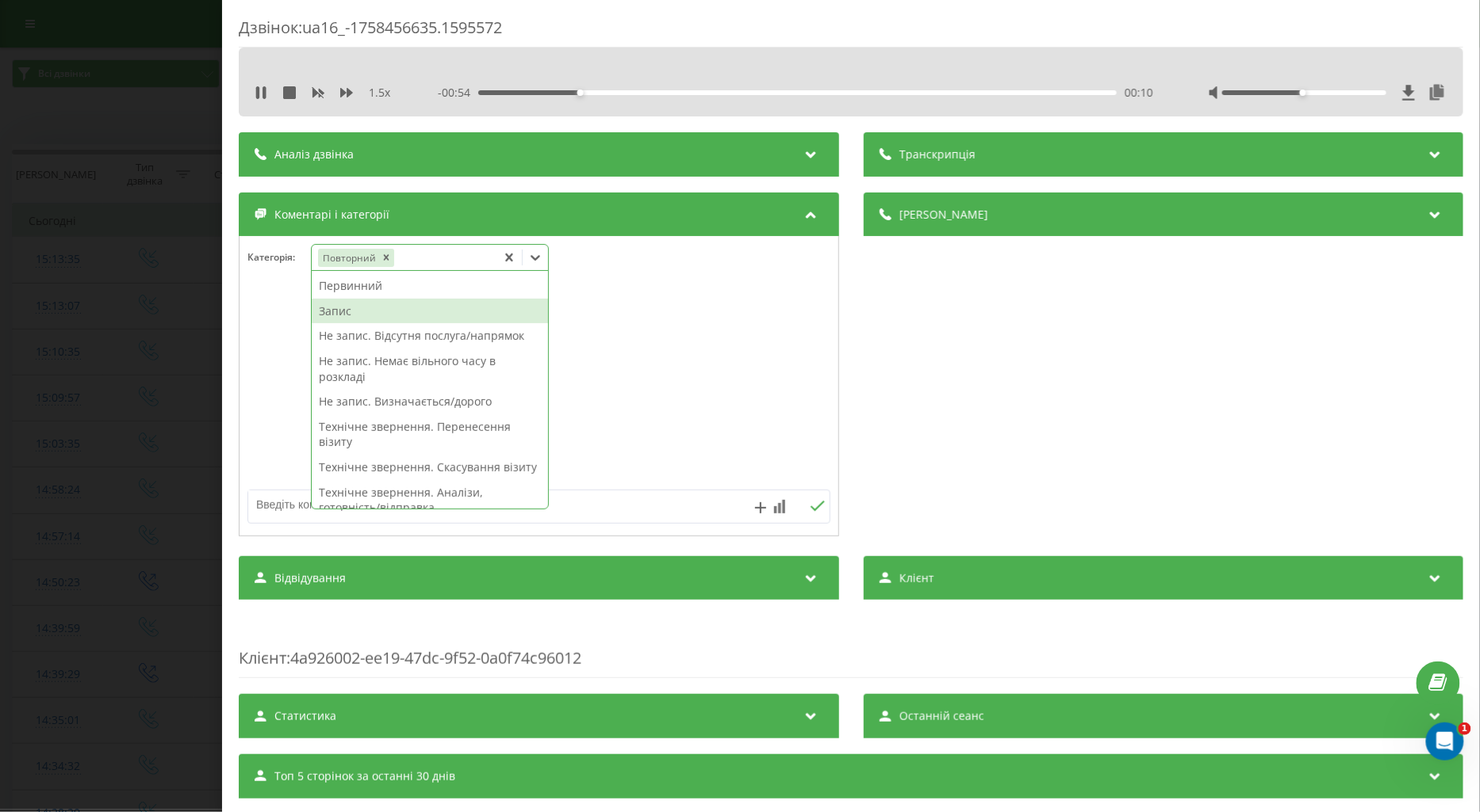
click at [341, 311] on div "Запис" at bounding box center [430, 311] width 237 height 26
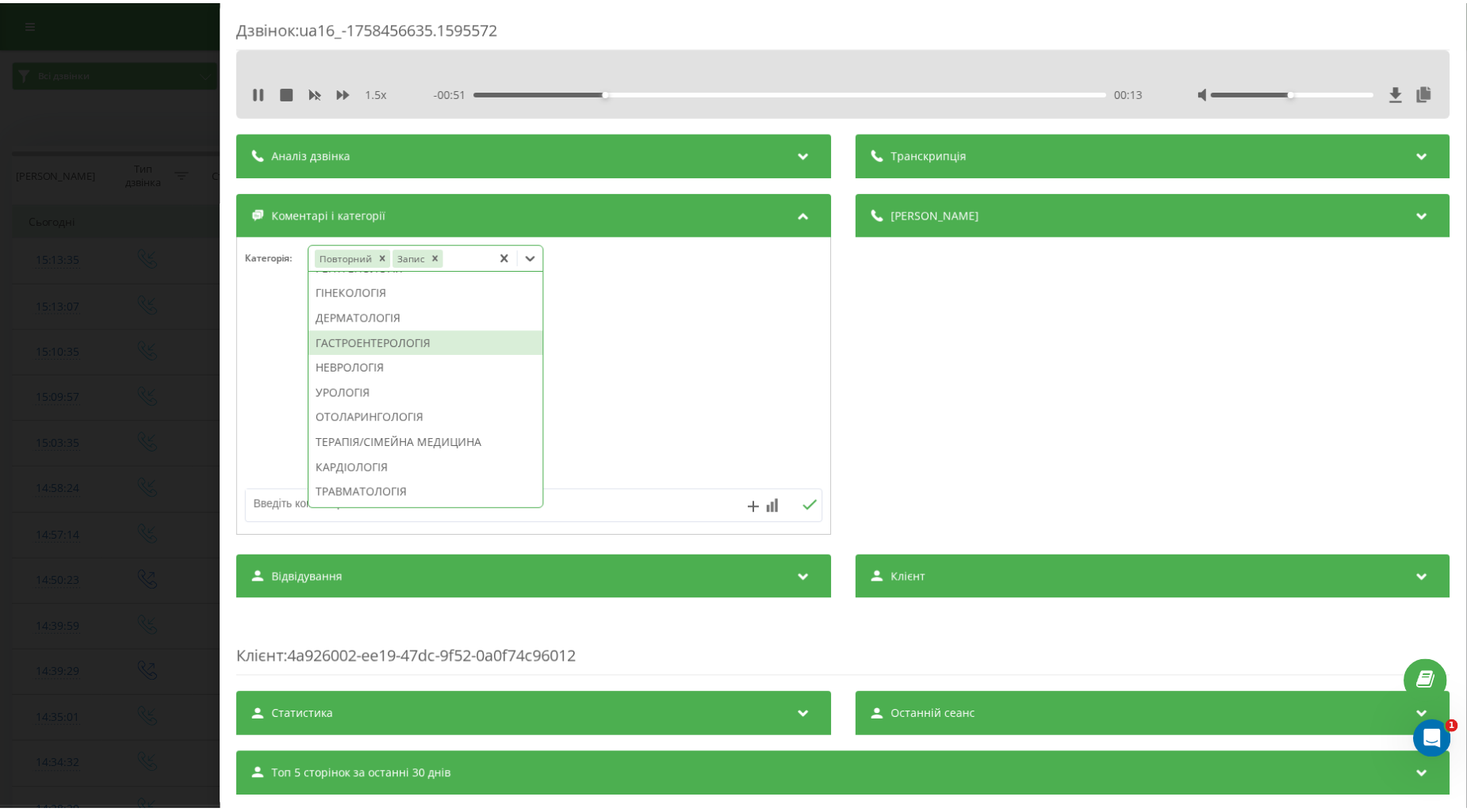
scroll to position [504, 0]
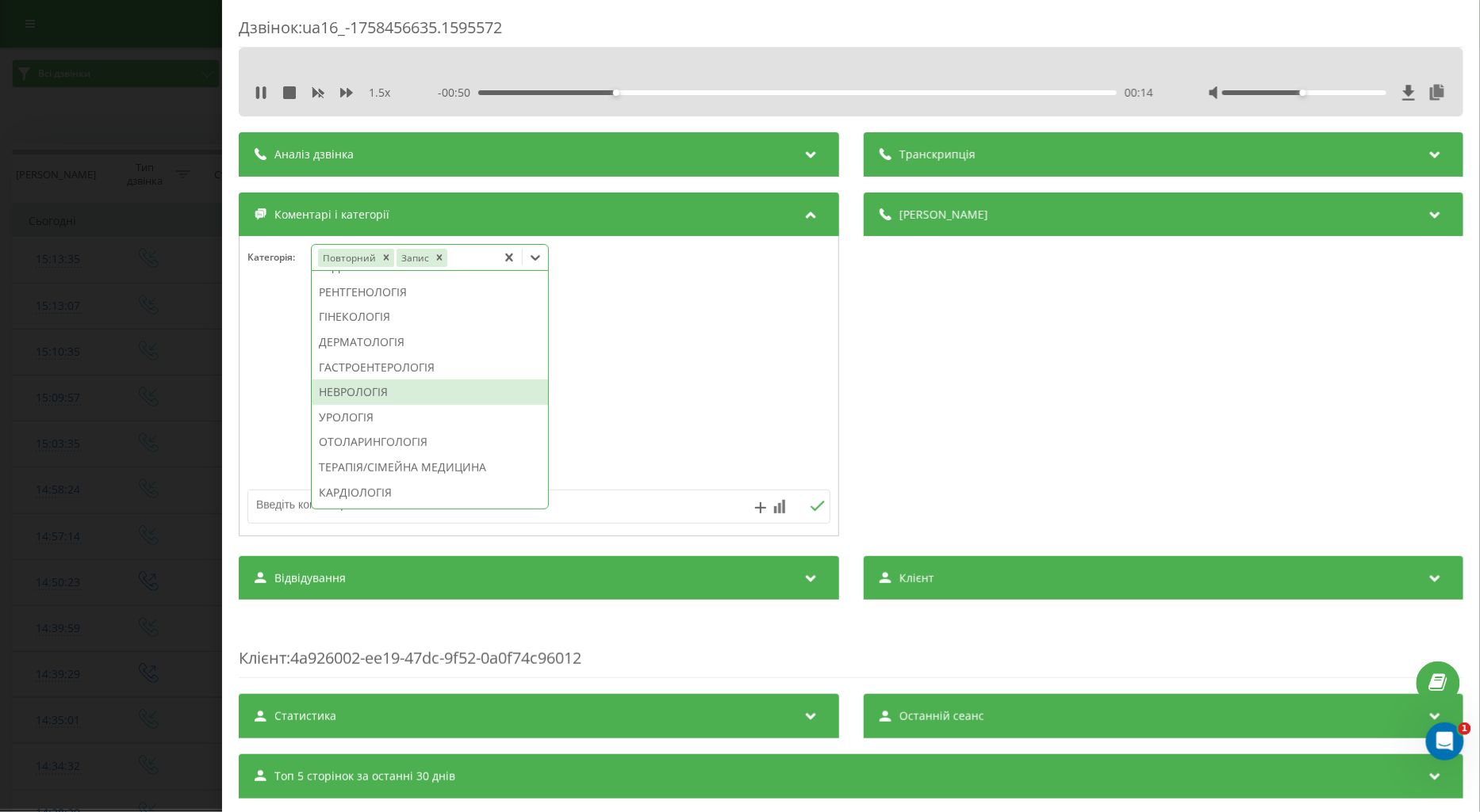
click at [341, 405] on div "НЕВРОЛОГІЯ" at bounding box center [430, 392] width 237 height 26
click at [248, 415] on div at bounding box center [538, 386] width 599 height 190
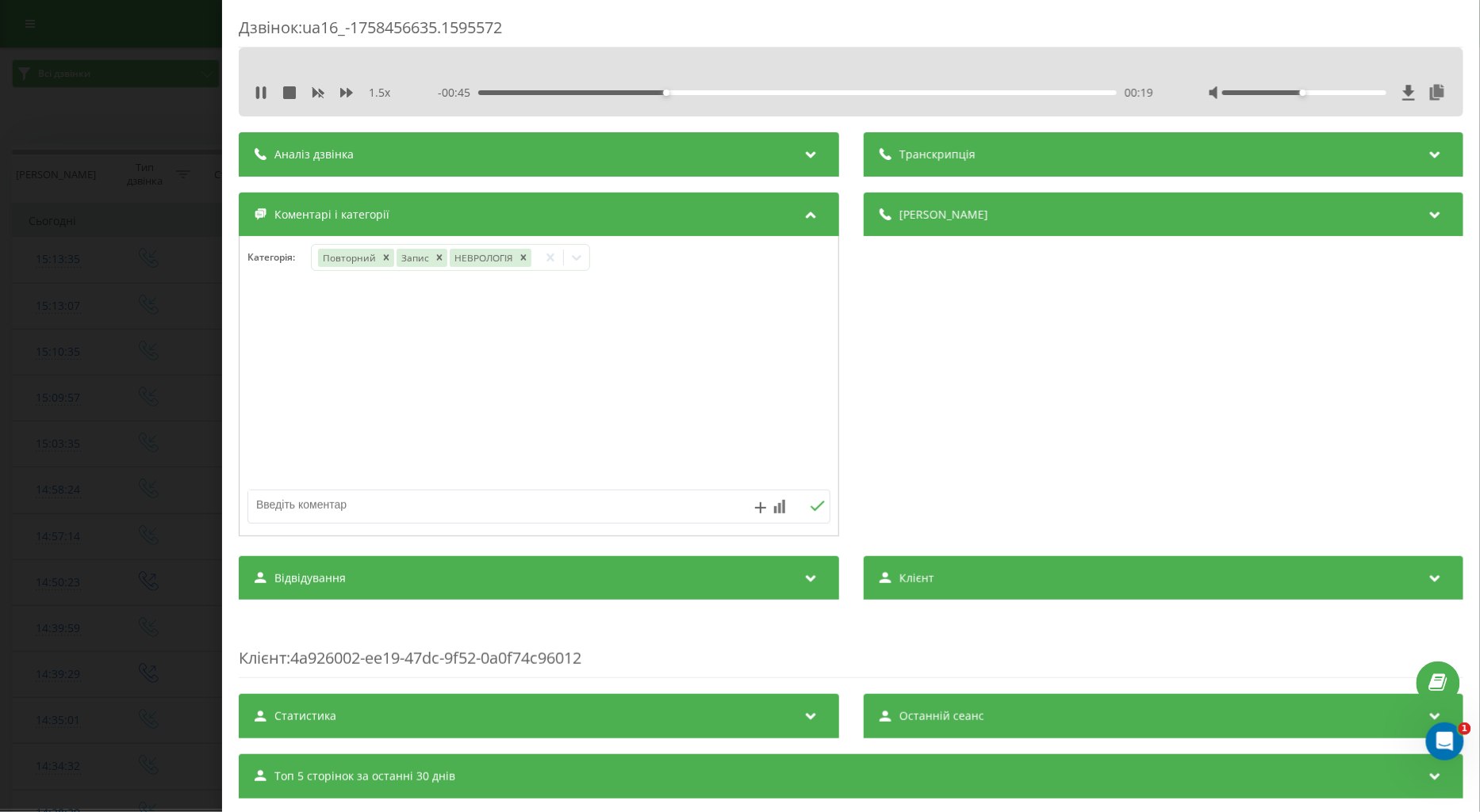
click at [148, 402] on div "Дзвінок : ua16_-1758456635.1595572 1.5 x - 00:45 00:19 00:19 Транскрипція Для A…" at bounding box center [740, 406] width 1480 height 812
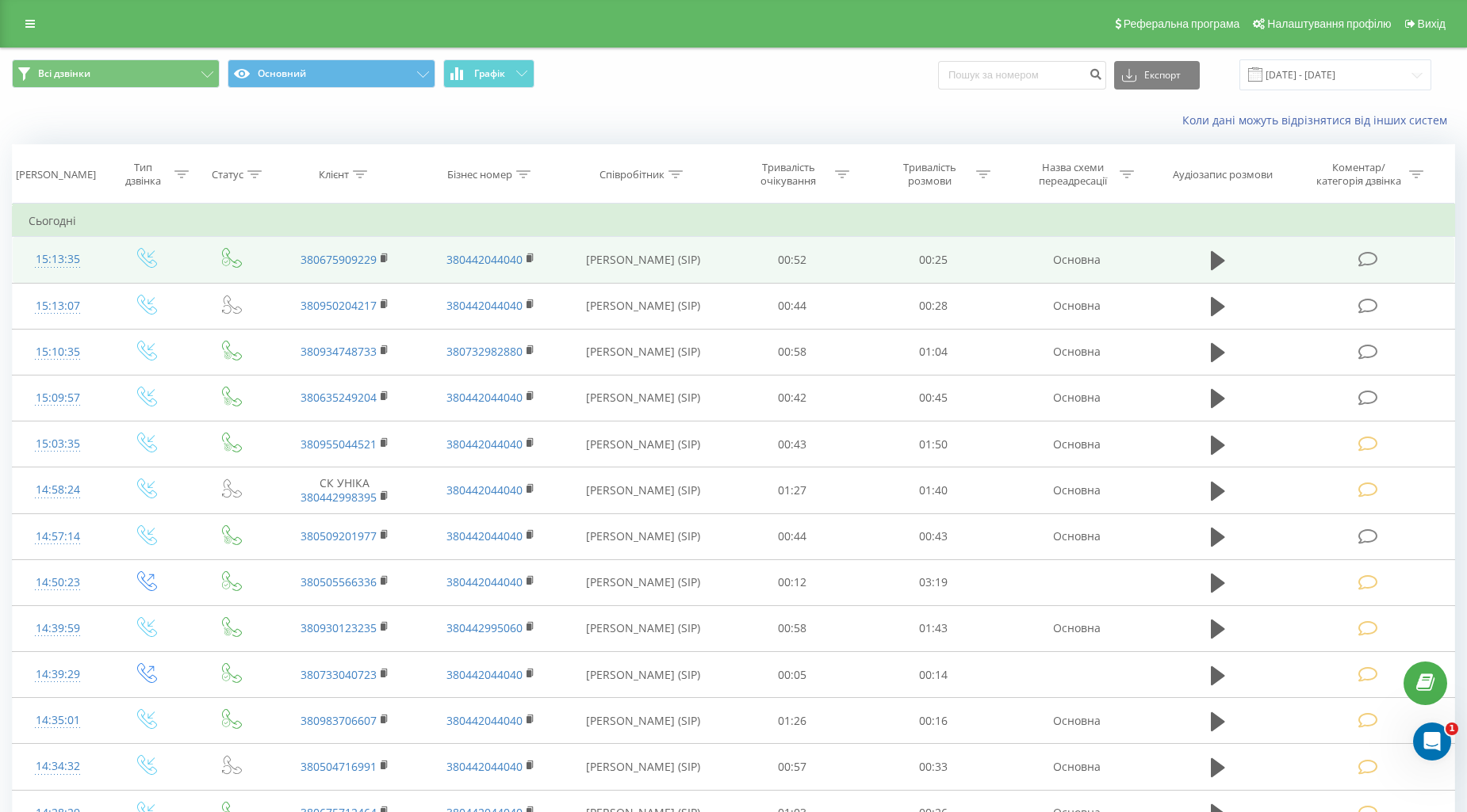
click at [1364, 257] on icon at bounding box center [1367, 259] width 20 height 17
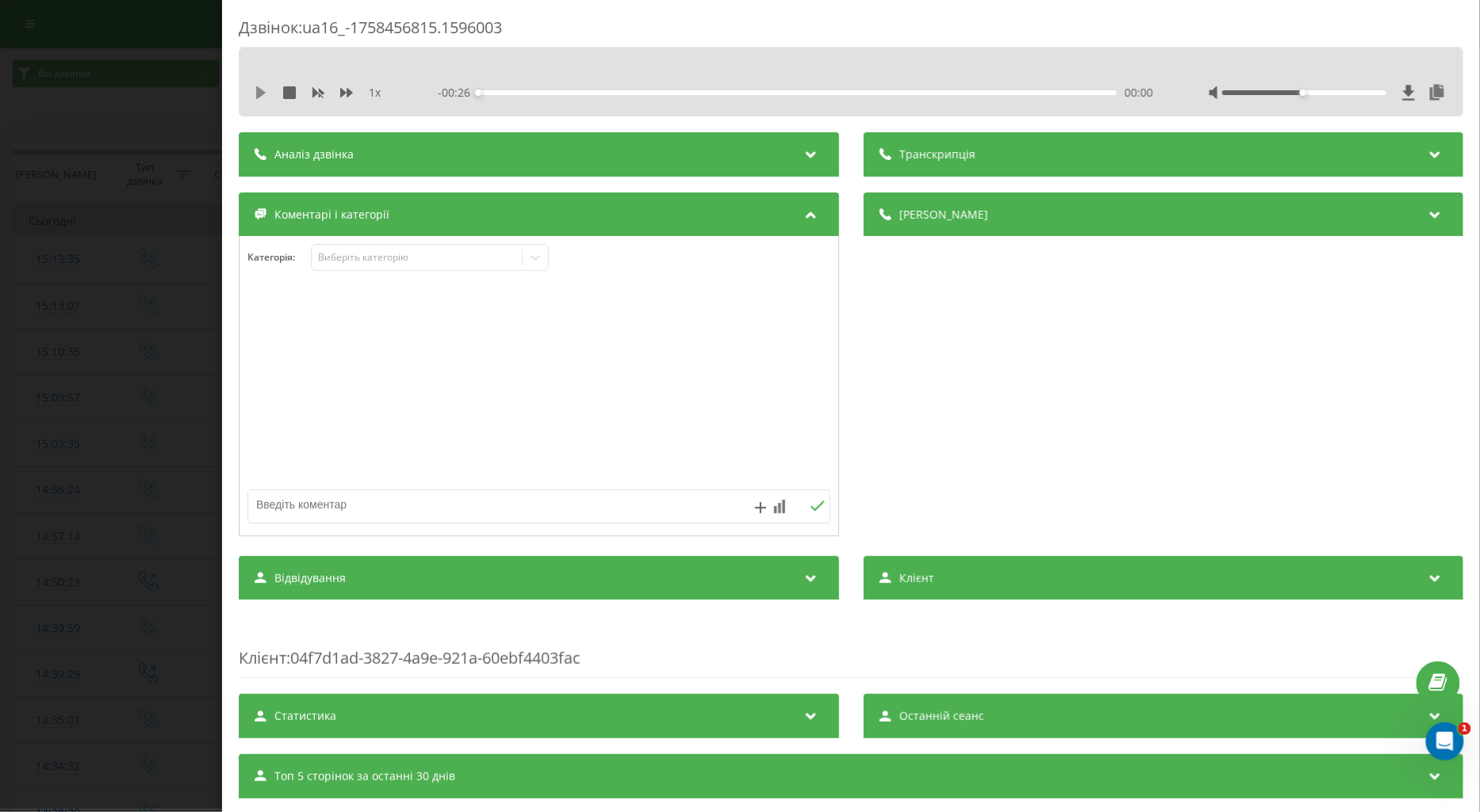
click at [255, 93] on icon at bounding box center [260, 93] width 13 height 13
click at [337, 94] on div "1 x" at bounding box center [325, 93] width 143 height 16
click at [342, 91] on icon at bounding box center [346, 93] width 13 height 10
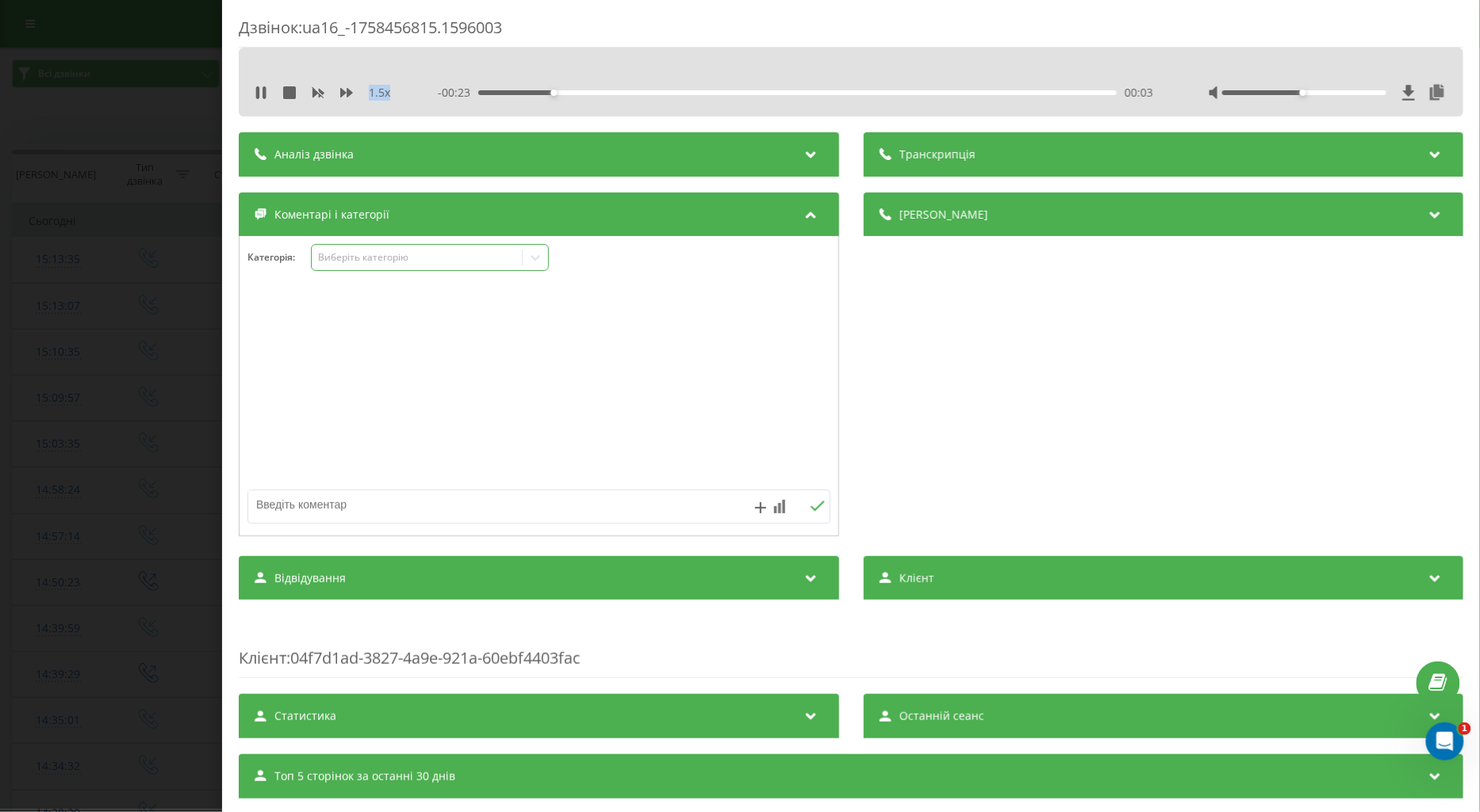
drag, startPoint x: 334, startPoint y: 254, endPoint x: 331, endPoint y: 262, distance: 8.5
click at [331, 254] on div "Виберіть категорію" at bounding box center [416, 257] width 198 height 13
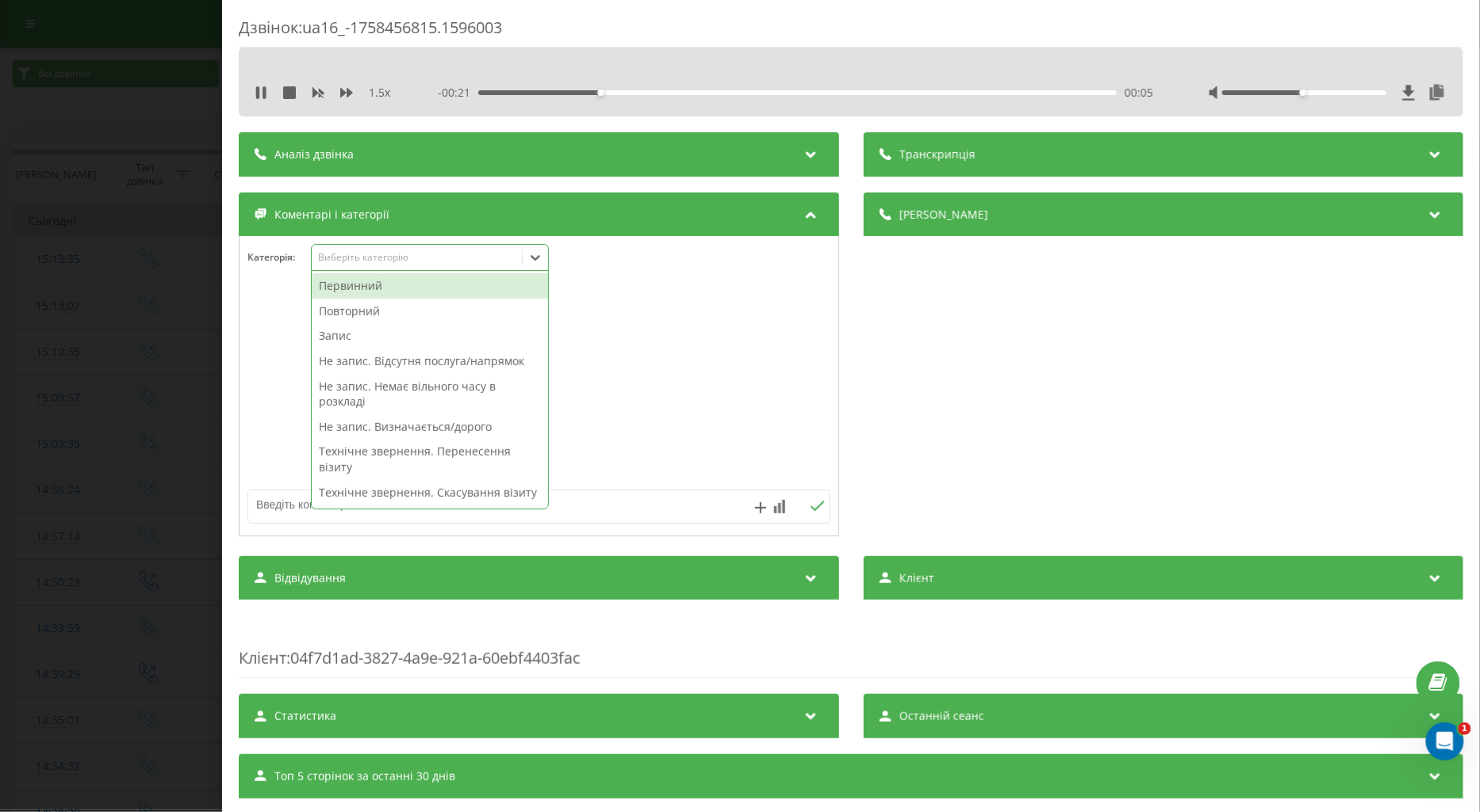
click at [357, 309] on div "Повторний" at bounding box center [430, 311] width 237 height 26
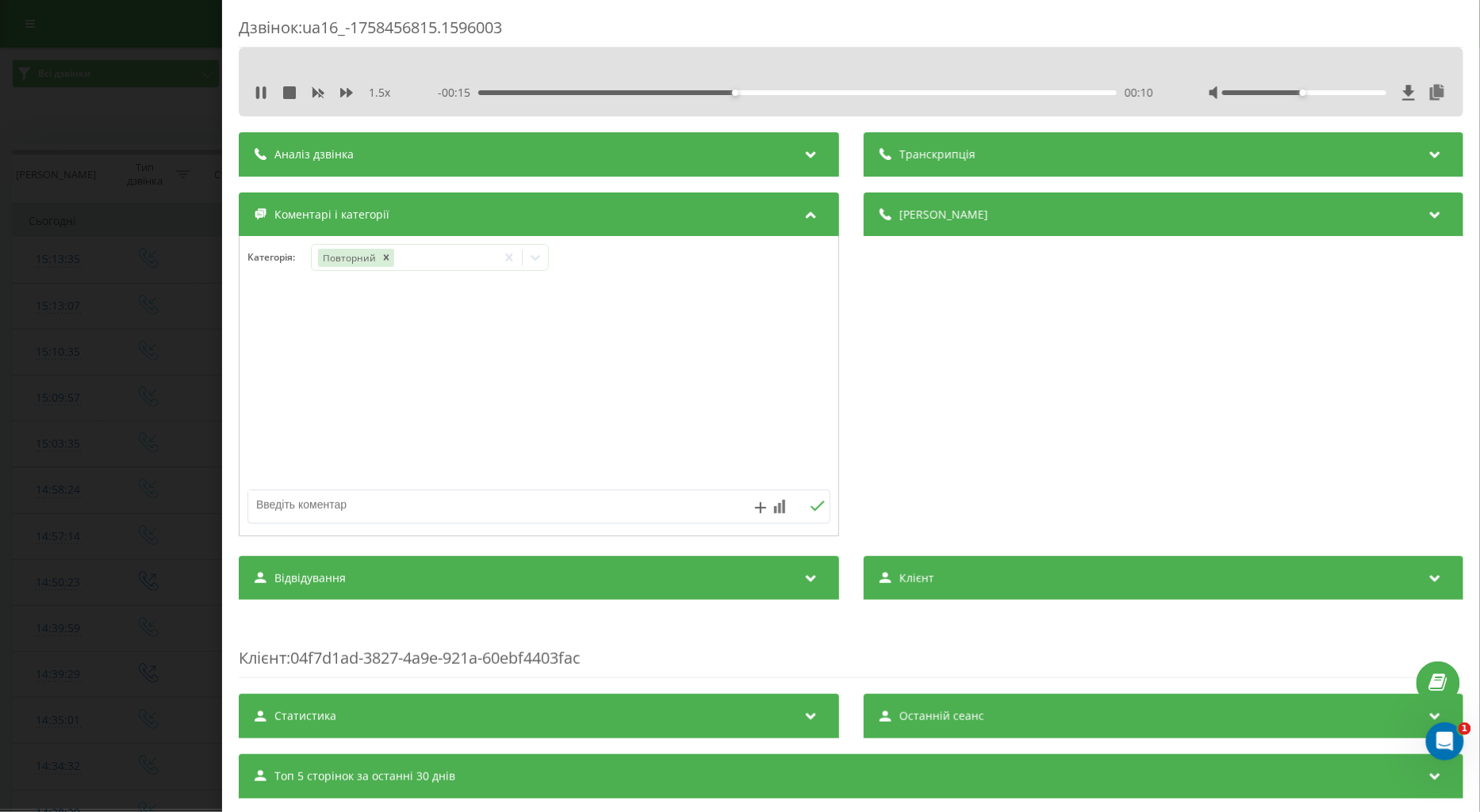
click at [270, 515] on textarea at bounding box center [480, 505] width 464 height 29
type textarea "поточ по запису аналізи"
click at [810, 509] on icon at bounding box center [816, 506] width 14 height 10
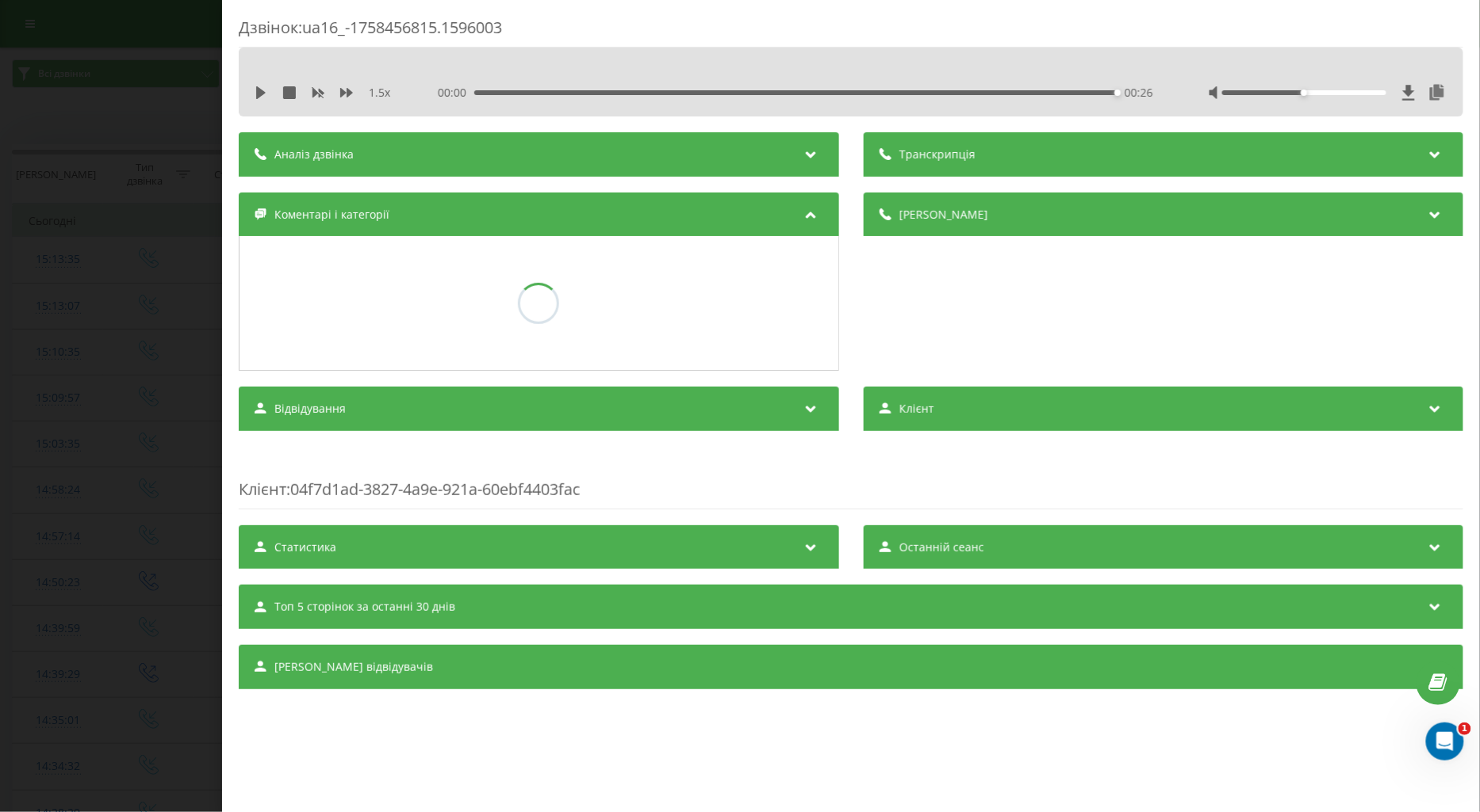
click at [129, 244] on div "Дзвінок : ua16_-1758456815.1596003 1.5 x 00:00 00:26 00:26 Транскрипція Для AI-…" at bounding box center [740, 406] width 1480 height 812
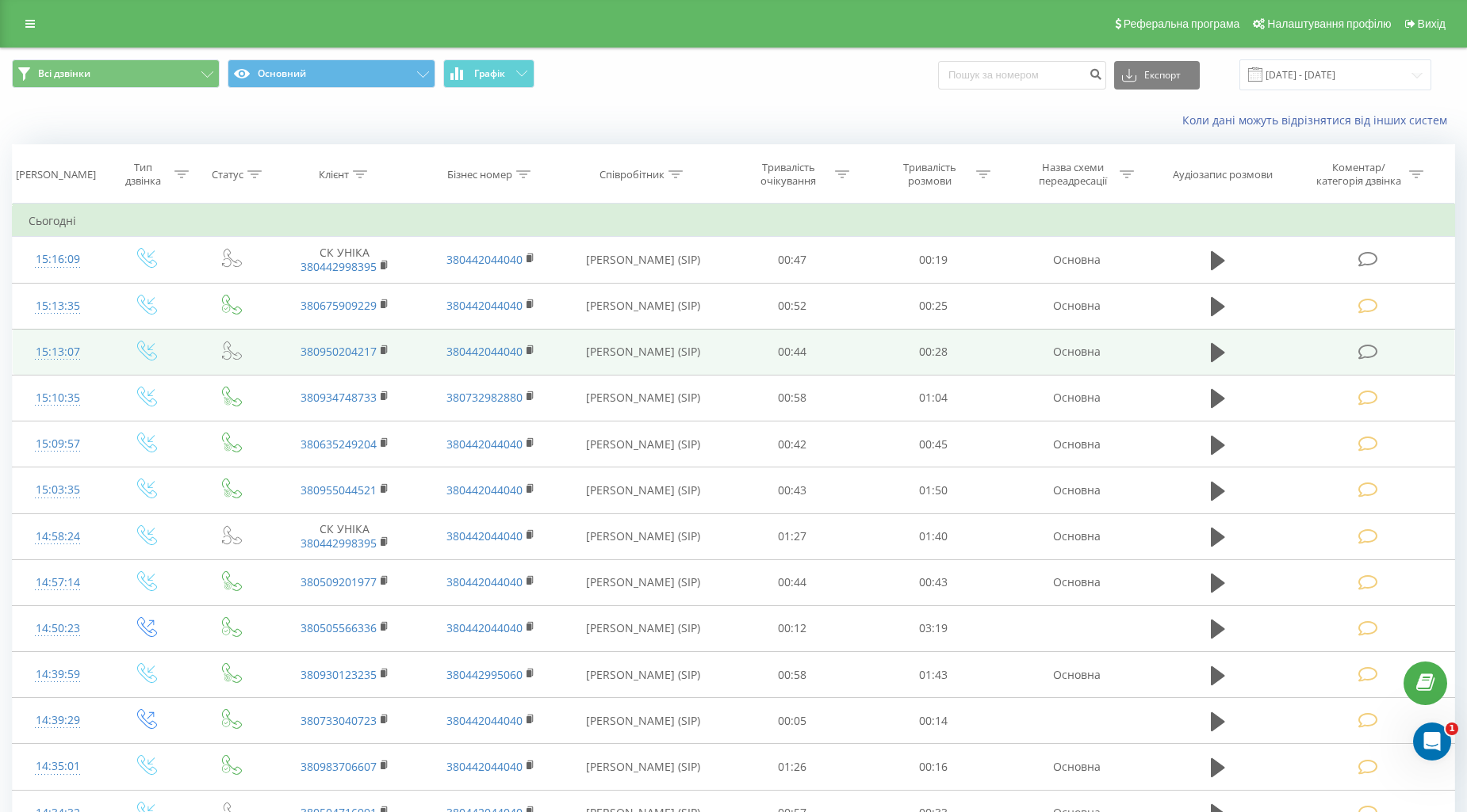
click at [1369, 349] on icon at bounding box center [1367, 352] width 20 height 17
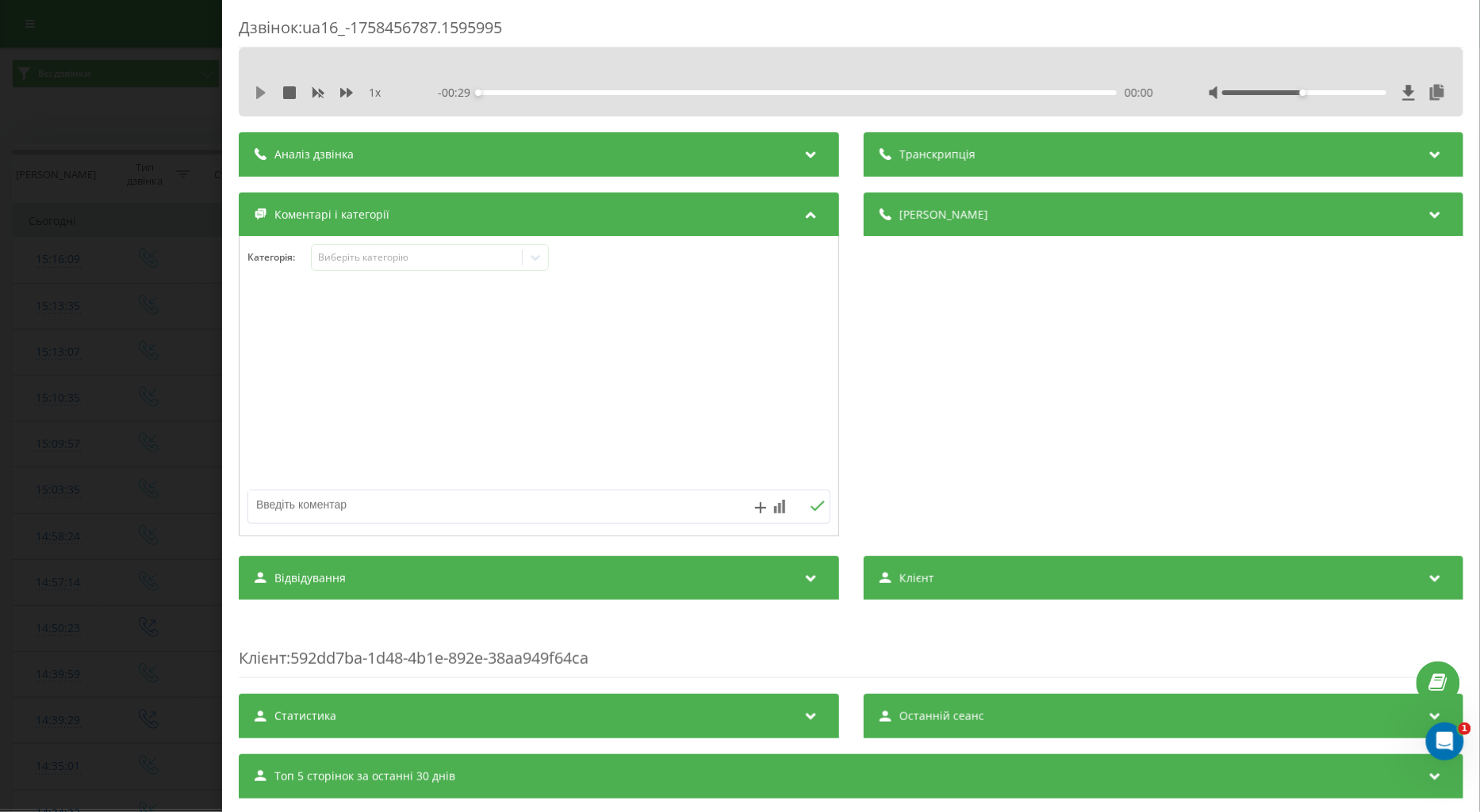
click at [255, 91] on icon at bounding box center [260, 93] width 13 height 13
click at [342, 87] on icon at bounding box center [346, 93] width 13 height 13
click at [346, 258] on div "Виберіть категорію" at bounding box center [416, 257] width 198 height 13
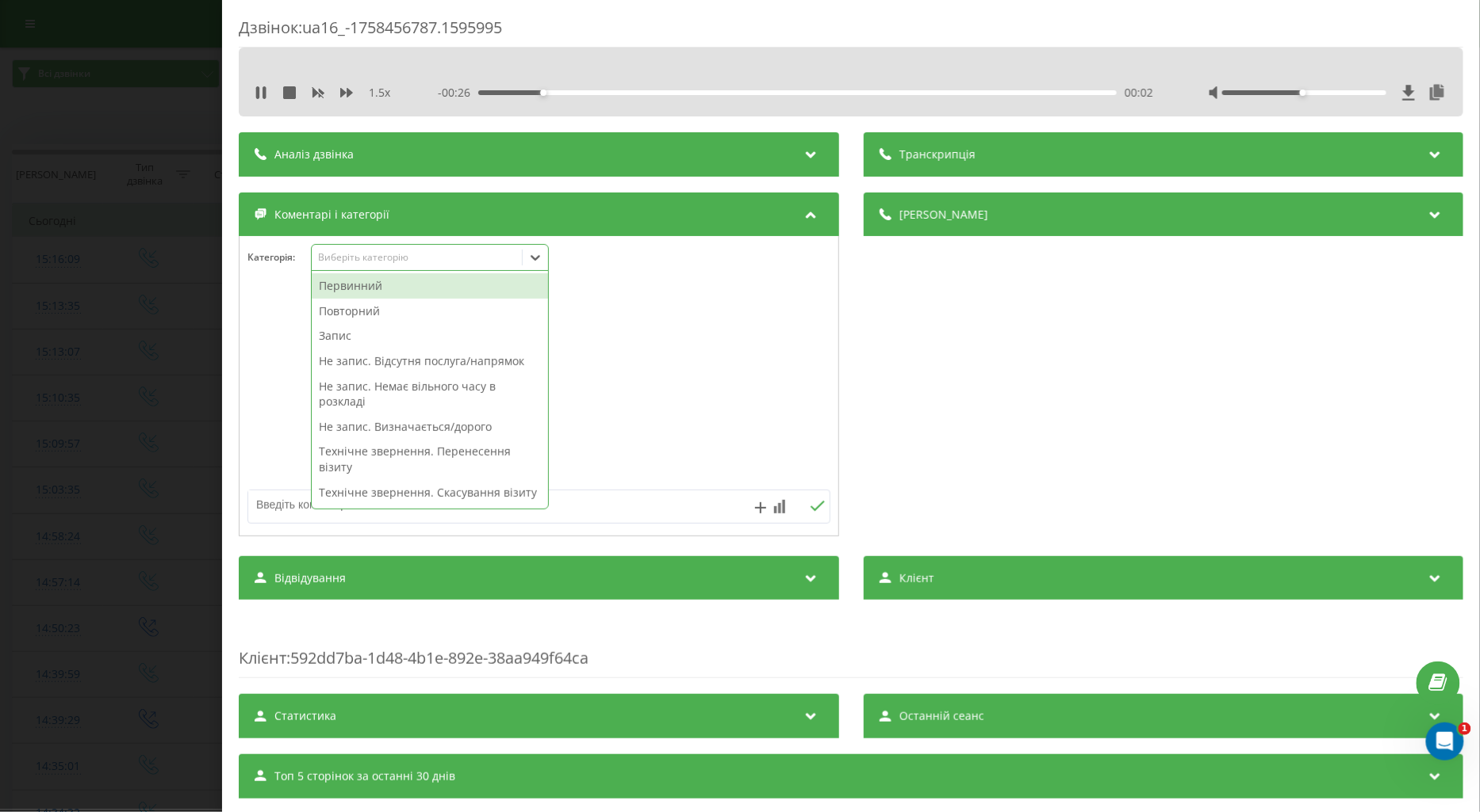
click at [354, 304] on div "Повторний" at bounding box center [430, 311] width 237 height 26
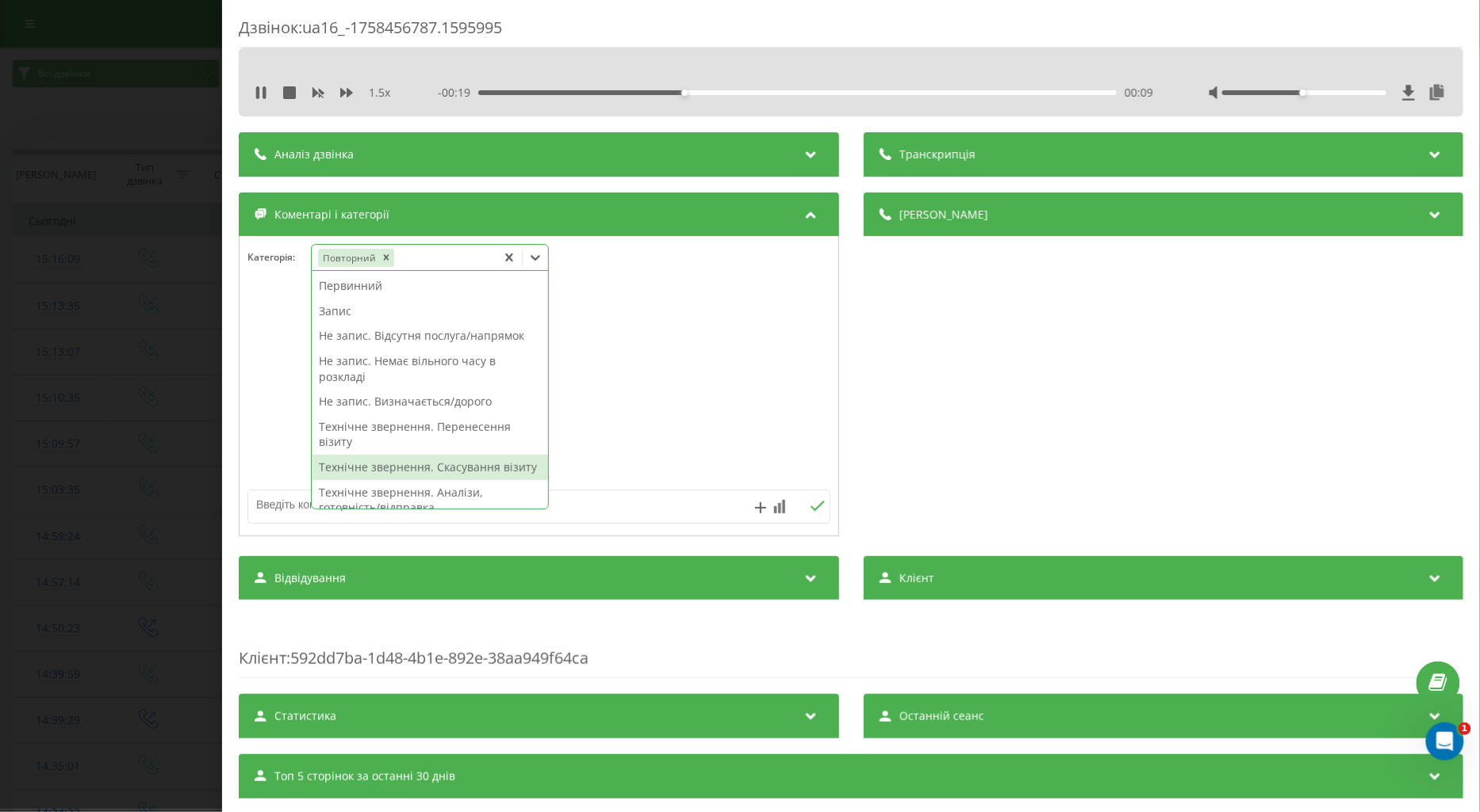
click at [448, 471] on div "Технічне звернення. Скасування візиту" at bounding box center [430, 468] width 237 height 26
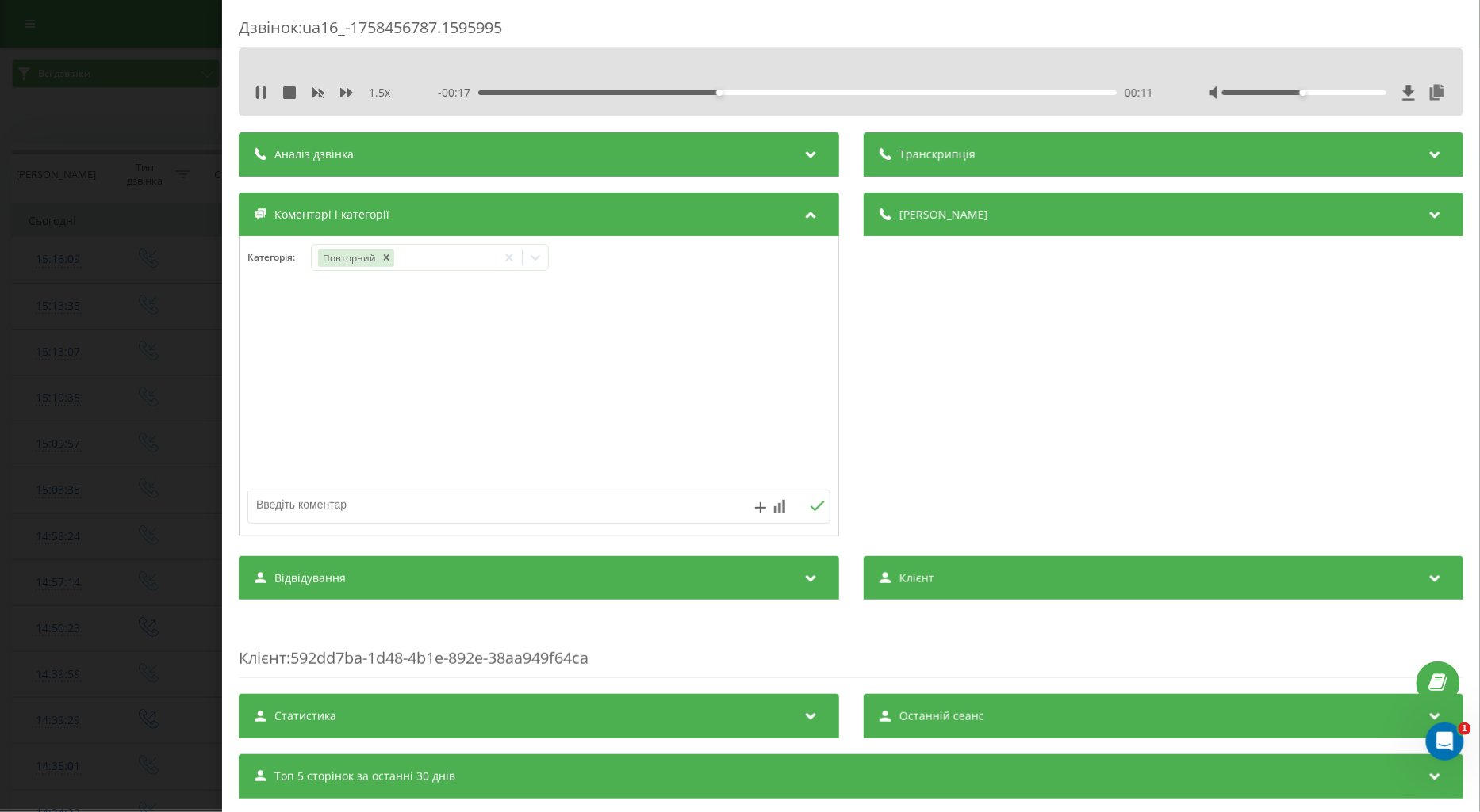
click at [264, 374] on div at bounding box center [538, 386] width 599 height 190
click at [136, 398] on div "Дзвінок : ua16_-1758456787.1595995 1.5 x - 00:15 00:13 00:13 Транскрипція Для A…" at bounding box center [740, 406] width 1480 height 812
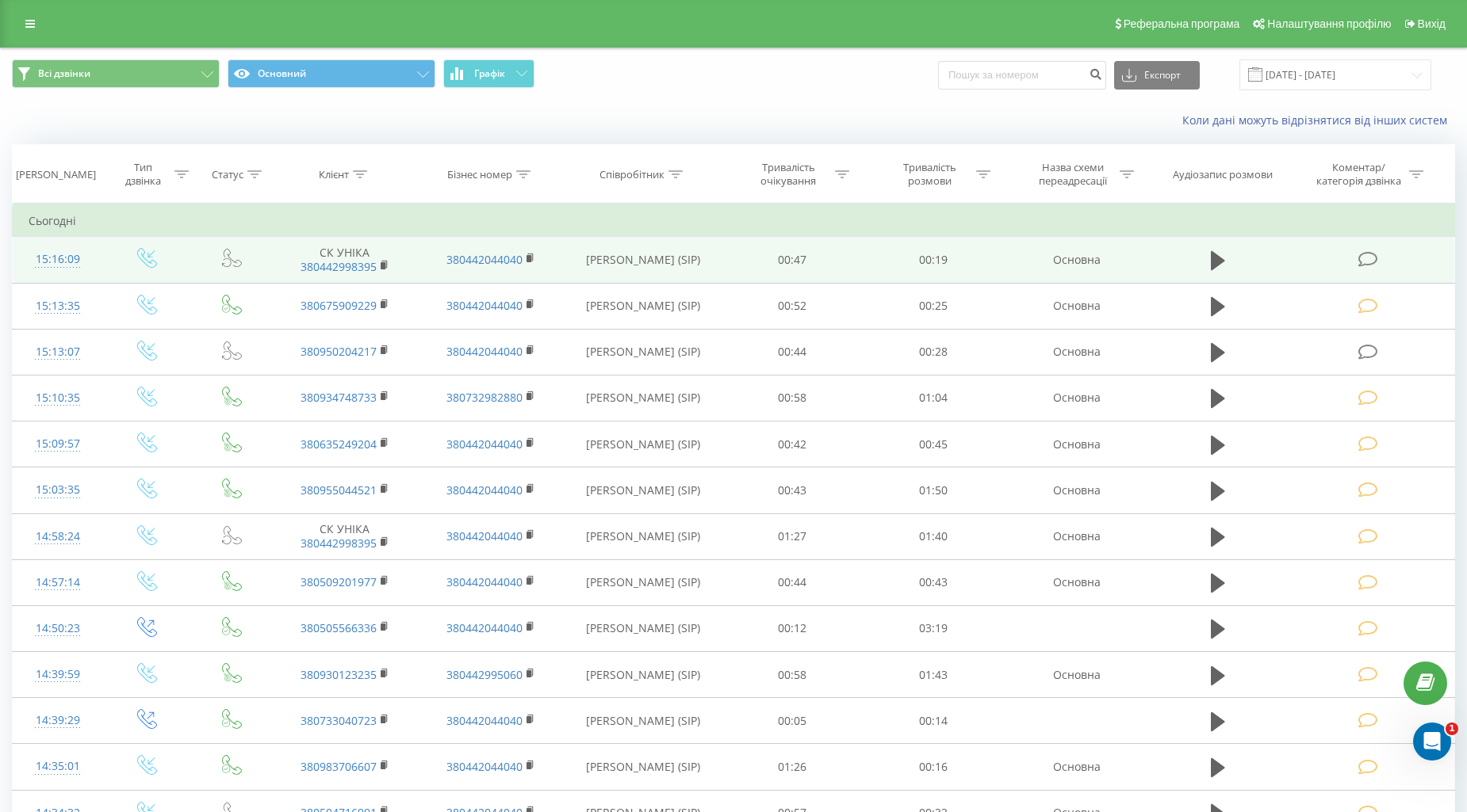
click at [1369, 265] on icon at bounding box center [1367, 259] width 20 height 17
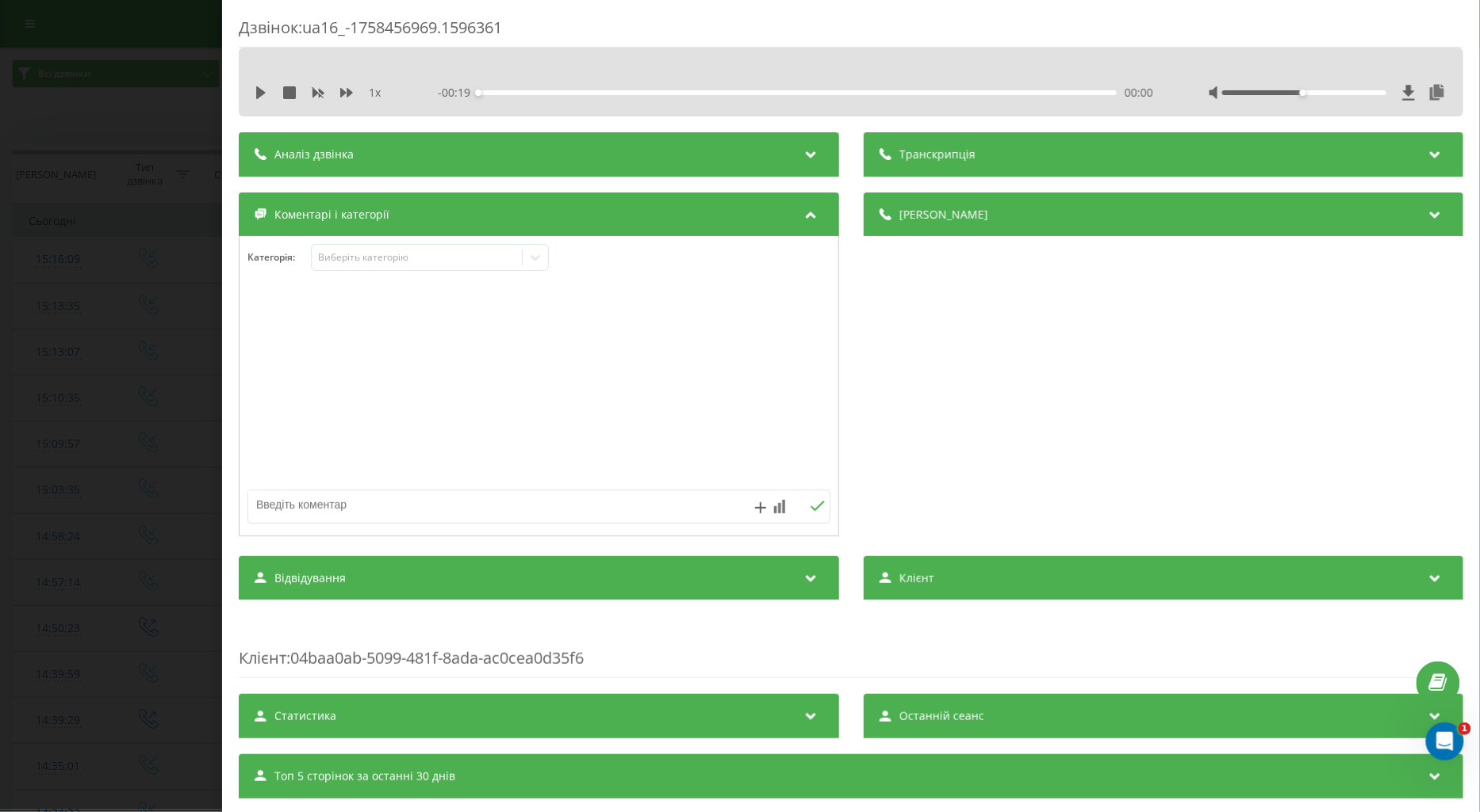
click at [257, 96] on icon at bounding box center [261, 93] width 10 height 13
click at [357, 262] on div "Виберіть категорію" at bounding box center [416, 257] width 198 height 13
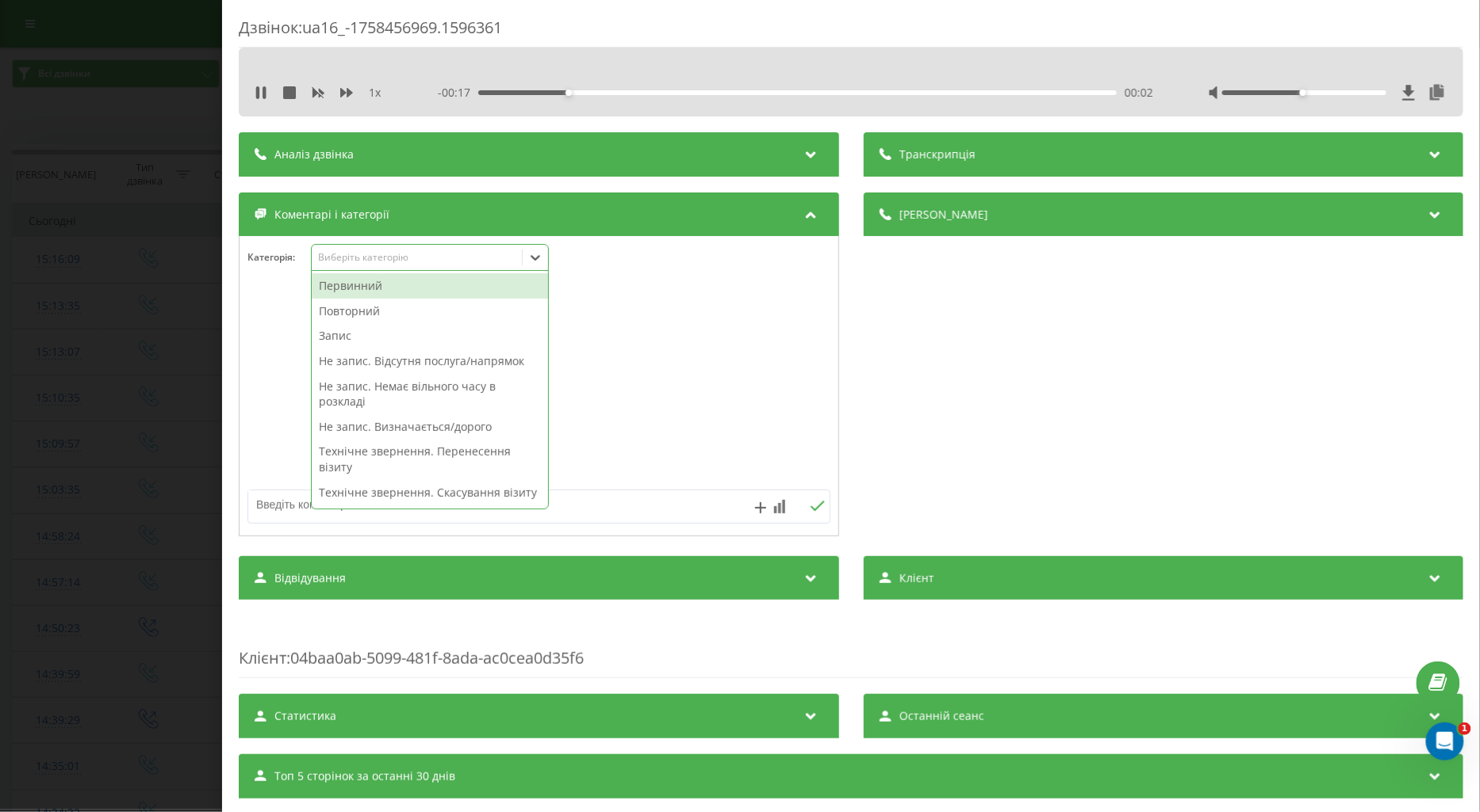
click at [346, 314] on div "Повторний" at bounding box center [430, 311] width 237 height 26
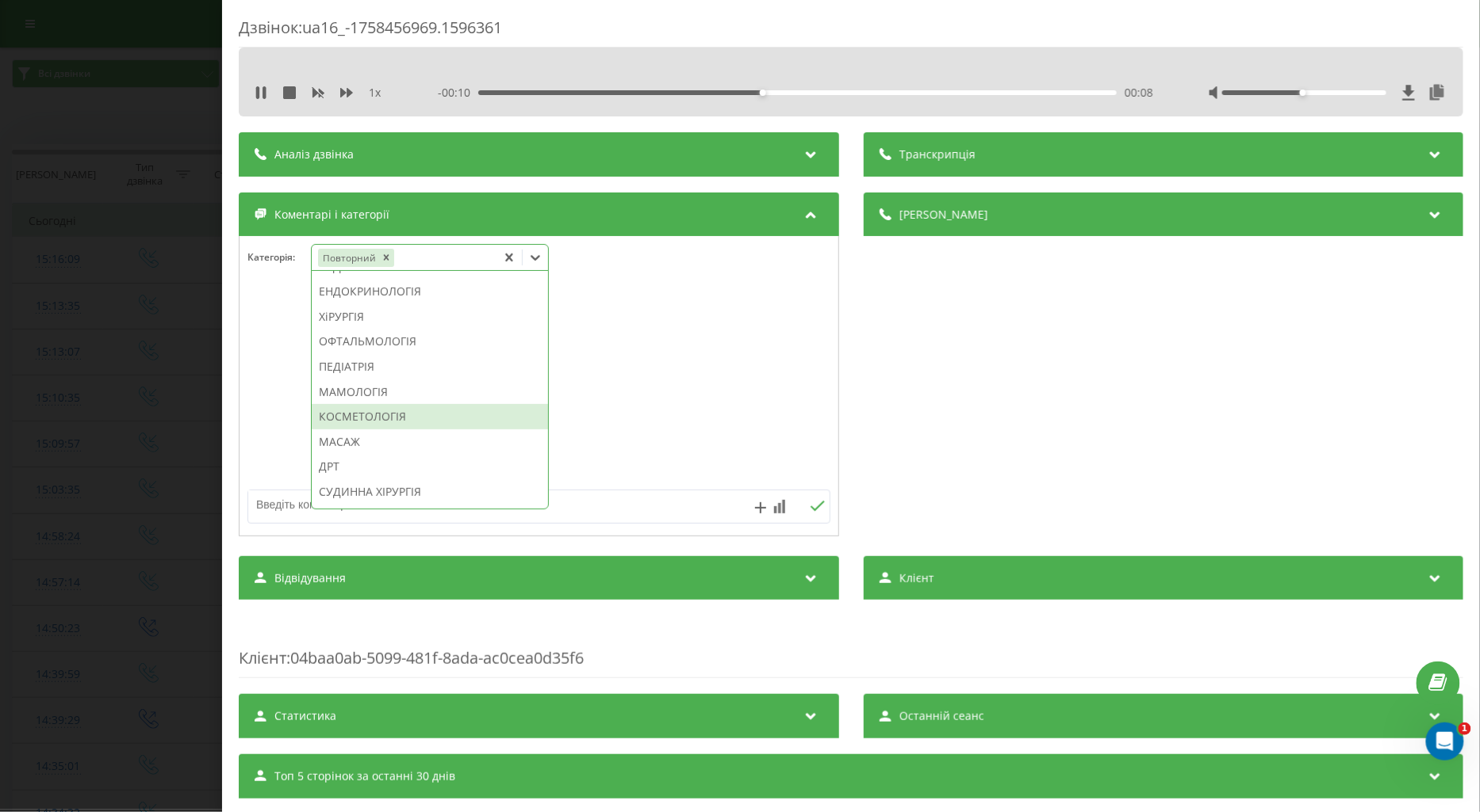
scroll to position [1031, 0]
click at [330, 354] on div "КТ" at bounding box center [430, 341] width 237 height 26
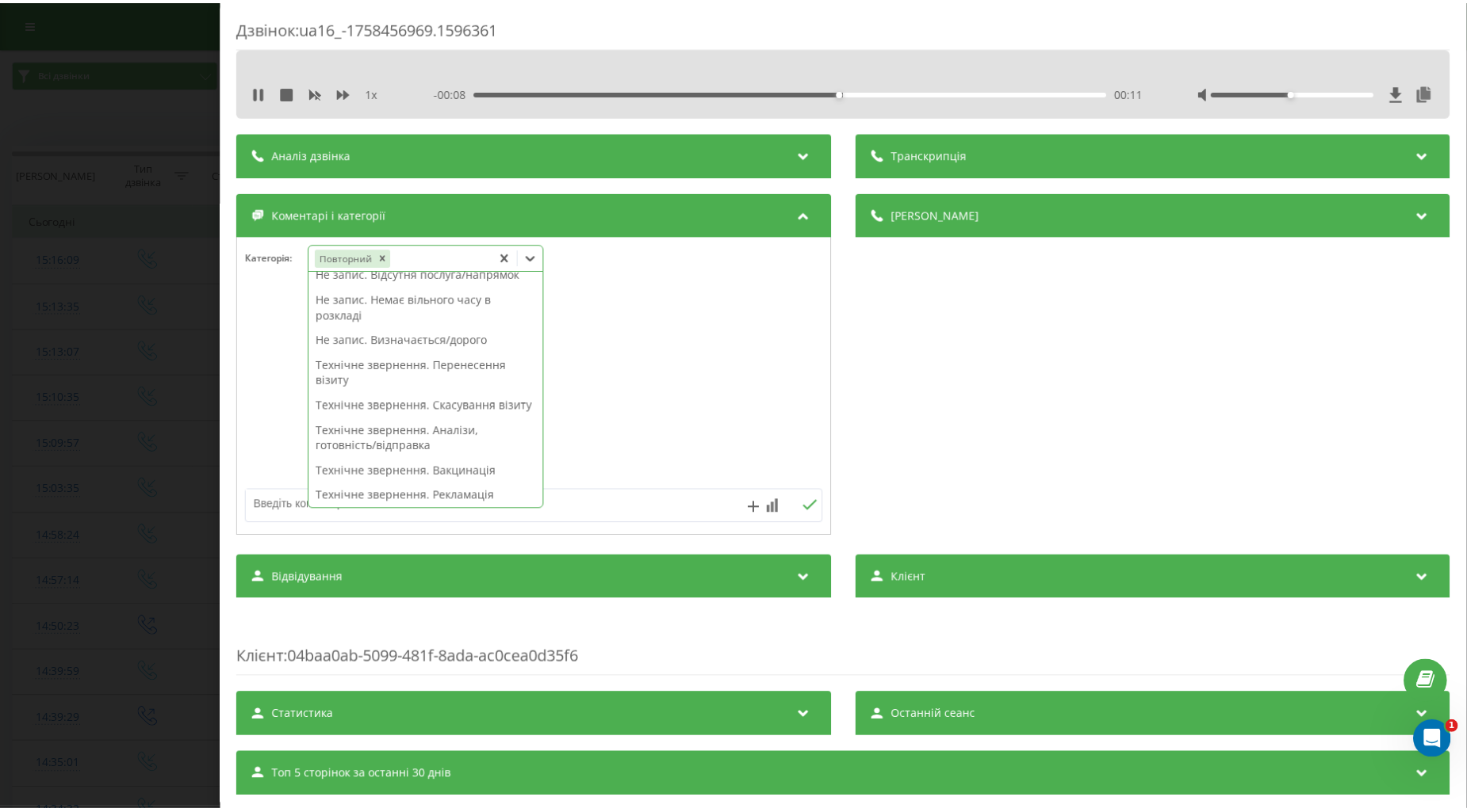
scroll to position [0, 0]
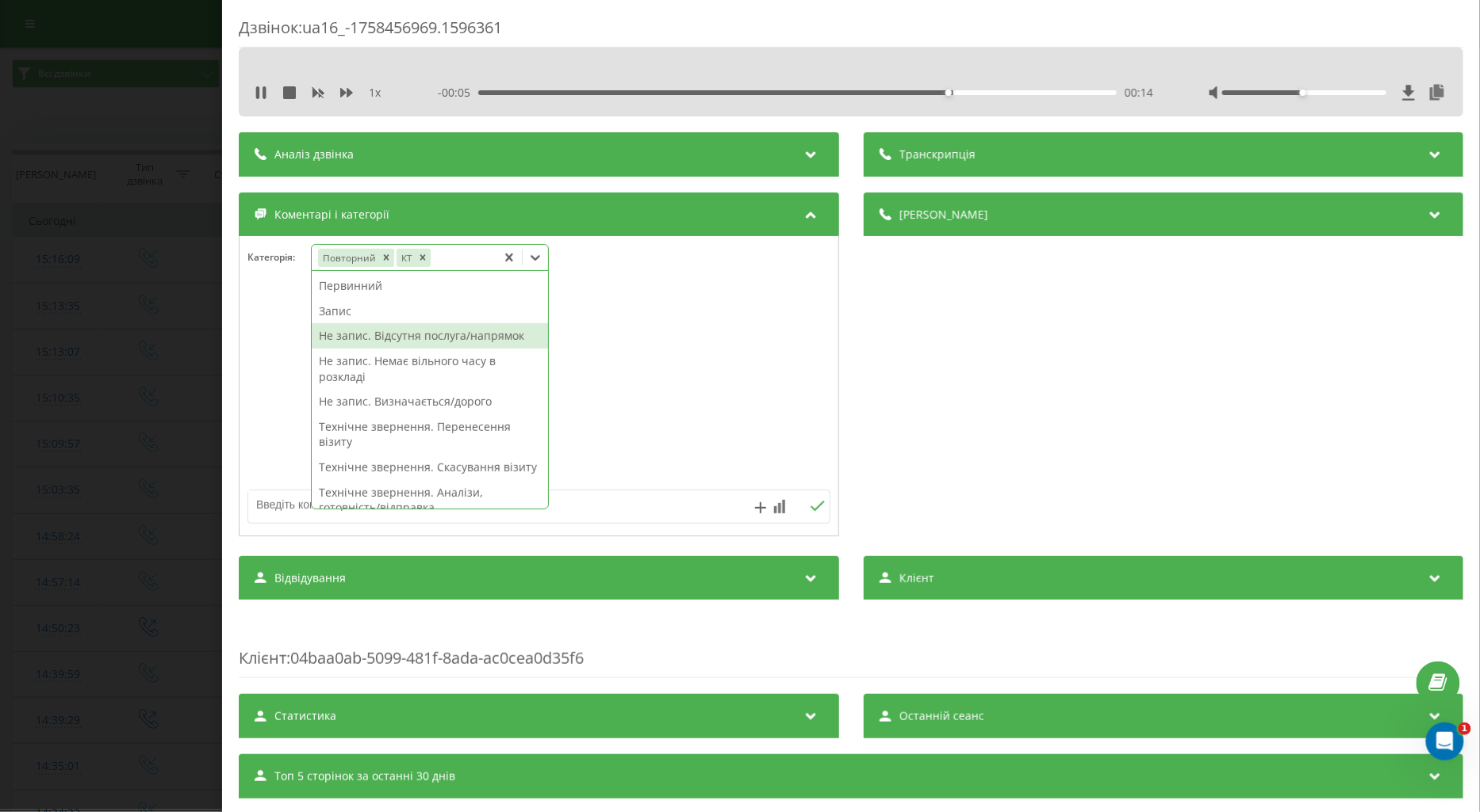
click at [371, 330] on div "Не запис. Відсутня послуга/напрямок" at bounding box center [430, 336] width 237 height 26
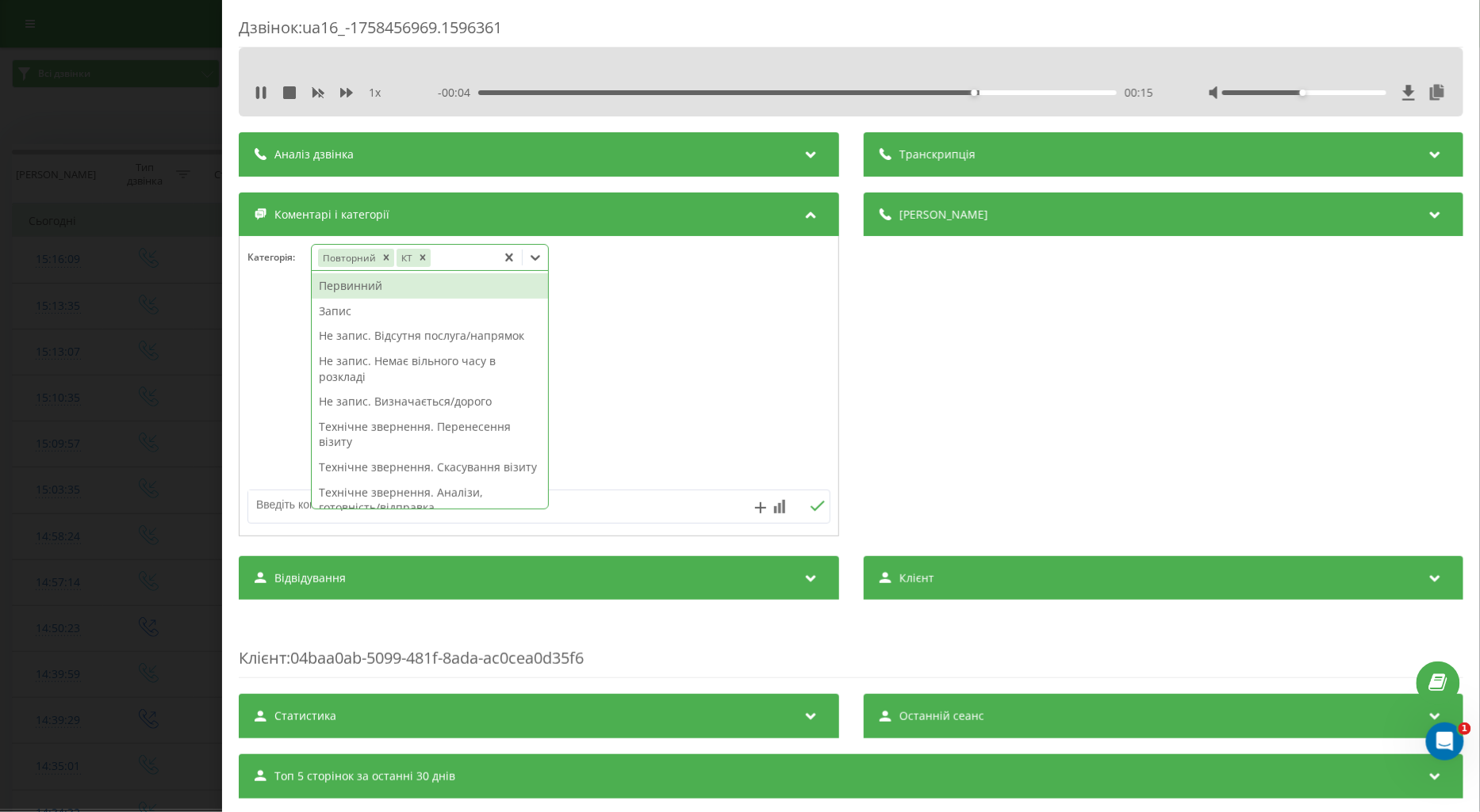
click at [258, 508] on textarea at bounding box center [480, 505] width 464 height 29
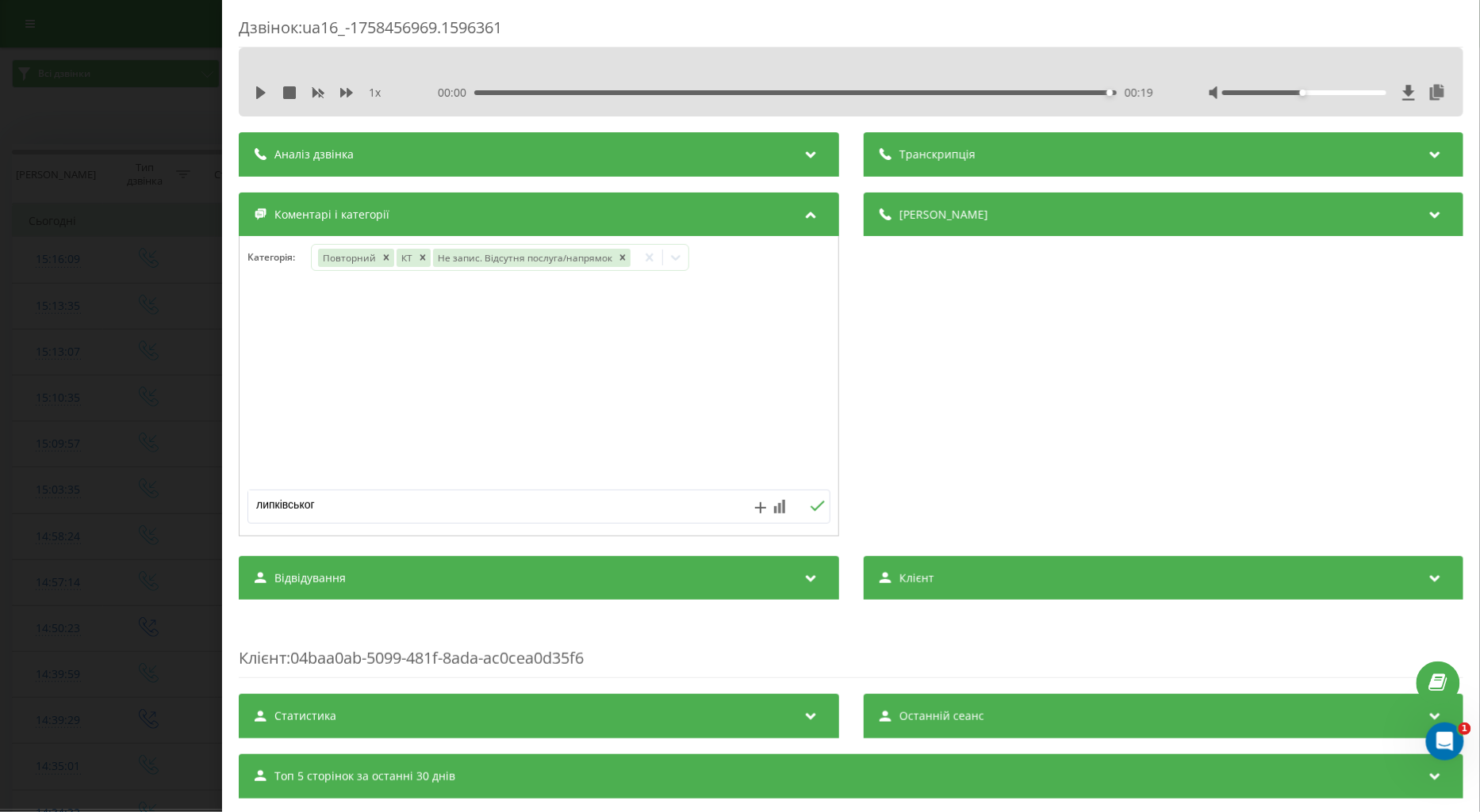
type textarea "липківського"
click at [811, 511] on icon at bounding box center [816, 506] width 15 height 11
click at [159, 338] on div "Дзвінок : ua16_-1758456969.1596361 1 x 00:00 00:19 00:19 Транскрипція Для AI-ан…" at bounding box center [740, 406] width 1480 height 812
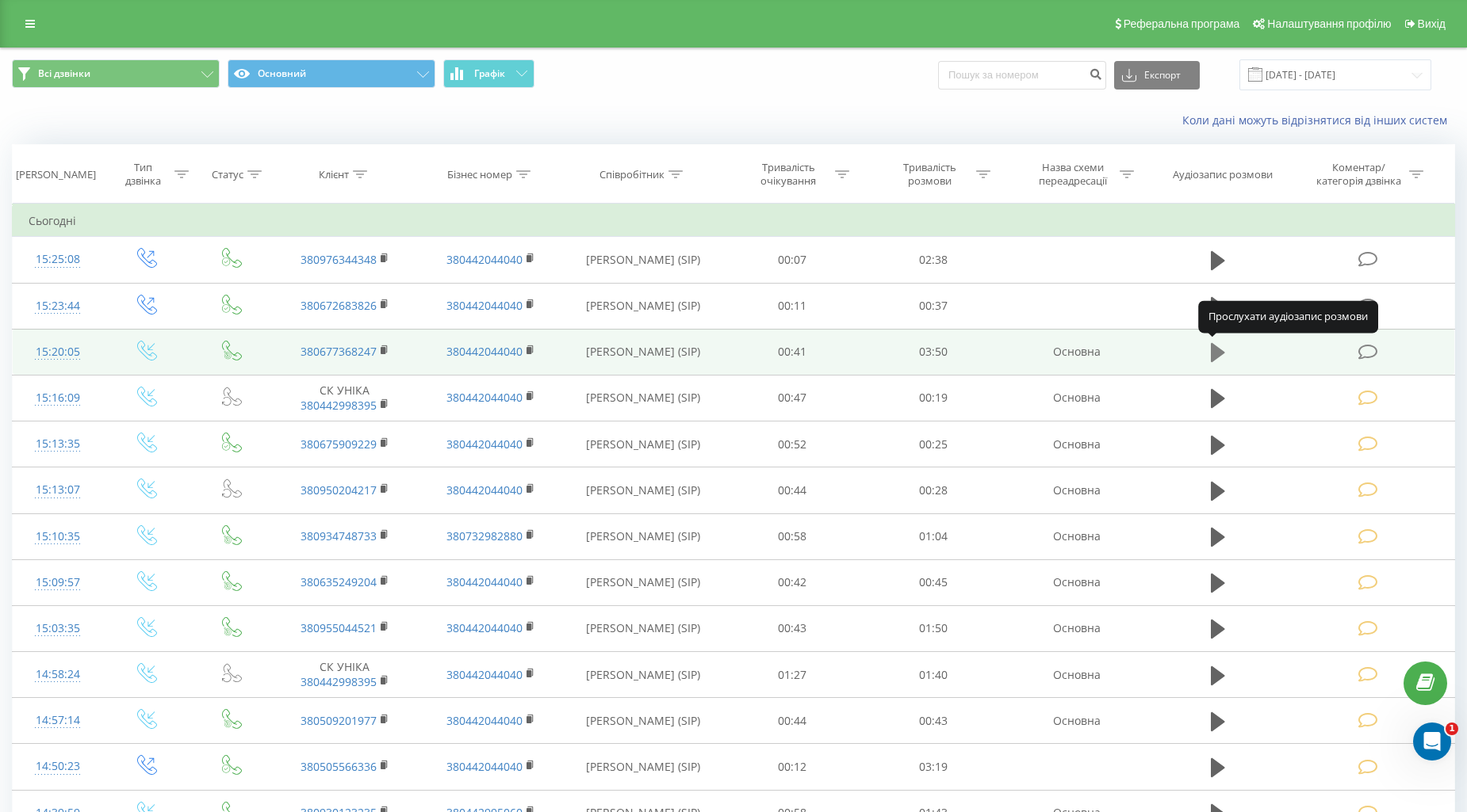
click at [1209, 354] on button at bounding box center [1218, 353] width 24 height 24
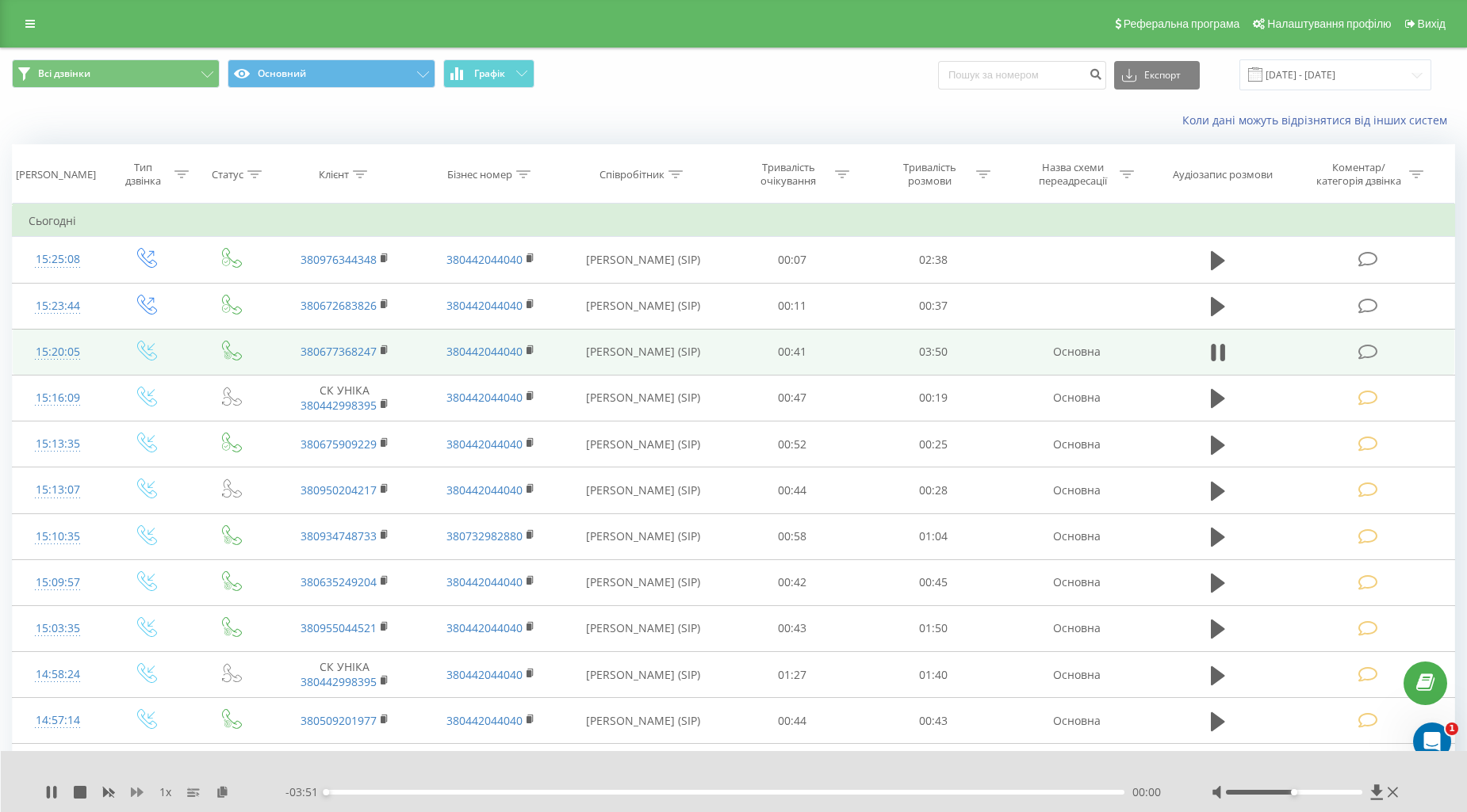
click at [136, 795] on icon at bounding box center [137, 792] width 13 height 13
click at [383, 350] on rect at bounding box center [383, 350] width 5 height 7
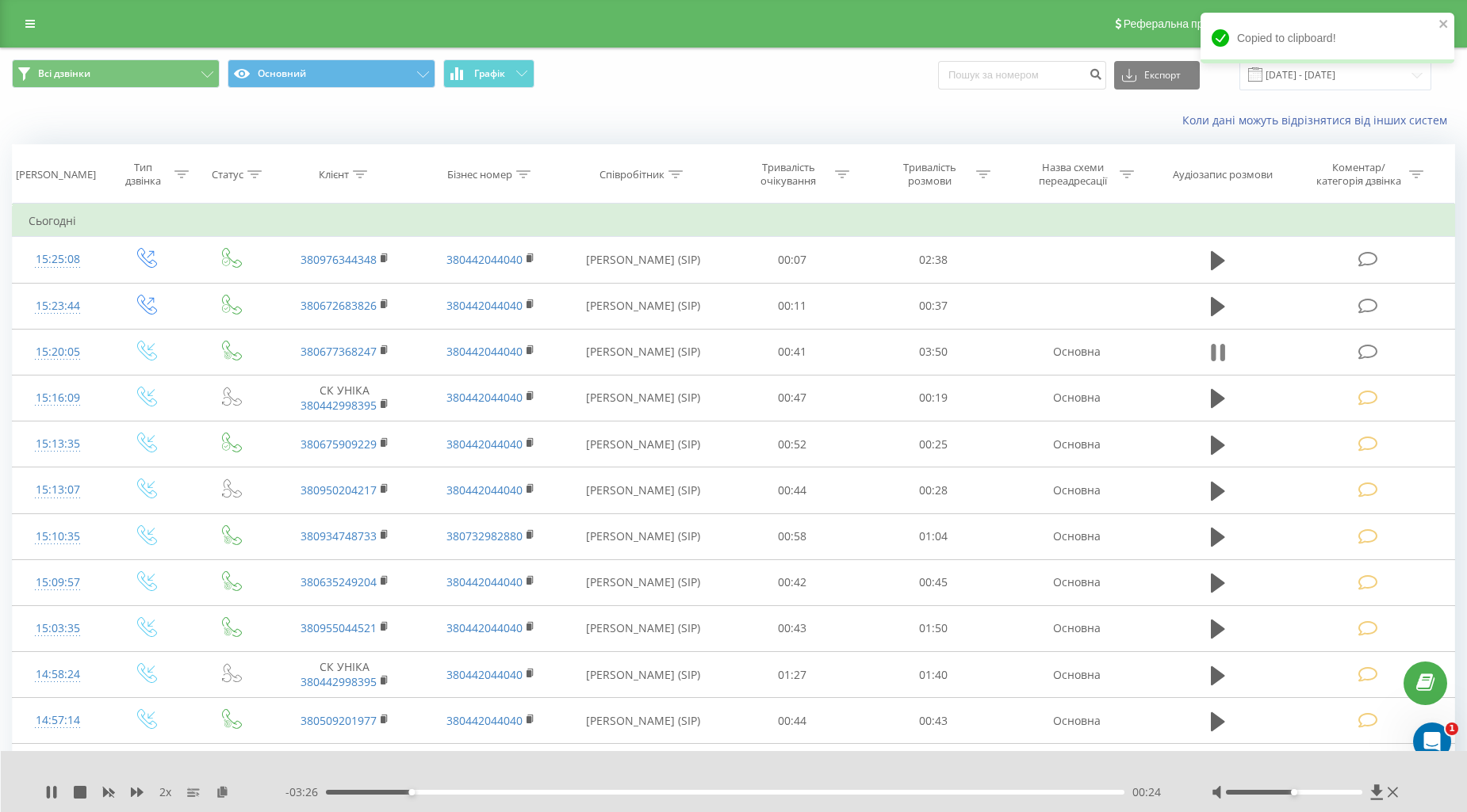
click at [1215, 351] on icon at bounding box center [1213, 353] width 5 height 18
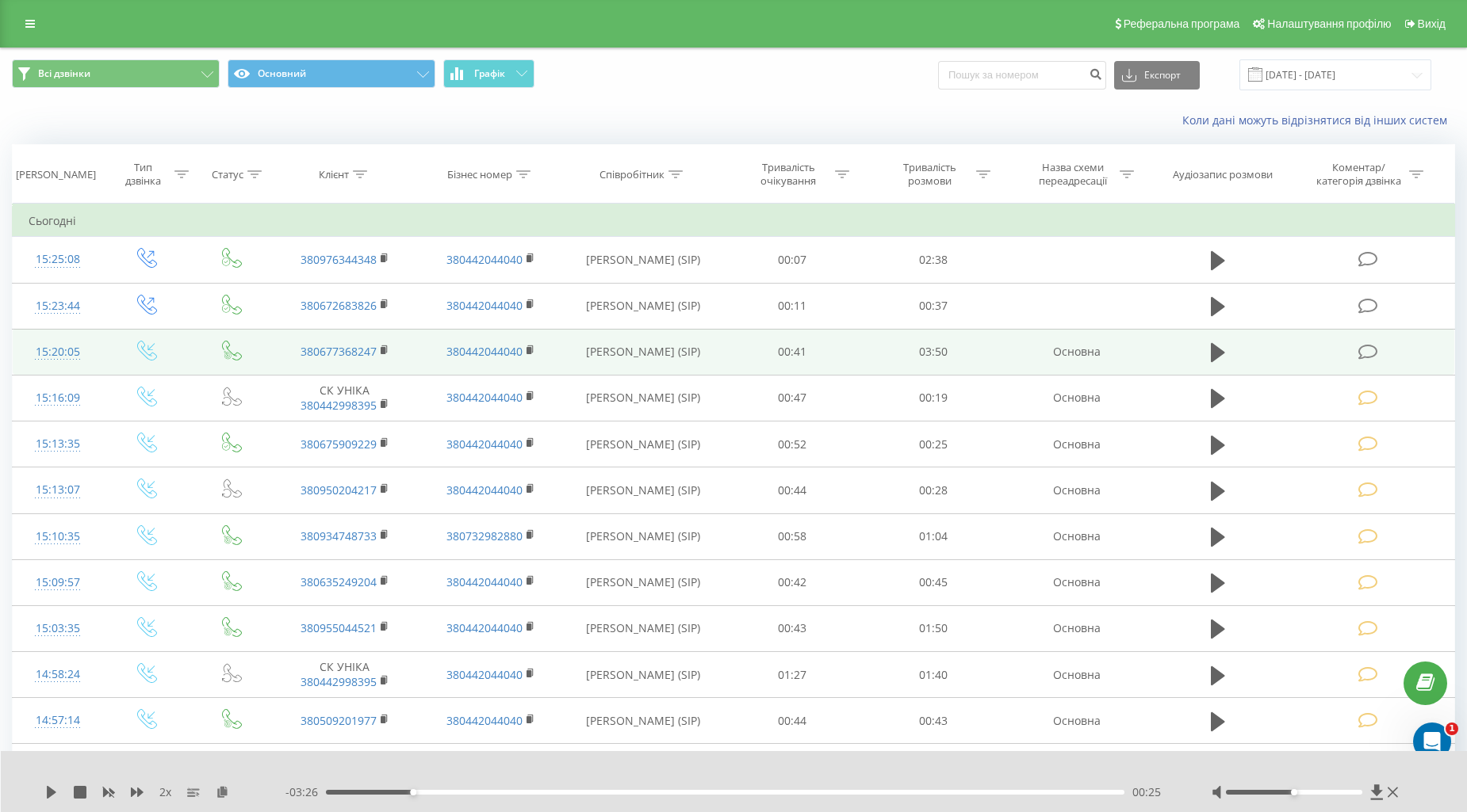
click at [1369, 354] on icon at bounding box center [1367, 352] width 20 height 17
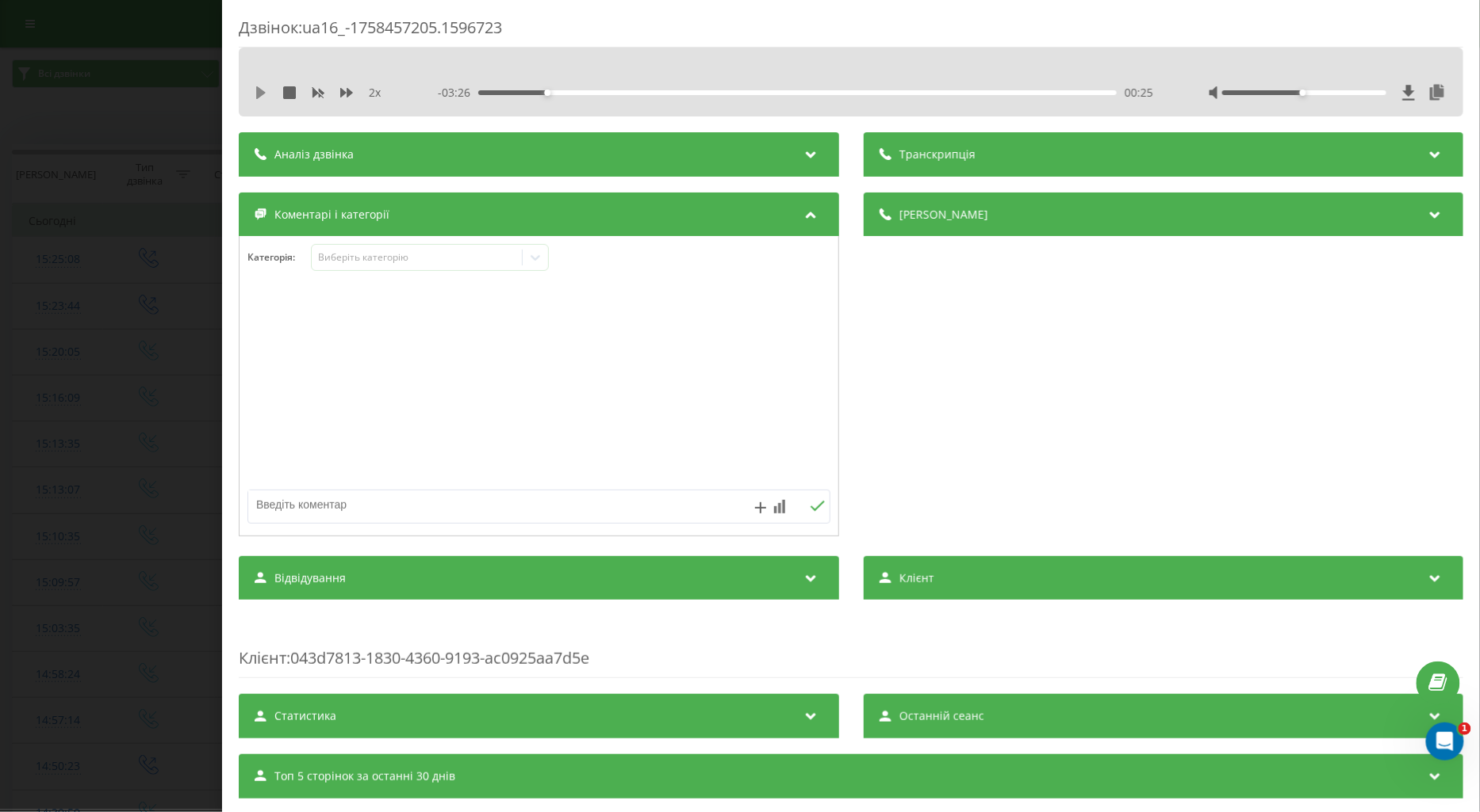
click at [256, 92] on icon at bounding box center [261, 93] width 10 height 13
click at [373, 255] on div "Виберіть категорію" at bounding box center [416, 257] width 198 height 13
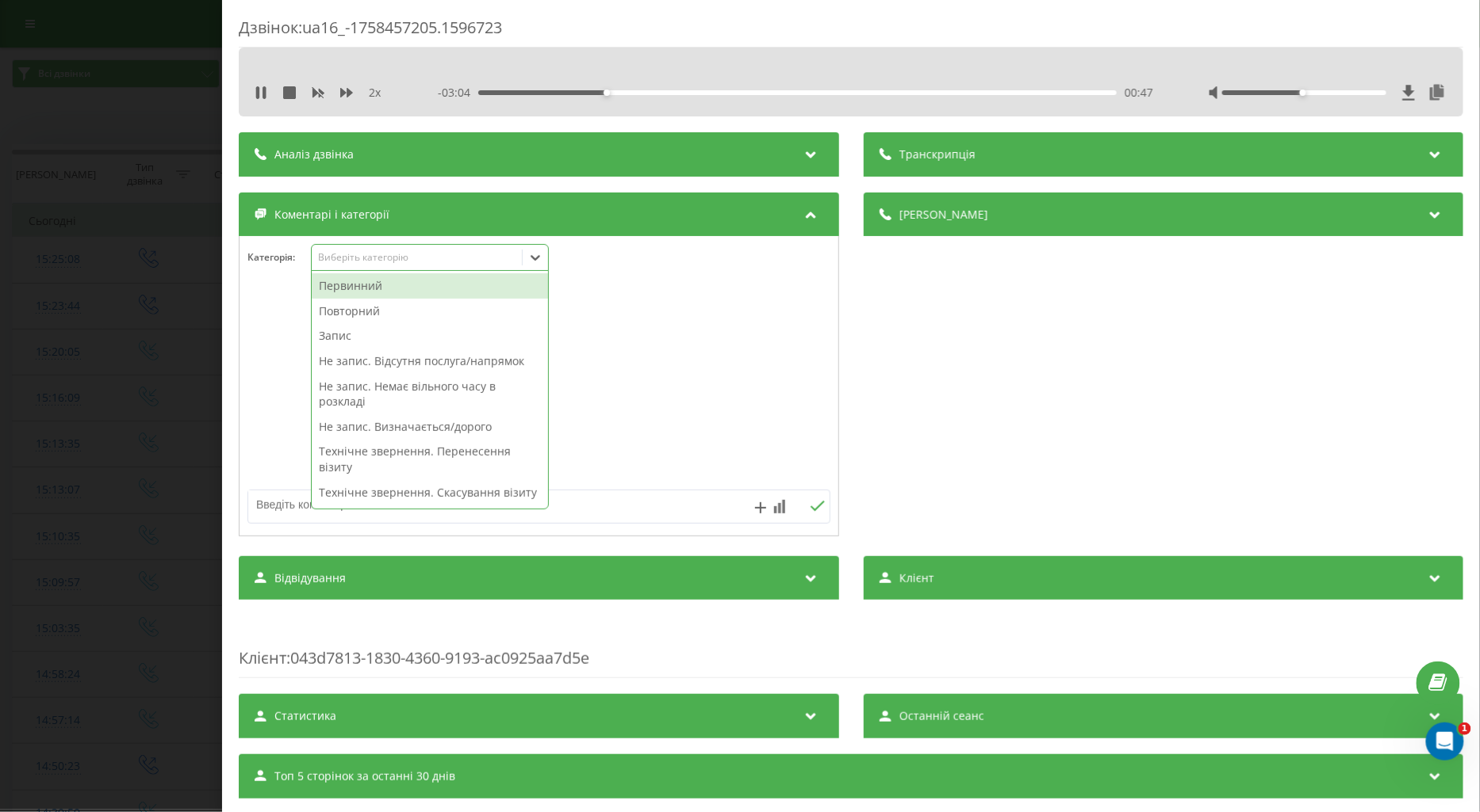
click at [358, 289] on div "Первинний" at bounding box center [430, 286] width 237 height 26
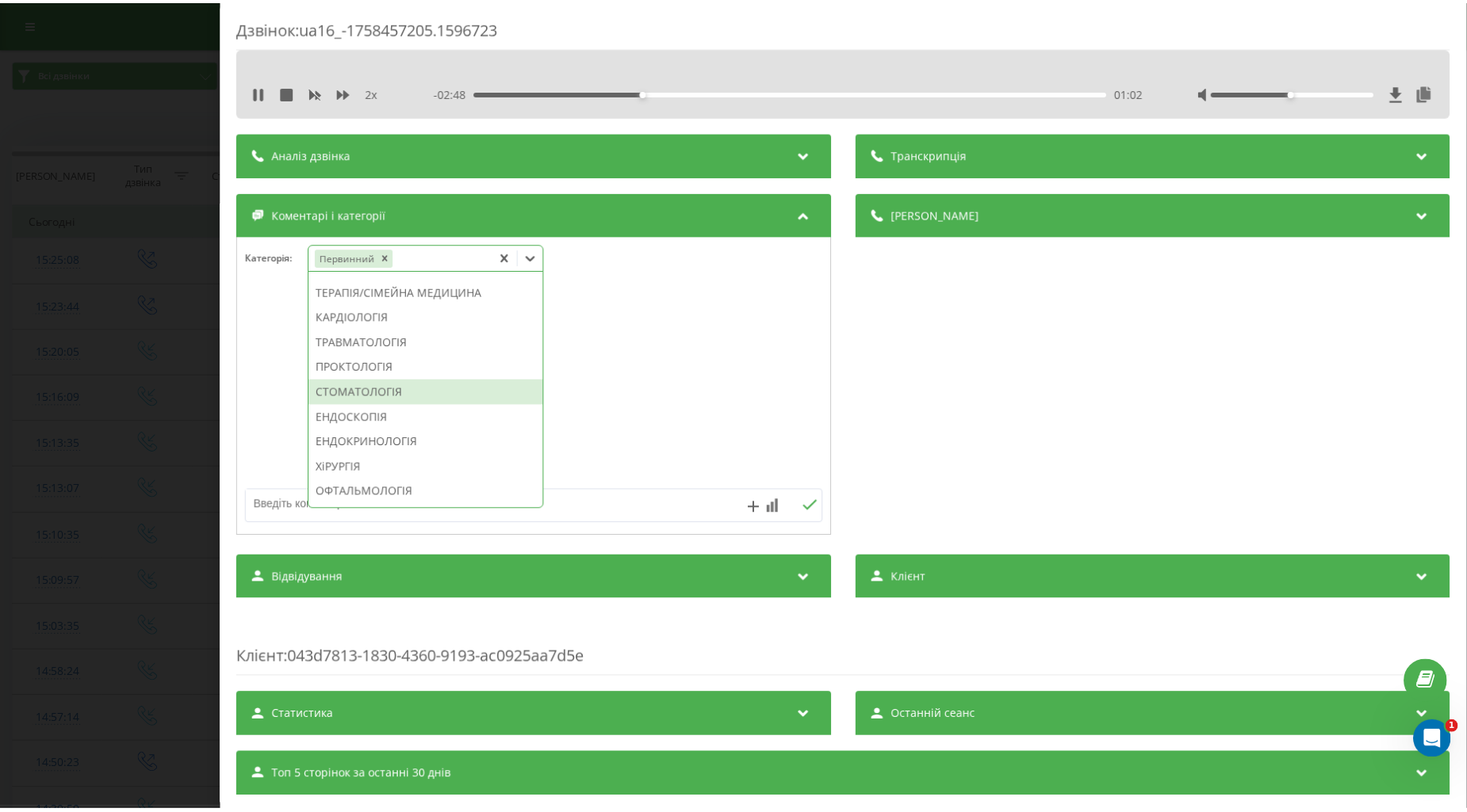
scroll to position [792, 0]
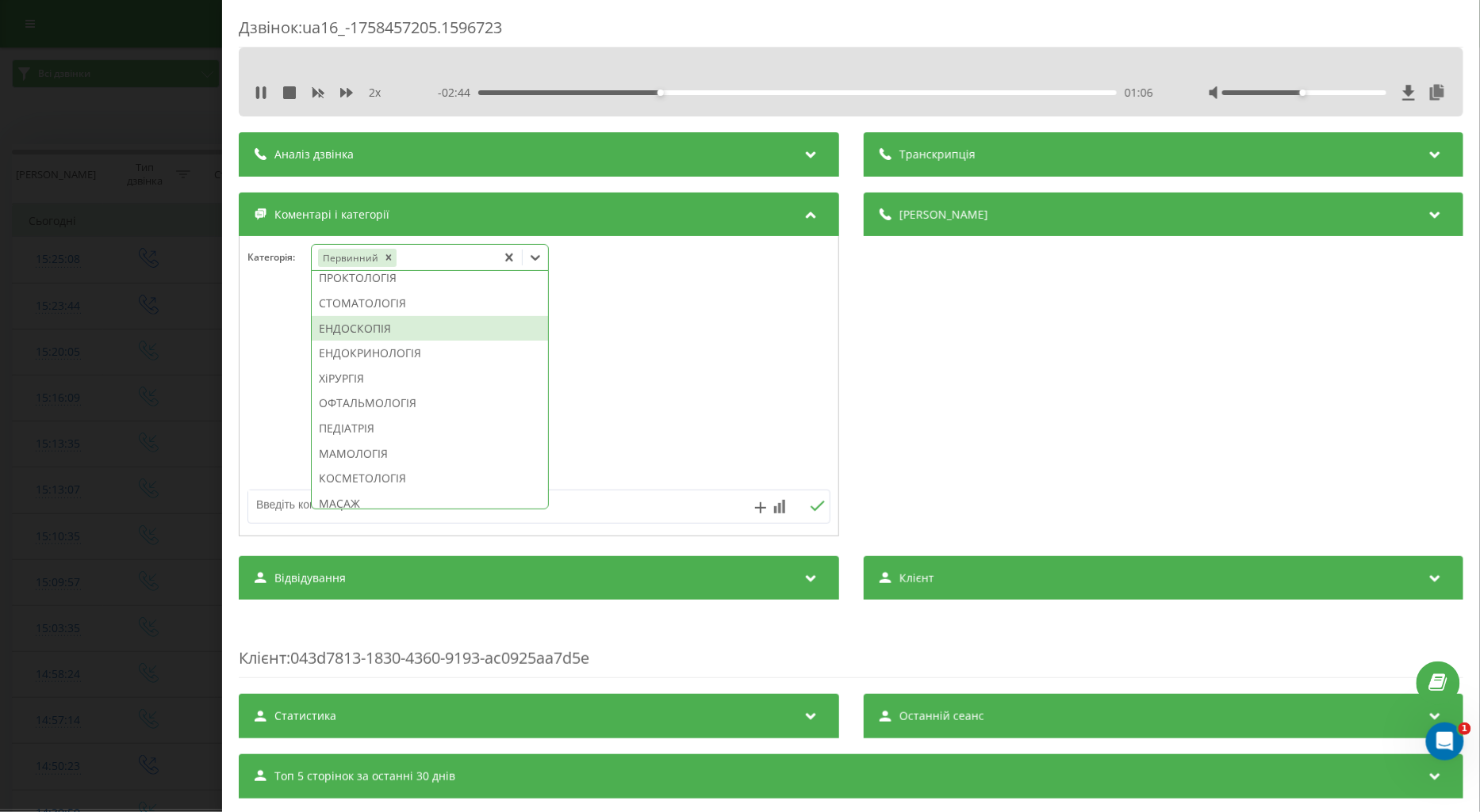
click at [377, 342] on div "ЕНДОСКОПІЯ" at bounding box center [430, 329] width 237 height 26
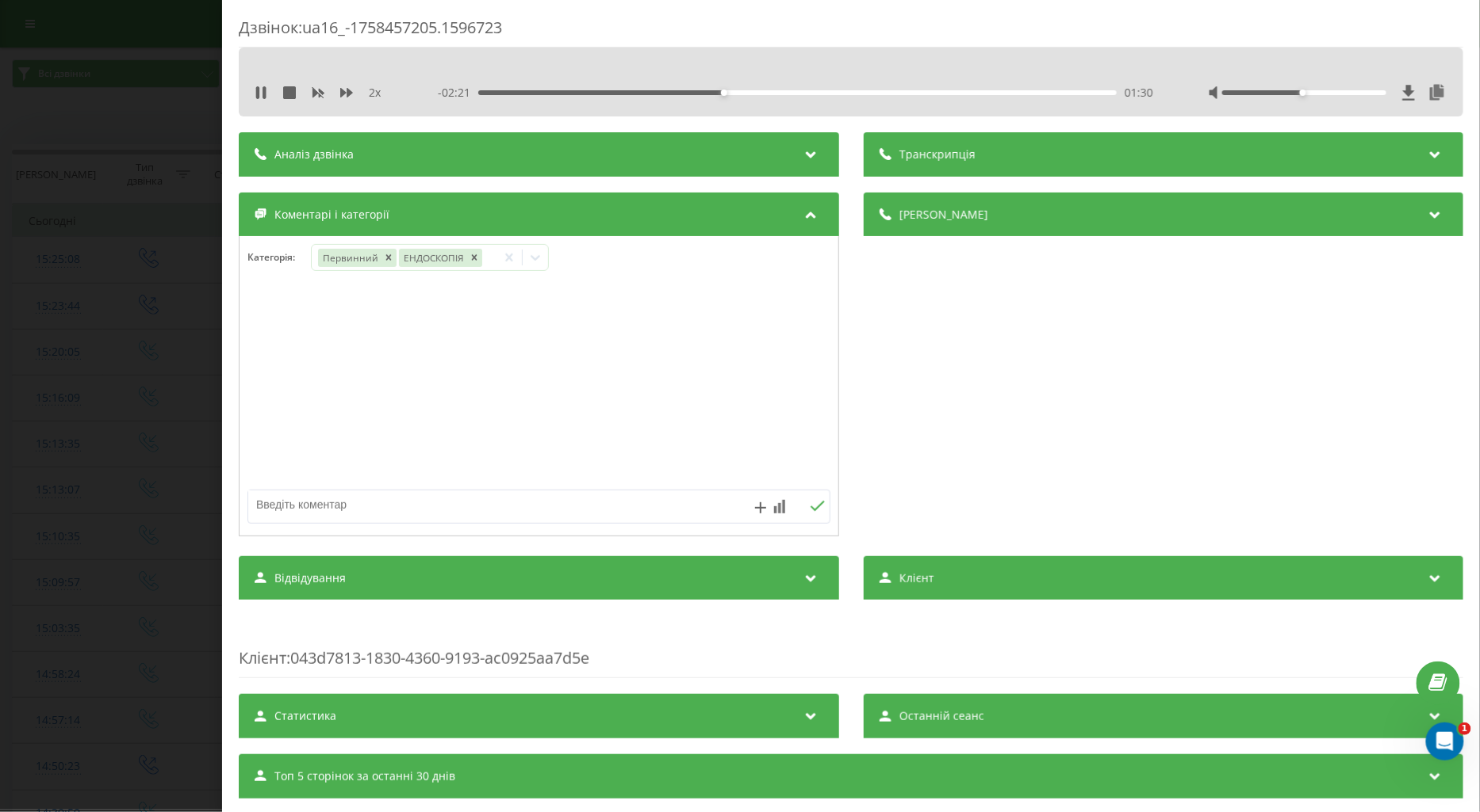
click at [273, 393] on div at bounding box center [538, 386] width 599 height 190
drag, startPoint x: 284, startPoint y: 512, endPoint x: 313, endPoint y: 511, distance: 29.0
click at [285, 512] on textarea at bounding box center [480, 505] width 464 height 29
click at [259, 92] on icon at bounding box center [260, 93] width 13 height 13
click at [304, 508] on textarea "поточ" at bounding box center [480, 505] width 464 height 29
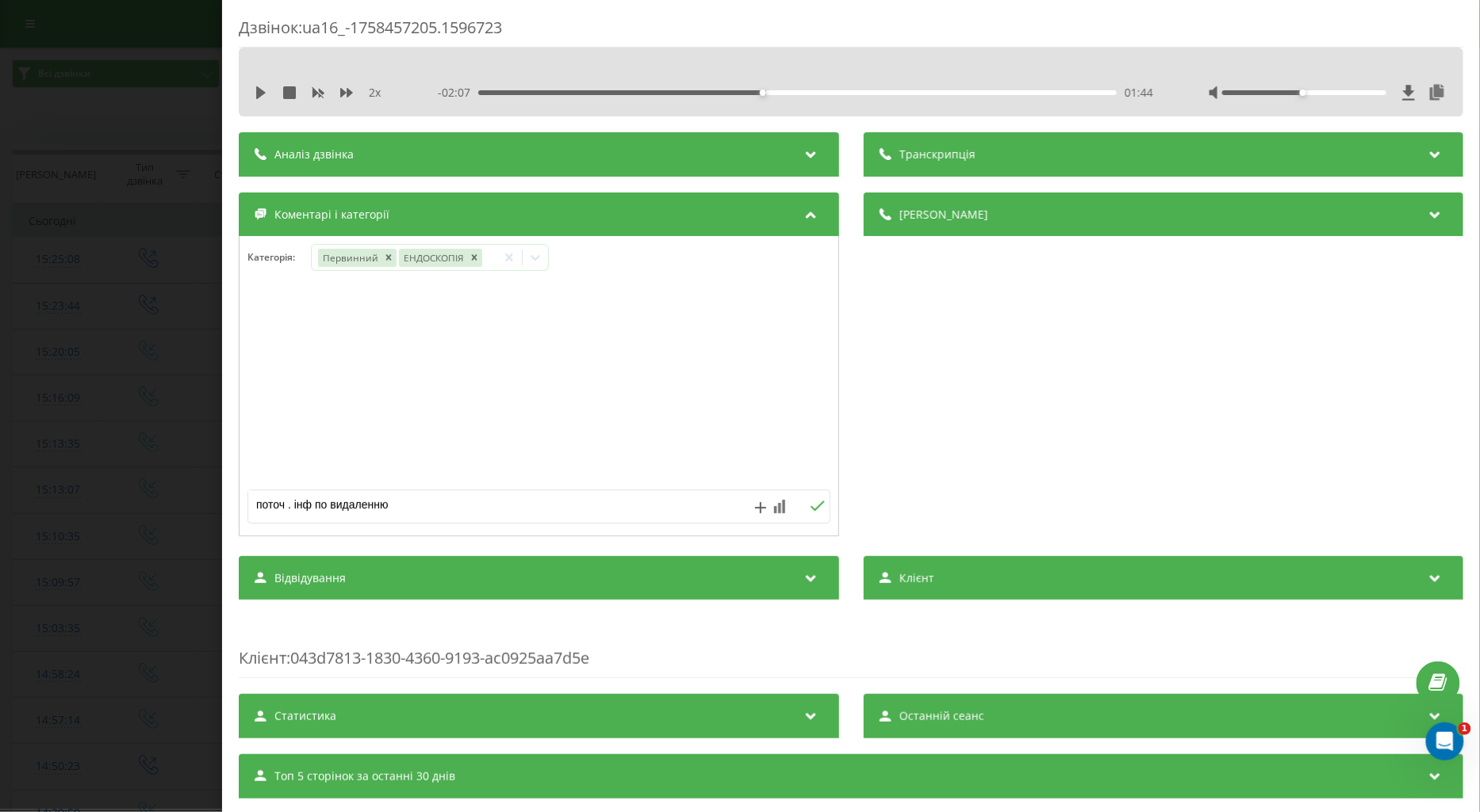
type textarea "поточ . інф по видаленню"
click at [811, 503] on icon at bounding box center [816, 506] width 15 height 11
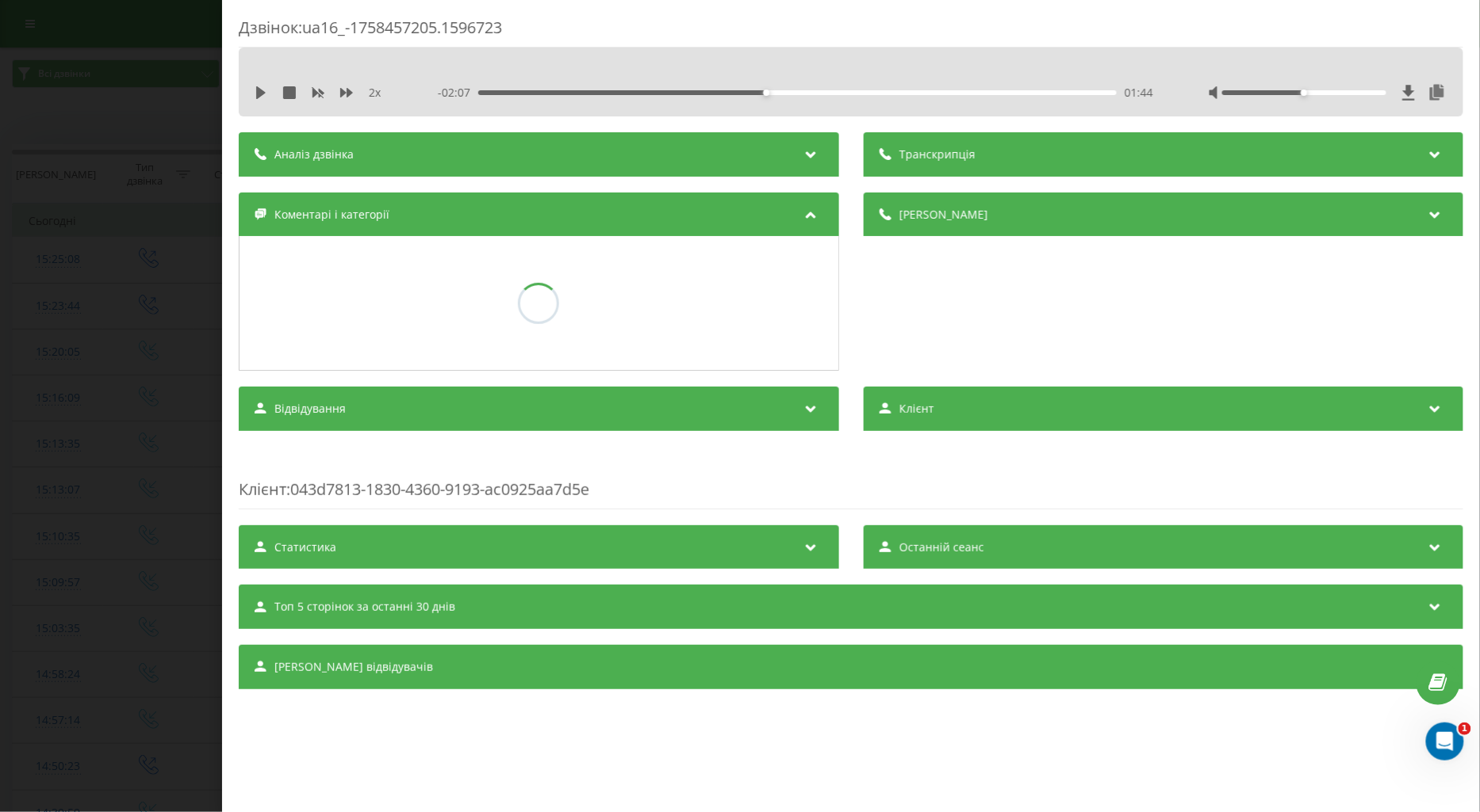
click at [176, 361] on div "Дзвінок : ua16_-1758457205.1596723 2 x - 02:07 01:44 01:44 Транскрипція Для AI-…" at bounding box center [740, 406] width 1480 height 812
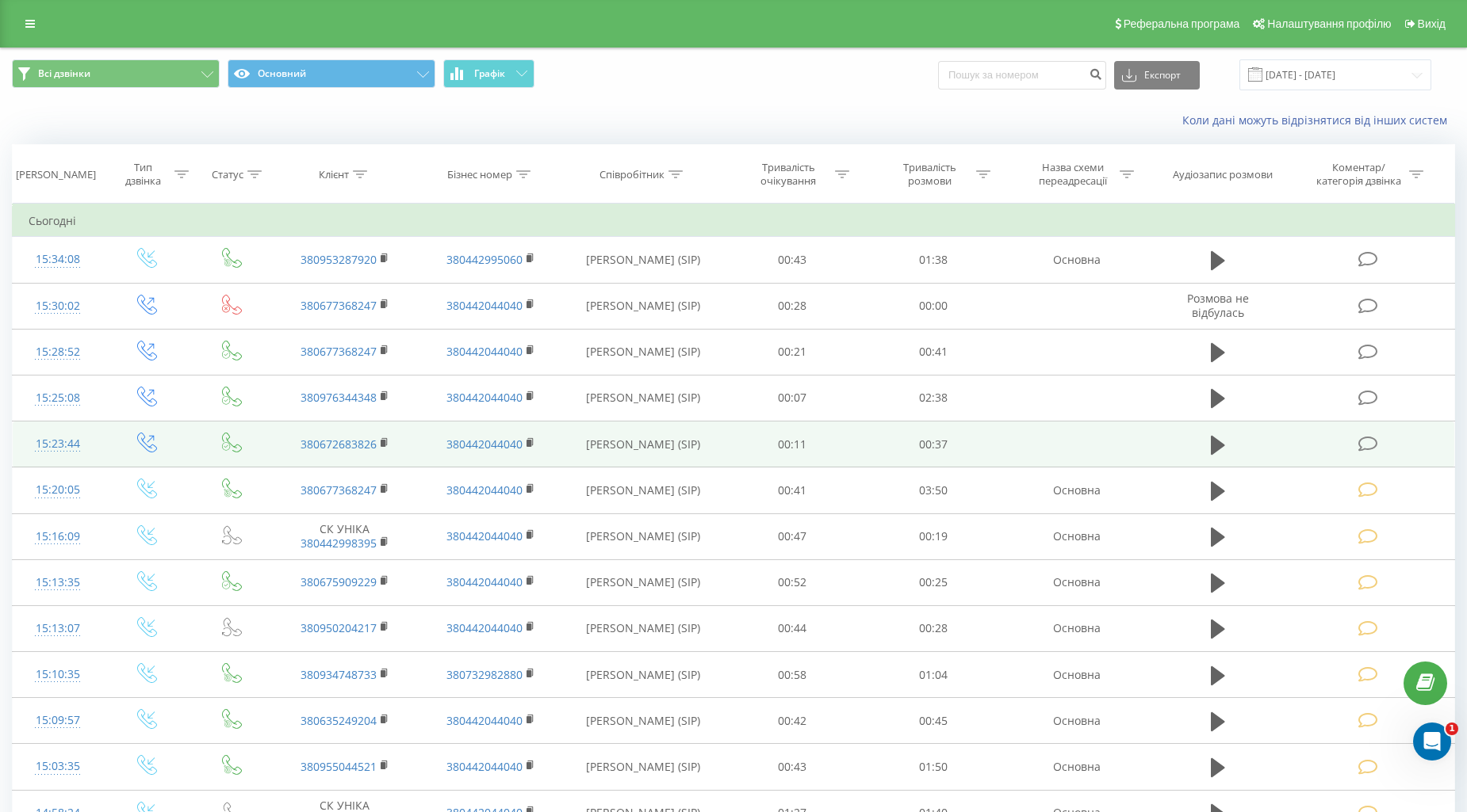
click at [1364, 440] on icon at bounding box center [1367, 443] width 20 height 17
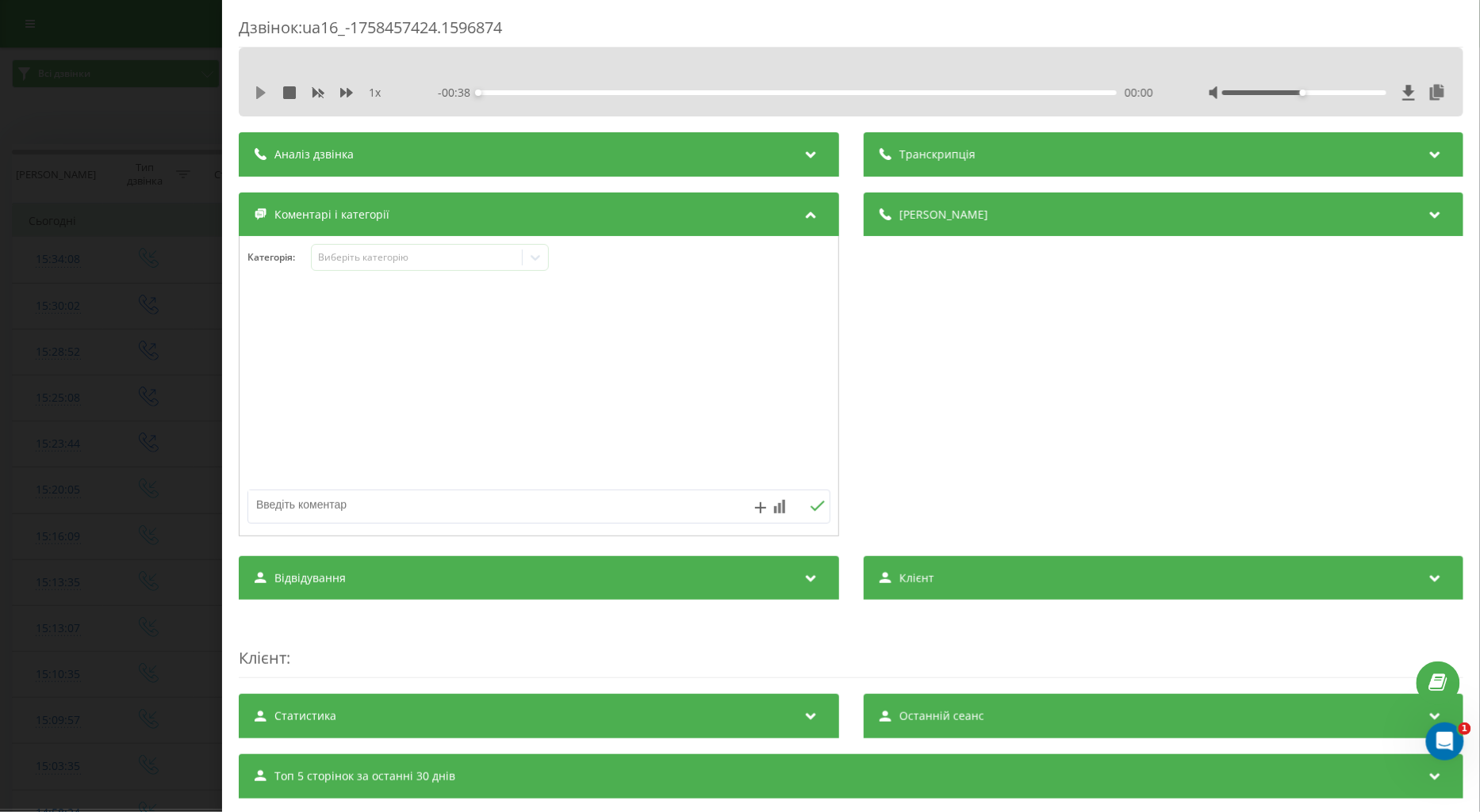
click at [258, 92] on icon at bounding box center [261, 93] width 10 height 13
click at [343, 92] on icon at bounding box center [346, 93] width 13 height 10
click at [255, 96] on icon at bounding box center [260, 93] width 13 height 13
click at [304, 503] on textarea at bounding box center [480, 505] width 464 height 29
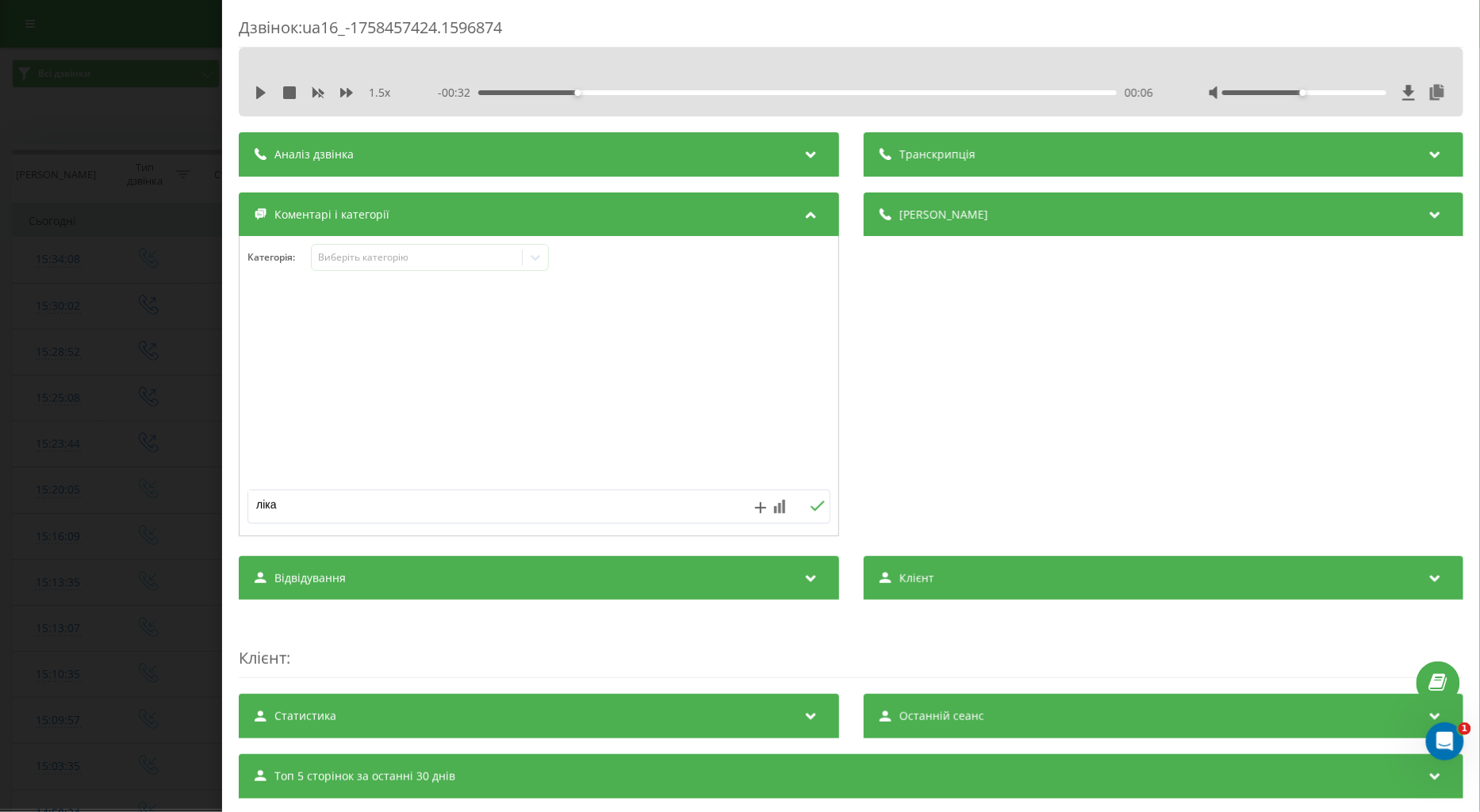
type textarea "лікар"
click at [810, 508] on icon at bounding box center [816, 506] width 14 height 10
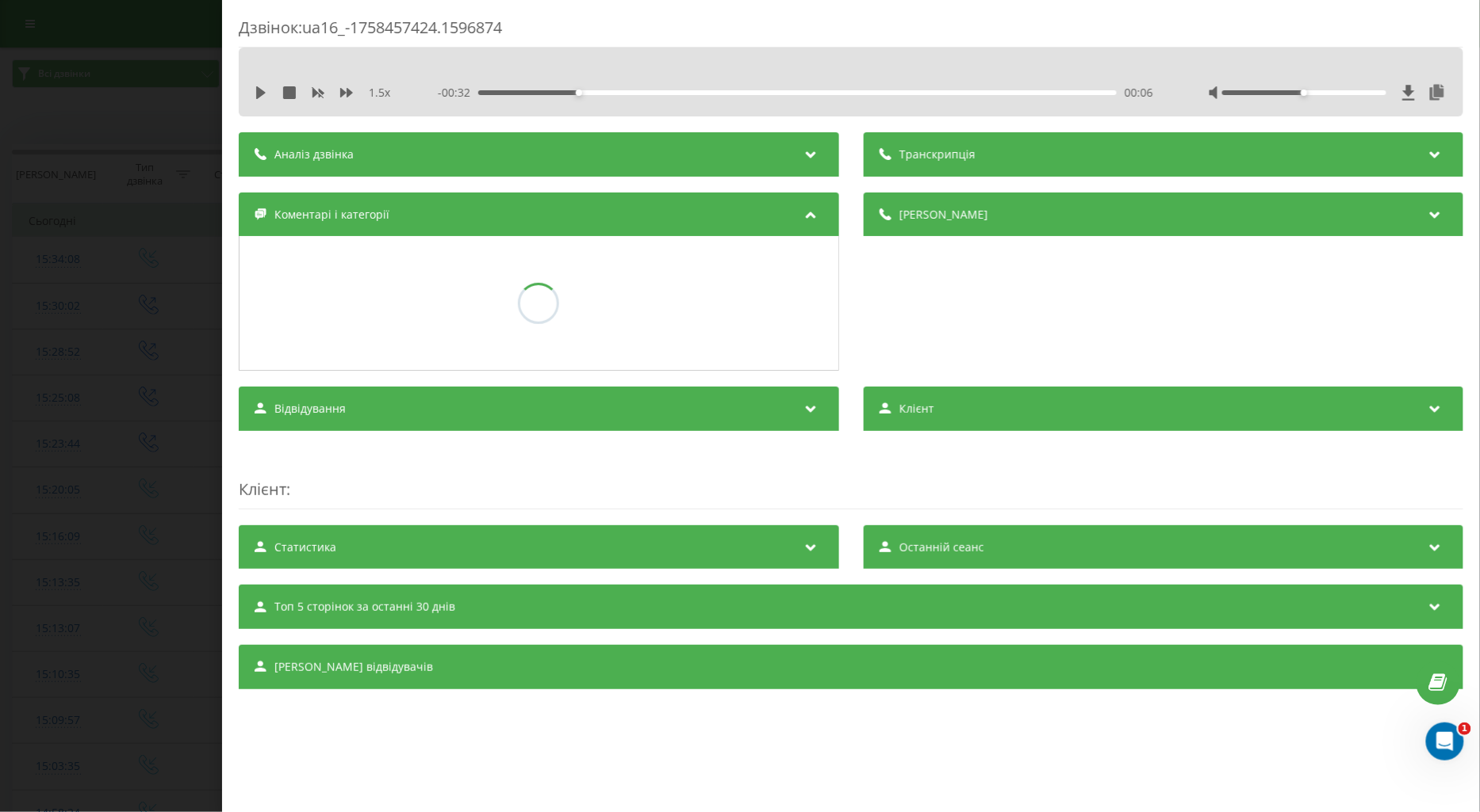
click at [122, 330] on div "Дзвінок : ua16_-1758457424.1596874 1.5 x - 00:32 00:06 00:06 Транскрипція Для A…" at bounding box center [740, 406] width 1480 height 812
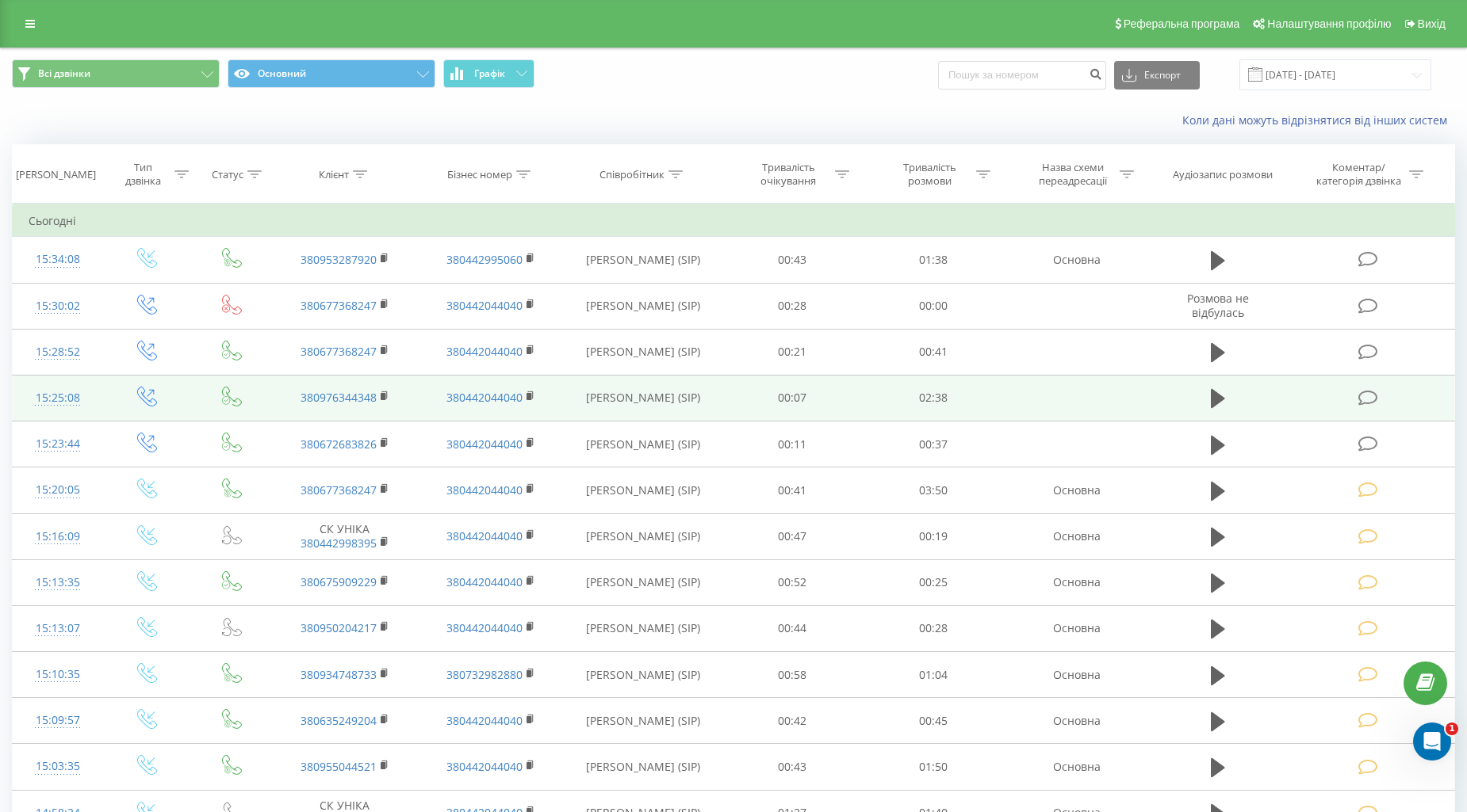
click at [1359, 394] on icon at bounding box center [1367, 398] width 20 height 17
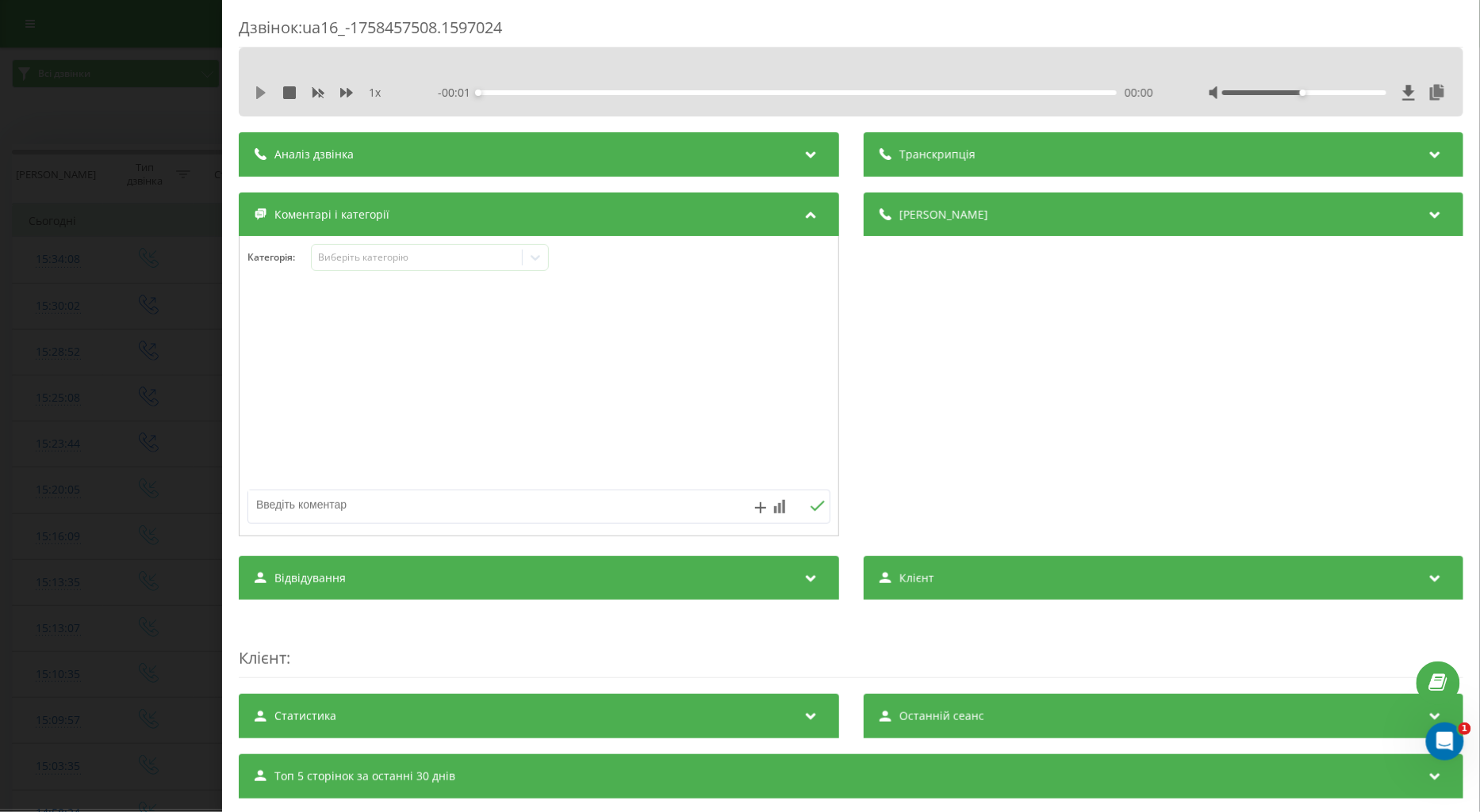
click at [260, 91] on icon at bounding box center [261, 93] width 10 height 13
click at [344, 94] on icon at bounding box center [346, 93] width 13 height 10
click at [298, 504] on textarea at bounding box center [480, 505] width 464 height 29
type textarea "лікар"
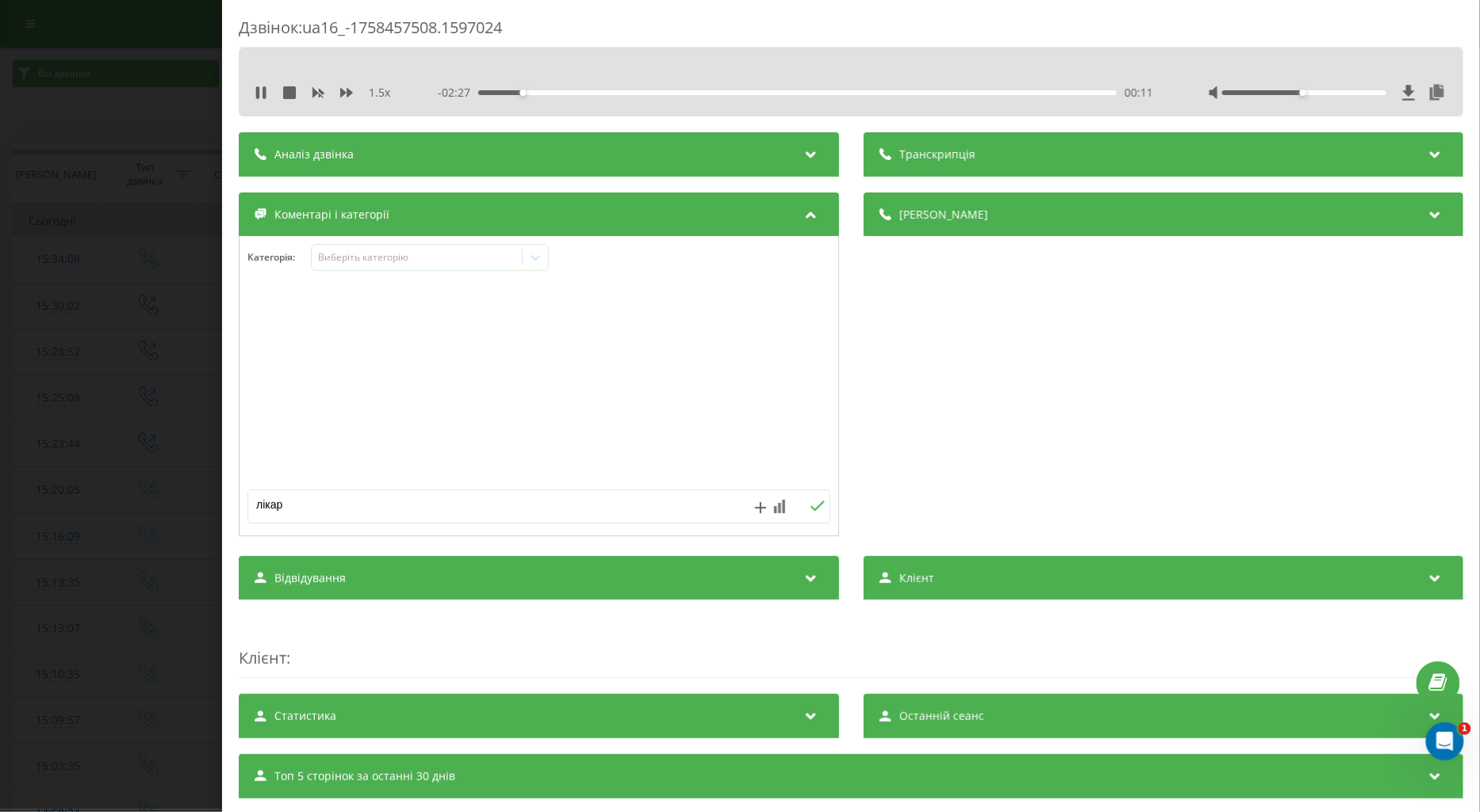
click at [810, 511] on icon at bounding box center [816, 506] width 15 height 11
click at [160, 426] on div "Дзвінок : ua16_-1758457508.1597024 1.5 x - 01:18 01:19 01:19 Транскрипція Для A…" at bounding box center [740, 406] width 1480 height 812
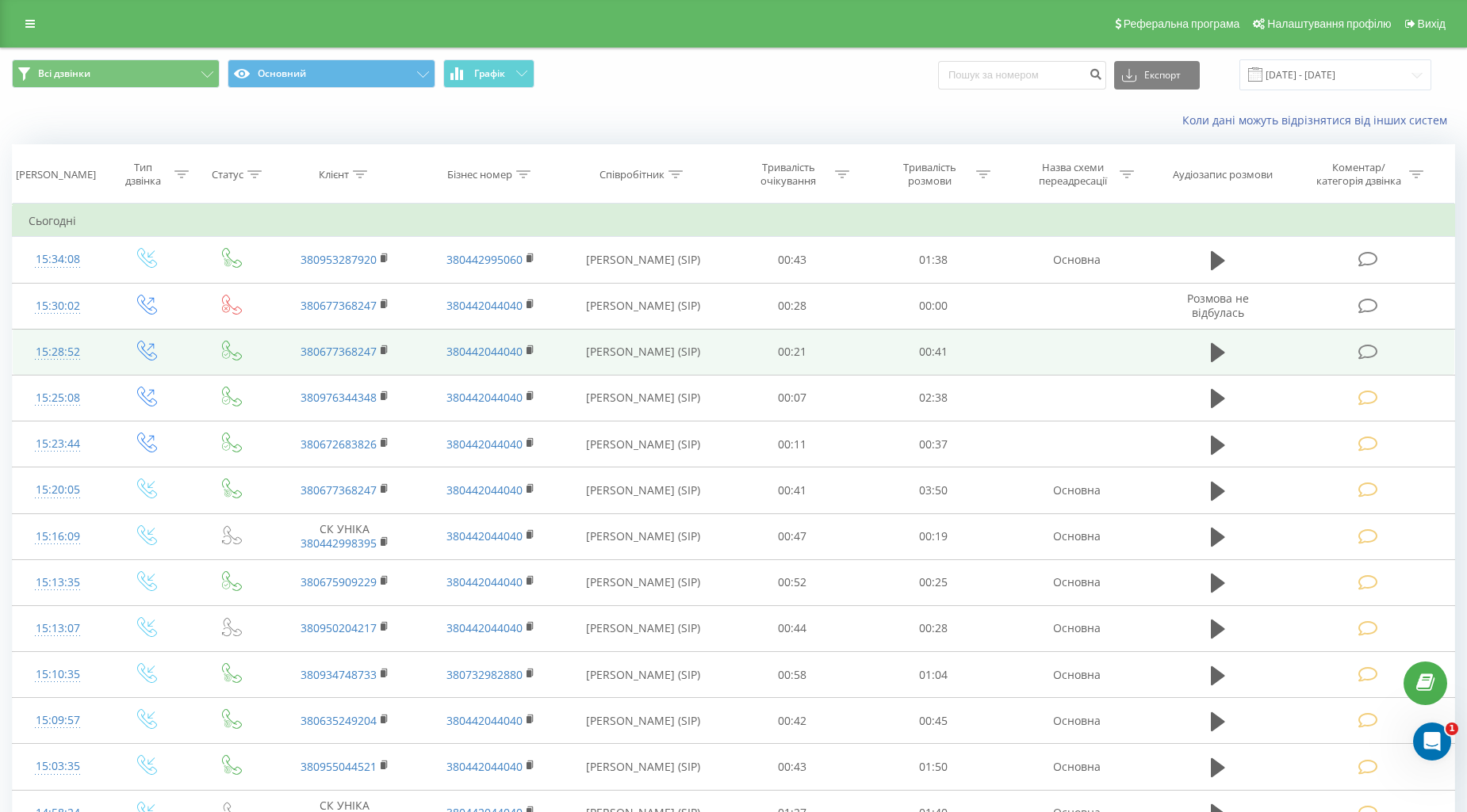
click at [1366, 350] on icon at bounding box center [1367, 352] width 20 height 17
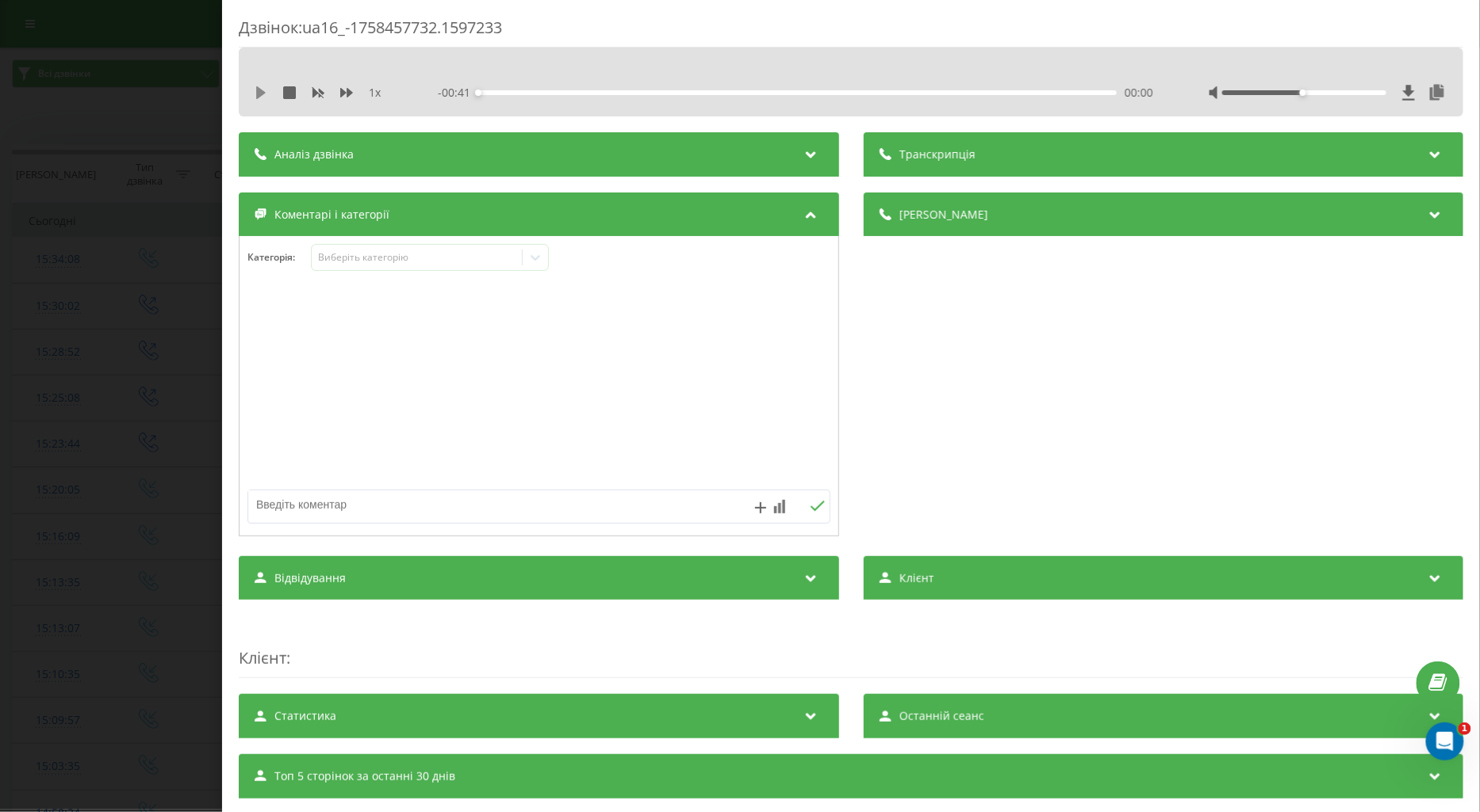
click at [255, 95] on icon at bounding box center [260, 93] width 13 height 13
click at [342, 90] on icon at bounding box center [346, 93] width 13 height 10
click at [333, 257] on div "Виберіть категорію" at bounding box center [416, 257] width 198 height 13
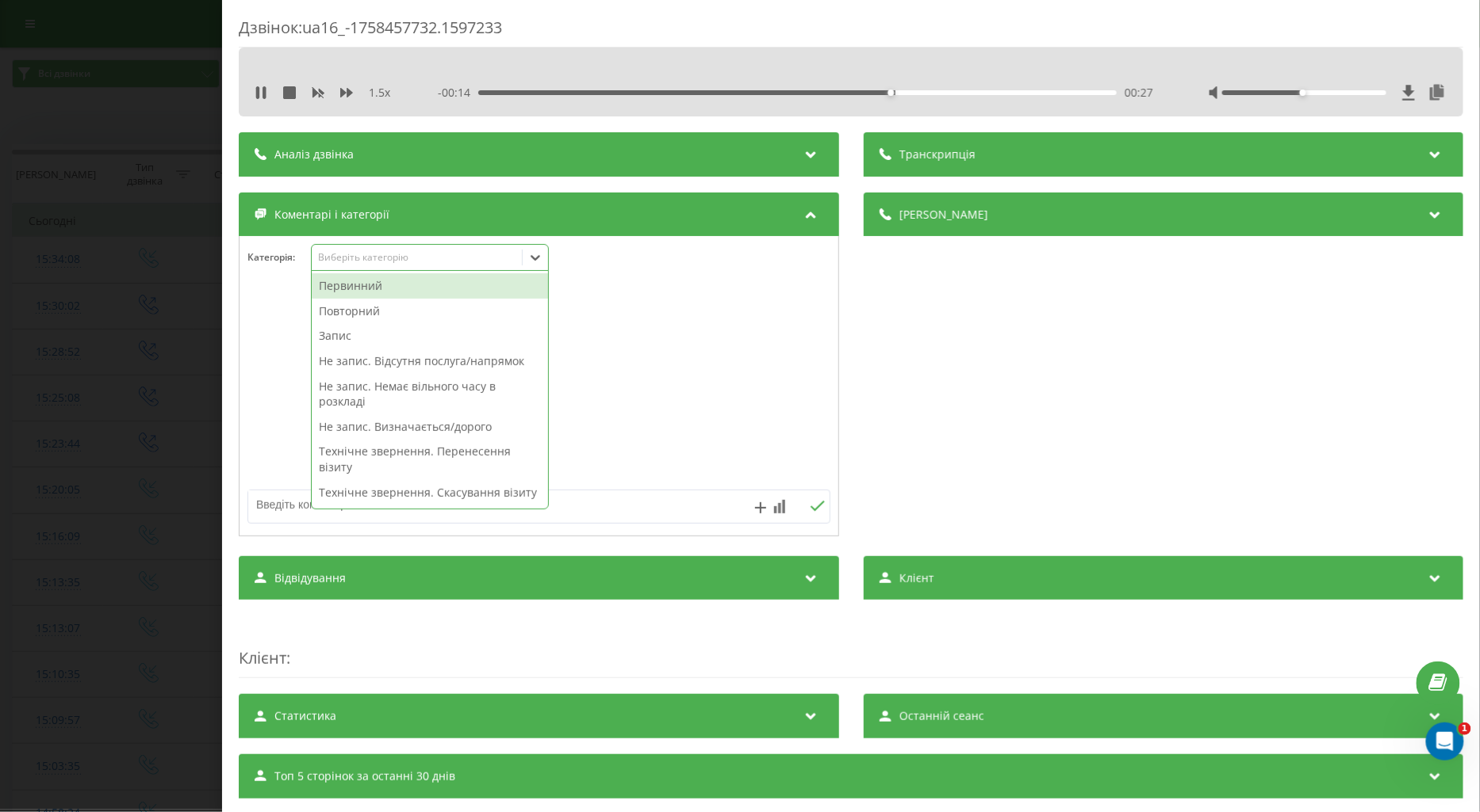
drag, startPoint x: 265, startPoint y: 503, endPoint x: 281, endPoint y: 503, distance: 16.0
click at [270, 503] on textarea at bounding box center [480, 505] width 464 height 29
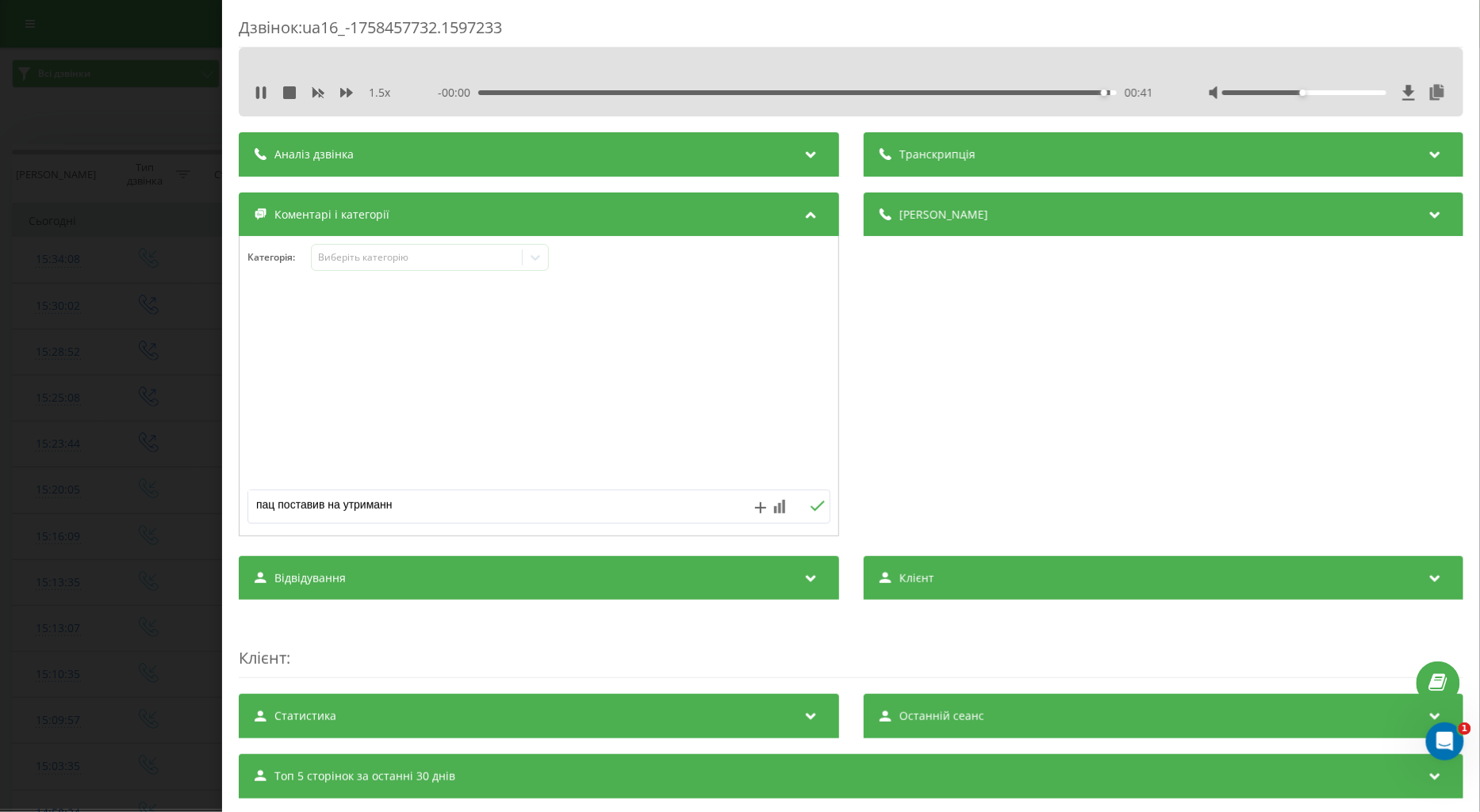
type textarea "пац поставив на утримання"
click at [811, 510] on icon at bounding box center [816, 506] width 15 height 11
click at [180, 313] on div "Дзвінок : ua16_-1758457732.1597233 1.5 x 00:00 00:41 00:41 Транскрипція Для AI-…" at bounding box center [740, 406] width 1480 height 812
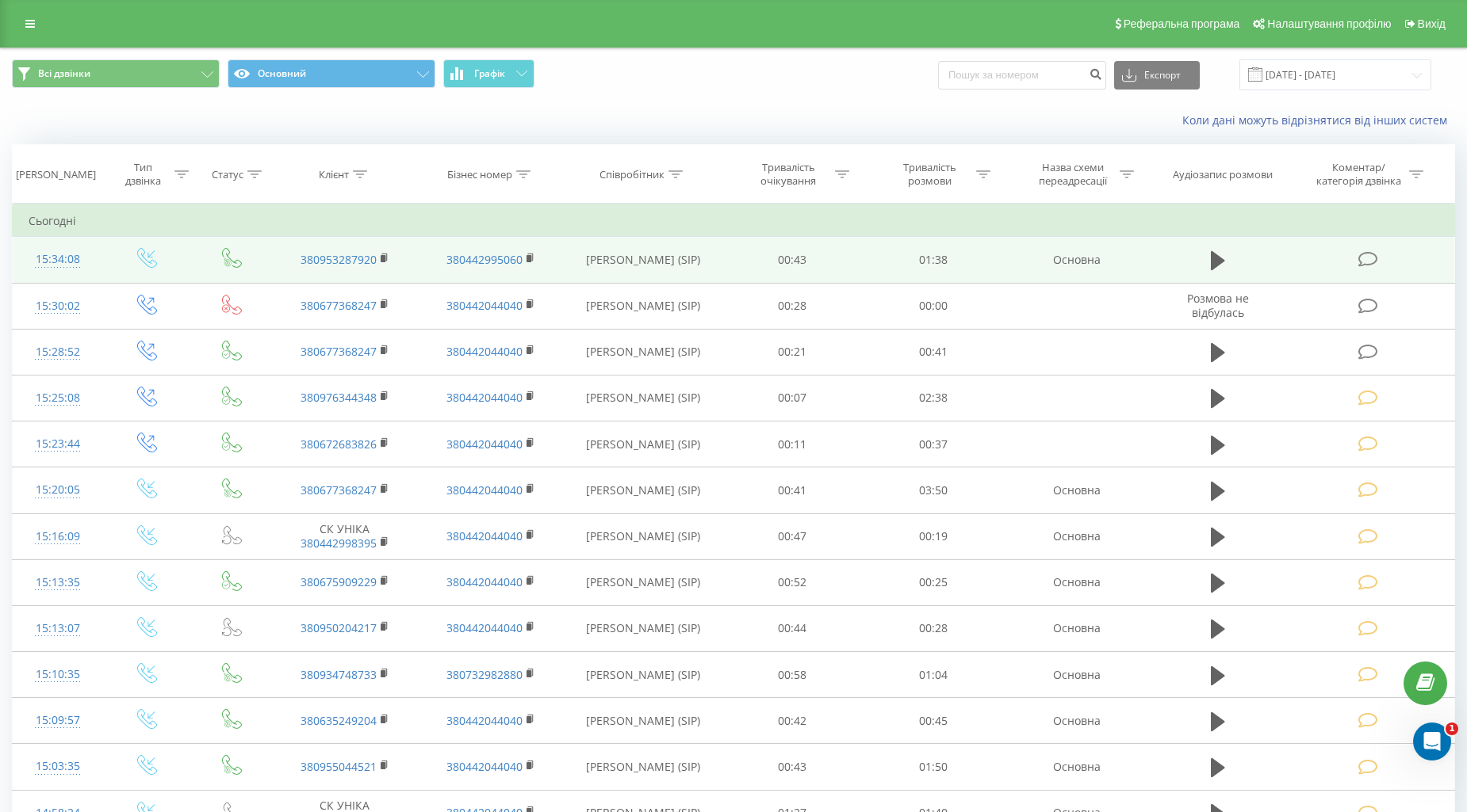
click at [1366, 256] on icon at bounding box center [1367, 259] width 20 height 17
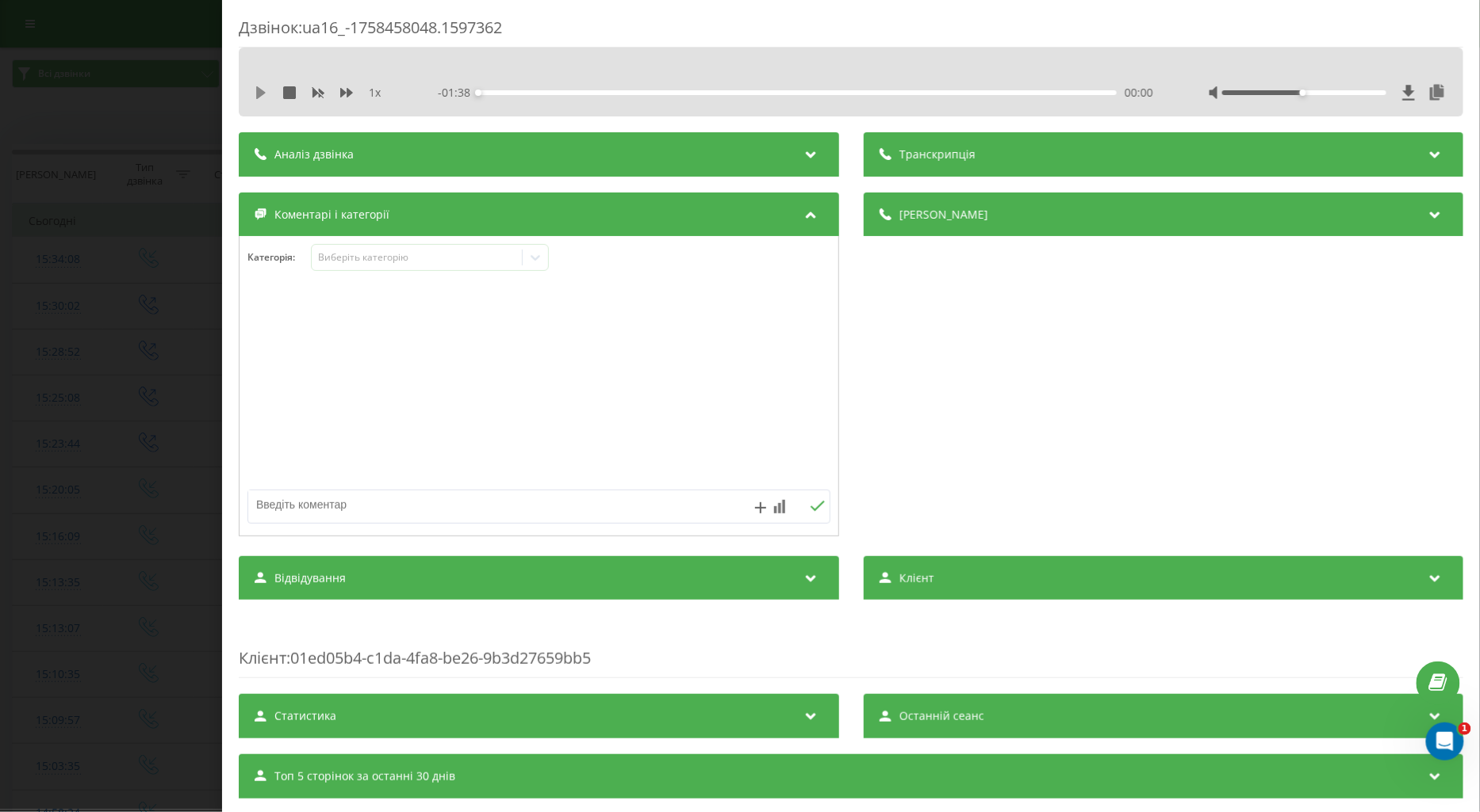
click at [262, 89] on icon at bounding box center [260, 93] width 13 height 13
click at [344, 91] on icon at bounding box center [346, 93] width 13 height 13
click at [350, 258] on div "Виберіть категорію" at bounding box center [416, 257] width 198 height 13
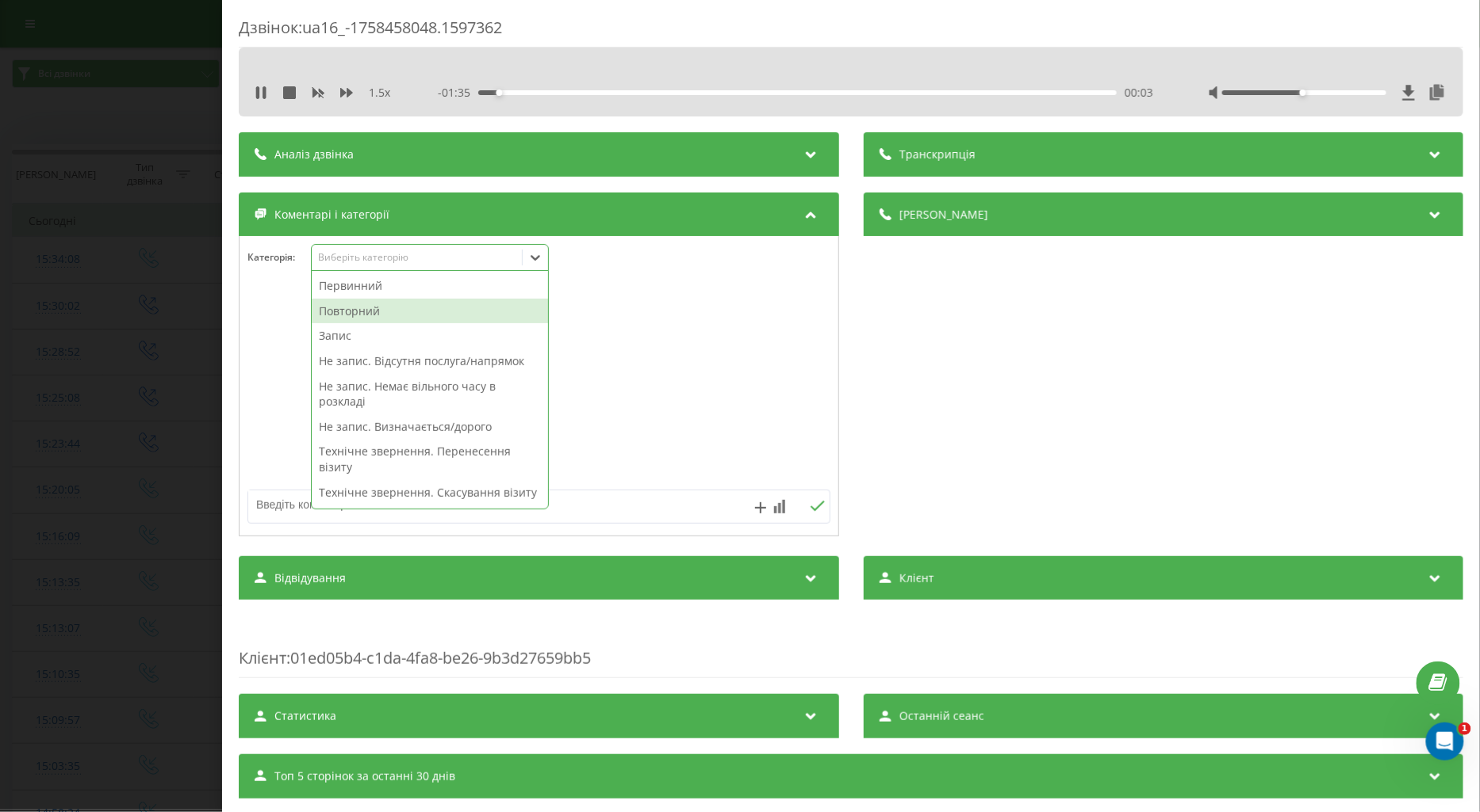
click at [358, 312] on div "Повторний" at bounding box center [430, 311] width 237 height 26
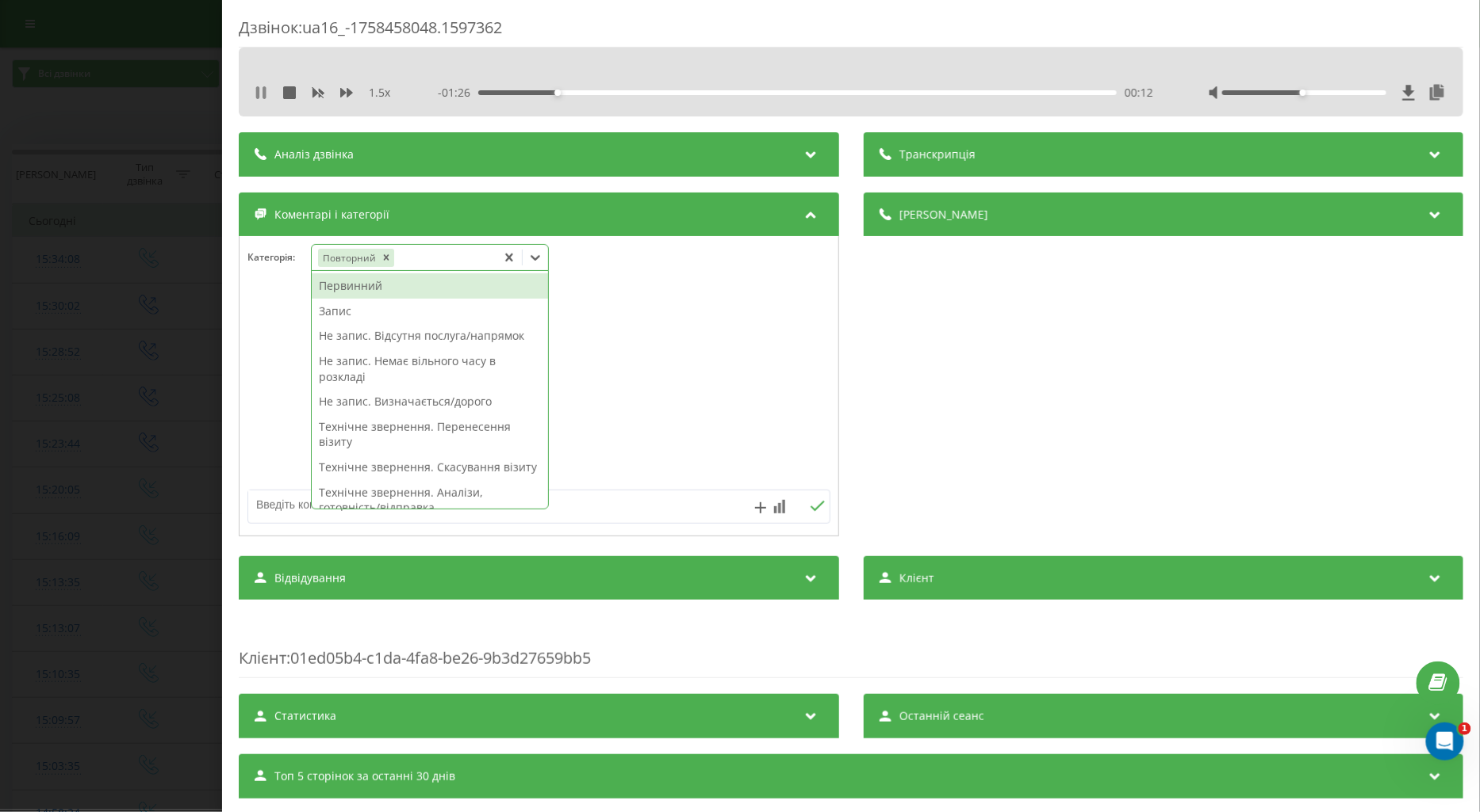
click at [256, 91] on icon at bounding box center [257, 93] width 3 height 13
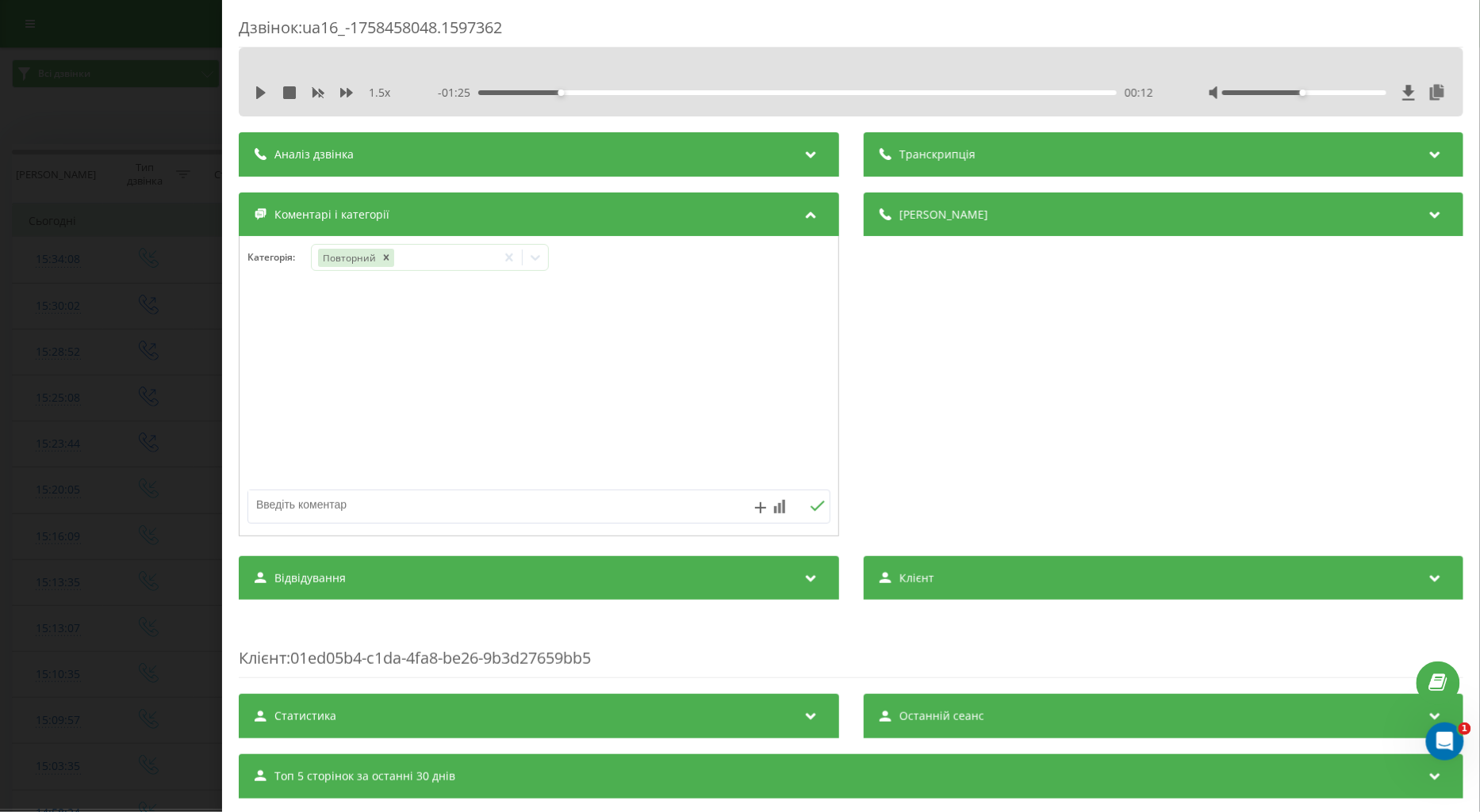
click at [288, 500] on textarea at bounding box center [480, 505] width 464 height 29
type textarea "поточ по документації"
click at [810, 510] on icon at bounding box center [816, 506] width 15 height 11
click at [196, 401] on div "Дзвінок : ua16_-1758458048.1597362 1.5 x - 01:25 00:12 00:12 Транскрипція Для A…" at bounding box center [740, 406] width 1480 height 812
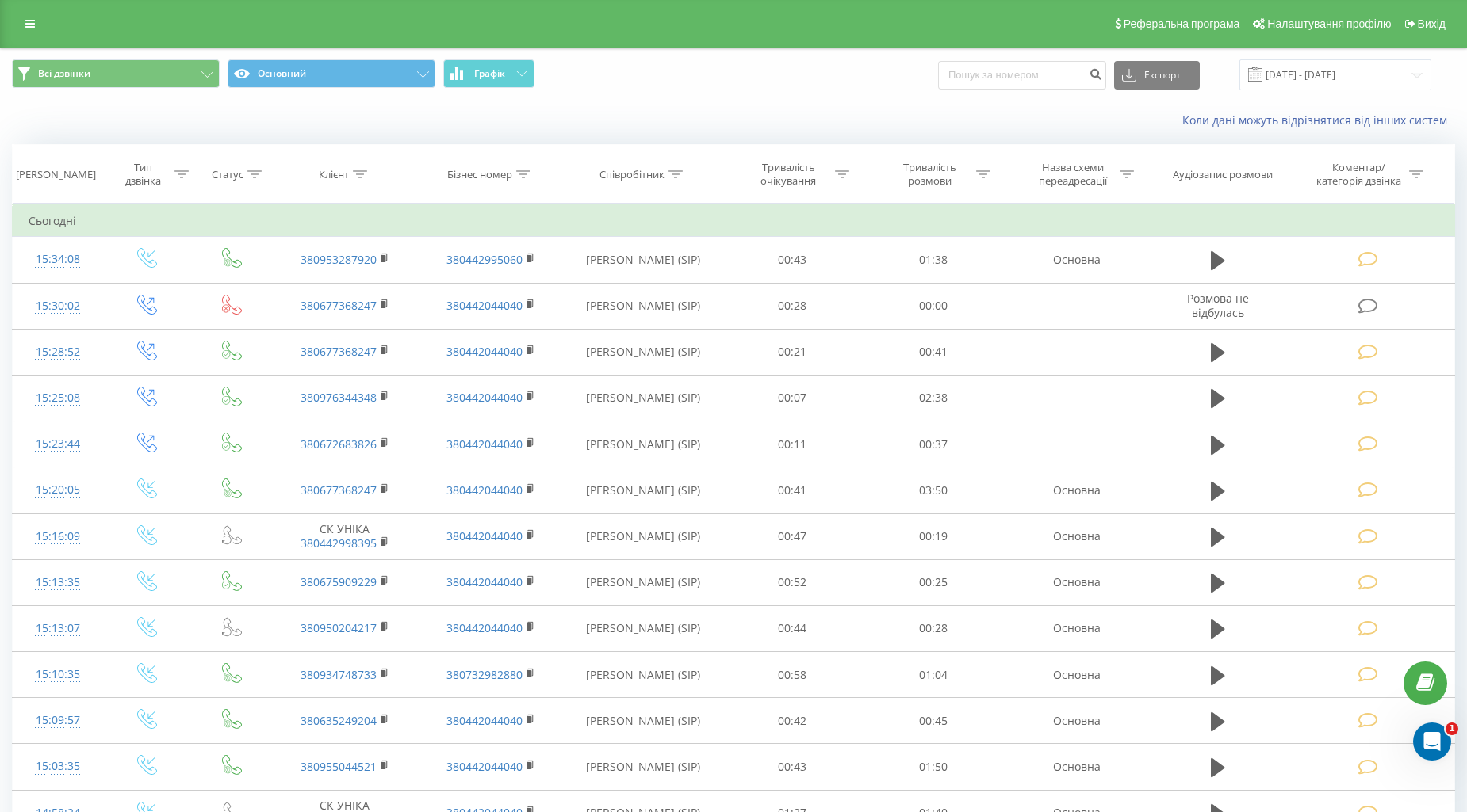
click at [672, 93] on div "Всі дзвінки Основний Графік Експорт .csv .xls .xlsx [DATE] - [DATE]" at bounding box center [734, 75] width 1465 height 53
click at [1367, 257] on icon at bounding box center [1367, 259] width 20 height 17
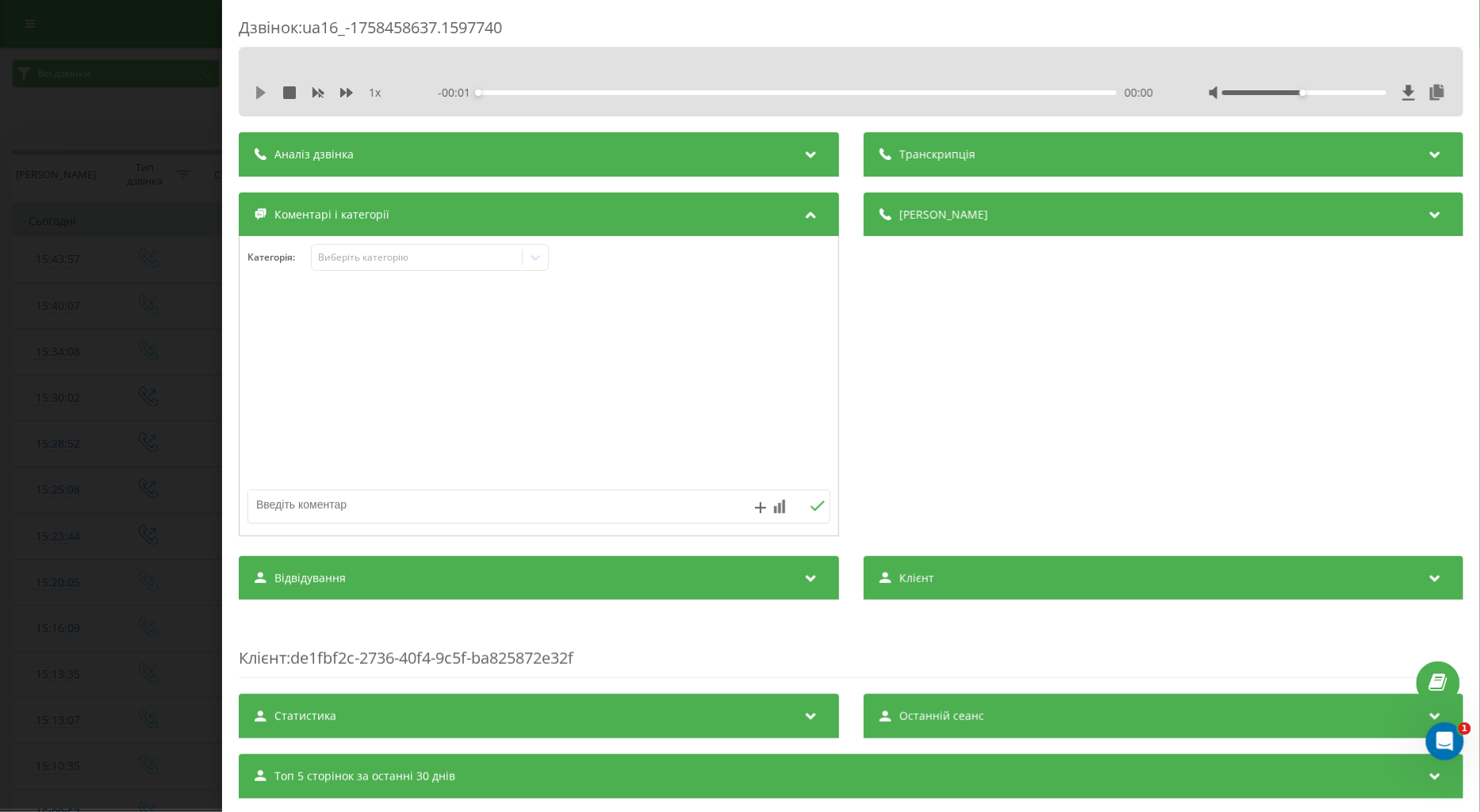
click at [260, 95] on icon at bounding box center [261, 93] width 10 height 13
click at [346, 94] on icon at bounding box center [346, 93] width 13 height 13
click at [540, 91] on div "00:06" at bounding box center [797, 93] width 638 height 5
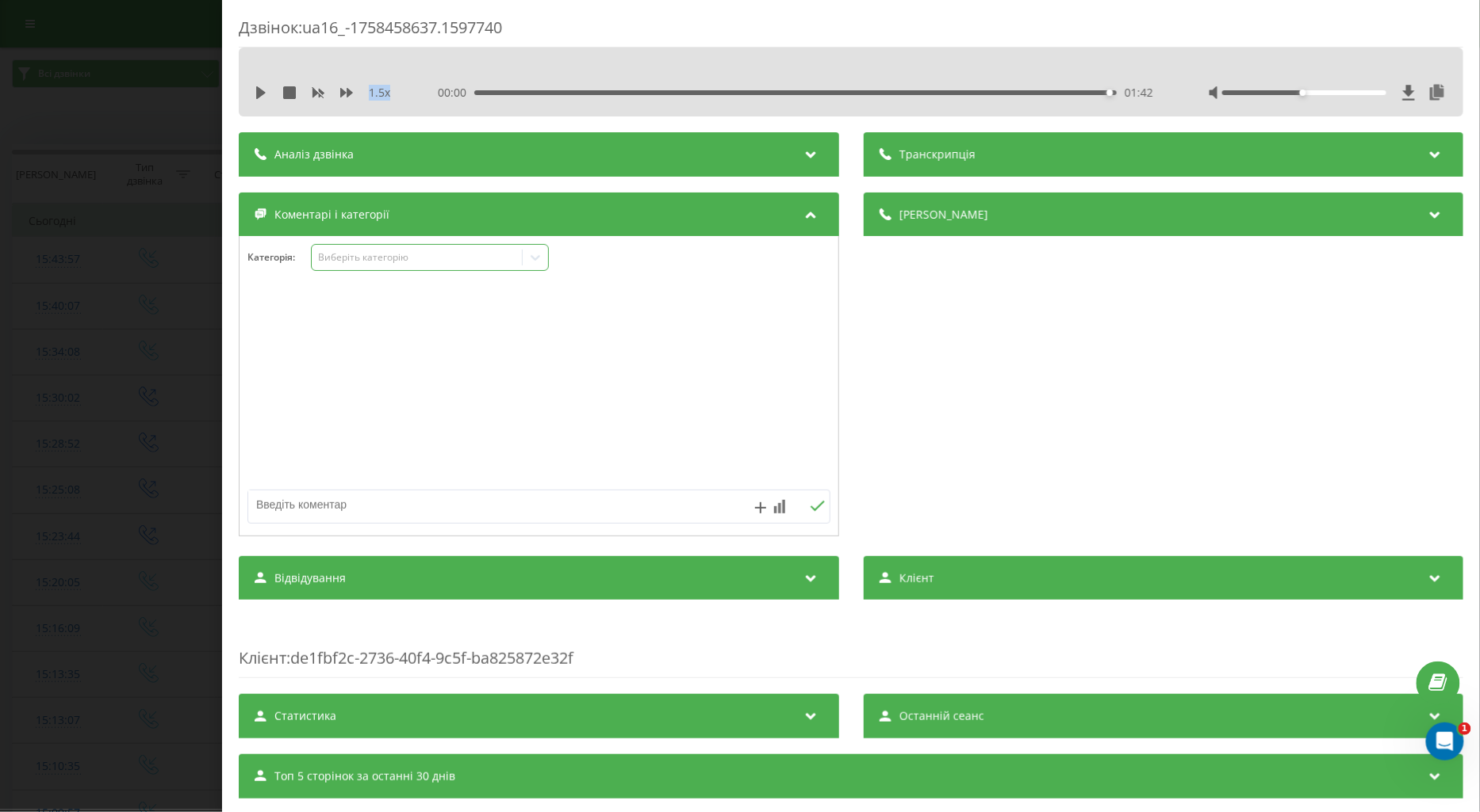
click at [330, 255] on div "Виберіть категорію" at bounding box center [416, 257] width 198 height 13
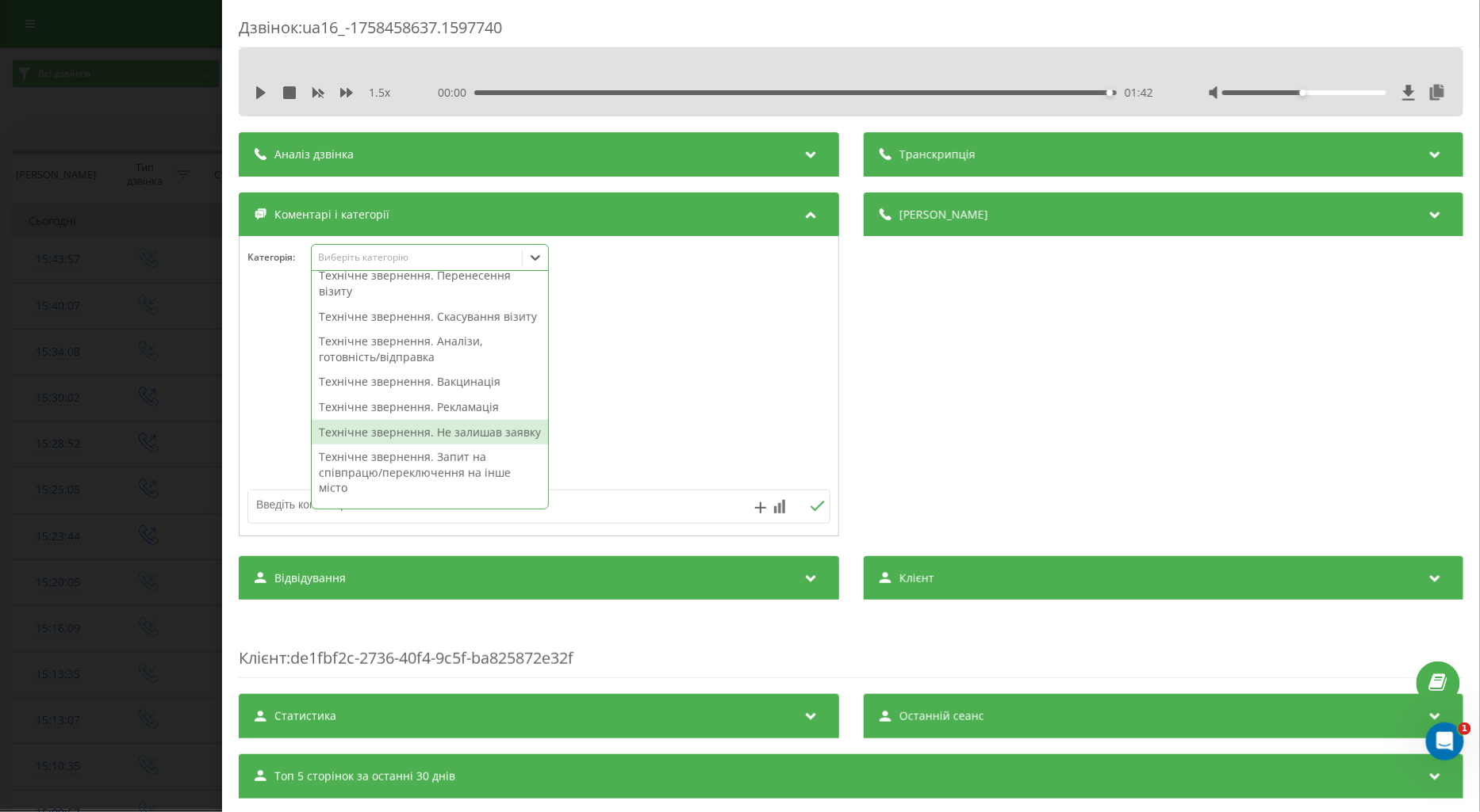
scroll to position [264, 0]
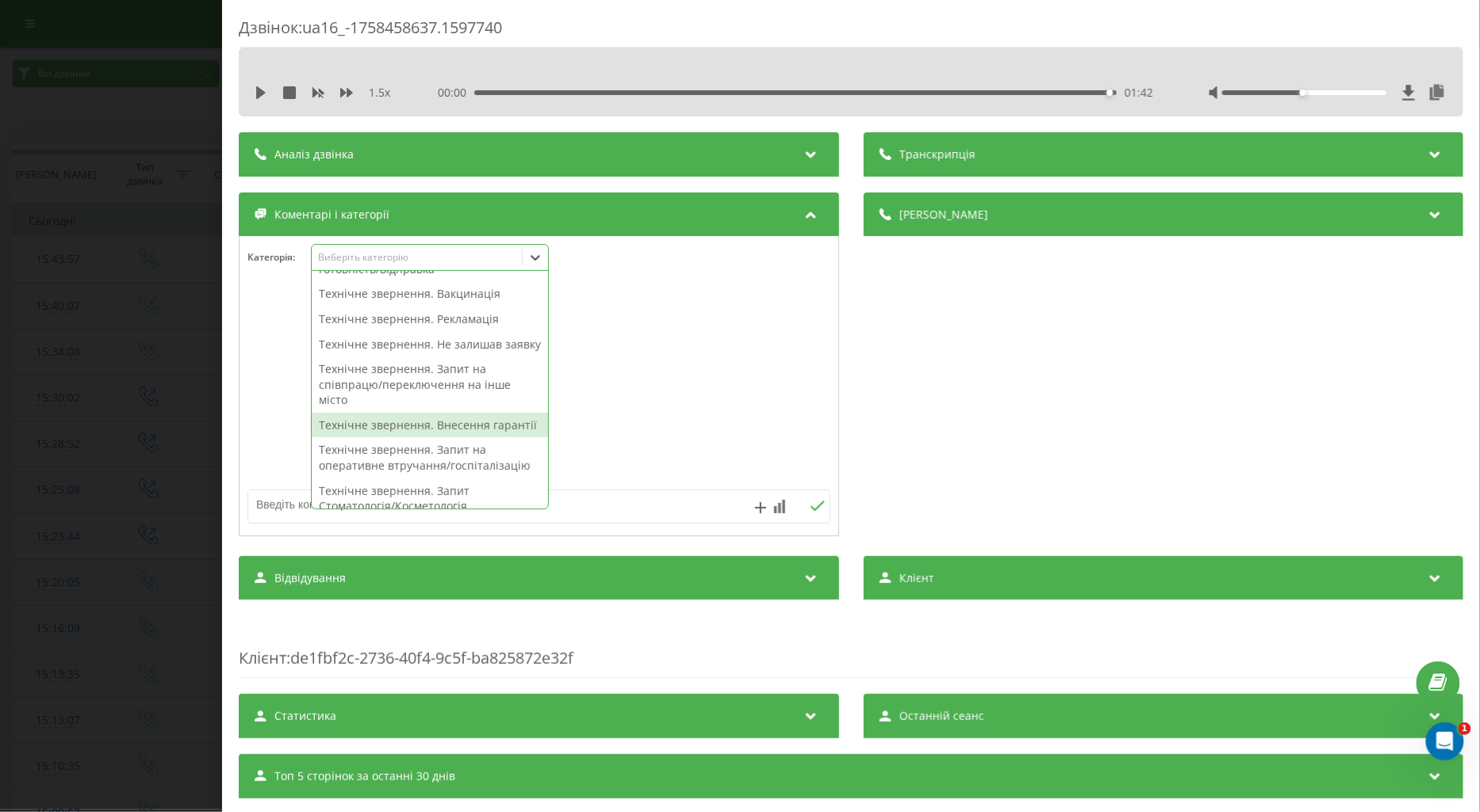
click at [378, 439] on div "Технічне звернення. Внесення гарантії" at bounding box center [430, 426] width 237 height 26
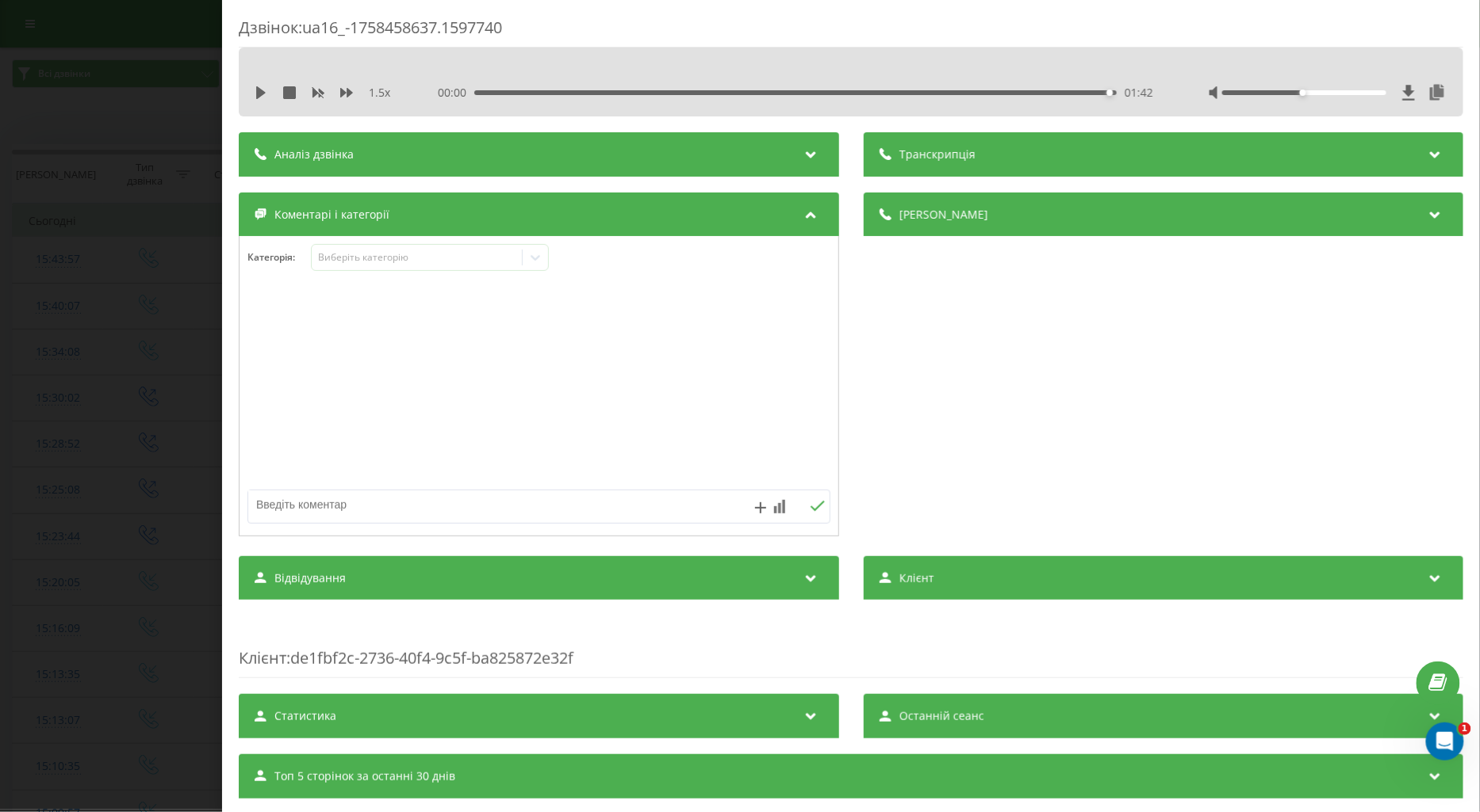
click at [269, 439] on div at bounding box center [538, 386] width 599 height 190
click at [148, 354] on div "Дзвінок : ua16_-1758458637.1597740 1.5 x 00:00 01:42 01:42 Транскрипція Для AI-…" at bounding box center [740, 406] width 1480 height 812
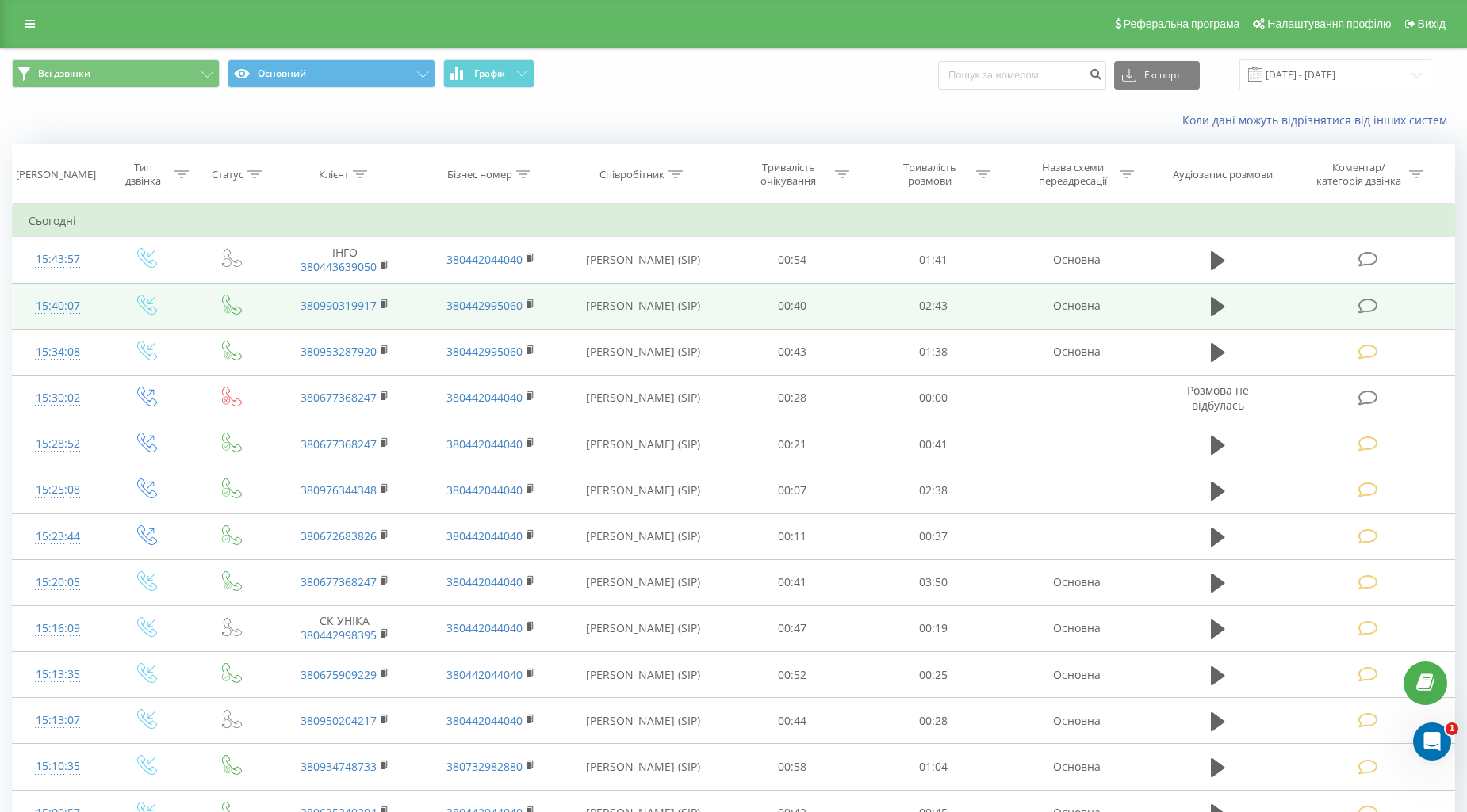
click at [1362, 302] on icon at bounding box center [1367, 305] width 20 height 17
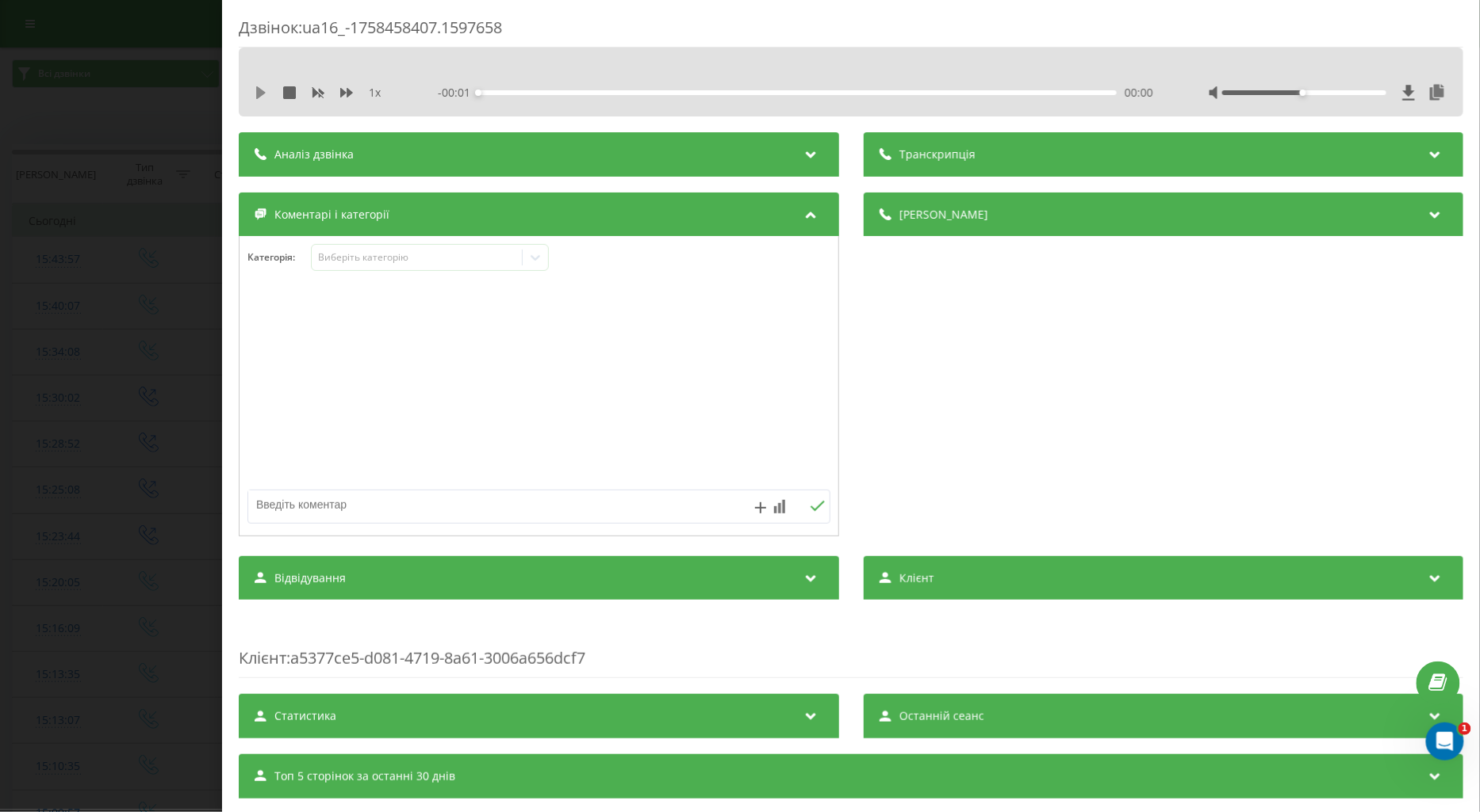
click at [255, 89] on icon at bounding box center [260, 93] width 13 height 13
click at [339, 258] on div "Виберіть категорію" at bounding box center [416, 257] width 198 height 13
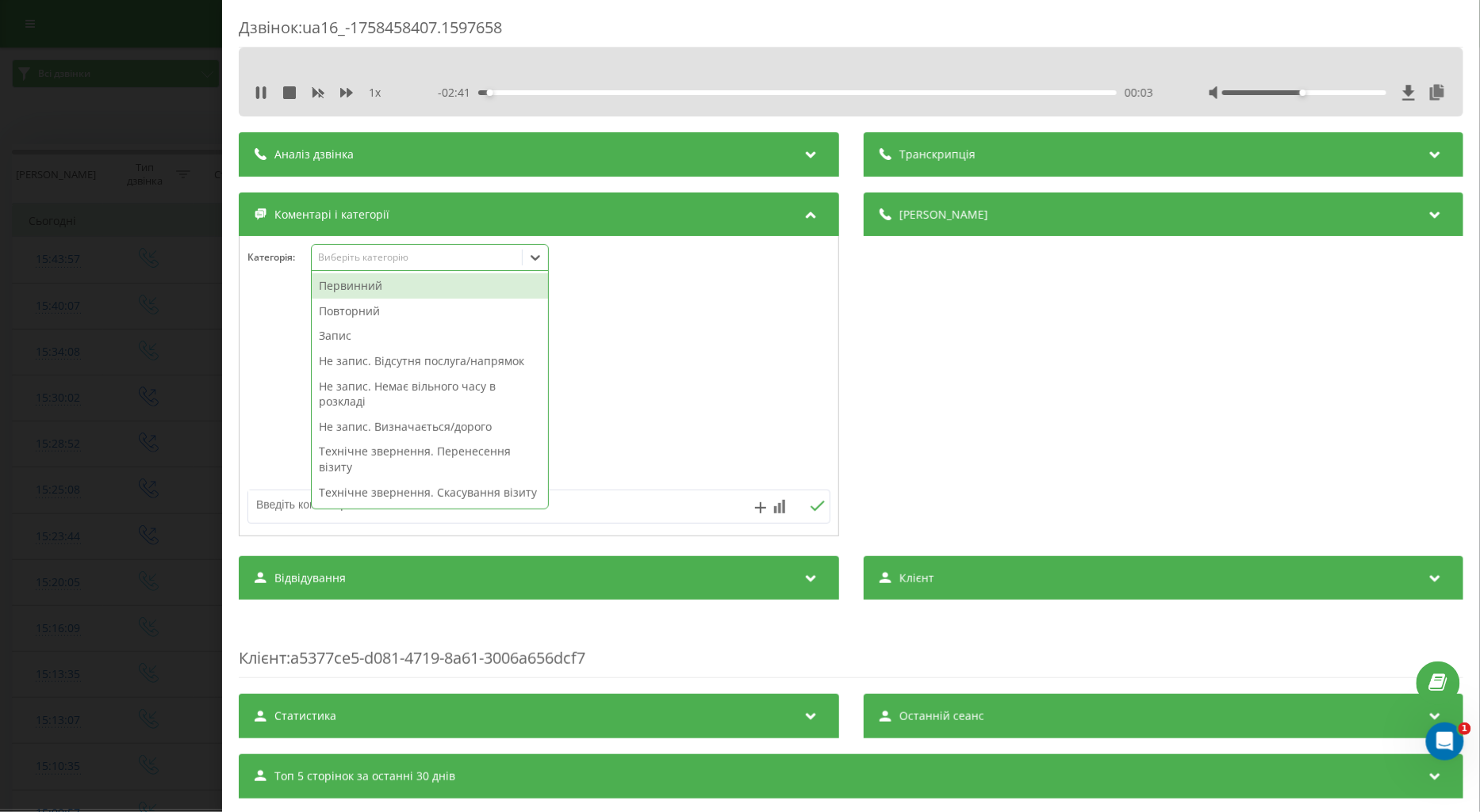
click at [342, 310] on div "Повторний" at bounding box center [430, 311] width 237 height 26
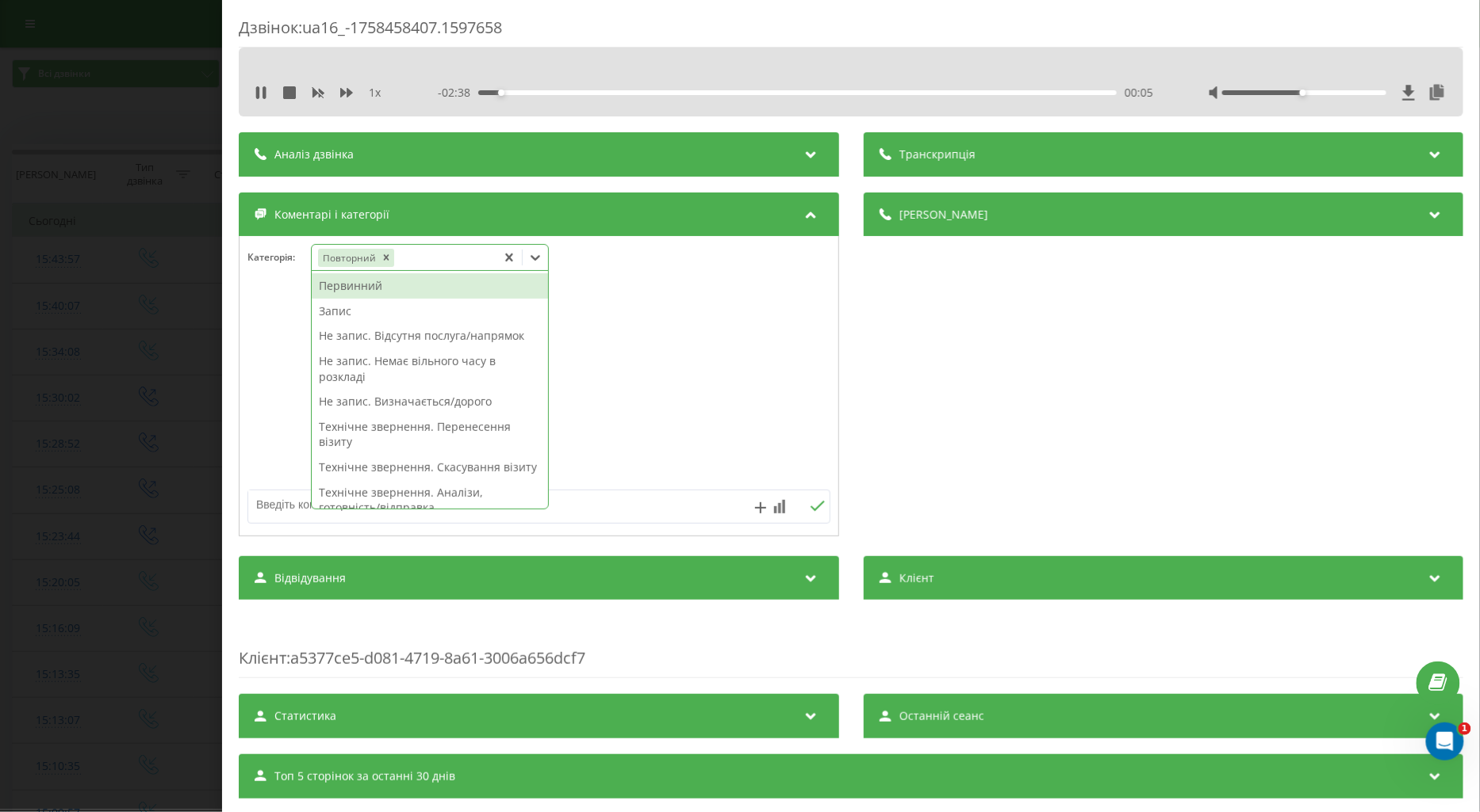
click at [335, 314] on div "Запис" at bounding box center [430, 311] width 237 height 26
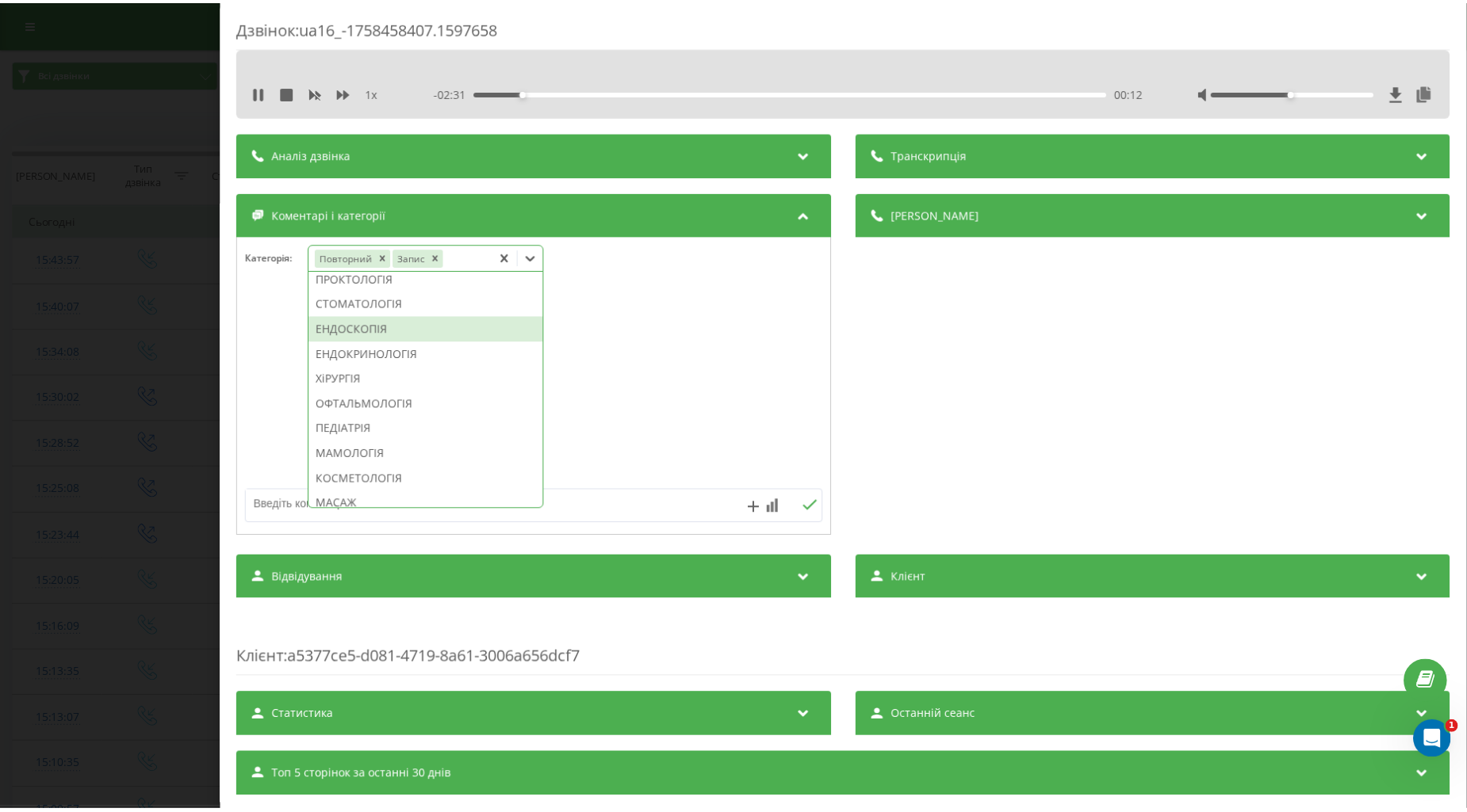
scroll to position [504, 0]
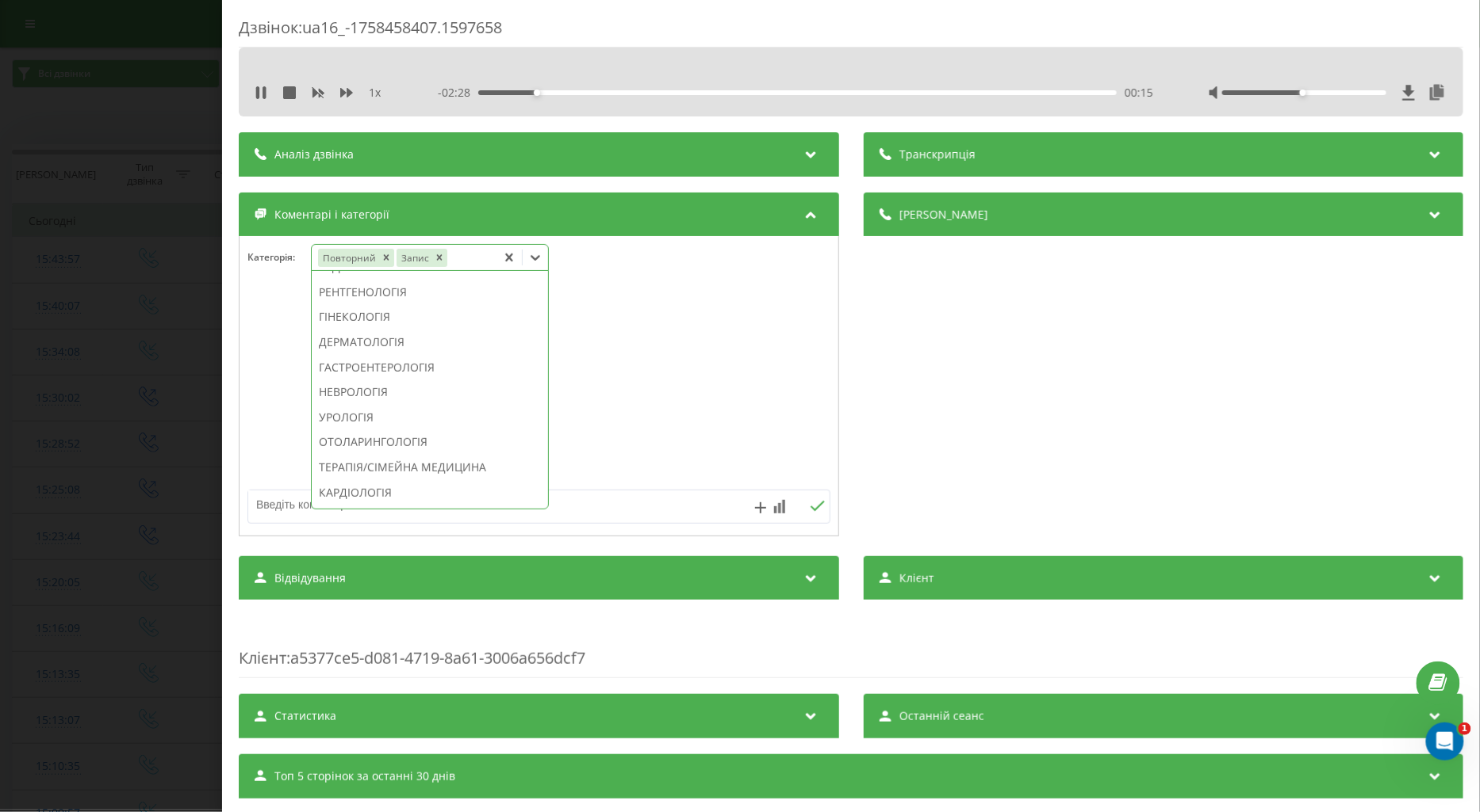
click at [368, 405] on div "НЕВРОЛОГІЯ" at bounding box center [430, 392] width 237 height 26
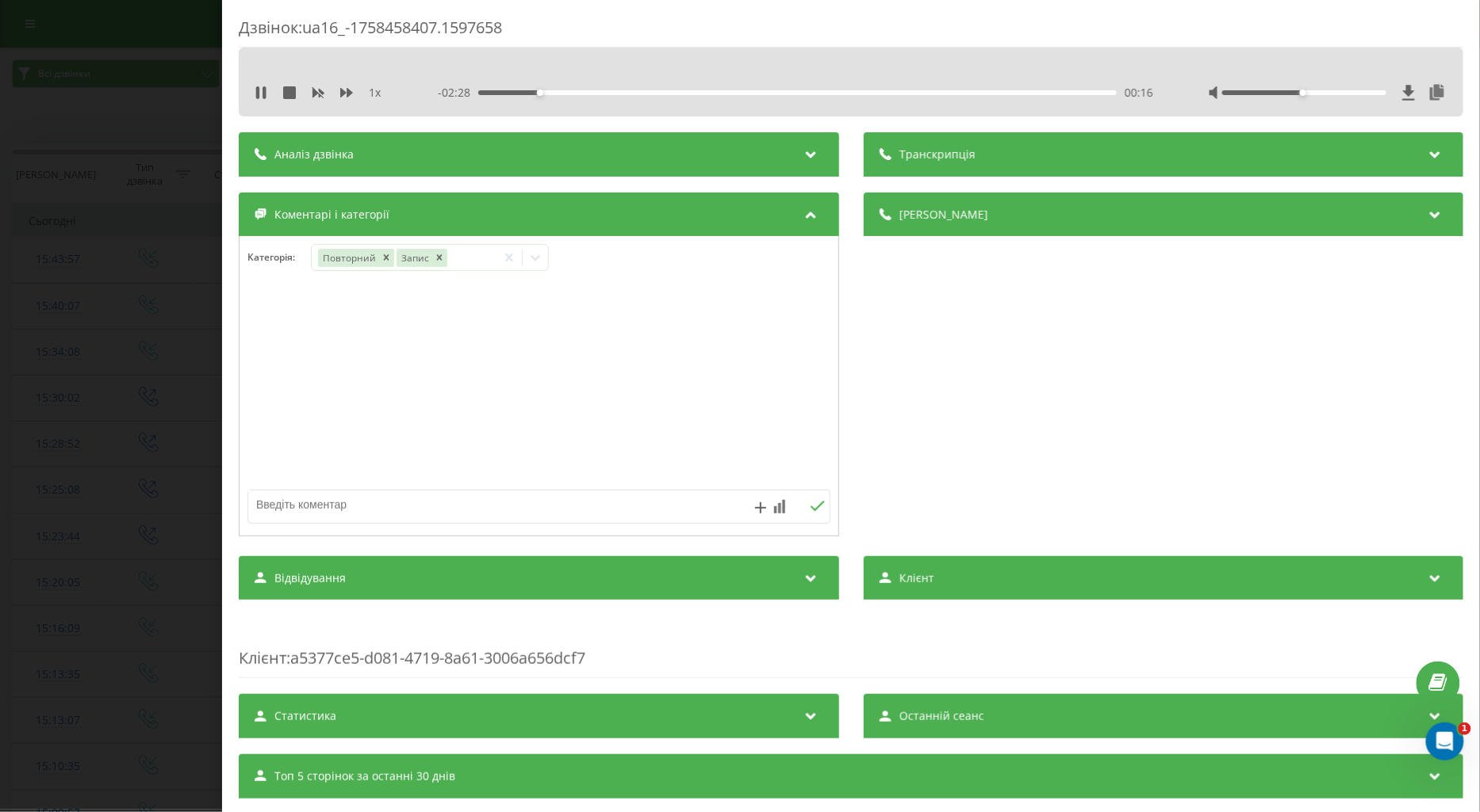
click at [260, 371] on div at bounding box center [538, 386] width 599 height 190
click at [581, 256] on icon at bounding box center [577, 257] width 16 height 16
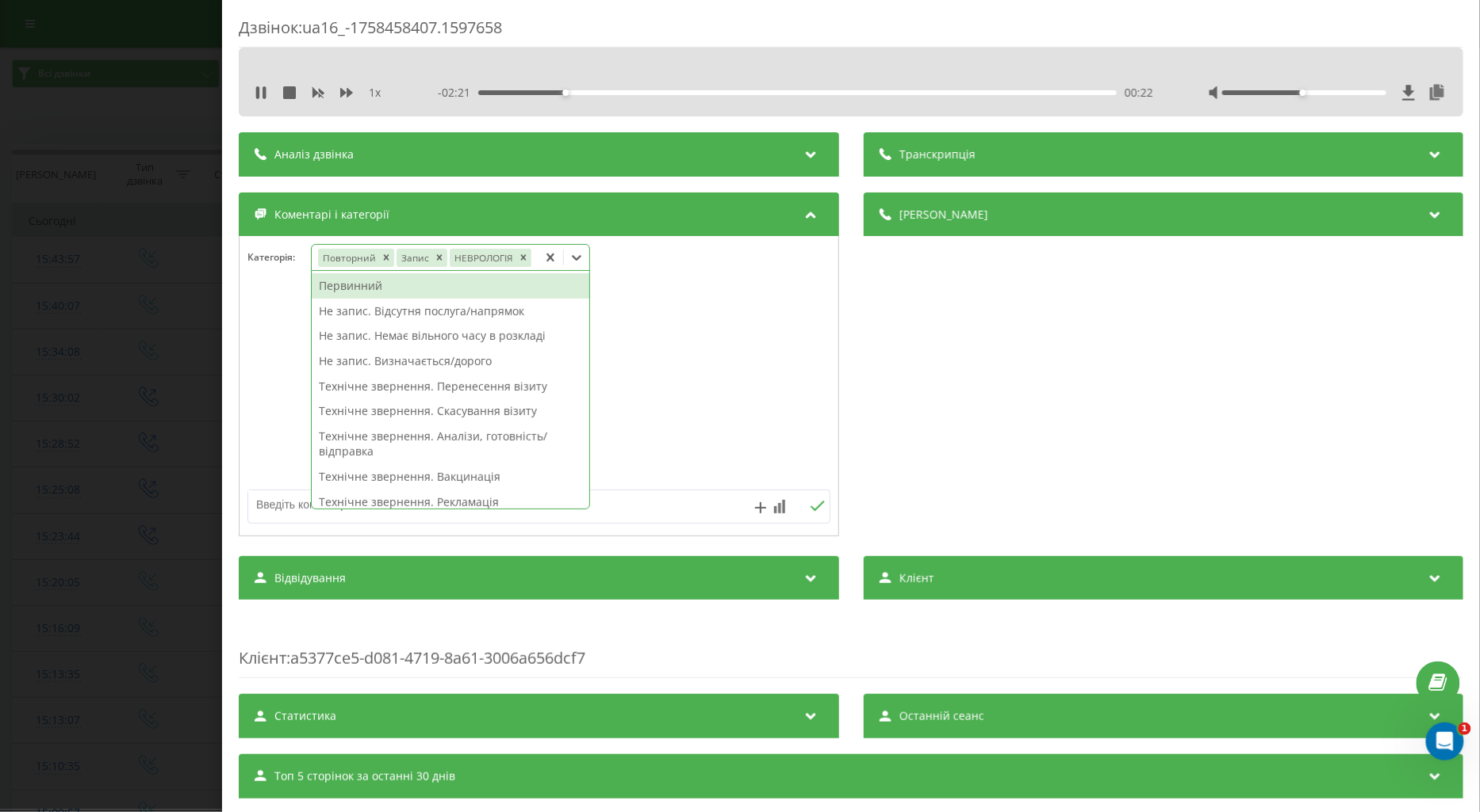
click at [355, 288] on div "Первинний" at bounding box center [450, 286] width 277 height 26
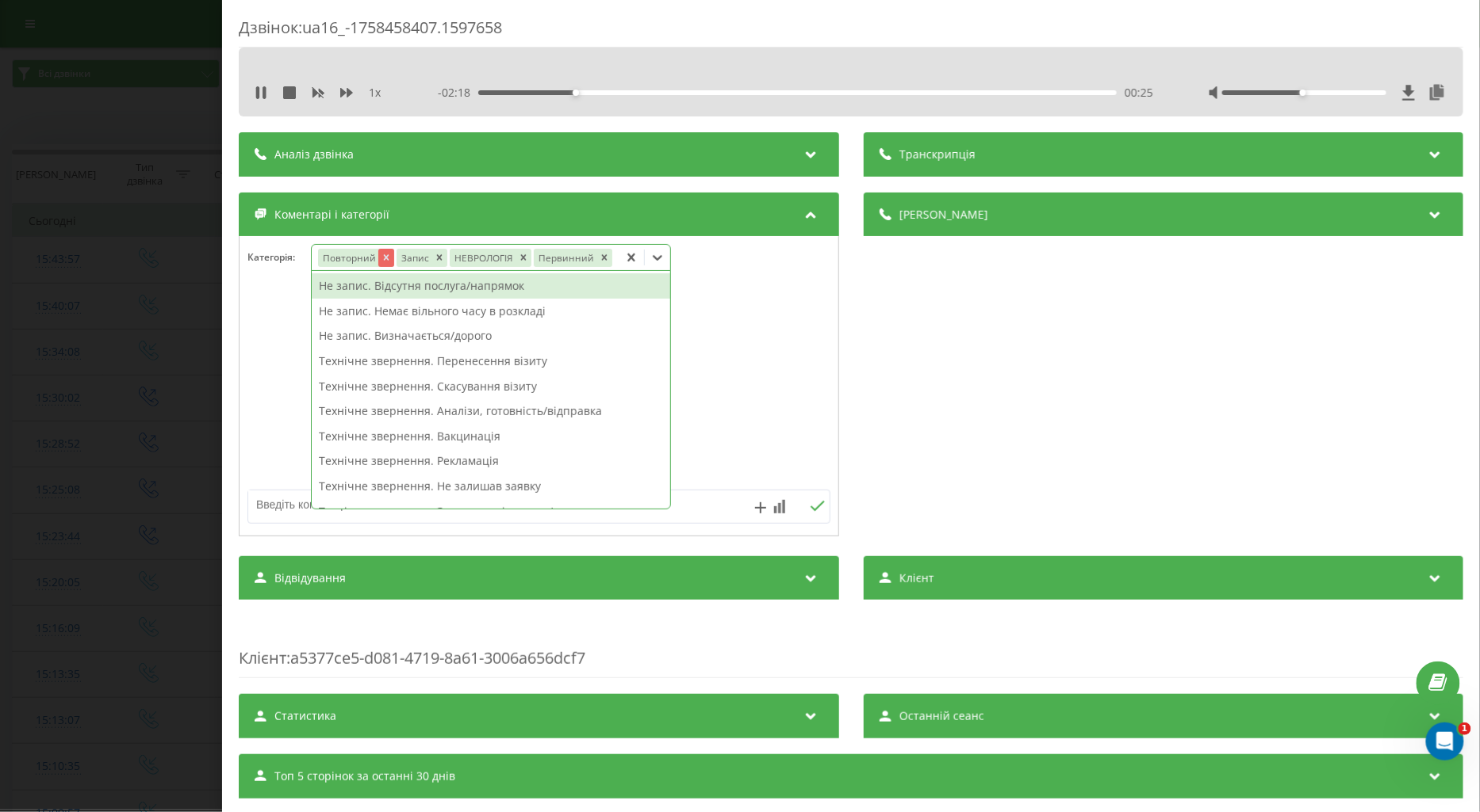
click at [380, 258] on icon "Remove Повторний" at bounding box center [385, 257] width 11 height 11
click at [237, 335] on div "Дзвінок : ua16_-1758458407.1597658 1 x - 02:17 00:26 00:26 Транскрипція Для AI-…" at bounding box center [850, 406] width 1257 height 812
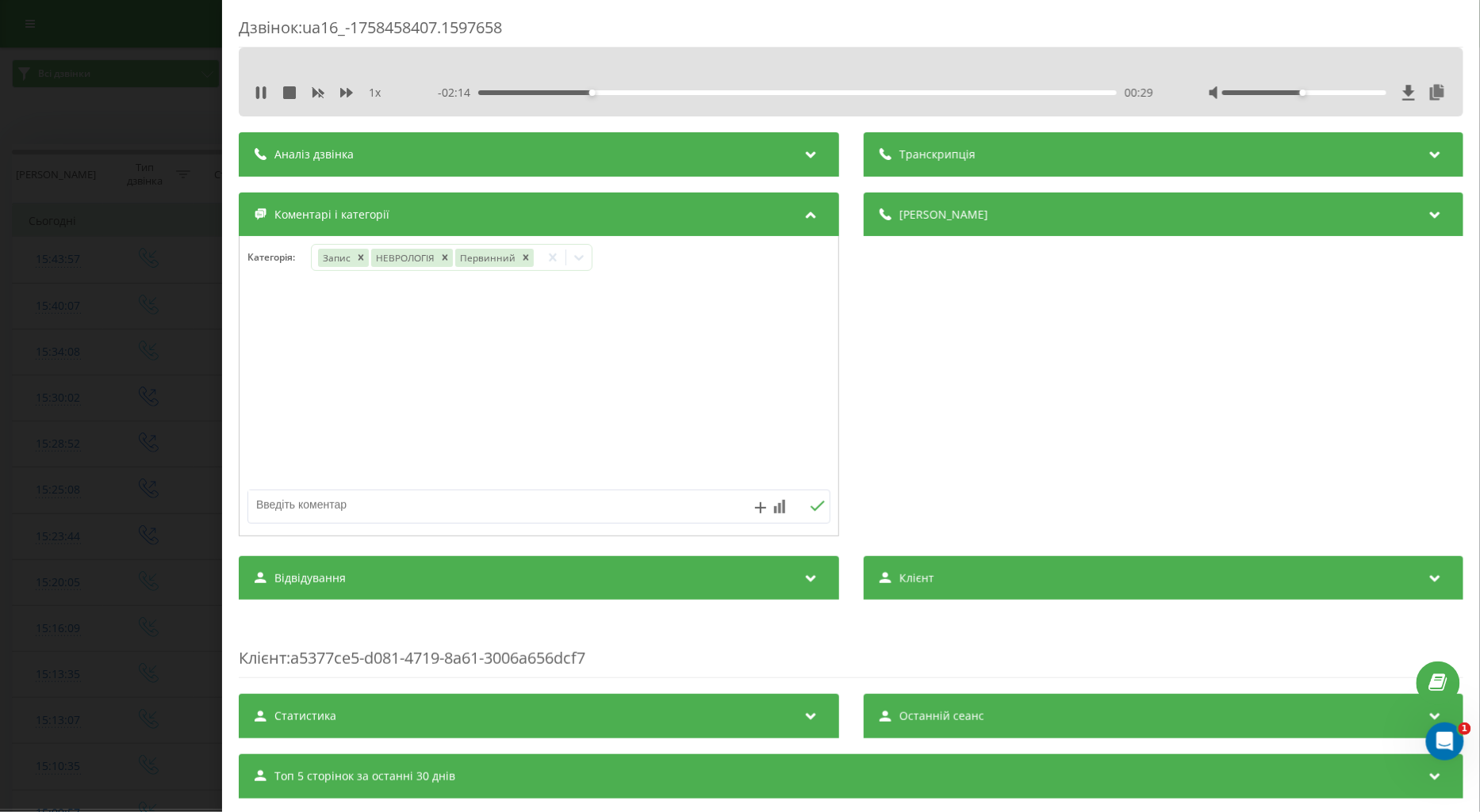
click at [667, 91] on div "00:29" at bounding box center [797, 93] width 638 height 5
click at [745, 91] on div "01:10" at bounding box center [797, 93] width 638 height 5
click at [750, 93] on div "01:11" at bounding box center [797, 93] width 638 height 5
click at [725, 92] on div "01:13" at bounding box center [797, 93] width 638 height 5
click at [130, 300] on div "Дзвінок : ua16_-1758458407.1597658 1 x - 01:30 01:13 01:13 Транскрипція Для AI-…" at bounding box center [740, 406] width 1480 height 812
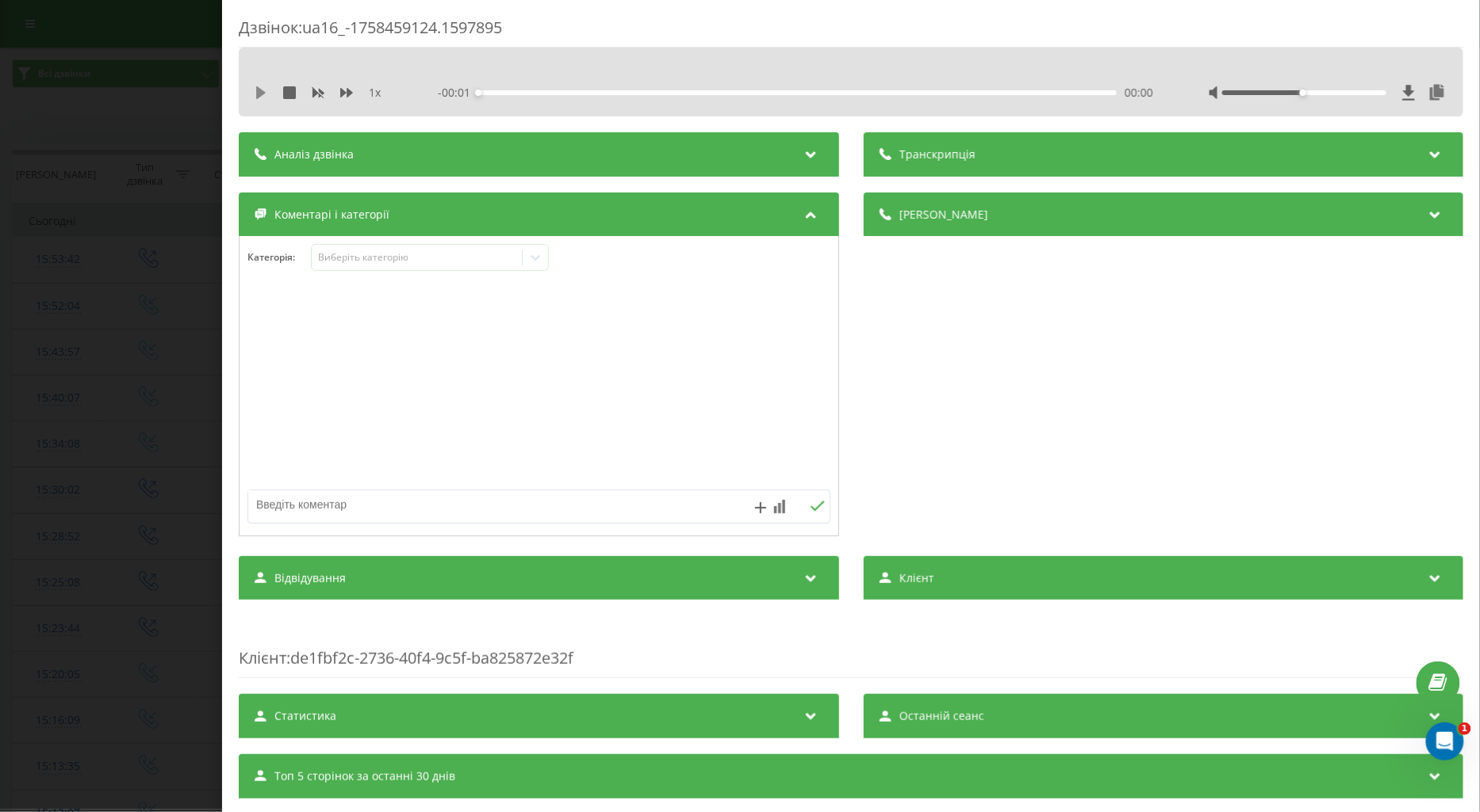
click at [255, 89] on icon at bounding box center [260, 93] width 13 height 13
click at [345, 93] on icon at bounding box center [346, 93] width 13 height 10
click at [346, 259] on div "Виберіть категорію" at bounding box center [416, 257] width 198 height 13
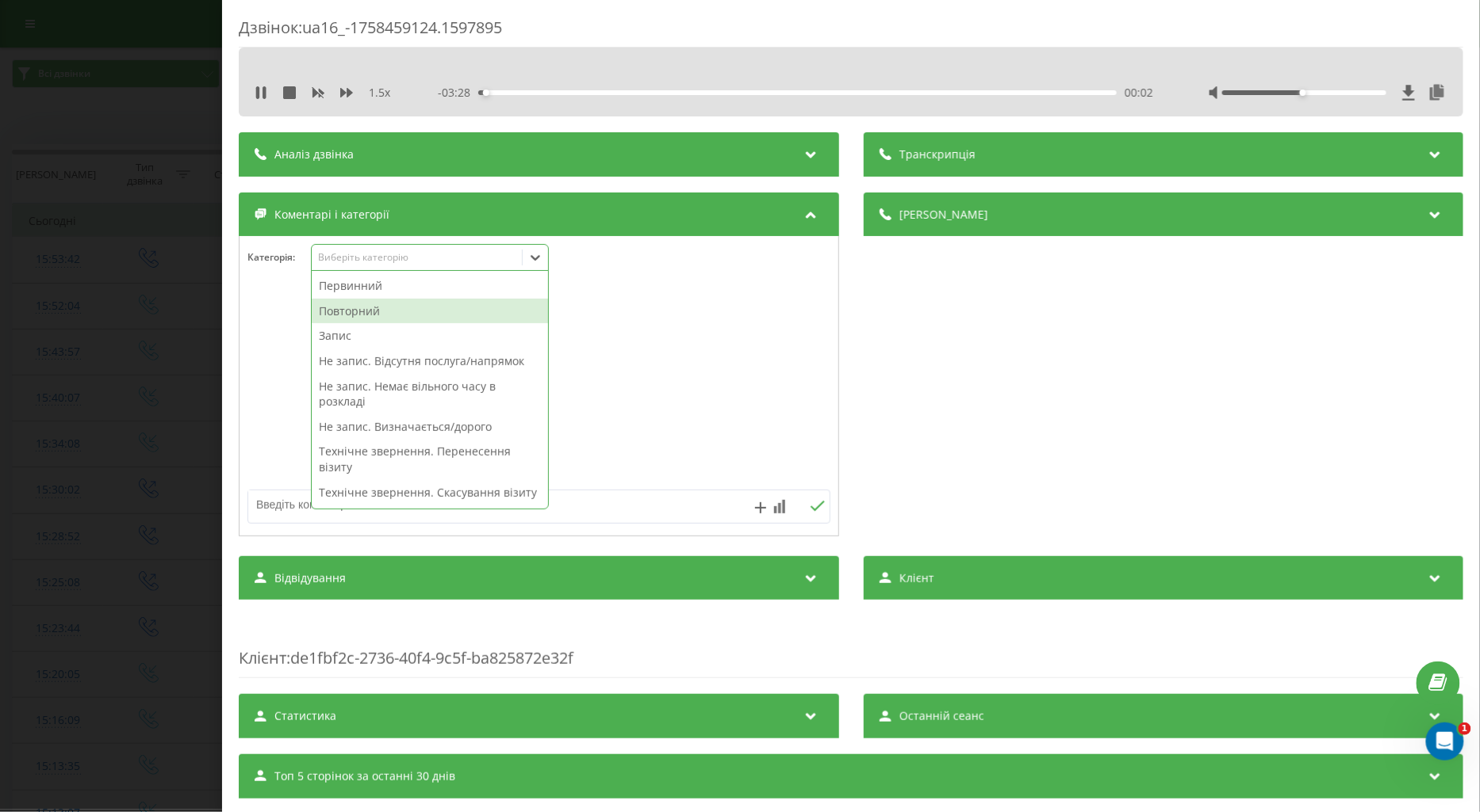
click at [350, 307] on div "Повторний" at bounding box center [430, 311] width 237 height 26
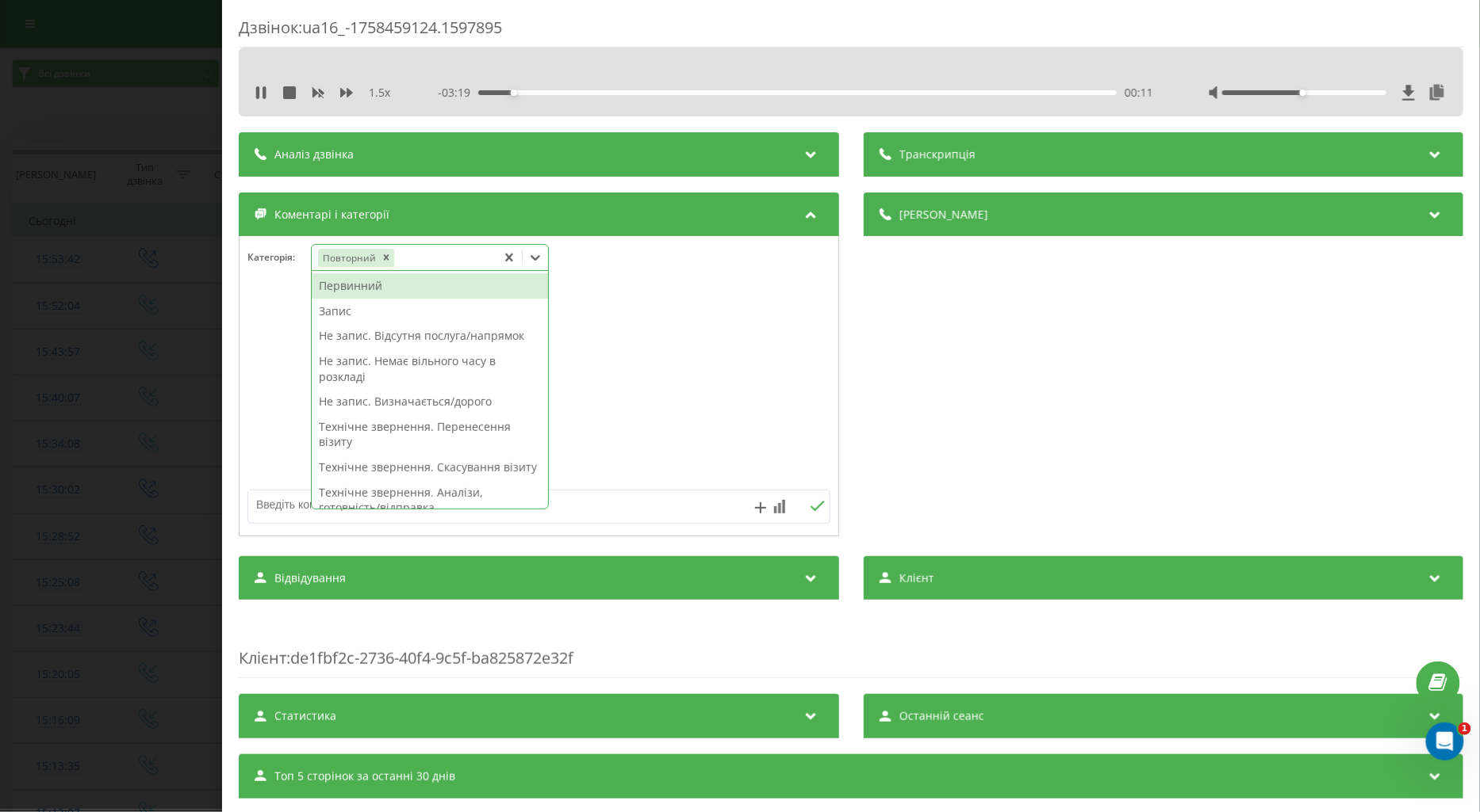
click at [333, 310] on div "Запис" at bounding box center [430, 311] width 237 height 26
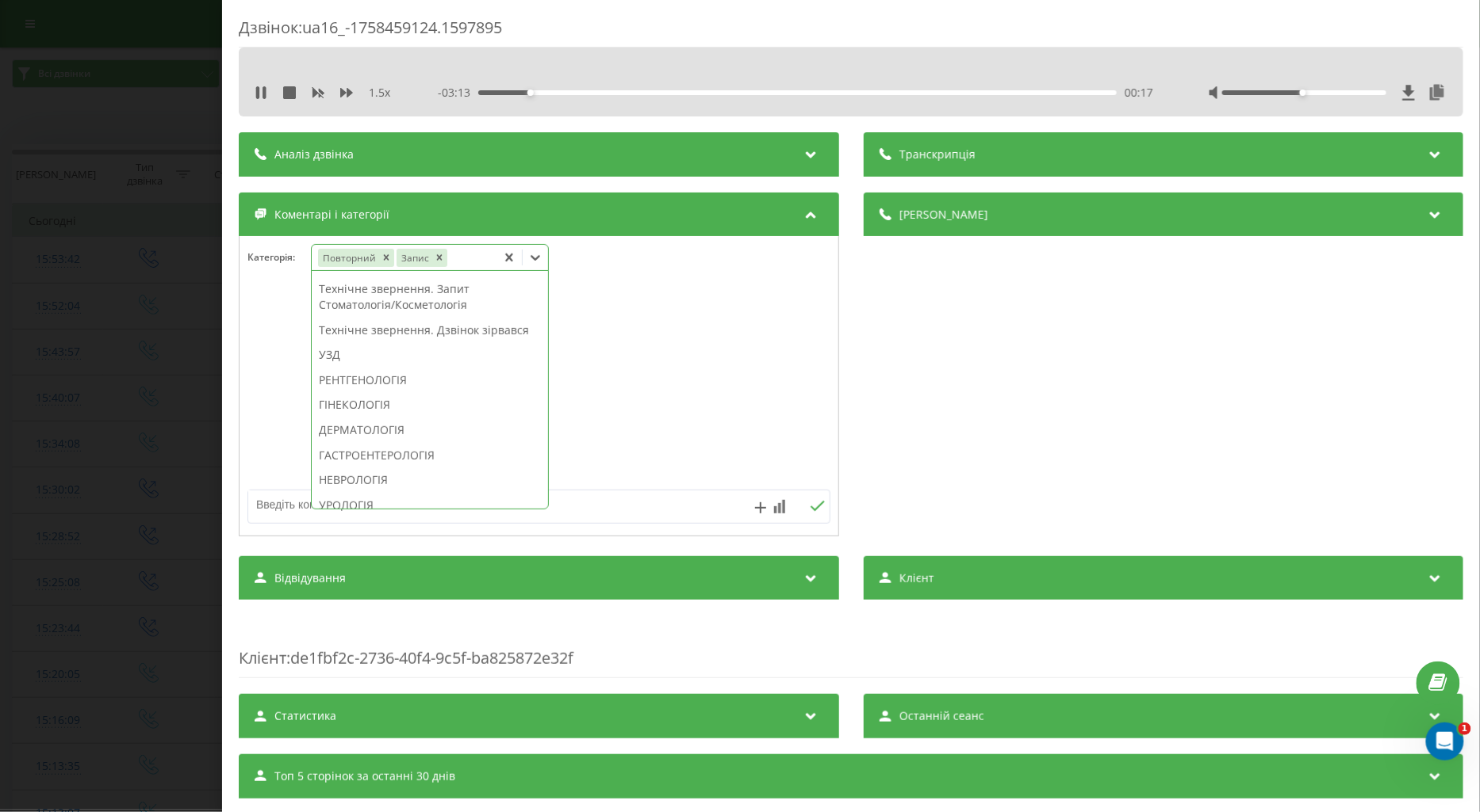
scroll to position [591, 0]
click at [439, 392] on div "ТЕРАПІЯ/СІМЕЙНА МЕДИЦИНА" at bounding box center [430, 379] width 237 height 26
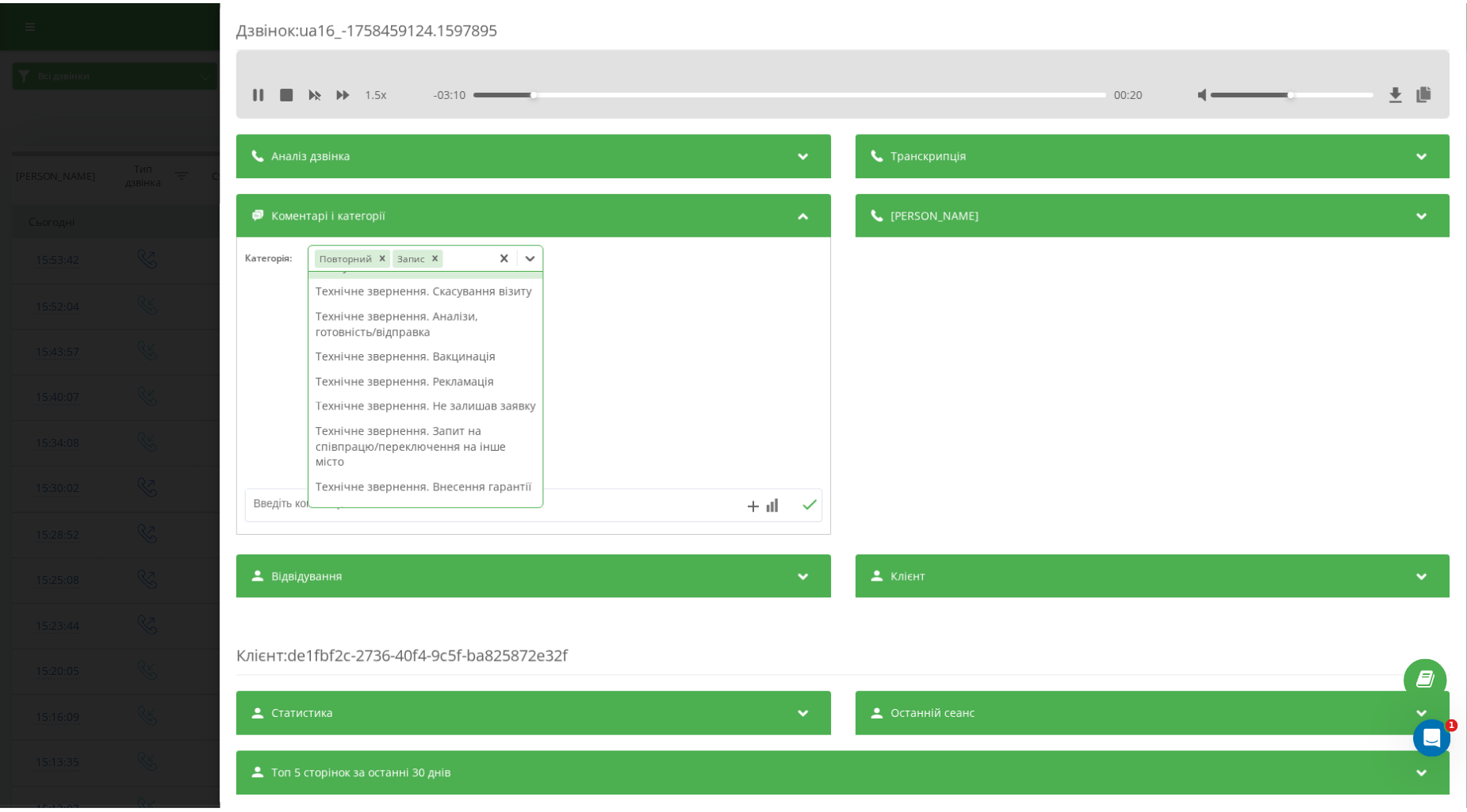
scroll to position [0, 0]
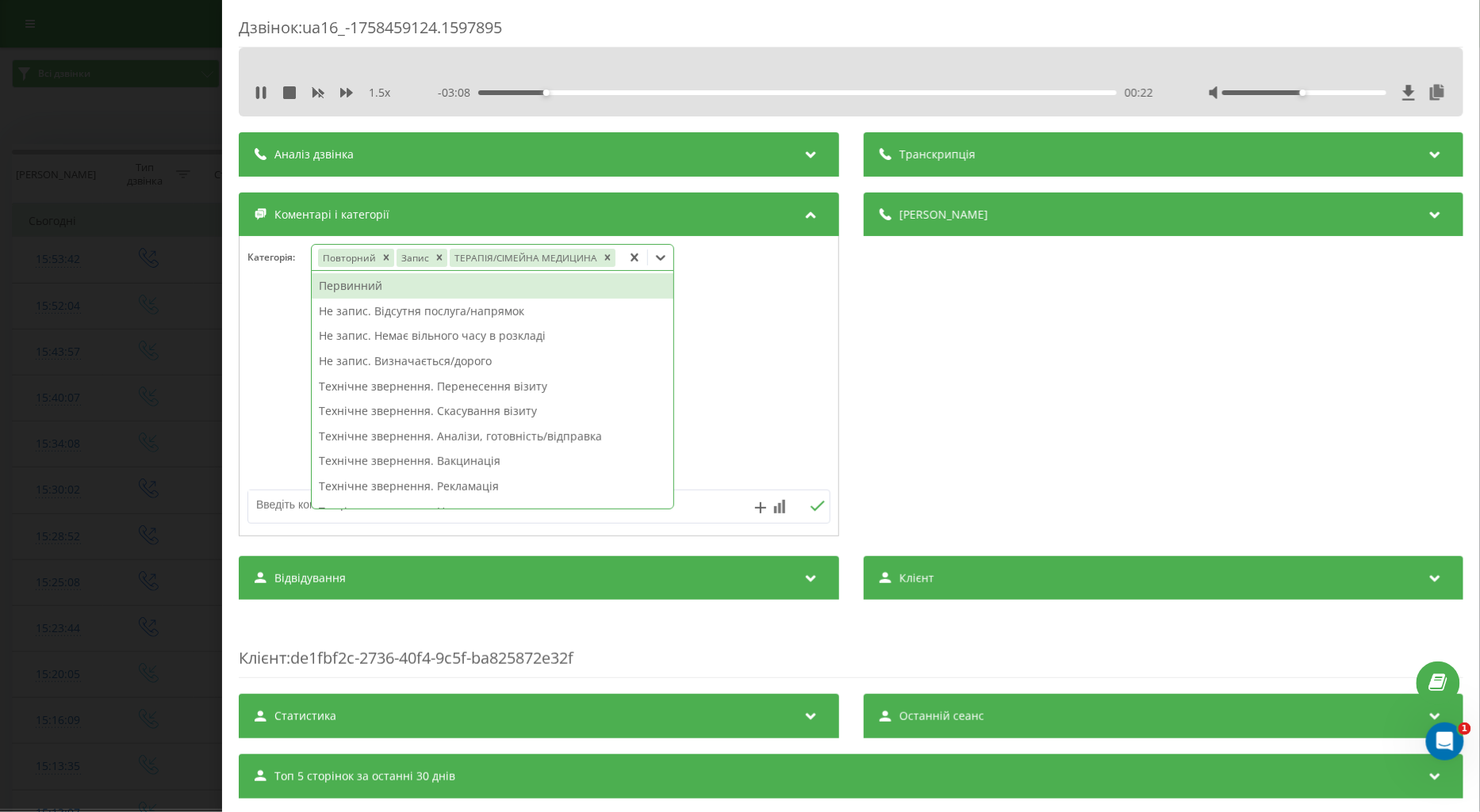
click at [349, 284] on div "Первинний" at bounding box center [492, 286] width 362 height 26
click at [381, 256] on icon "Remove Повторний" at bounding box center [385, 257] width 11 height 11
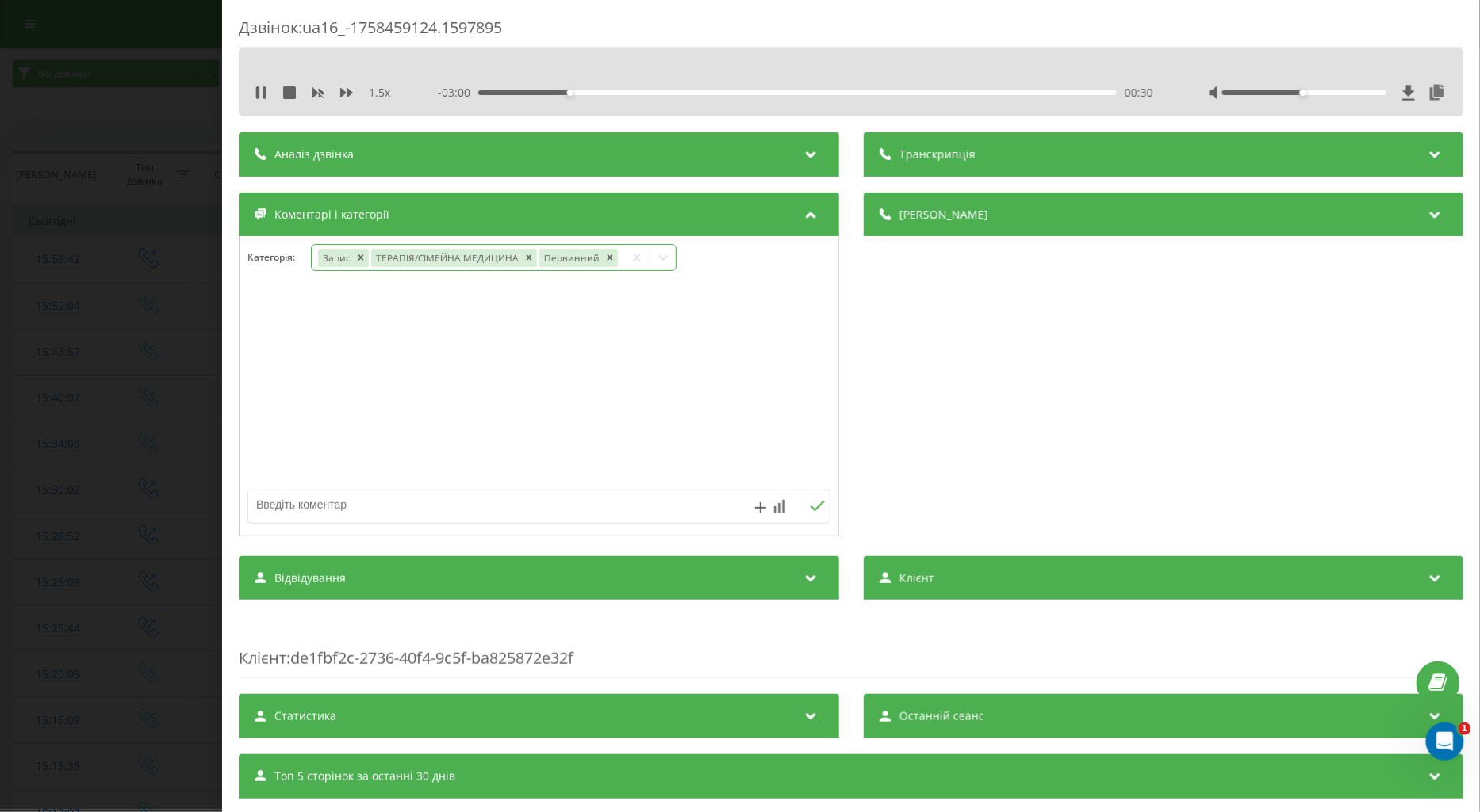
click at [262, 326] on div at bounding box center [538, 386] width 599 height 190
click at [117, 353] on div "Дзвінок : ua16_-1758459124.1597895 1.5 x - 02:56 00:33 00:33 Транскрипція Для A…" at bounding box center [740, 406] width 1480 height 812
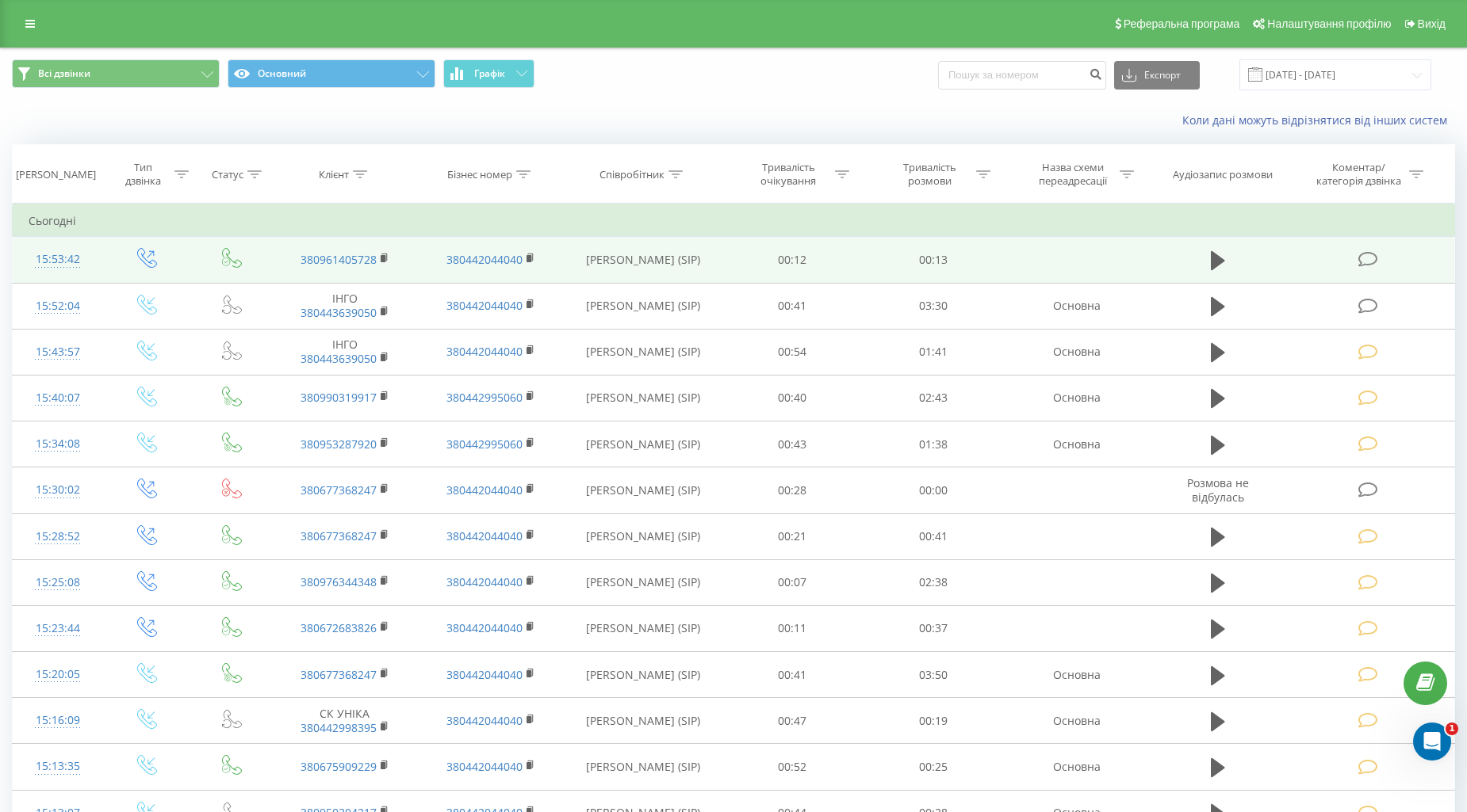
click at [1365, 256] on icon at bounding box center [1367, 259] width 20 height 17
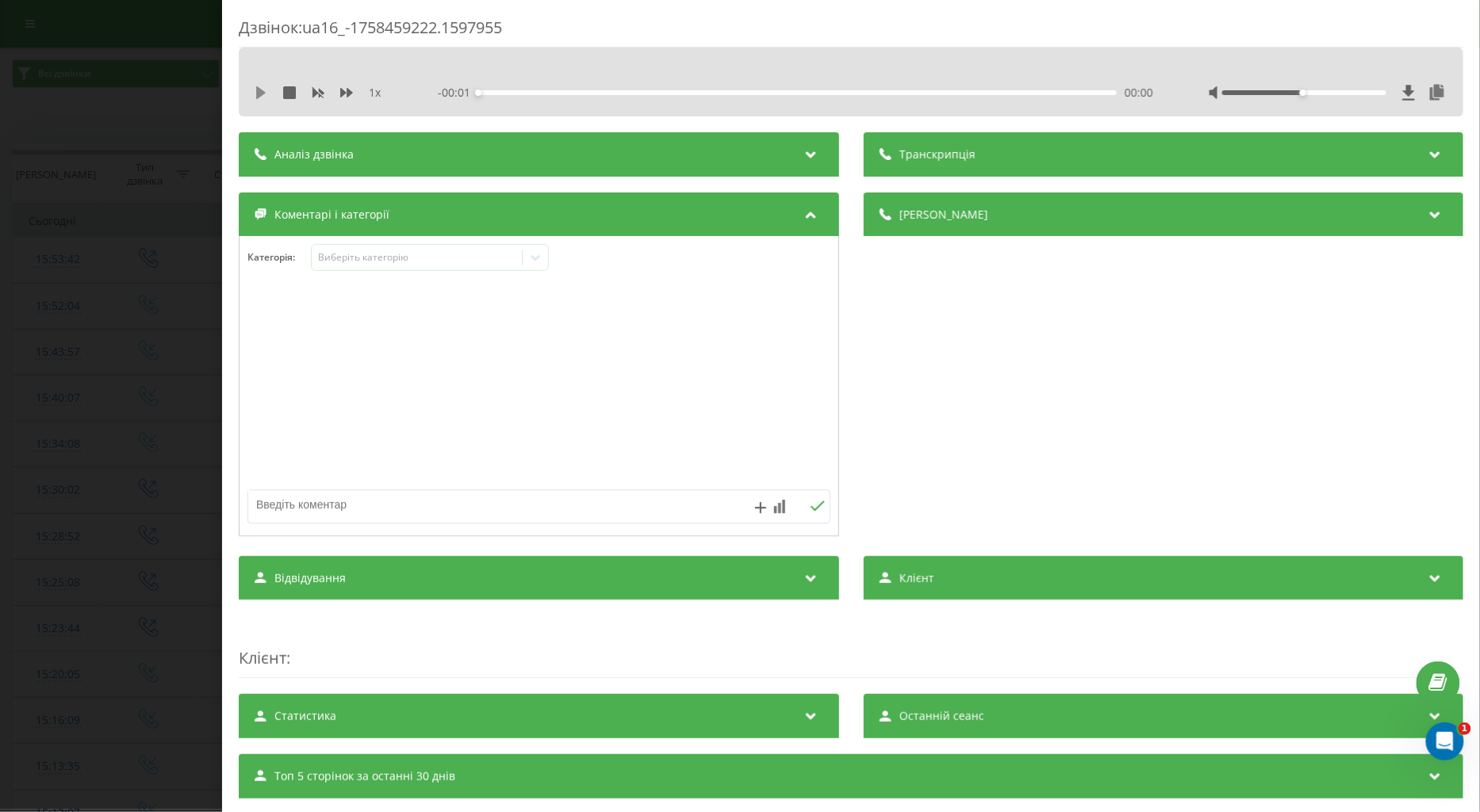
click at [262, 90] on icon at bounding box center [260, 93] width 13 height 13
click at [340, 91] on icon at bounding box center [346, 93] width 13 height 13
click at [250, 91] on div "1.25 x - 00:12 00:01 00:01" at bounding box center [850, 93] width 1200 height 24
click at [262, 93] on icon at bounding box center [263, 93] width 3 height 13
click at [312, 496] on textarea at bounding box center [480, 505] width 464 height 29
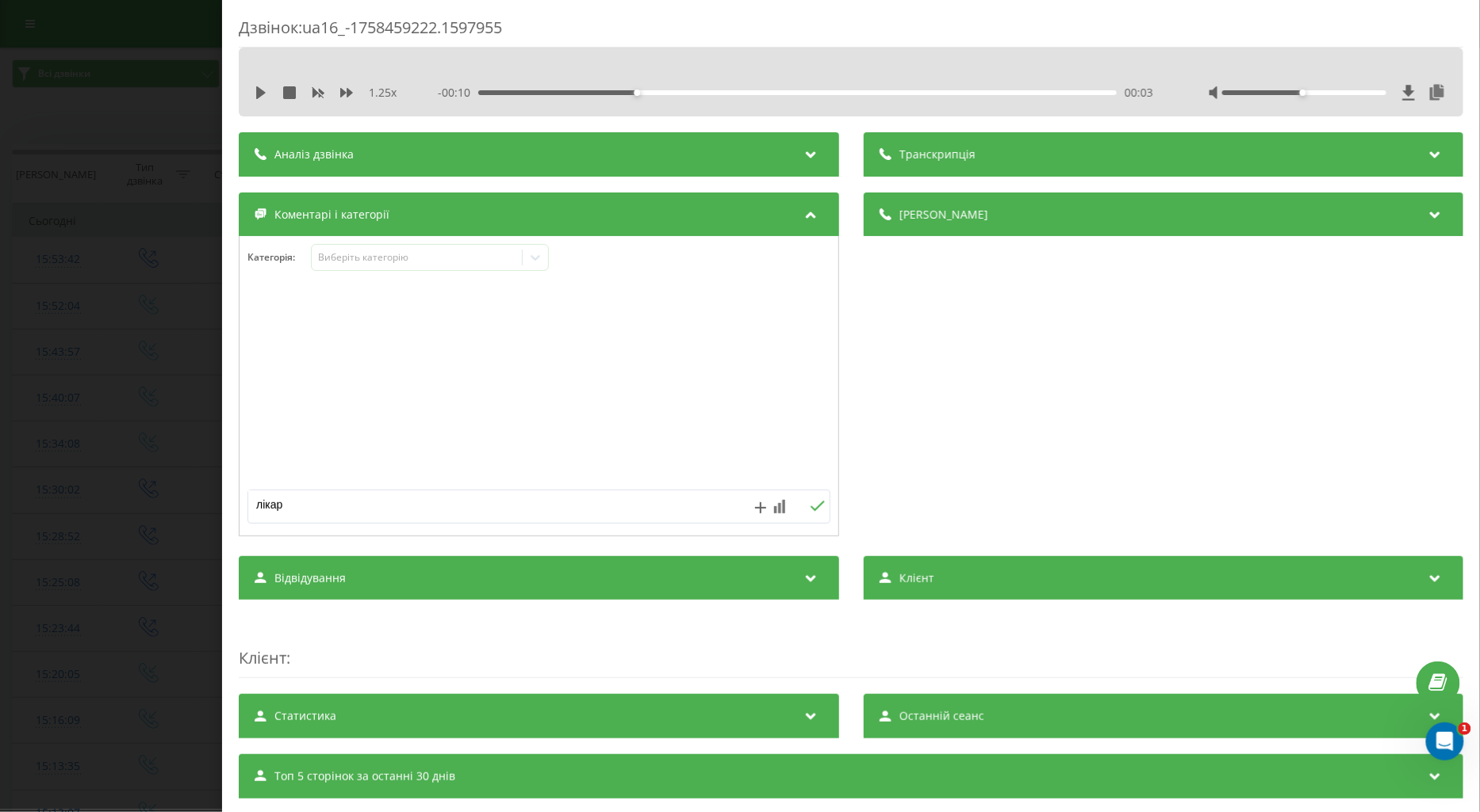
type textarea "лікар"
click at [808, 500] on div "лікар" at bounding box center [538, 507] width 583 height 34
click at [810, 510] on icon at bounding box center [816, 506] width 15 height 11
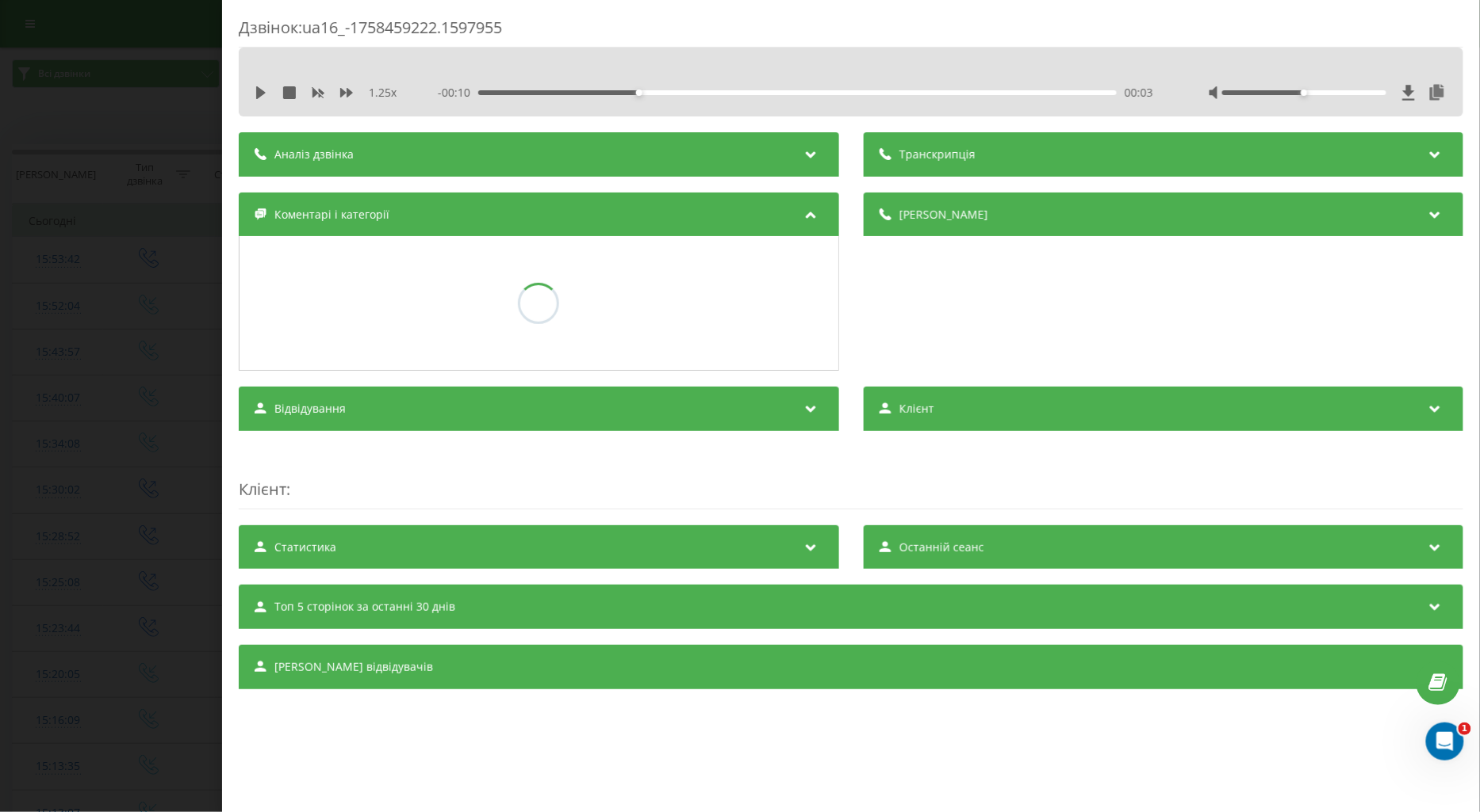
click at [173, 524] on div "Дзвінок : ua16_-1758459222.1597955 1.25 x - 00:10 00:03 00:03 Транскрипція Для …" at bounding box center [740, 406] width 1480 height 812
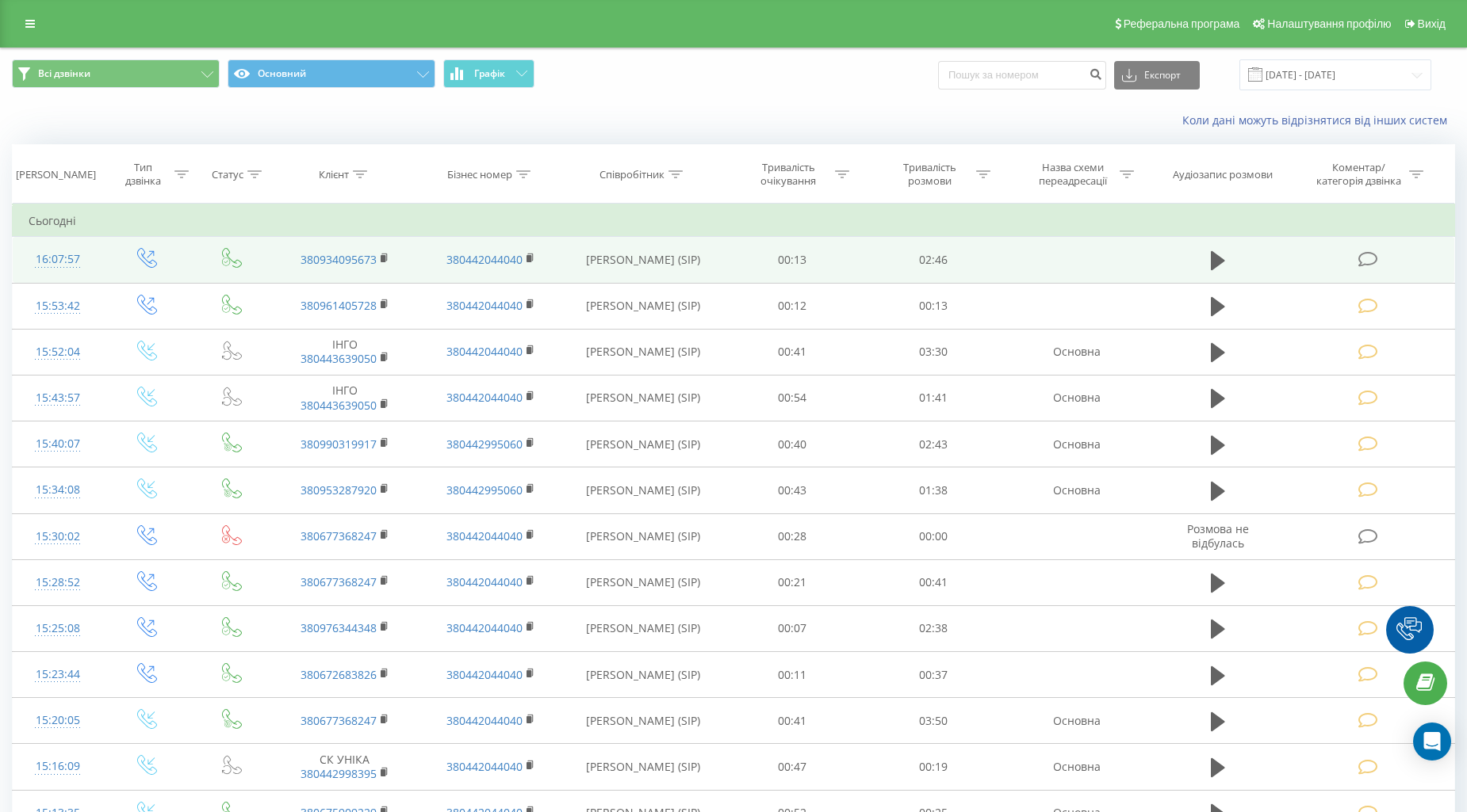
click at [1359, 253] on icon at bounding box center [1367, 259] width 20 height 17
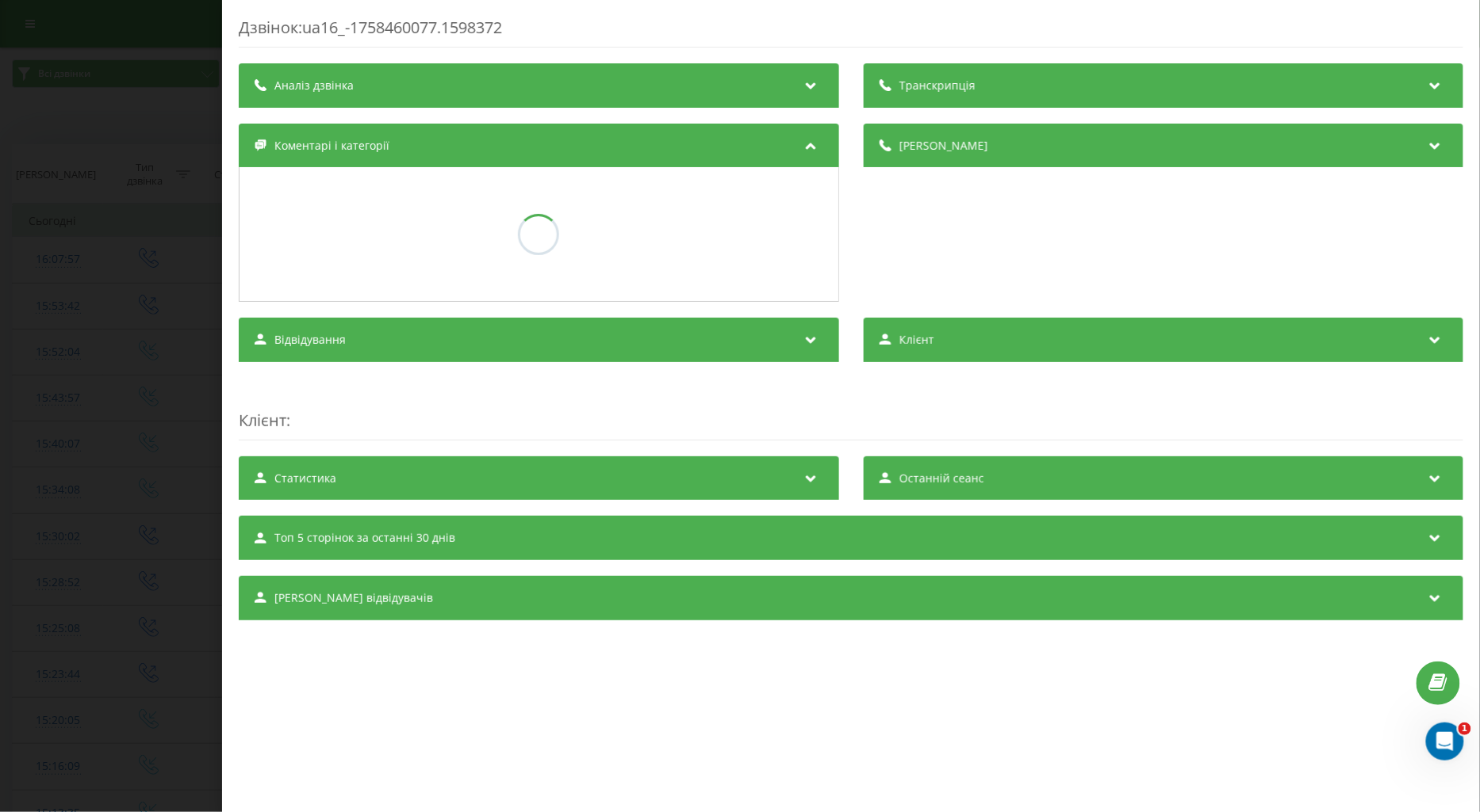
click at [1365, 254] on div "[PERSON_NAME]" at bounding box center [1163, 213] width 600 height 179
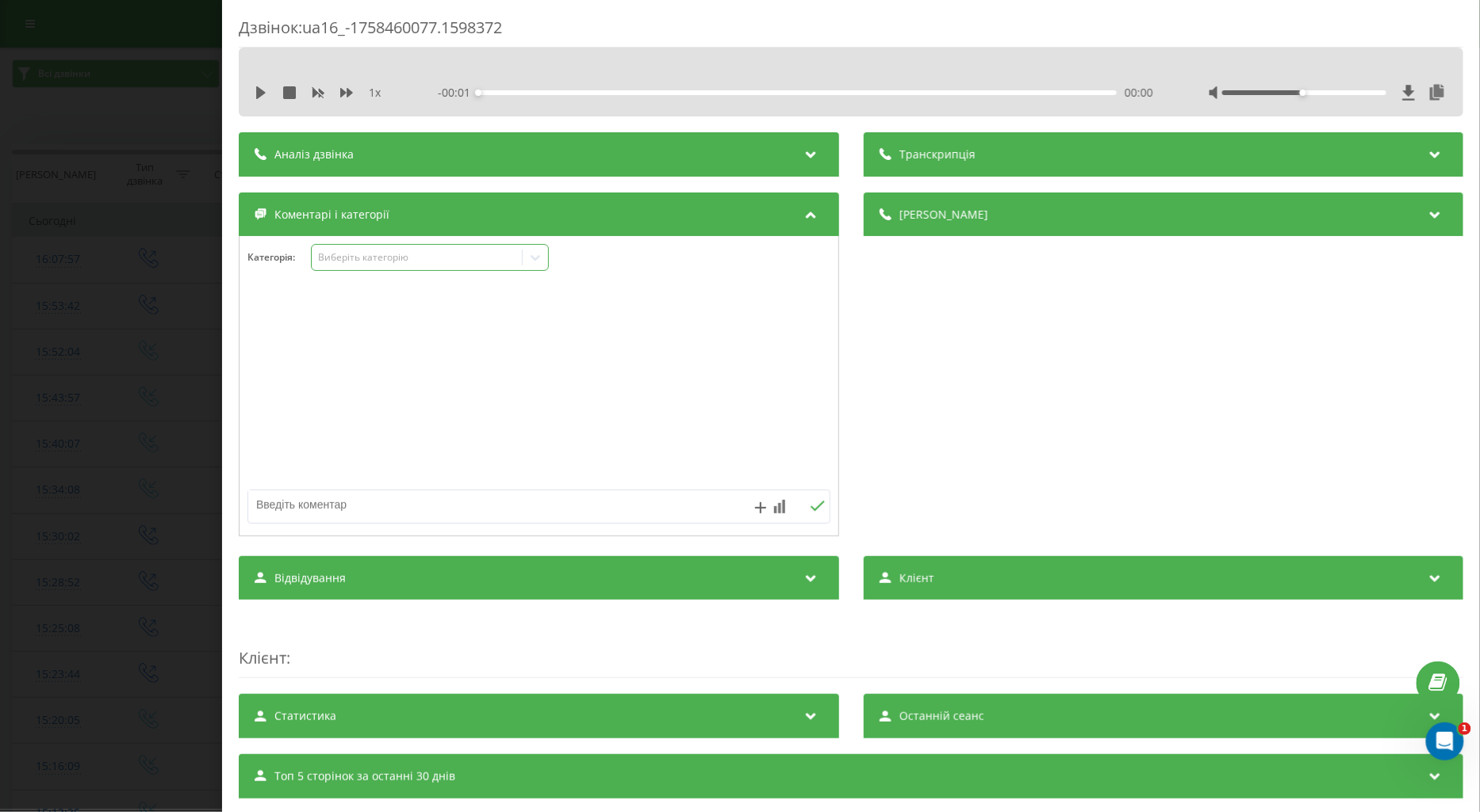
click at [359, 256] on div "Виберіть категорію" at bounding box center [416, 257] width 198 height 13
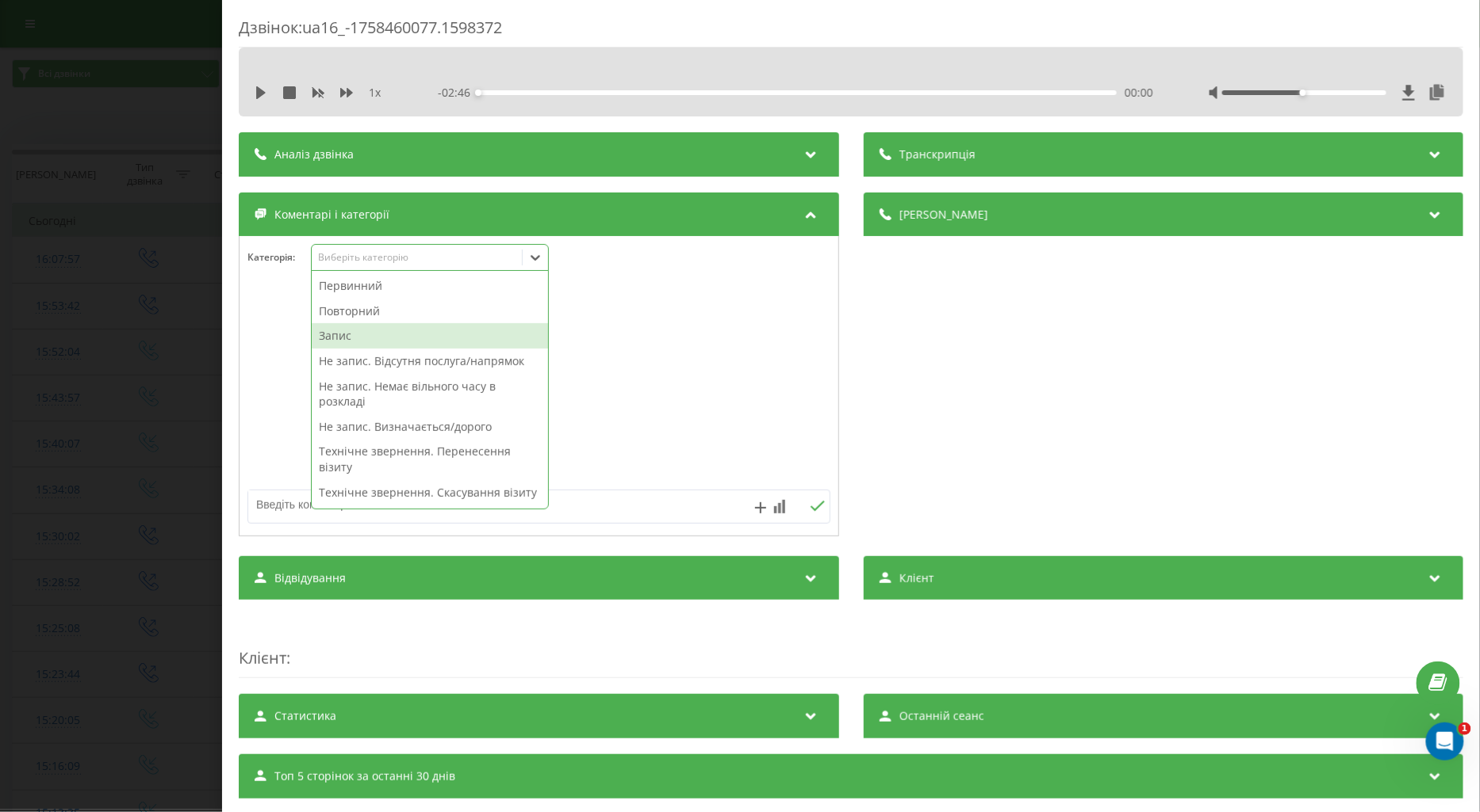
click at [350, 330] on div "Запис" at bounding box center [430, 336] width 237 height 26
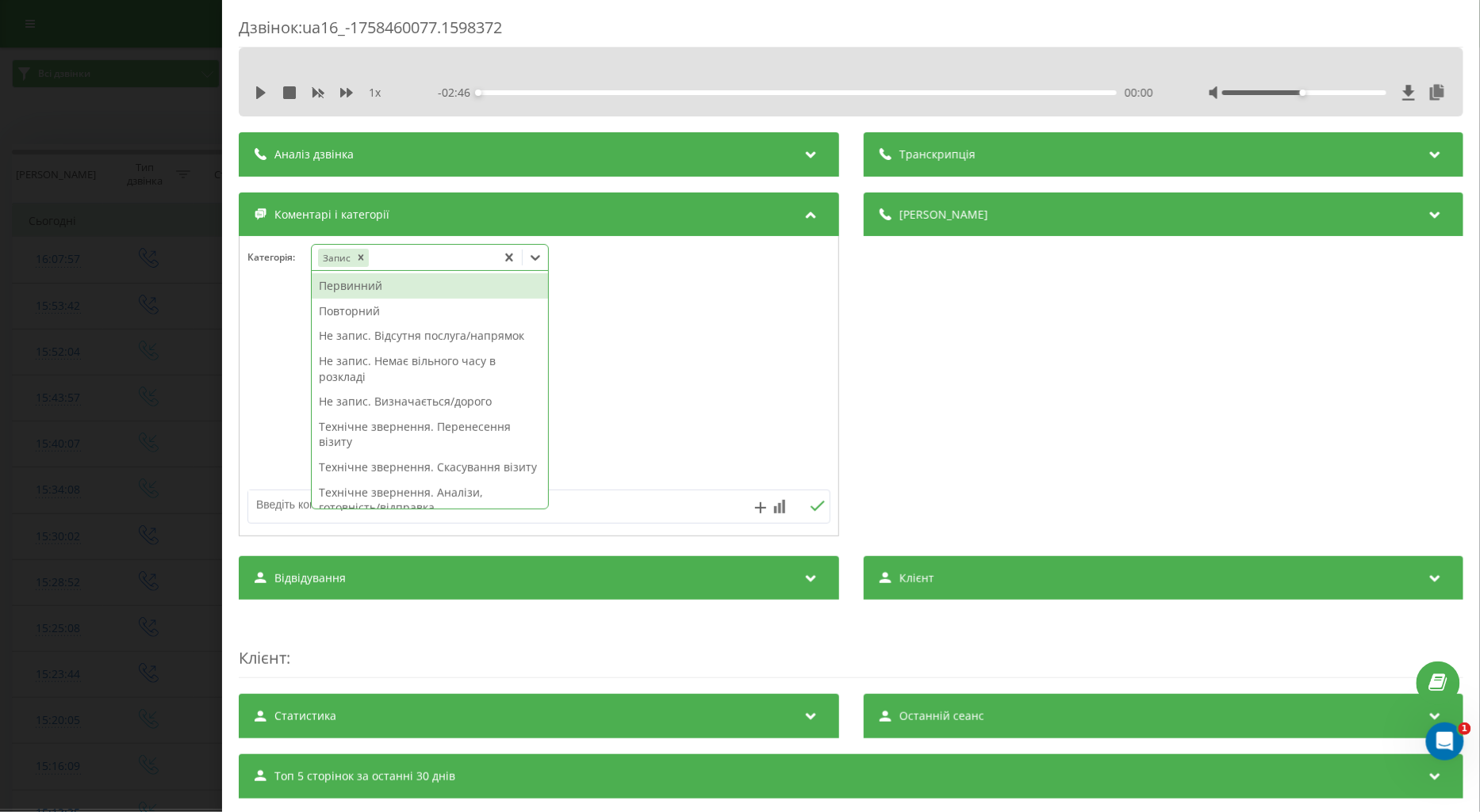
click at [370, 288] on div "Первинний" at bounding box center [430, 286] width 237 height 26
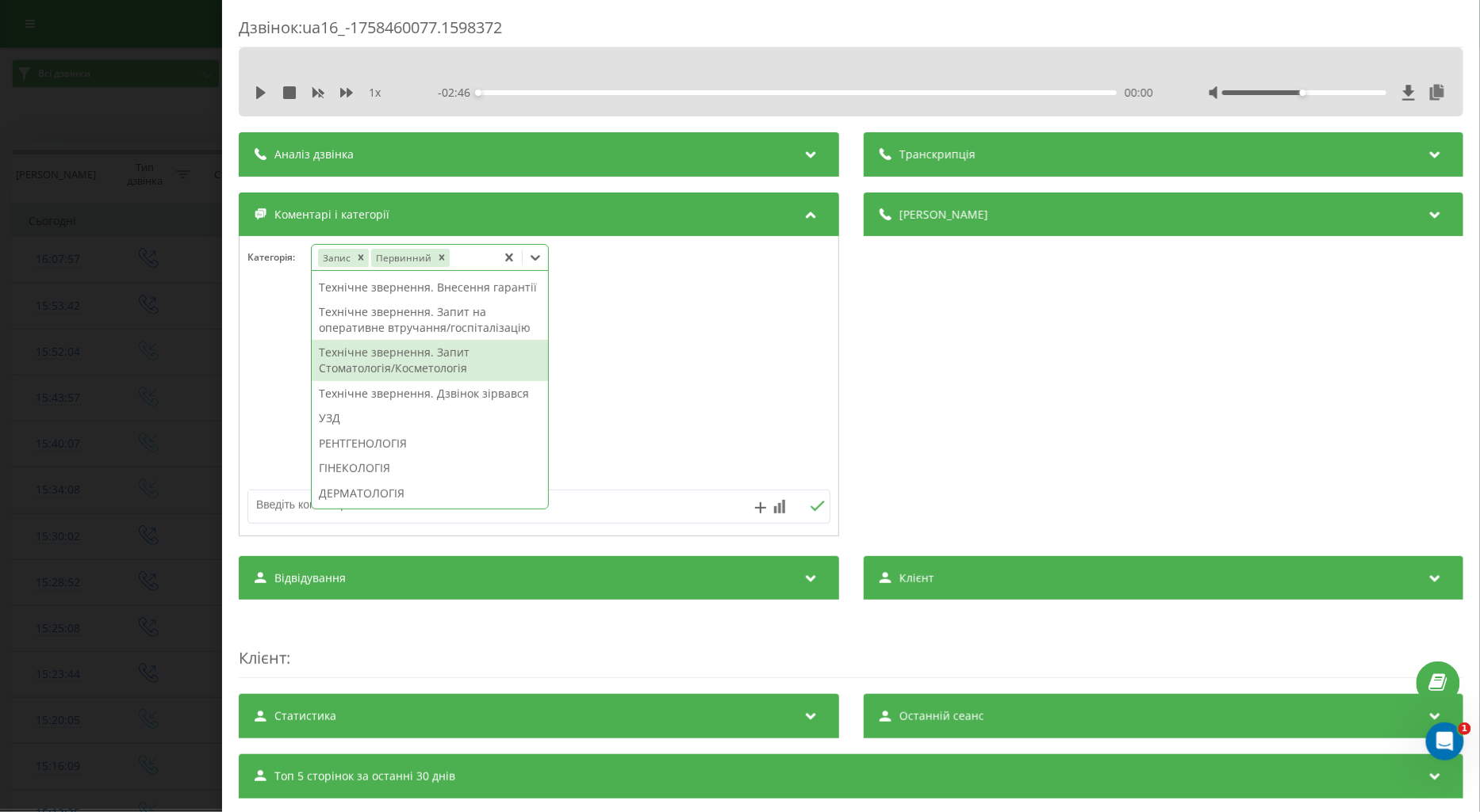
scroll to position [440, 0]
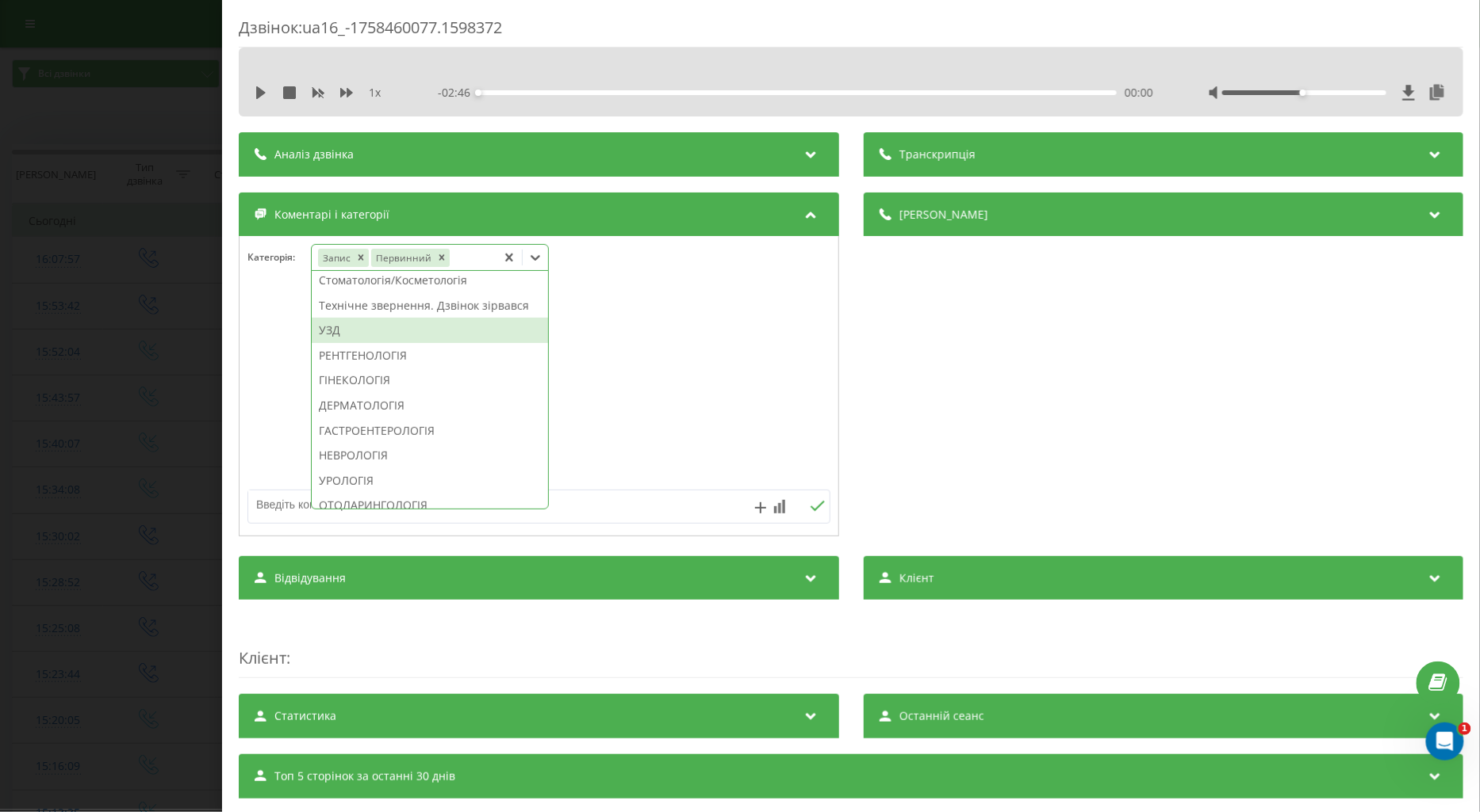
click at [323, 343] on div "УЗД" at bounding box center [430, 330] width 237 height 26
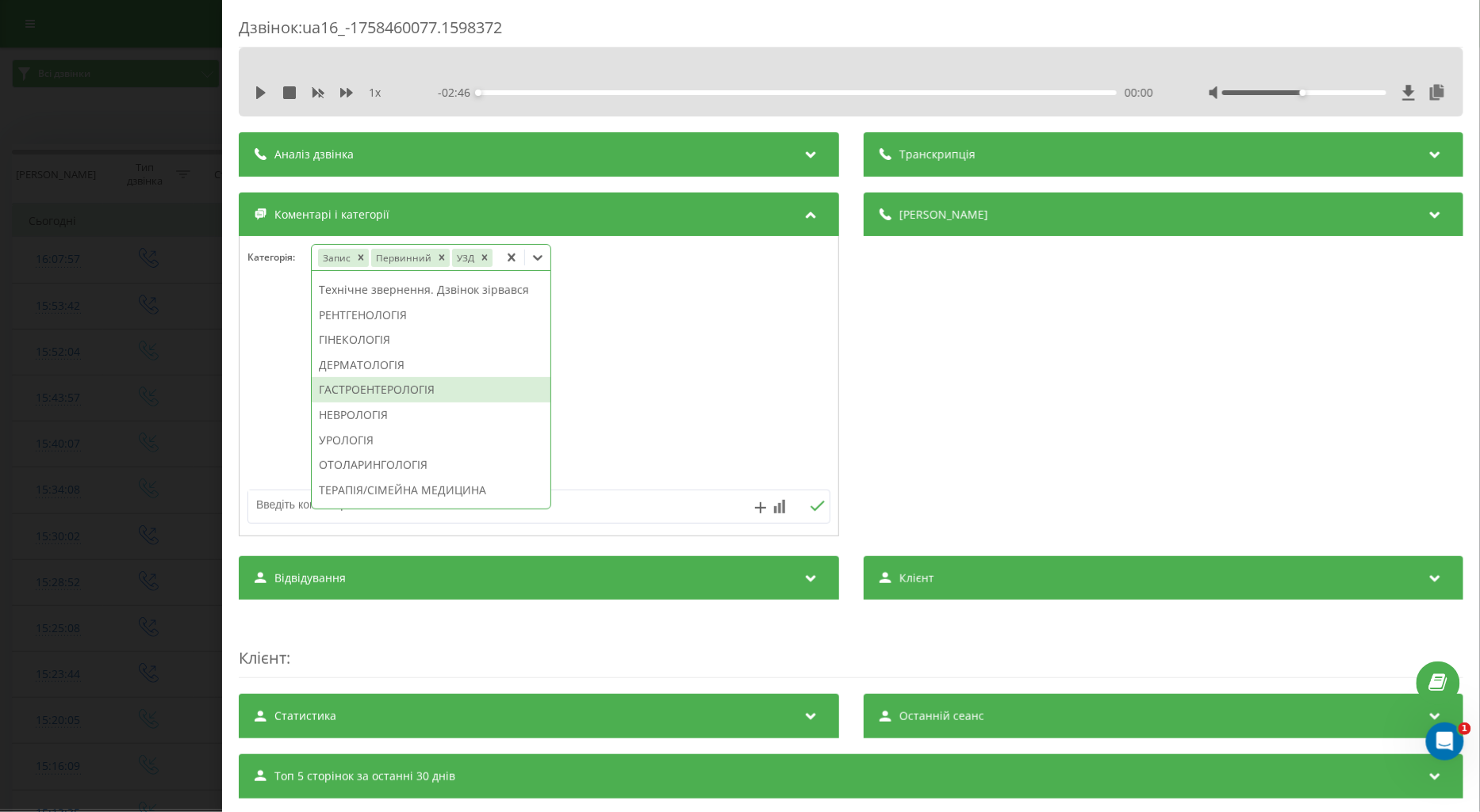
click at [397, 402] on div "ГАСТРОЕНТЕРОЛОГІЯ" at bounding box center [431, 390] width 239 height 26
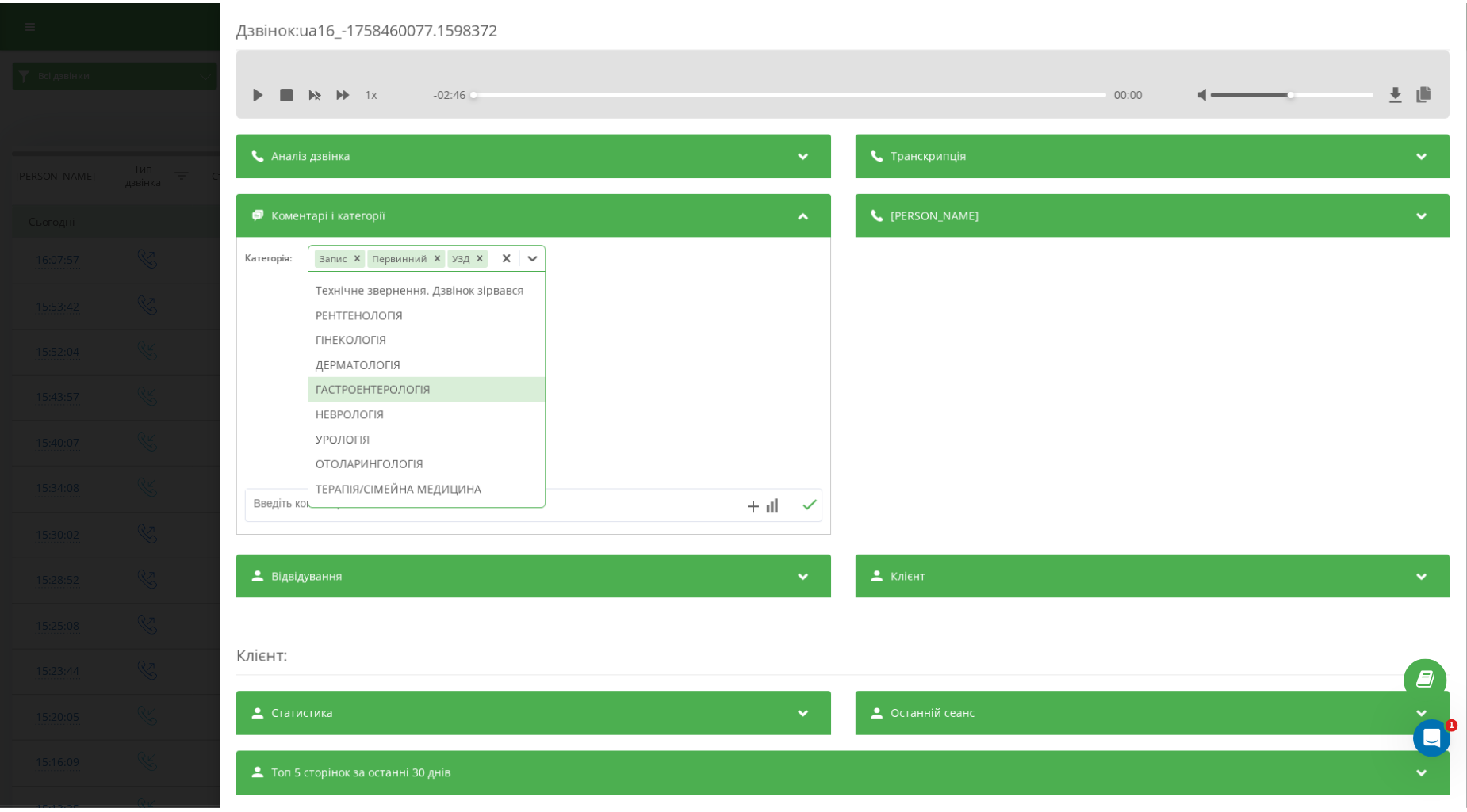
scroll to position [331, 0]
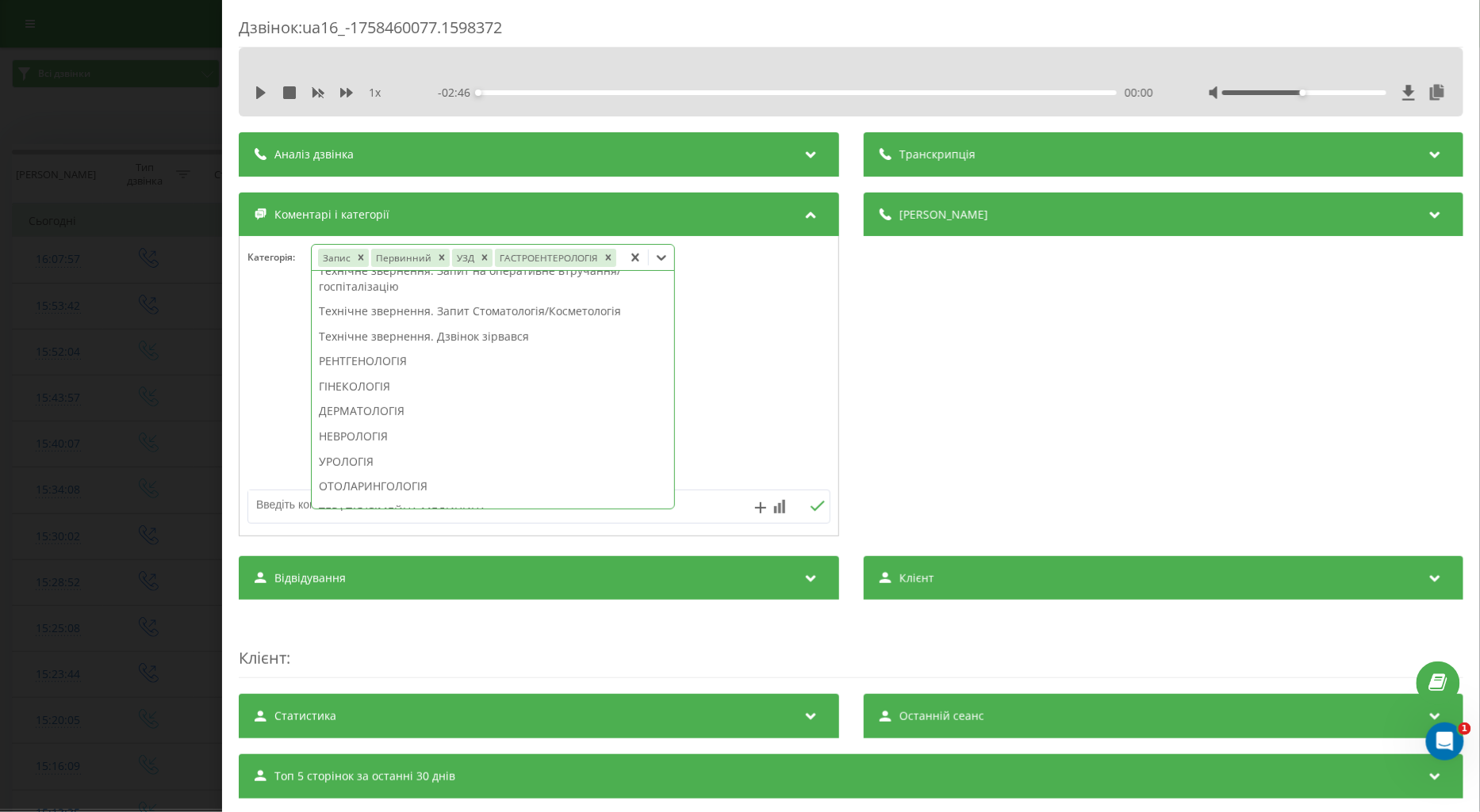
click at [751, 410] on div at bounding box center [538, 386] width 599 height 190
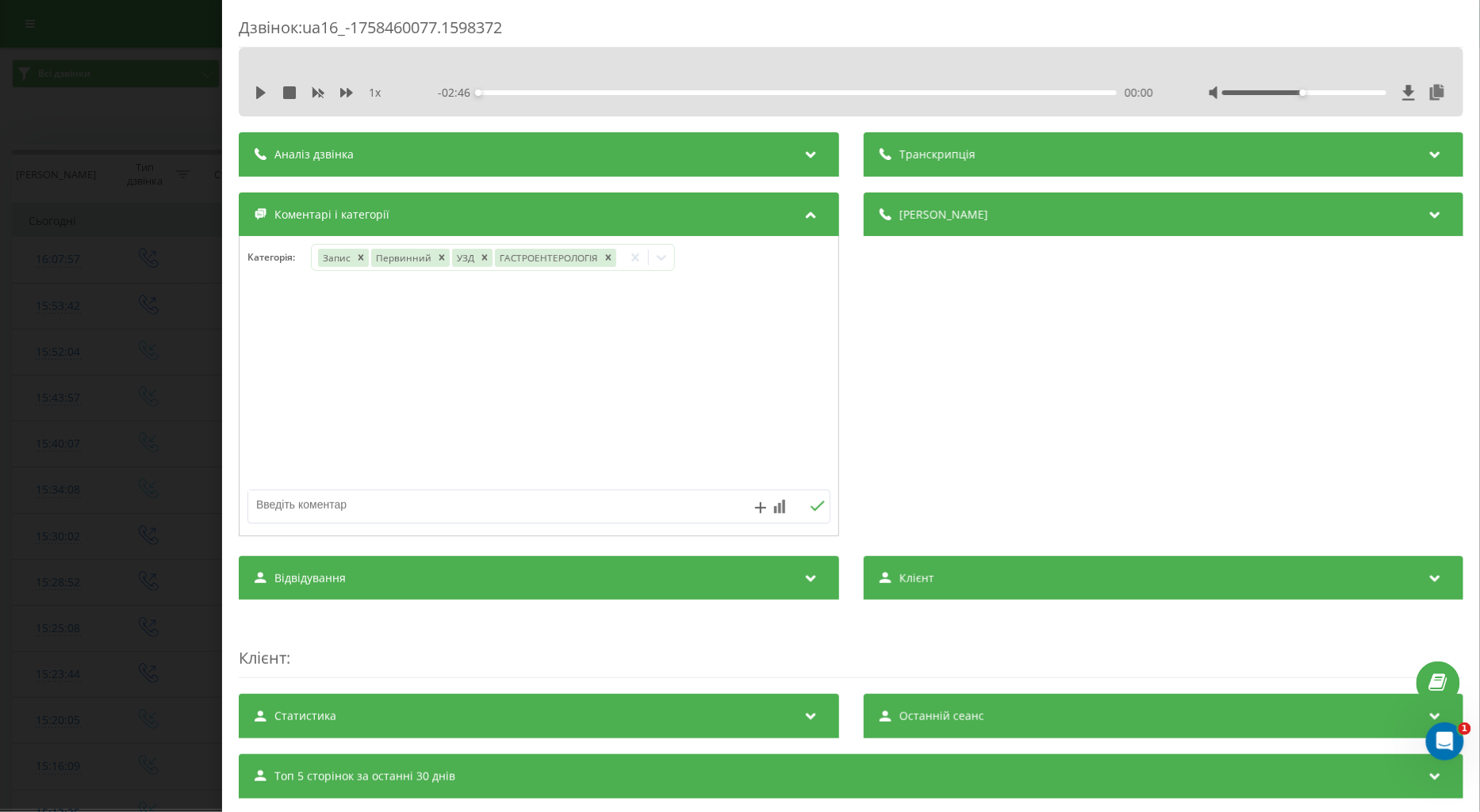
click at [108, 397] on div "Дзвінок : ua16_-1758460077.1598372 1 x - 02:46 00:00 00:00 Транскрипція Для AI-…" at bounding box center [740, 406] width 1480 height 812
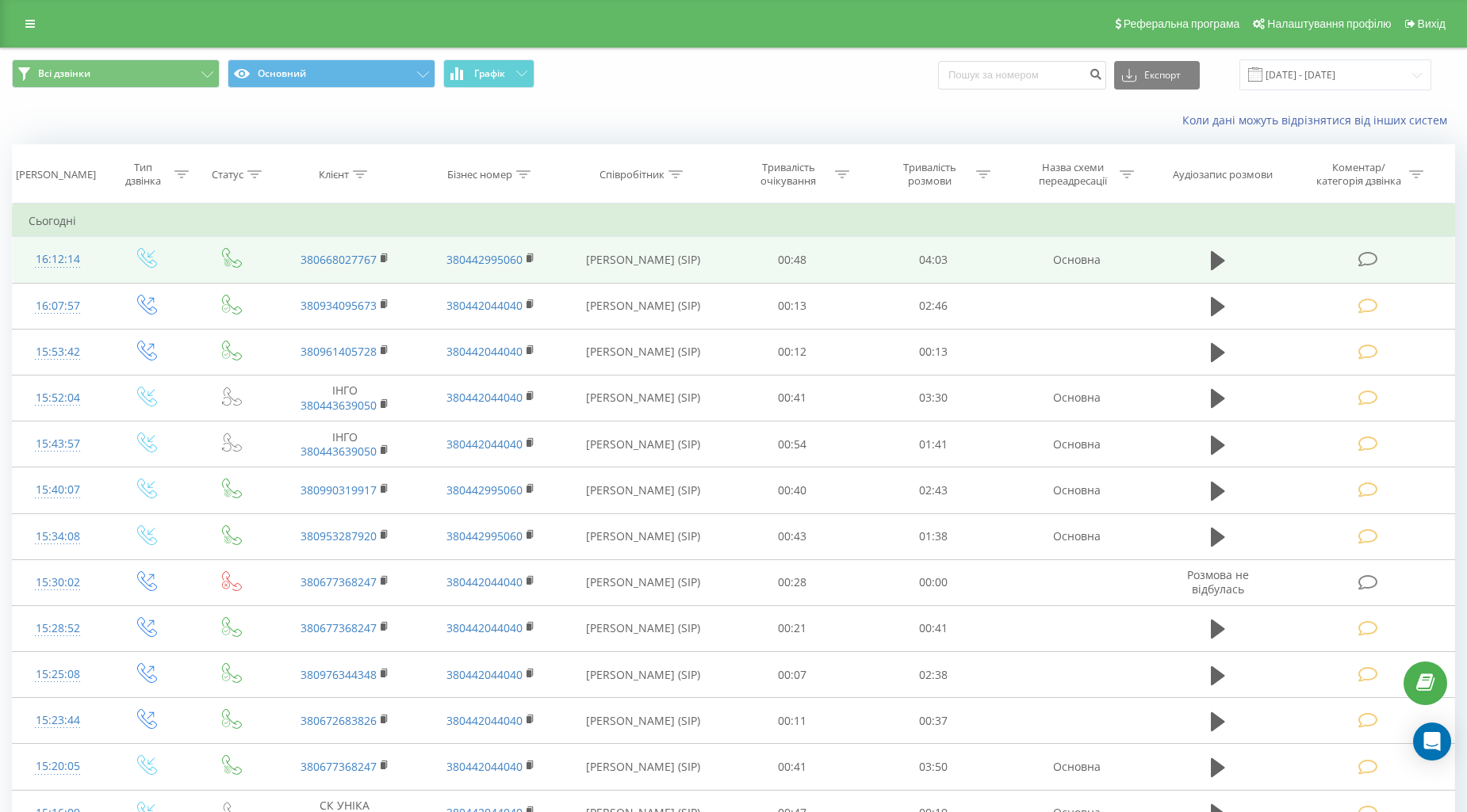
click at [1366, 266] on icon at bounding box center [1367, 259] width 20 height 17
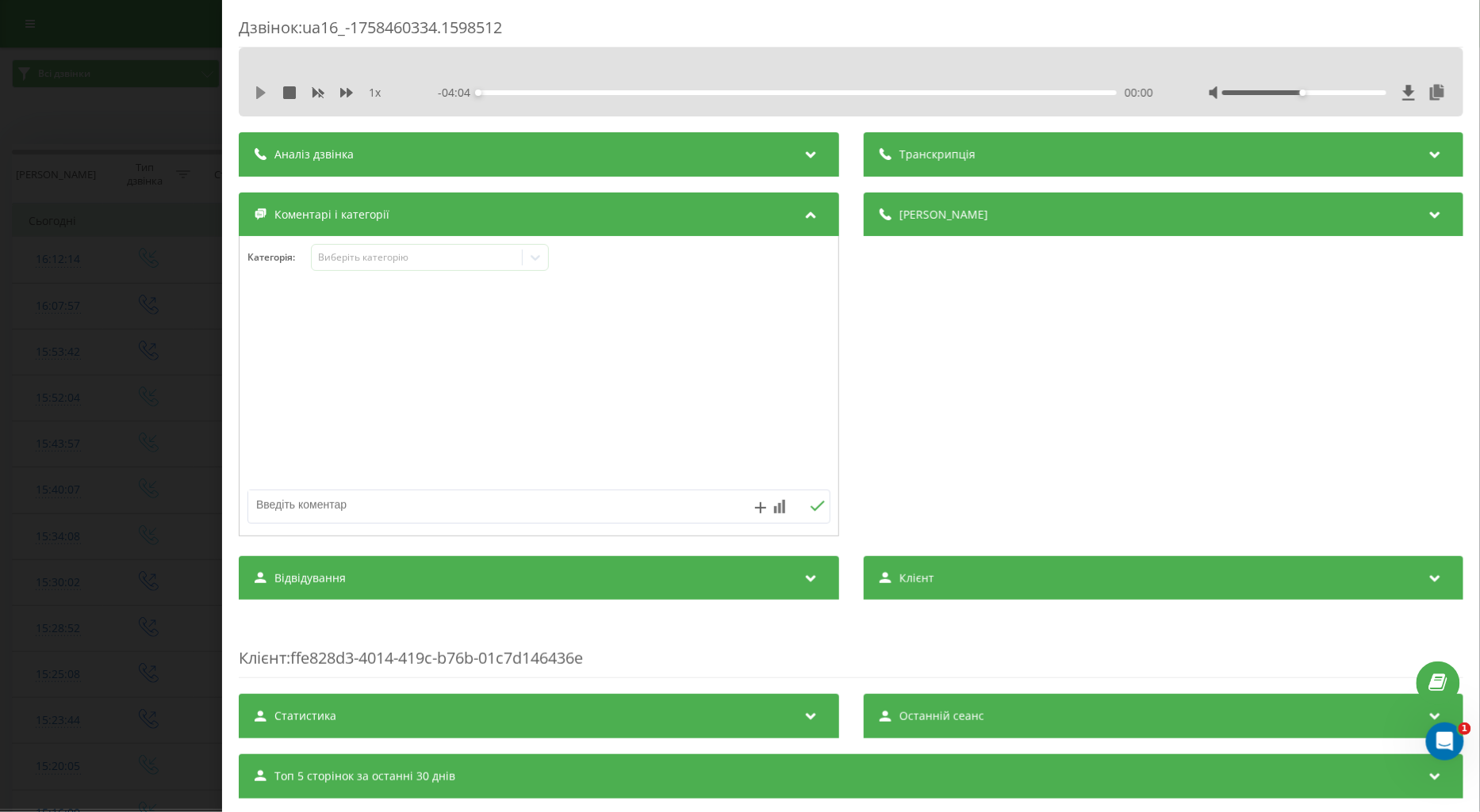
click at [257, 94] on icon at bounding box center [261, 93] width 10 height 13
click at [347, 260] on div "Виберіть категорію" at bounding box center [416, 257] width 198 height 13
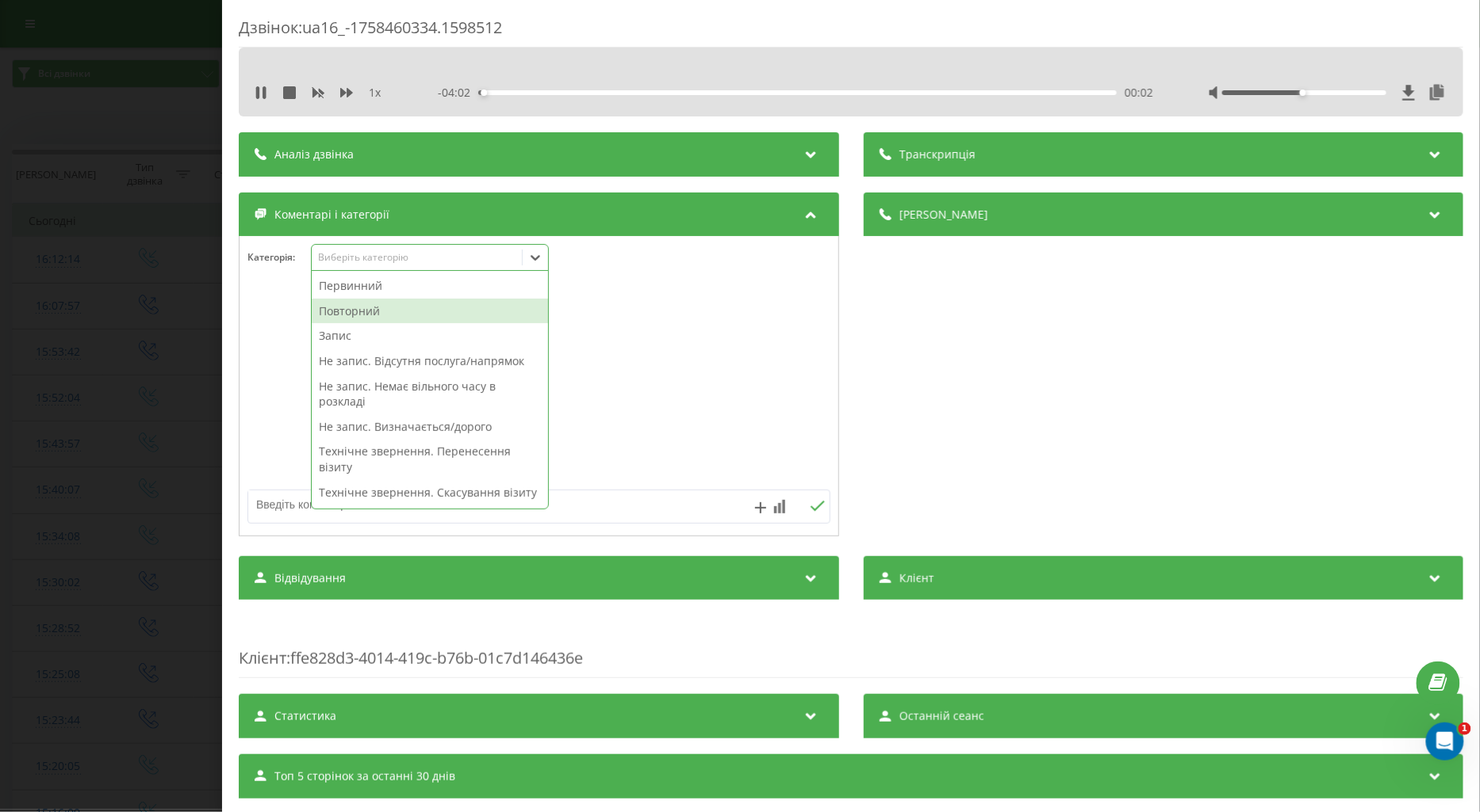
click at [361, 313] on div "Повторний" at bounding box center [430, 311] width 237 height 26
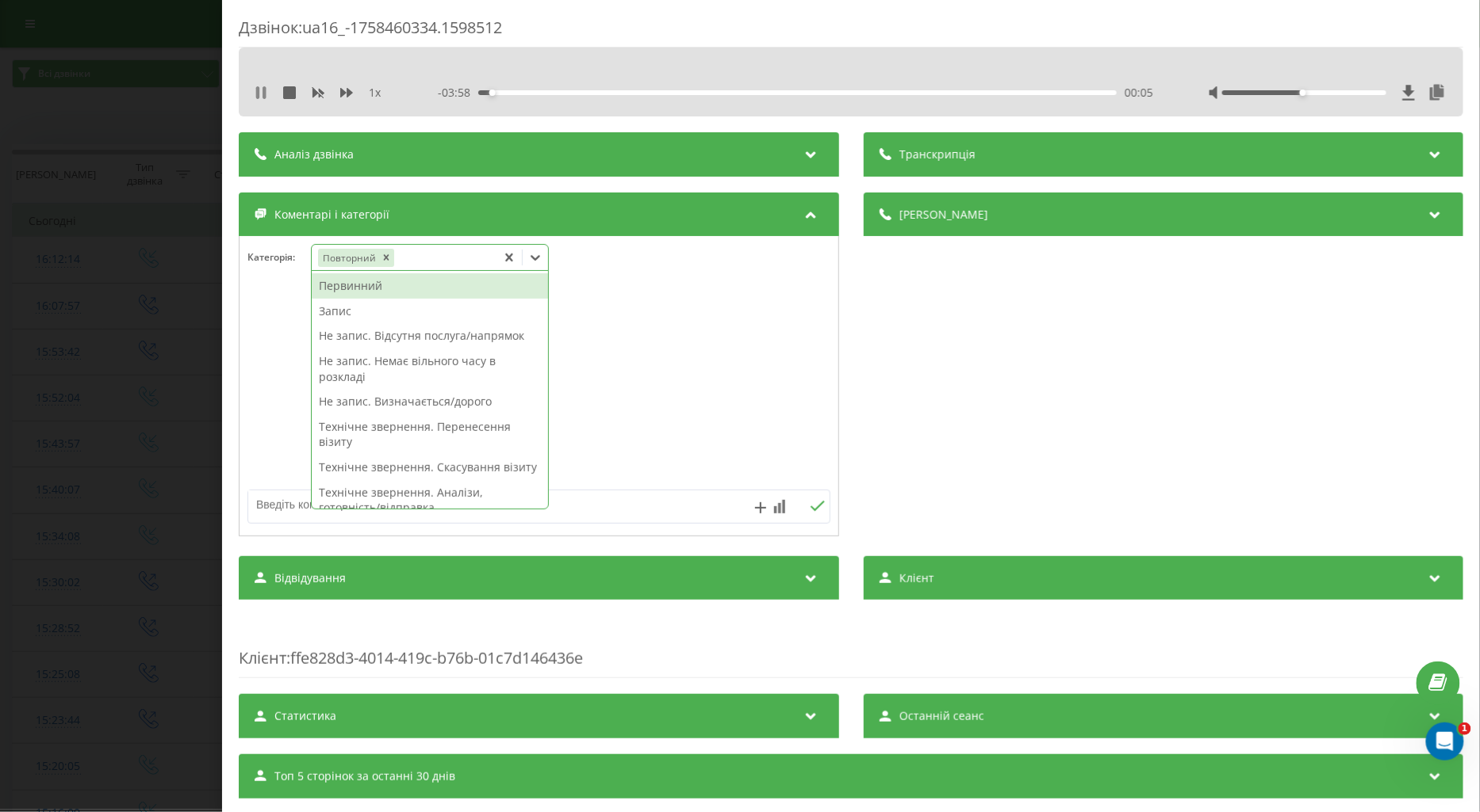
click at [259, 96] on icon at bounding box center [260, 93] width 13 height 13
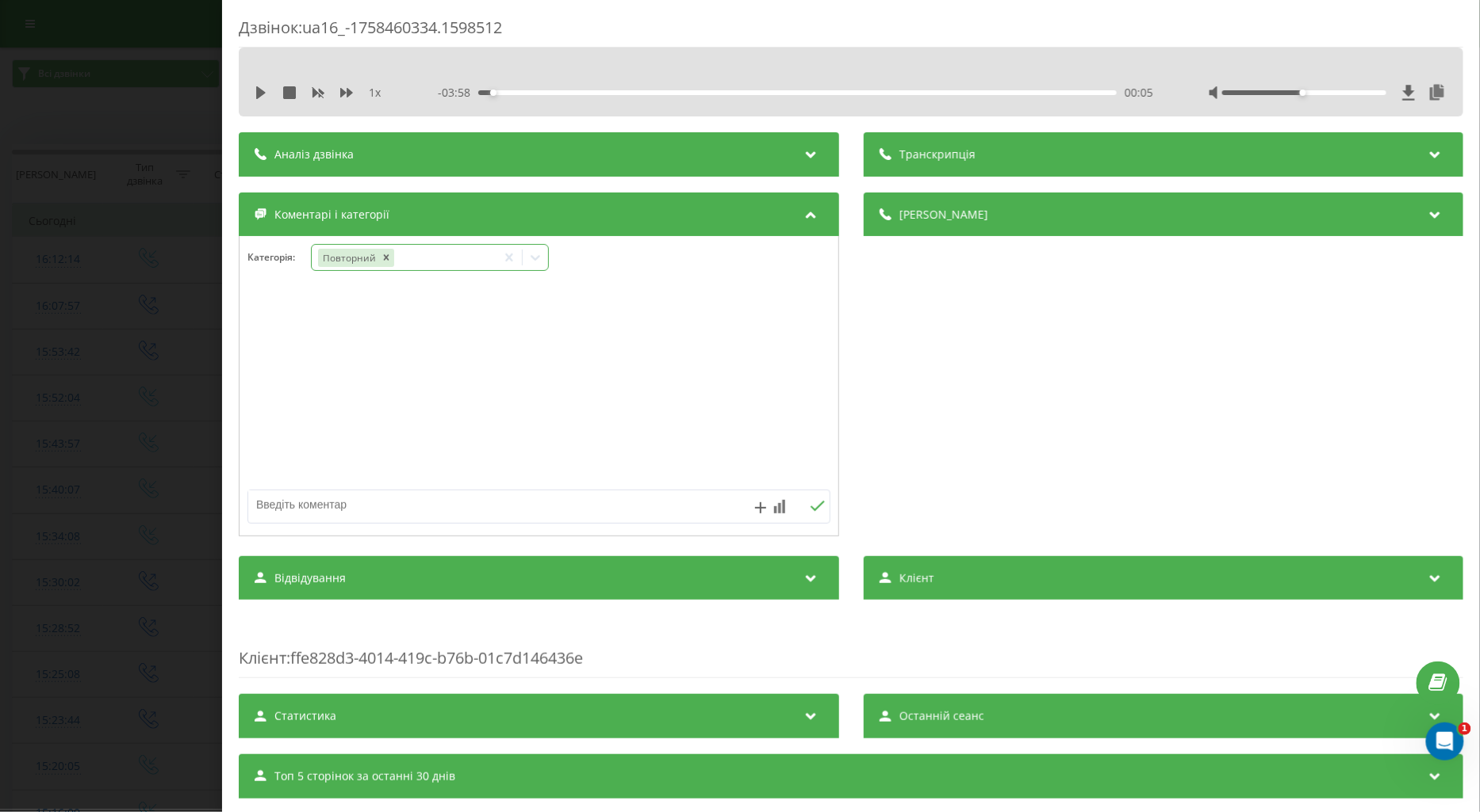
click at [532, 253] on icon at bounding box center [535, 257] width 16 height 16
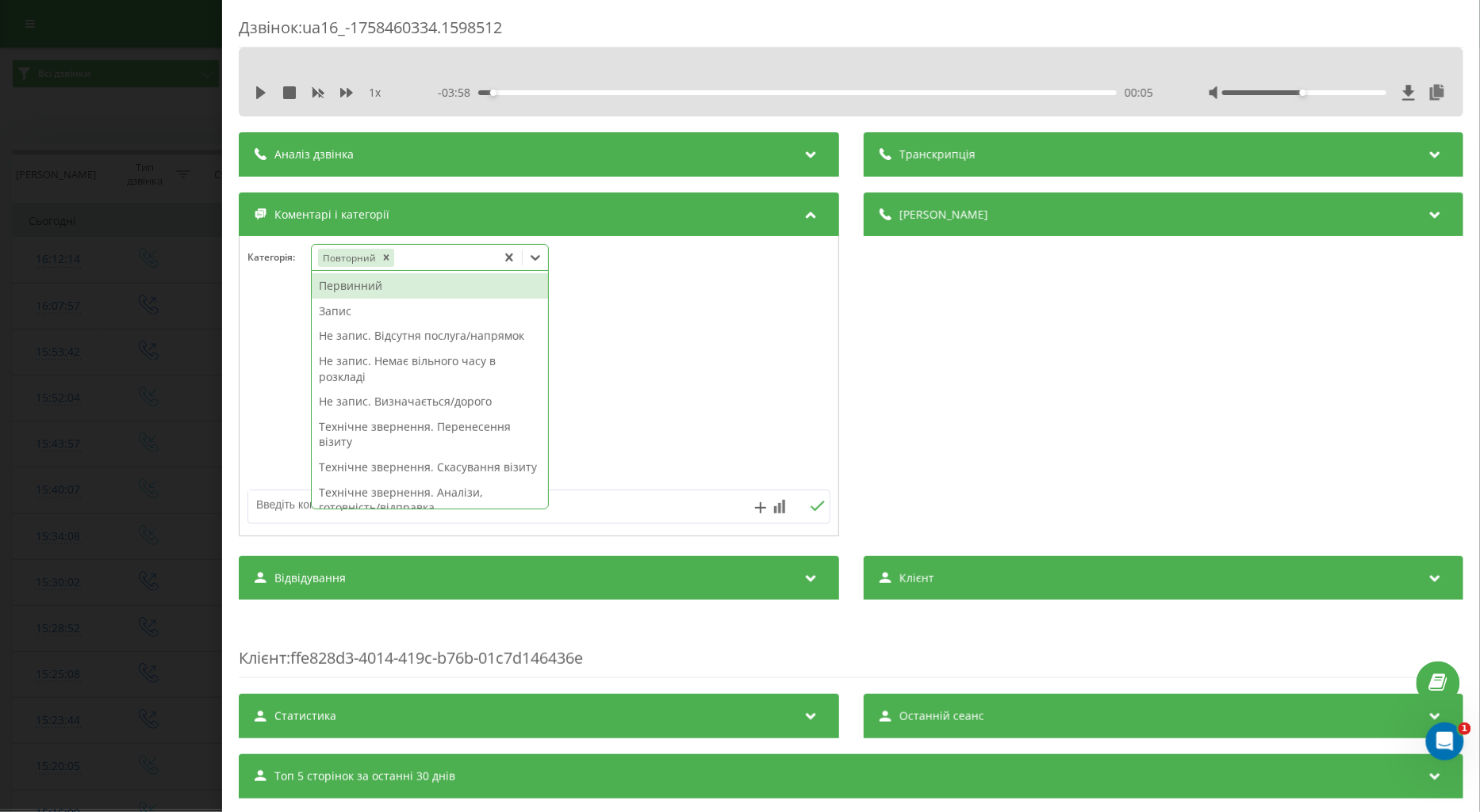
click at [338, 289] on div "Первинний" at bounding box center [430, 286] width 237 height 26
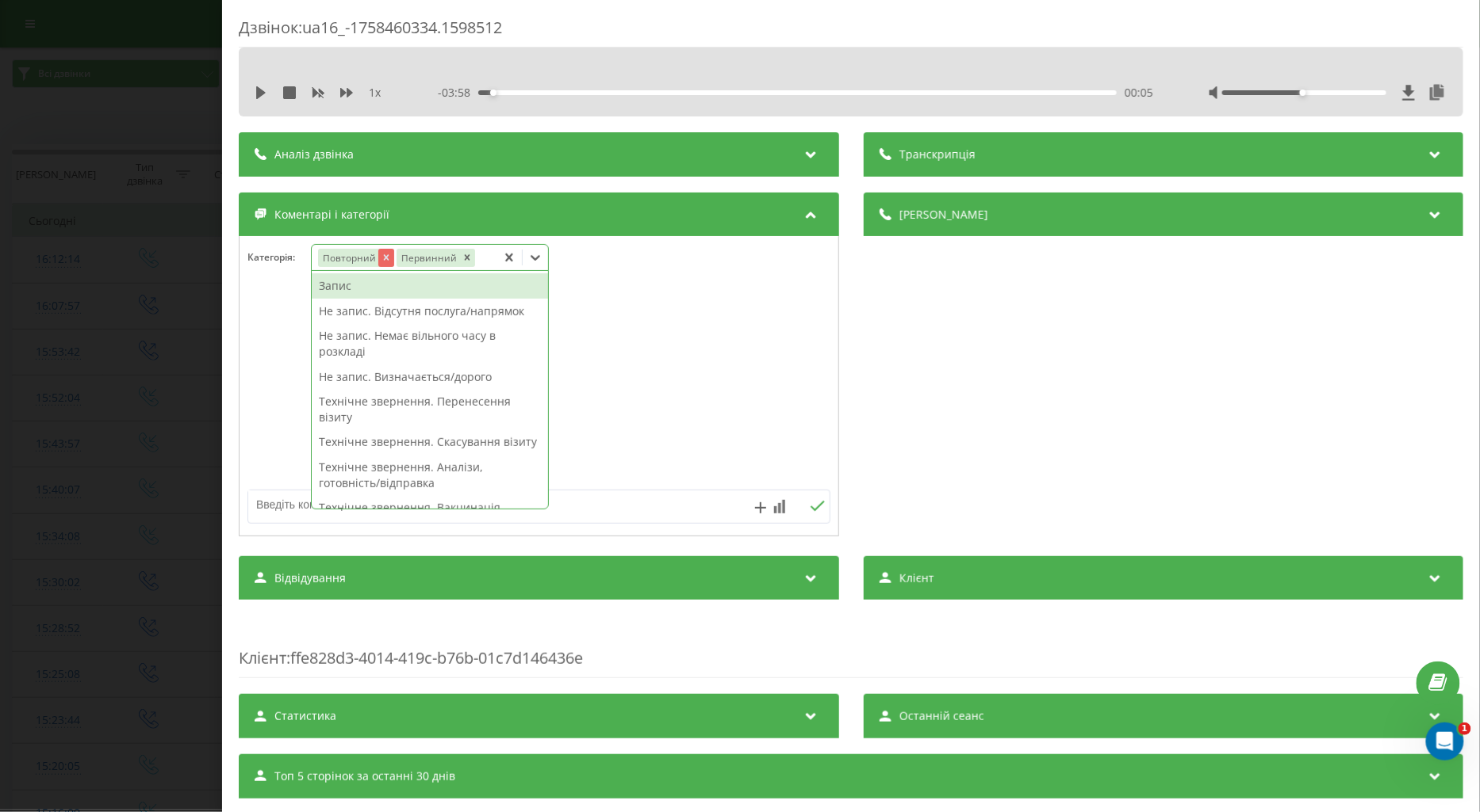
click at [384, 258] on icon "Remove Повторний" at bounding box center [385, 257] width 11 height 11
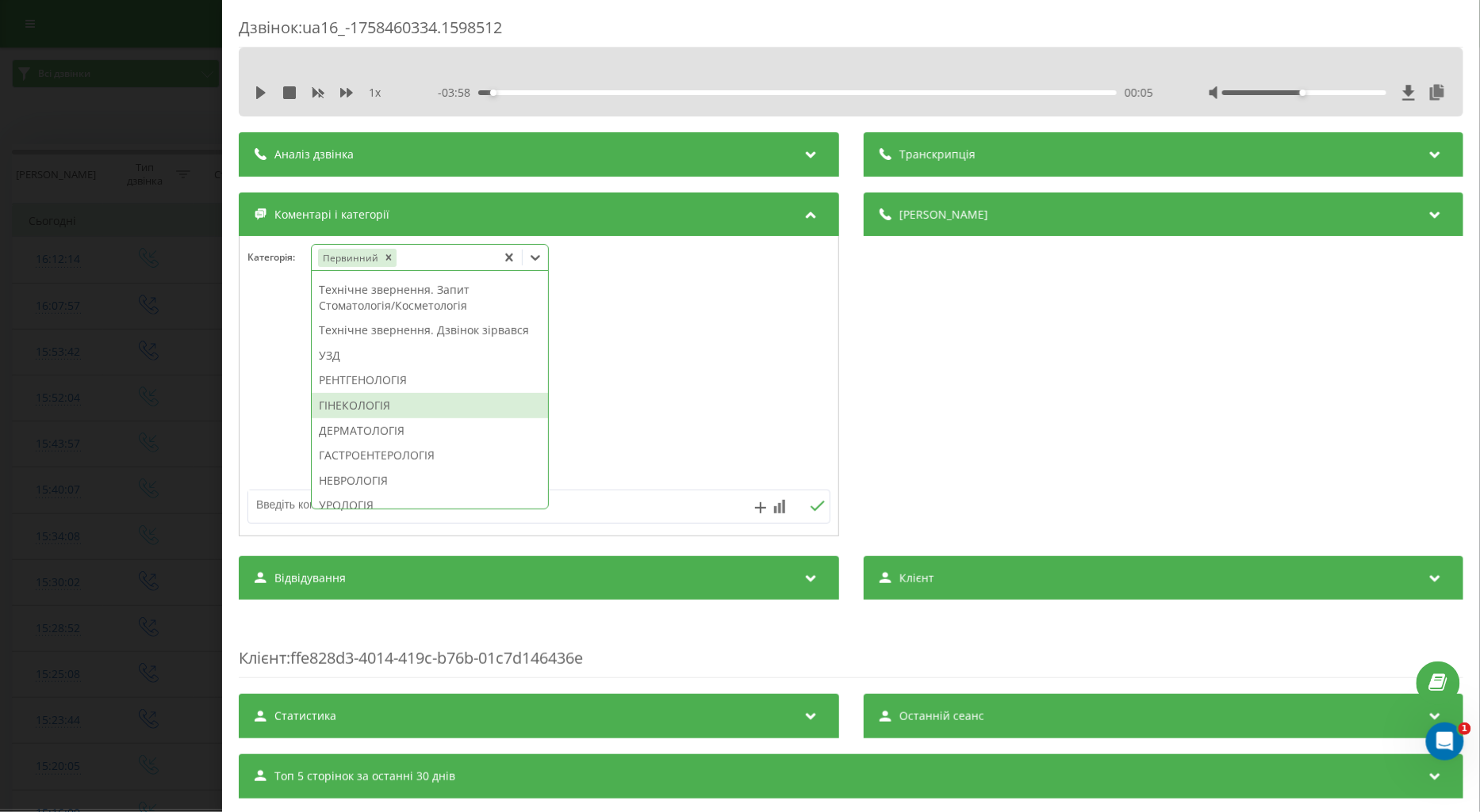
scroll to position [528, 0]
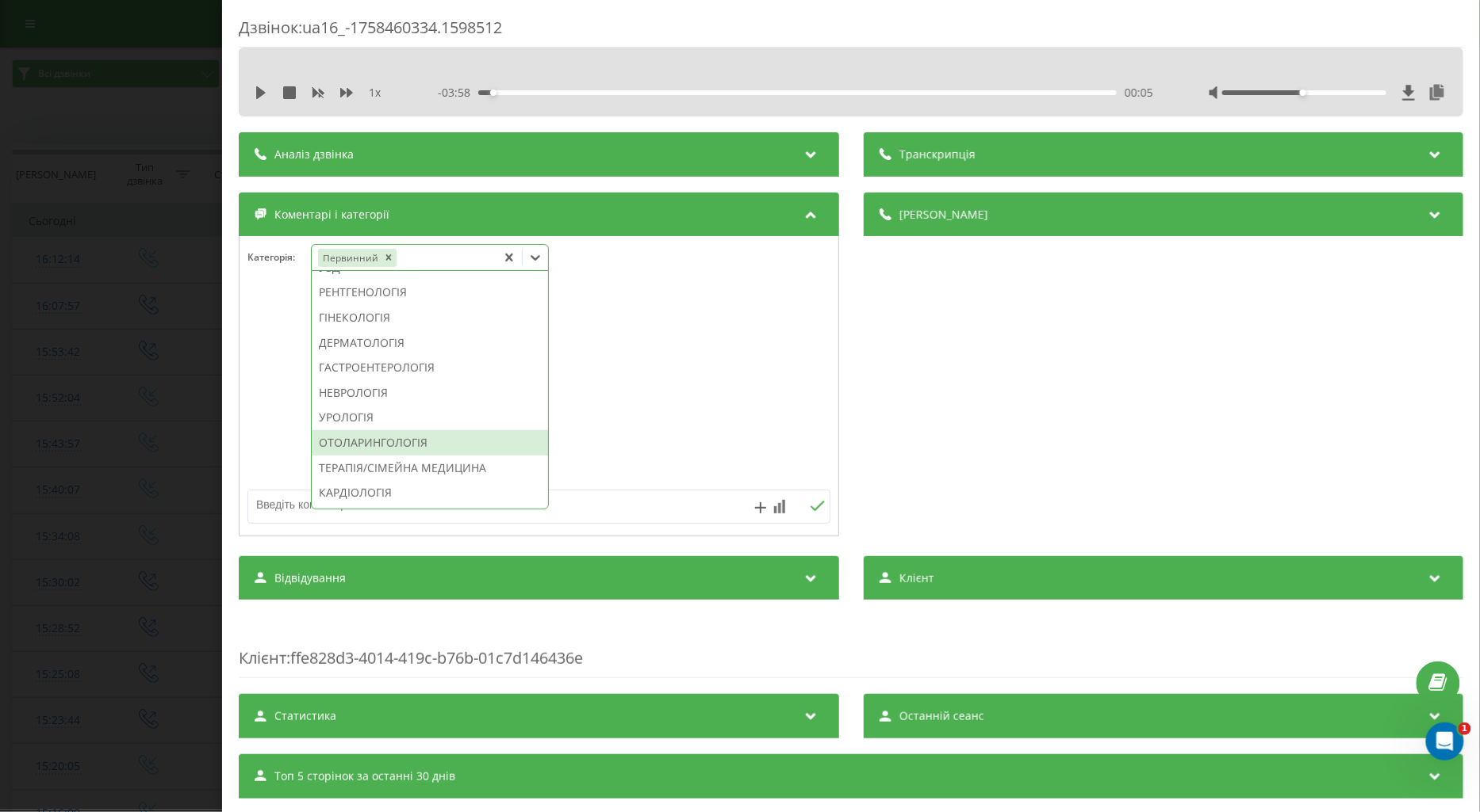
click at [362, 455] on div "ОТОЛАРИНГОЛОГІЯ" at bounding box center [430, 443] width 237 height 26
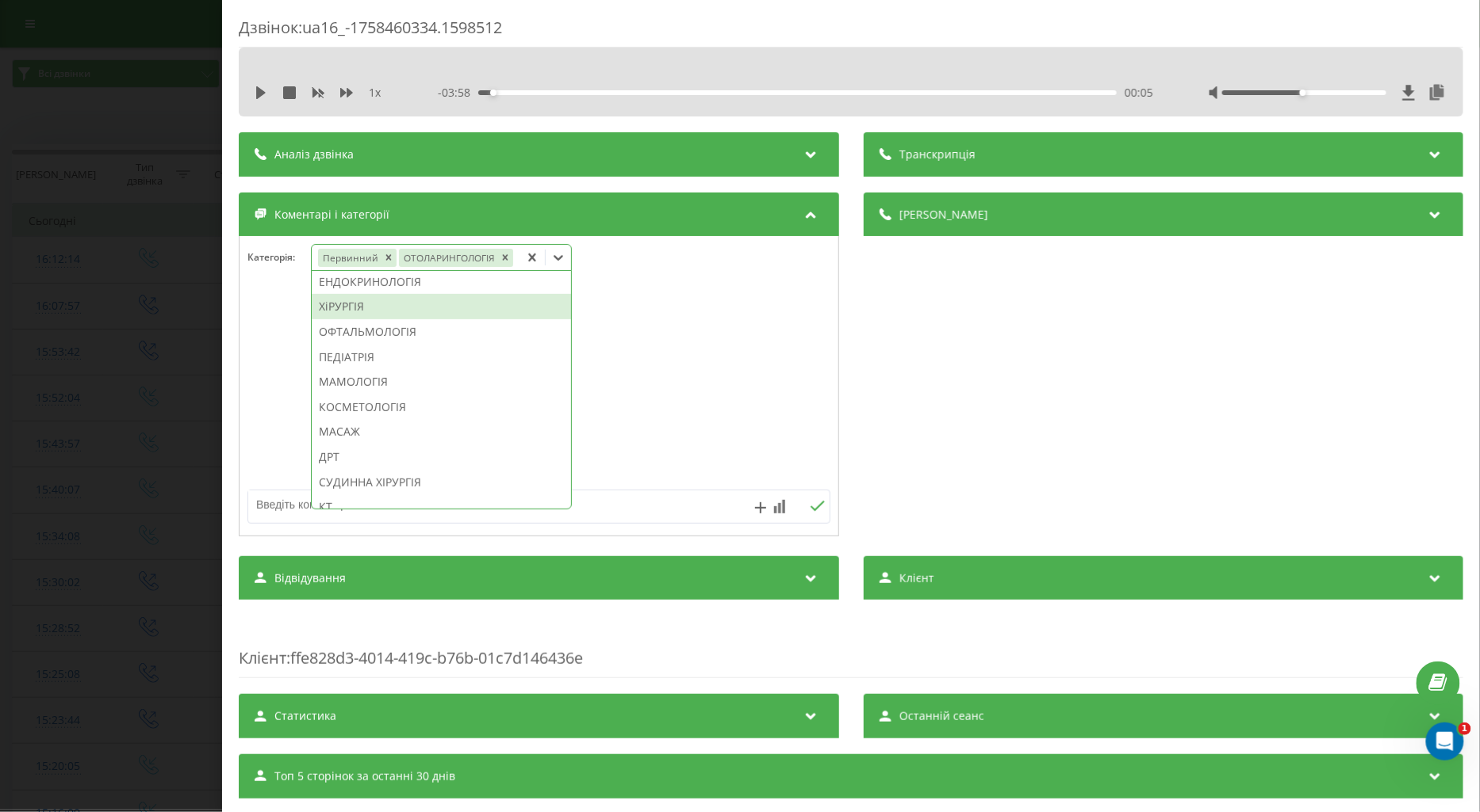
scroll to position [674, 0]
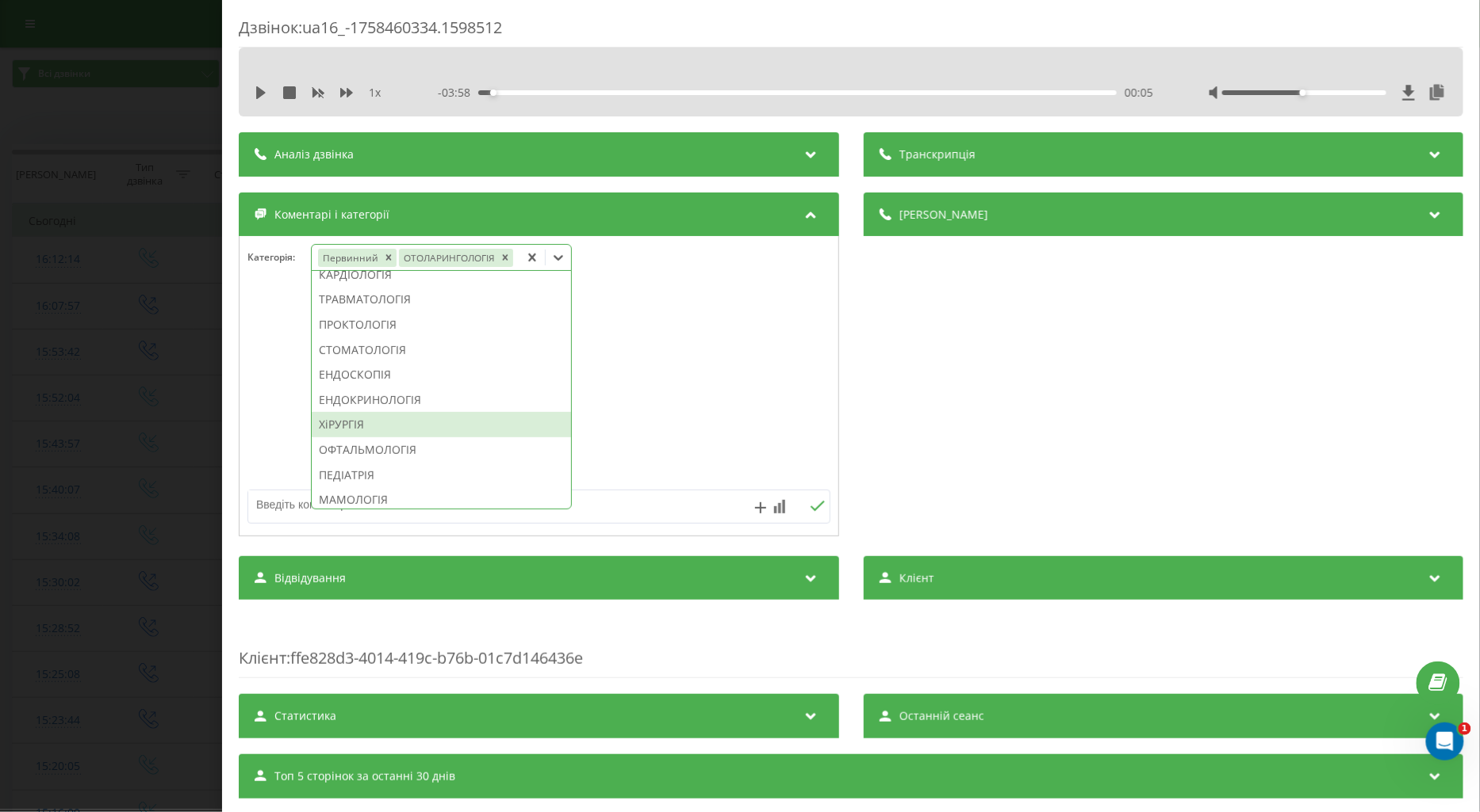
click at [352, 422] on div "ХіРУРГІЯ" at bounding box center [441, 425] width 259 height 26
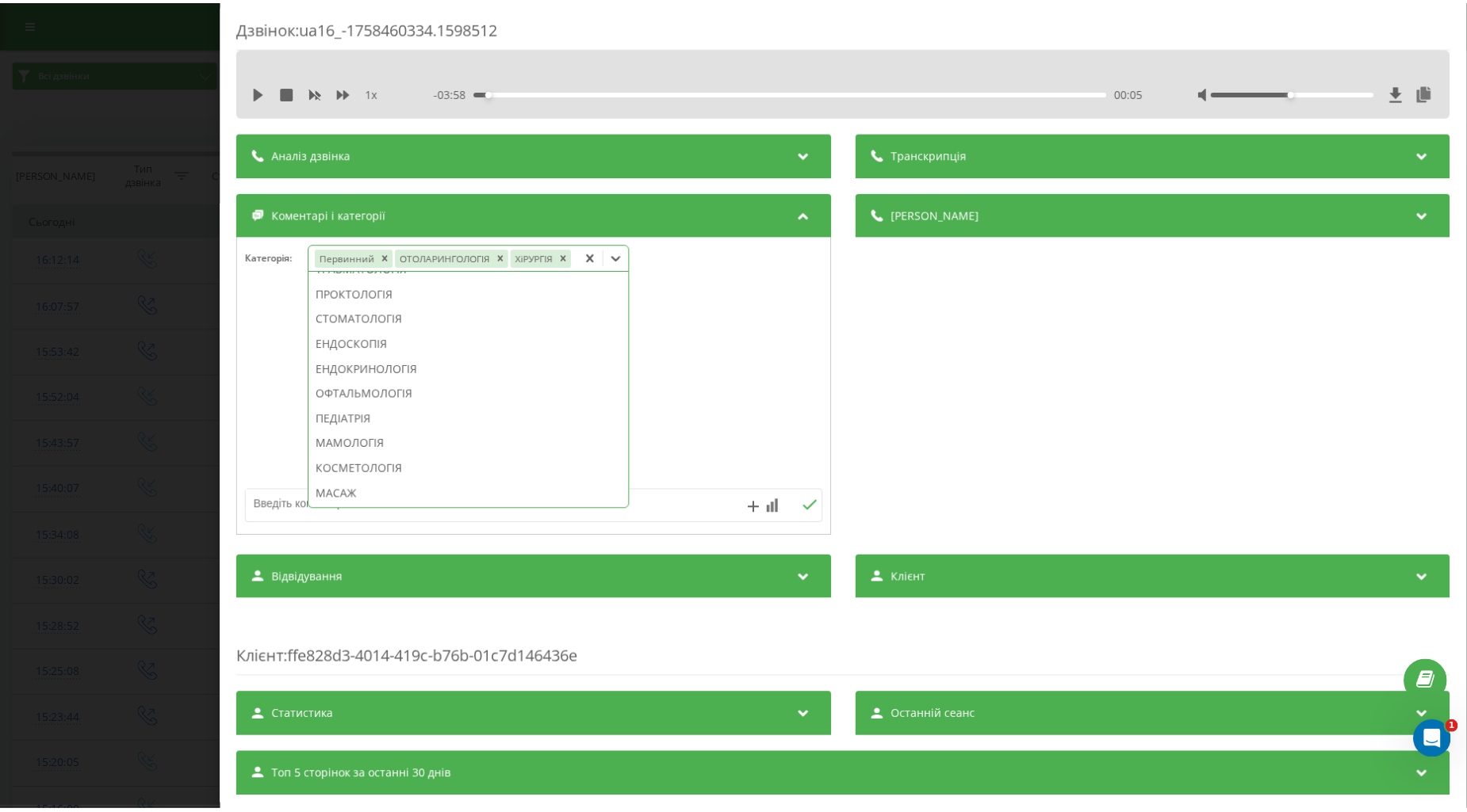
scroll to position [659, 0]
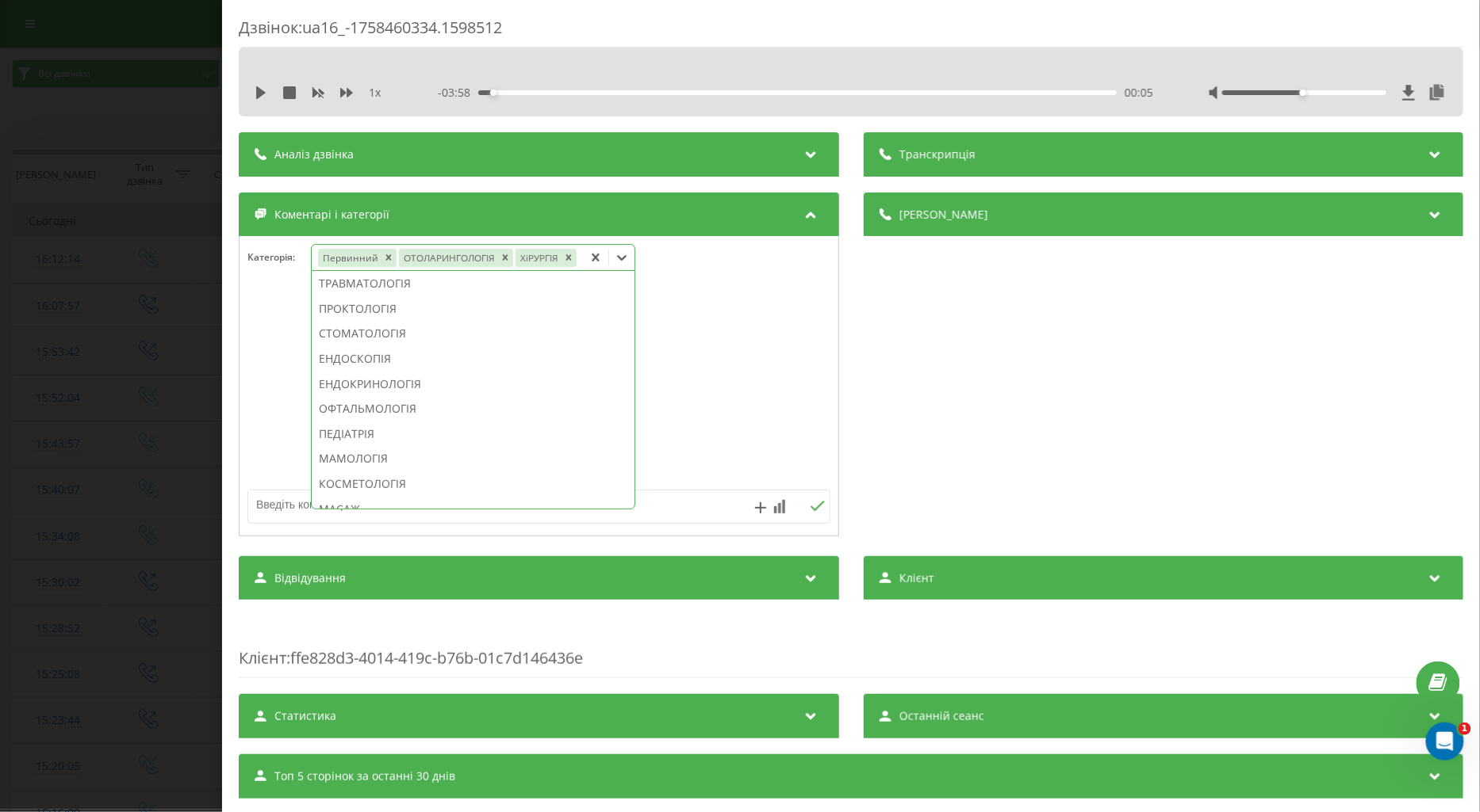
click at [288, 508] on textarea at bounding box center [480, 505] width 464 height 29
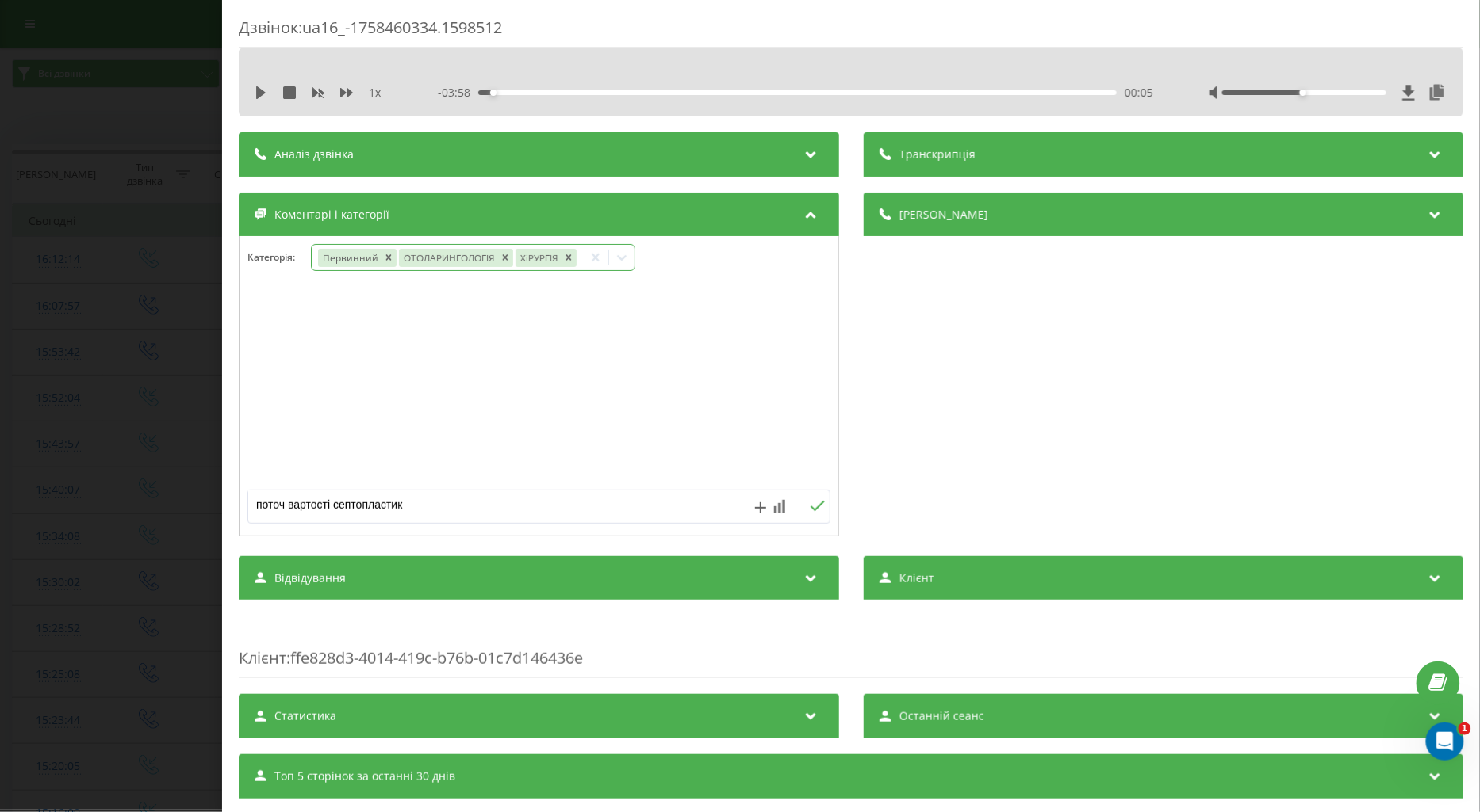
type textarea "поточ вартості септопластики"
click at [805, 513] on button at bounding box center [816, 507] width 25 height 14
click at [131, 330] on div "Дзвінок : ua16_-1758460334.1598512 1 x - 03:58 00:05 00:05 Транскрипція Для AI-…" at bounding box center [740, 406] width 1480 height 812
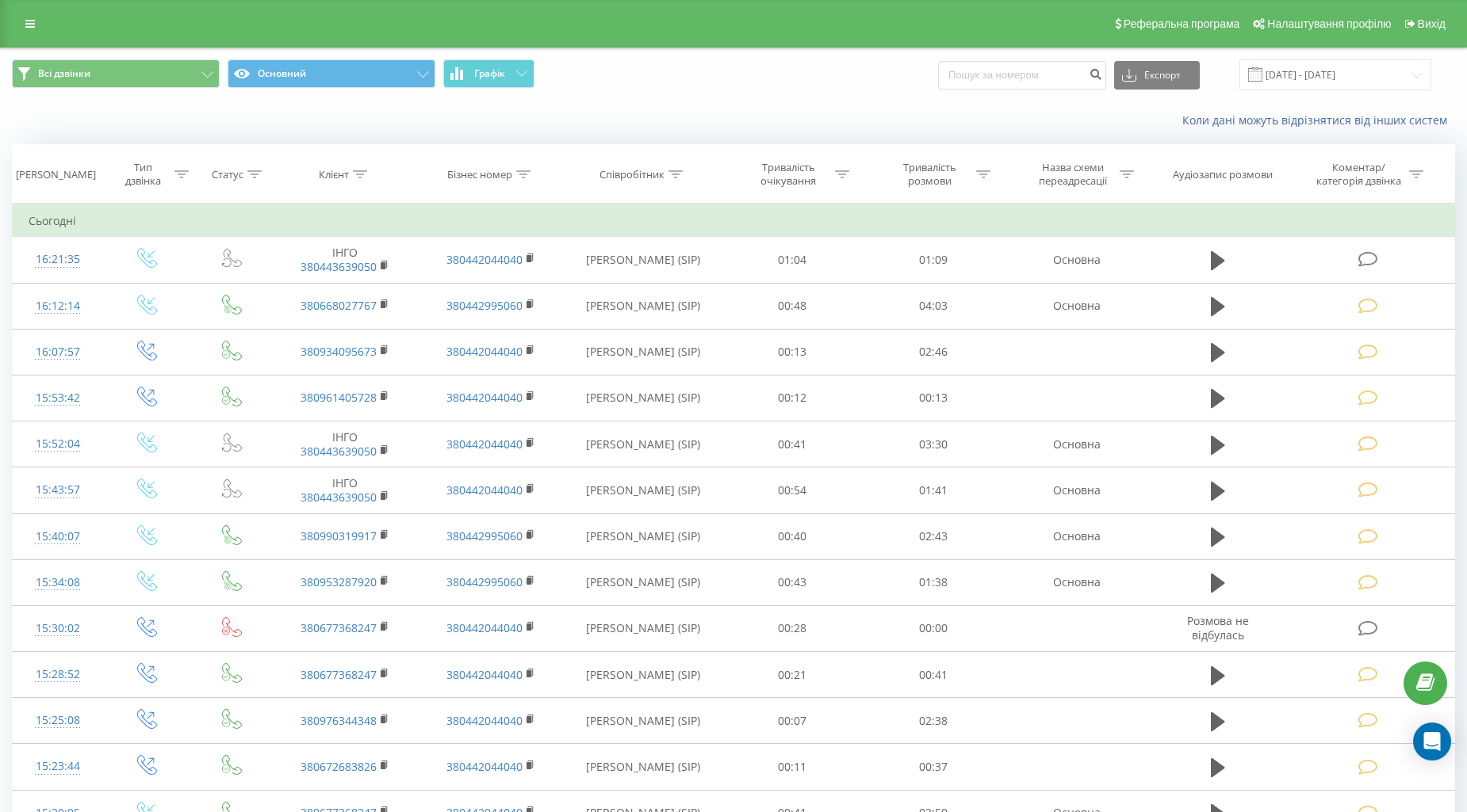
click at [1359, 257] on icon at bounding box center [1367, 259] width 20 height 17
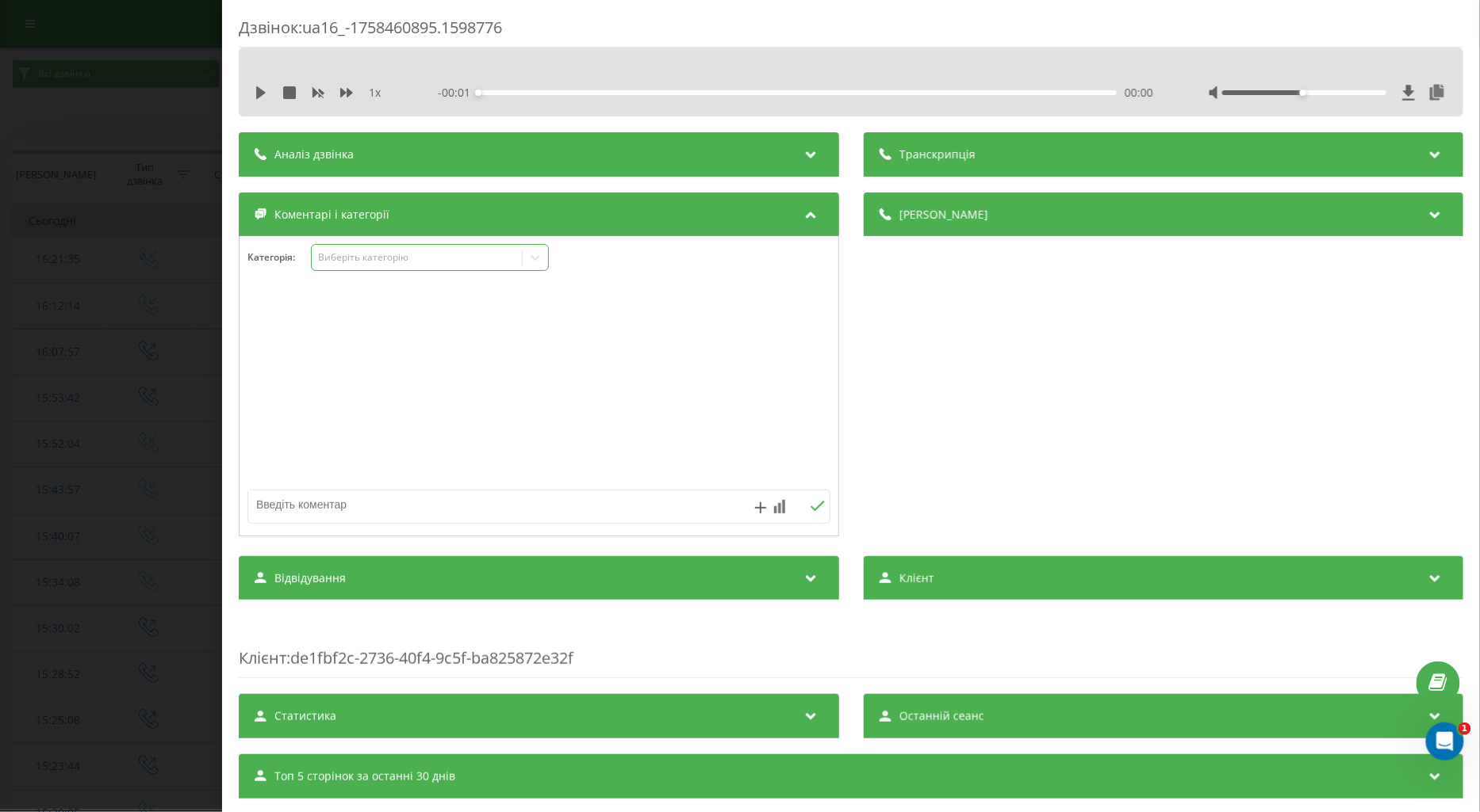
click at [420, 257] on div "Виберіть категорію" at bounding box center [416, 257] width 198 height 13
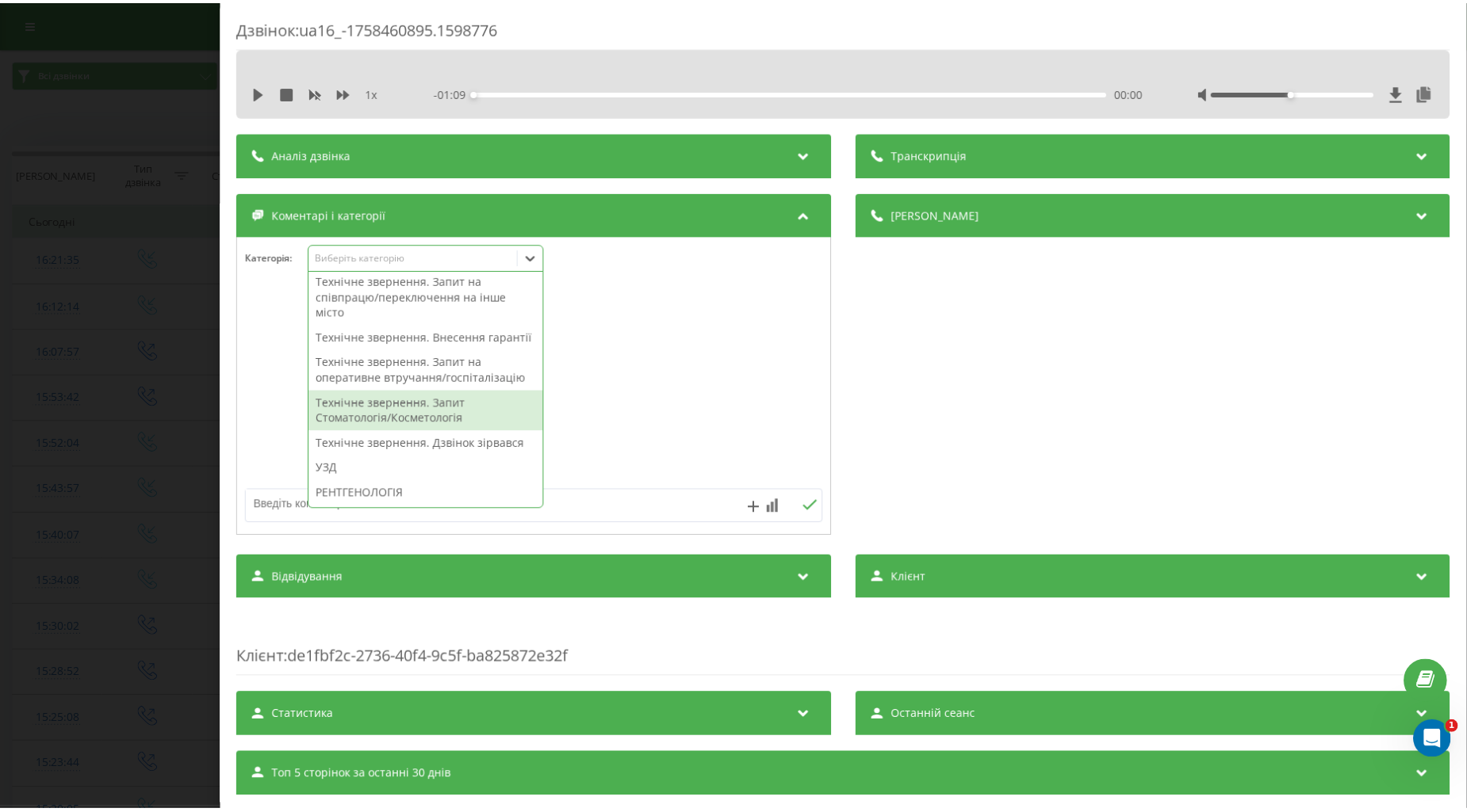
scroll to position [440, 0]
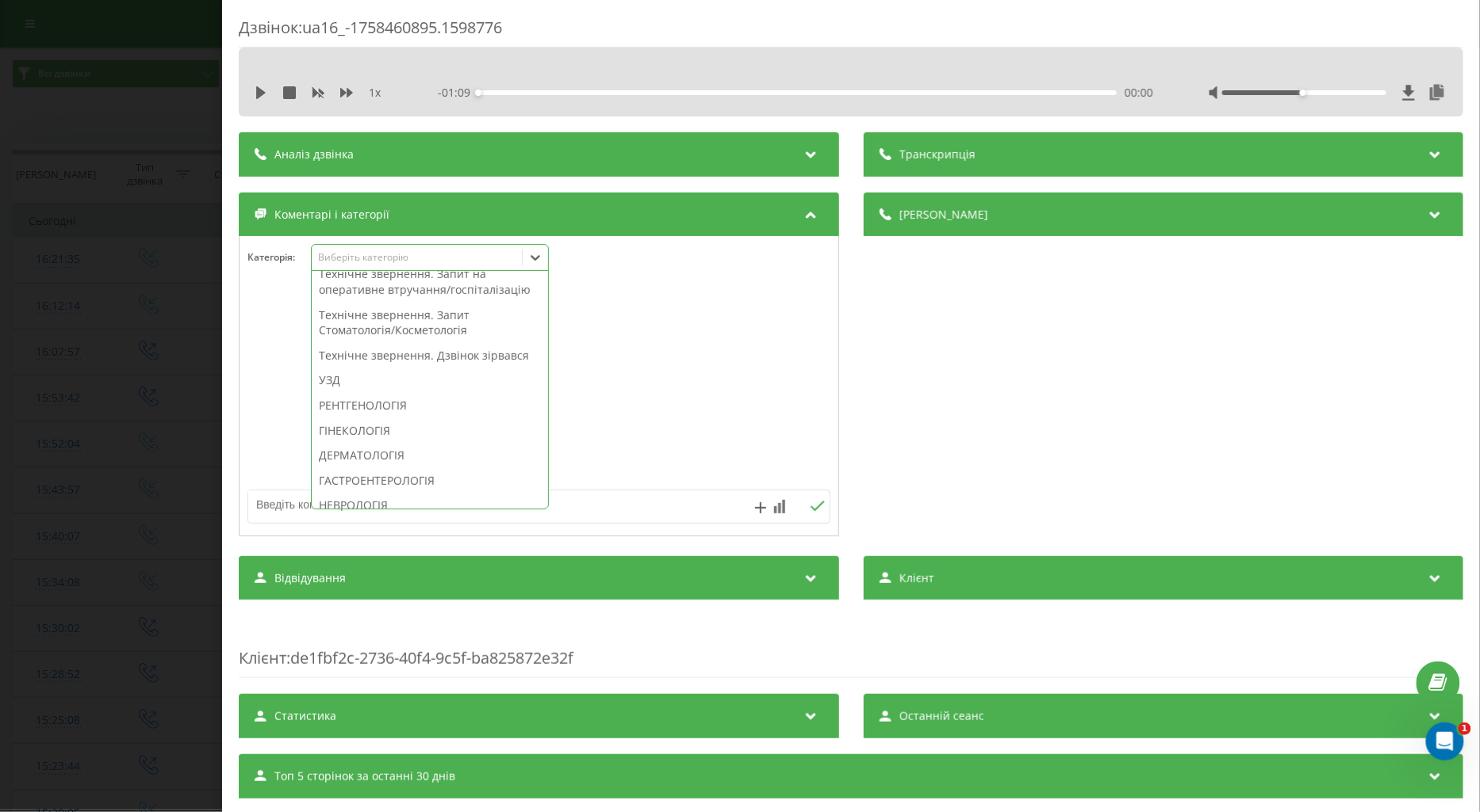
click at [375, 262] on div "Технічне звернення. Внесення гарантії" at bounding box center [430, 249] width 237 height 26
click at [270, 310] on div at bounding box center [538, 386] width 599 height 190
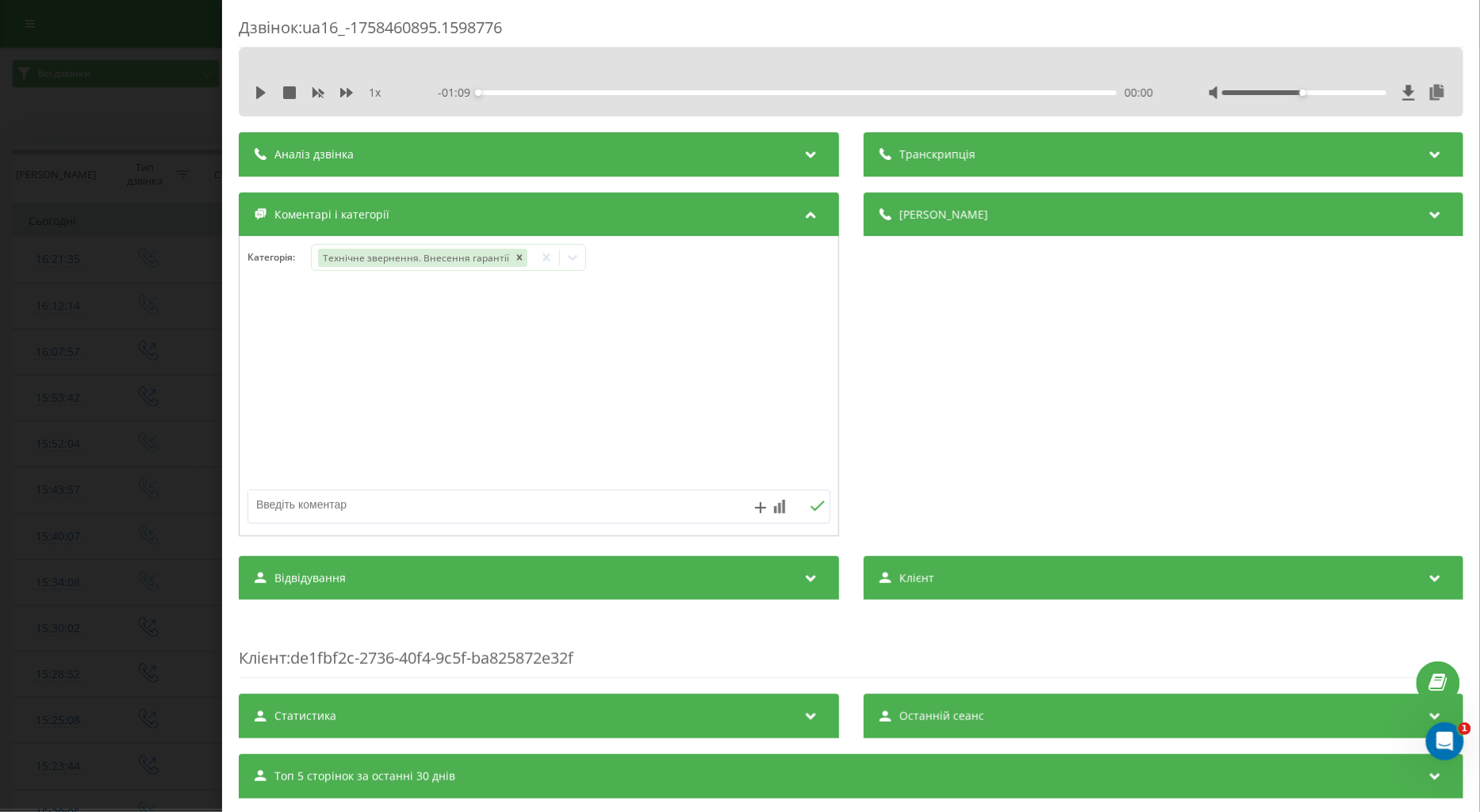
click at [176, 335] on div "Дзвінок : ua16_-1758460895.1598776 1 x - 01:09 00:00 00:00 Транскрипція Для AI-…" at bounding box center [740, 406] width 1480 height 812
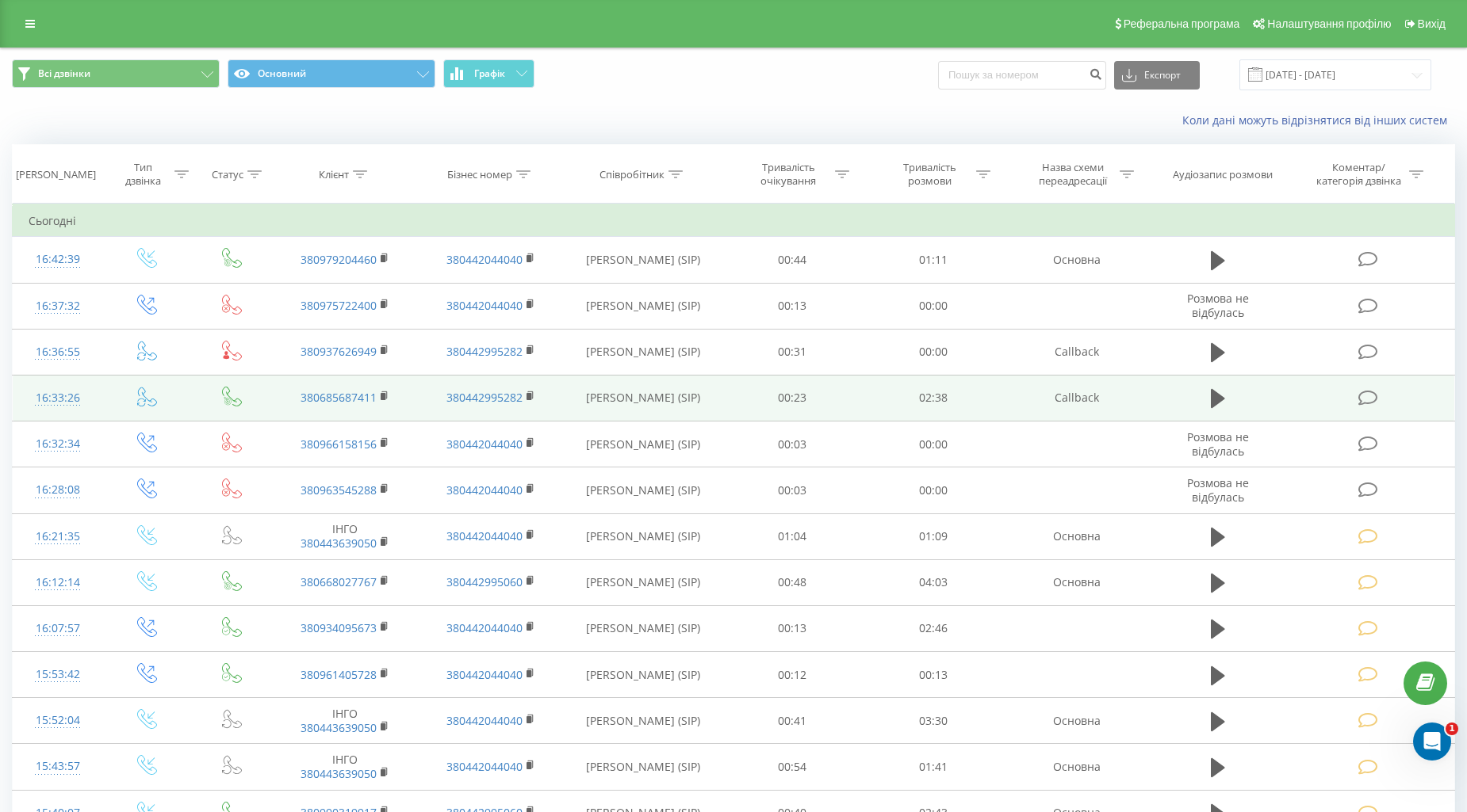
click at [1366, 401] on icon at bounding box center [1367, 398] width 20 height 17
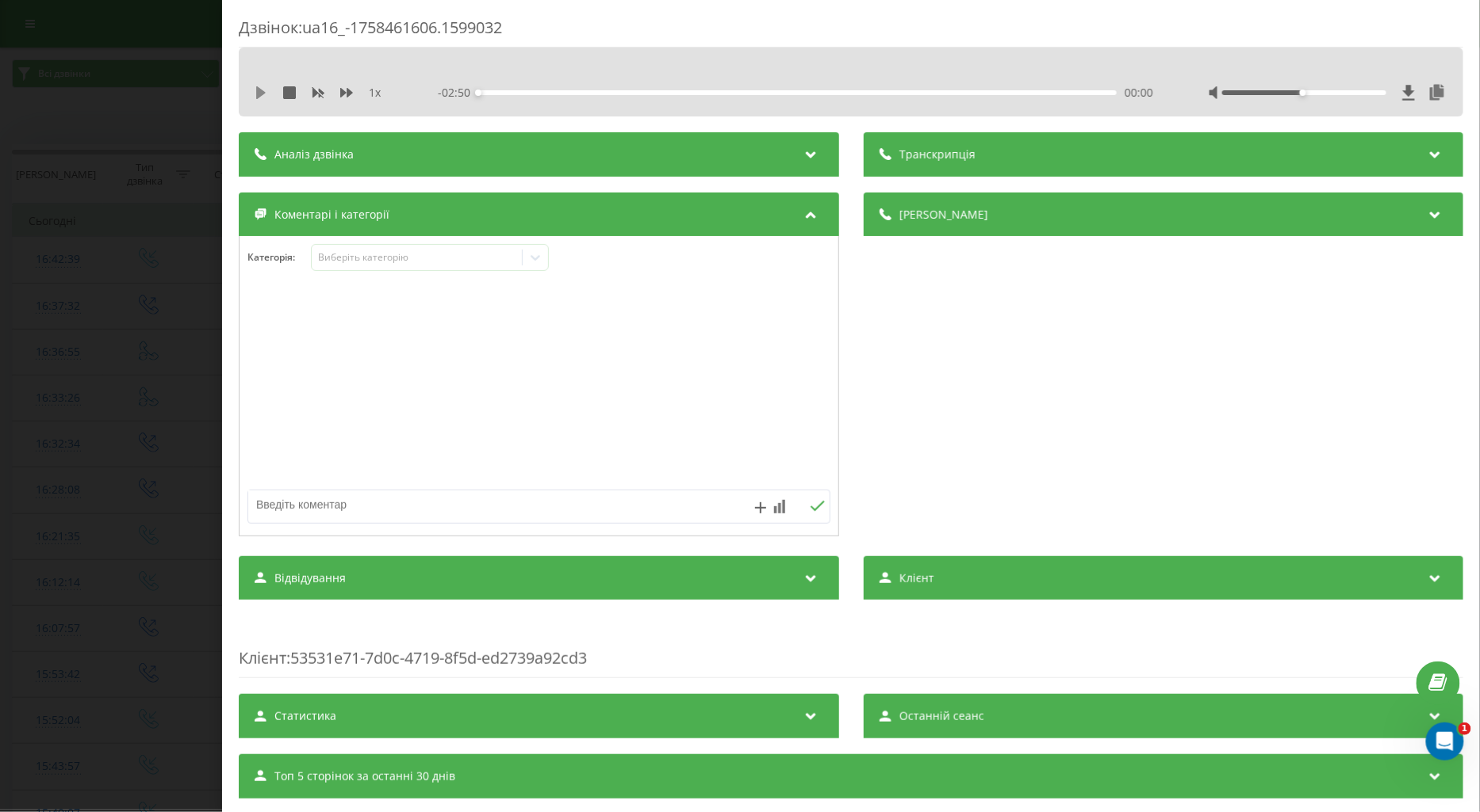
click at [257, 93] on icon at bounding box center [261, 93] width 10 height 13
click at [344, 90] on icon at bounding box center [346, 93] width 13 height 13
click at [342, 85] on div "1.25 x" at bounding box center [325, 93] width 143 height 16
click at [344, 91] on icon at bounding box center [346, 93] width 13 height 13
click at [289, 509] on textarea at bounding box center [480, 505] width 464 height 29
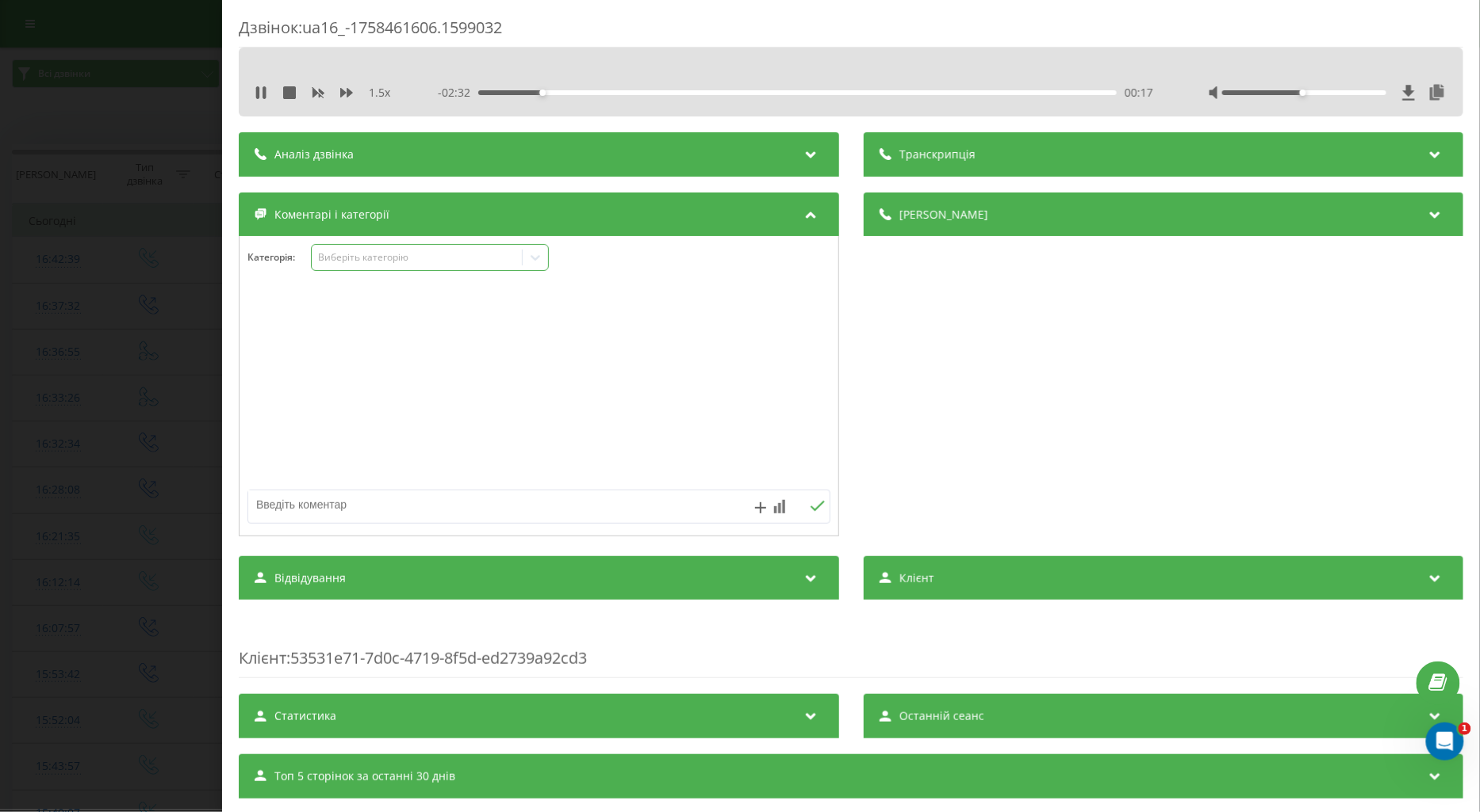
click at [354, 257] on div "Виберіть категорію" at bounding box center [416, 257] width 198 height 13
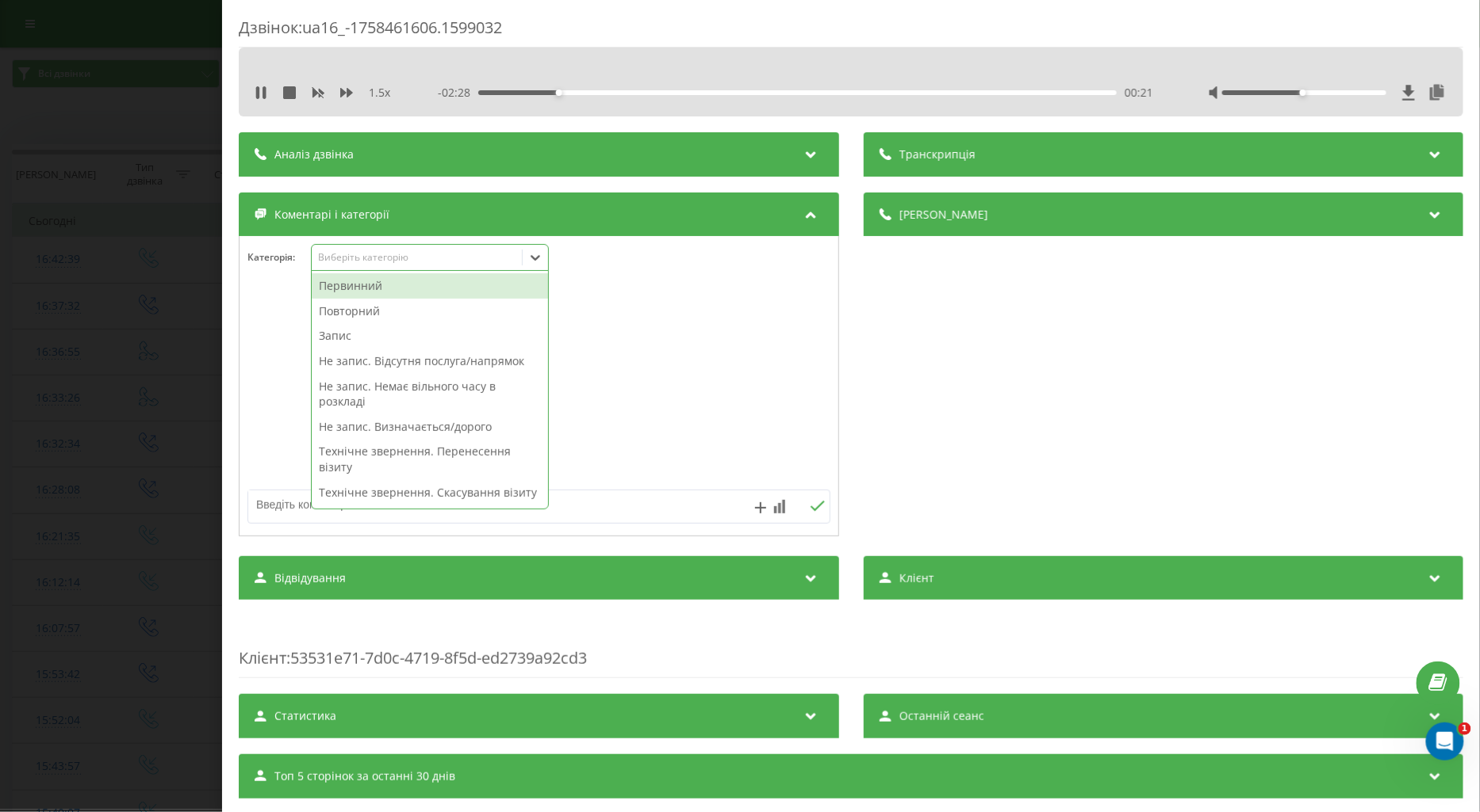
click at [371, 279] on div "Первинний" at bounding box center [430, 286] width 237 height 26
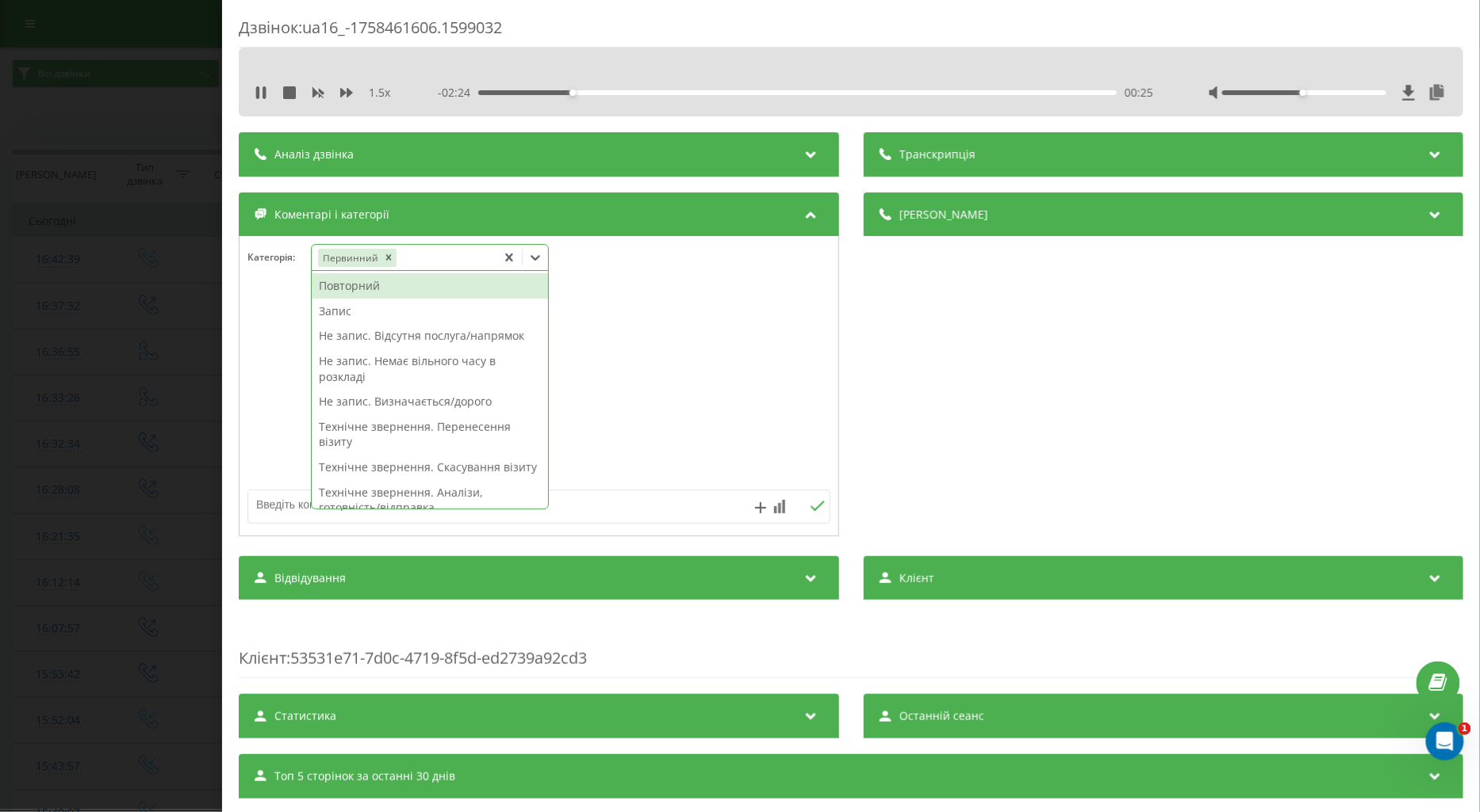
click at [361, 313] on div "Запис" at bounding box center [430, 311] width 237 height 26
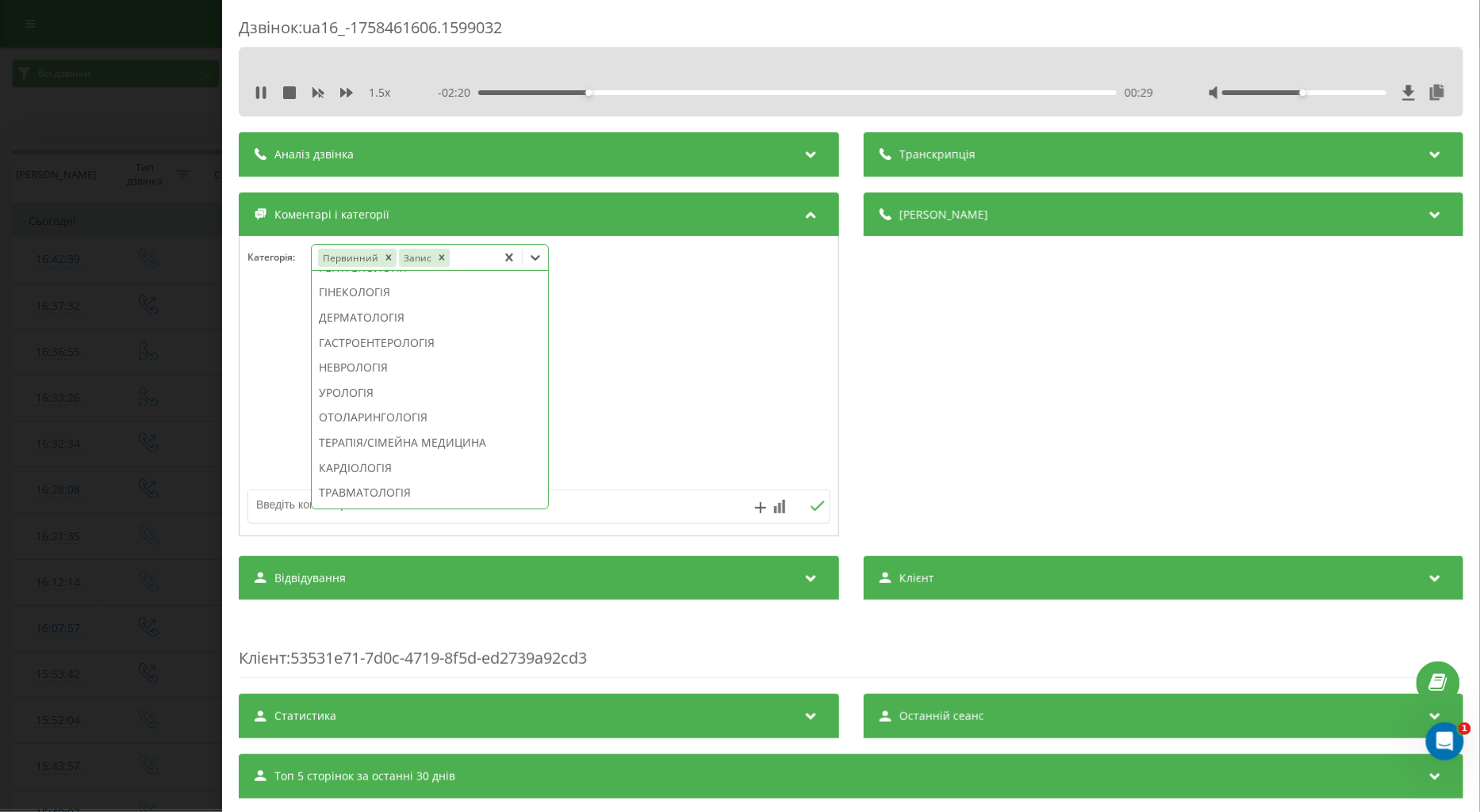
scroll to position [616, 0]
click at [451, 368] on div "ТЕРАПІЯ/СІМЕЙНА МЕДИЦИНА" at bounding box center [430, 355] width 237 height 26
click at [282, 447] on div at bounding box center [538, 386] width 599 height 190
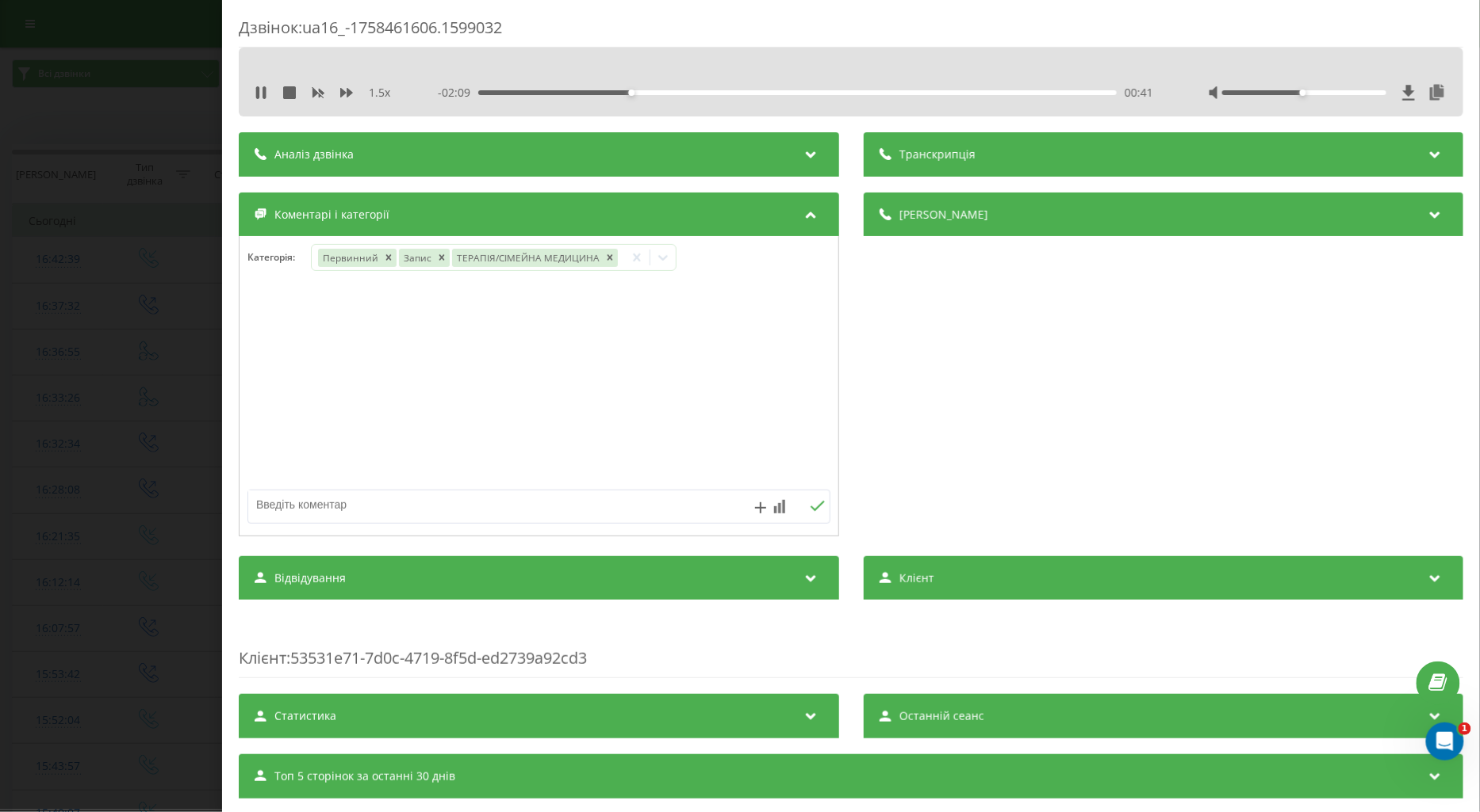
click at [125, 447] on div "Дзвінок : ua16_-1758461606.1599032 1.5 x - 02:09 00:41 00:41 Транскрипція Для A…" at bounding box center [740, 406] width 1480 height 812
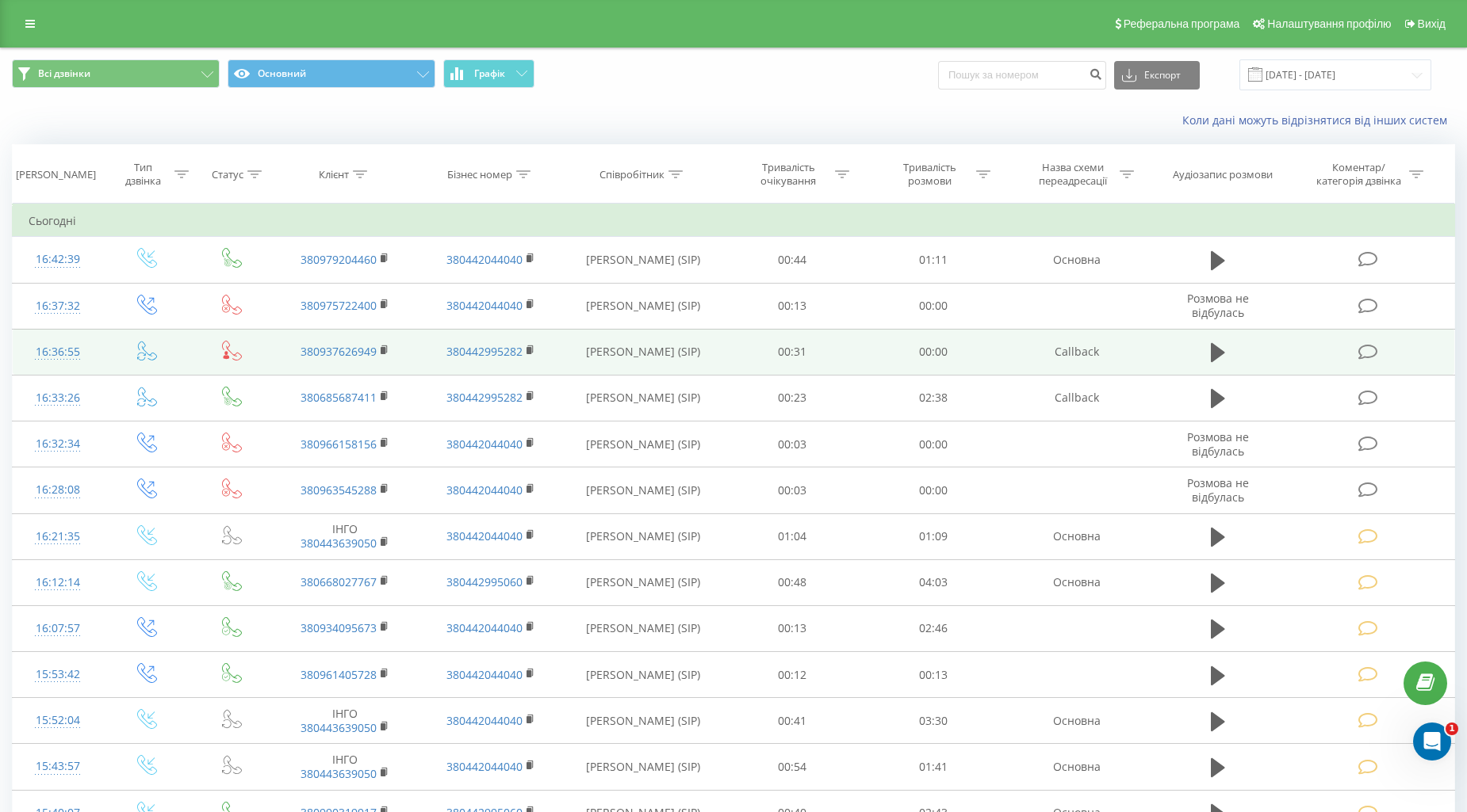
click at [1368, 353] on icon at bounding box center [1367, 352] width 20 height 17
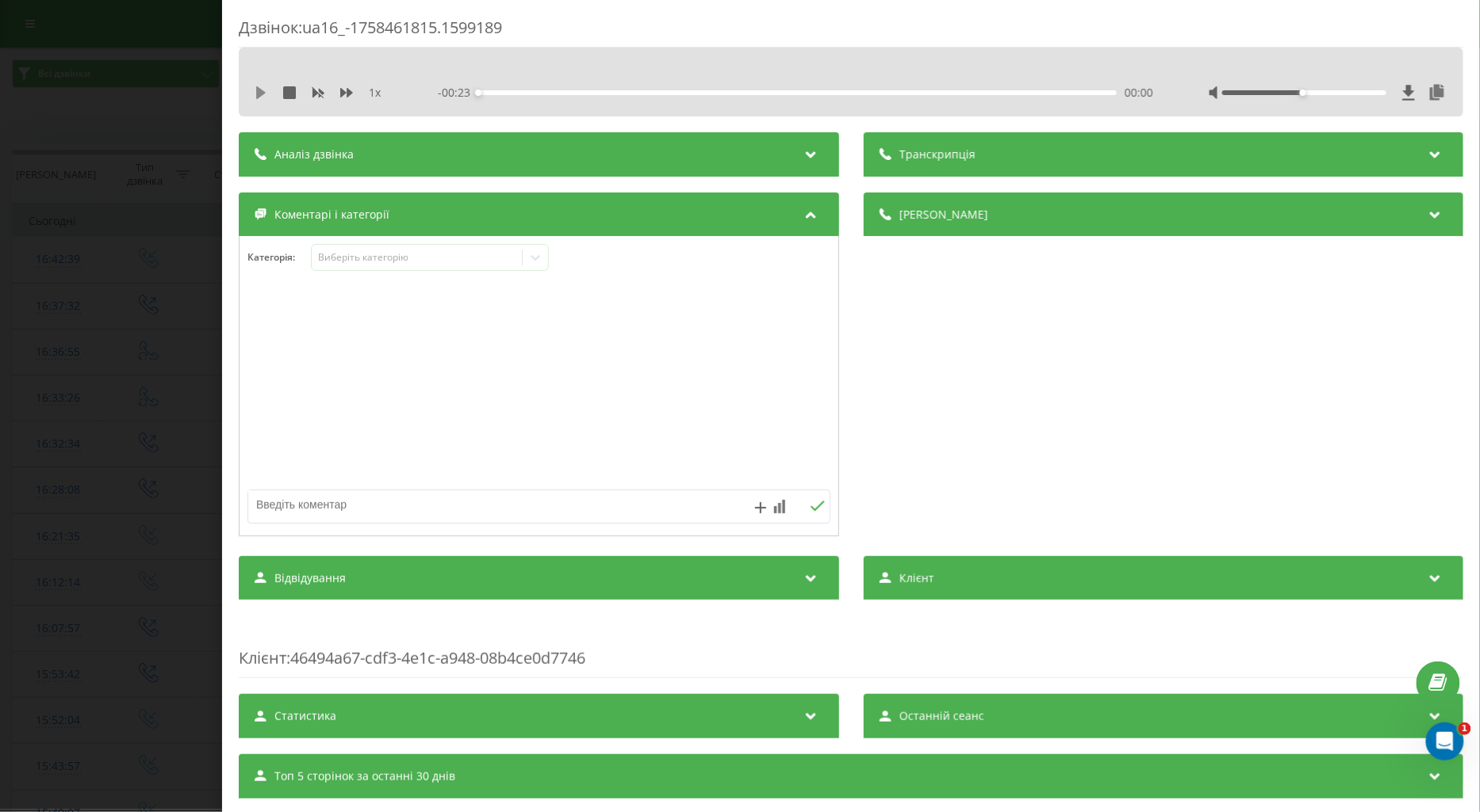
click at [254, 91] on icon at bounding box center [260, 93] width 13 height 13
click at [342, 93] on icon at bounding box center [346, 93] width 13 height 10
click at [366, 264] on div "Виберіть категорію" at bounding box center [416, 257] width 198 height 13
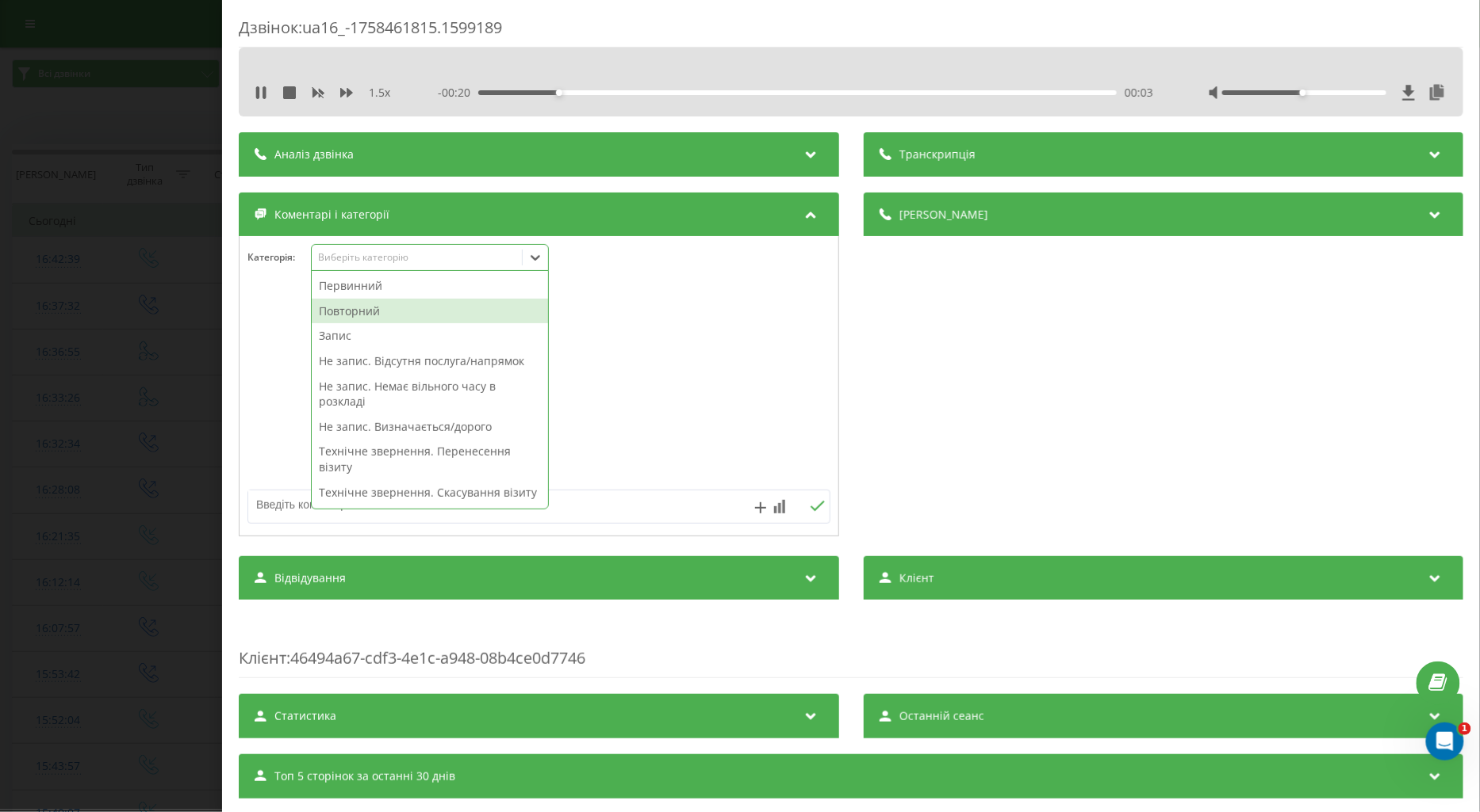
click at [334, 309] on div "Повторний" at bounding box center [430, 311] width 237 height 26
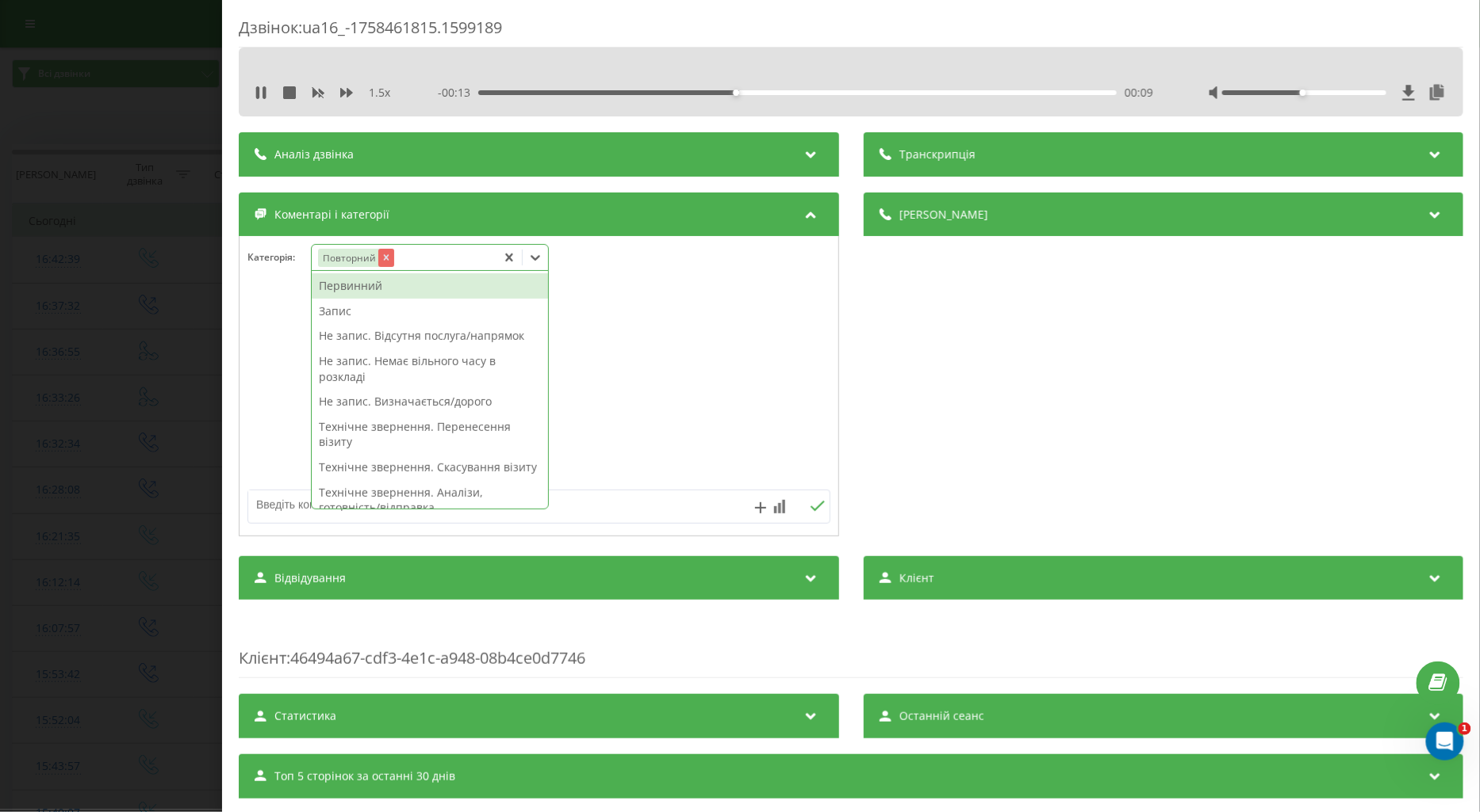
click at [383, 257] on icon "Remove Повторний" at bounding box center [385, 257] width 11 height 11
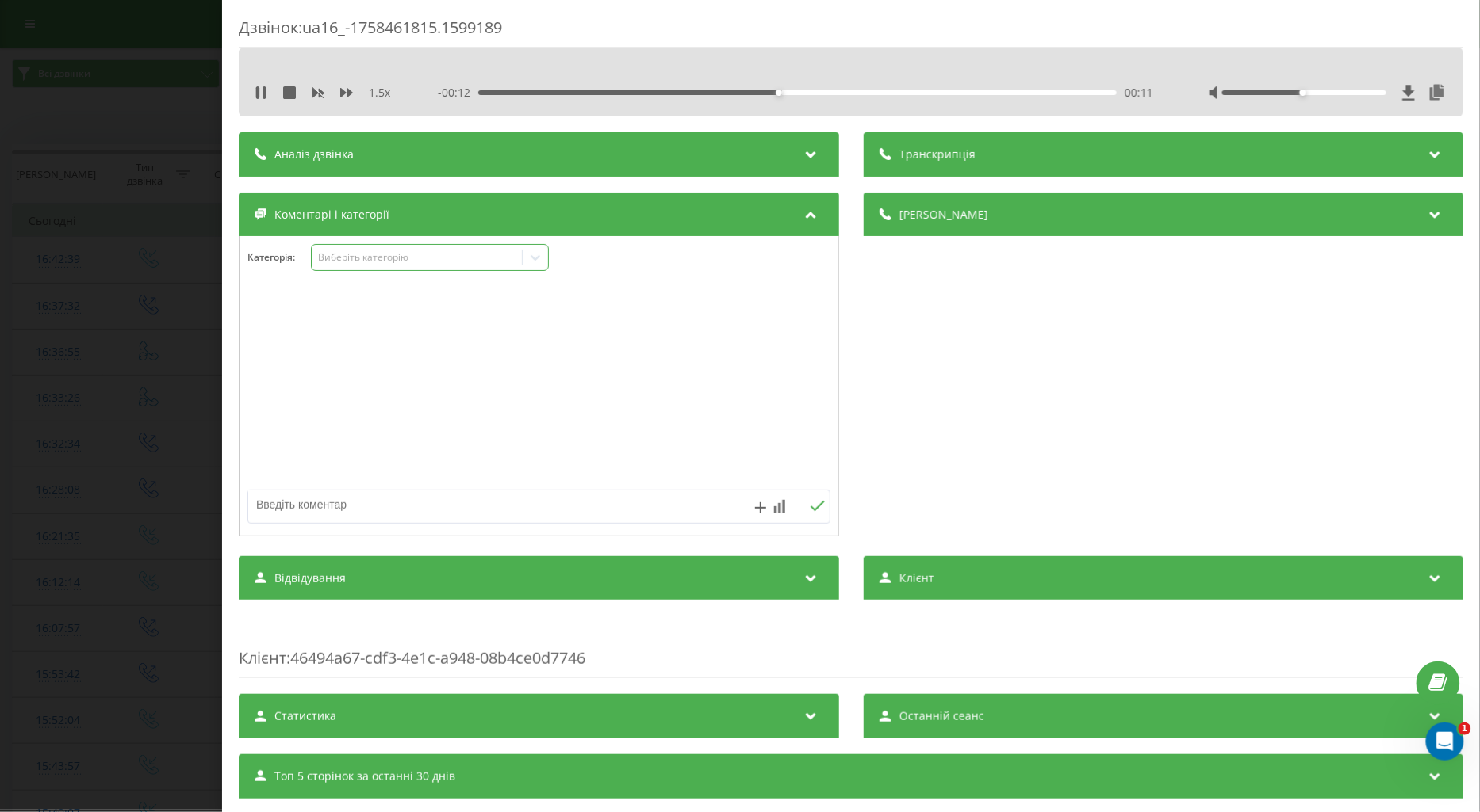
click at [262, 508] on textarea at bounding box center [480, 505] width 464 height 29
type textarea "не відповідає"
click at [810, 506] on icon at bounding box center [816, 506] width 15 height 11
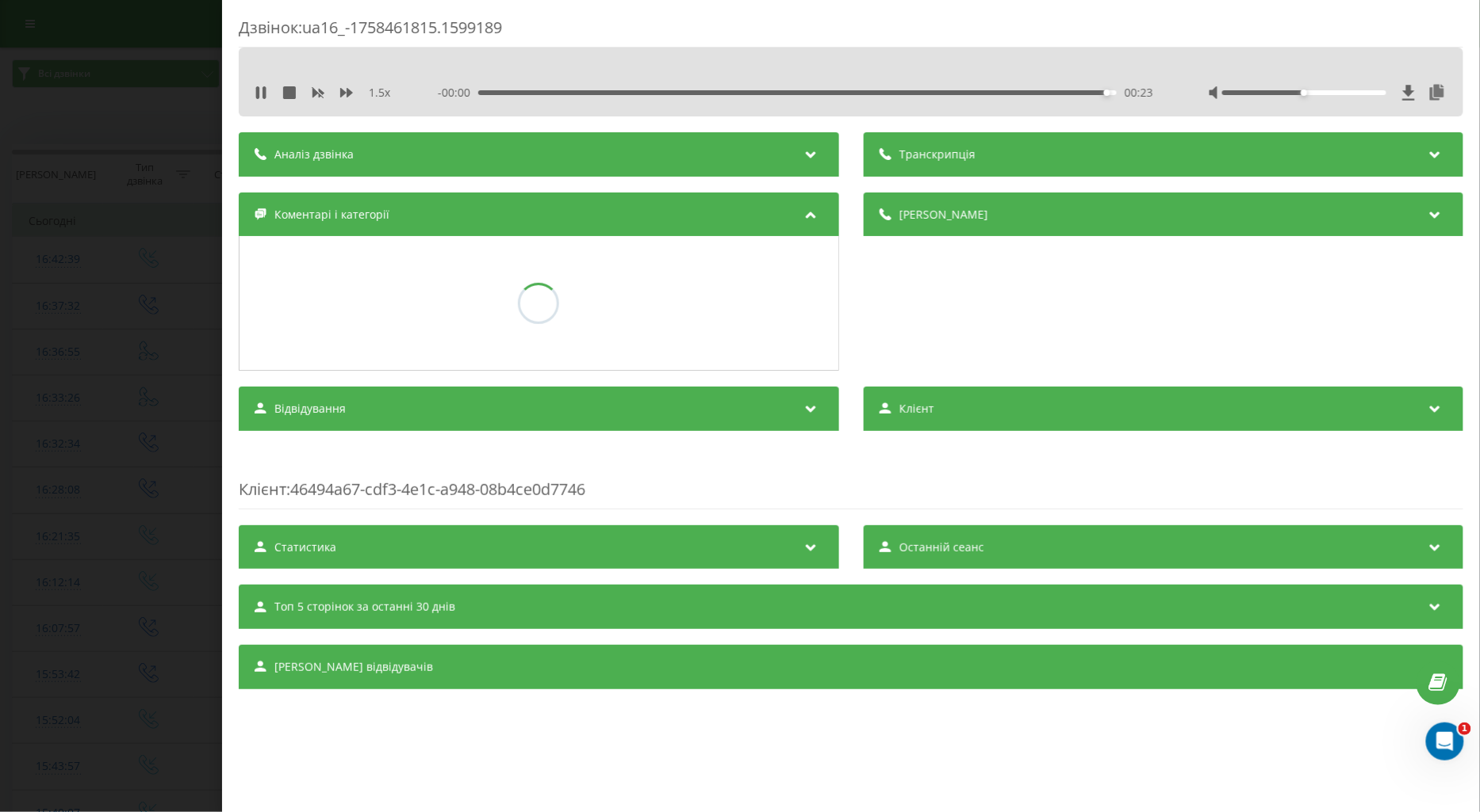
click at [170, 321] on div "Дзвінок : ua16_-1758461815.1599189 1.5 x - 00:00 00:23 00:23 Транскрипція Для A…" at bounding box center [740, 406] width 1480 height 812
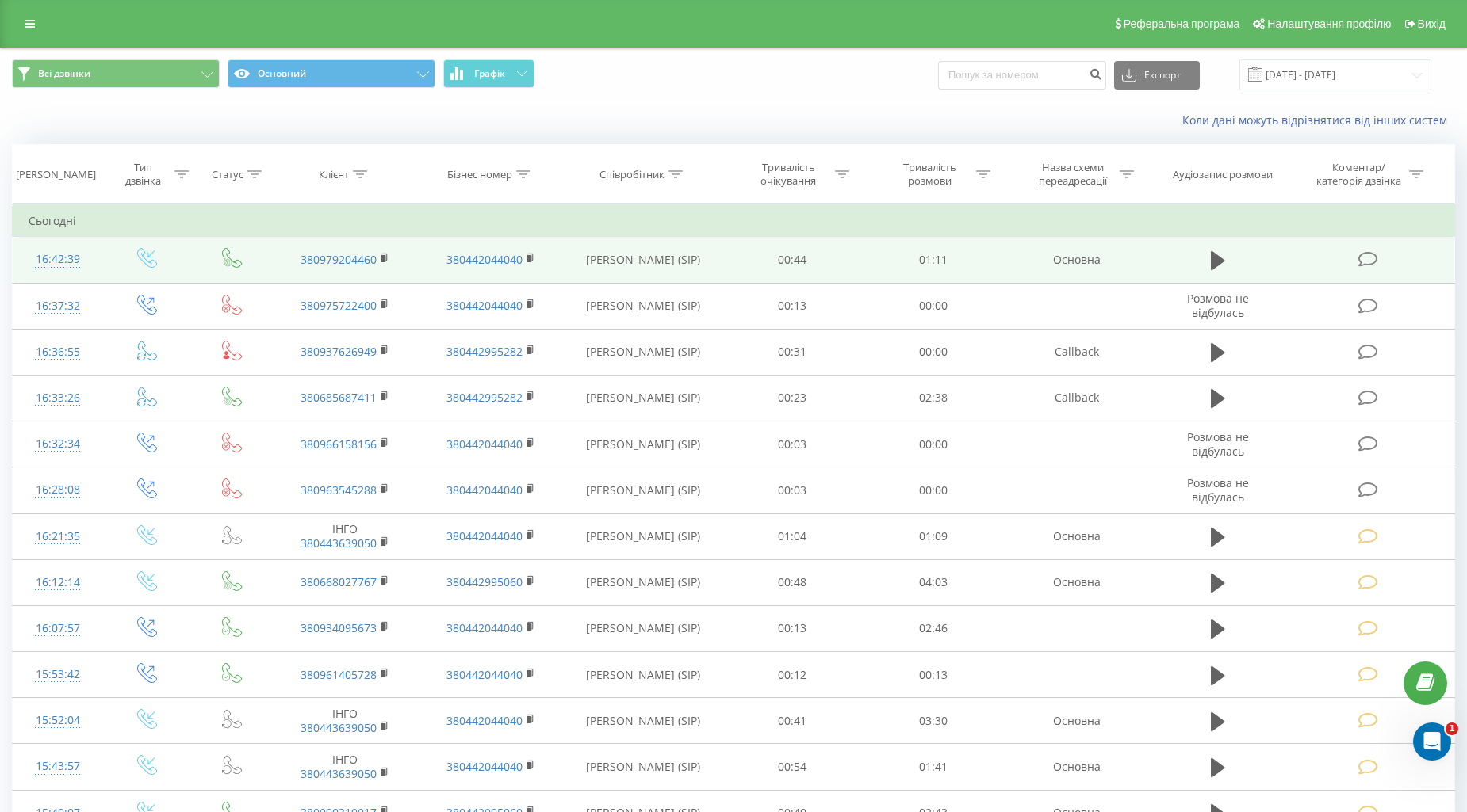
click at [1371, 255] on icon at bounding box center [1367, 259] width 20 height 17
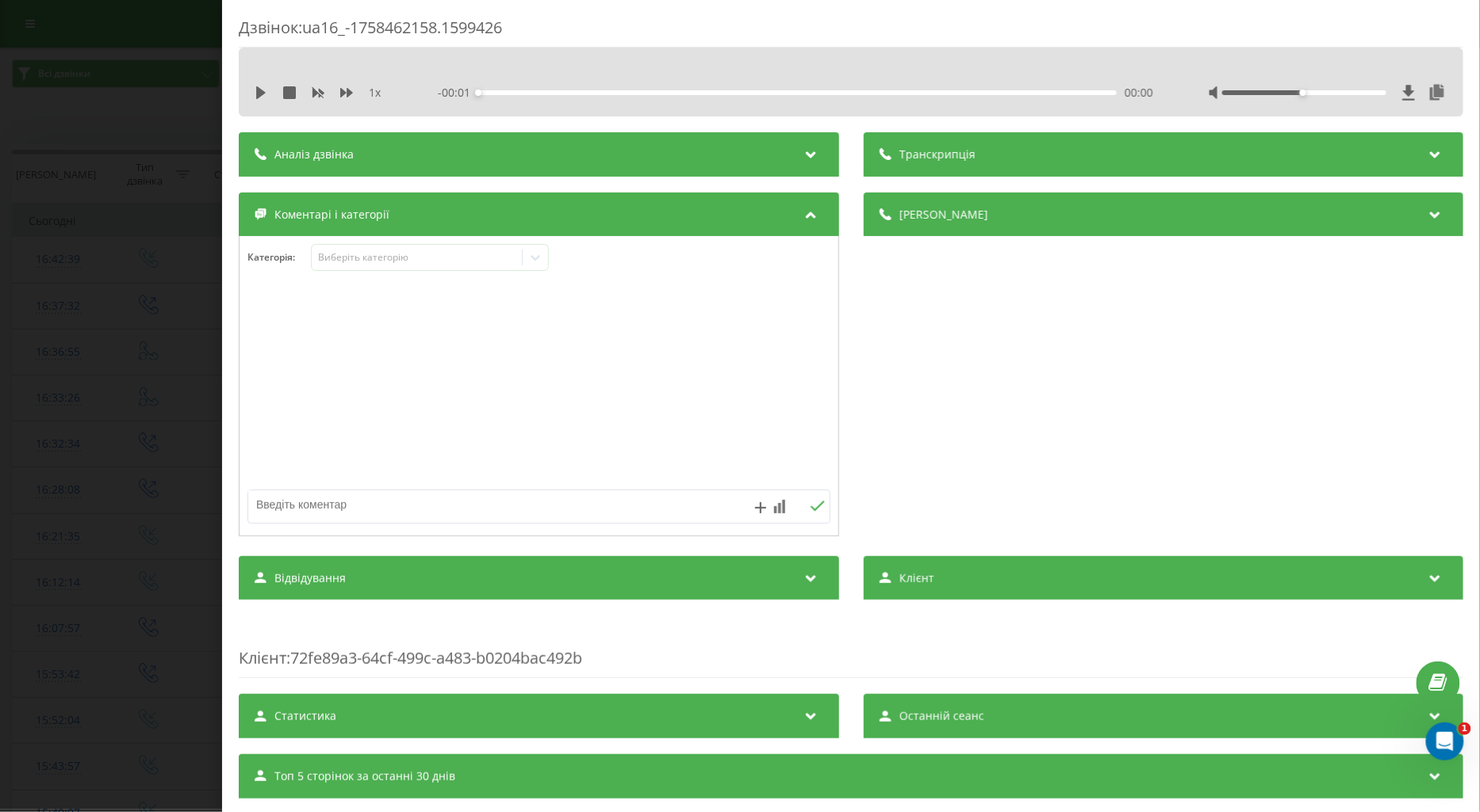
click at [258, 100] on div "1 x" at bounding box center [325, 93] width 143 height 16
click at [256, 87] on icon at bounding box center [261, 93] width 10 height 13
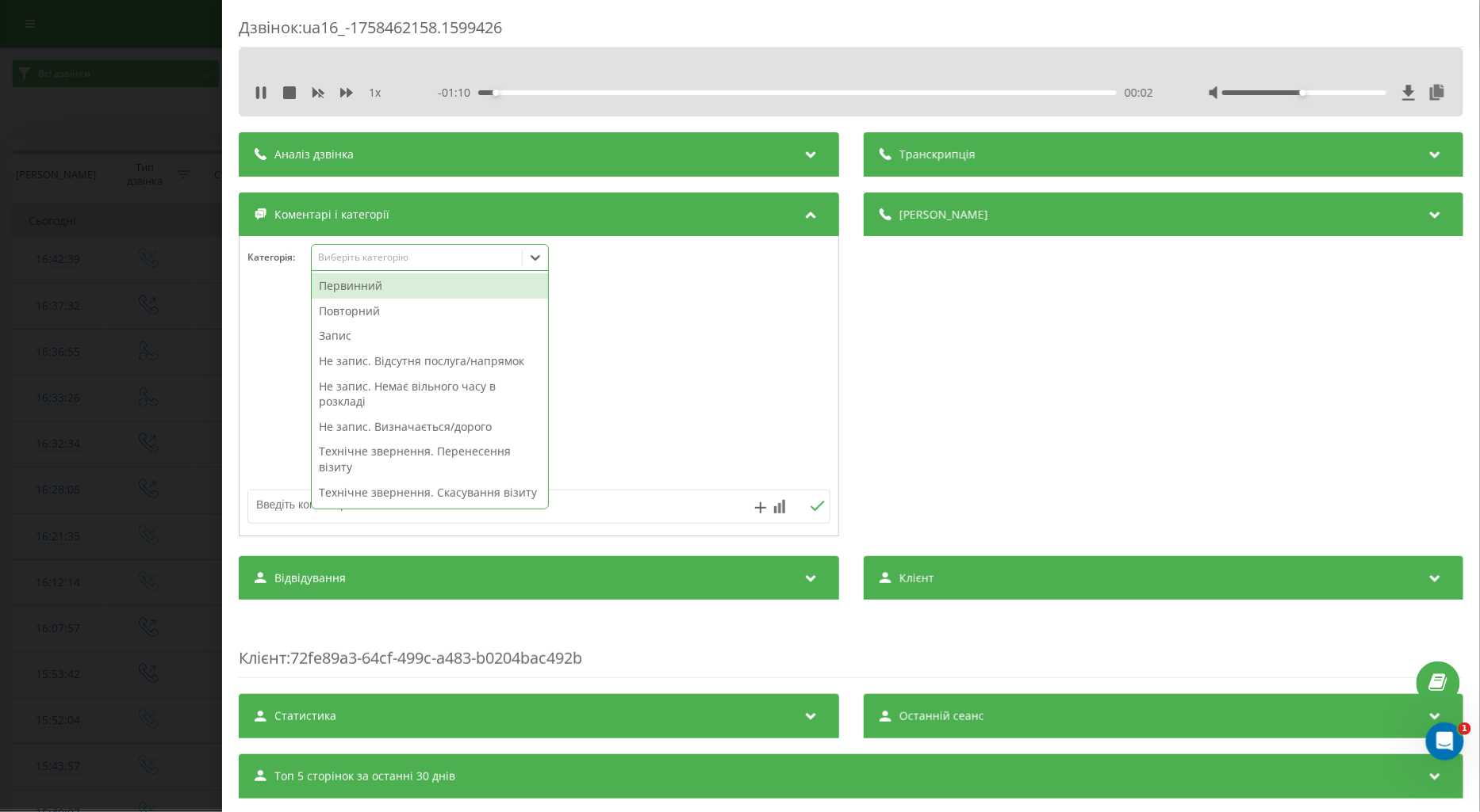
click at [371, 260] on div "Виберіть категорію" at bounding box center [416, 257] width 198 height 13
click at [390, 283] on div "Первинний" at bounding box center [430, 286] width 237 height 26
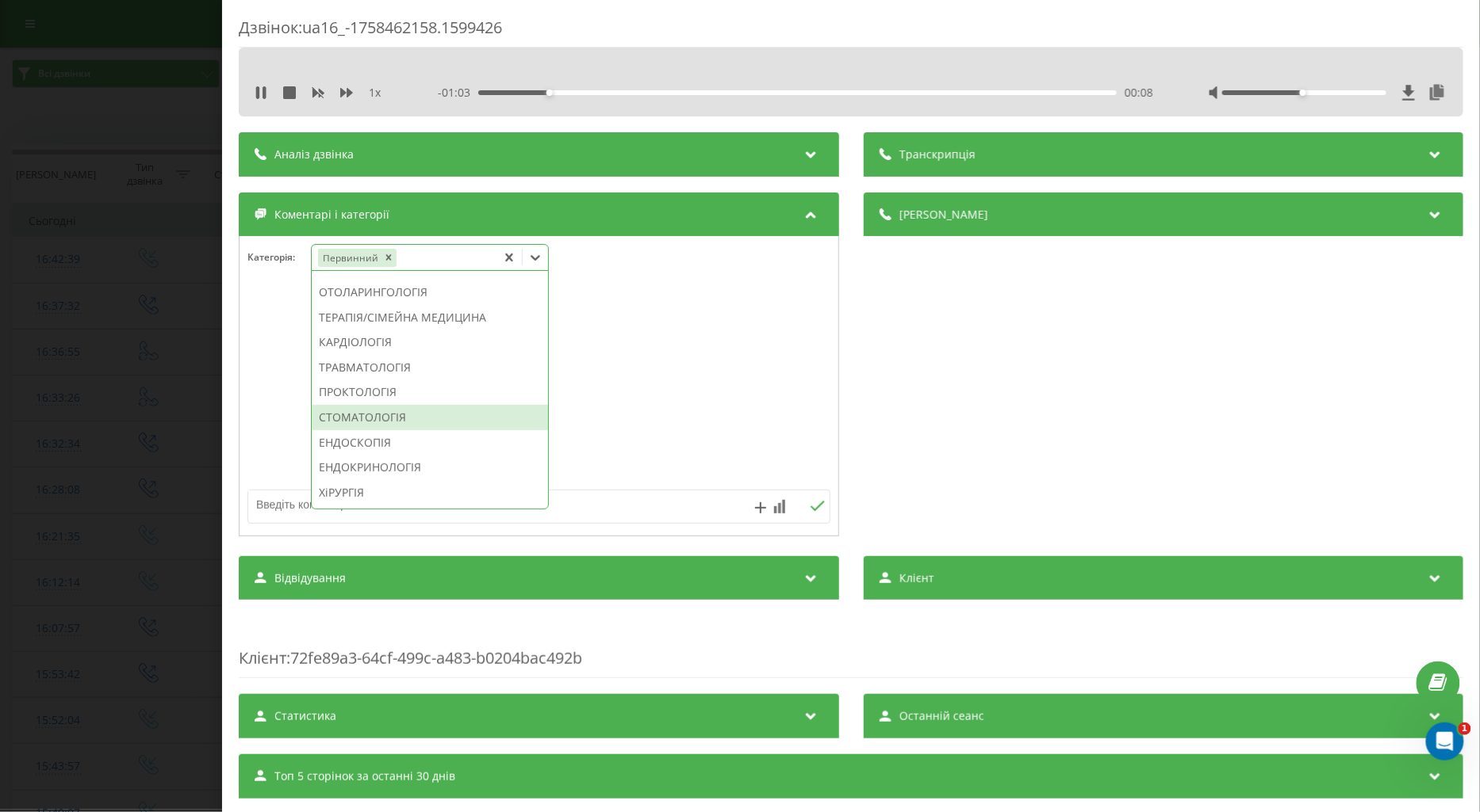
scroll to position [767, 0]
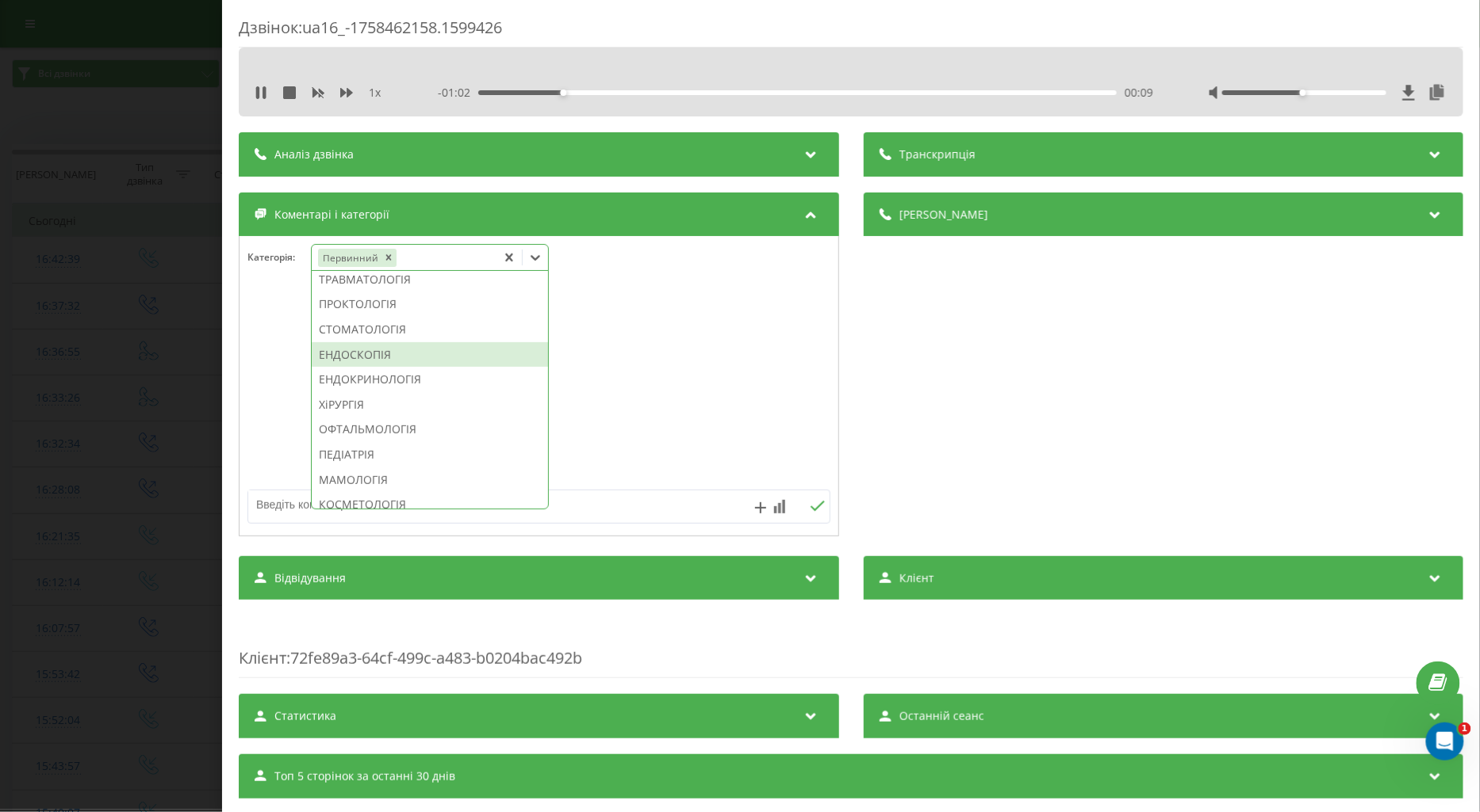
click at [388, 368] on div "ЕНДОСКОПІЯ" at bounding box center [430, 355] width 237 height 26
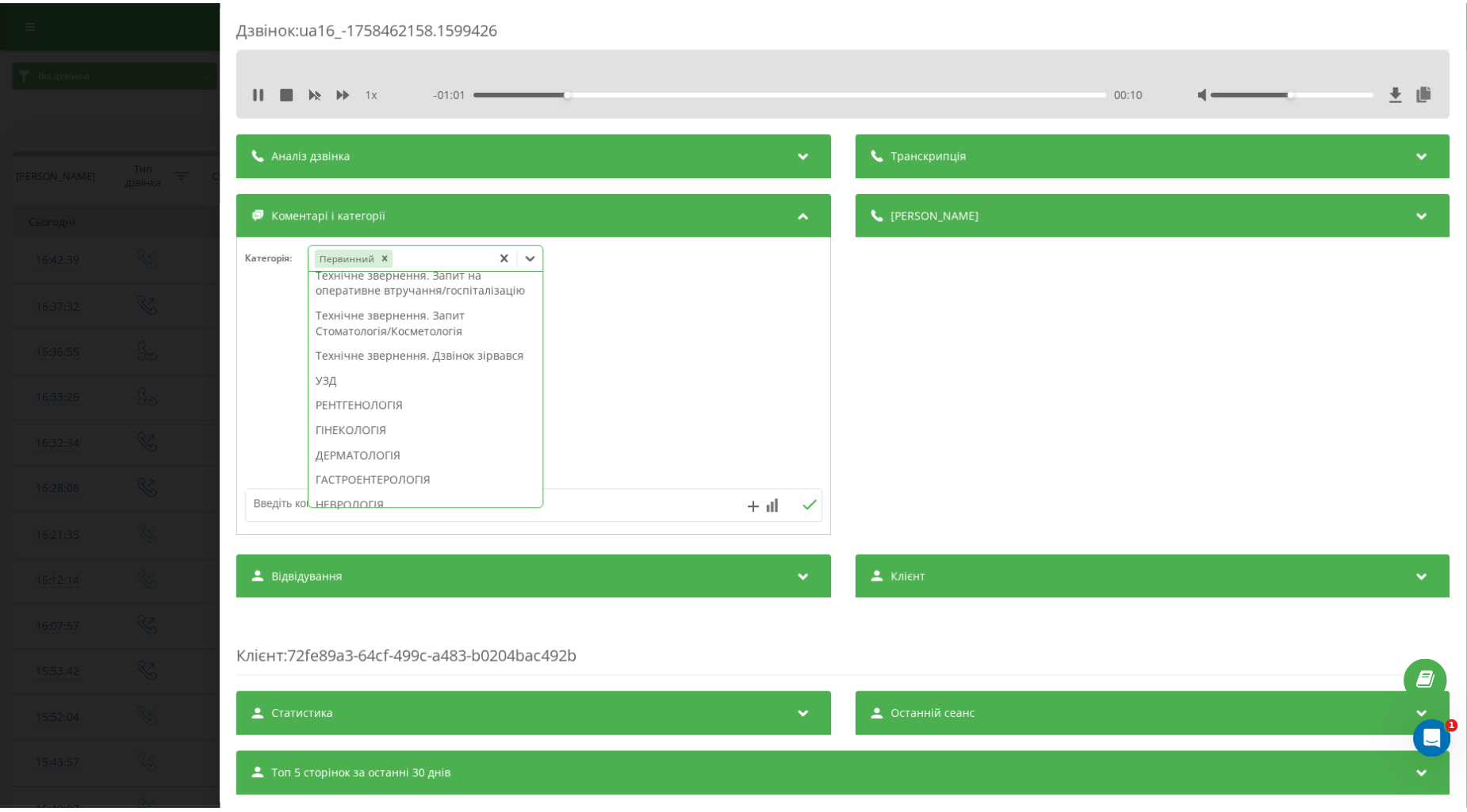
scroll to position [0, 0]
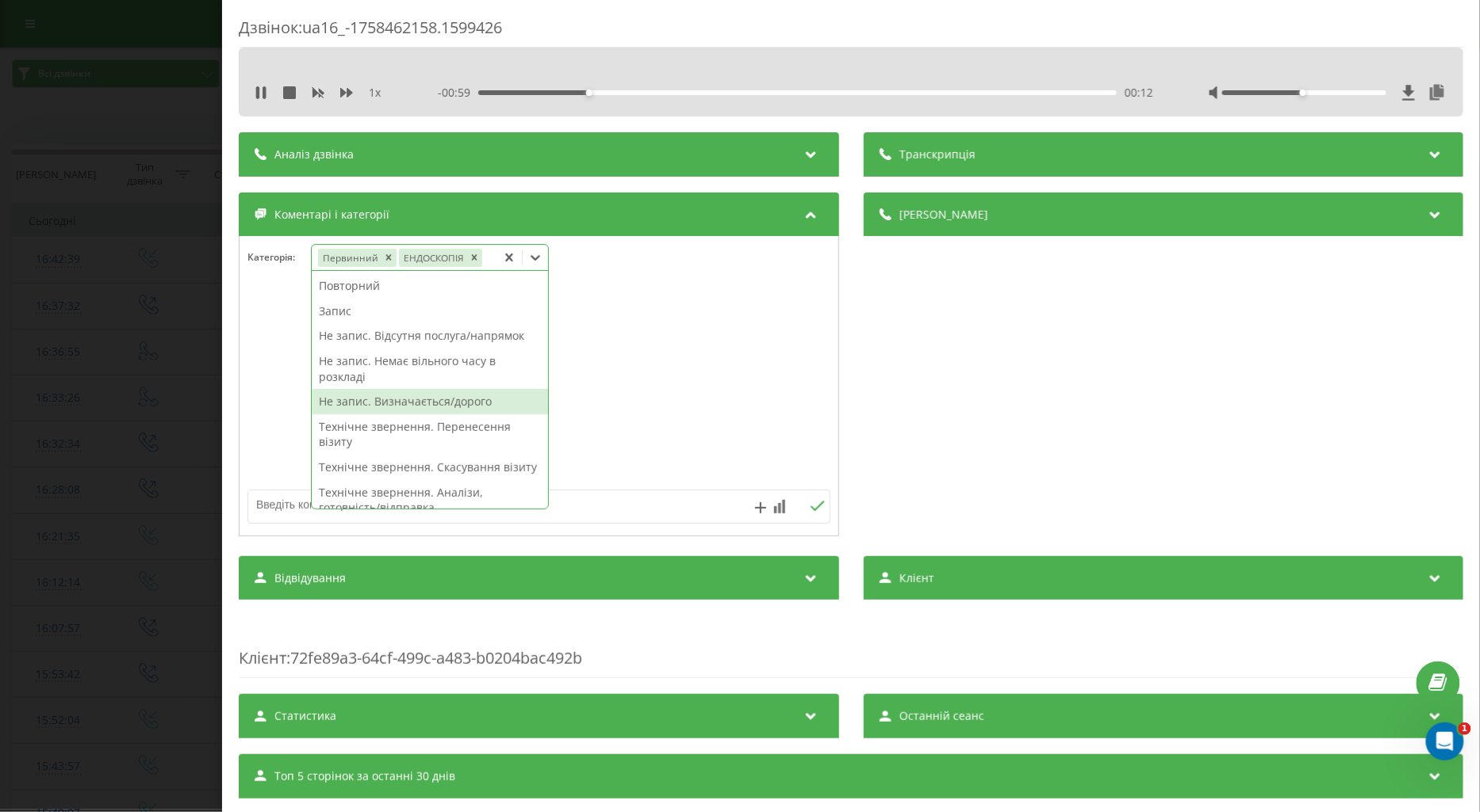
click at [465, 402] on div "Не запис. Визначається/дорого" at bounding box center [430, 402] width 237 height 26
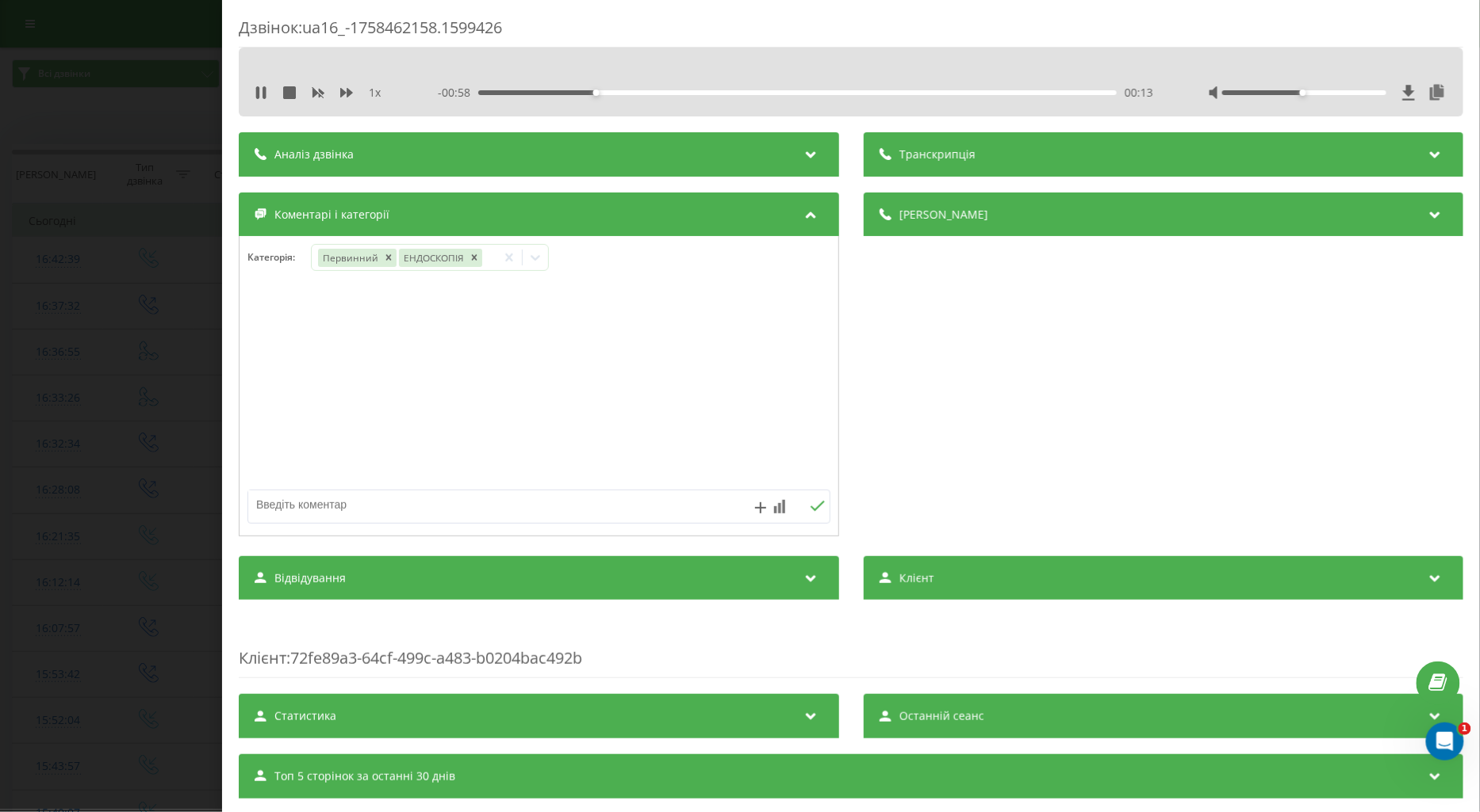
click at [281, 412] on div at bounding box center [538, 386] width 599 height 190
click at [157, 437] on div "Дзвінок : ua16_-1758462158.1599426 1 x - 00:55 00:16 00:16 Транскрипція Для AI-…" at bounding box center [740, 406] width 1480 height 812
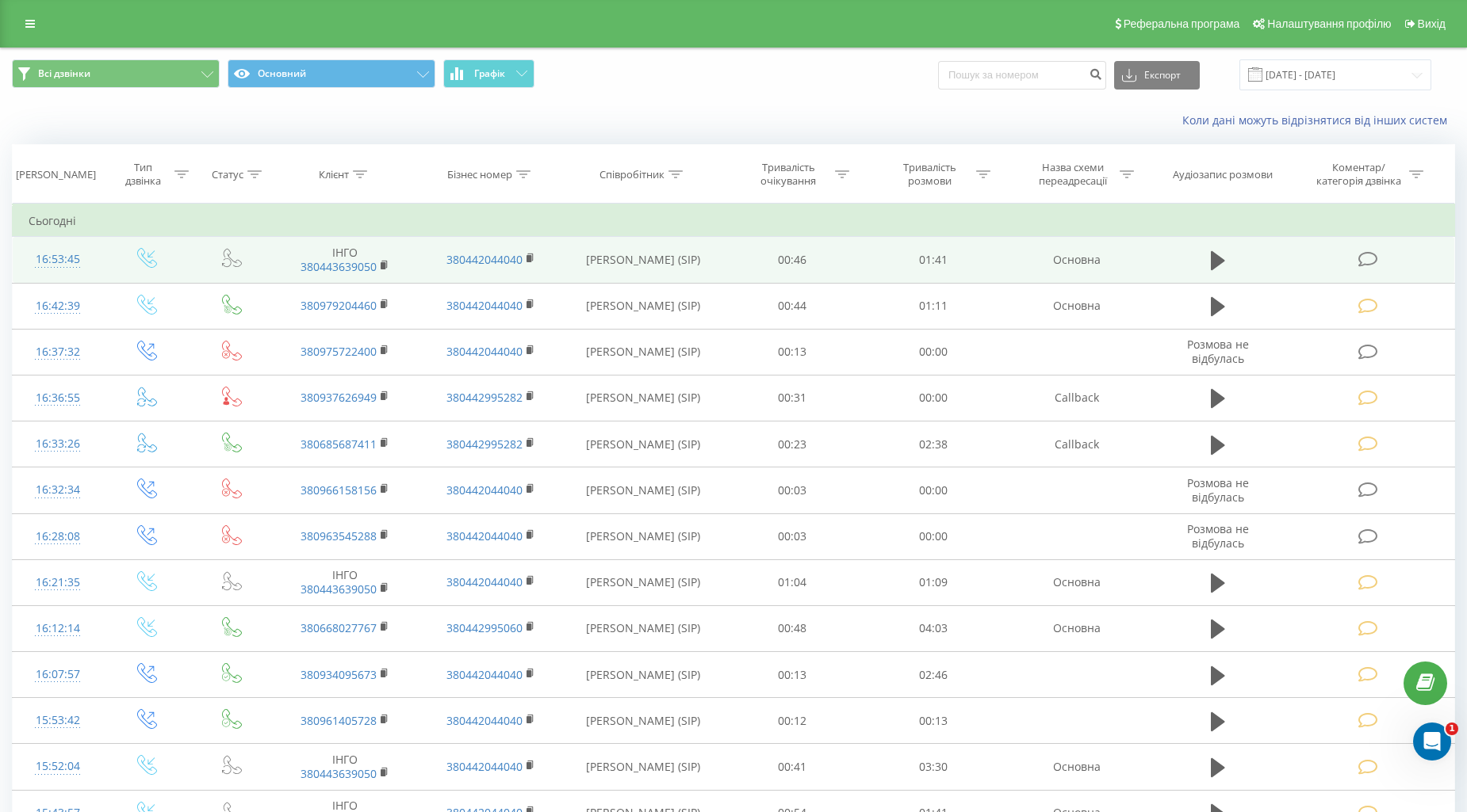
click at [1366, 258] on icon at bounding box center [1367, 259] width 20 height 17
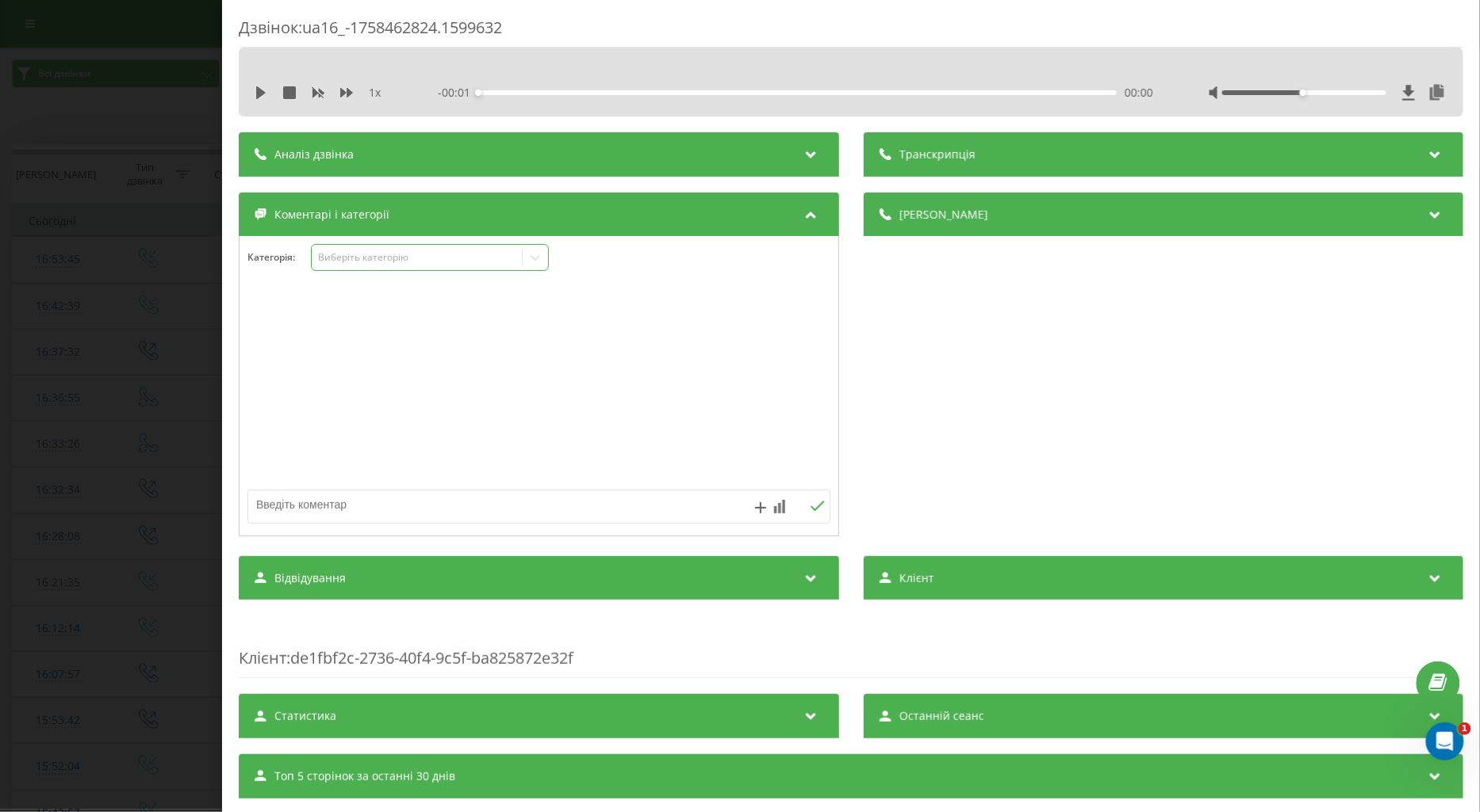
click at [358, 253] on div "Виберіть категорію" at bounding box center [416, 257] width 198 height 13
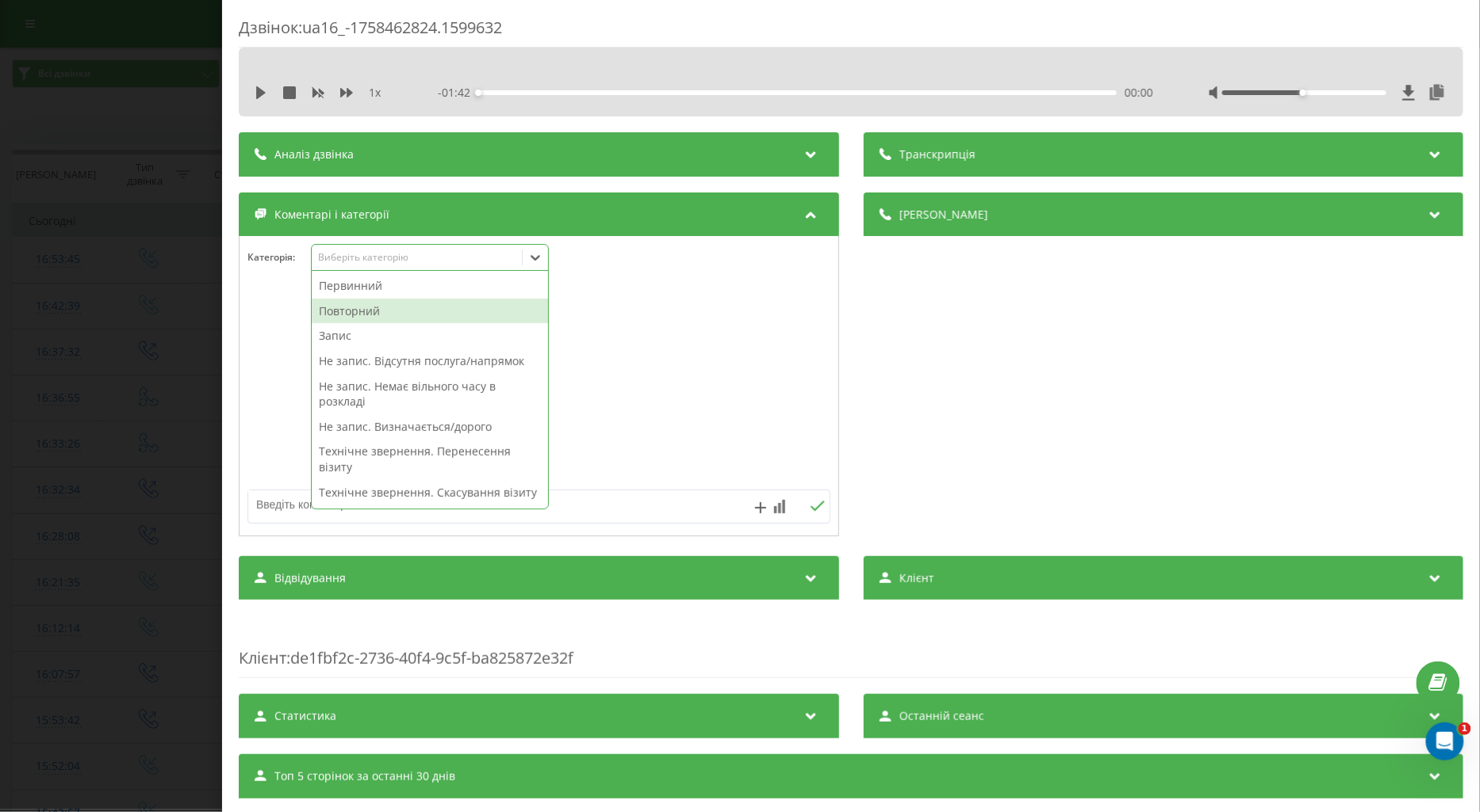
click at [360, 307] on div "Повторний" at bounding box center [430, 311] width 237 height 26
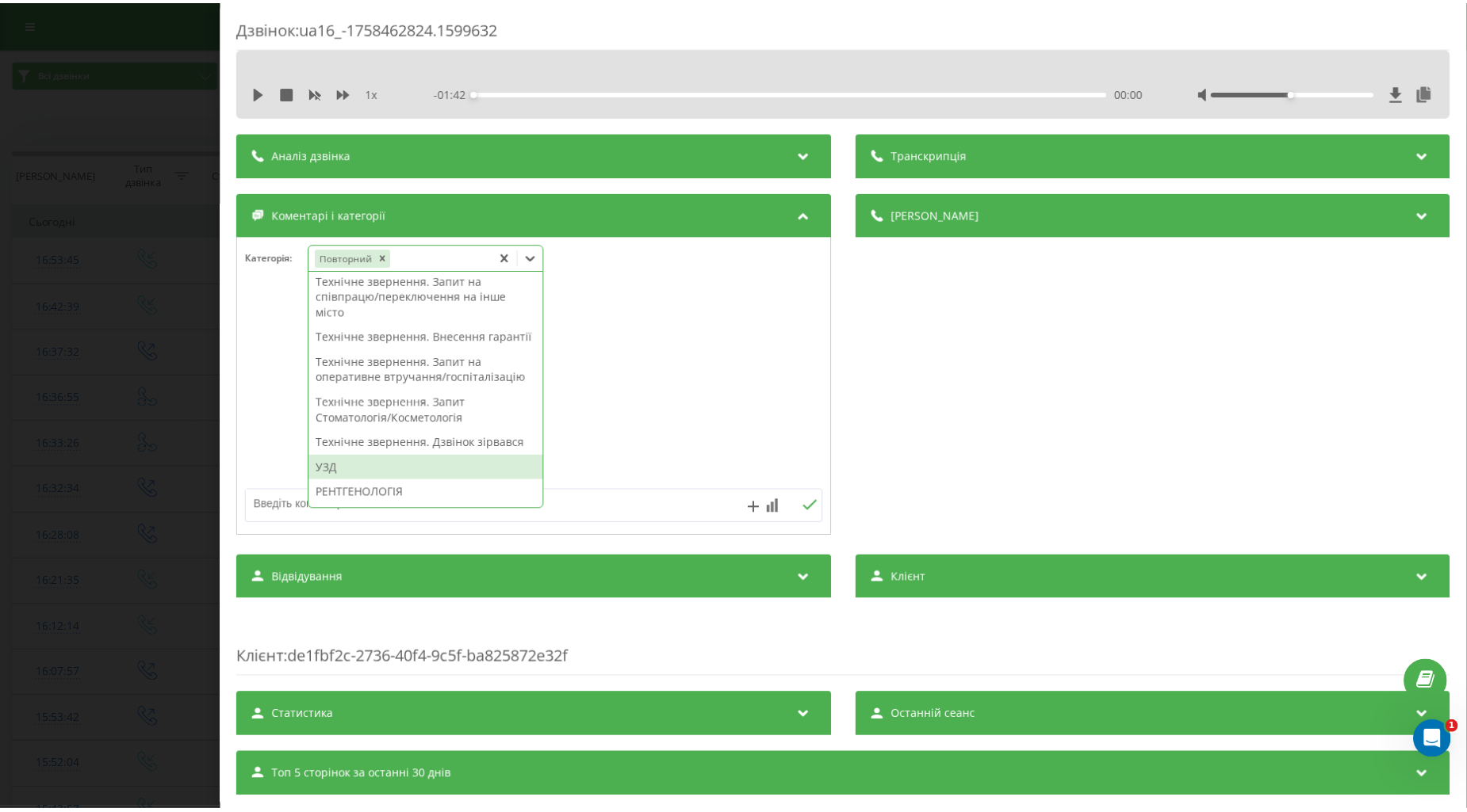
scroll to position [415, 0]
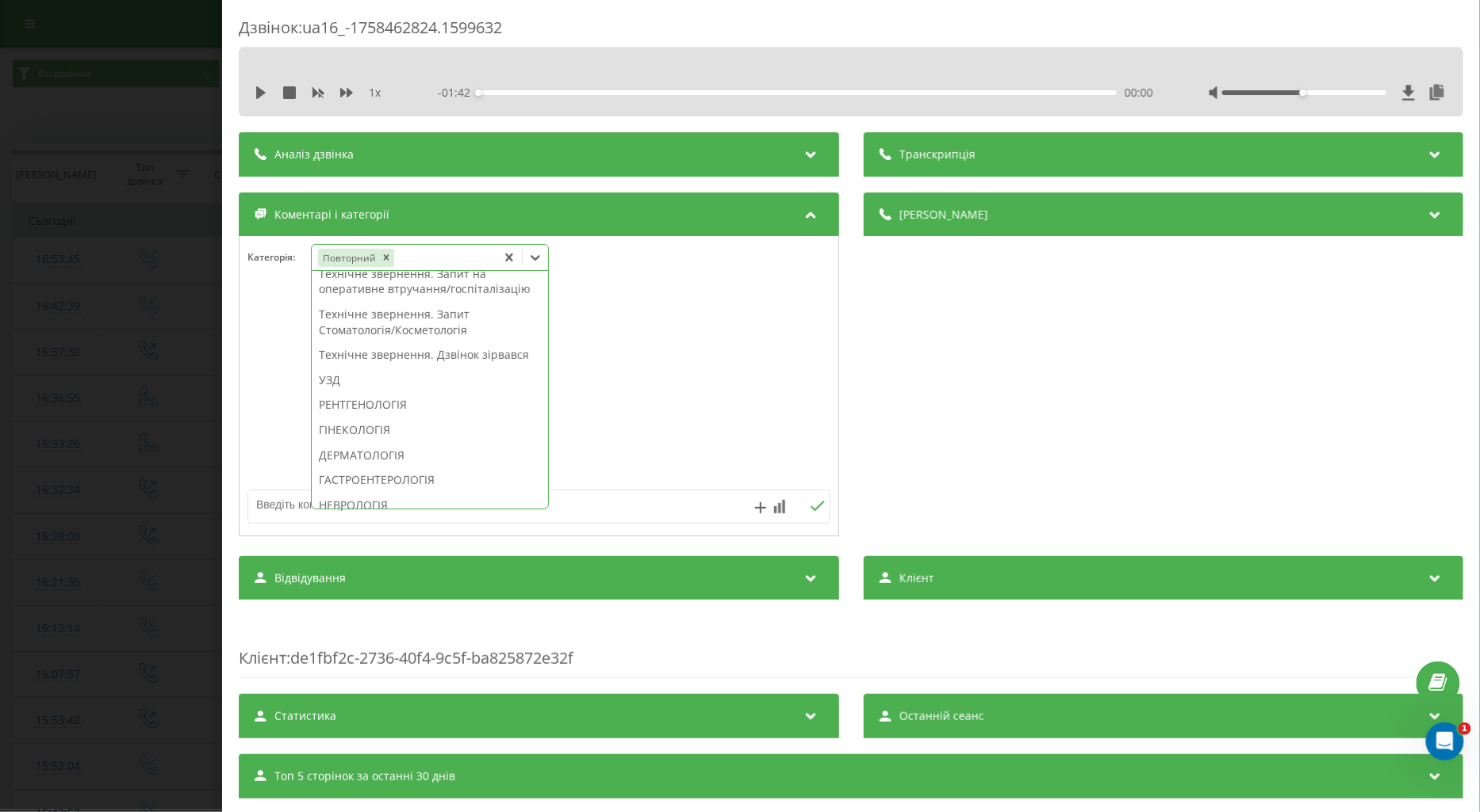
click at [400, 261] on div "Технічне звернення. Внесення гарантії" at bounding box center [430, 249] width 237 height 26
click at [278, 330] on div at bounding box center [538, 386] width 599 height 190
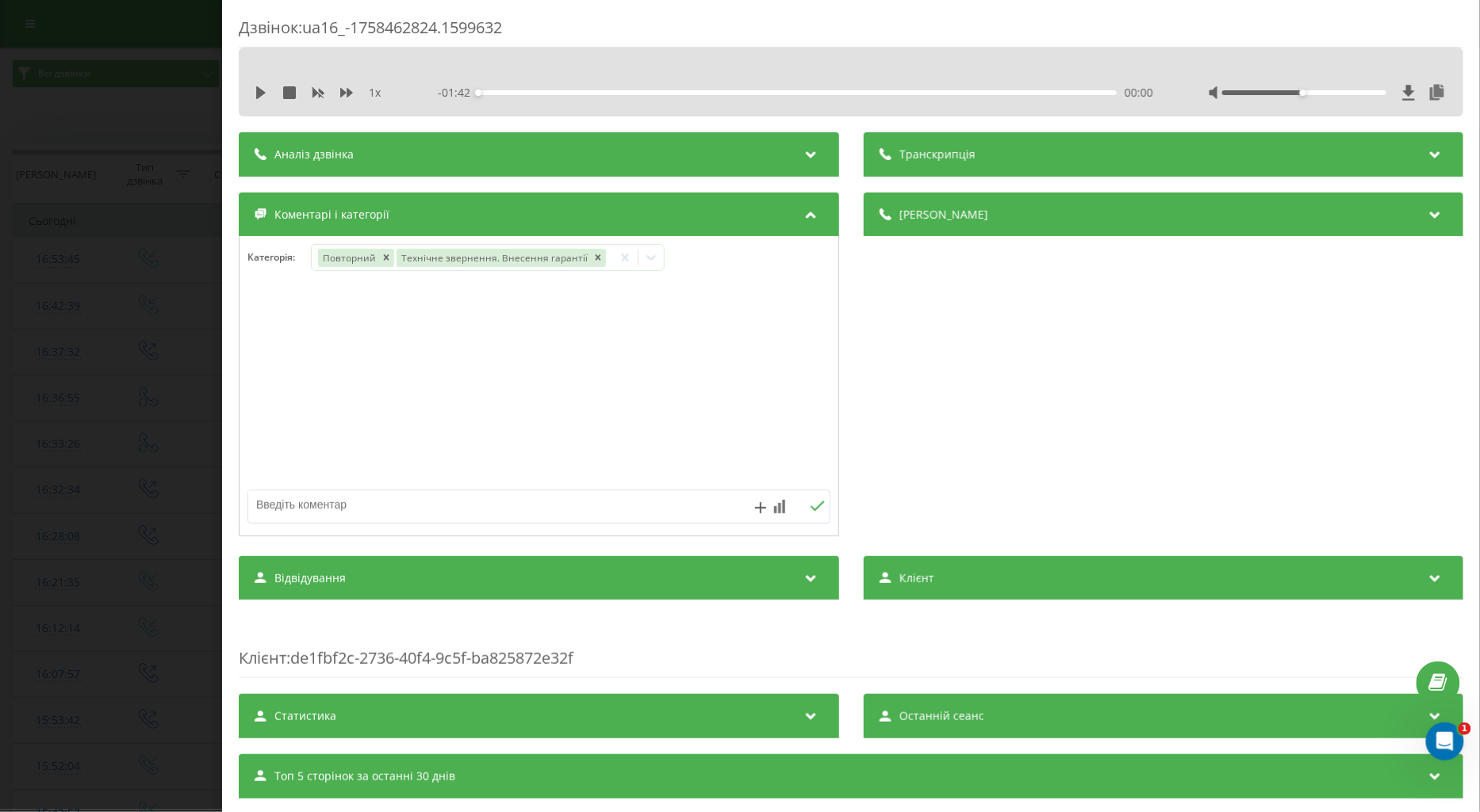
click at [119, 338] on div "Дзвінок : ua16_-1758462824.1599632 1 x - 01:42 00:00 00:00 Транскрипція Для AI-…" at bounding box center [740, 406] width 1480 height 812
click at [337, 261] on div "Виберіть категорію" at bounding box center [416, 257] width 198 height 13
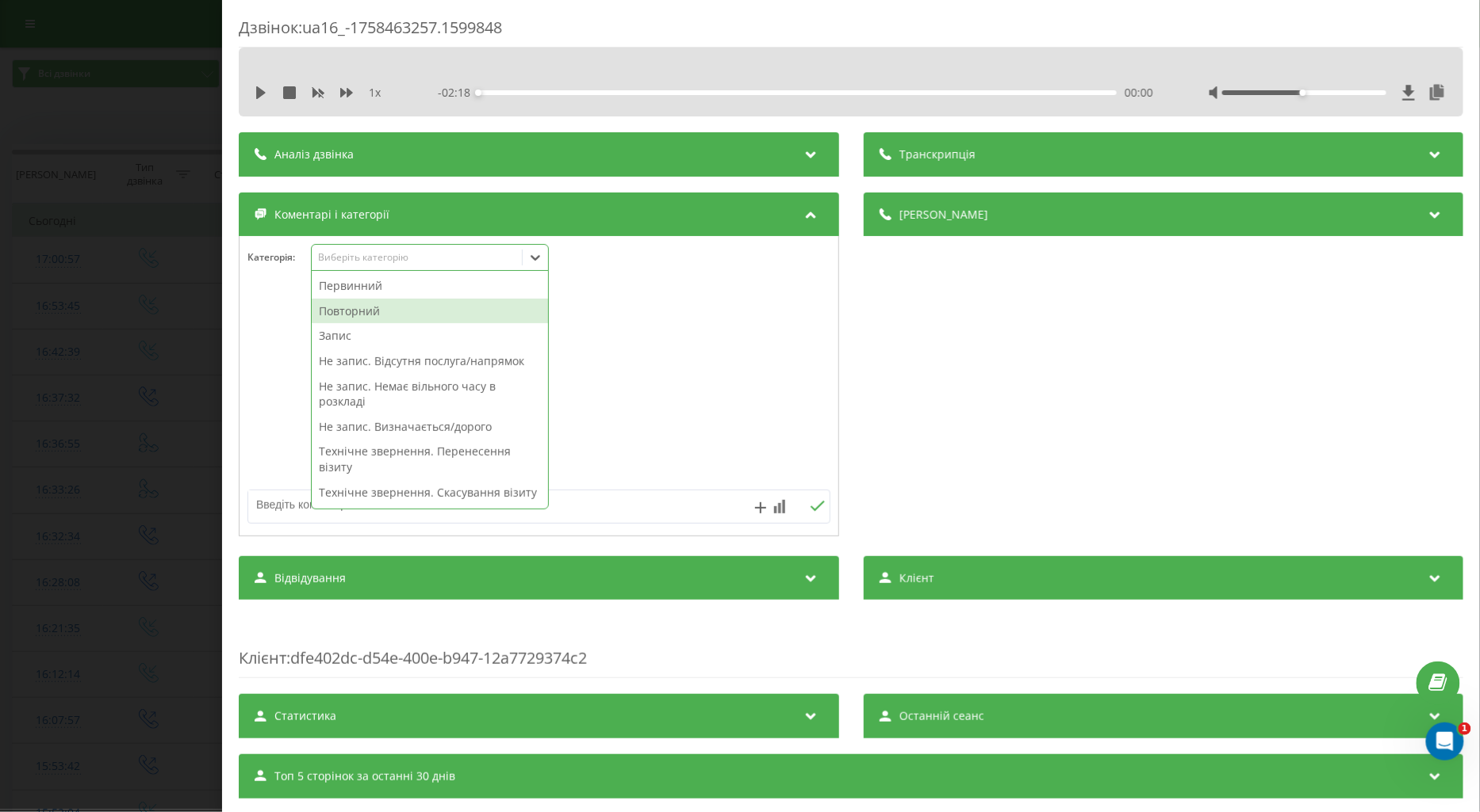
click at [359, 309] on div "Повторний" at bounding box center [430, 311] width 237 height 26
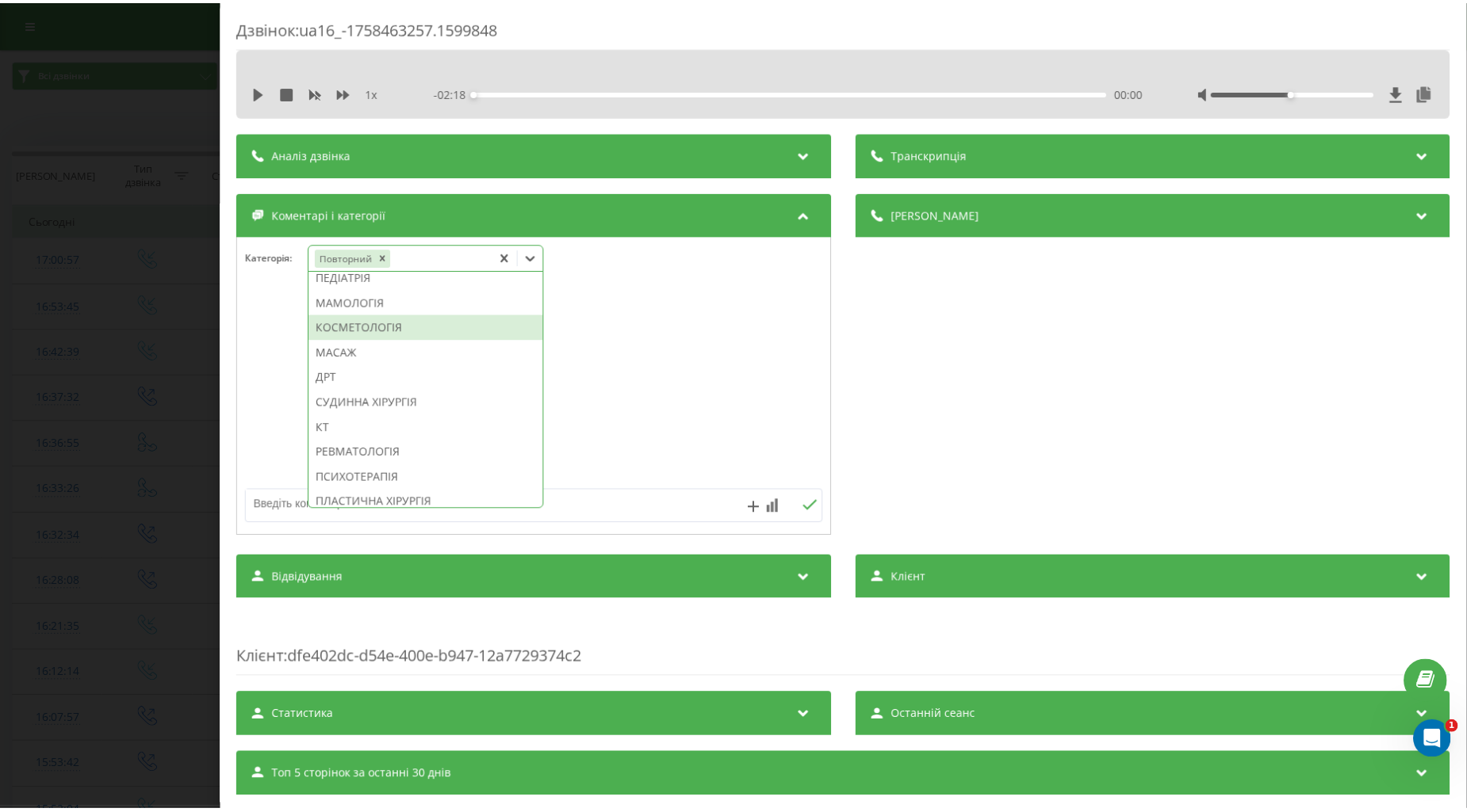
scroll to position [767, 0]
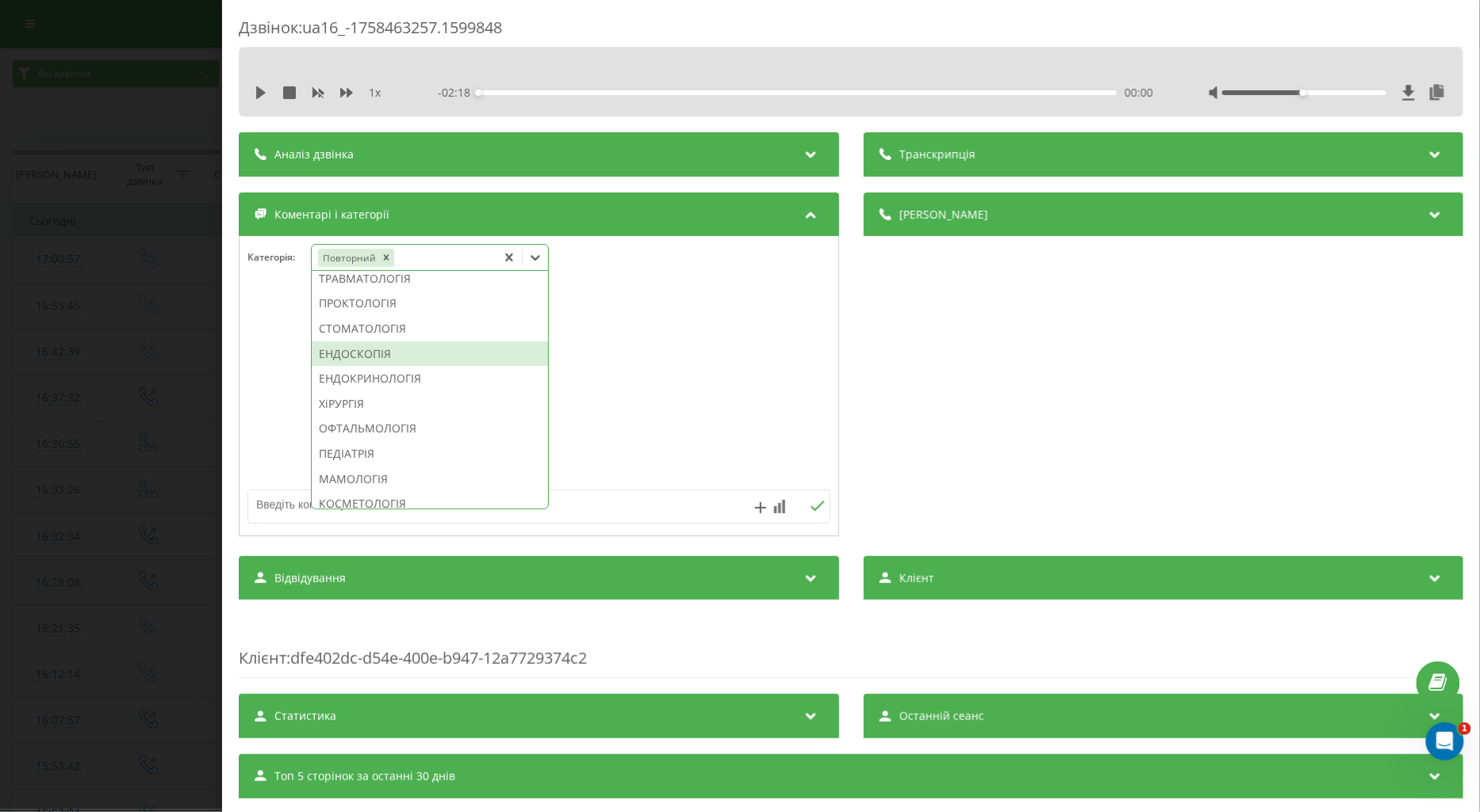
click at [377, 367] on div "ЕНДОСКОПІЯ" at bounding box center [430, 355] width 237 height 26
click at [272, 508] on textarea at bounding box center [480, 505] width 464 height 29
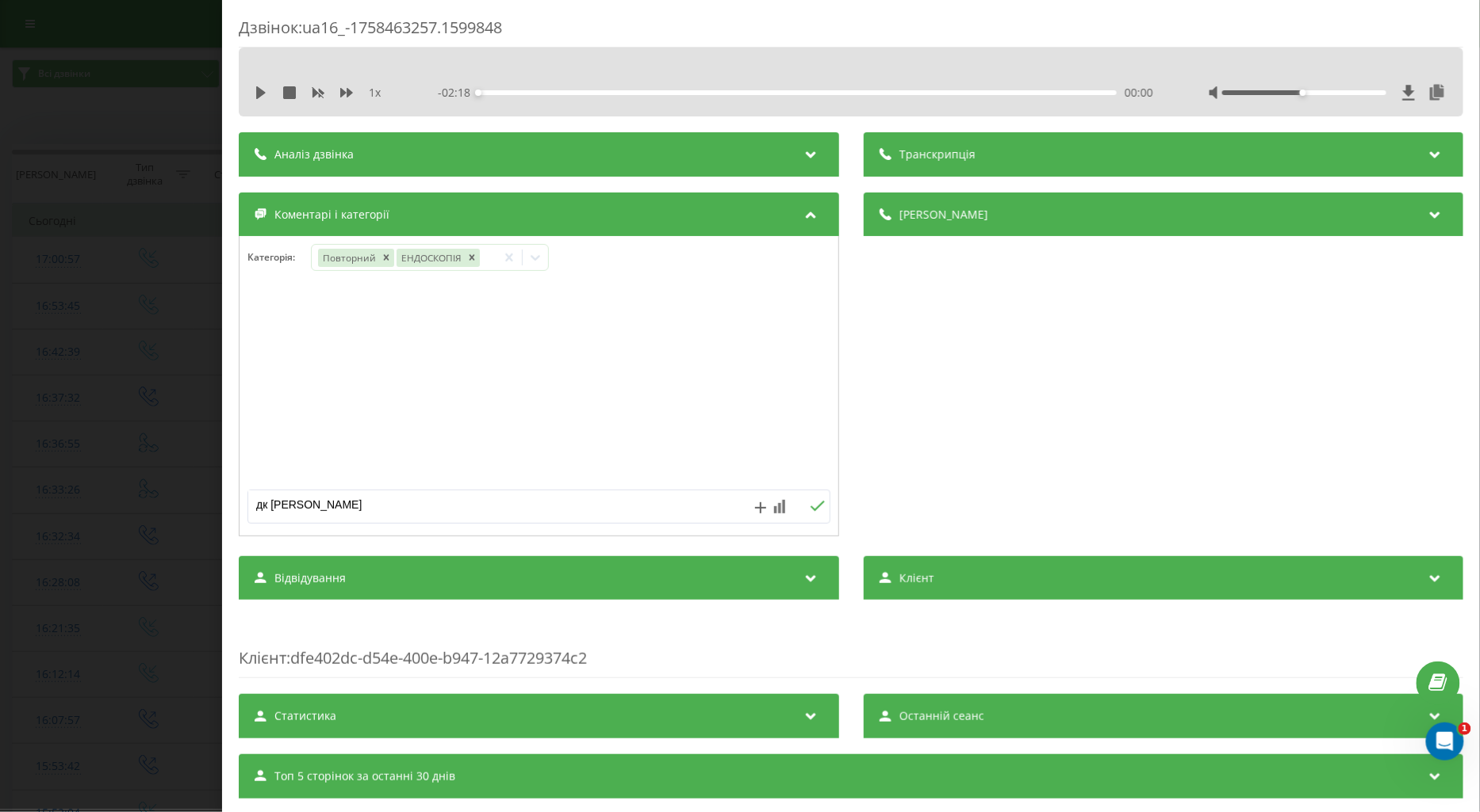
click at [260, 504] on textarea "дк юа інф пац" at bounding box center [480, 505] width 464 height 29
type textarea "док юа інф пац"
click at [400, 505] on textarea "док юа інф пац" at bounding box center [480, 505] width 464 height 29
click at [810, 511] on icon at bounding box center [816, 506] width 15 height 11
click at [156, 365] on div "Дзвінок : ua16_-1758463257.1599848 1 x - 02:18 00:00 00:00 Транскрипція Для AI-…" at bounding box center [740, 406] width 1480 height 812
